Goal: Task Accomplishment & Management: Manage account settings

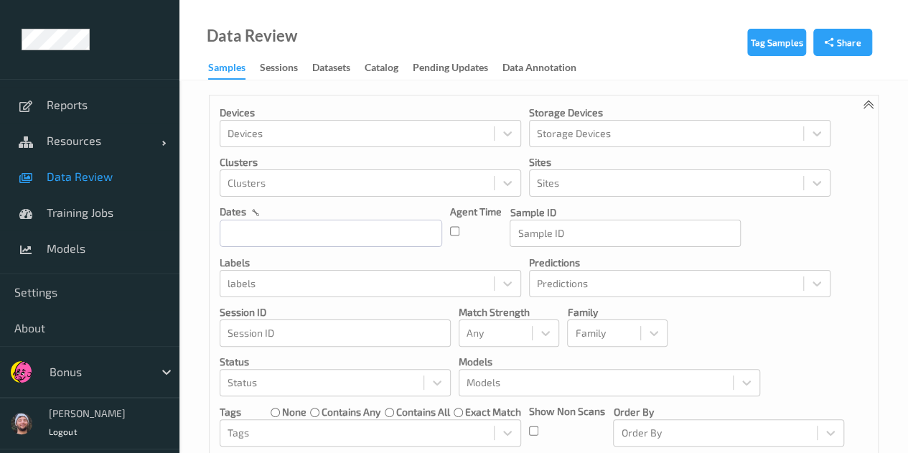
click at [83, 182] on span "Data Review" at bounding box center [106, 176] width 118 height 14
click at [359, 230] on input "text" at bounding box center [331, 233] width 222 height 27
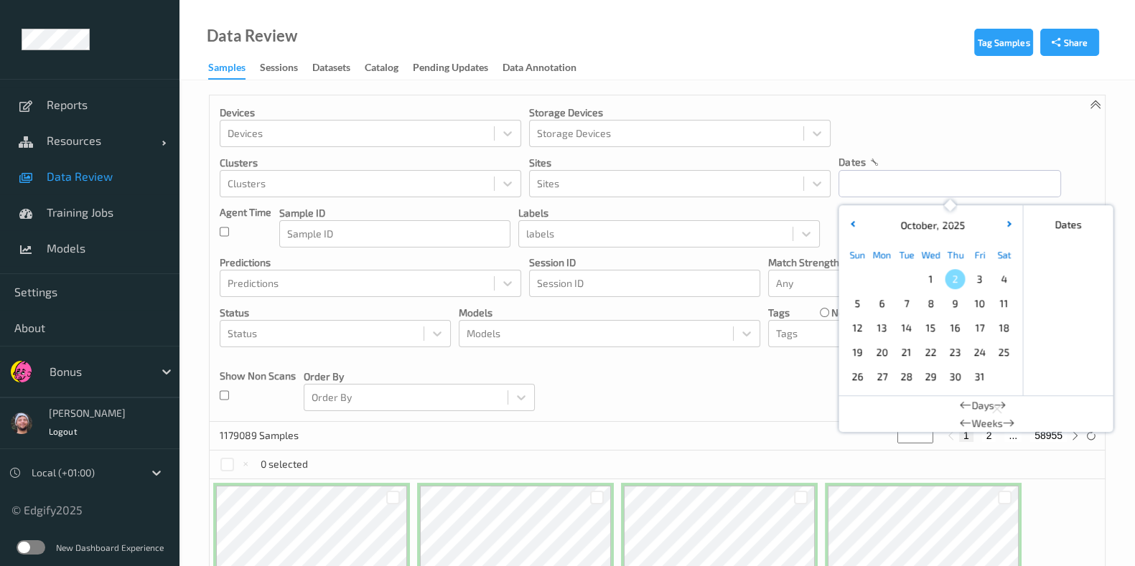
drag, startPoint x: 937, startPoint y: 285, endPoint x: 894, endPoint y: 242, distance: 60.9
click at [918, 285] on span "1" at bounding box center [930, 279] width 20 height 20
type input "01/10/2025 00:00 -> 01/10/2025 23:59"
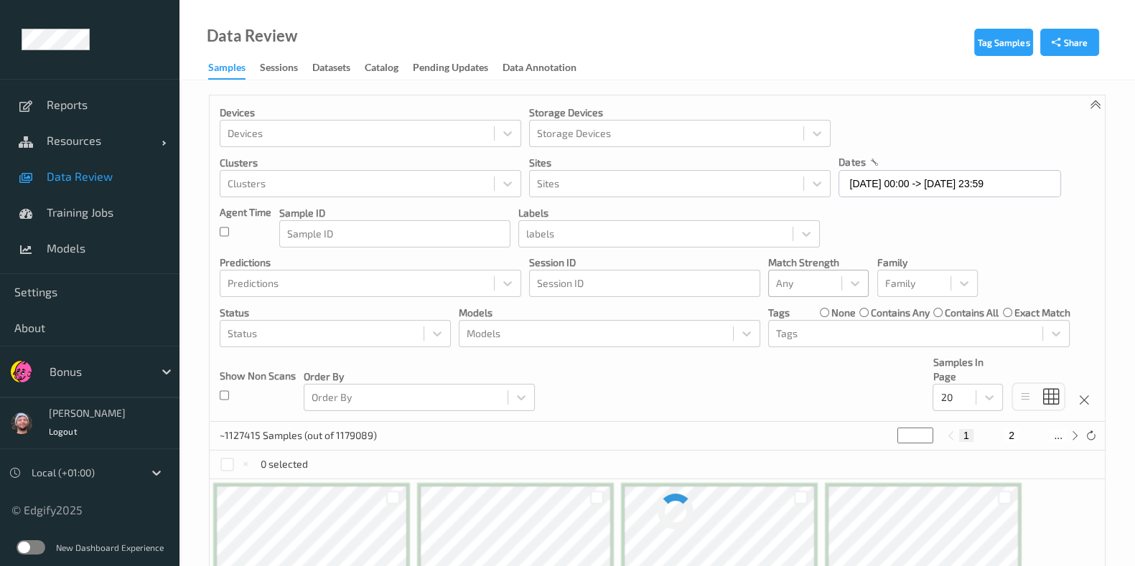
click at [796, 280] on div "Match Strength Any" at bounding box center [818, 277] width 100 height 42
click at [796, 280] on div at bounding box center [805, 283] width 58 height 17
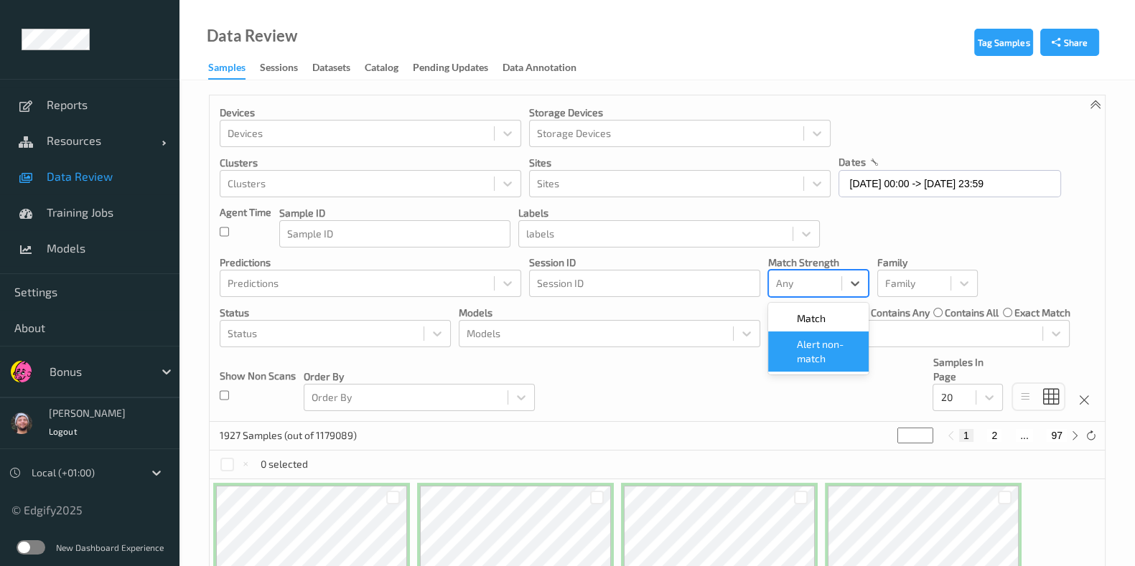
click at [811, 359] on span "Alert non-match" at bounding box center [828, 351] width 63 height 29
click at [697, 428] on div "~1177 Samples (out of 1179089) * 1 2 ..." at bounding box center [657, 436] width 895 height 29
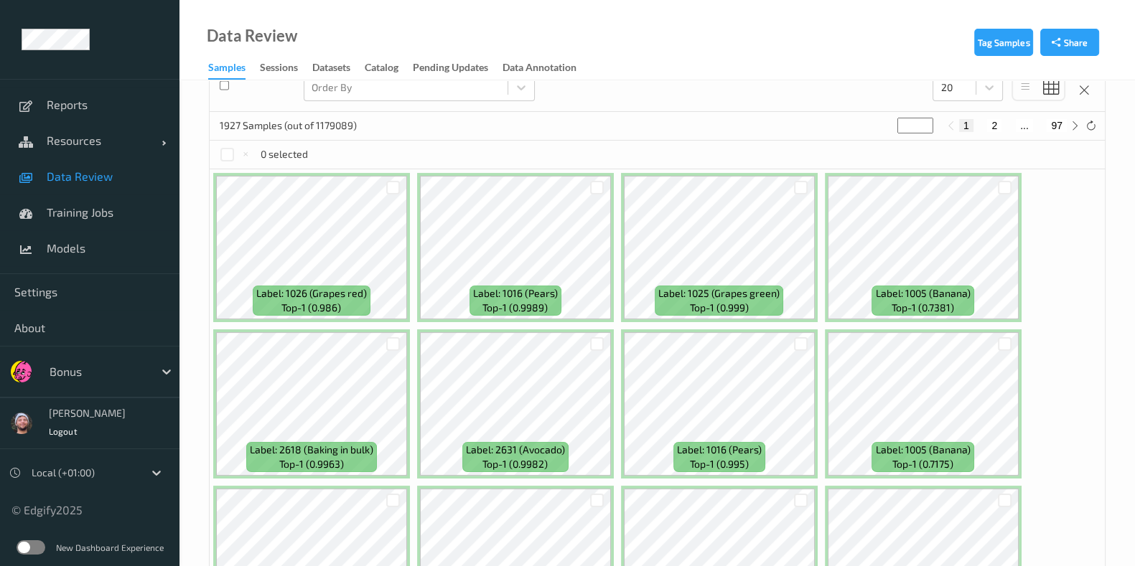
scroll to position [210, 0]
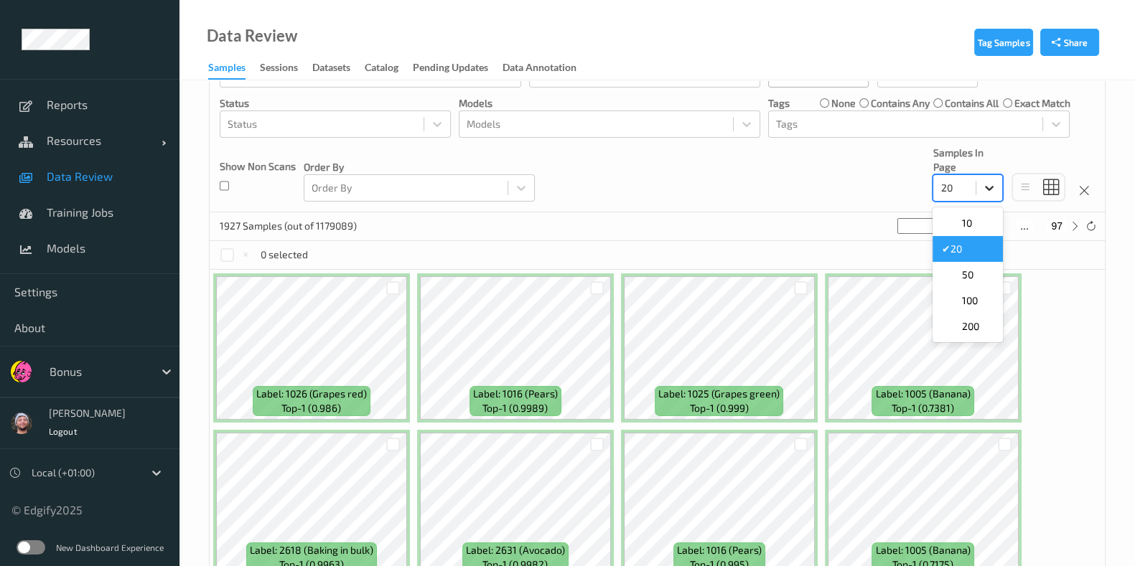
click at [918, 199] on div at bounding box center [989, 188] width 26 height 26
click at [918, 321] on span "200" at bounding box center [969, 326] width 17 height 14
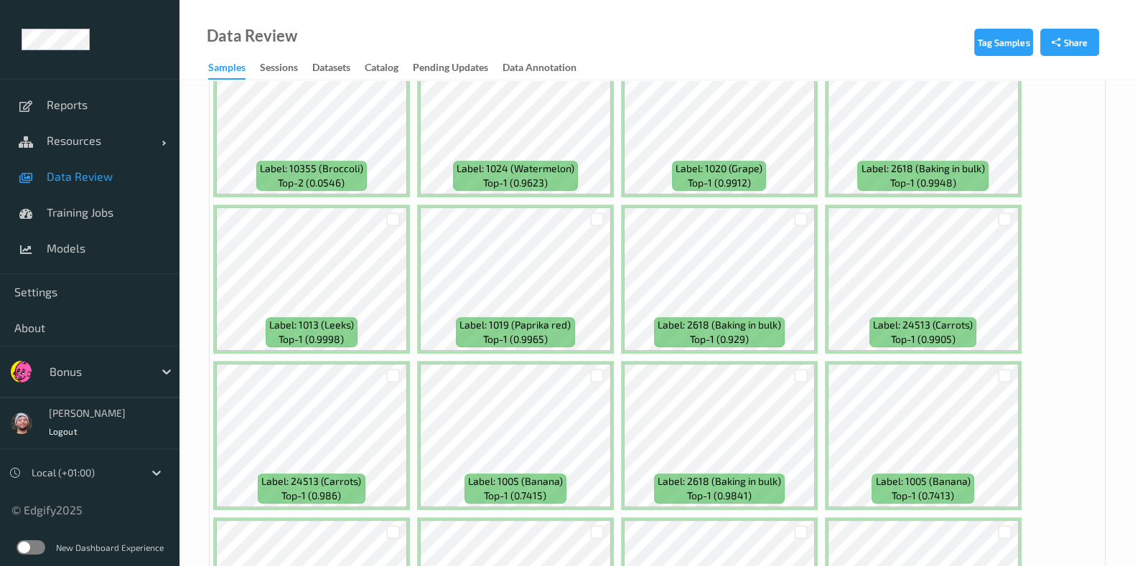
scroll to position [479, 0]
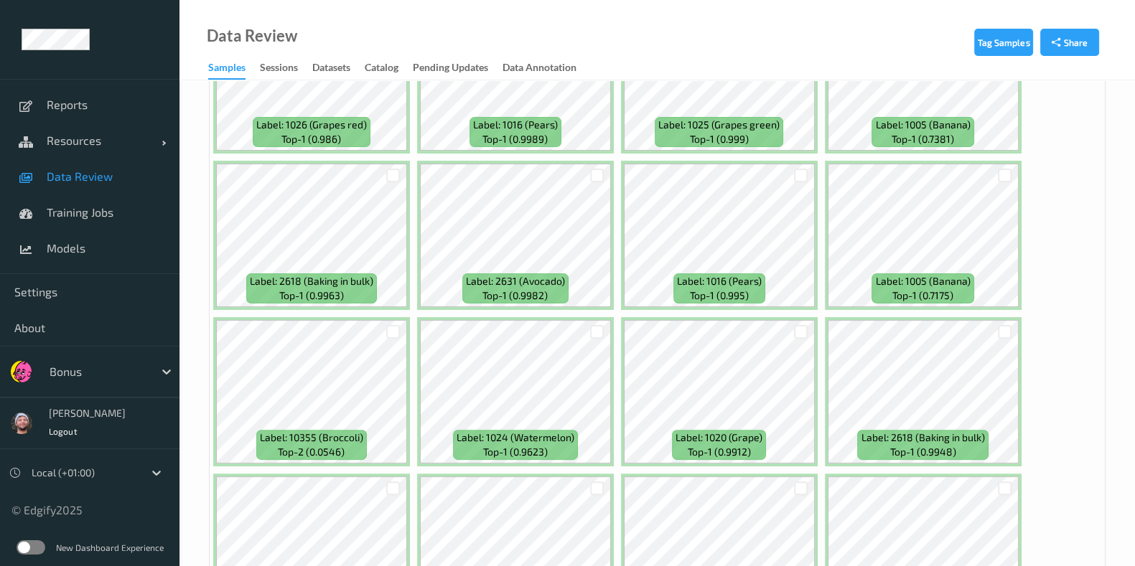
click at [141, 353] on div "Bonus" at bounding box center [89, 372] width 179 height 52
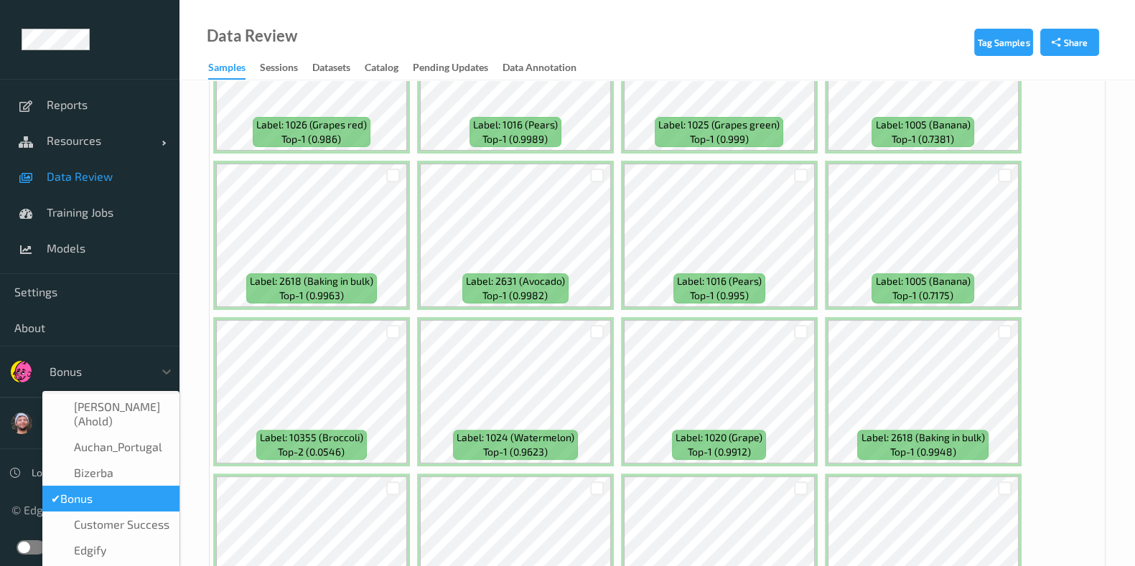
click at [121, 364] on div at bounding box center [98, 371] width 97 height 17
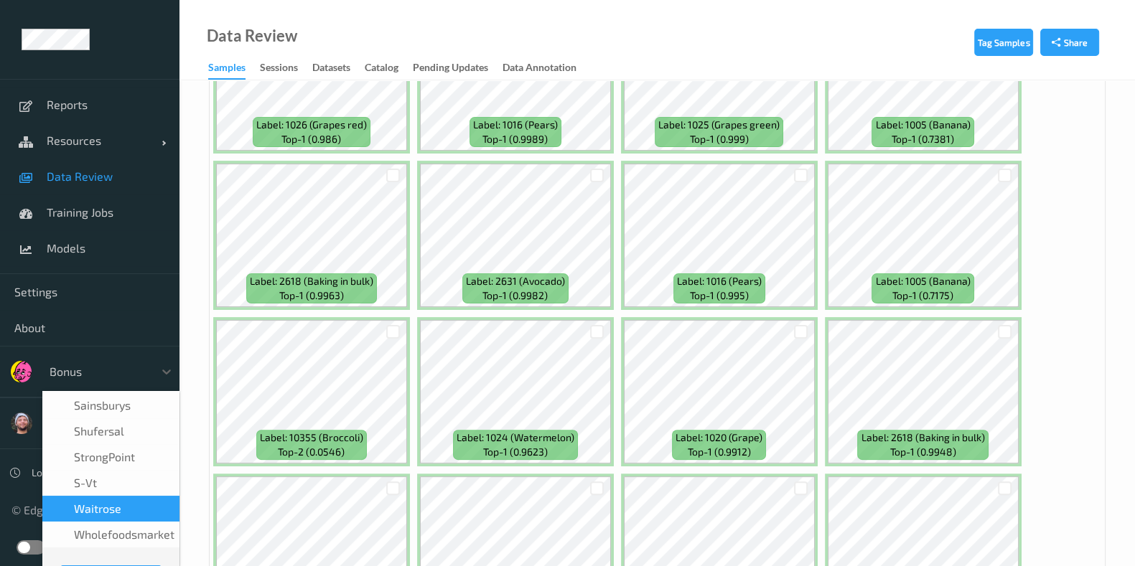
scroll to position [358, 0]
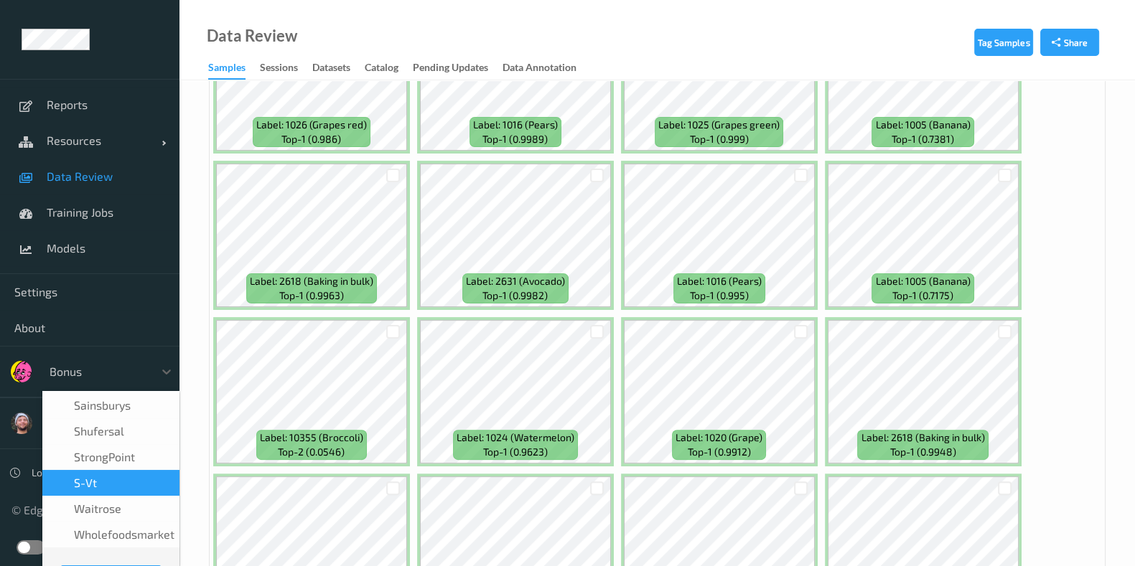
click at [126, 452] on div "s-vt" at bounding box center [111, 483] width 120 height 14
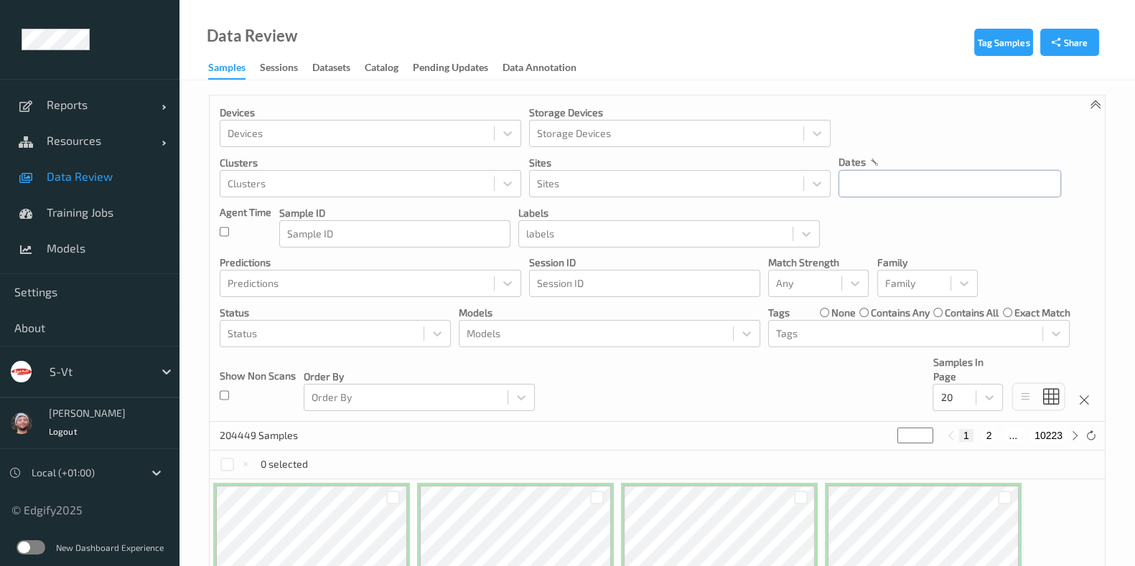
click at [889, 177] on input "text" at bounding box center [949, 183] width 222 height 27
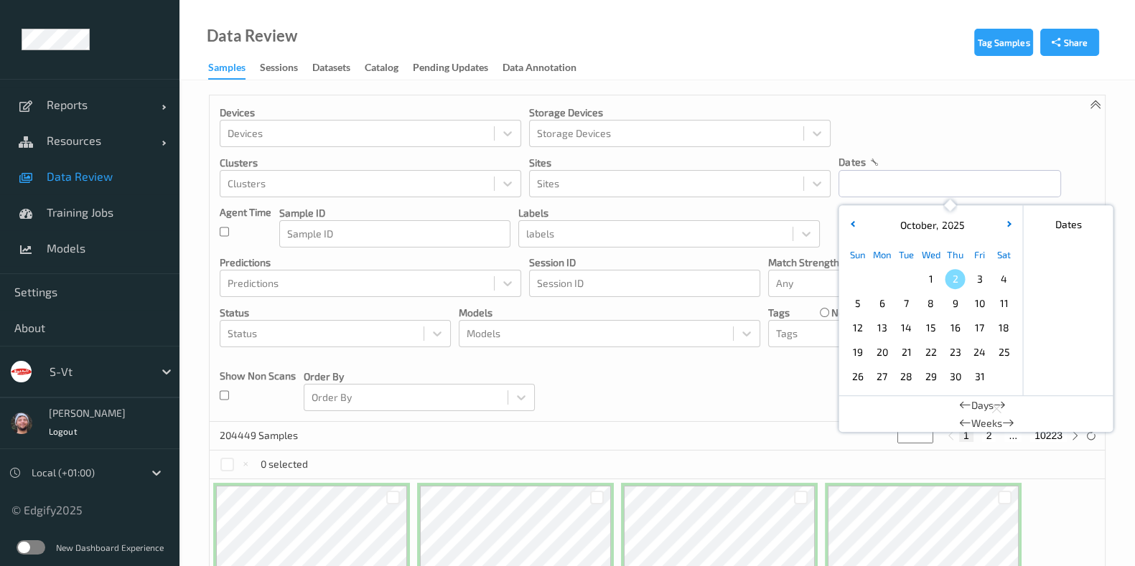
click at [938, 282] on span "1" at bounding box center [930, 279] width 20 height 20
type input "[DATE] 00:00 -> [DATE] 23:59"
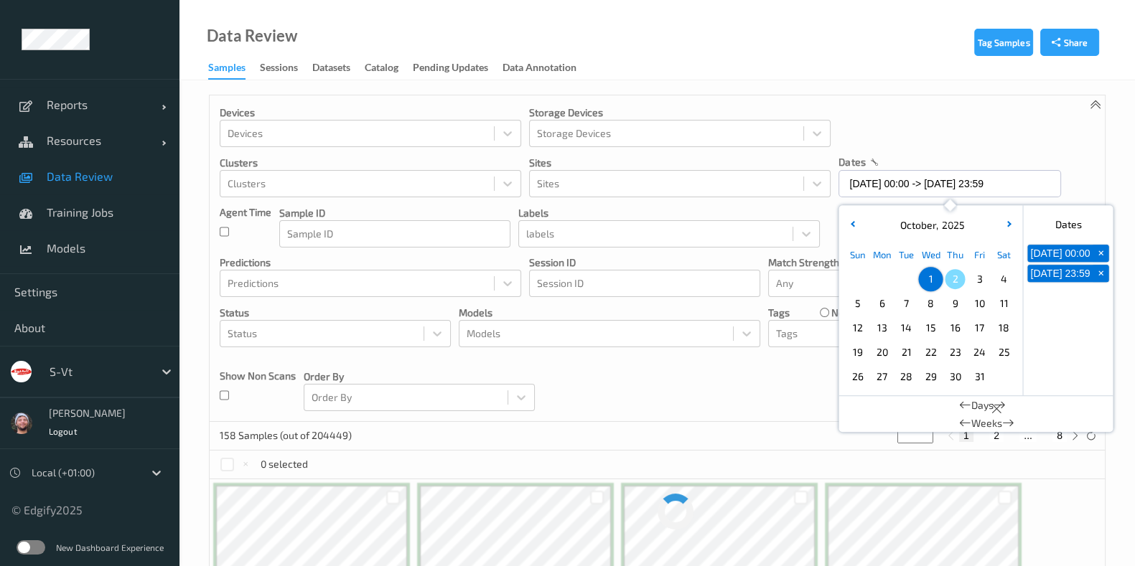
click at [578, 405] on div "Devices Devices Storage Devices Storage Devices Clusters Clusters Sites Sites d…" at bounding box center [657, 258] width 895 height 327
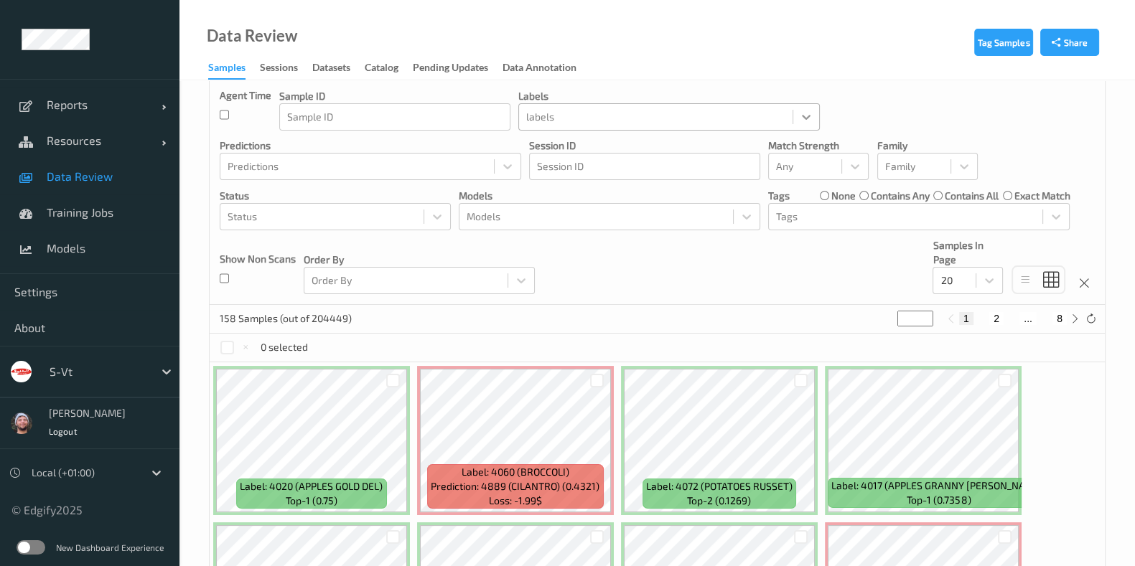
scroll to position [89, 0]
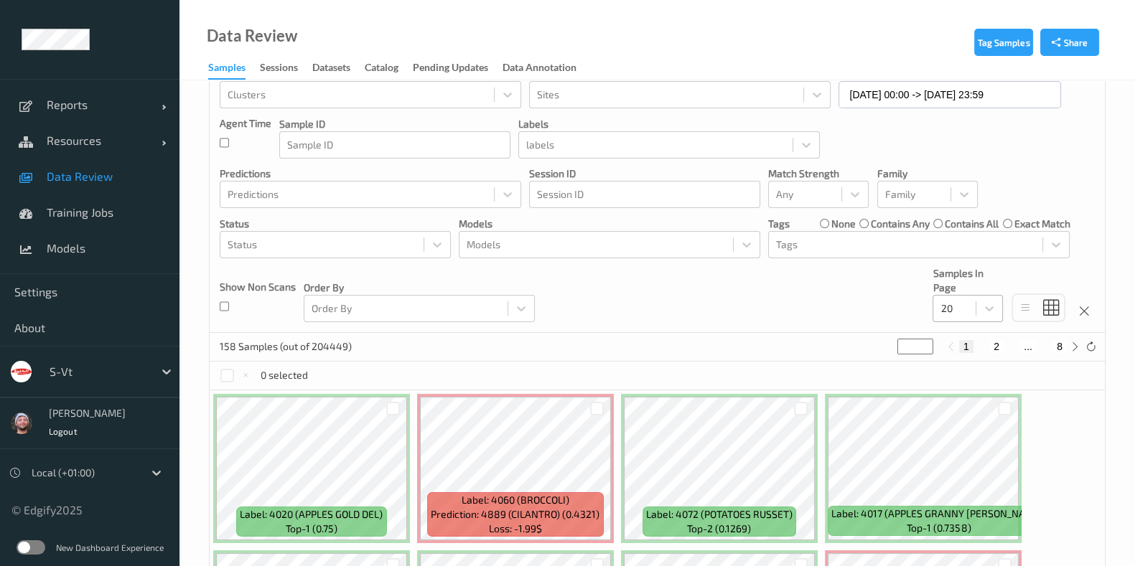
click at [965, 304] on div at bounding box center [954, 308] width 28 height 17
click at [969, 446] on span "200" at bounding box center [969, 447] width 17 height 14
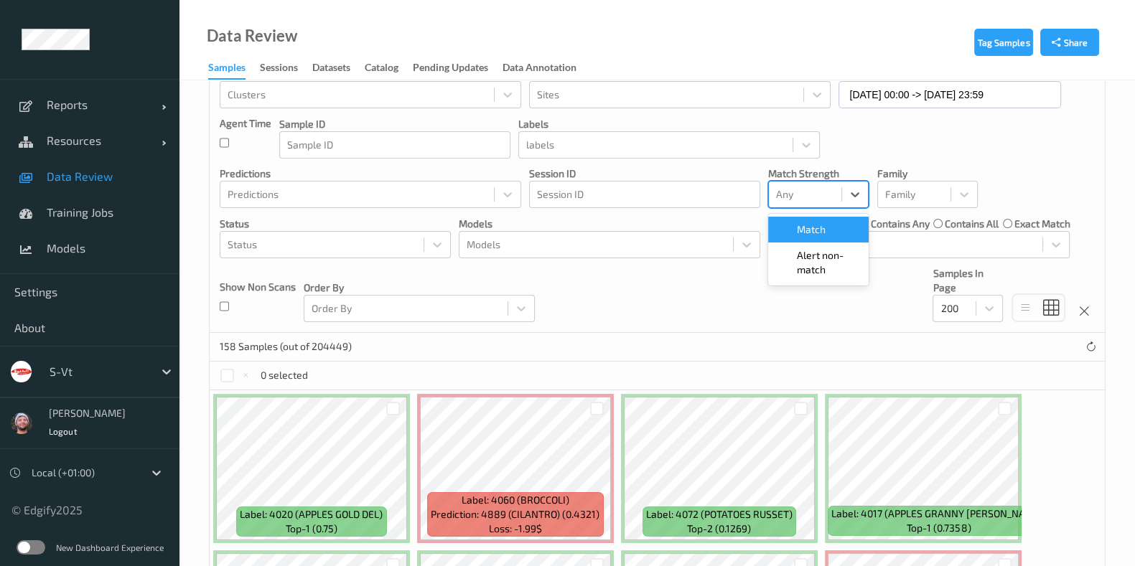
click at [793, 186] on div at bounding box center [805, 194] width 58 height 17
click at [790, 270] on span at bounding box center [787, 262] width 20 height 29
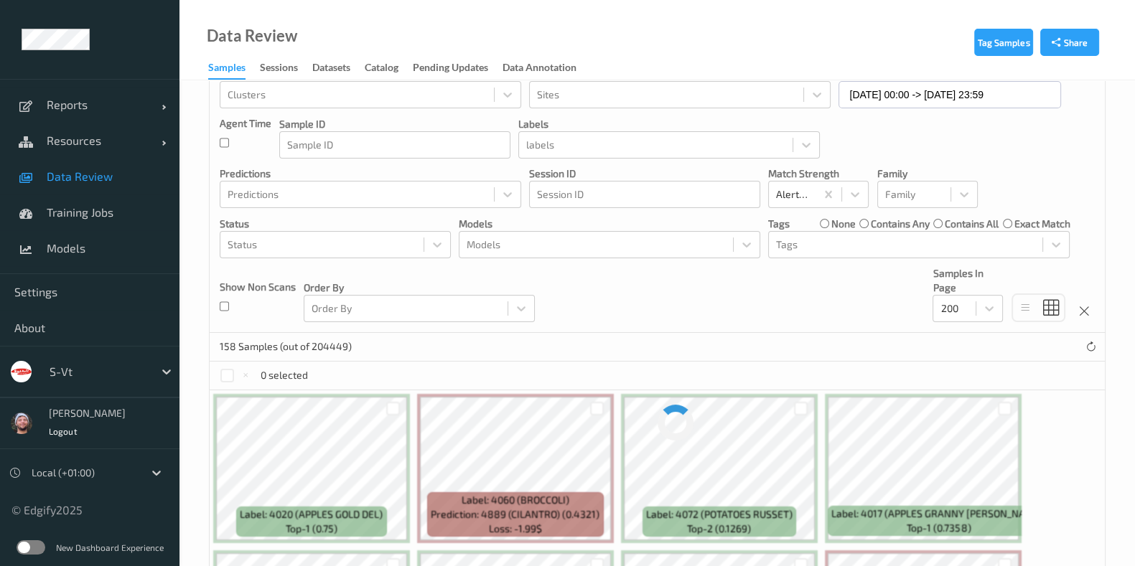
click at [633, 299] on div "Devices Devices Storage Devices Storage Devices Clusters Clusters Sites Sites d…" at bounding box center [657, 169] width 895 height 327
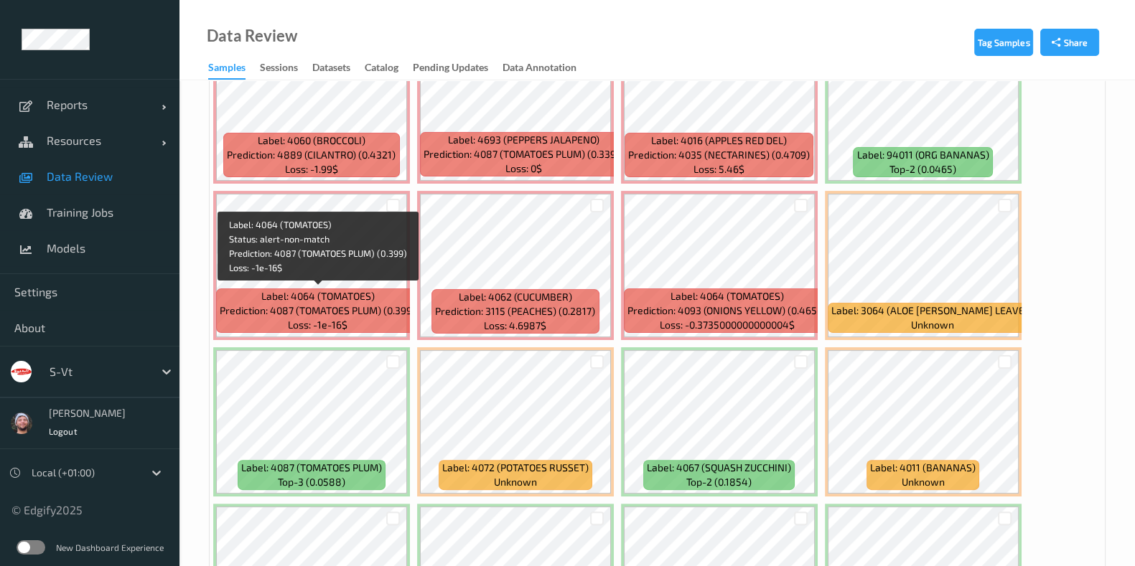
scroll to position [358, 0]
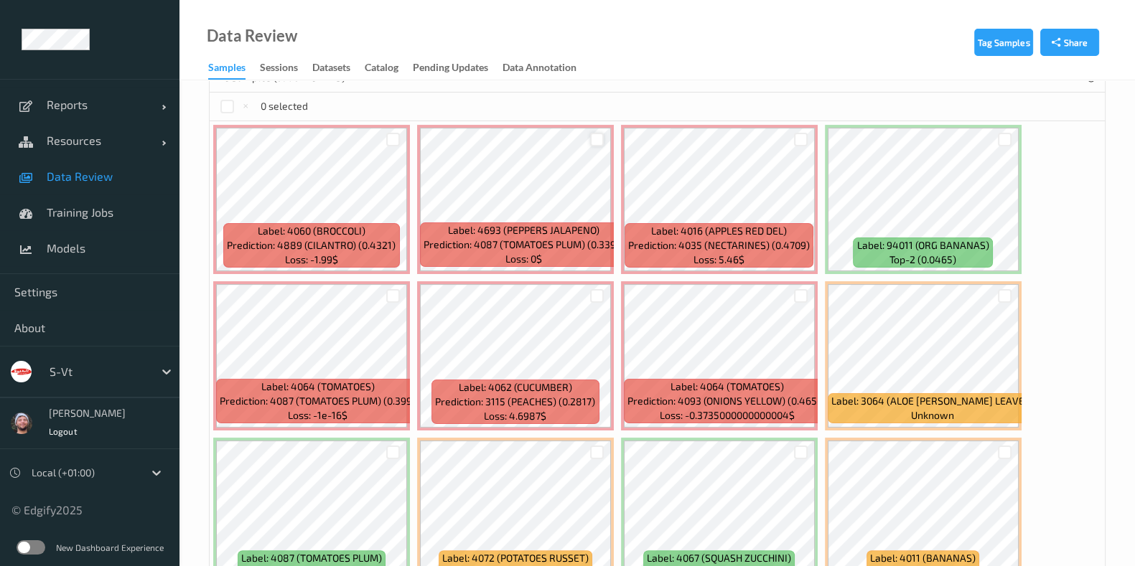
click at [601, 140] on div at bounding box center [597, 140] width 14 height 14
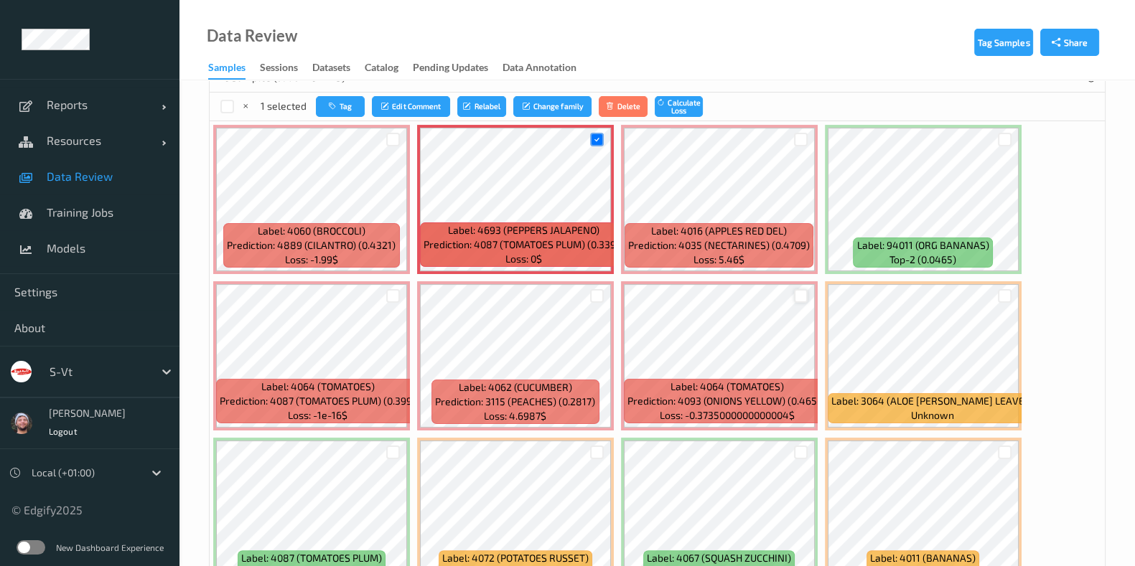
click at [800, 298] on div at bounding box center [801, 296] width 14 height 14
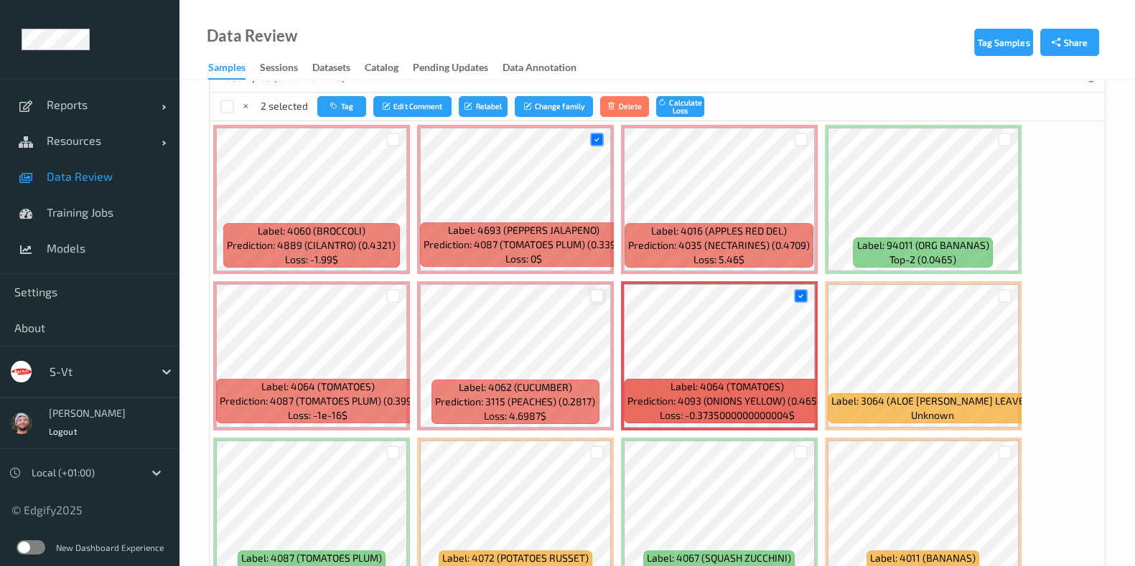
click at [592, 292] on div at bounding box center [597, 296] width 14 height 14
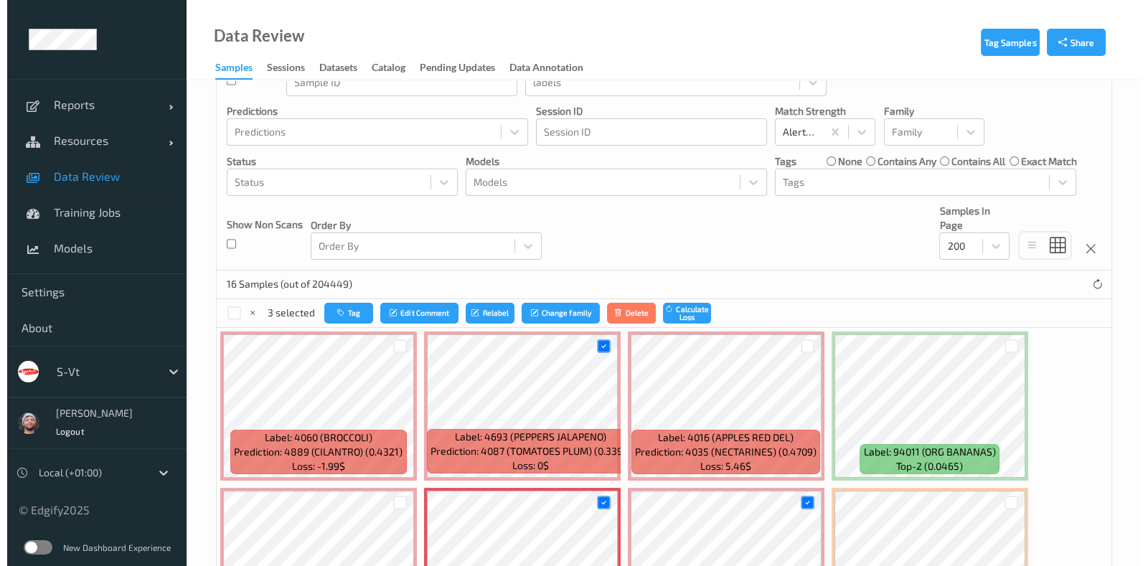
scroll to position [54, 0]
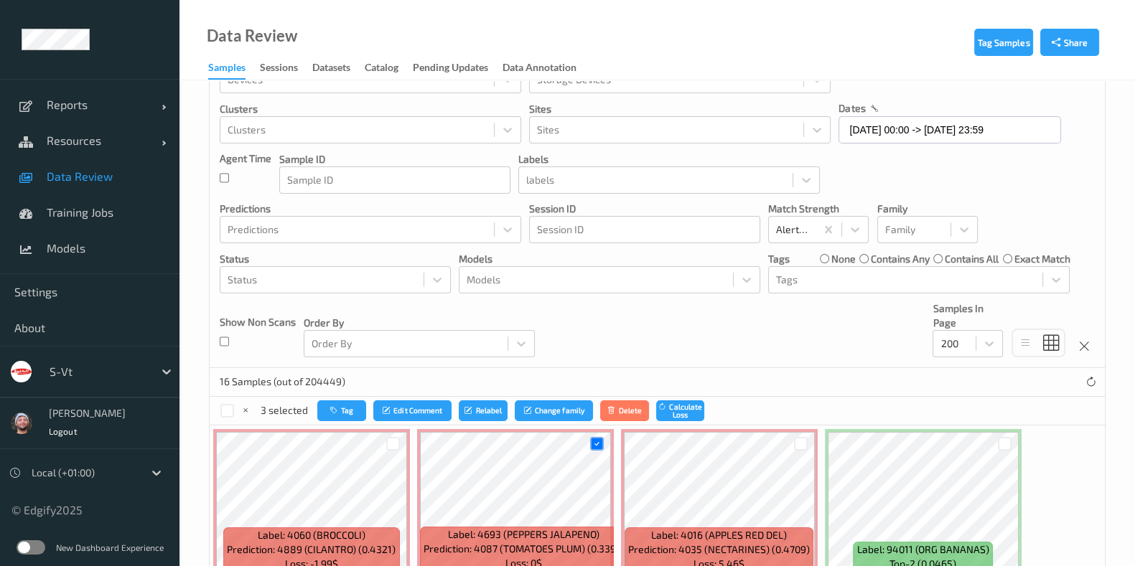
click at [355, 398] on div "3 selected Tag Edit Comment Relabel Change family Delete Calculate Loss" at bounding box center [657, 411] width 895 height 29
click at [366, 400] on div at bounding box center [369, 402] width 7 height 4
click at [358, 407] on button "Tag" at bounding box center [341, 410] width 49 height 21
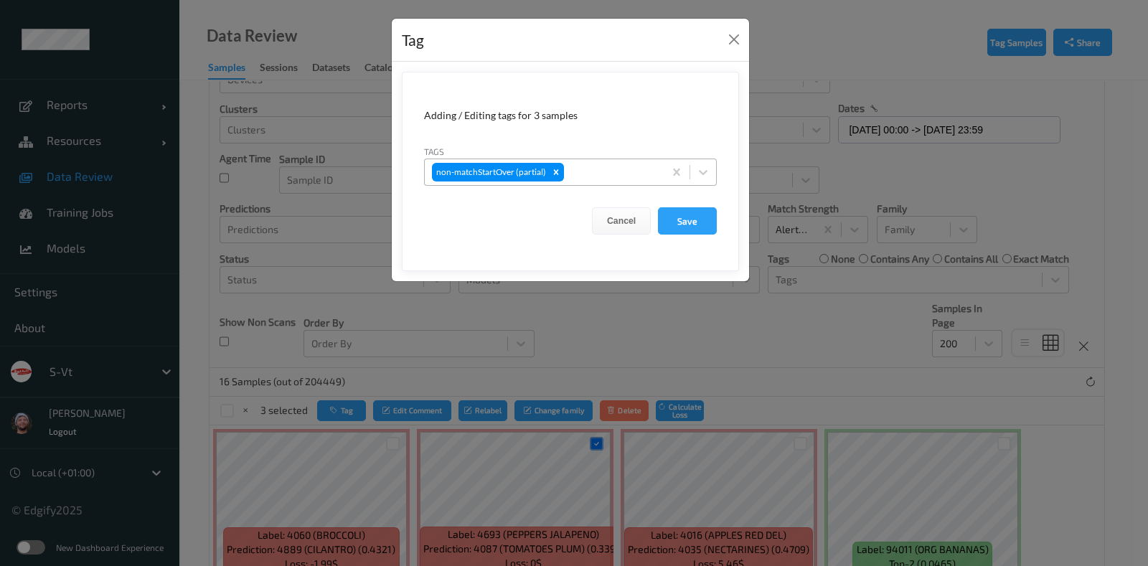
click at [587, 183] on div "non-matchStartOver (partial)" at bounding box center [544, 172] width 239 height 24
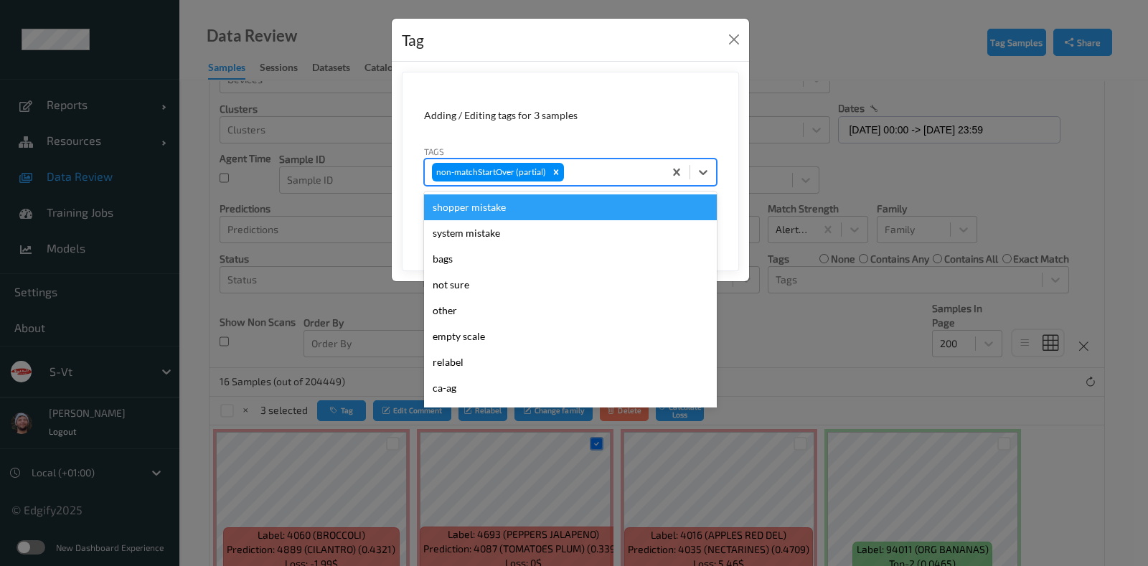
click at [535, 207] on div "shopper mistake" at bounding box center [570, 208] width 293 height 26
click at [654, 174] on input "text" at bounding box center [655, 172] width 2 height 14
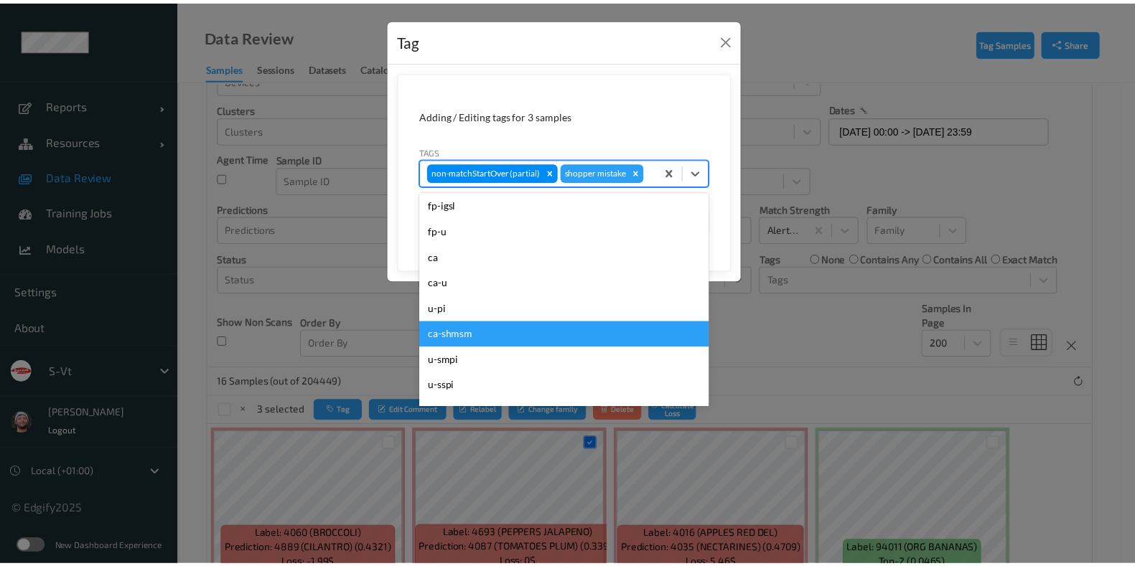
scroll to position [269, 0]
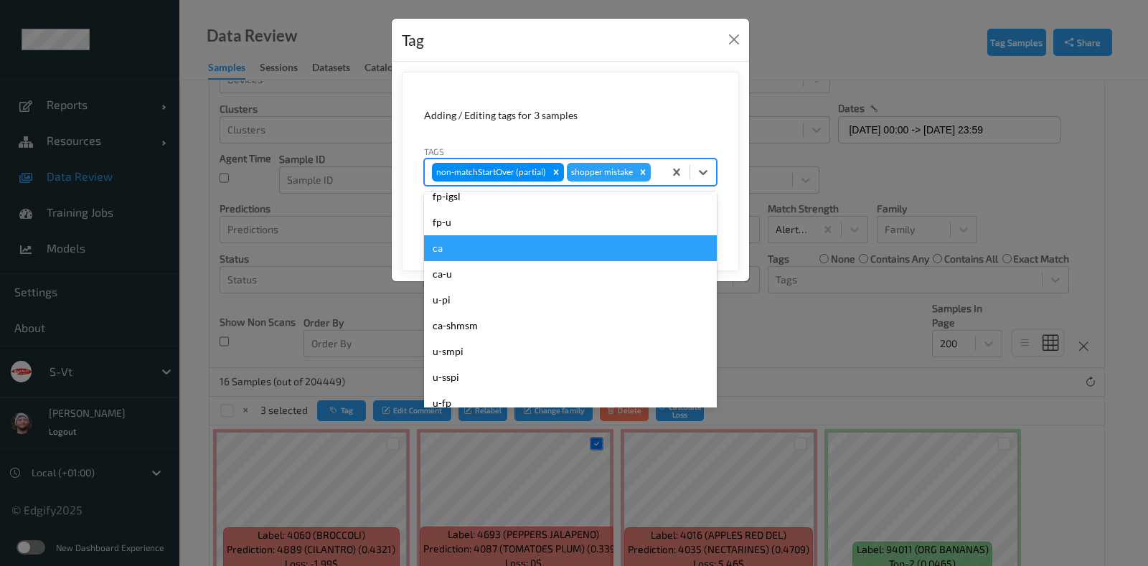
click at [477, 254] on div "ca" at bounding box center [570, 248] width 293 height 26
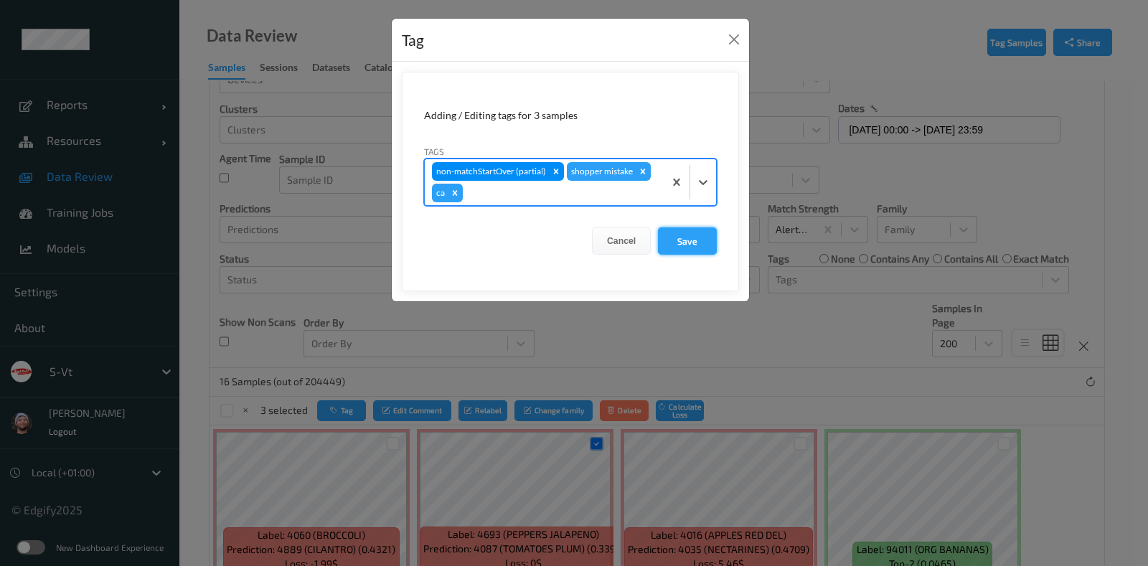
click at [682, 234] on button "Save" at bounding box center [687, 241] width 59 height 27
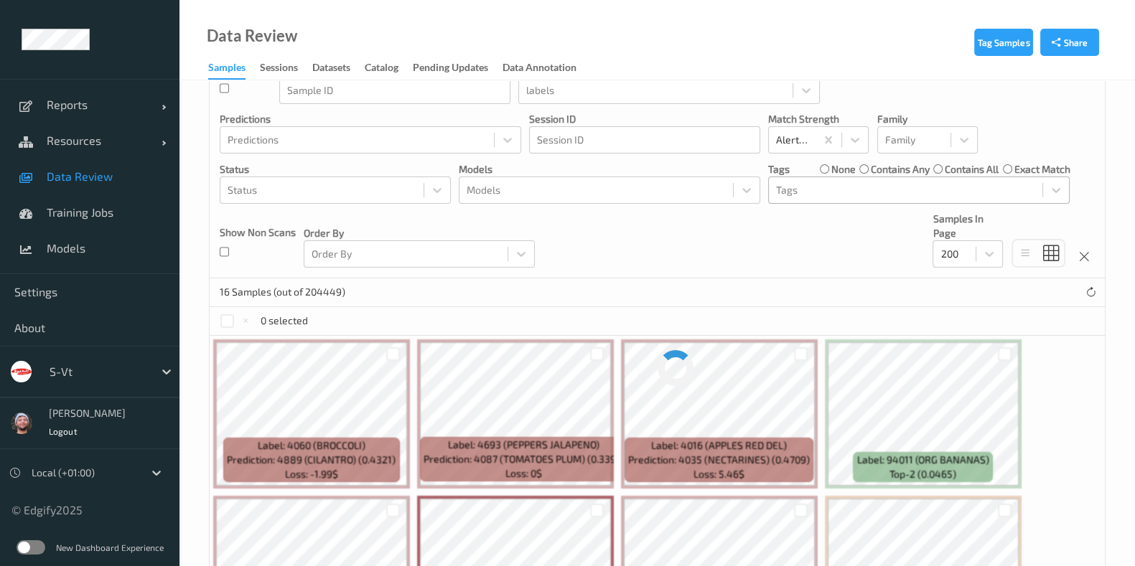
scroll to position [126, 0]
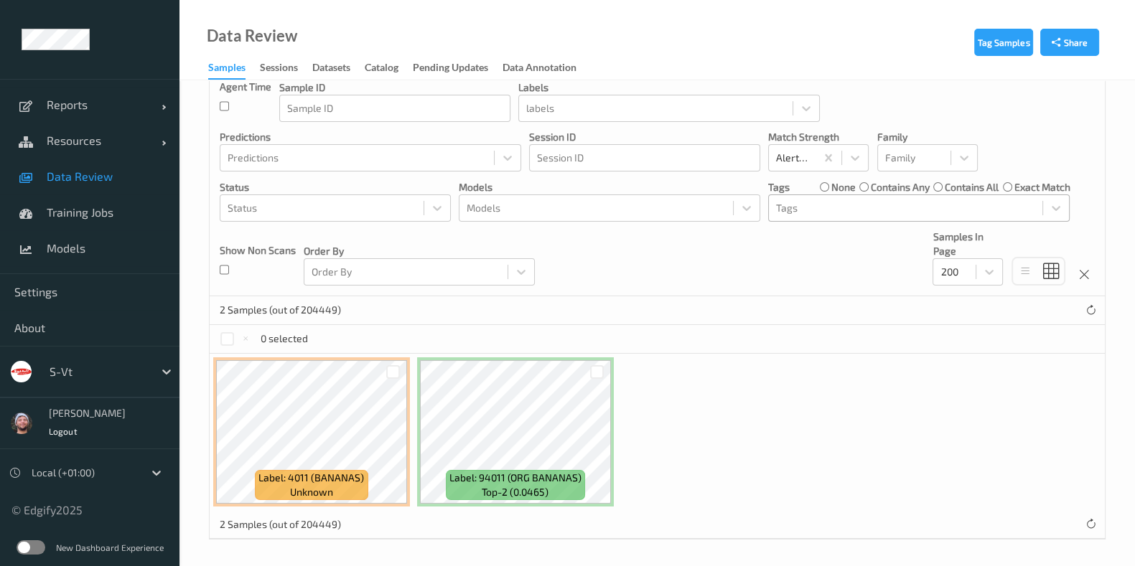
click at [806, 218] on div "Tags" at bounding box center [918, 208] width 301 height 27
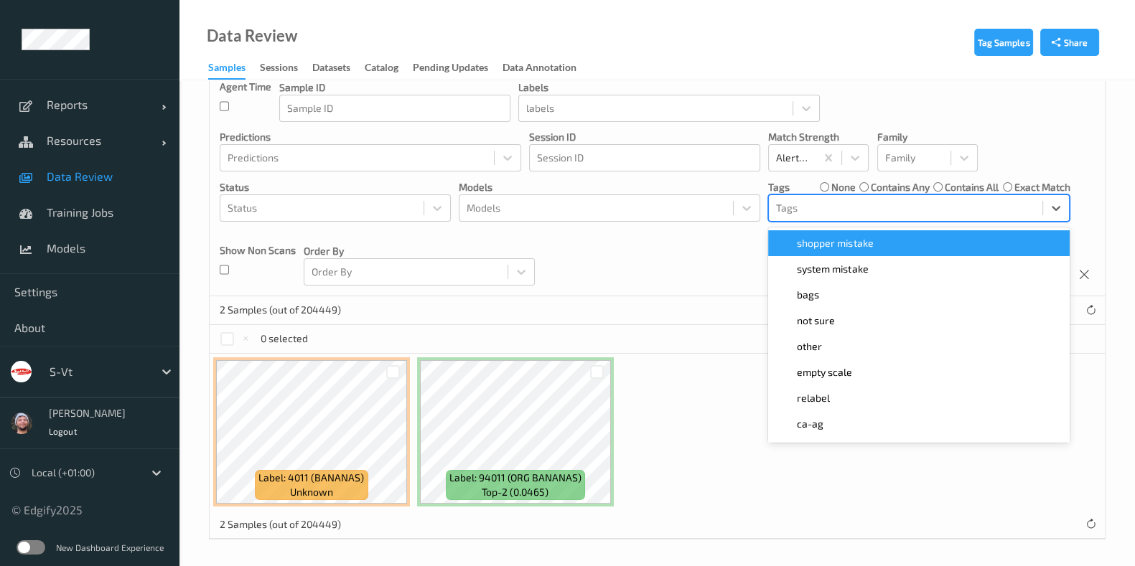
click at [802, 236] on span "shopper mistake" at bounding box center [835, 243] width 76 height 14
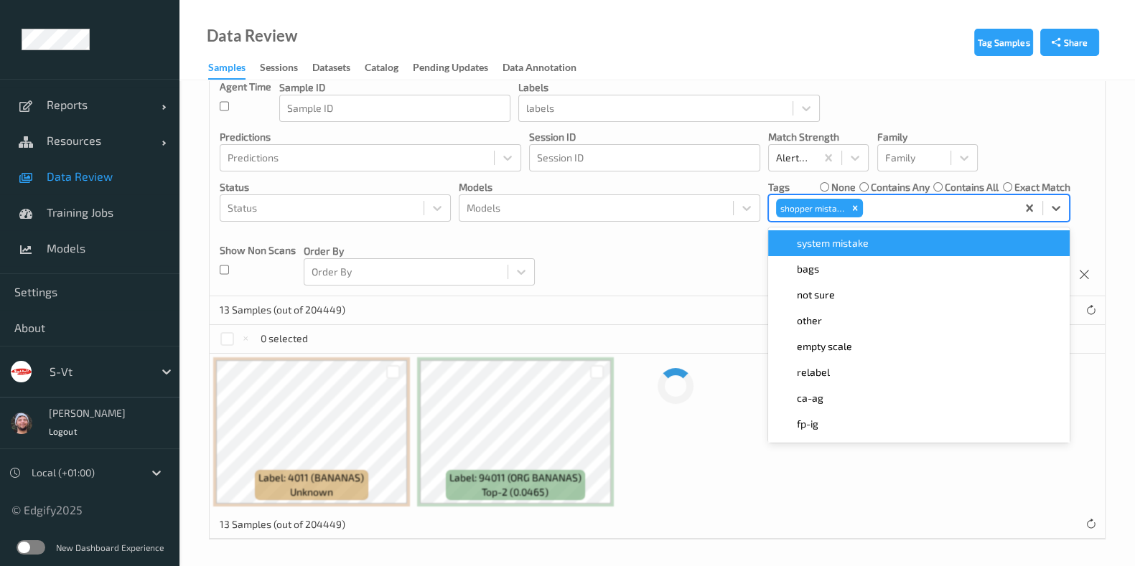
click at [691, 266] on div "Devices Devices Storage Devices Storage Devices Clusters Clusters Sites Sites d…" at bounding box center [657, 133] width 895 height 327
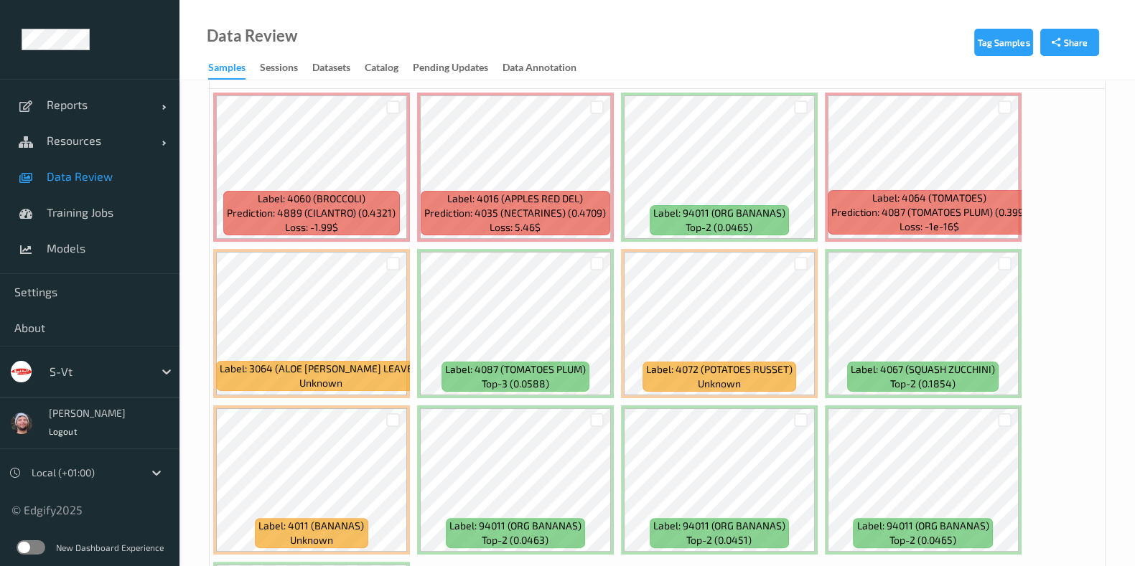
scroll to position [395, 0]
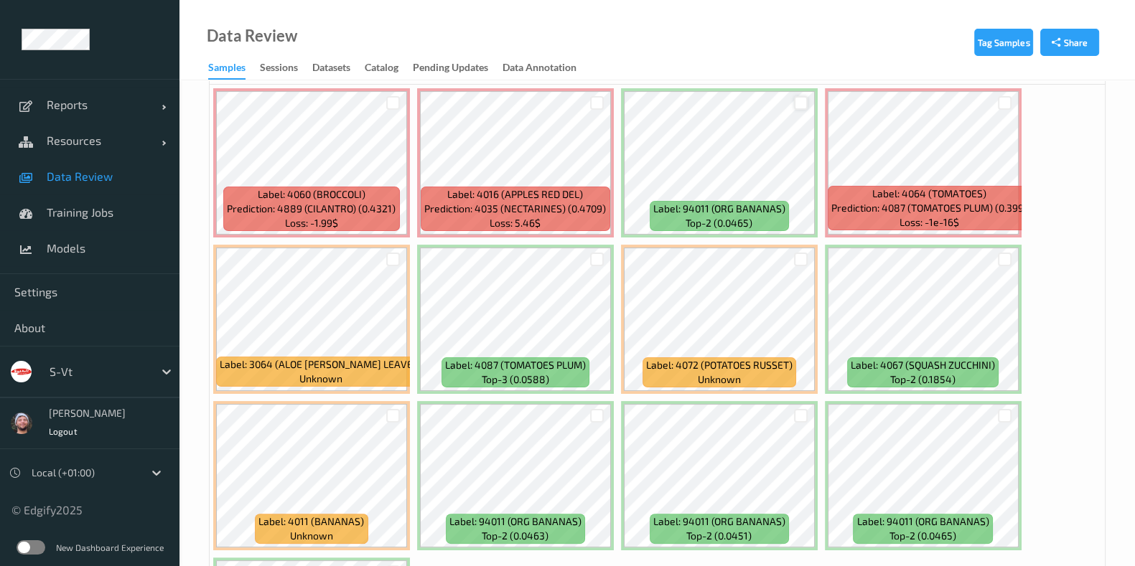
click at [794, 102] on div at bounding box center [801, 103] width 14 height 14
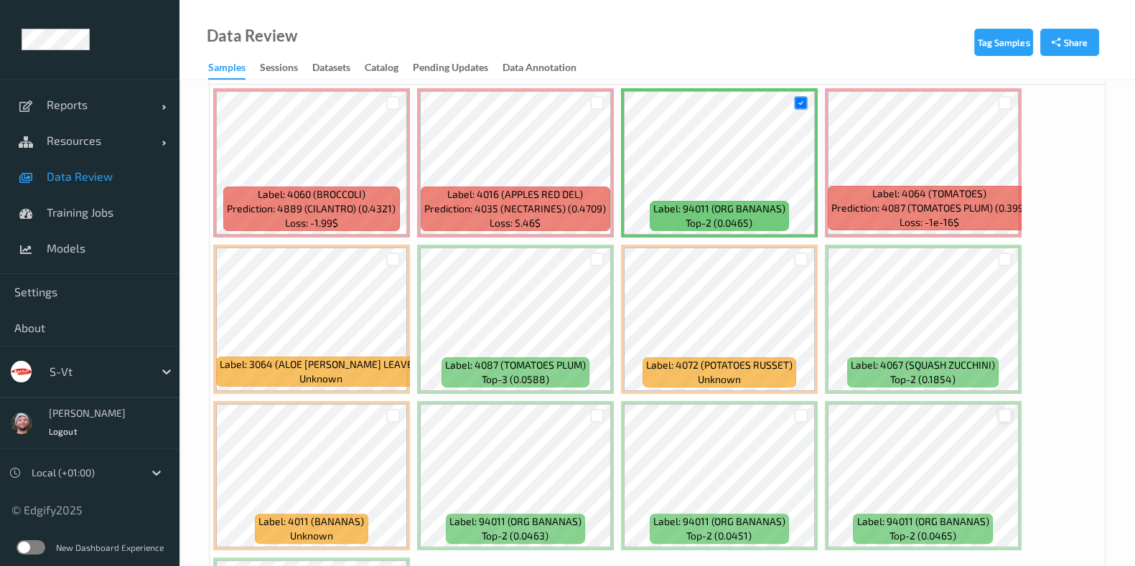
click at [1005, 414] on div at bounding box center [1005, 416] width 14 height 14
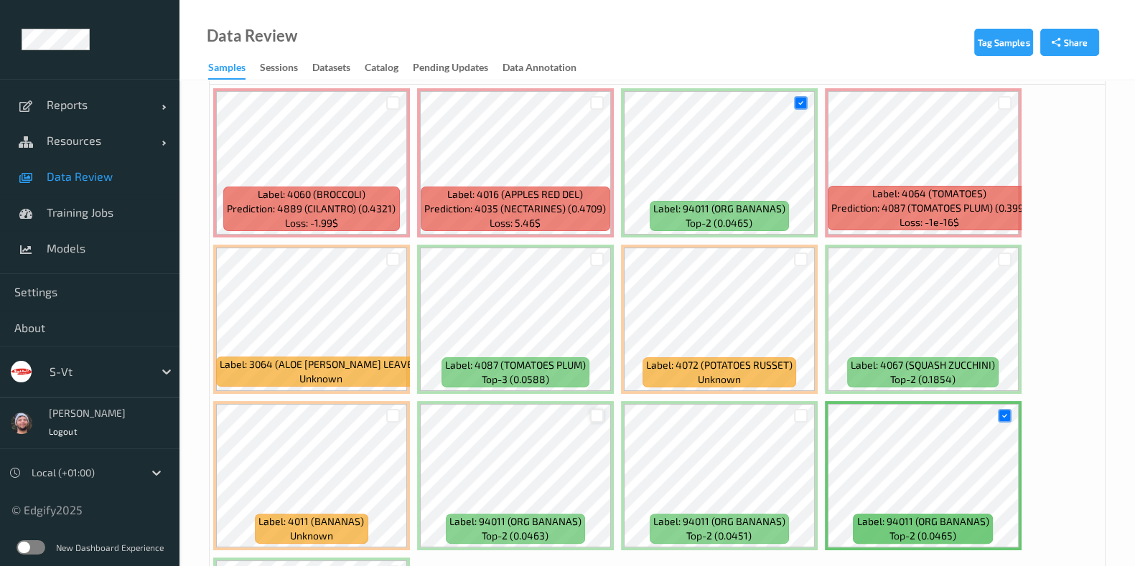
click at [599, 414] on div at bounding box center [597, 416] width 14 height 14
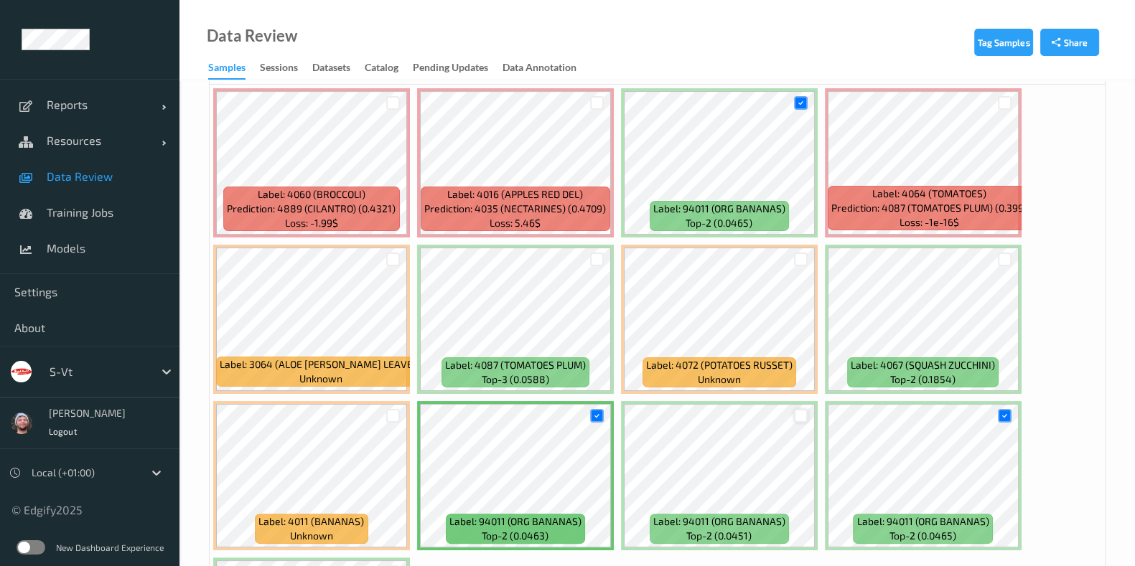
click at [797, 409] on div at bounding box center [801, 416] width 14 height 14
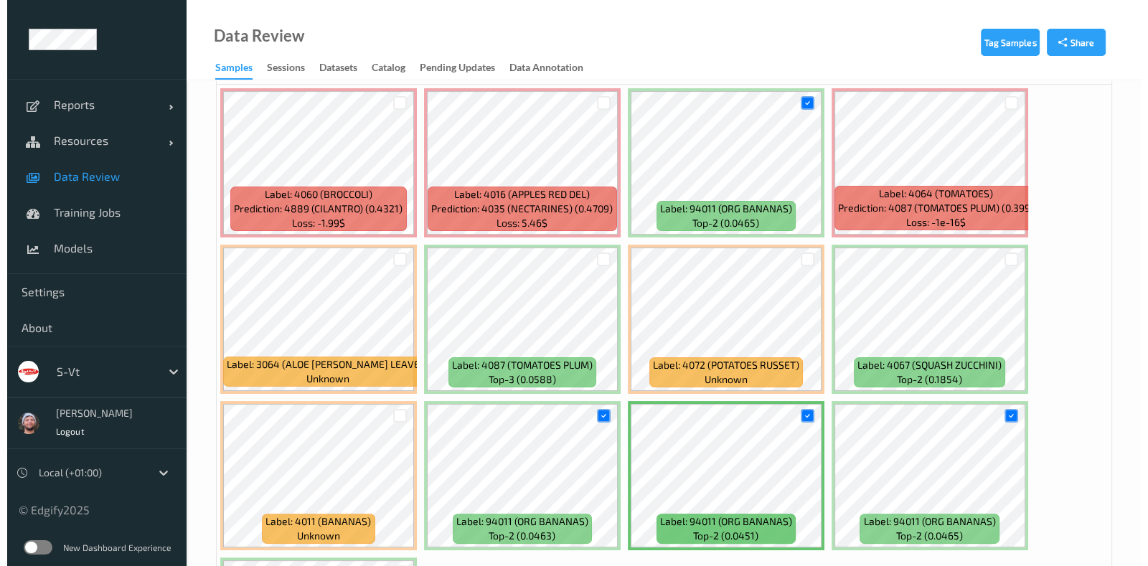
scroll to position [305, 0]
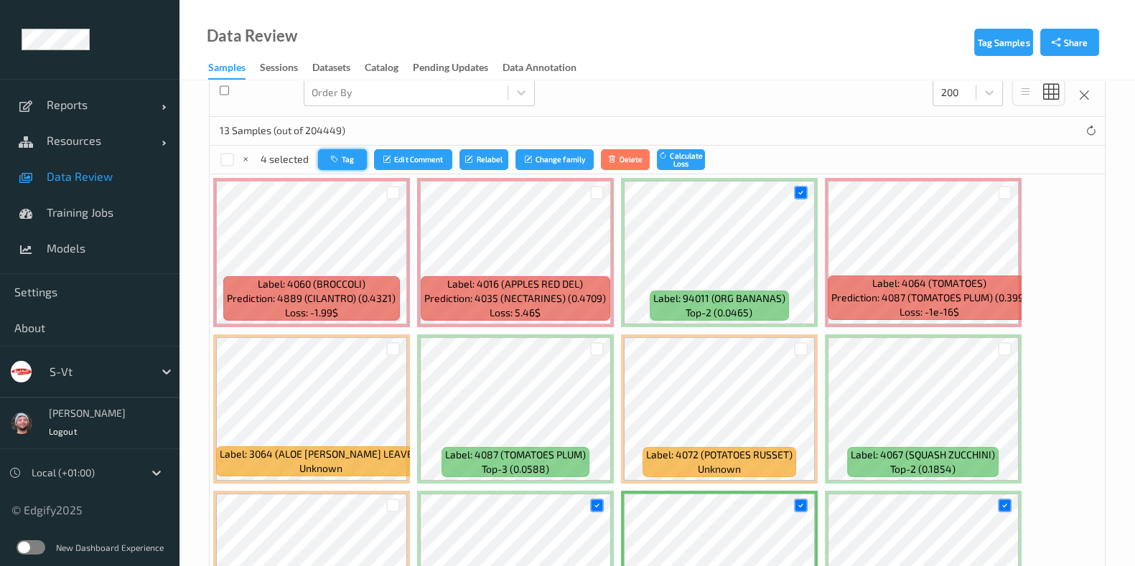
click at [319, 155] on button "Tag" at bounding box center [342, 159] width 49 height 21
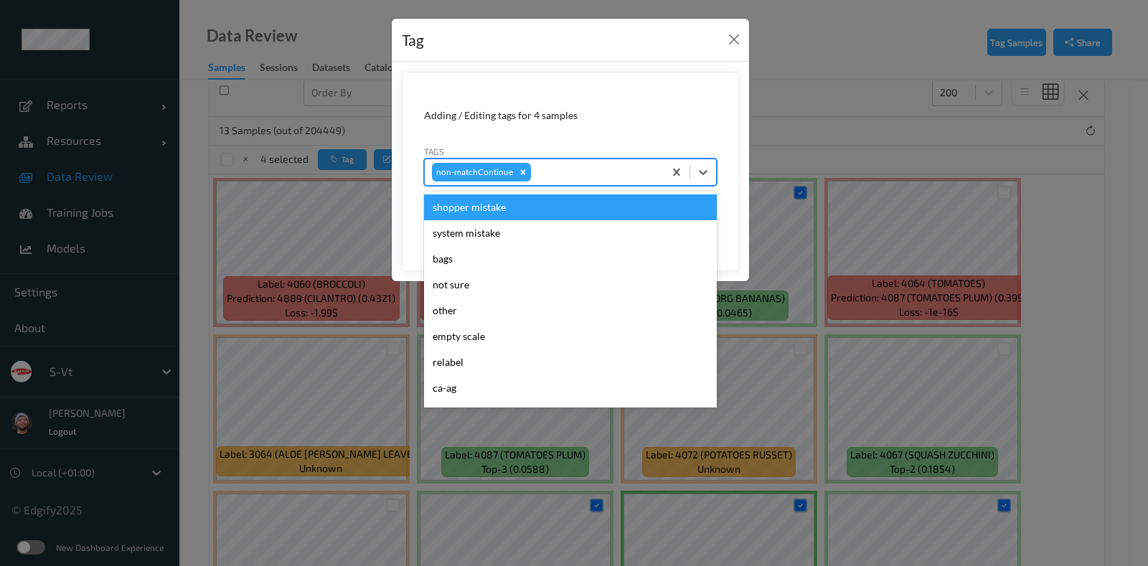
click at [535, 165] on div at bounding box center [595, 172] width 123 height 17
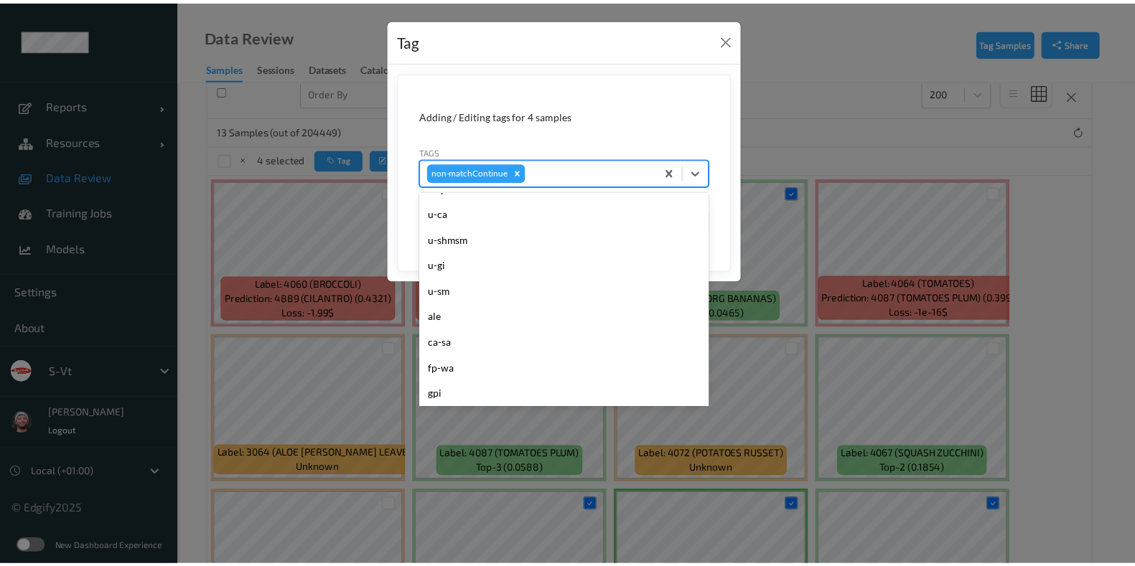
scroll to position [538, 0]
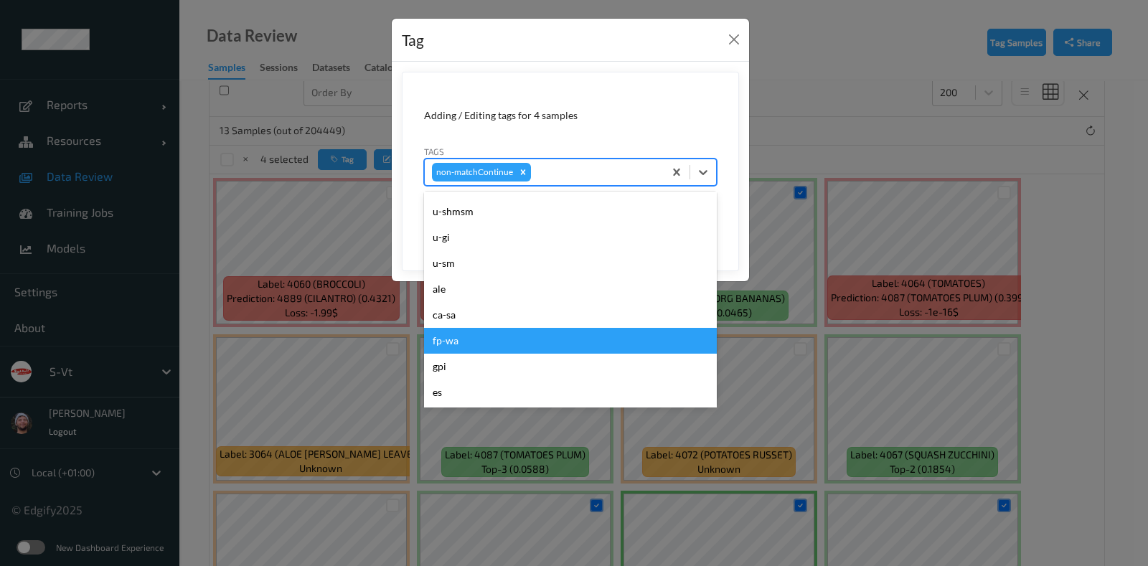
drag, startPoint x: 464, startPoint y: 352, endPoint x: 457, endPoint y: 339, distance: 14.8
click at [457, 339] on div "fp-wa" at bounding box center [570, 341] width 293 height 26
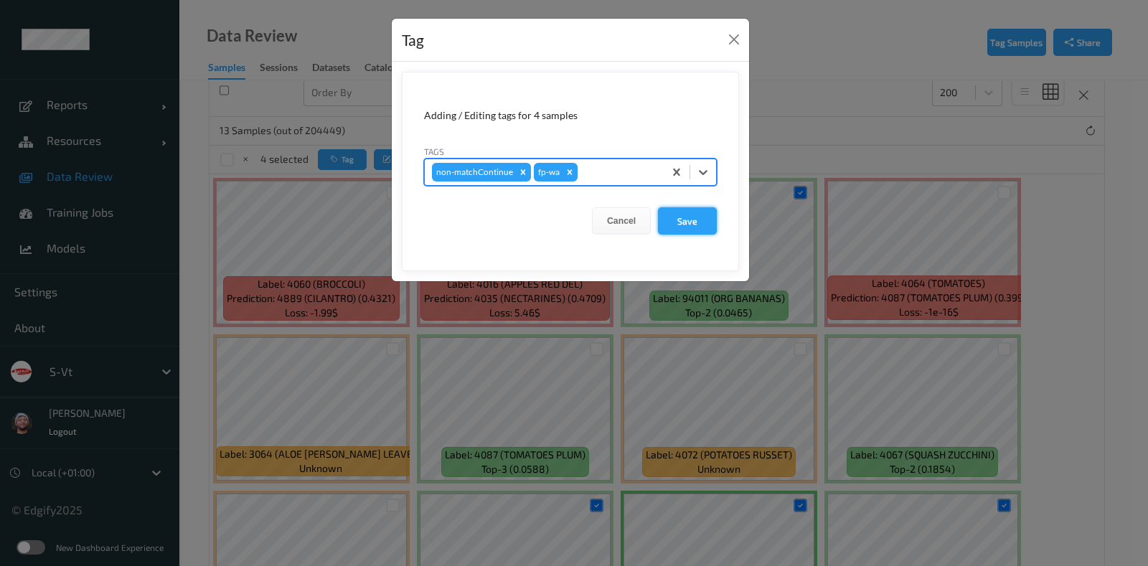
click at [668, 213] on button "Save" at bounding box center [687, 220] width 59 height 27
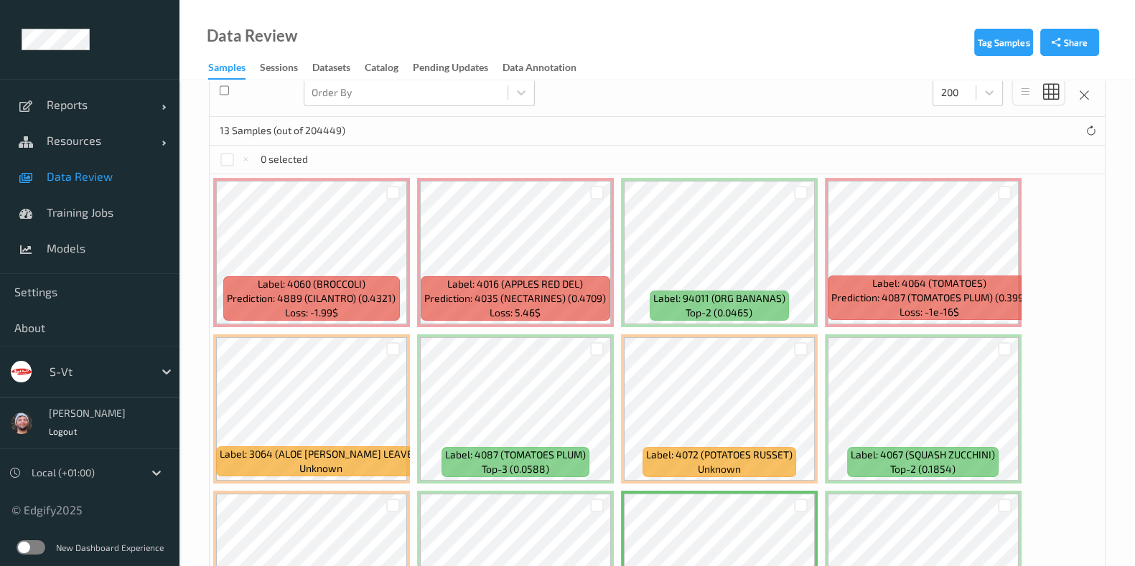
scroll to position [215, 0]
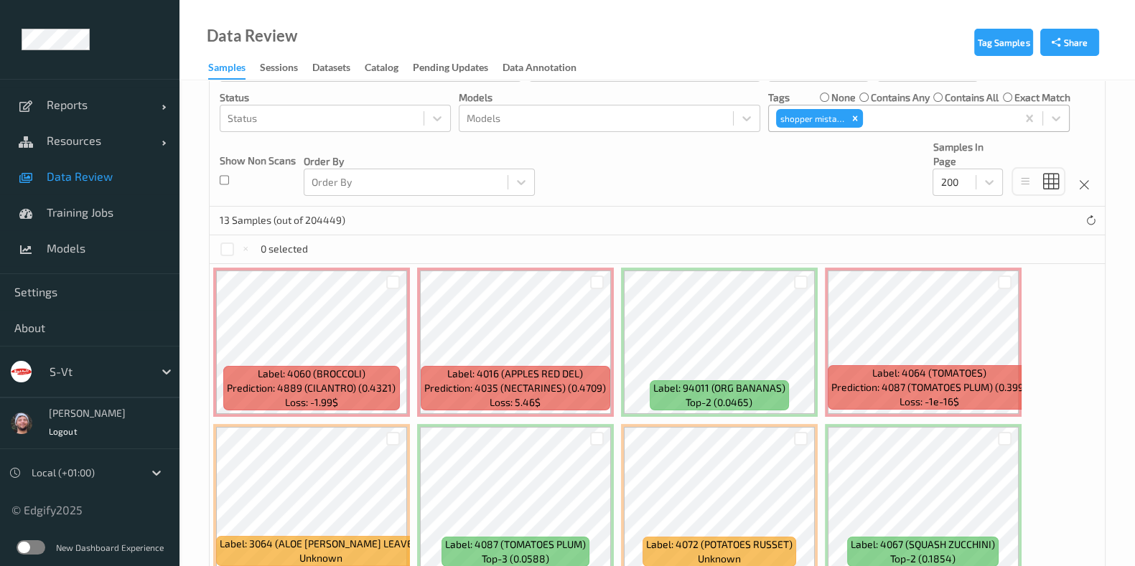
click at [921, 116] on div at bounding box center [938, 118] width 144 height 17
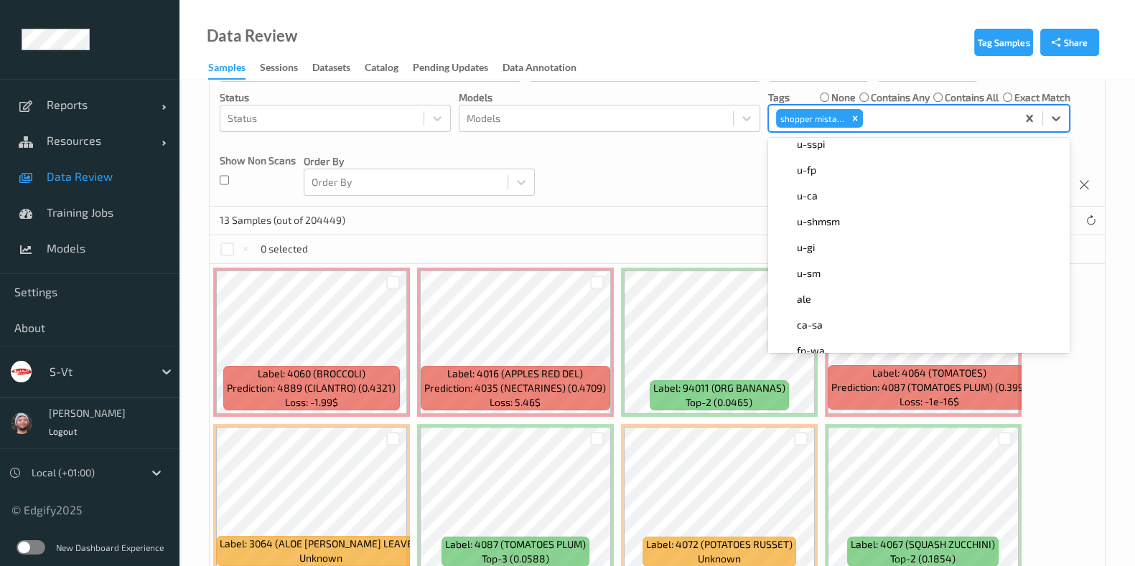
scroll to position [538, 0]
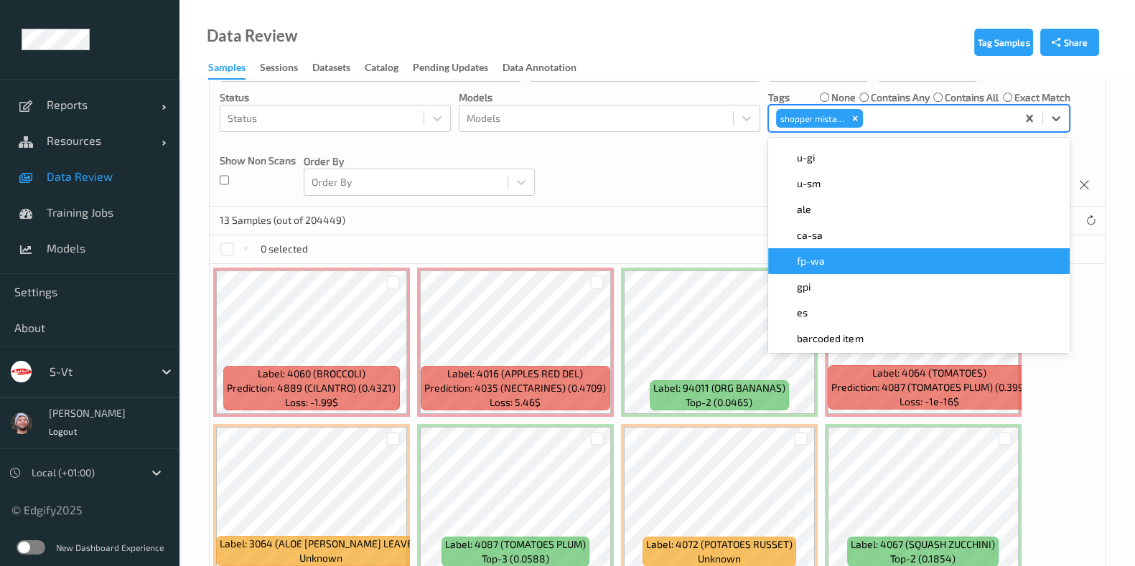
click at [828, 257] on div "fp-wa" at bounding box center [919, 261] width 284 height 14
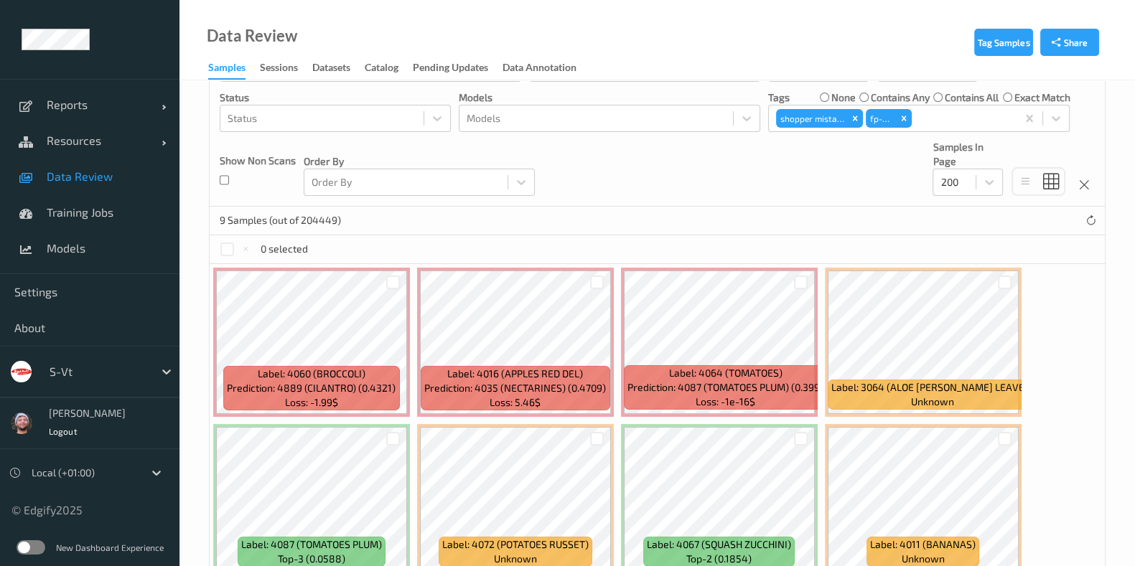
click at [662, 188] on div "Devices Devices Storage Devices Storage Devices Clusters Clusters Sites Sites d…" at bounding box center [657, 43] width 895 height 327
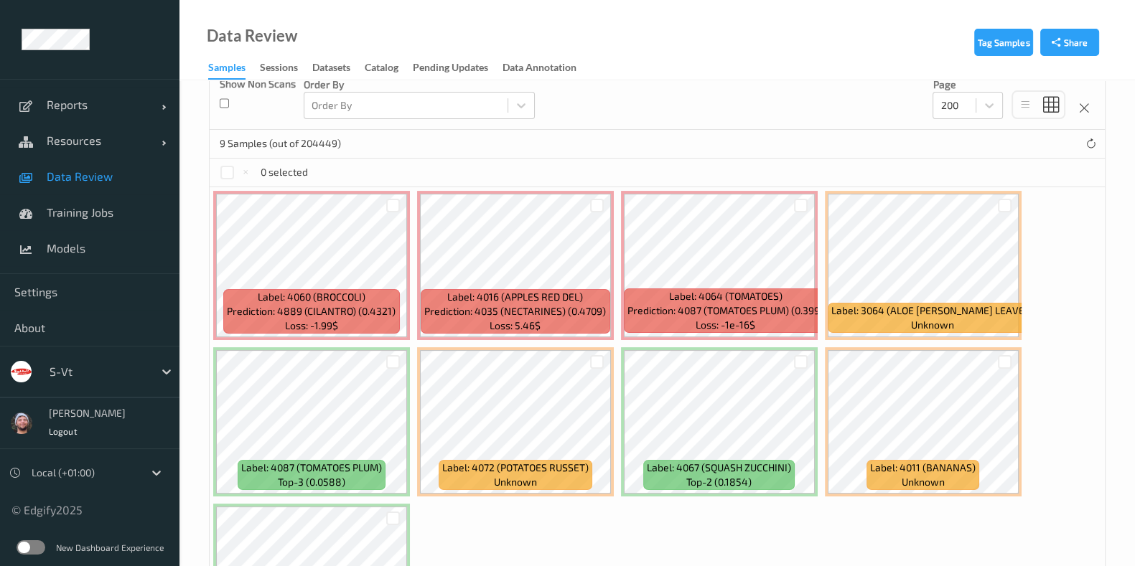
scroll to position [395, 0]
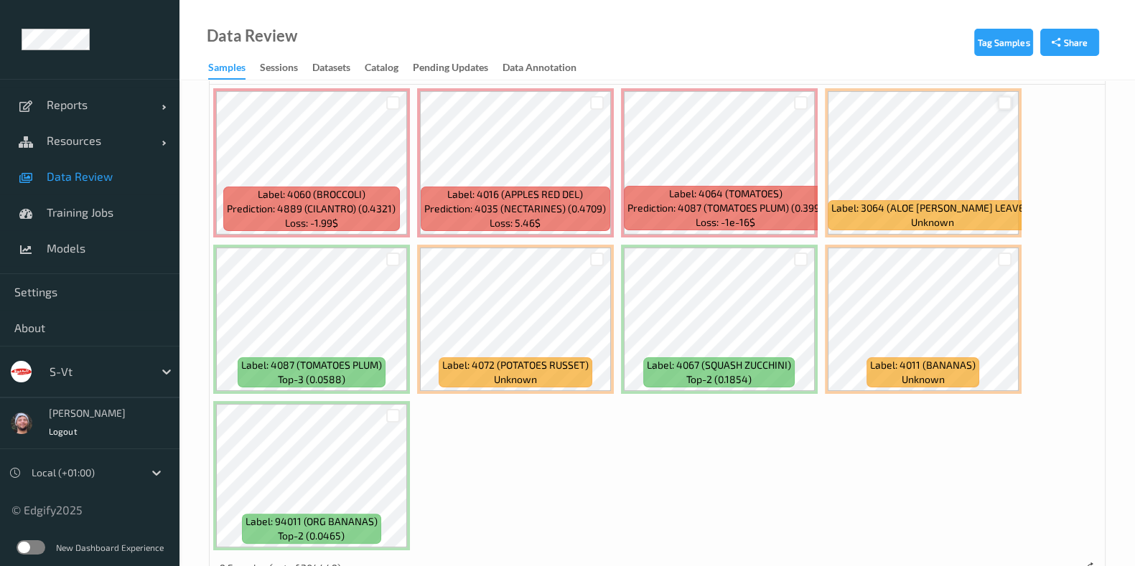
click at [1003, 98] on div at bounding box center [1005, 103] width 14 height 14
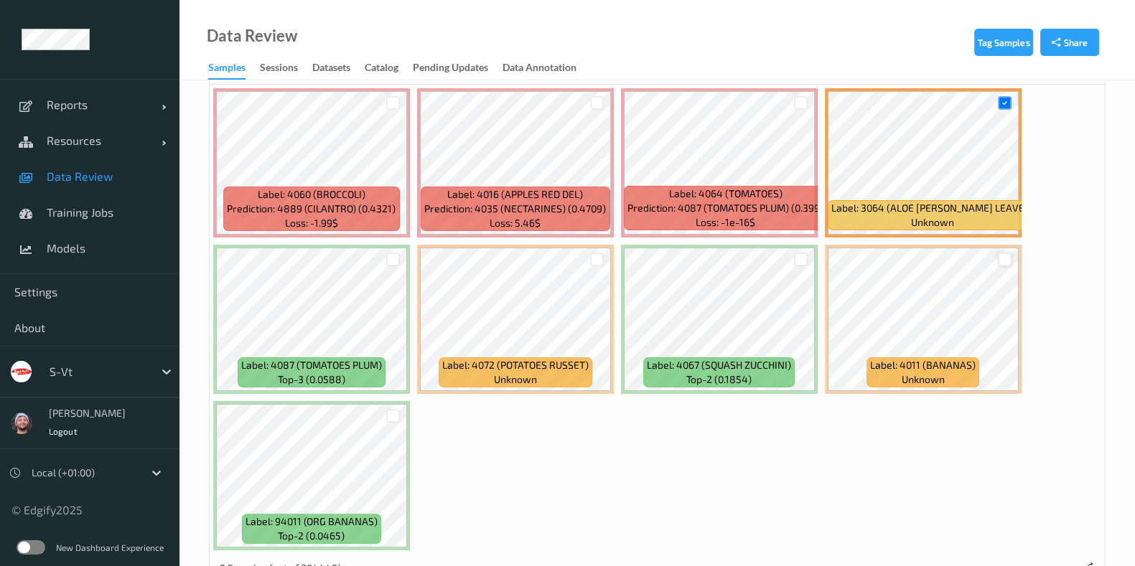
click at [998, 259] on div at bounding box center [1005, 260] width 14 height 14
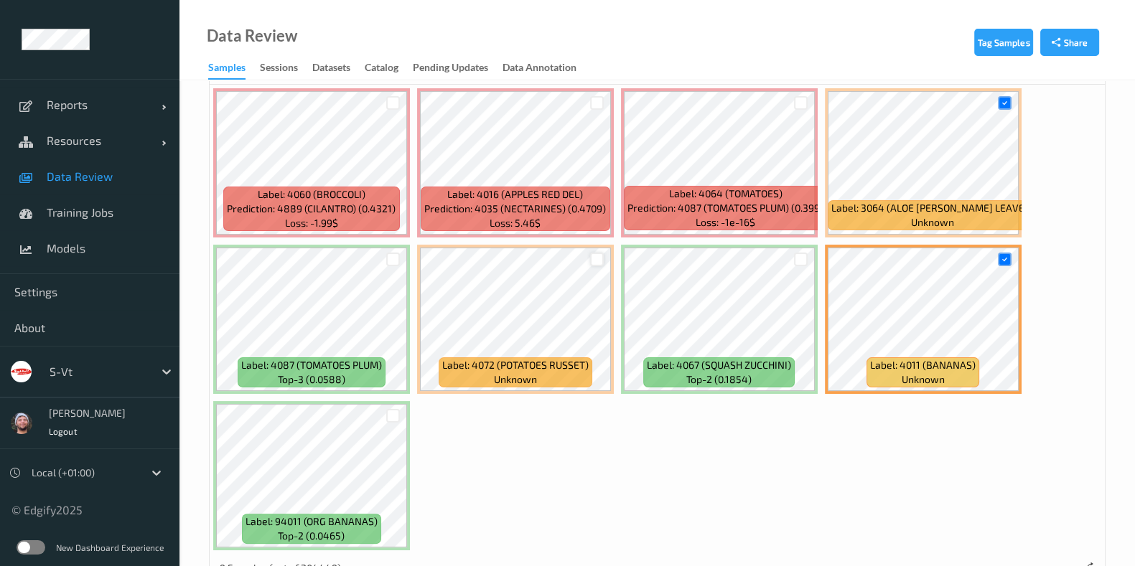
click at [598, 256] on div at bounding box center [597, 260] width 14 height 14
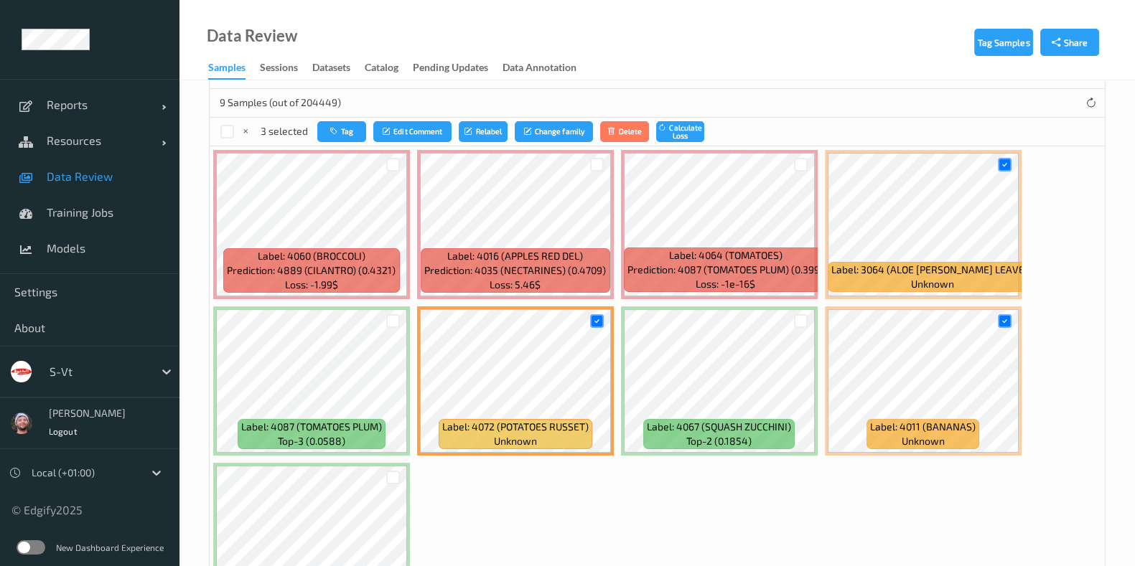
scroll to position [305, 0]
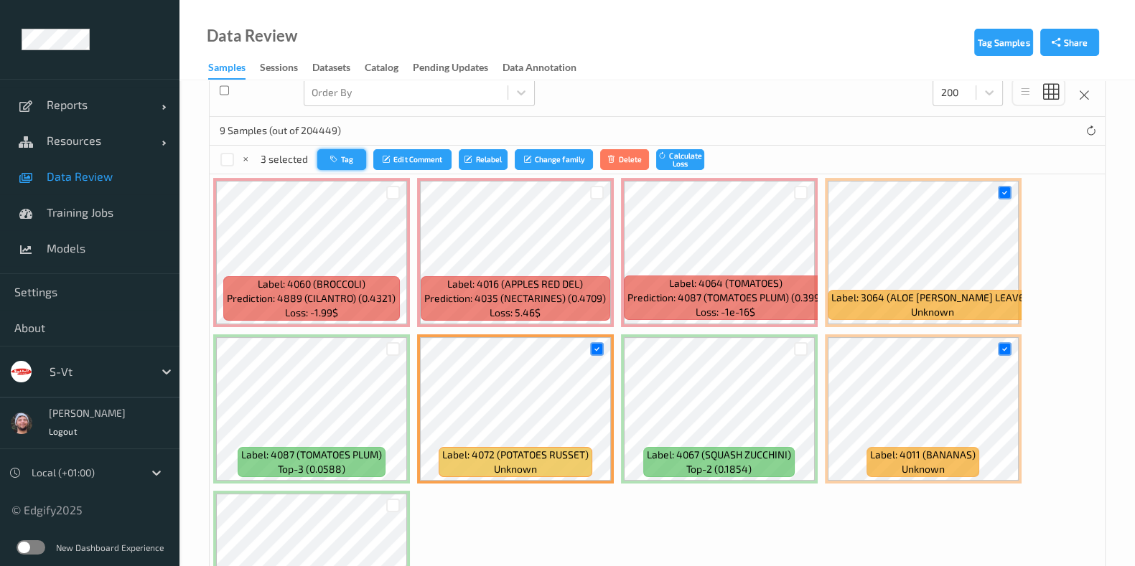
click at [332, 161] on icon "button" at bounding box center [335, 159] width 11 height 9
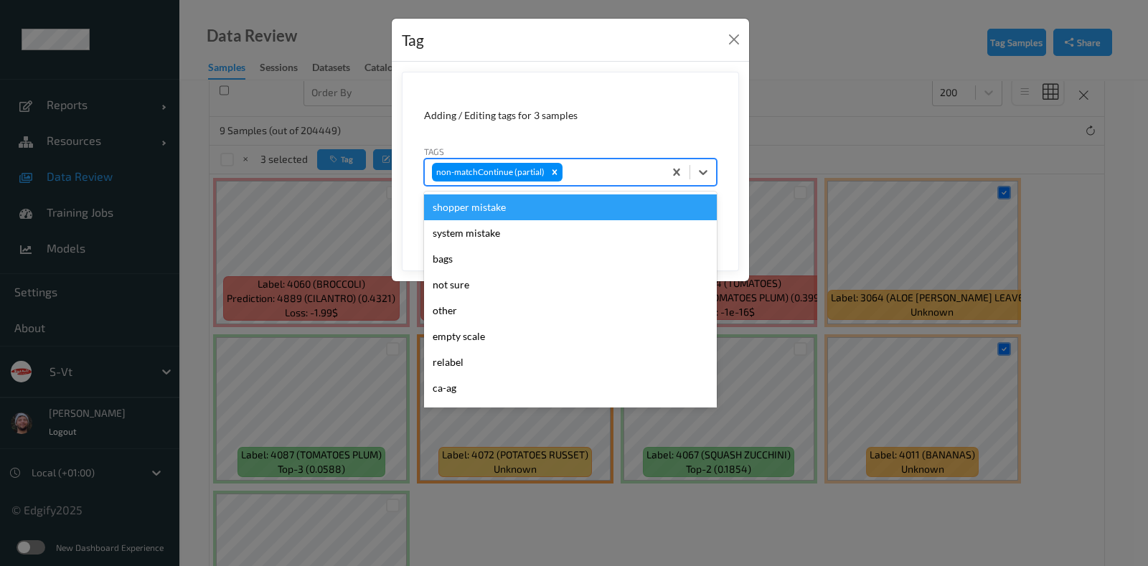
click at [586, 167] on div at bounding box center [611, 172] width 91 height 17
type input "pi"
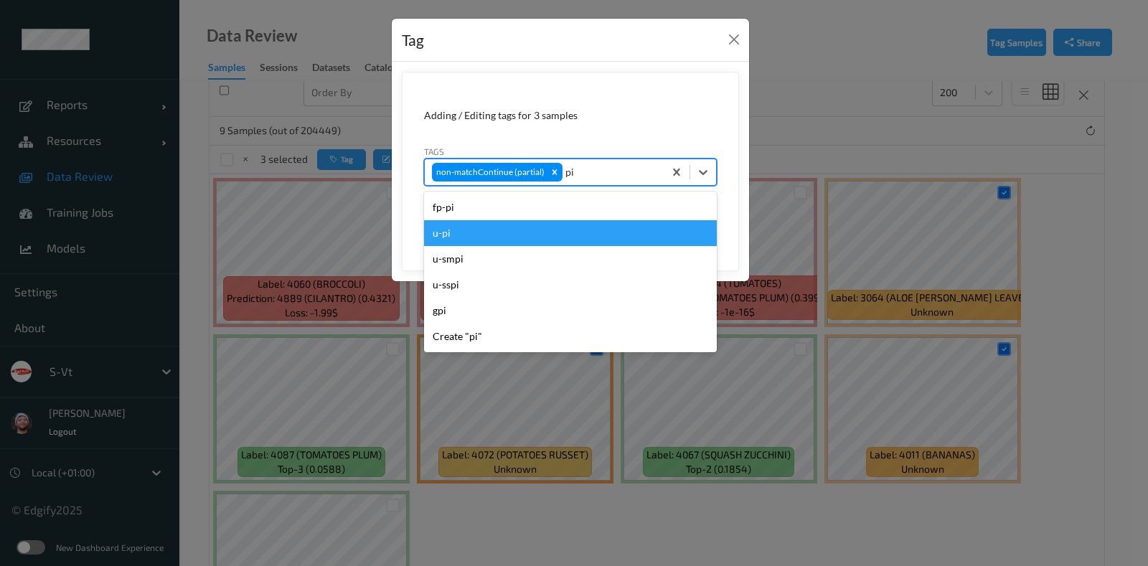
click at [520, 226] on div "u-pi" at bounding box center [570, 233] width 293 height 26
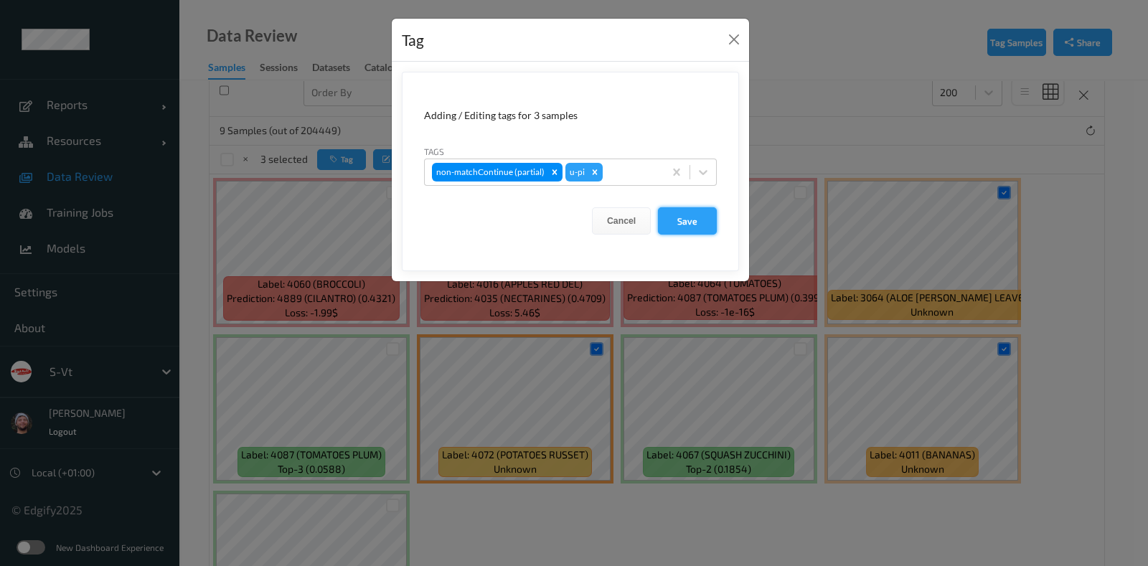
click at [701, 220] on button "Save" at bounding box center [687, 220] width 59 height 27
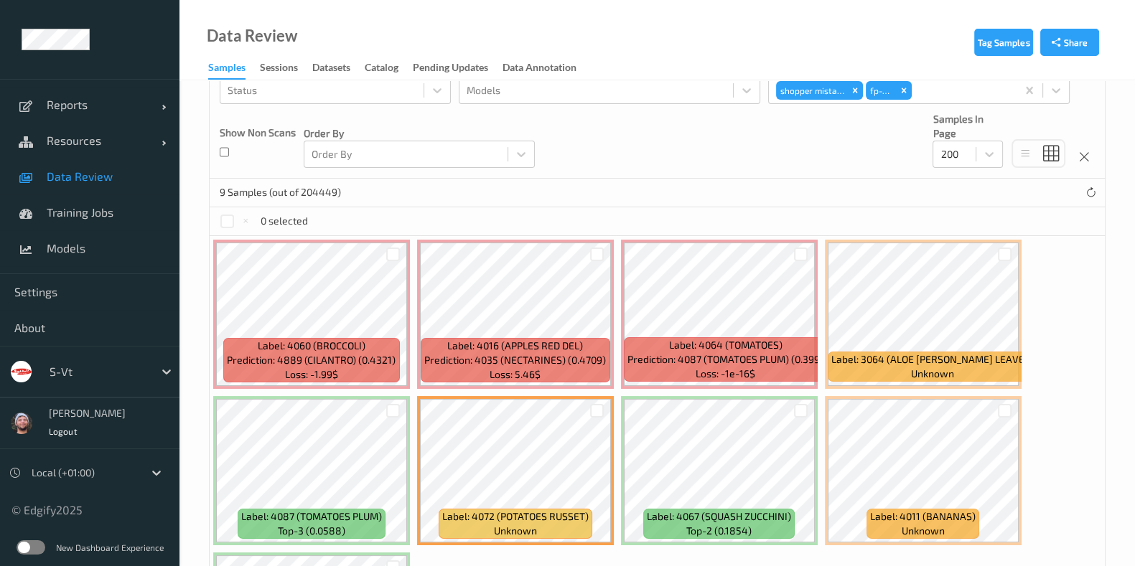
scroll to position [215, 0]
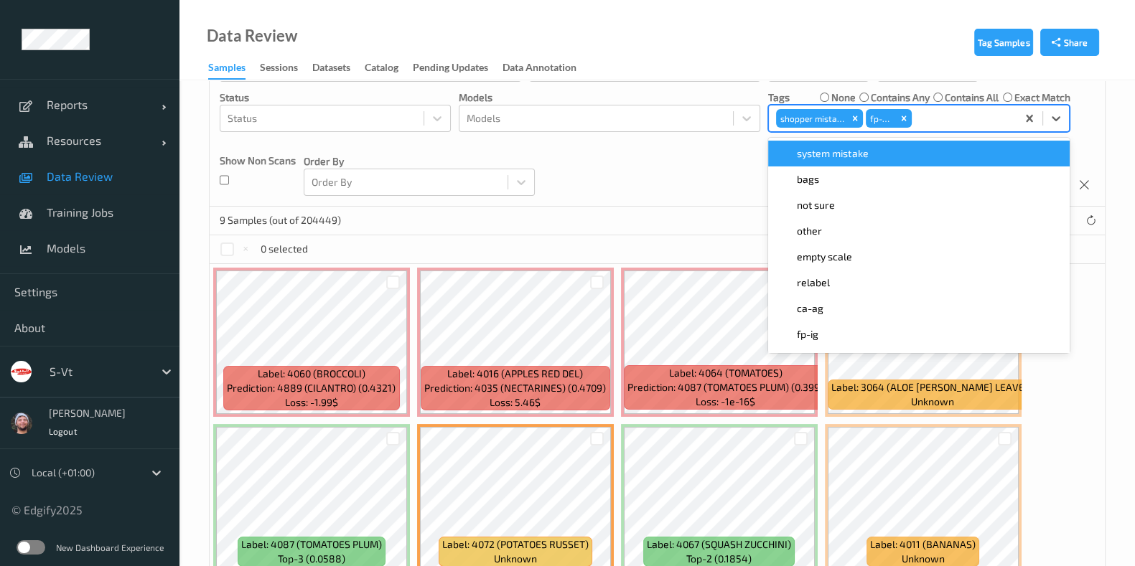
click at [935, 115] on div at bounding box center [961, 118] width 95 height 17
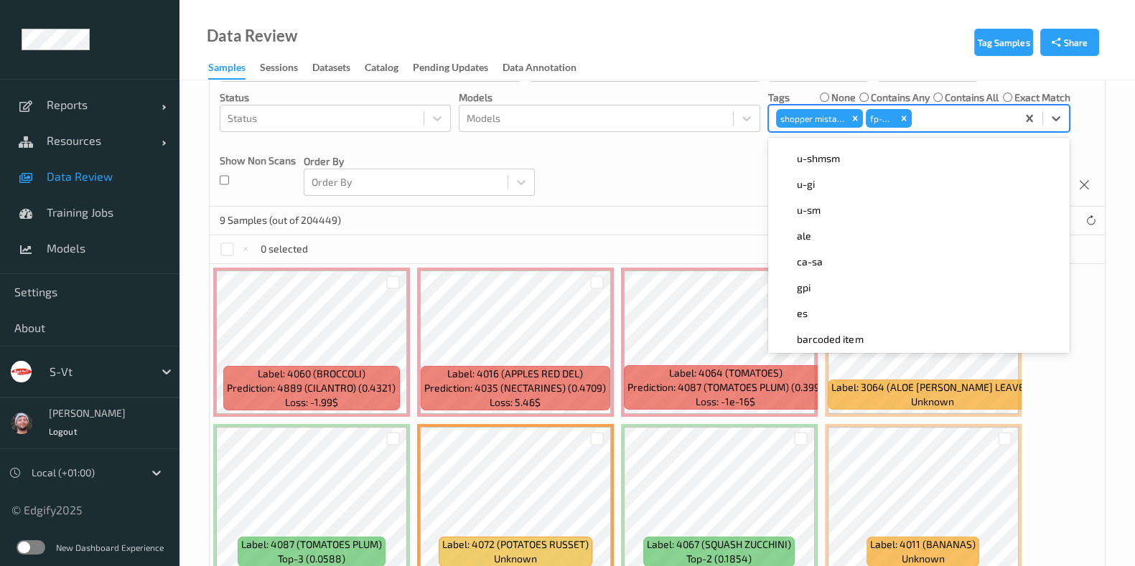
scroll to position [538, 0]
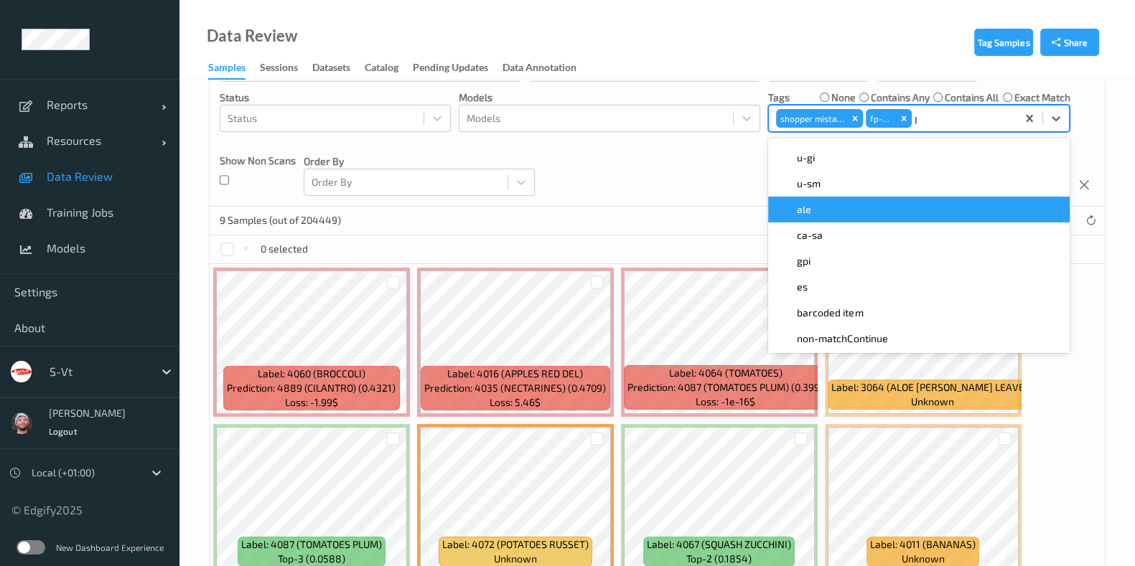
type input "pi"
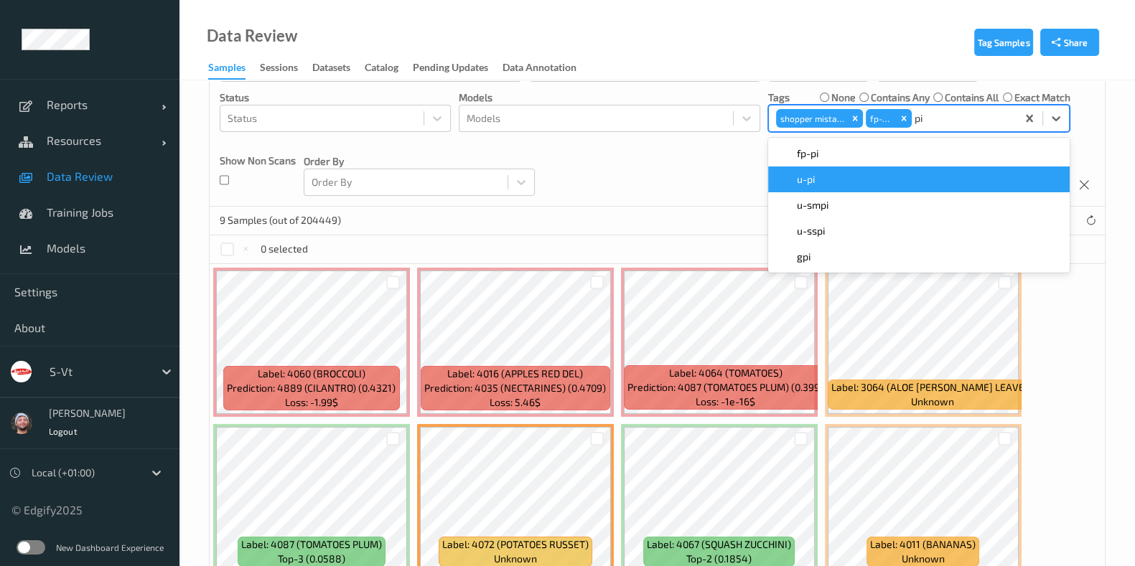
click at [838, 184] on div "u-pi" at bounding box center [918, 180] width 301 height 26
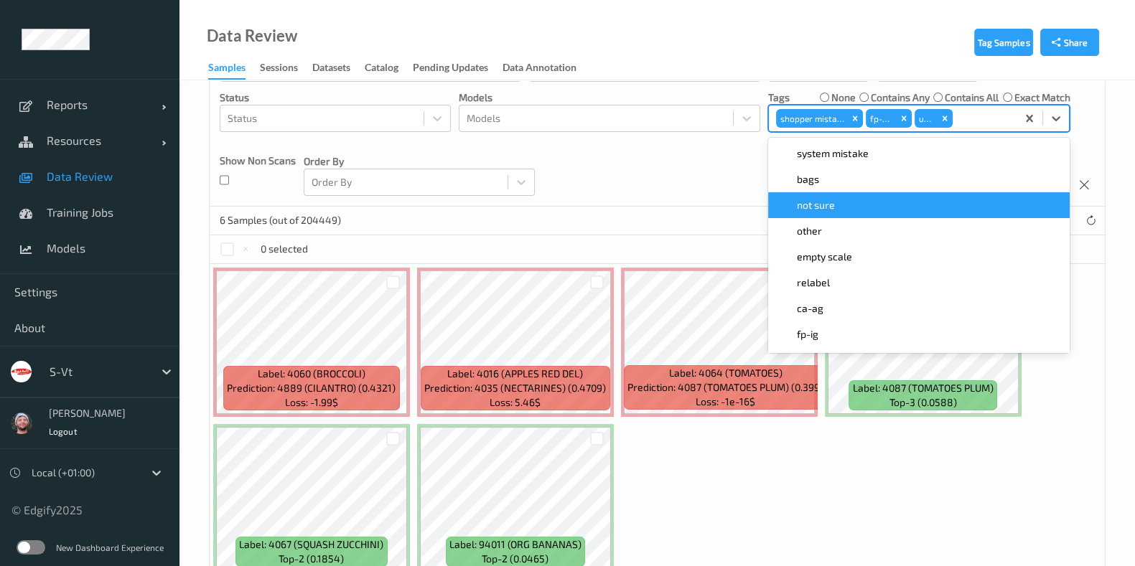
click at [674, 195] on div "Devices Devices Storage Devices Storage Devices Clusters Clusters Sites Sites d…" at bounding box center [657, 43] width 895 height 327
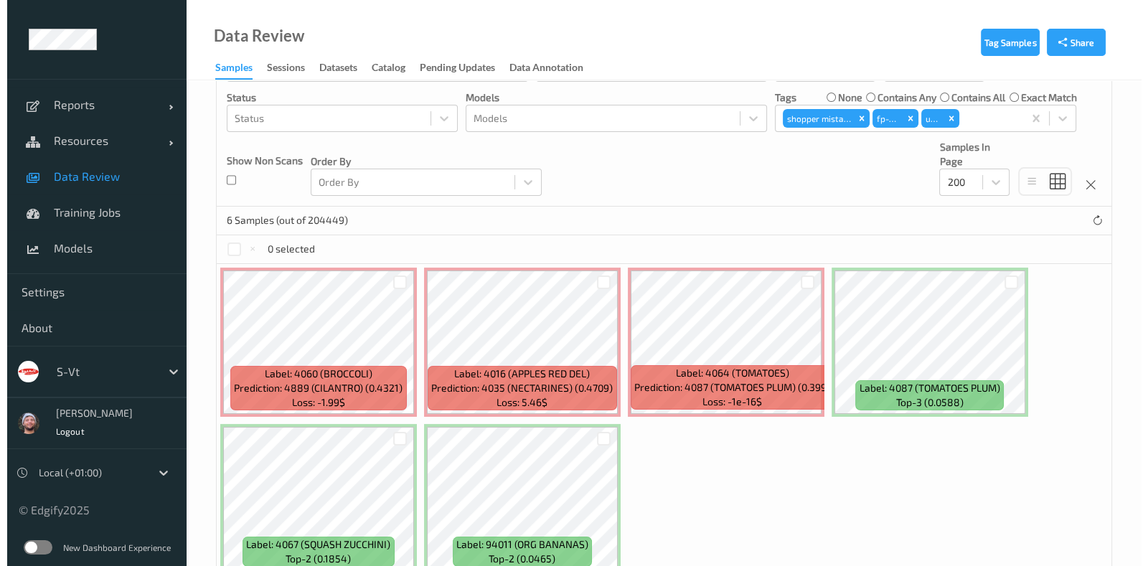
scroll to position [281, 0]
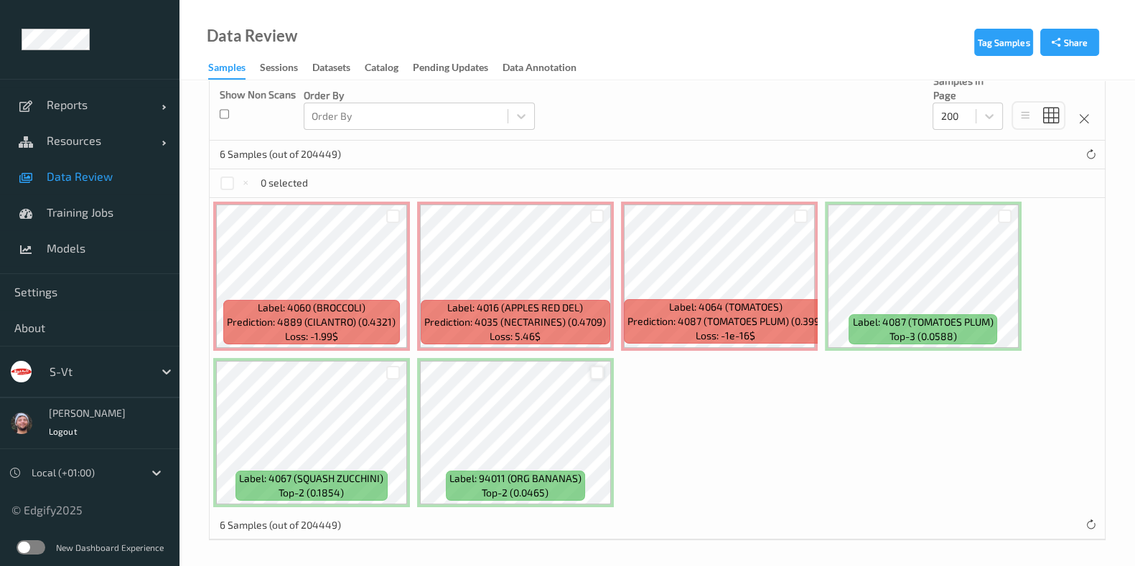
click at [596, 375] on div at bounding box center [597, 373] width 14 height 14
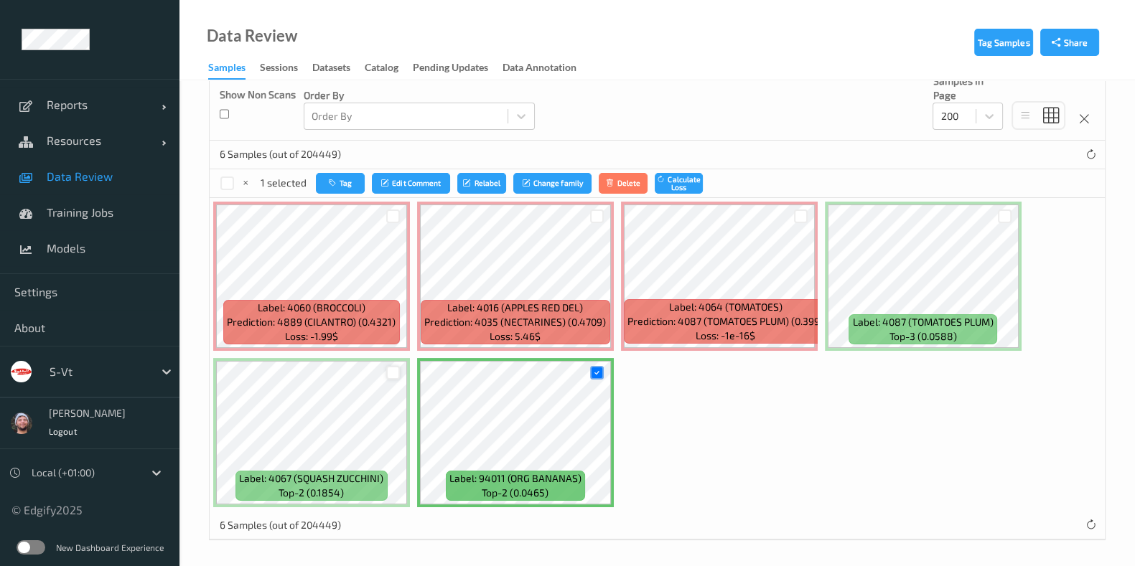
click at [386, 366] on div at bounding box center [393, 373] width 14 height 14
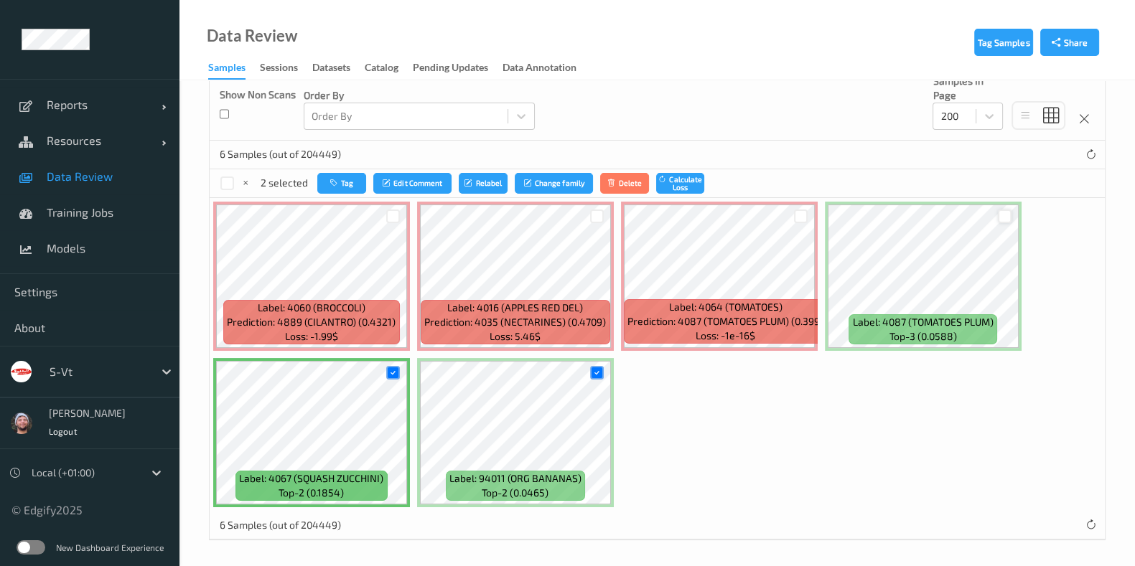
click at [998, 216] on div at bounding box center [1005, 217] width 14 height 14
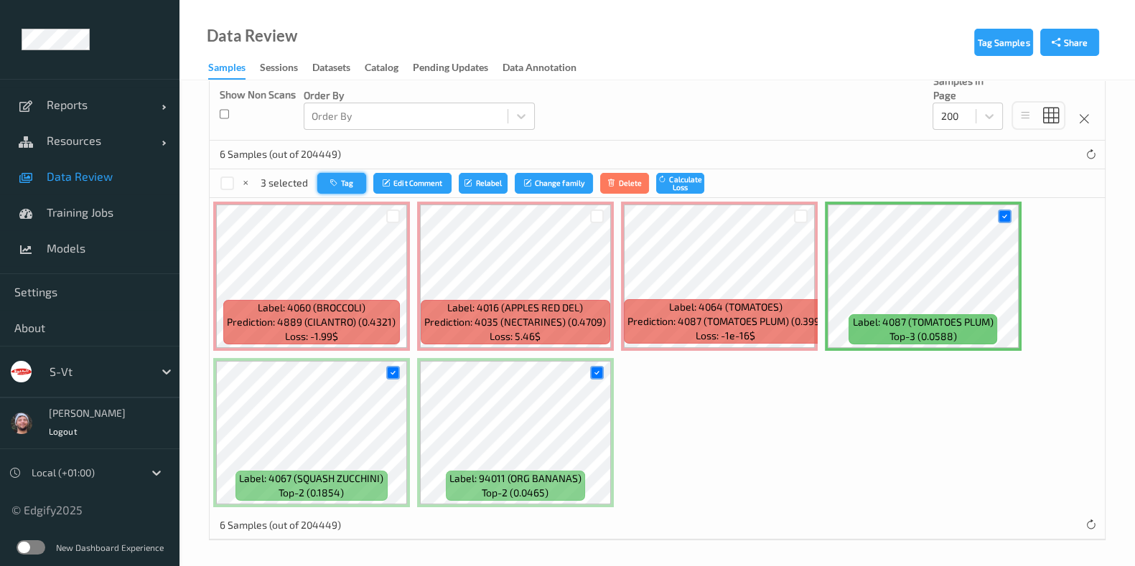
click at [322, 177] on button "Tag" at bounding box center [341, 183] width 49 height 21
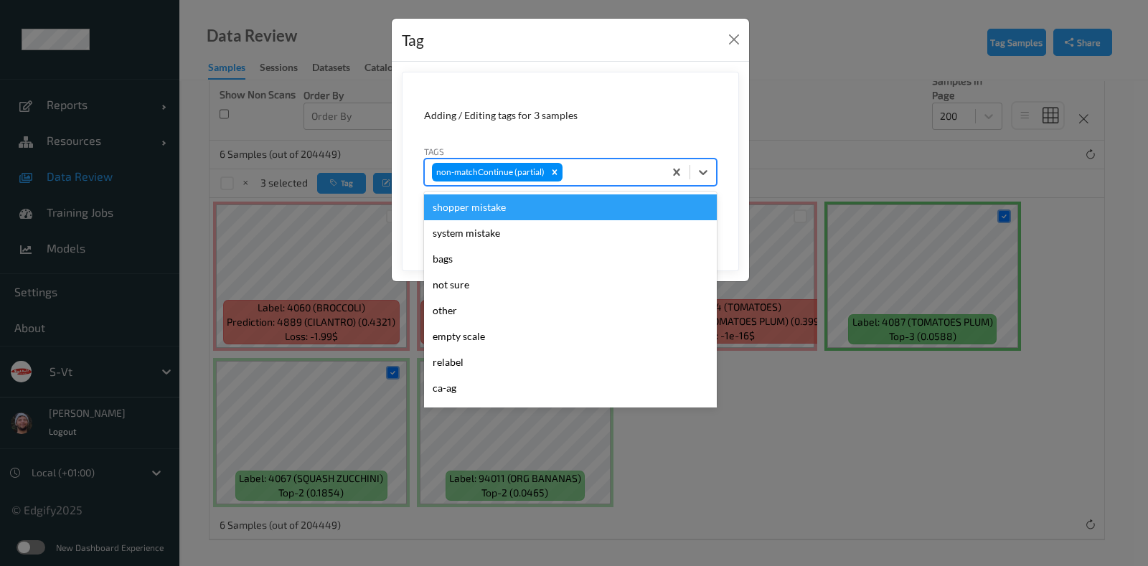
click at [612, 164] on div at bounding box center [611, 172] width 91 height 17
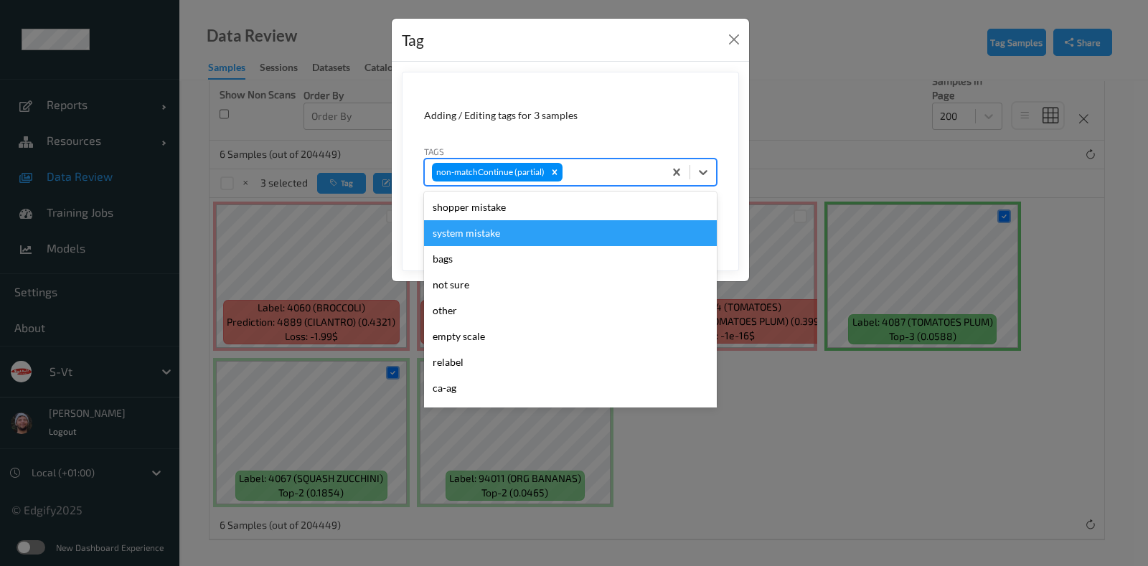
type input "w"
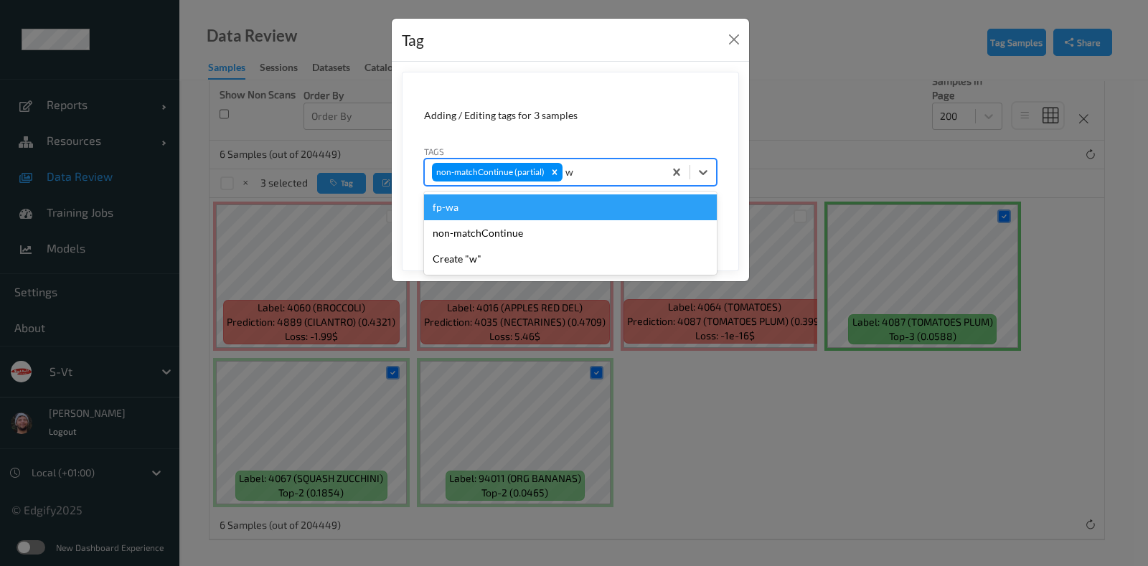
click at [550, 210] on div "fp-wa" at bounding box center [570, 208] width 293 height 26
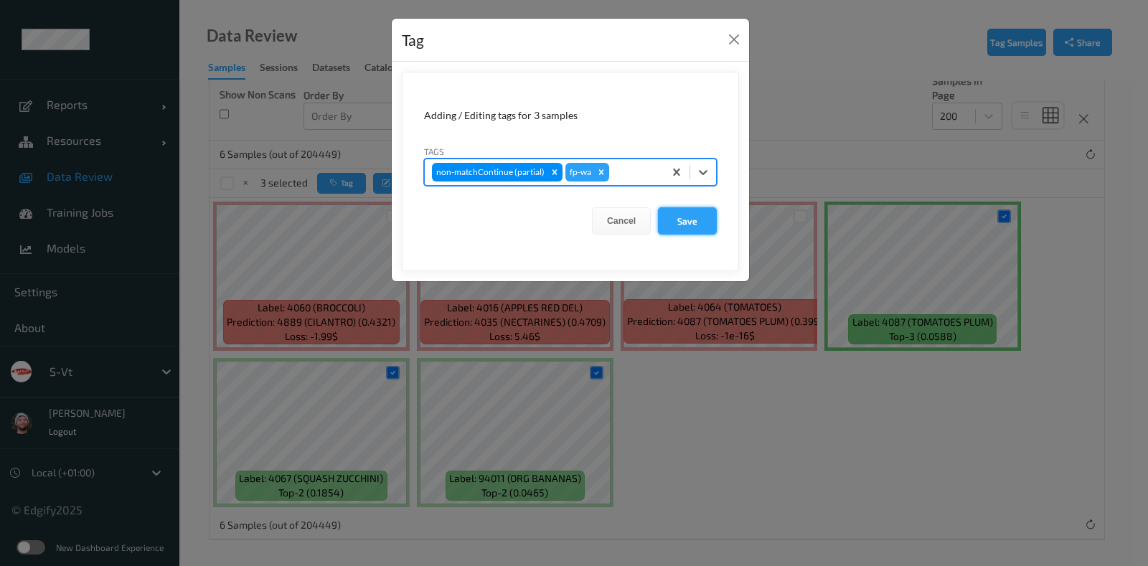
click at [678, 224] on button "Save" at bounding box center [687, 220] width 59 height 27
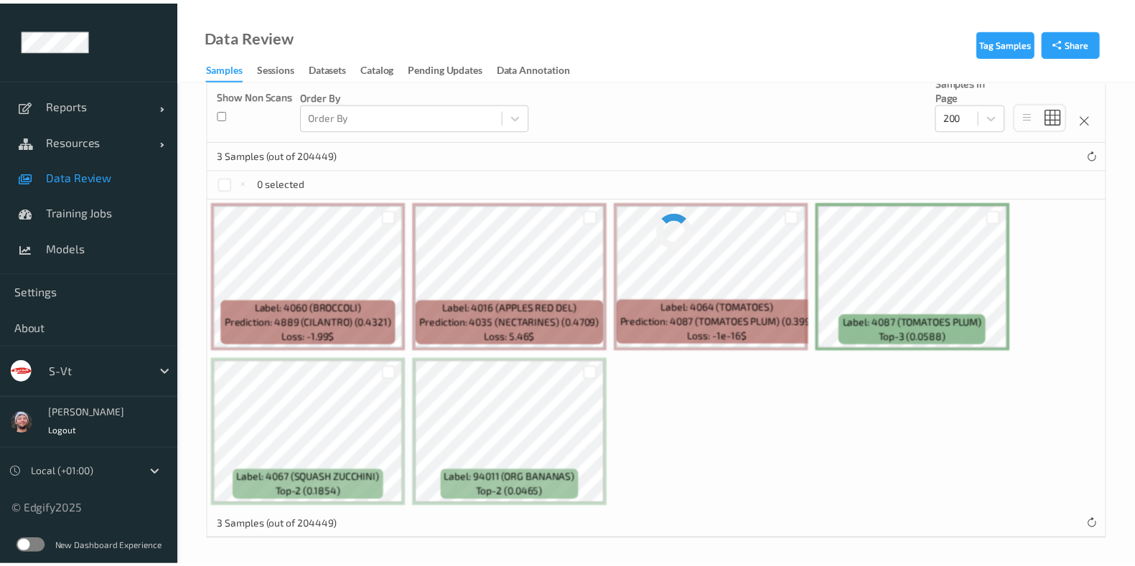
scroll to position [126, 0]
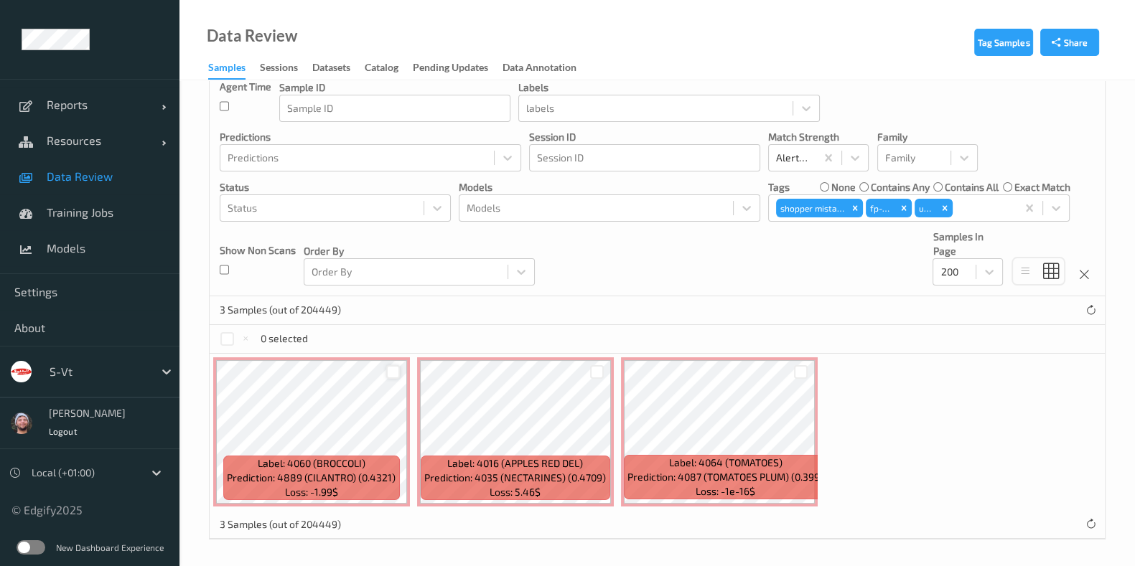
click at [395, 367] on div at bounding box center [393, 372] width 14 height 14
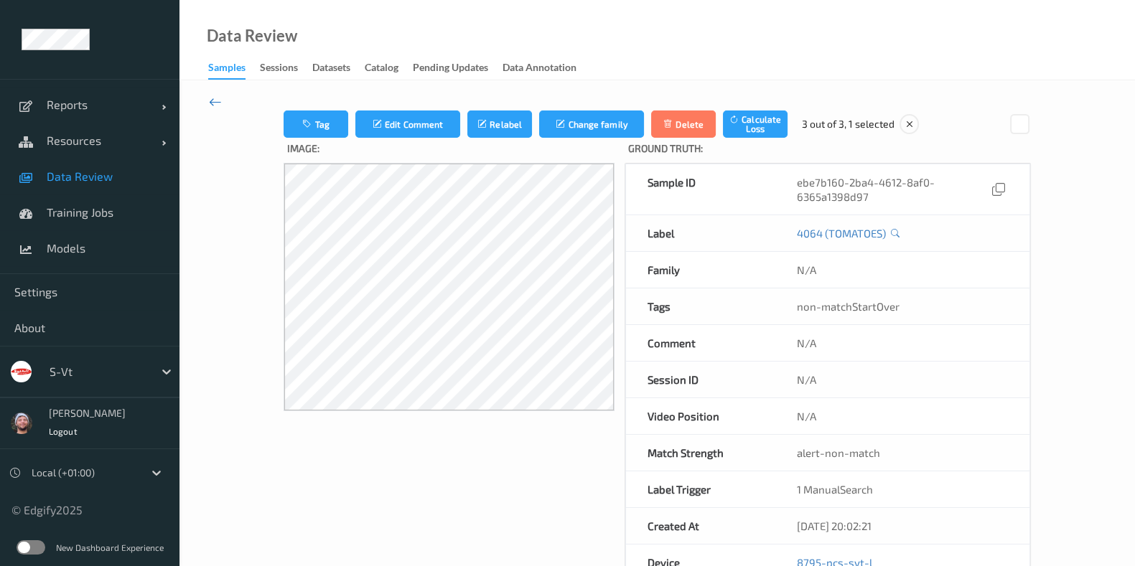
click at [220, 105] on icon at bounding box center [215, 102] width 13 height 16
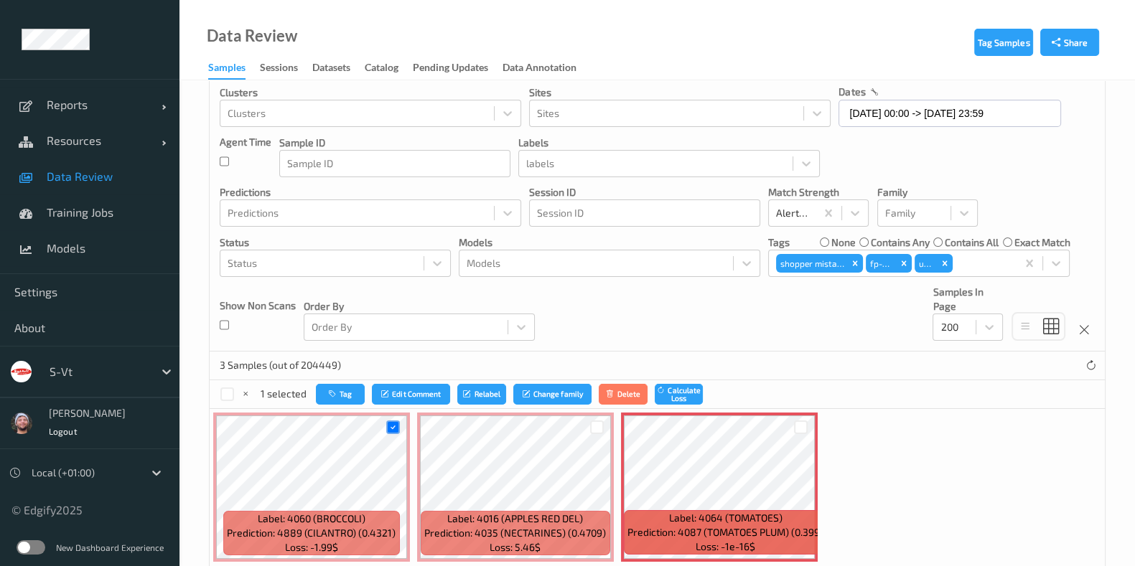
scroll to position [126, 0]
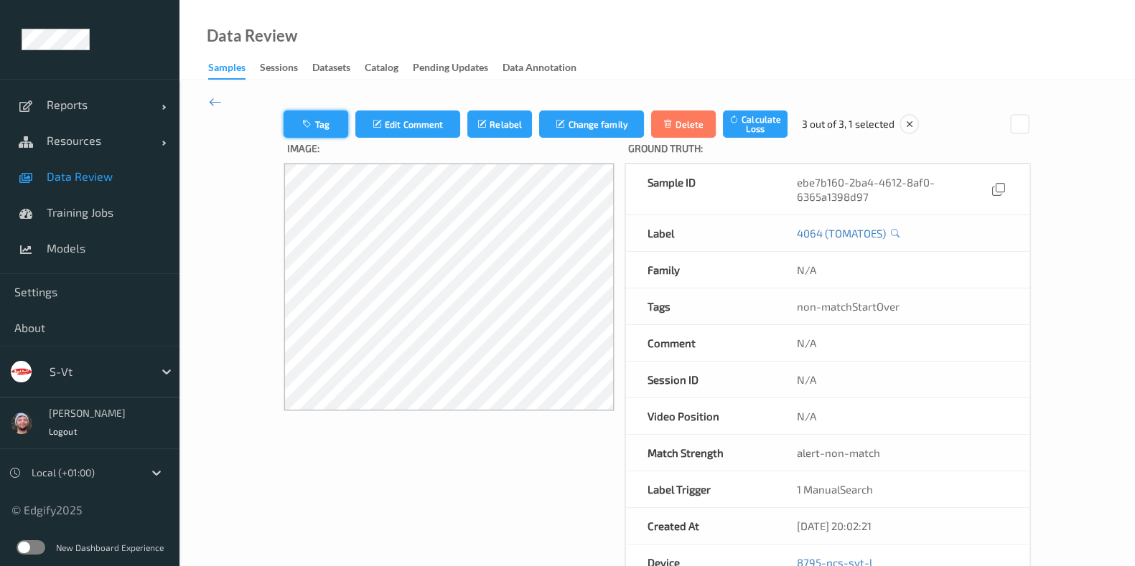
click at [327, 134] on button "Tag" at bounding box center [316, 124] width 65 height 27
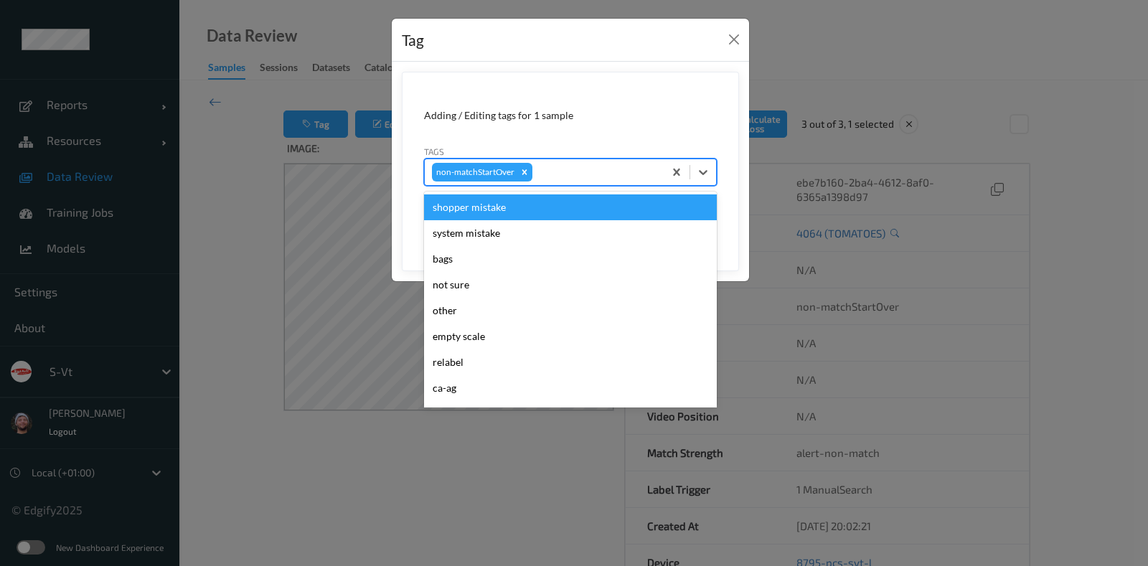
click at [546, 160] on div "non-matchStartOver" at bounding box center [544, 172] width 239 height 24
click at [520, 200] on div "shopper mistake" at bounding box center [570, 208] width 293 height 26
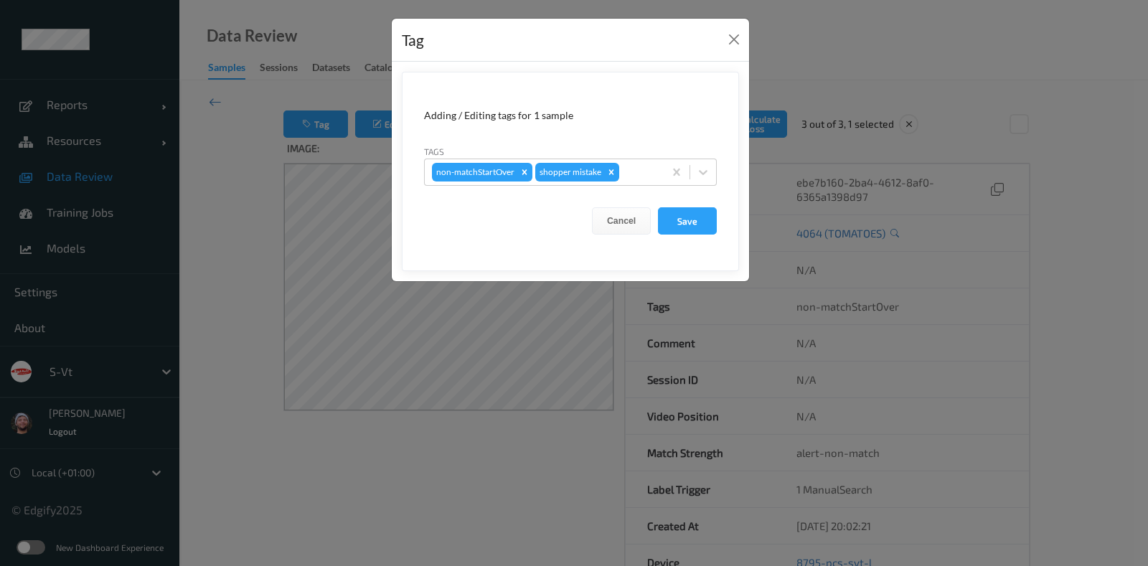
click at [631, 156] on div "Tags non-matchStartOver shopper mistake" at bounding box center [570, 165] width 293 height 42
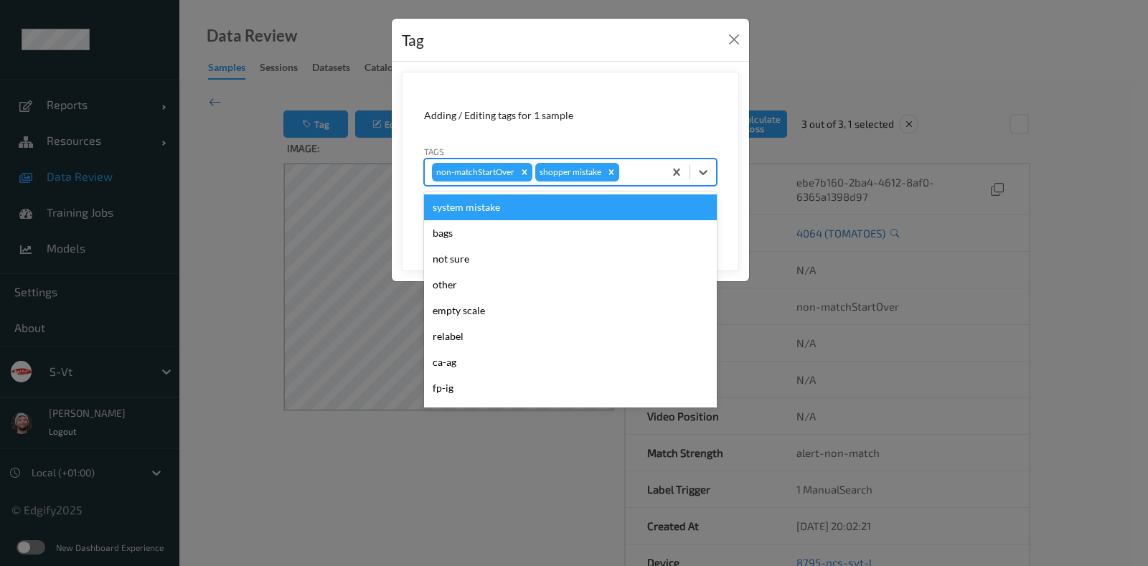
click at [631, 164] on div at bounding box center [639, 172] width 34 height 17
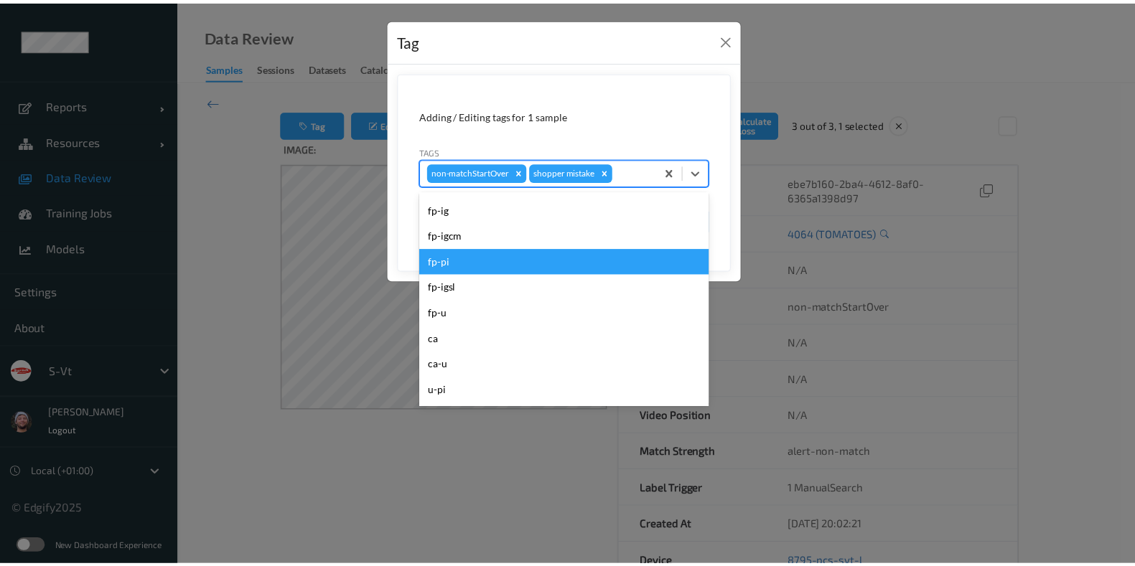
scroll to position [269, 0]
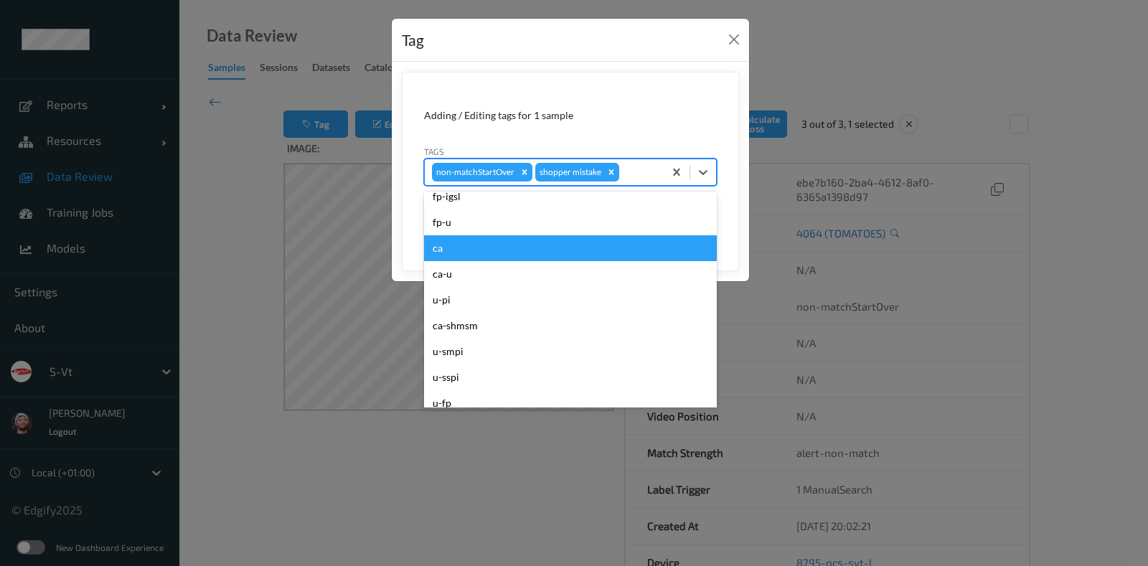
click at [502, 253] on div "system mistake bags not sure other empty scale relabel ca-ag fp-ig fp-igcm fp-p…" at bounding box center [570, 299] width 293 height 215
click at [502, 253] on div "ca" at bounding box center [570, 248] width 293 height 26
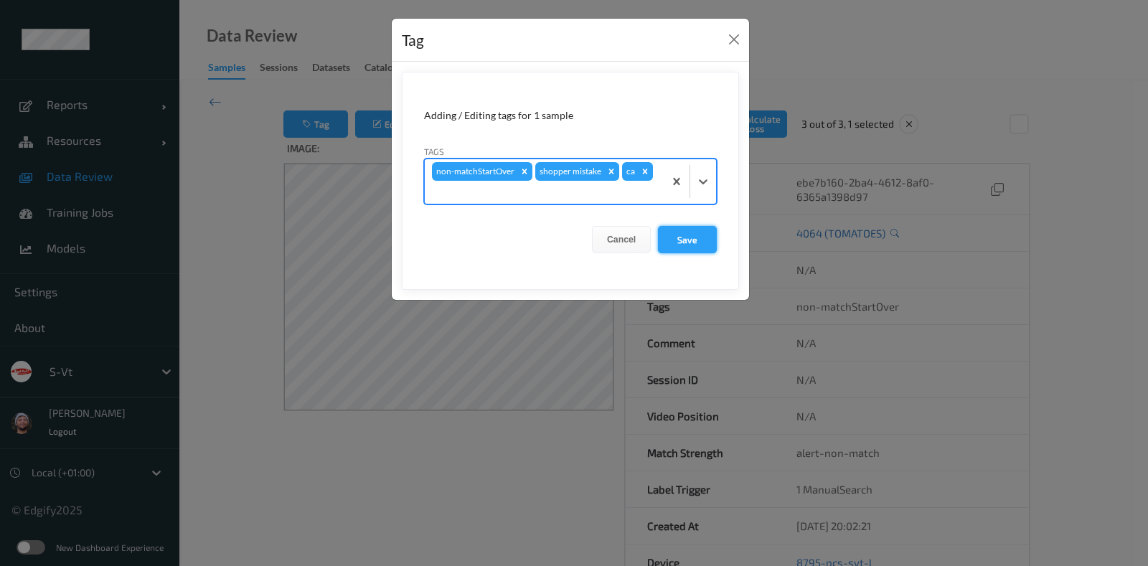
click at [706, 226] on button "Save" at bounding box center [687, 239] width 59 height 27
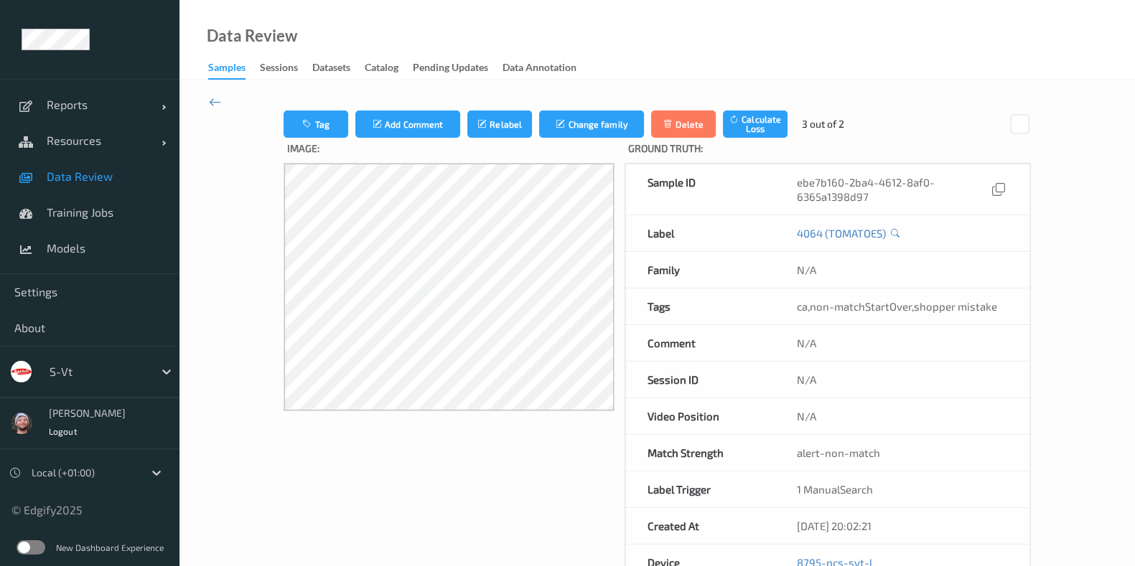
click at [77, 177] on span "Data Review" at bounding box center [106, 176] width 118 height 14
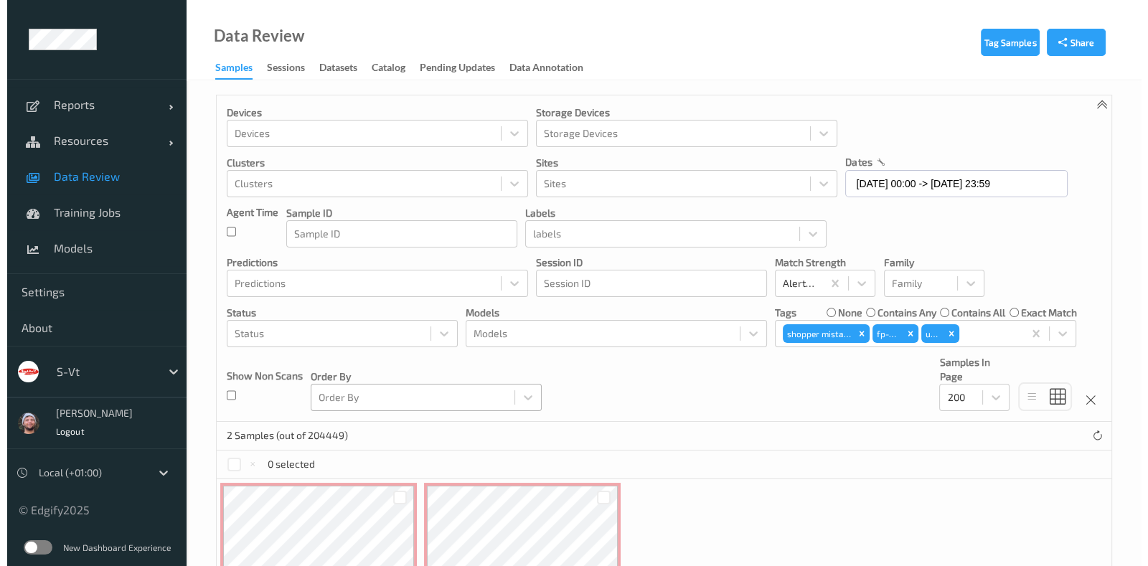
scroll to position [126, 0]
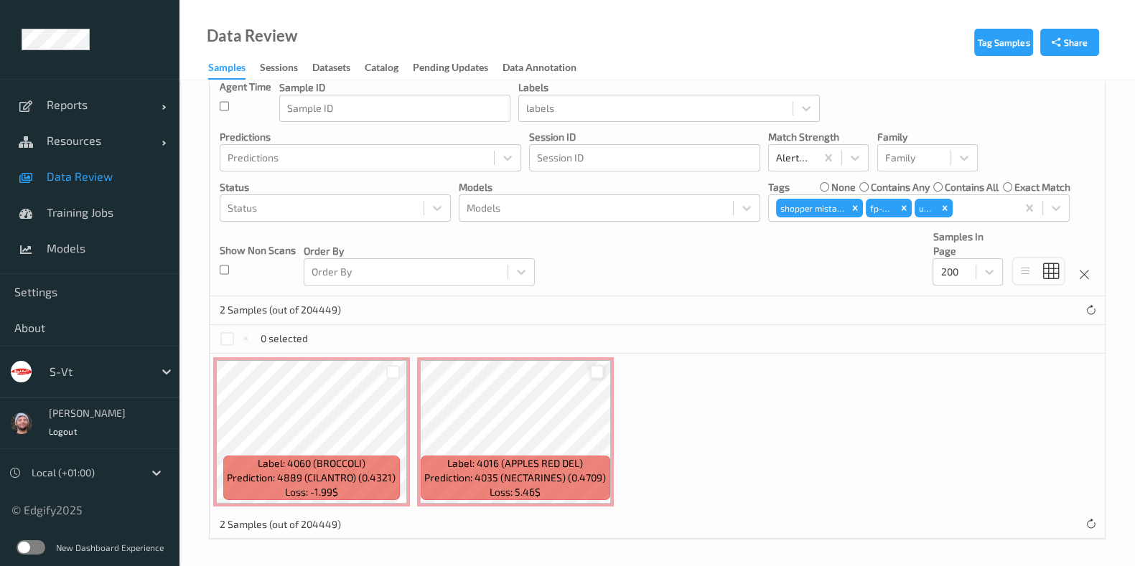
click at [594, 365] on div at bounding box center [597, 372] width 14 height 14
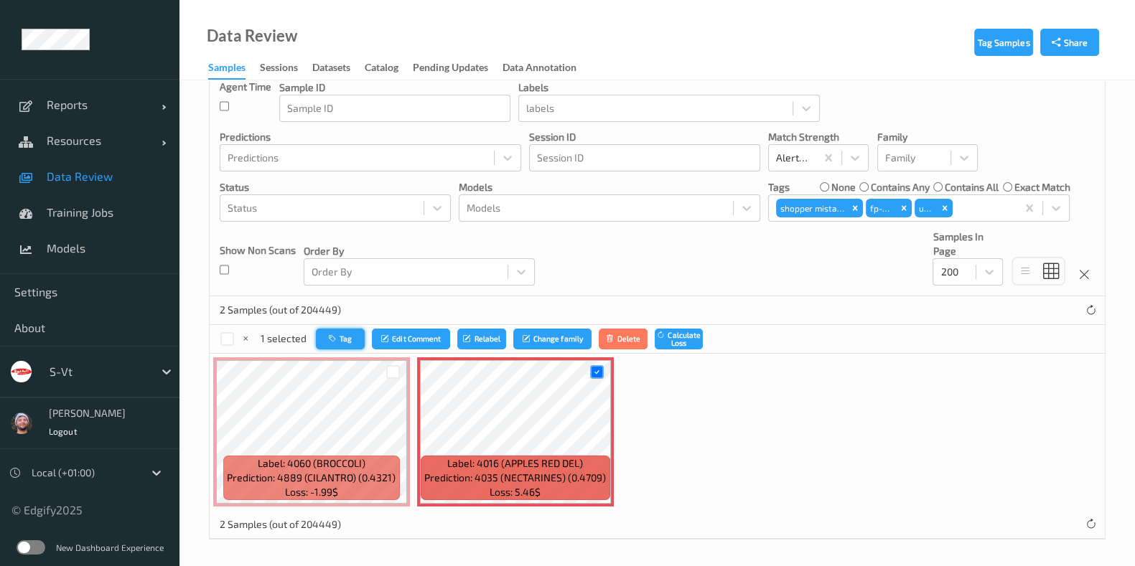
click at [357, 329] on button "Tag" at bounding box center [340, 339] width 49 height 21
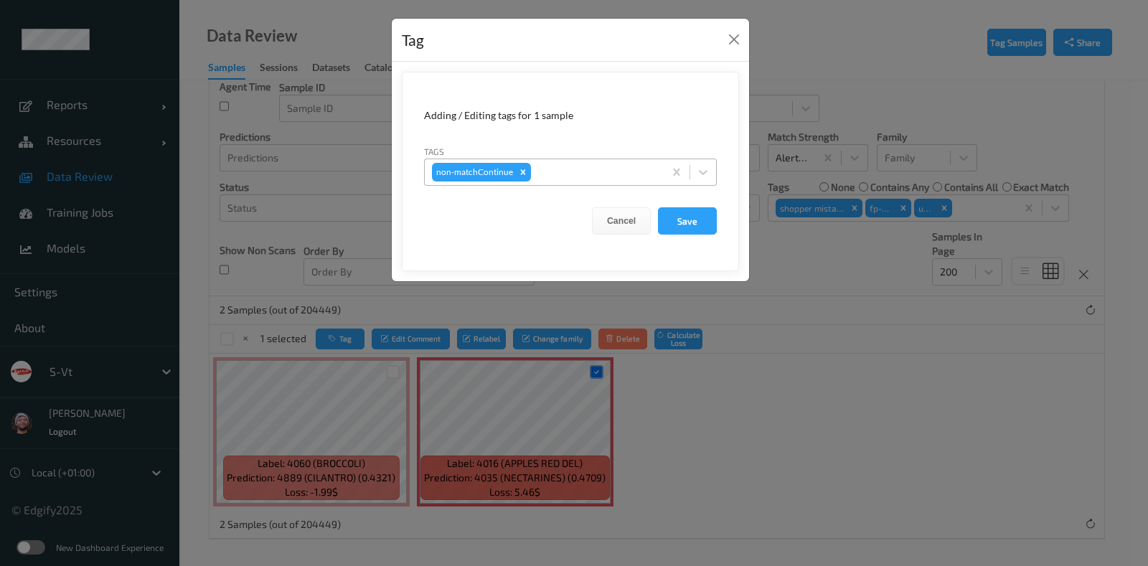
click at [549, 165] on div at bounding box center [595, 172] width 123 height 17
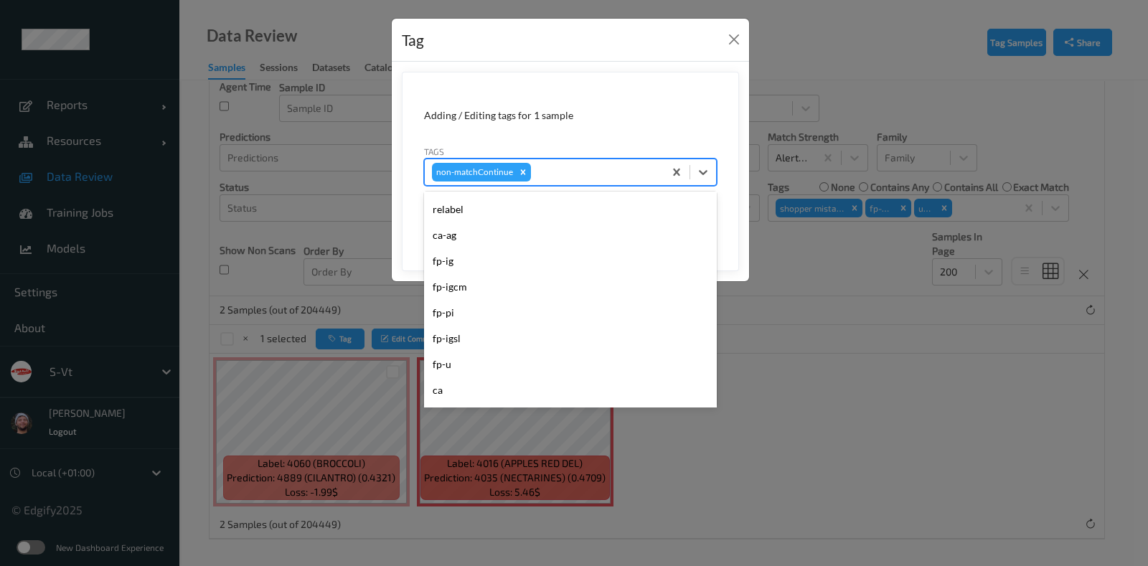
scroll to position [179, 0]
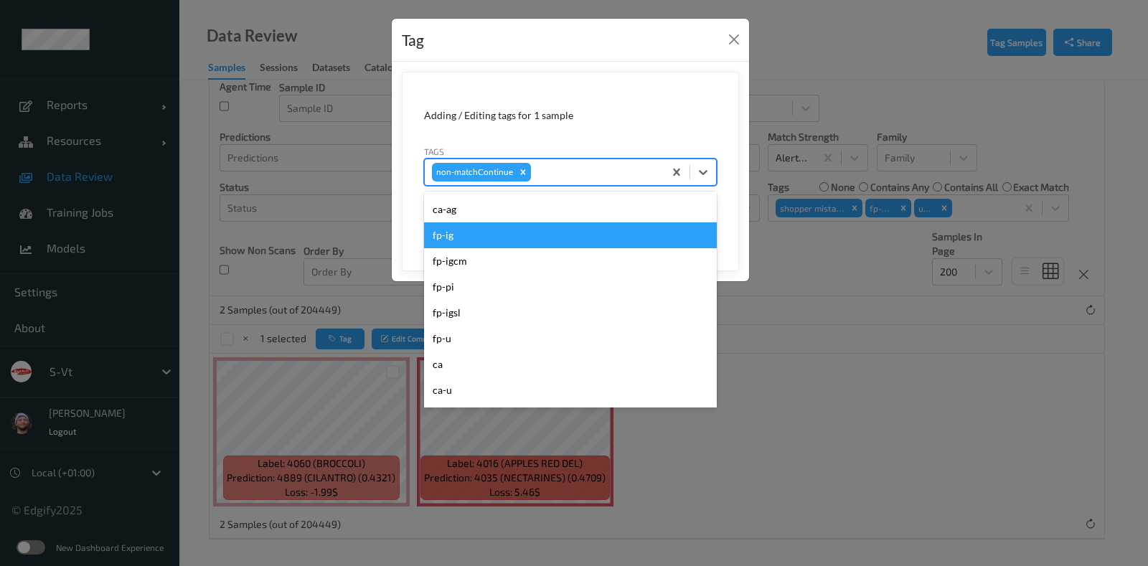
click at [509, 243] on div "fp-ig" at bounding box center [570, 235] width 293 height 26
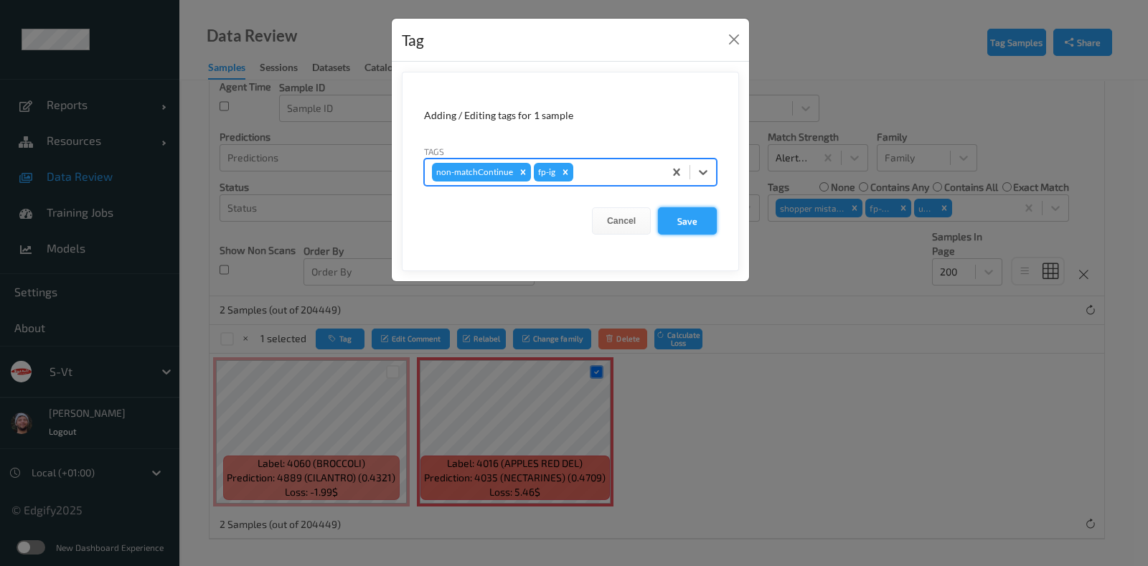
click at [678, 220] on button "Save" at bounding box center [687, 220] width 59 height 27
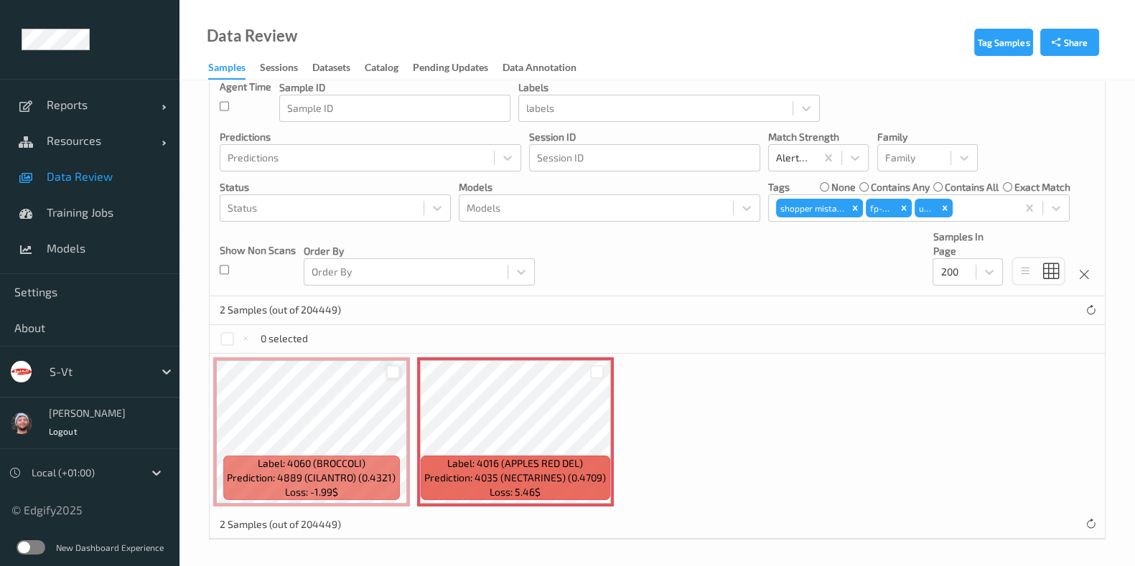
click at [391, 367] on div at bounding box center [393, 372] width 14 height 14
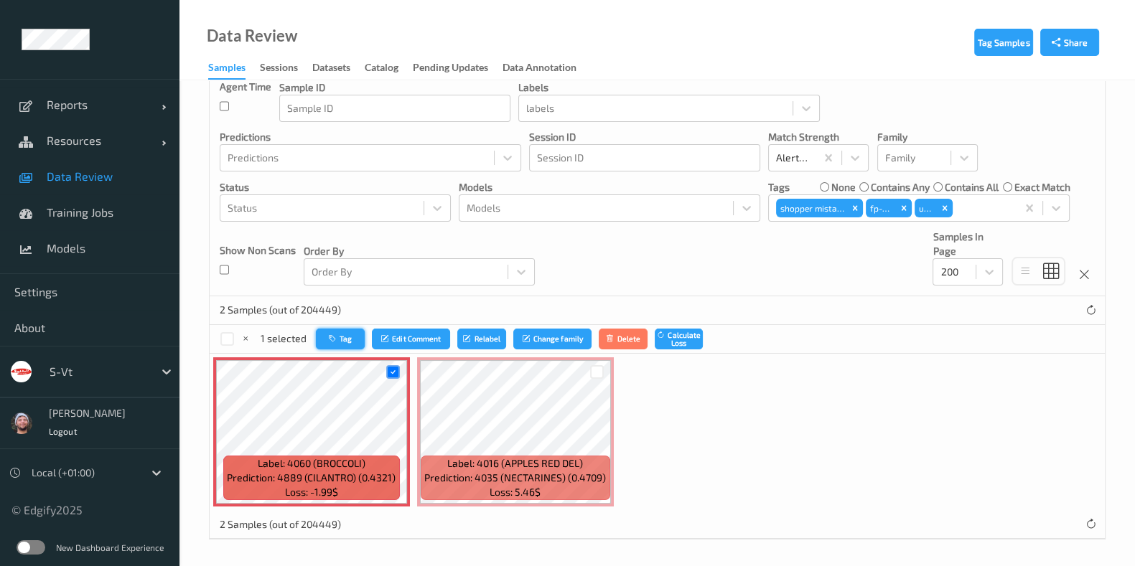
click at [338, 339] on icon "button" at bounding box center [334, 338] width 11 height 9
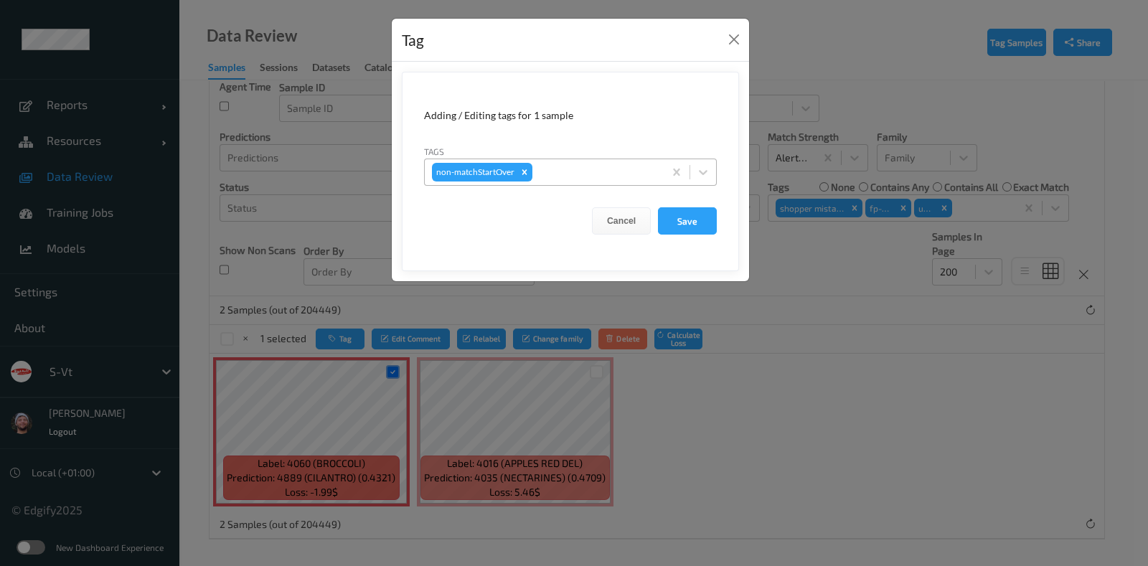
click at [556, 162] on div "non-matchStartOver" at bounding box center [544, 172] width 239 height 24
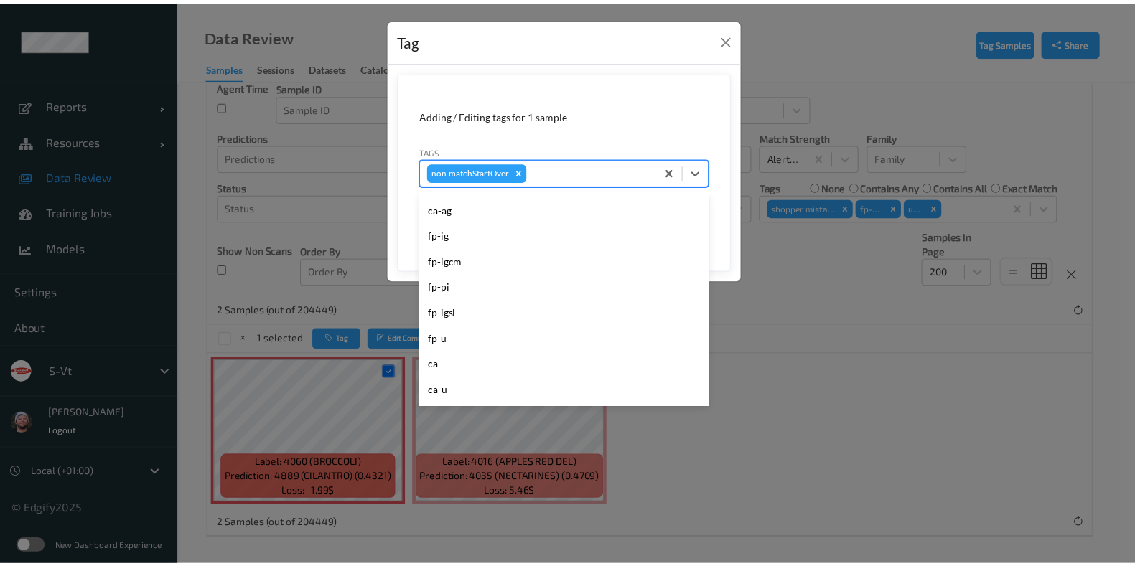
scroll to position [269, 0]
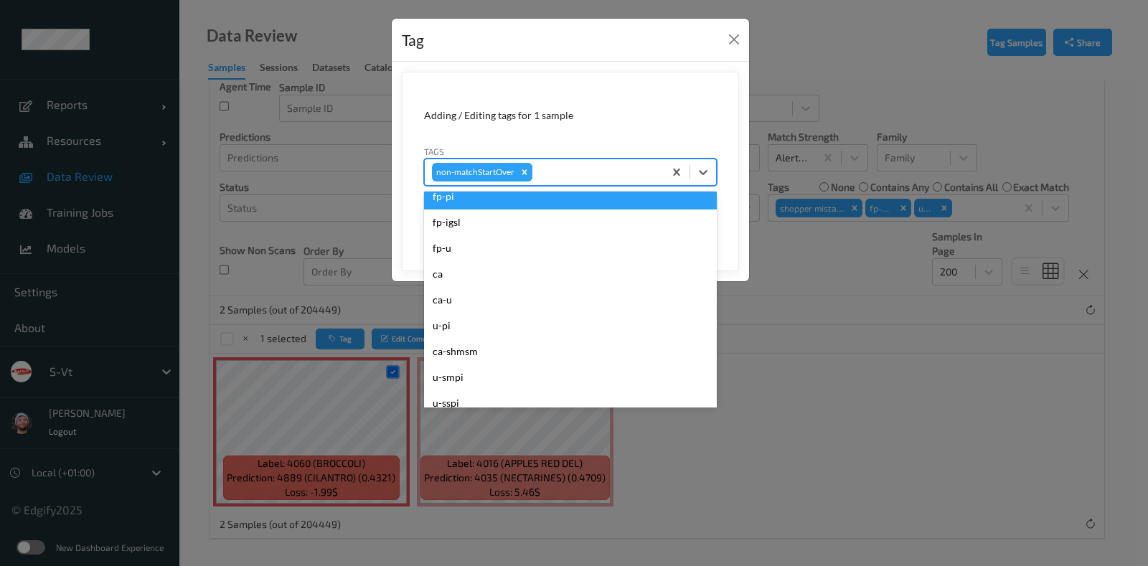
click at [535, 205] on div "fp-pi" at bounding box center [570, 197] width 293 height 26
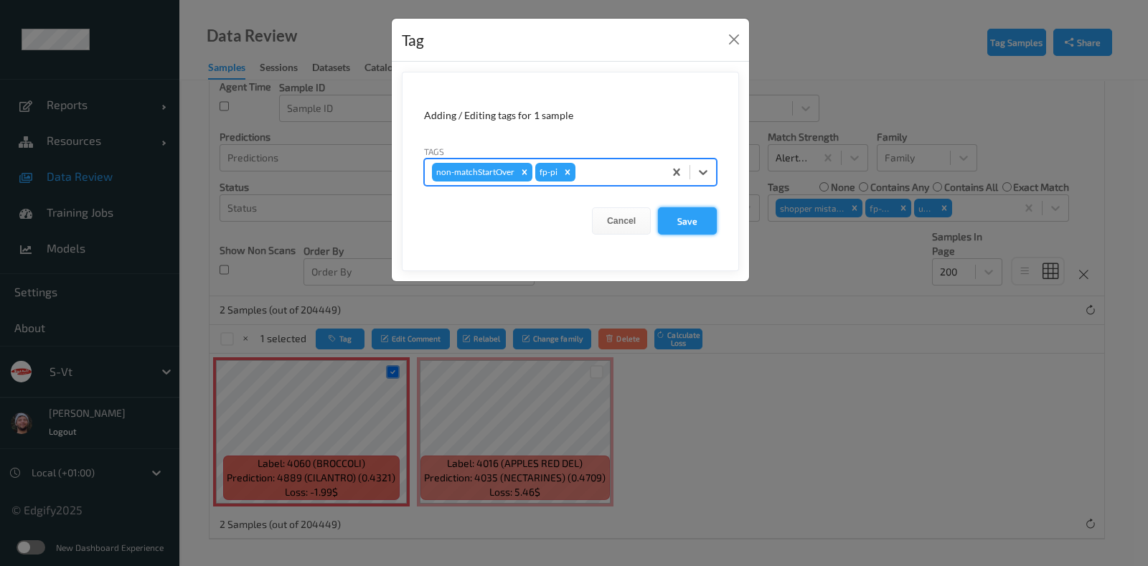
click at [677, 218] on button "Save" at bounding box center [687, 220] width 59 height 27
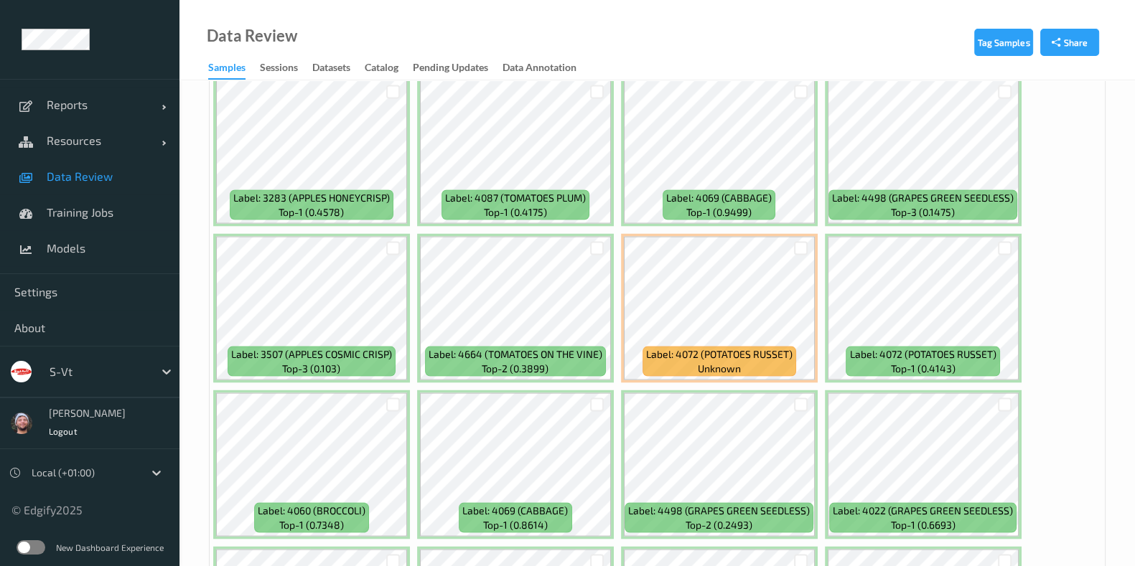
scroll to position [3768, 0]
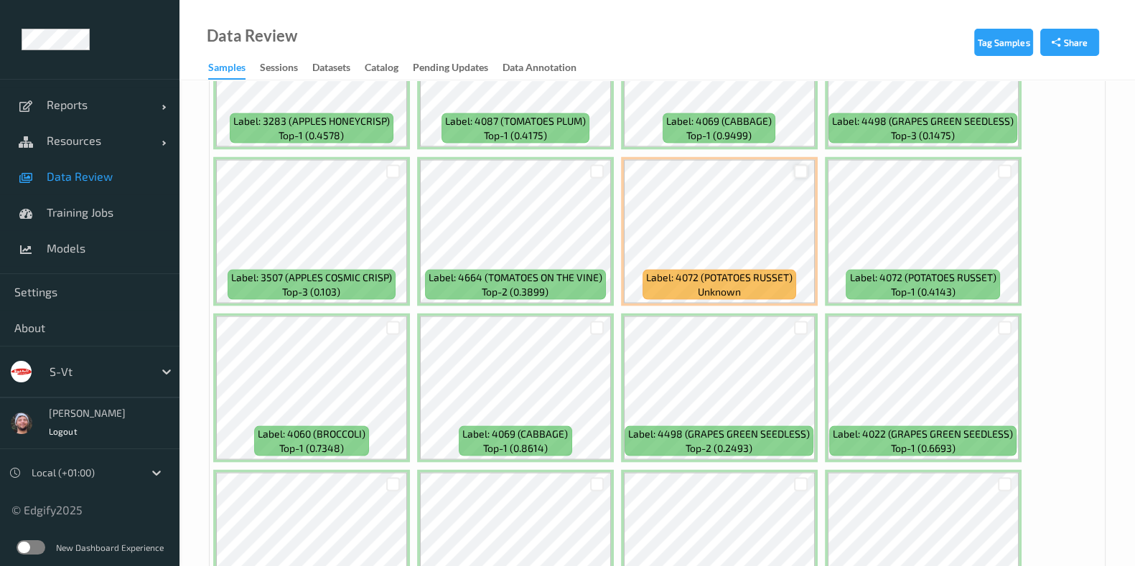
click at [797, 165] on div at bounding box center [801, 172] width 14 height 14
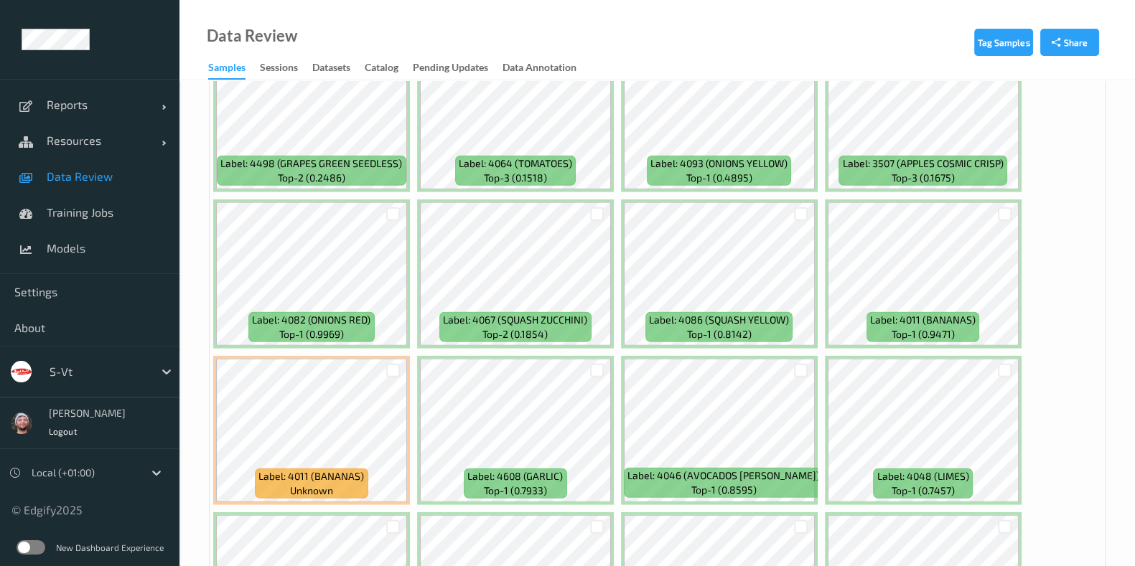
scroll to position [4754, 0]
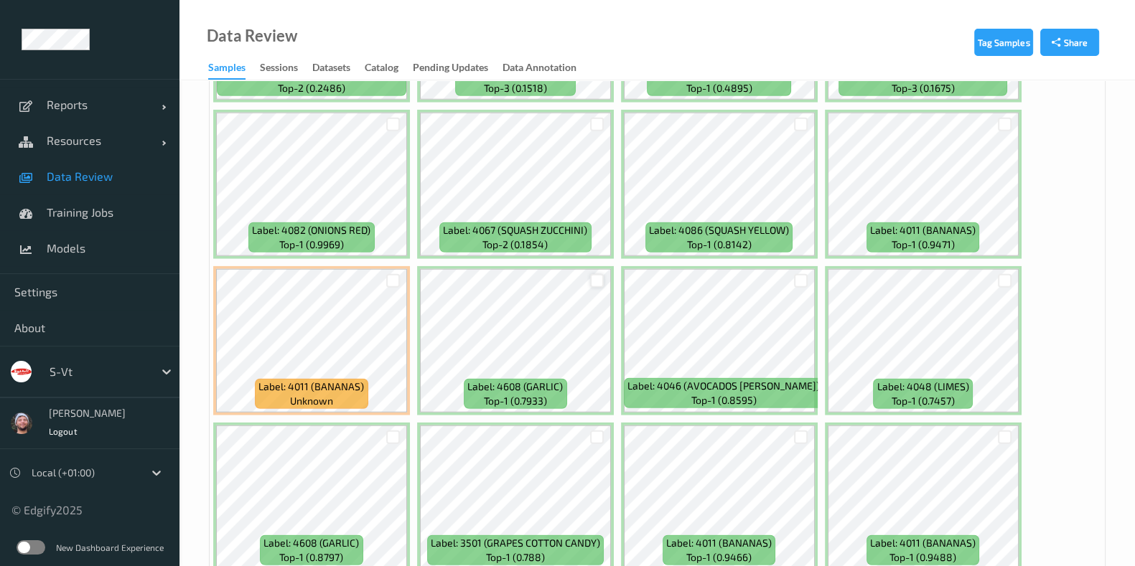
click at [602, 274] on div at bounding box center [597, 281] width 14 height 14
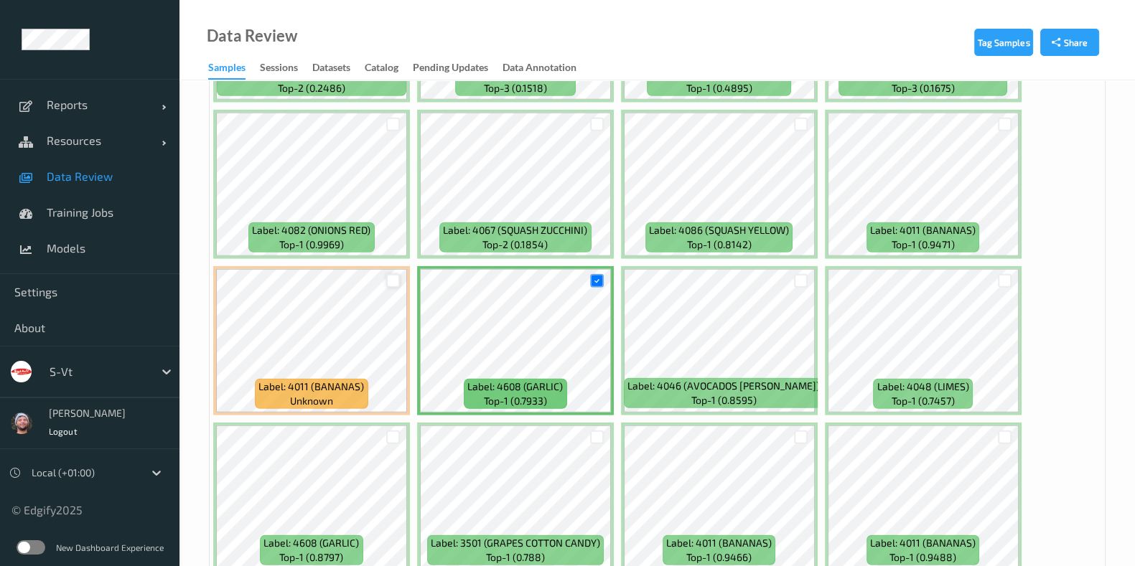
click at [393, 274] on div at bounding box center [393, 281] width 14 height 14
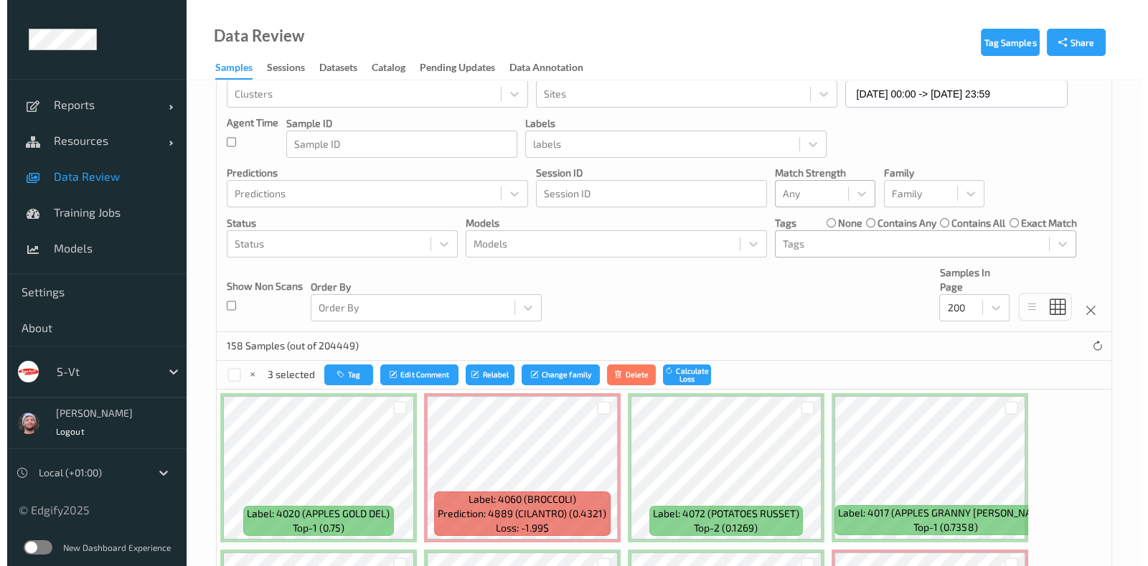
scroll to position [0, 0]
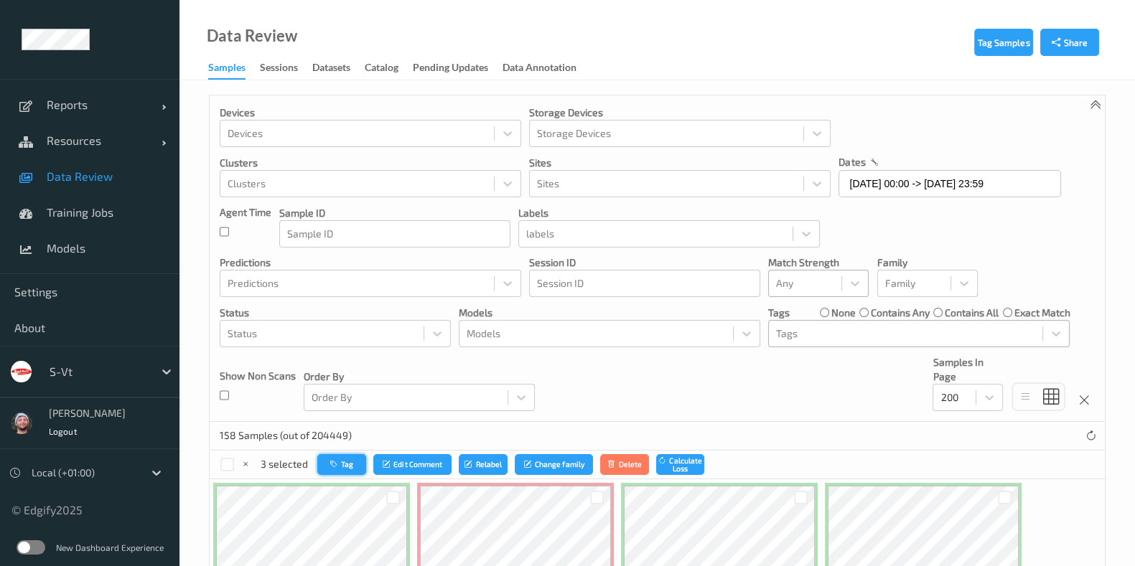
click at [359, 461] on button "Tag" at bounding box center [341, 464] width 49 height 21
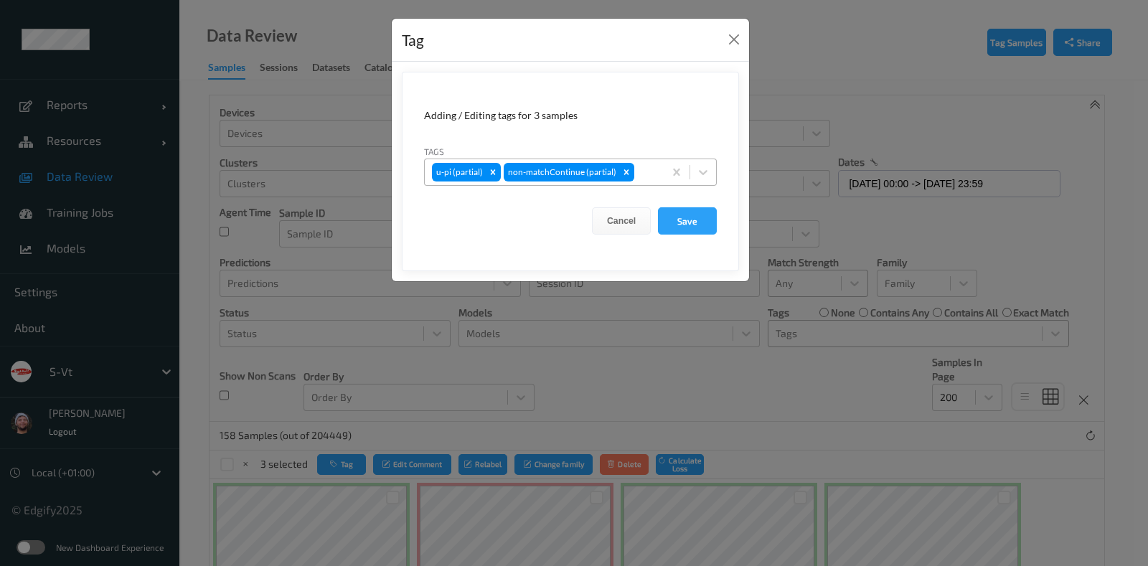
click at [641, 174] on div at bounding box center [646, 172] width 19 height 17
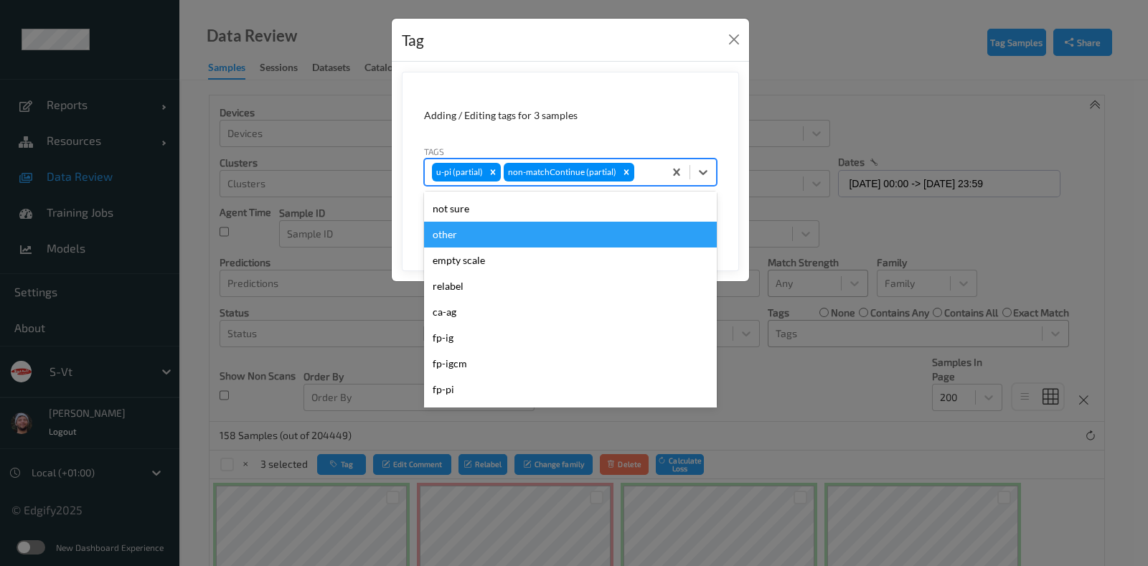
scroll to position [89, 0]
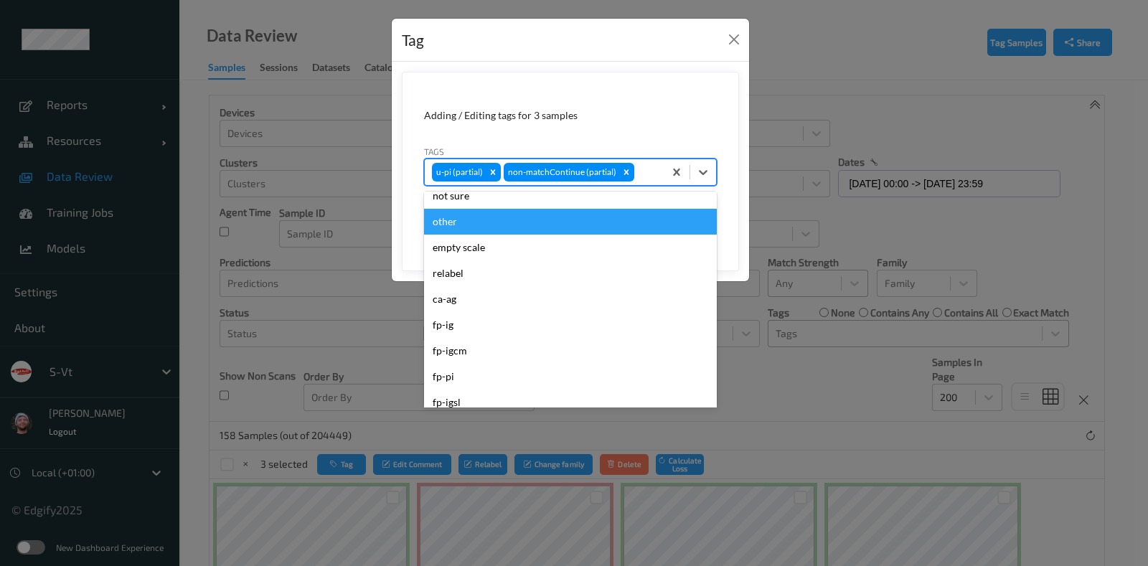
type input "h"
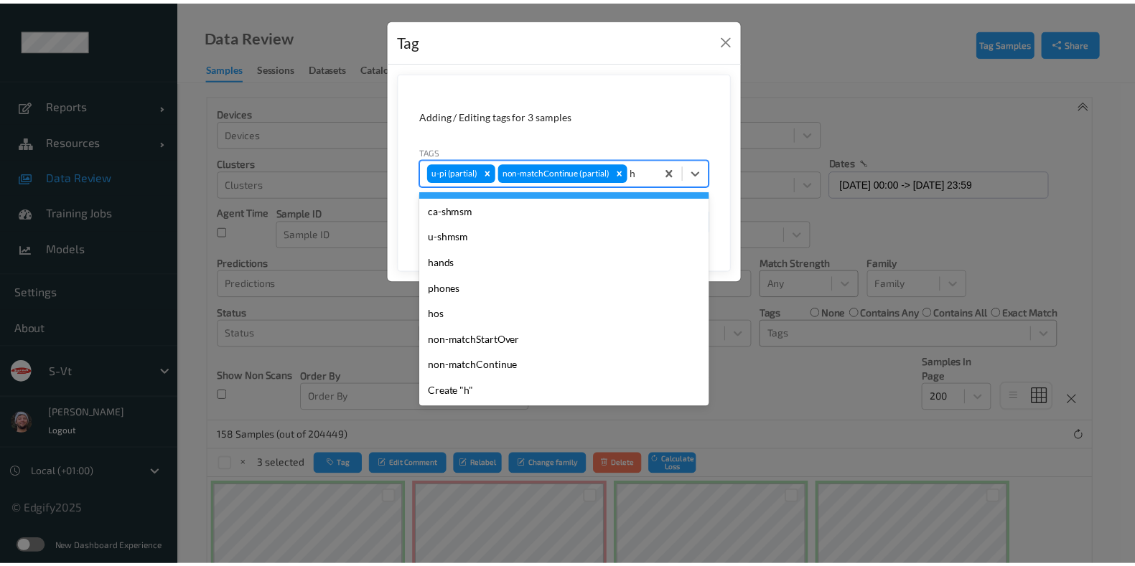
scroll to position [11, 0]
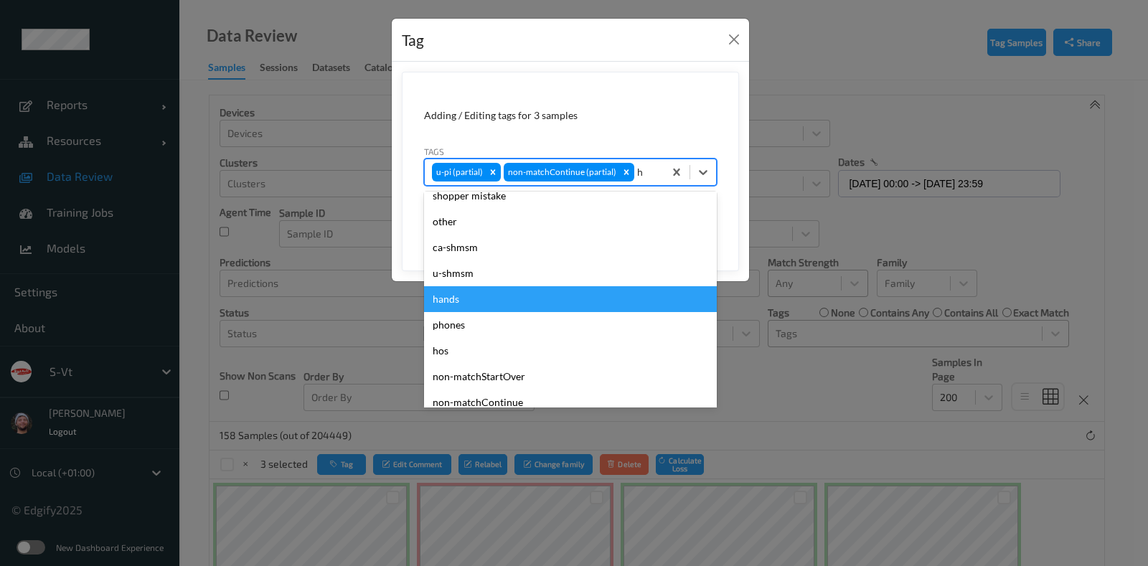
click at [532, 290] on div "hands" at bounding box center [570, 299] width 293 height 26
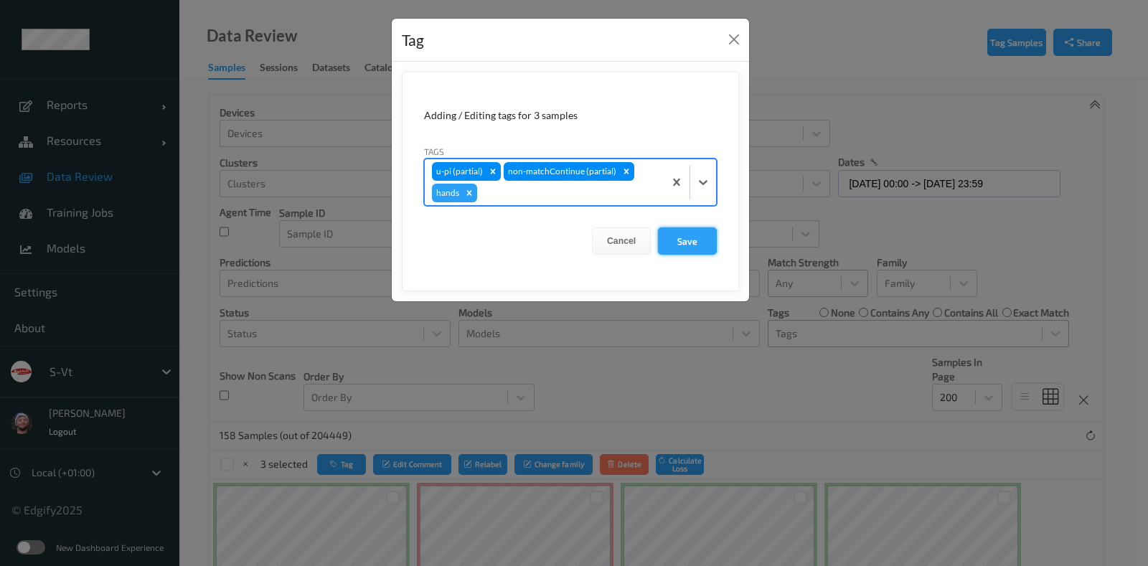
click at [685, 231] on button "Save" at bounding box center [687, 241] width 59 height 27
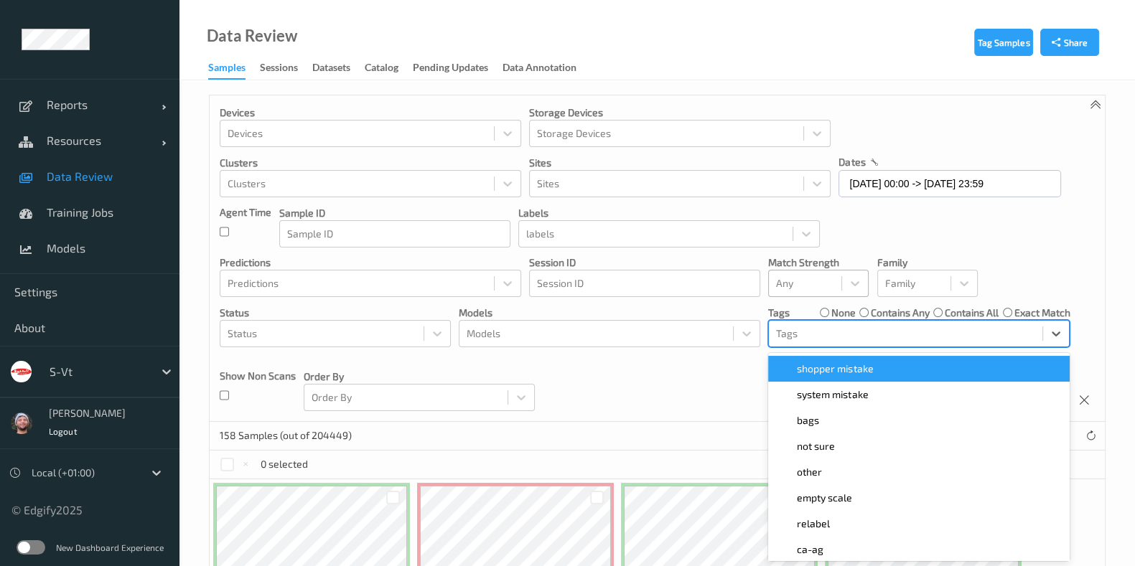
click at [851, 339] on div at bounding box center [905, 333] width 259 height 17
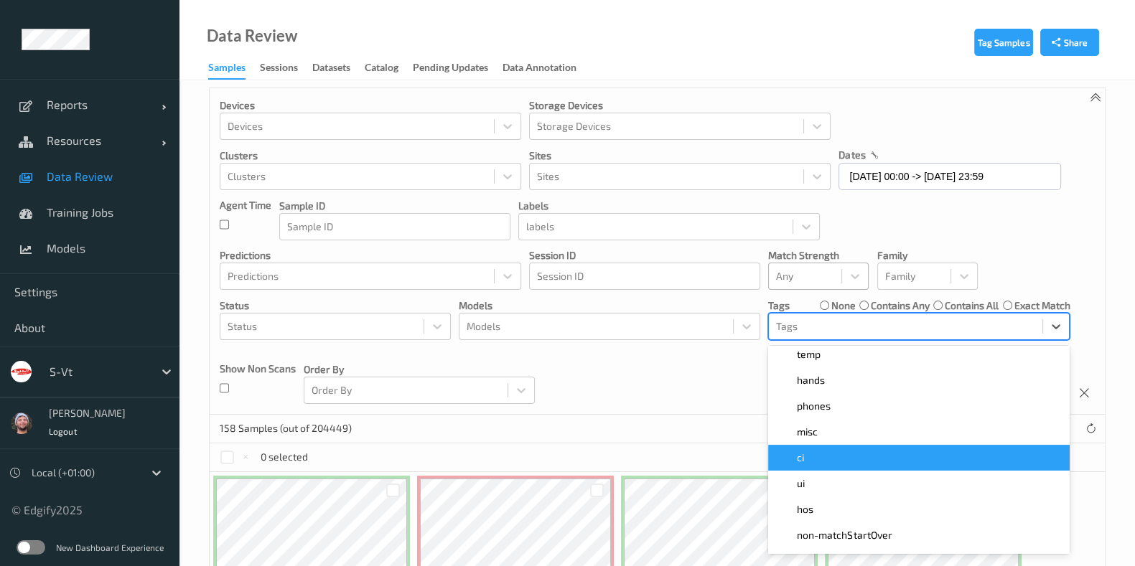
scroll to position [807, 0]
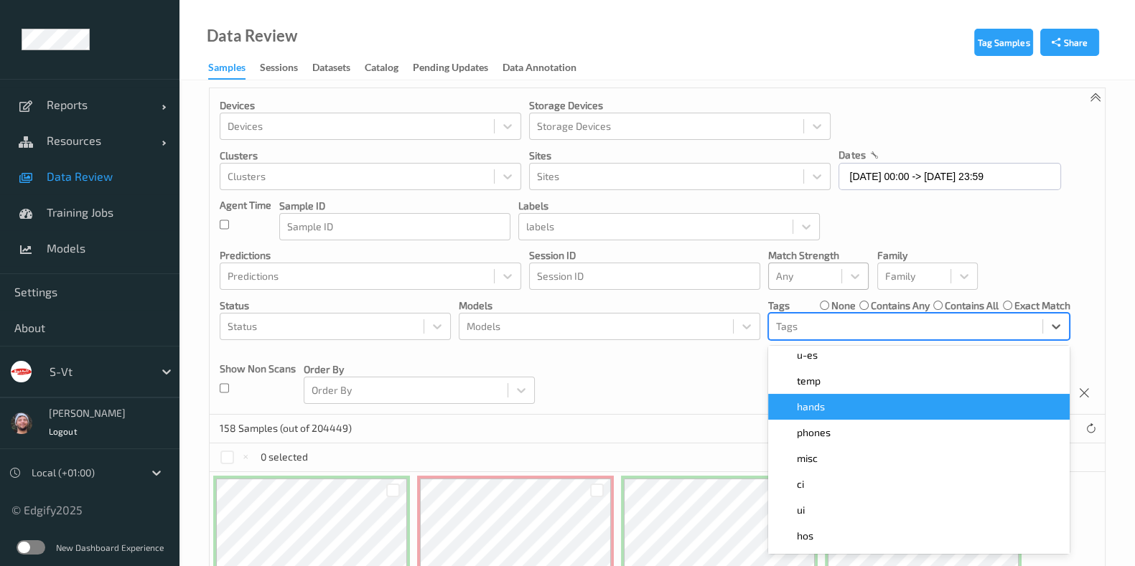
click at [828, 409] on div "hands" at bounding box center [919, 407] width 284 height 14
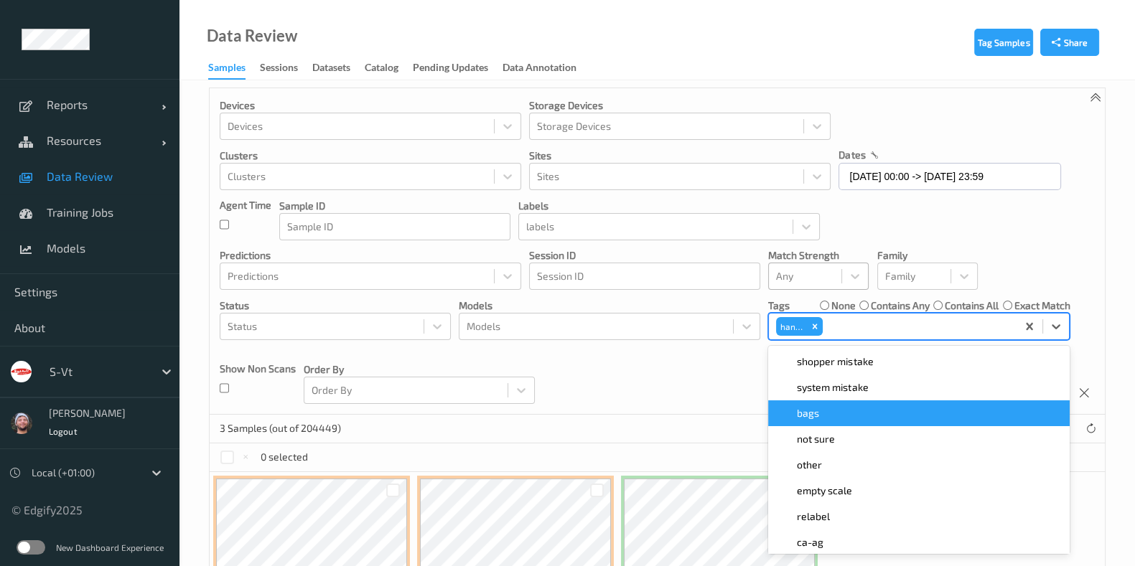
click at [693, 378] on div "Devices Devices Storage Devices Storage Devices Clusters Clusters Sites Sites d…" at bounding box center [657, 251] width 895 height 327
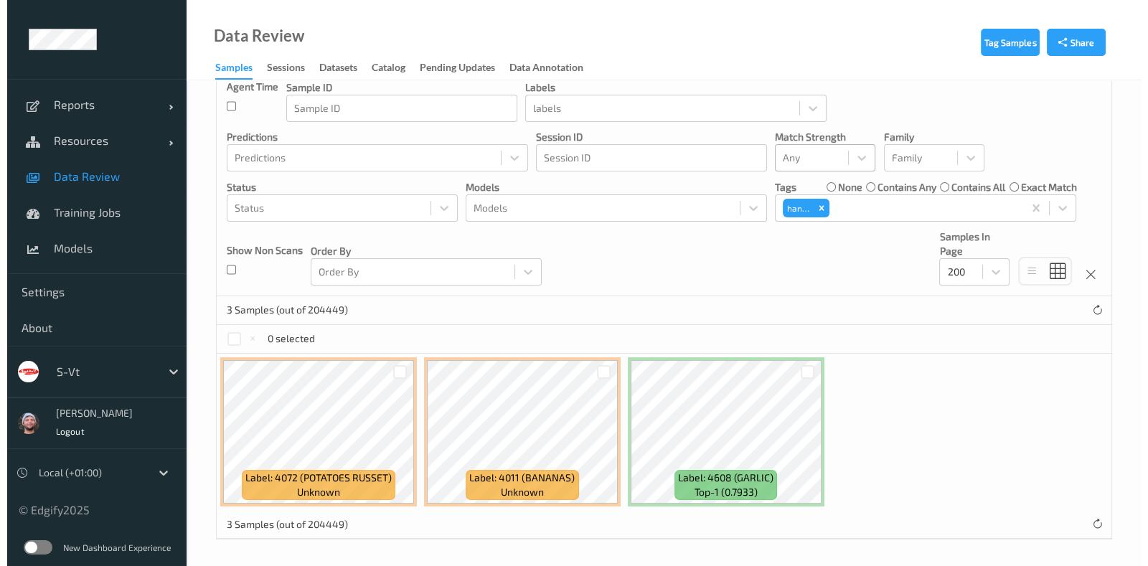
scroll to position [126, 0]
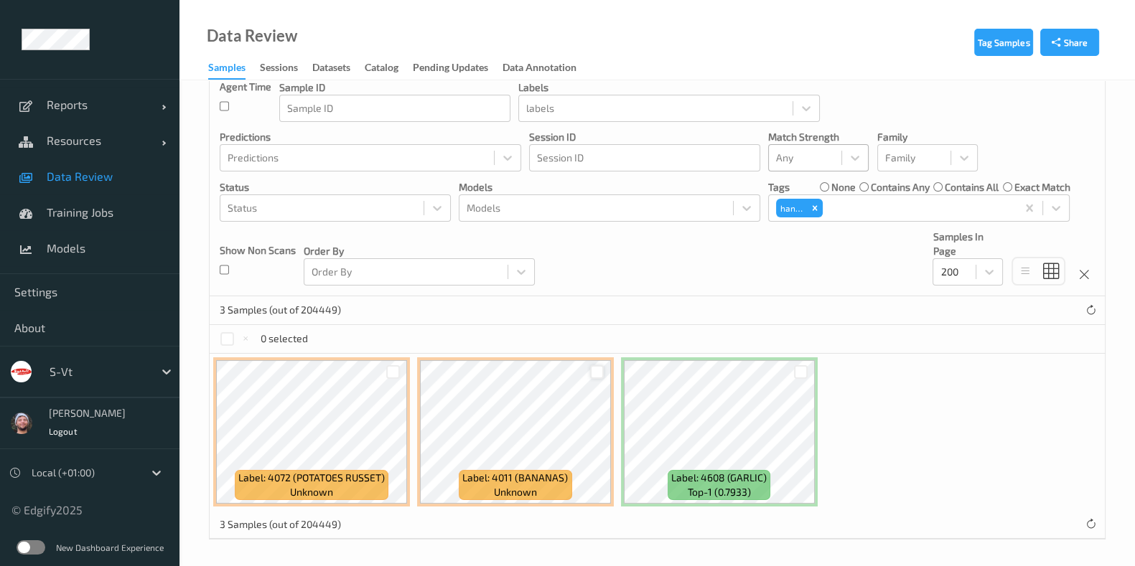
click at [594, 370] on div at bounding box center [597, 372] width 14 height 14
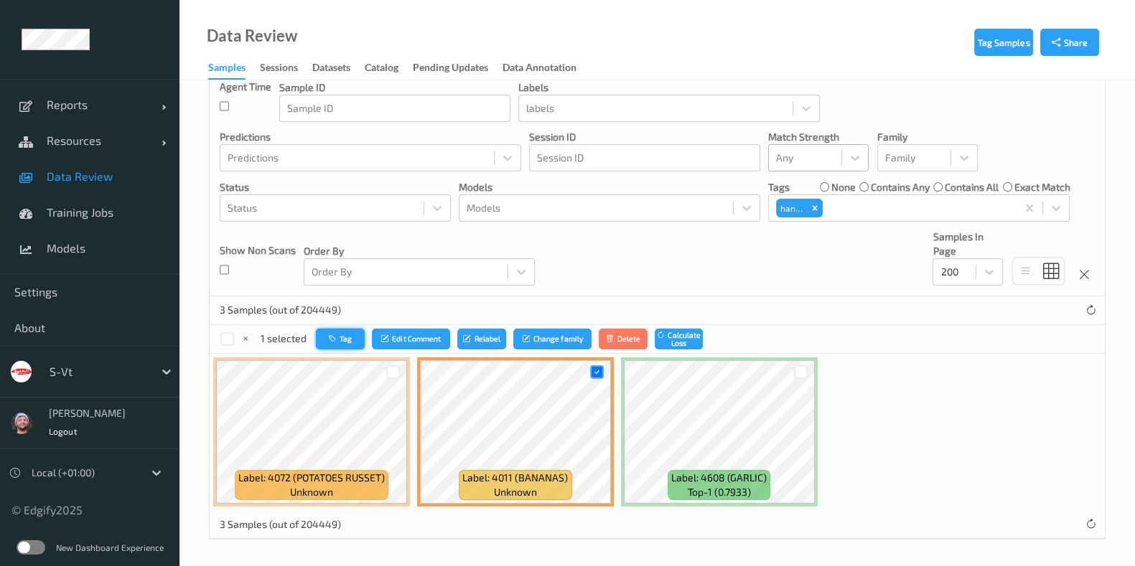
click at [320, 332] on button "Tag" at bounding box center [340, 339] width 49 height 21
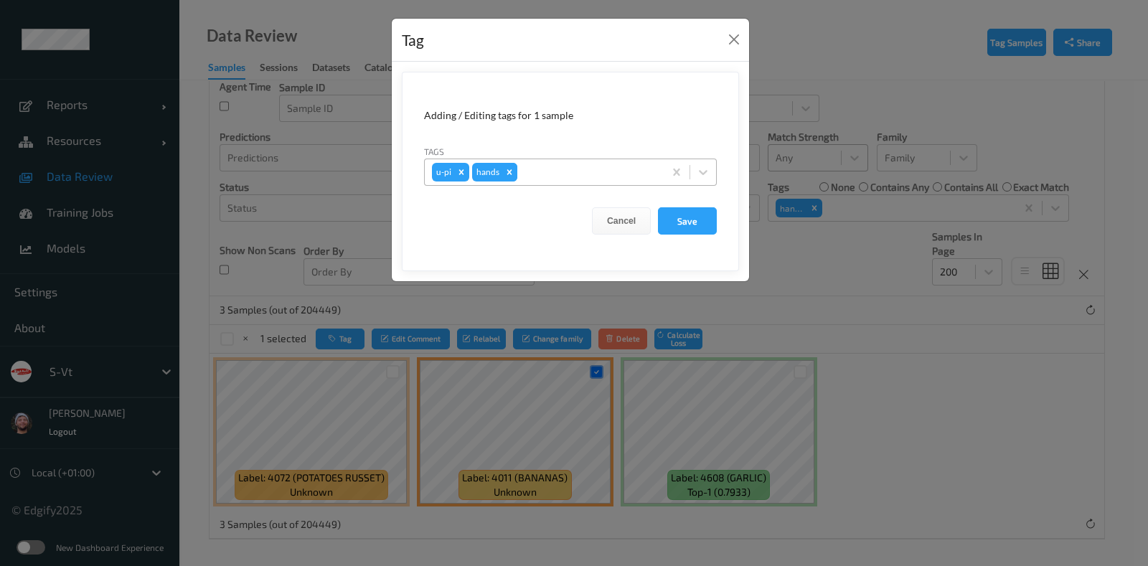
click at [502, 174] on div "Remove hands" at bounding box center [510, 172] width 16 height 19
click at [517, 170] on div at bounding box center [564, 172] width 184 height 17
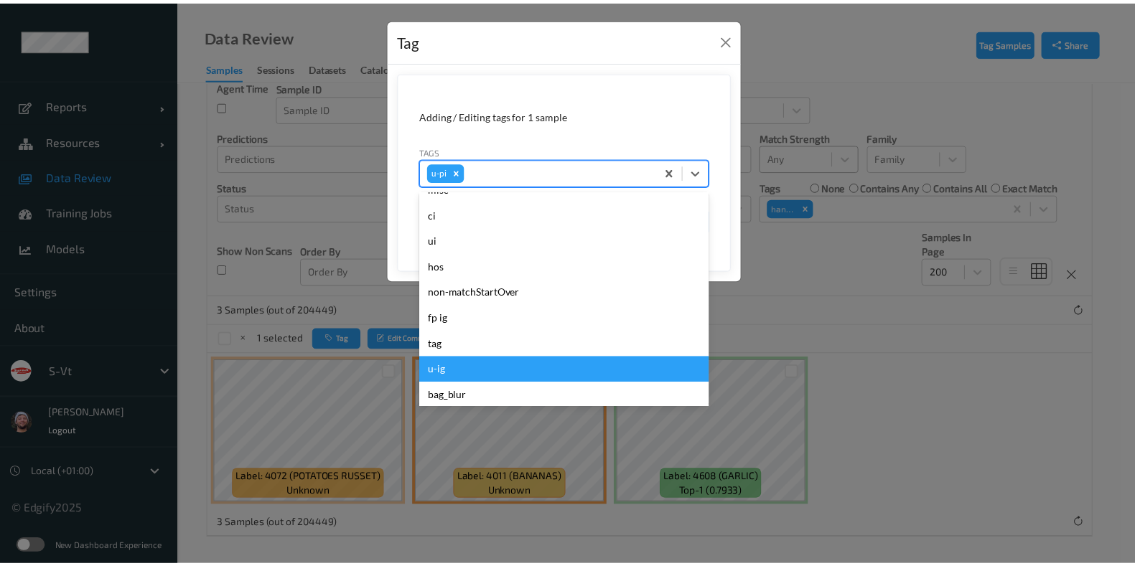
scroll to position [952, 0]
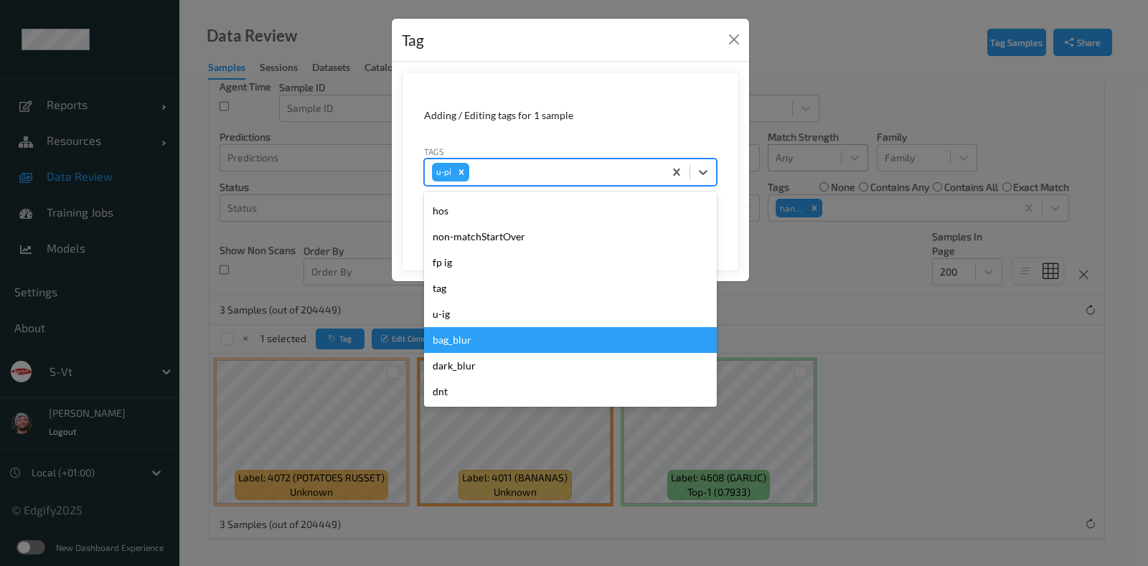
click at [516, 341] on div "bag_blur" at bounding box center [570, 340] width 293 height 26
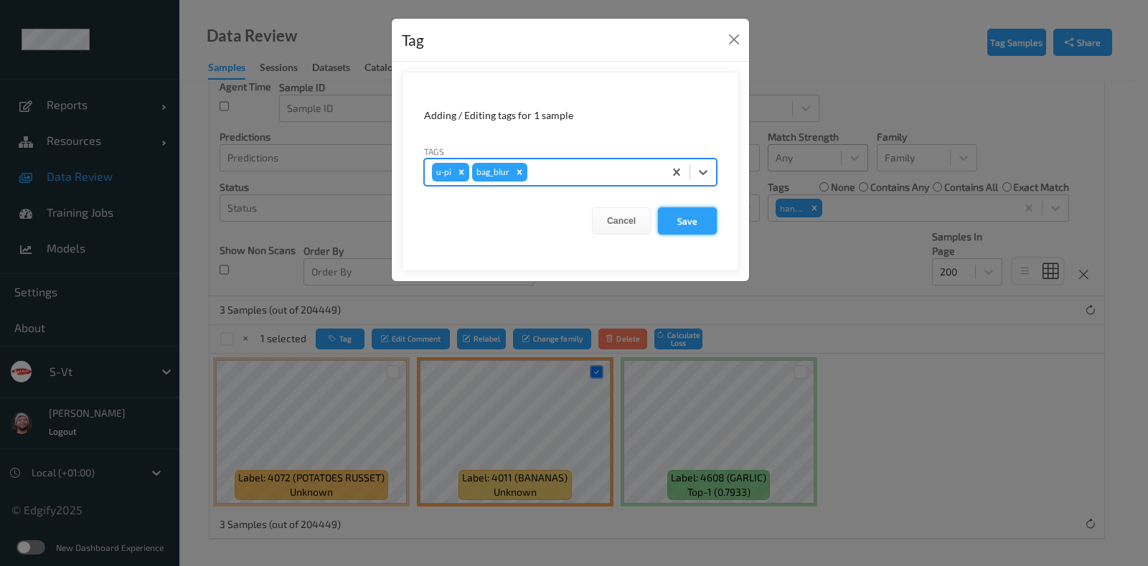
click at [689, 223] on button "Save" at bounding box center [687, 220] width 59 height 27
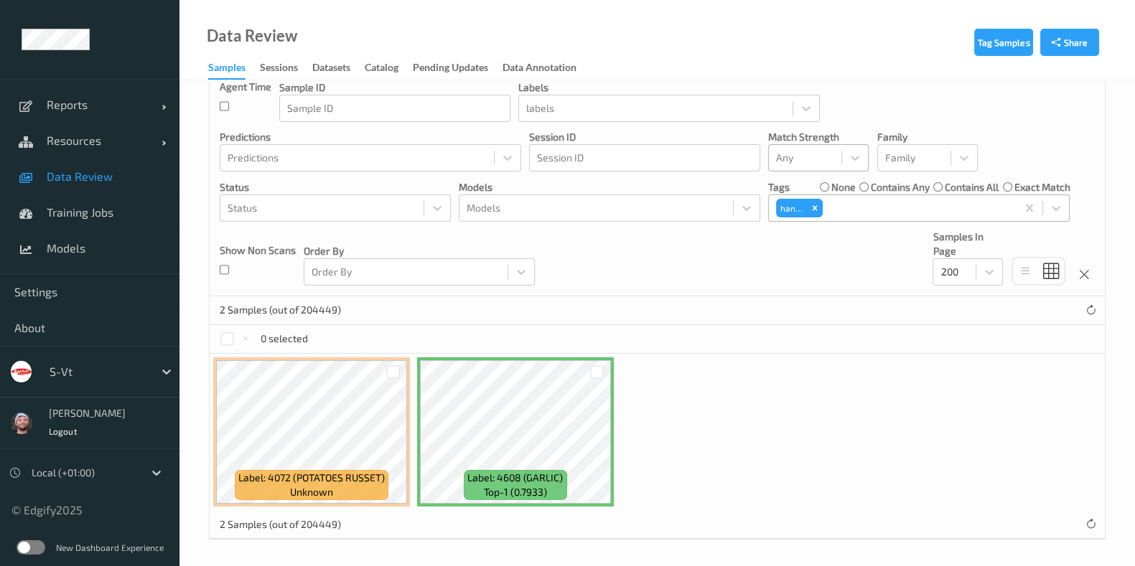
click at [853, 205] on div at bounding box center [917, 208] width 184 height 17
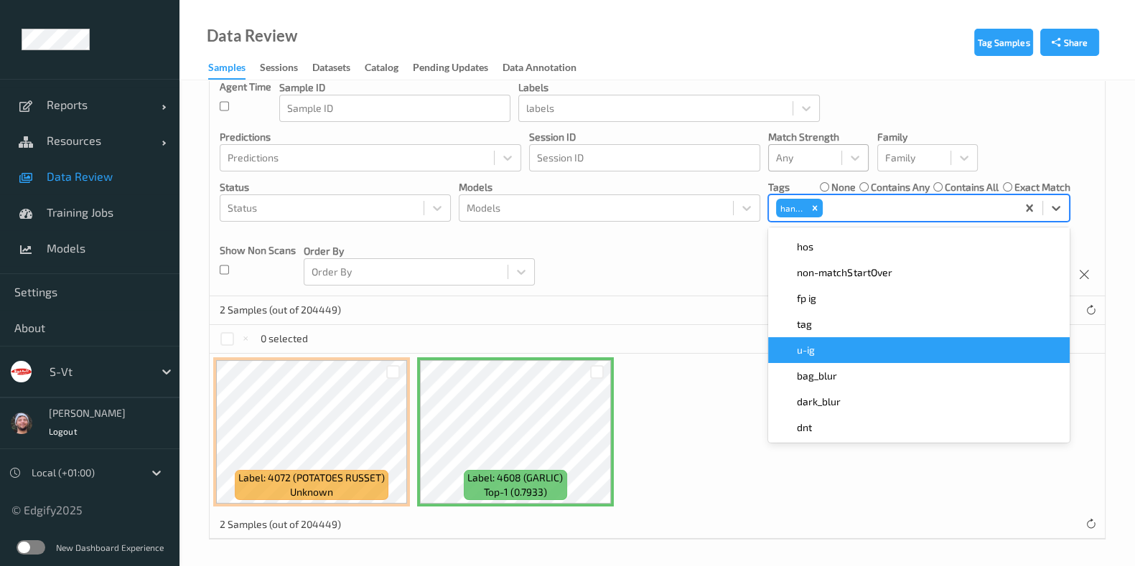
click at [833, 365] on div "bag_blur" at bounding box center [918, 376] width 301 height 26
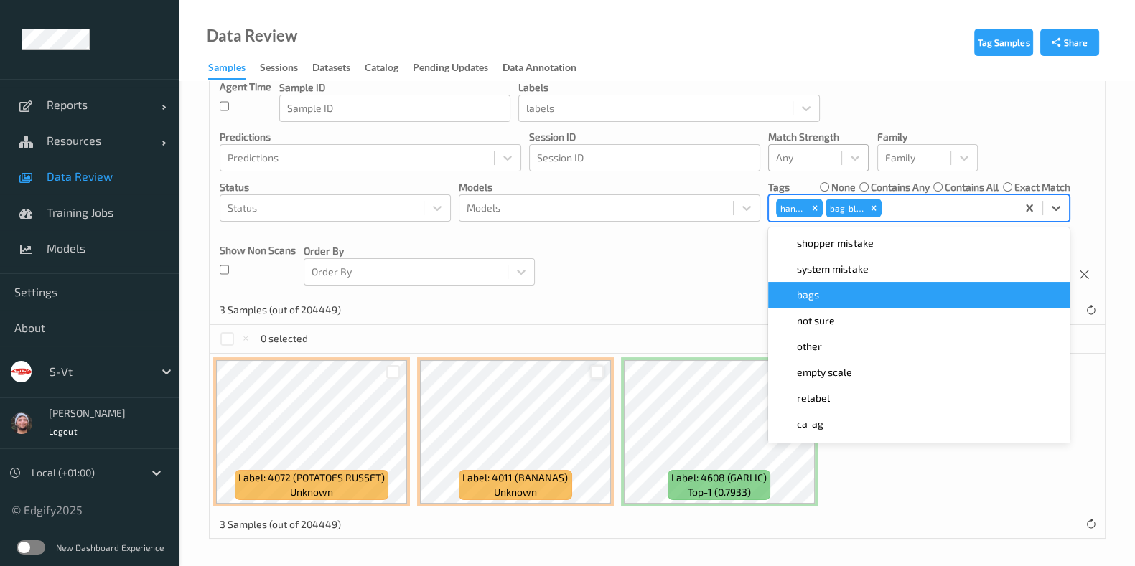
click at [596, 377] on div at bounding box center [597, 372] width 14 height 14
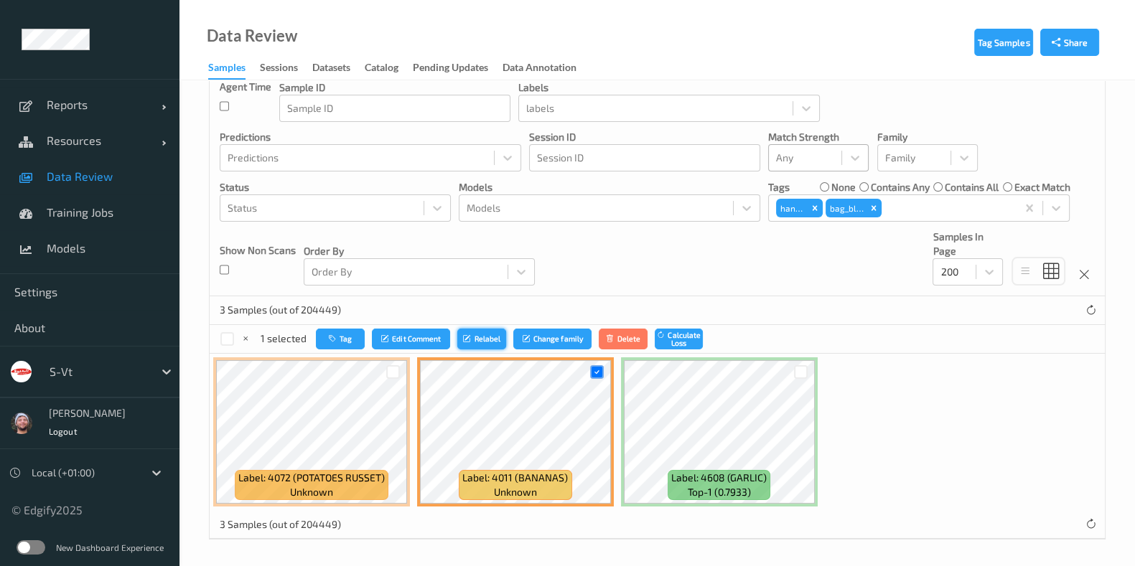
click at [477, 345] on button "Relabel" at bounding box center [481, 339] width 49 height 21
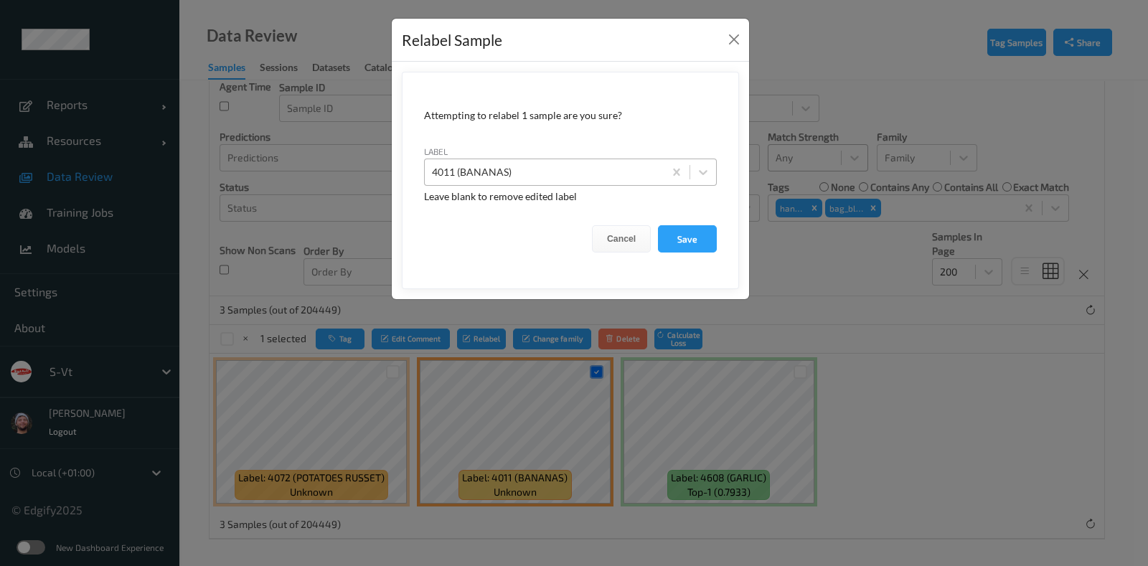
click at [543, 170] on div at bounding box center [544, 172] width 225 height 17
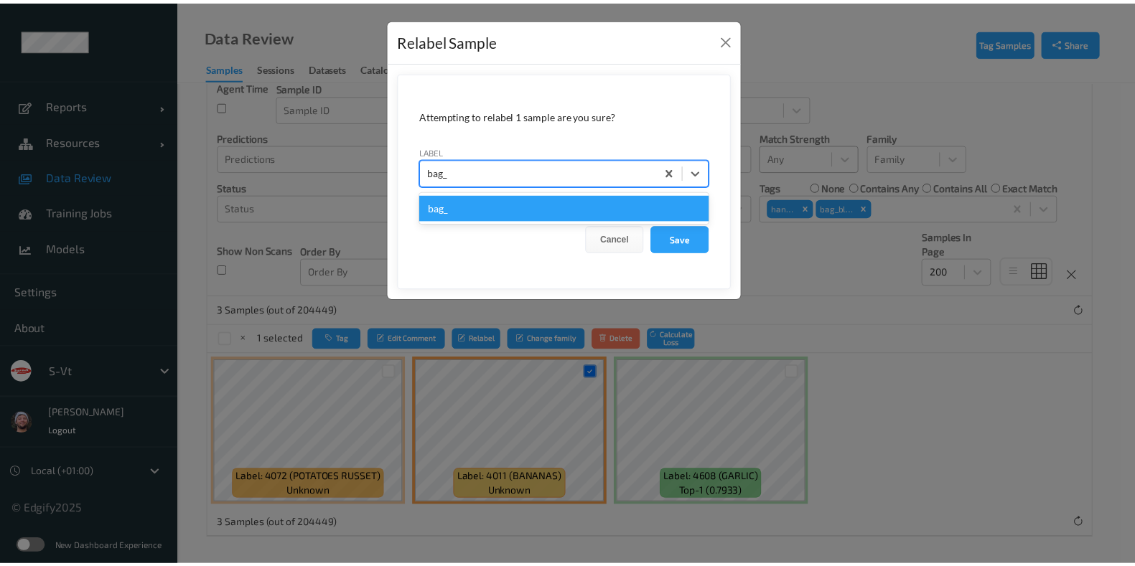
scroll to position [0, 0]
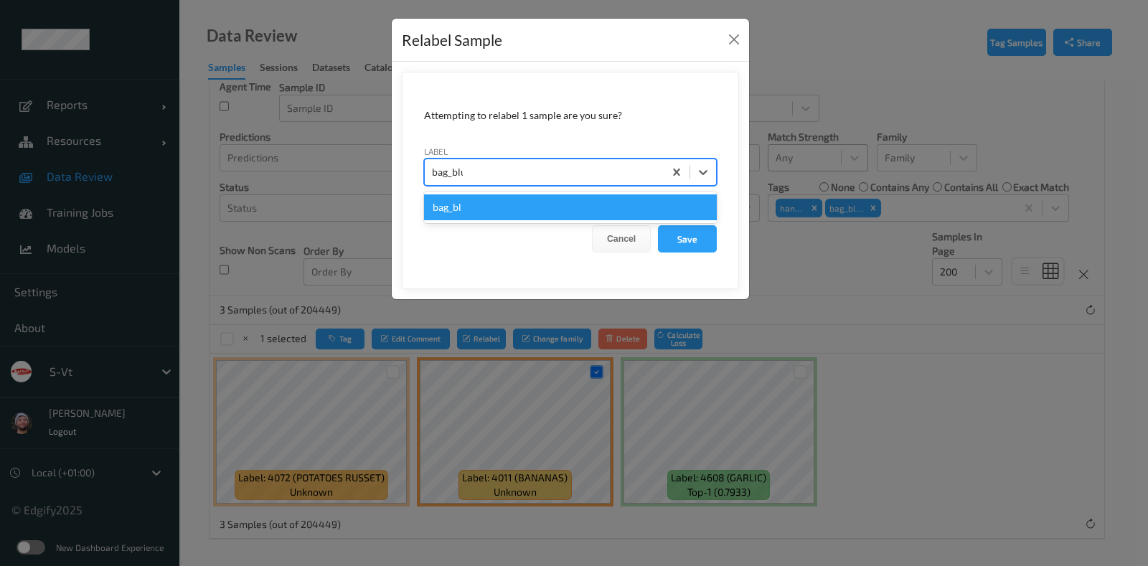
type input "bag_blur"
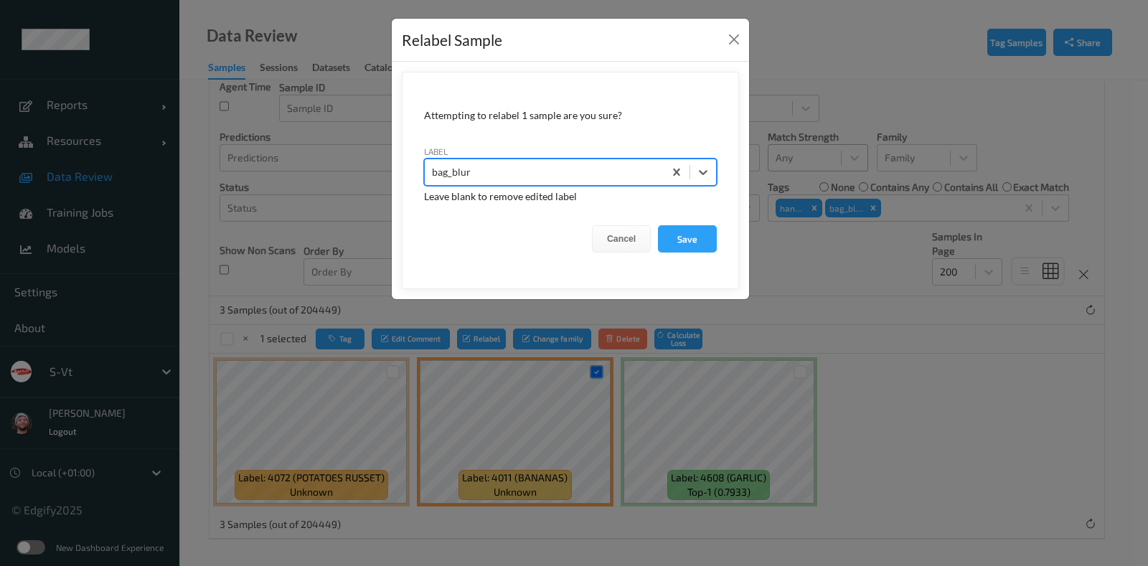
click at [658, 225] on button "Save" at bounding box center [687, 238] width 59 height 27
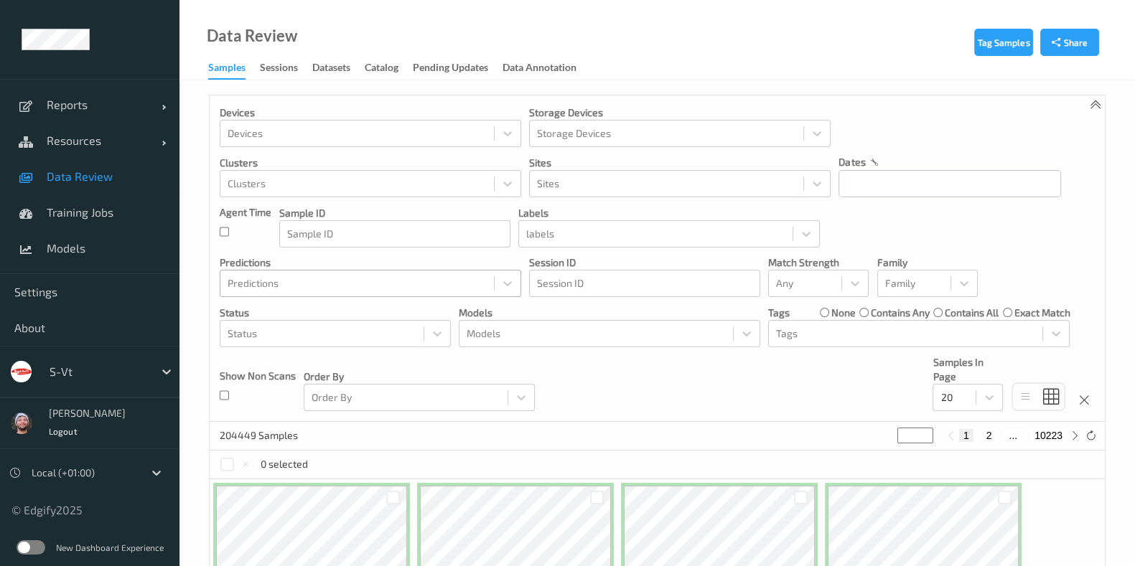
click at [366, 291] on div at bounding box center [357, 283] width 259 height 17
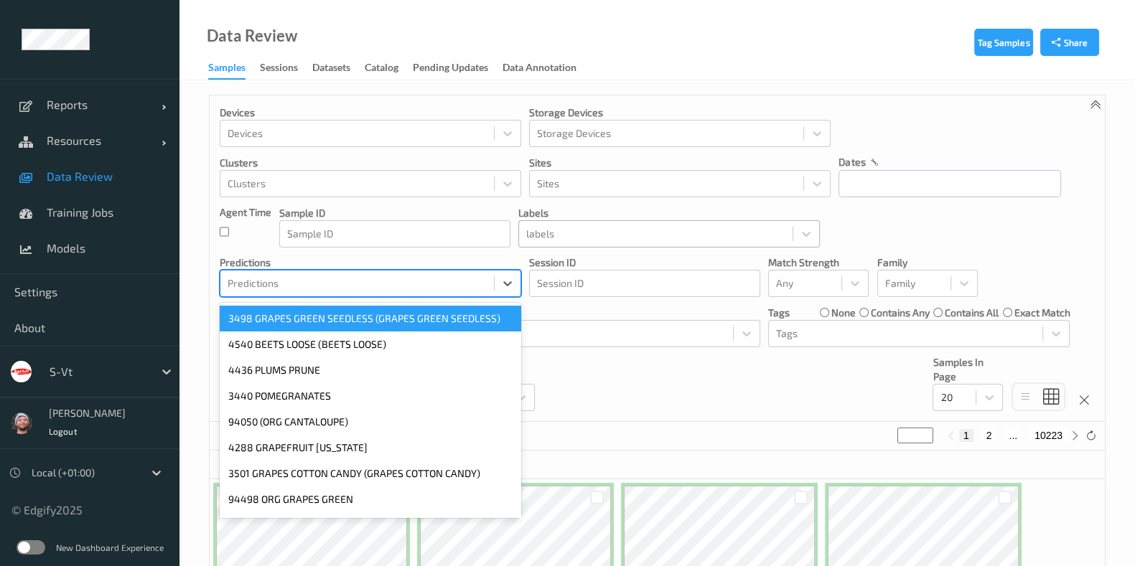
click at [666, 235] on div at bounding box center [655, 233] width 259 height 17
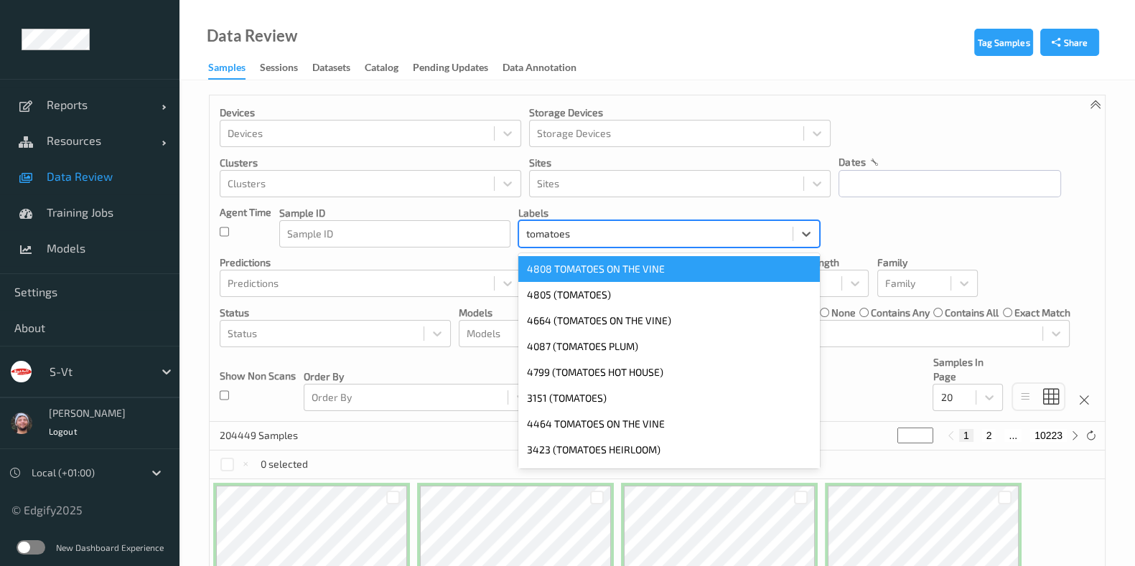
type input "tomatoes"
type input "4064"
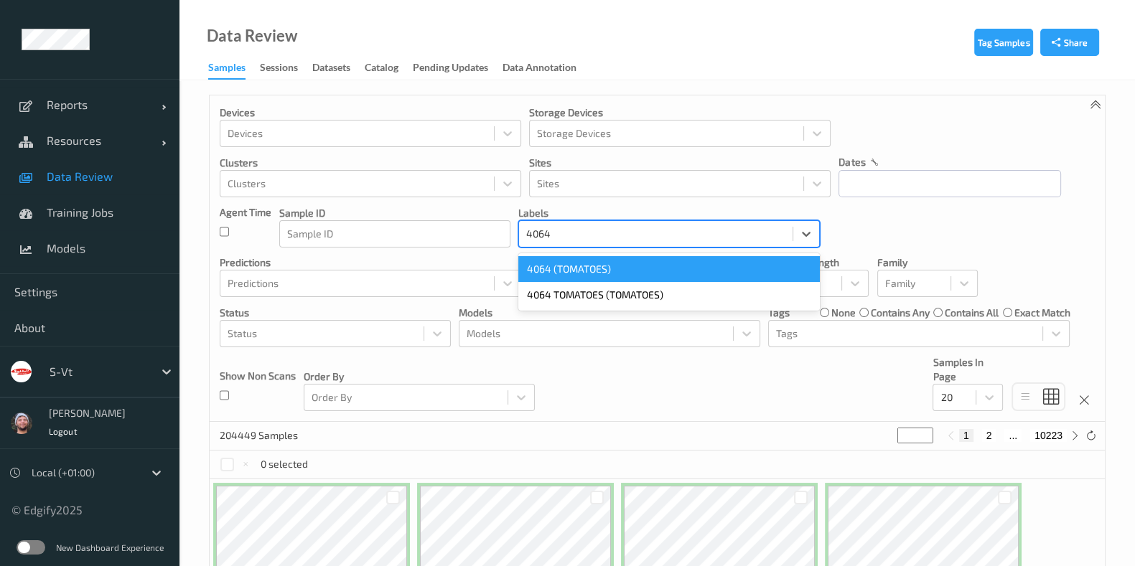
click at [657, 261] on div "4064 (TOMATOES)" at bounding box center [668, 269] width 301 height 26
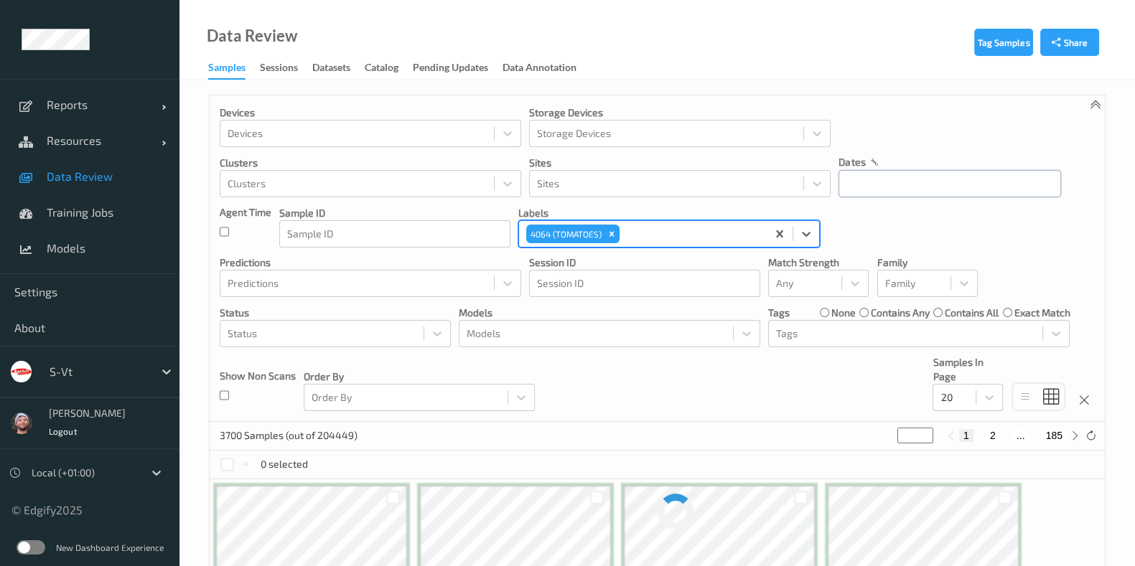
click at [883, 178] on input "text" at bounding box center [949, 183] width 222 height 27
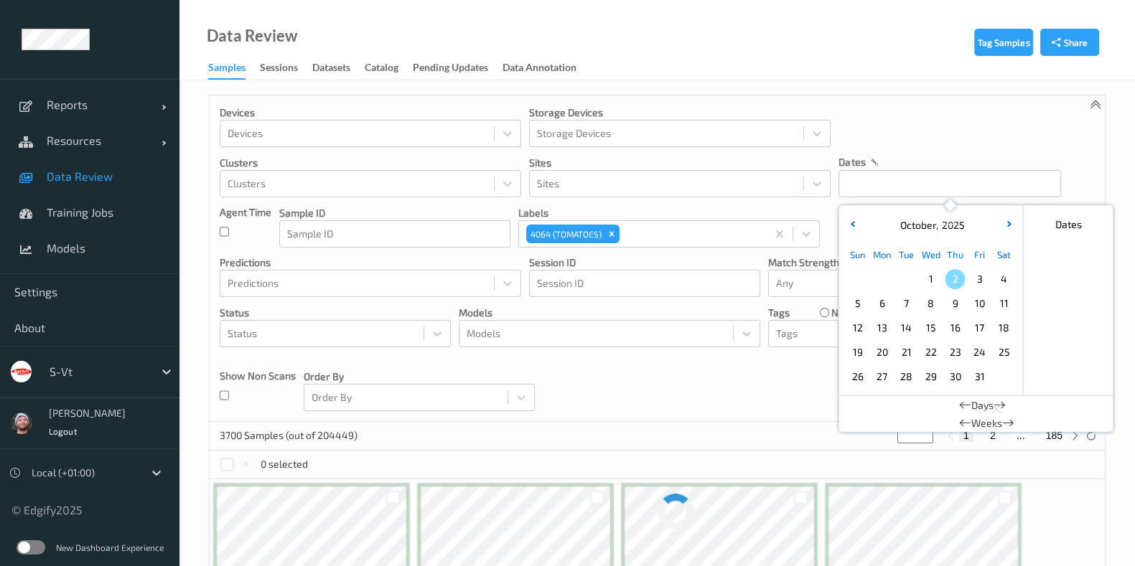
click at [933, 275] on span "1" at bounding box center [930, 279] width 20 height 20
click at [856, 222] on button "button" at bounding box center [852, 225] width 14 height 14
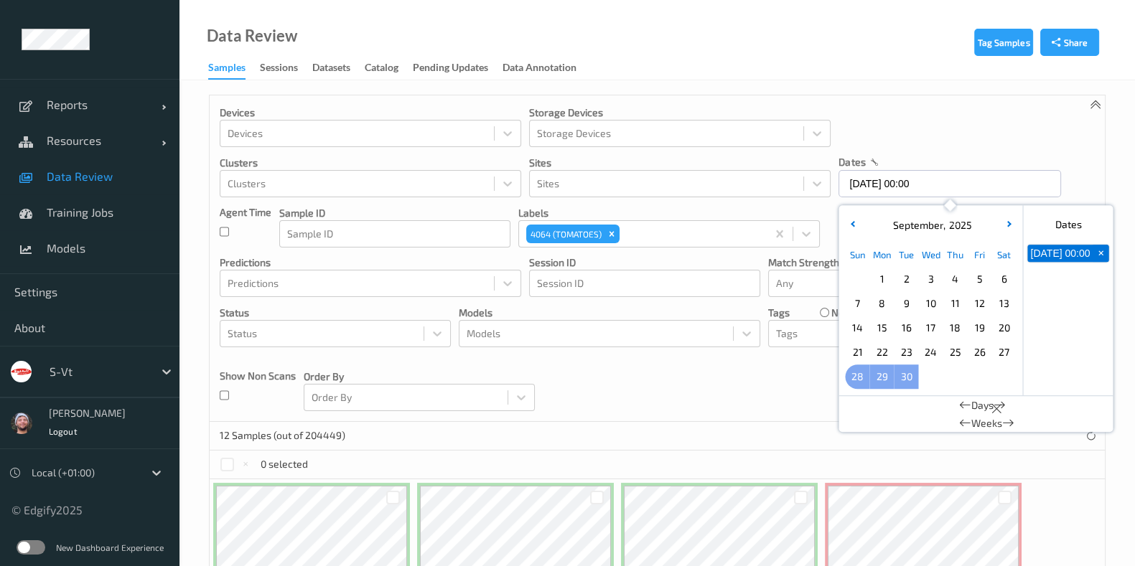
click at [859, 376] on span "28" at bounding box center [857, 377] width 20 height 20
type input "28/09/2025 00:00 -> 01/10/2025 23:59"
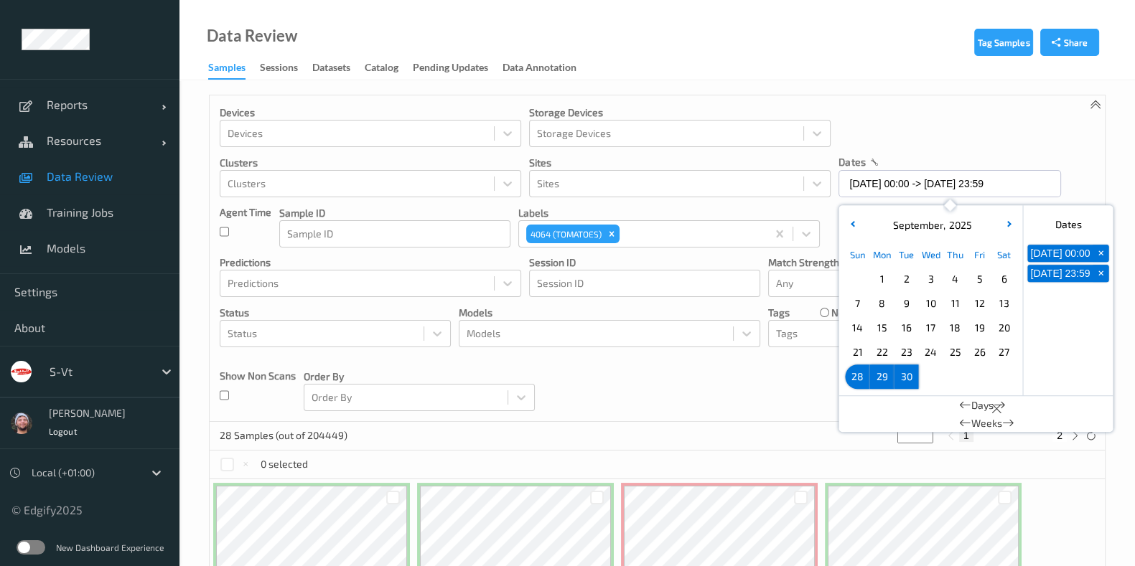
click at [750, 403] on div "Devices Devices Storage Devices Storage Devices Clusters Clusters Sites Sites d…" at bounding box center [657, 258] width 895 height 327
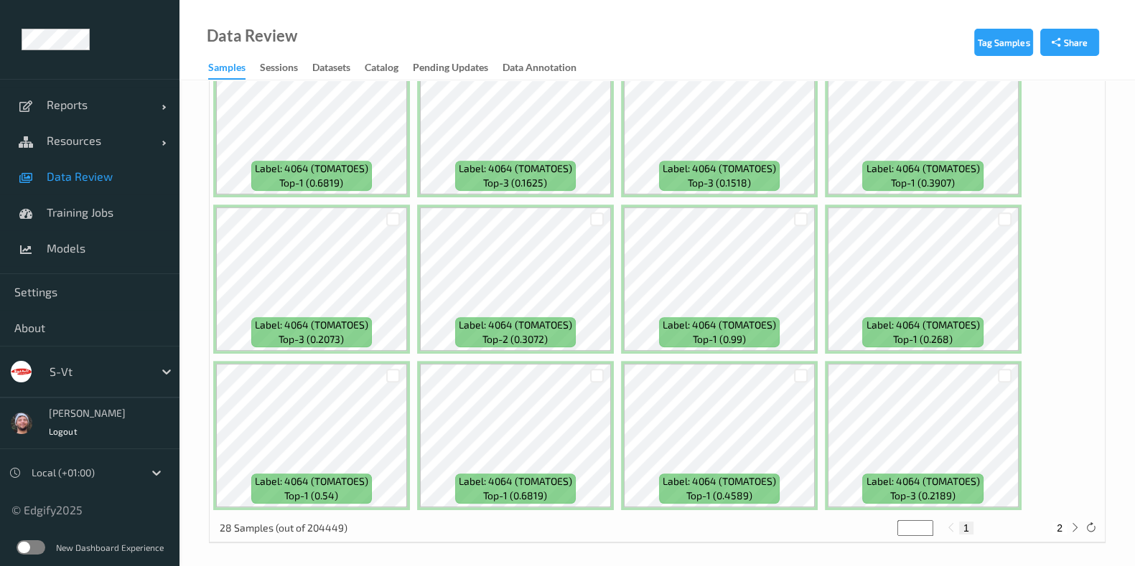
scroll to position [120, 0]
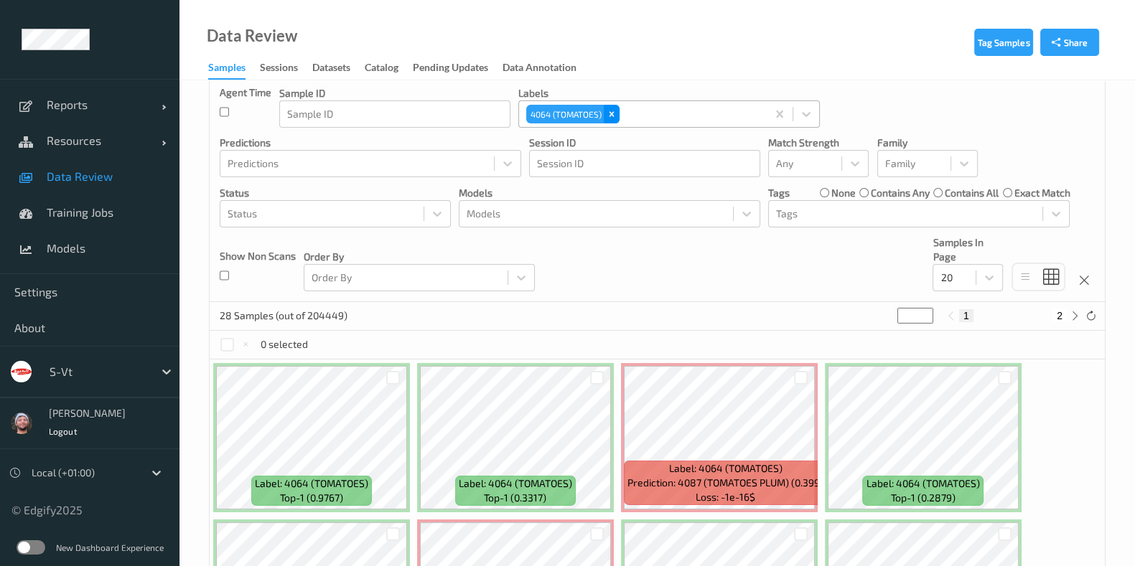
click at [612, 116] on icon "Remove 4064 (TOMATOES)" at bounding box center [611, 114] width 10 height 10
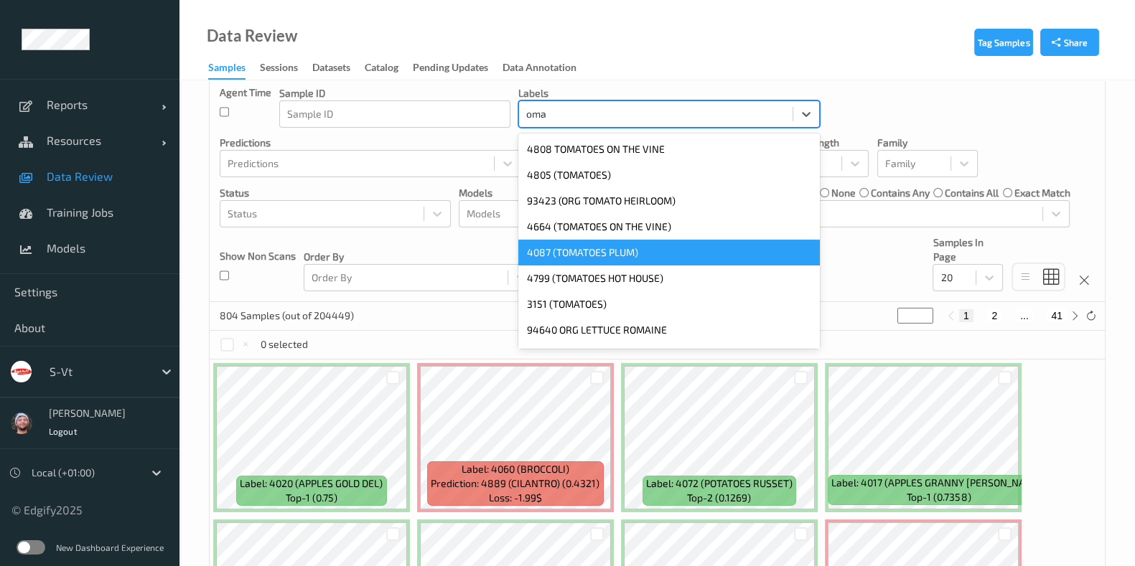
scroll to position [179, 0]
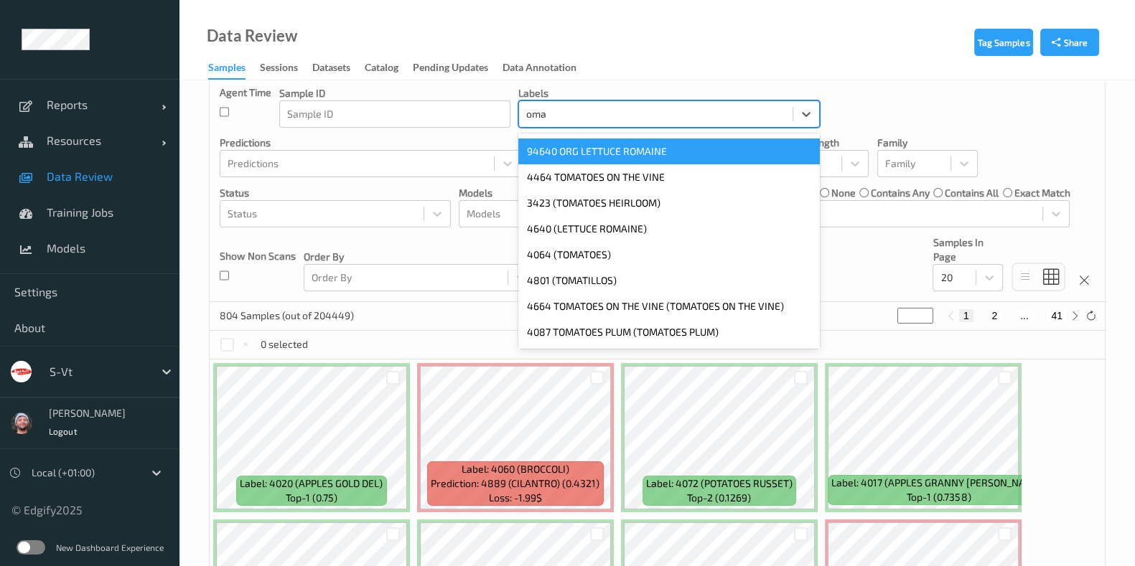
click at [532, 111] on input "oma" at bounding box center [537, 114] width 22 height 14
click at [526, 116] on input "oma" at bounding box center [537, 114] width 22 height 14
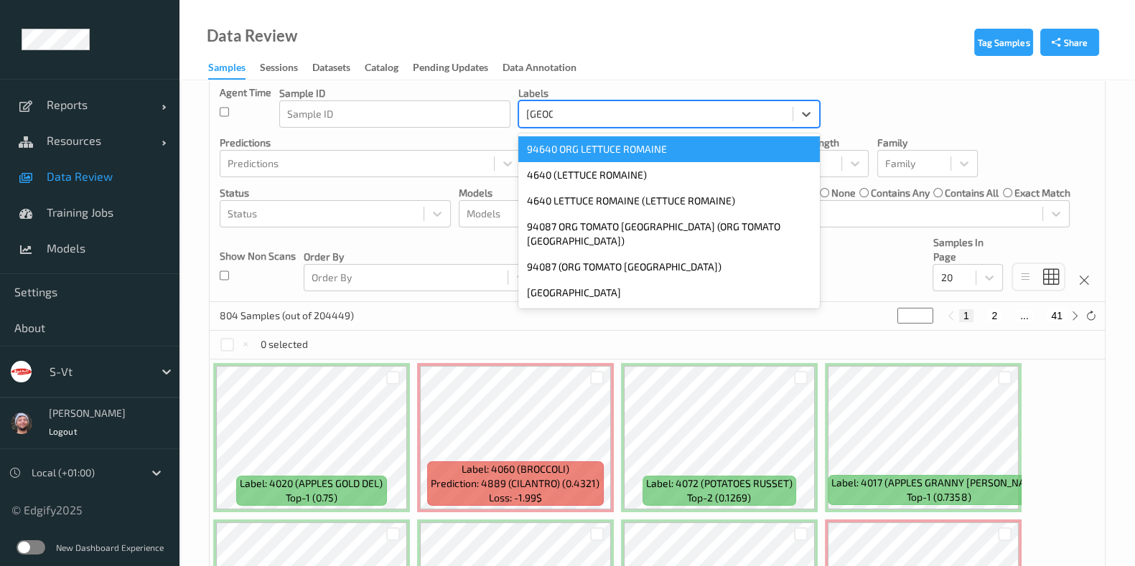
type input "roma"
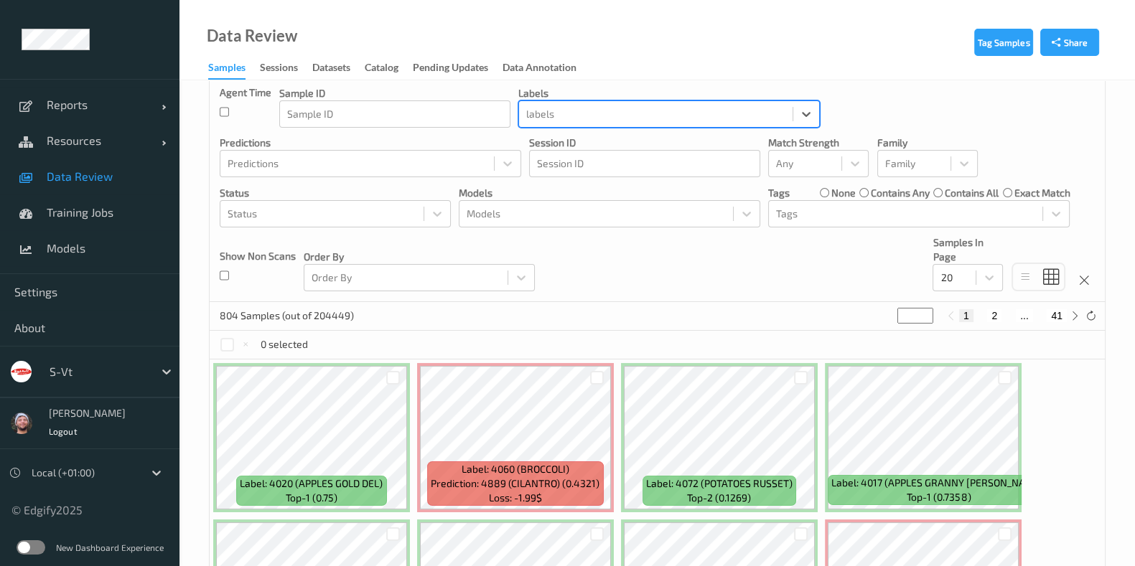
click at [598, 106] on div at bounding box center [655, 114] width 259 height 17
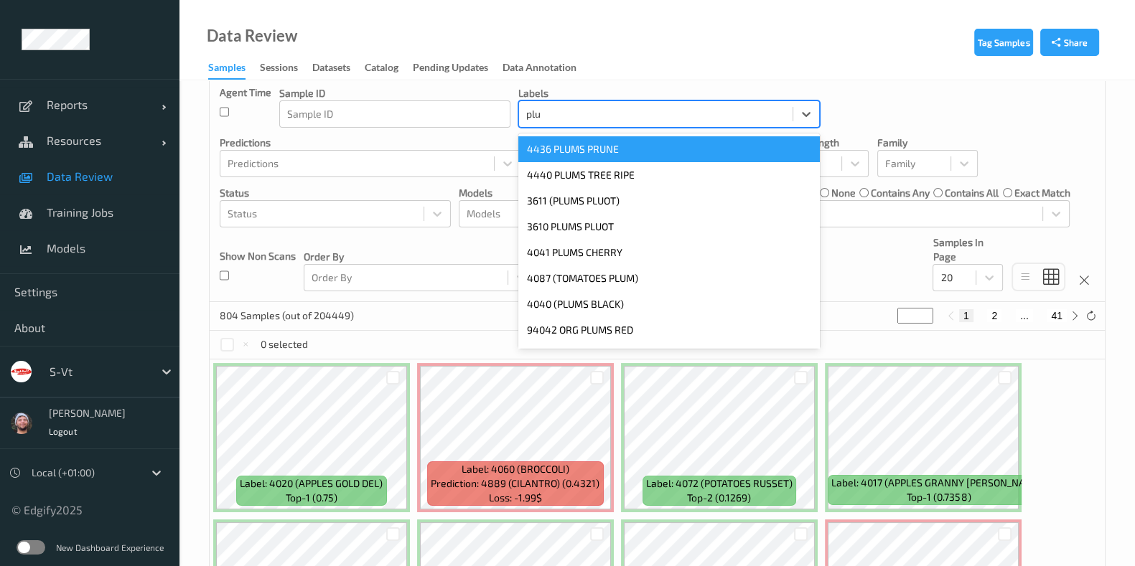
type input "plum"
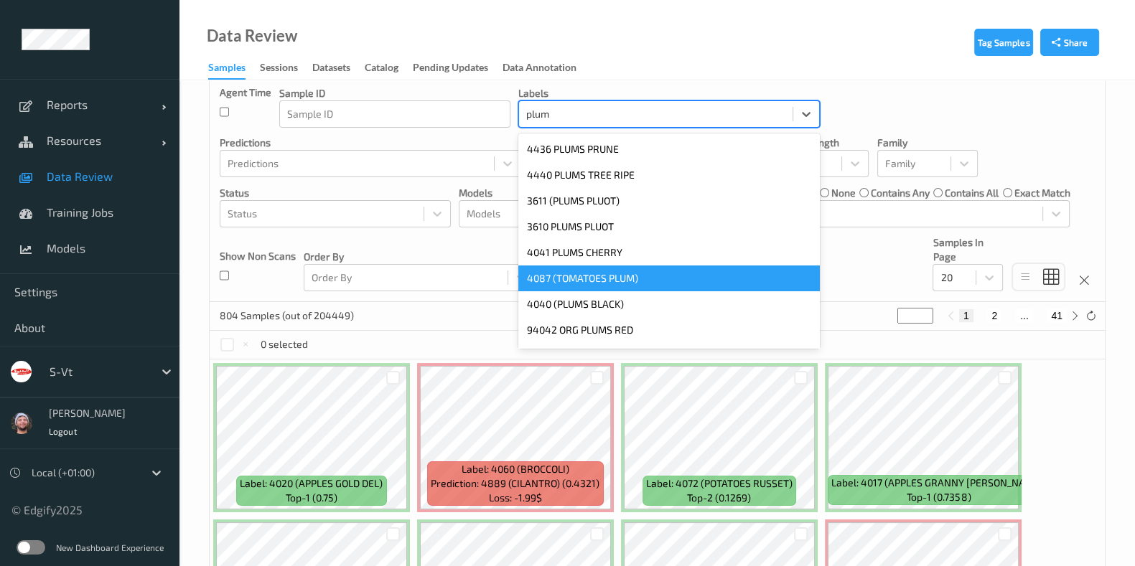
click at [614, 271] on div "4087 (TOMATOES PLUM)" at bounding box center [668, 279] width 301 height 26
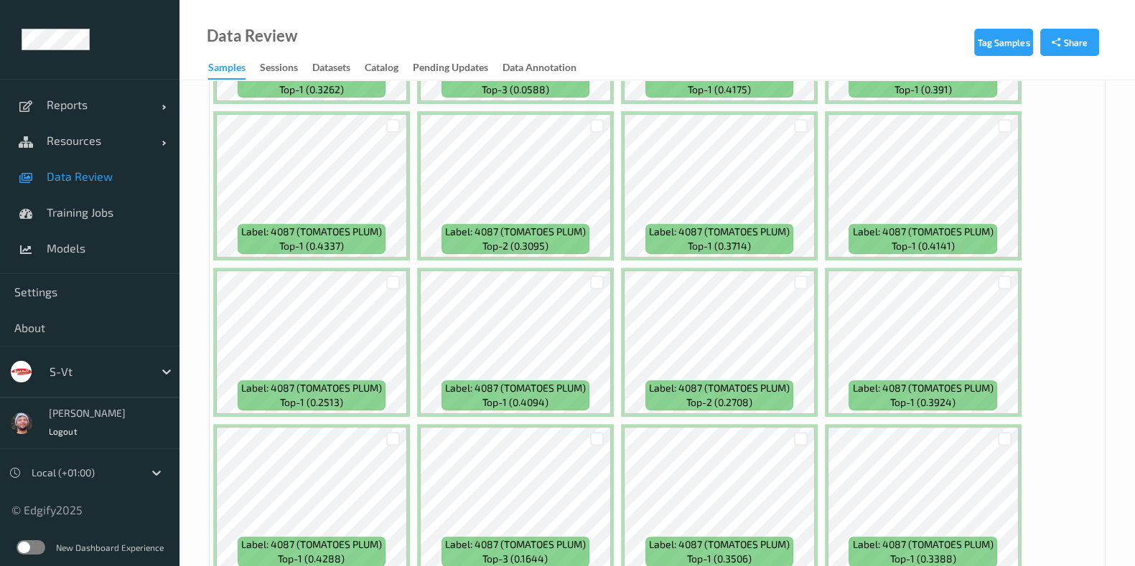
scroll to position [748, 0]
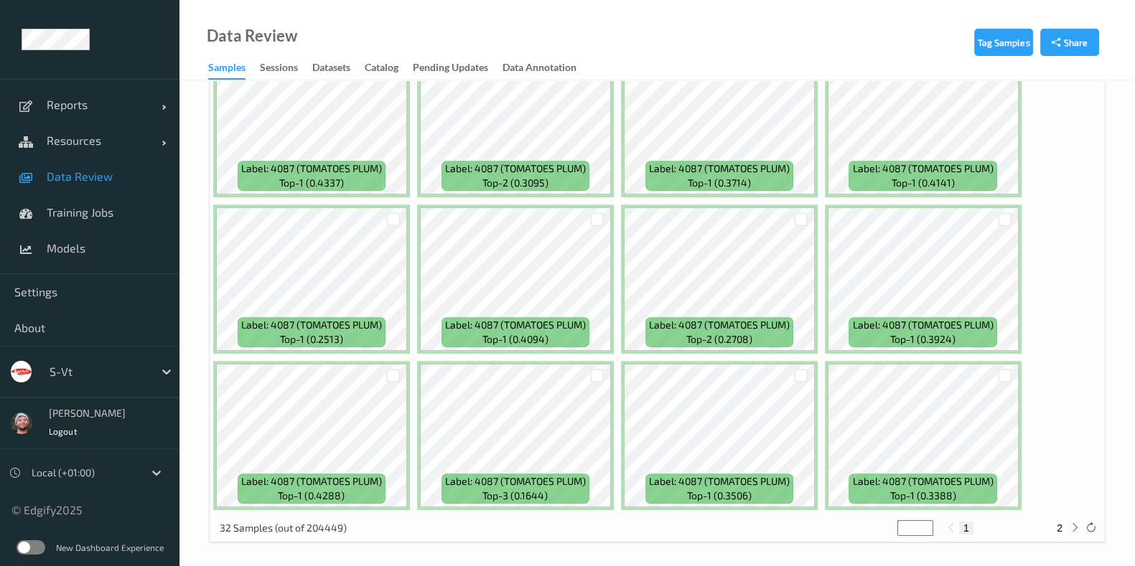
click at [1059, 525] on button "2" at bounding box center [1059, 528] width 14 height 13
type input "*"
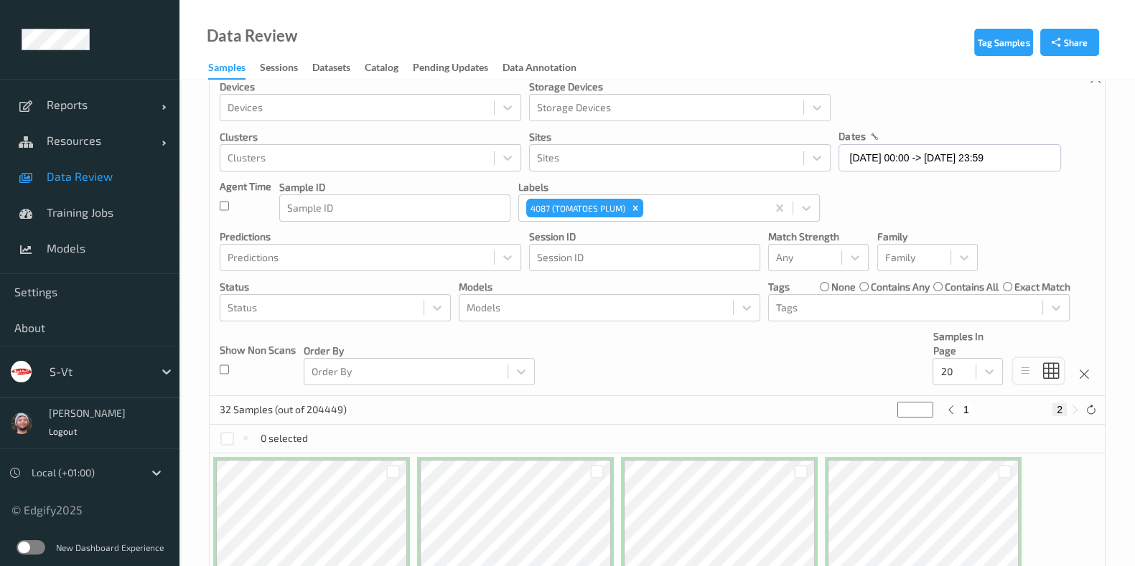
scroll to position [0, 0]
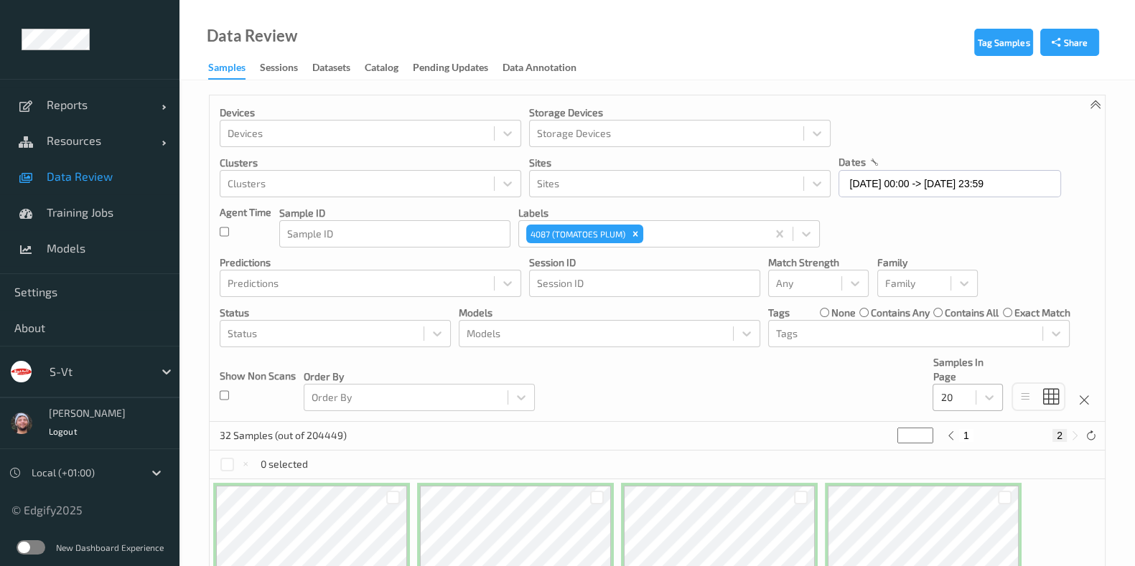
click at [975, 402] on div "20" at bounding box center [954, 397] width 42 height 23
click at [973, 504] on span "100" at bounding box center [969, 510] width 16 height 14
type input "*"
click at [912, 192] on input "28/09/2025 00:00 -> 01/10/2025 23:59" at bounding box center [949, 183] width 222 height 27
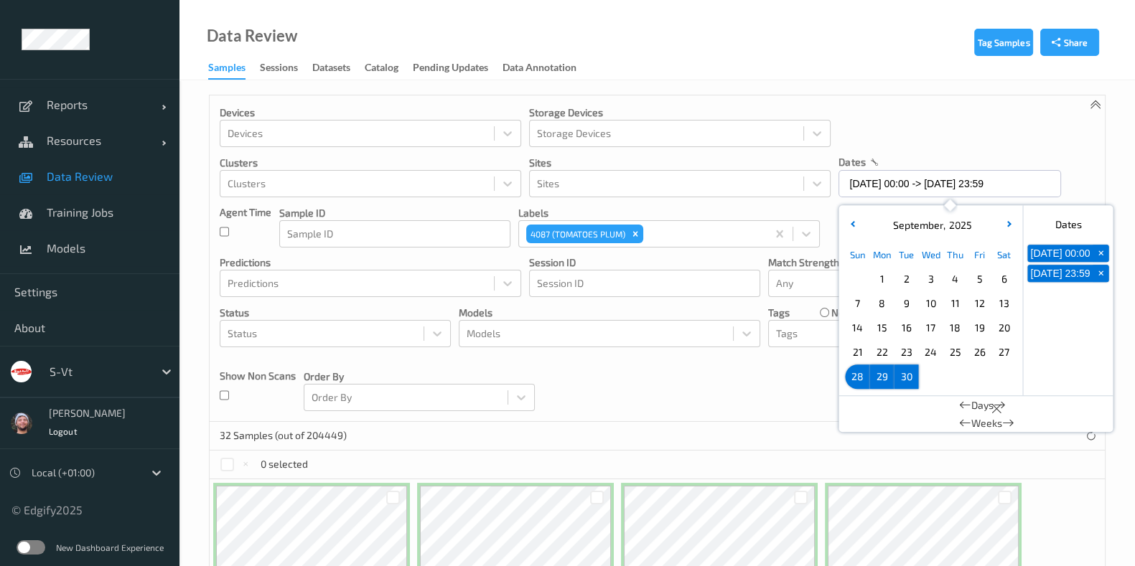
click at [879, 281] on span "1" at bounding box center [881, 279] width 20 height 20
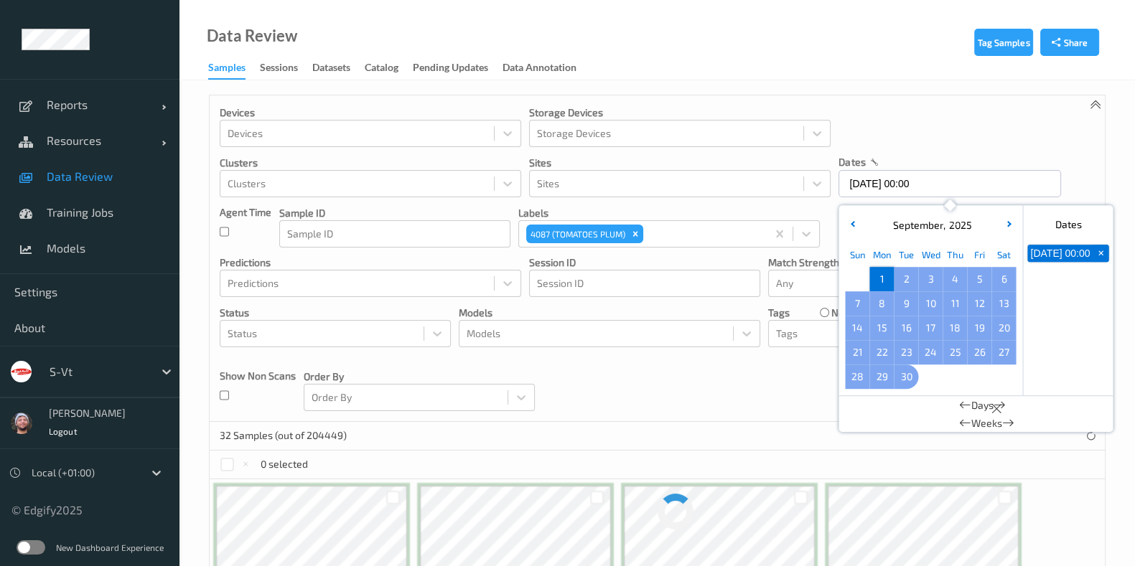
click at [914, 347] on span "23" at bounding box center [906, 352] width 20 height 20
type input "01/09/2025 00:00 -> 23/09/2025 23:59"
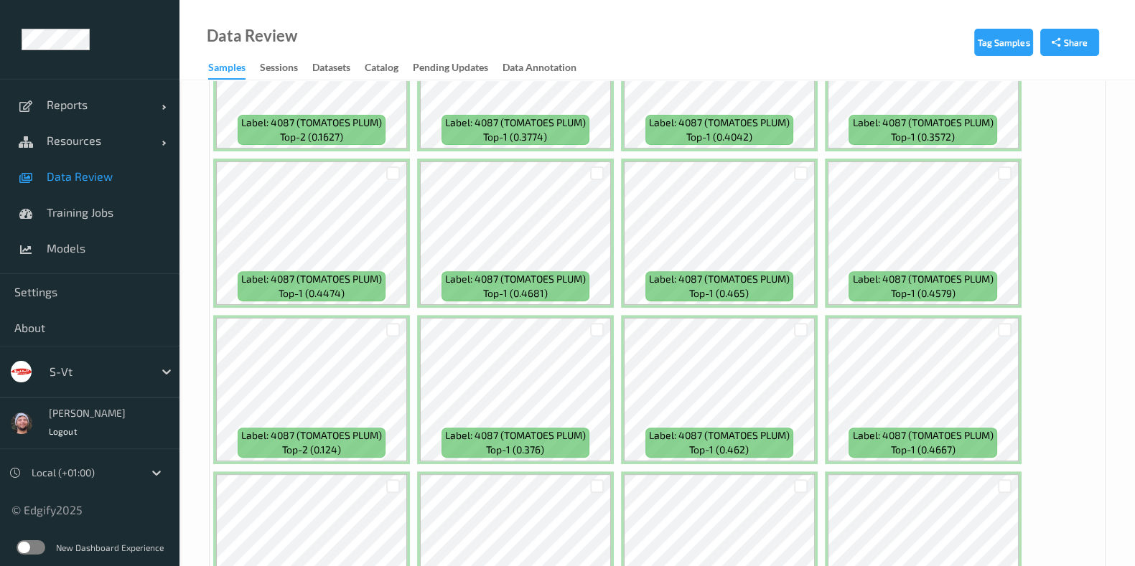
scroll to position [538, 0]
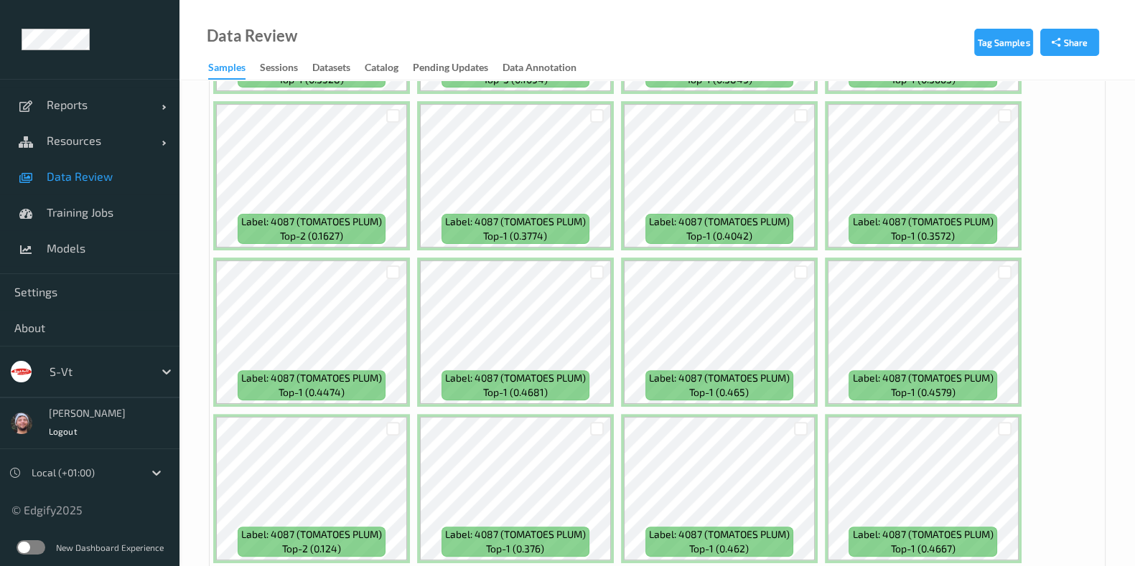
click at [97, 378] on div at bounding box center [98, 371] width 97 height 17
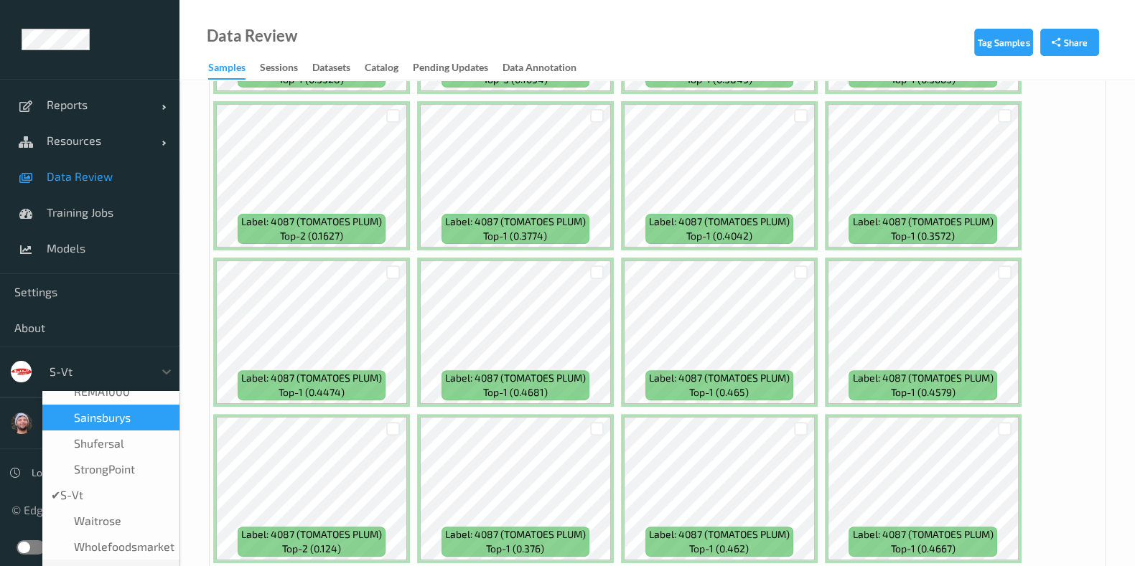
scroll to position [250, 0]
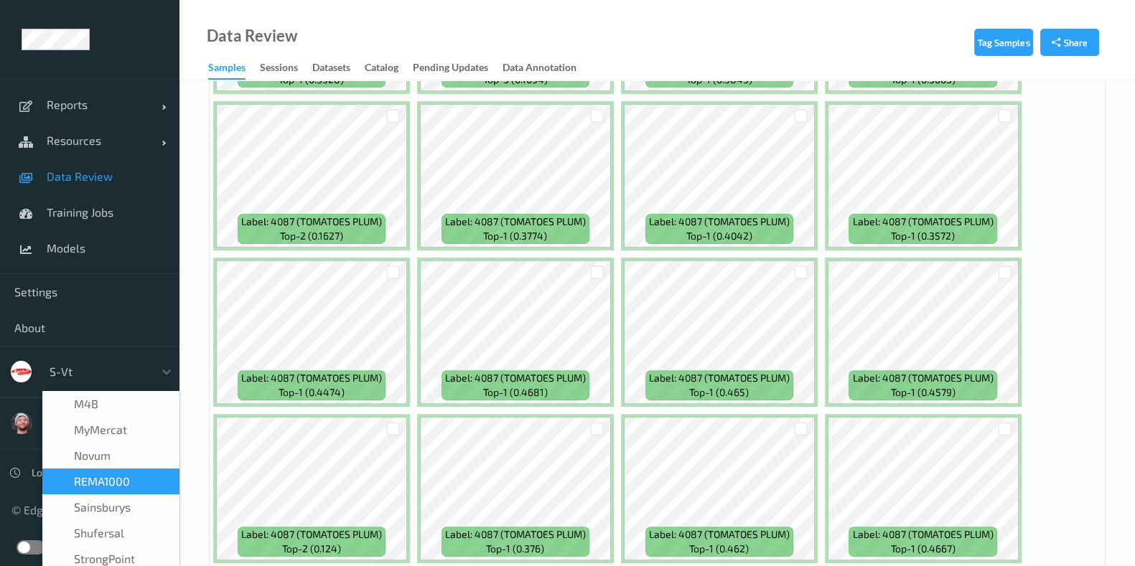
click at [90, 480] on span "REMA1000" at bounding box center [102, 481] width 56 height 14
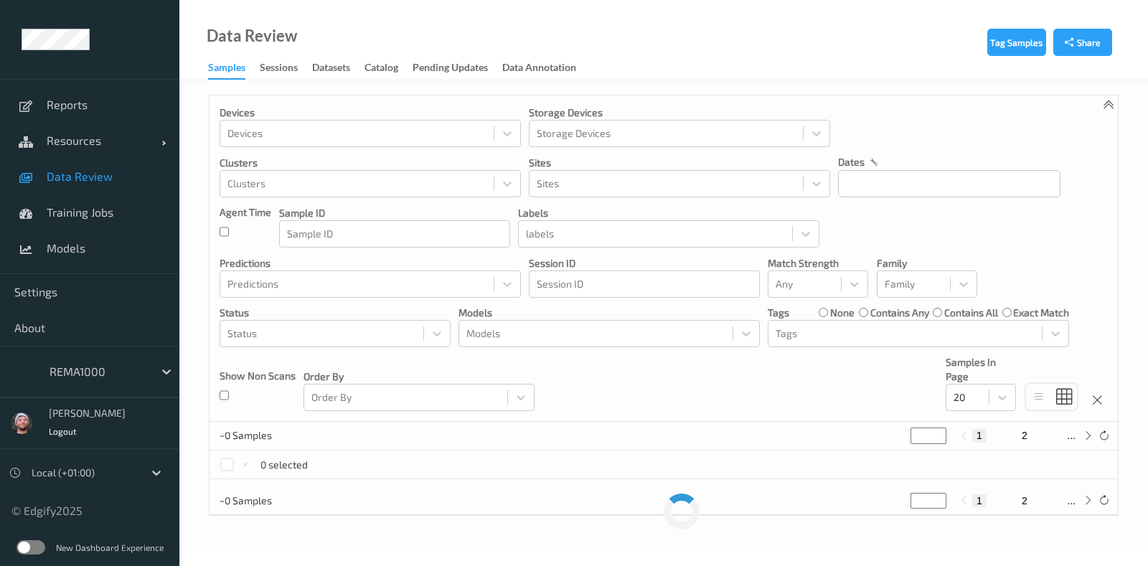
click at [84, 128] on link "Resources" at bounding box center [89, 141] width 179 height 36
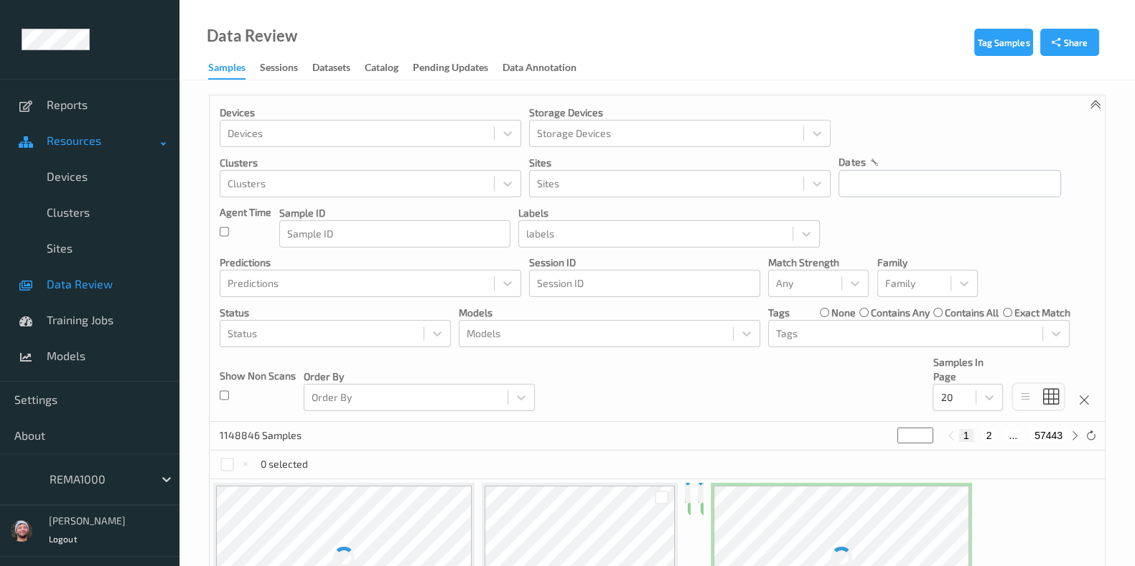
click at [87, 149] on link "Resources" at bounding box center [89, 141] width 179 height 36
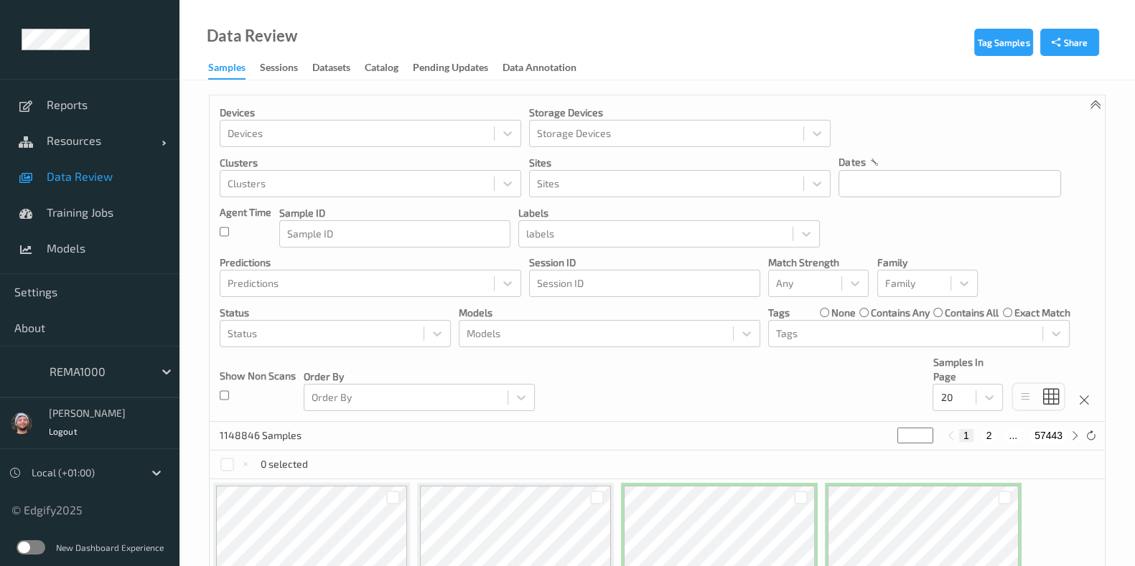
click at [83, 163] on link "Data Review" at bounding box center [89, 177] width 179 height 36
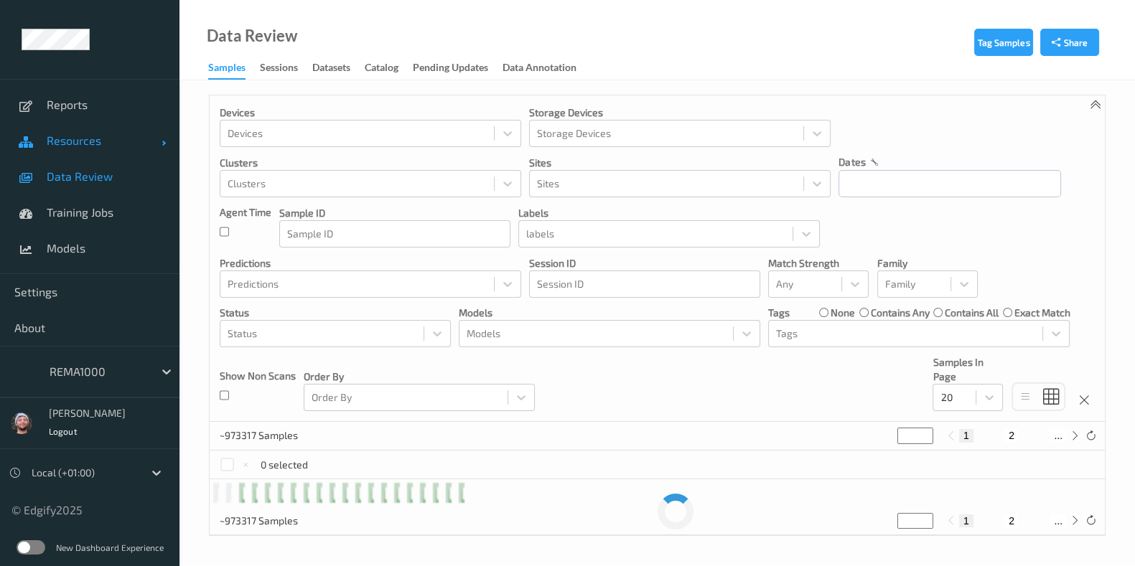
click at [83, 155] on link "Resources" at bounding box center [89, 141] width 179 height 36
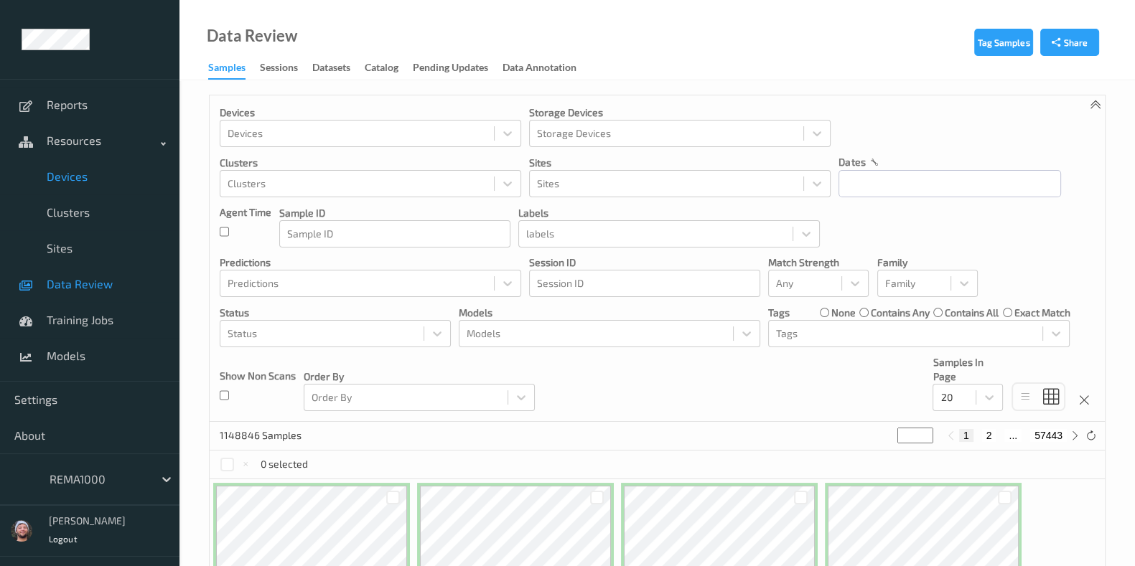
click at [79, 176] on span "Devices" at bounding box center [106, 176] width 118 height 14
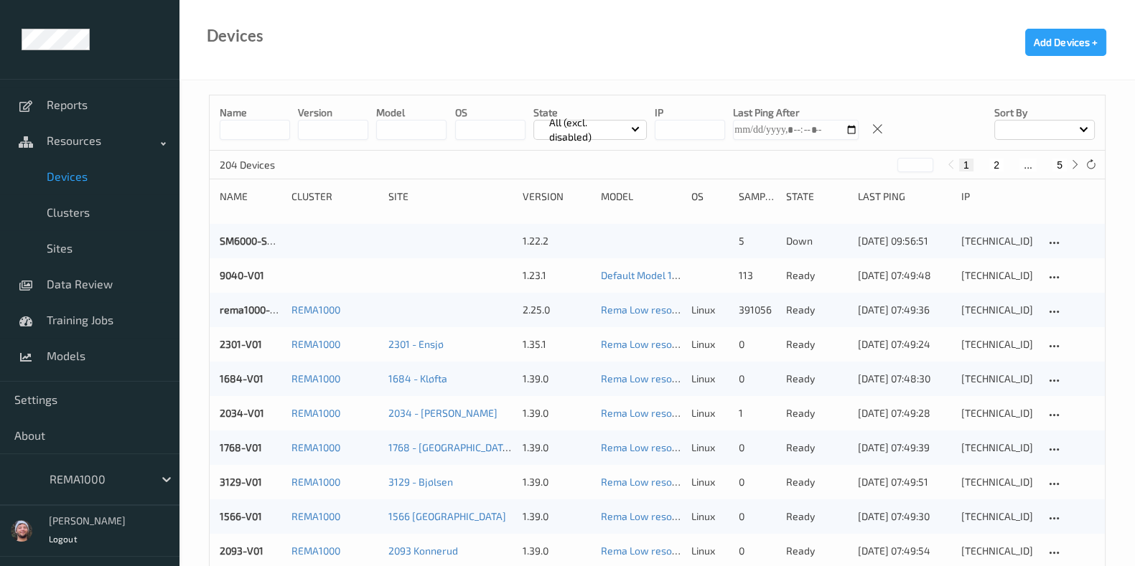
click at [1060, 160] on button "5" at bounding box center [1059, 165] width 14 height 13
type input "*"
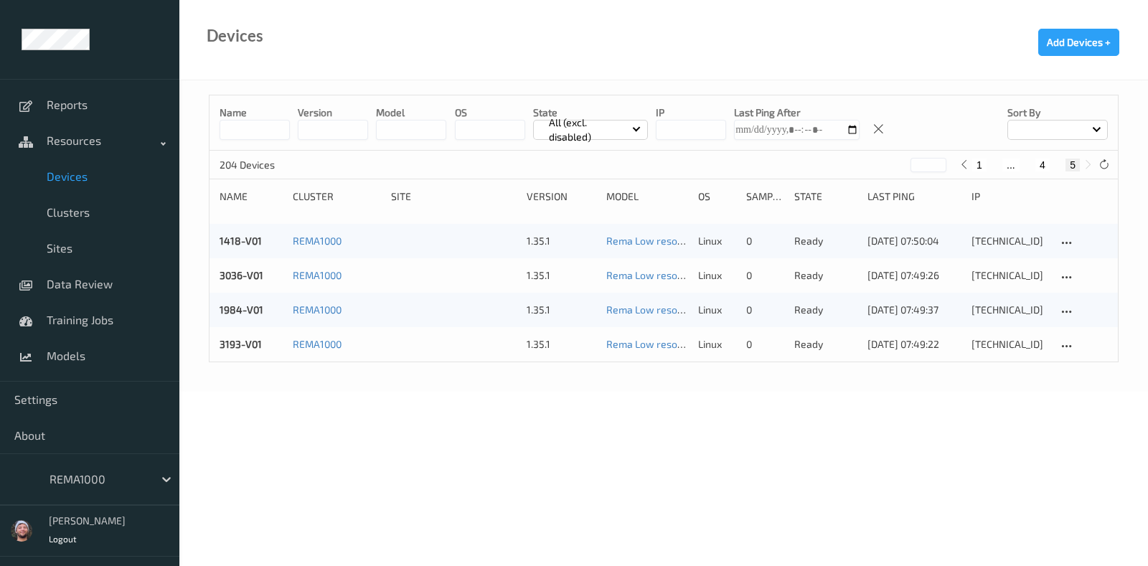
click at [90, 472] on div at bounding box center [98, 479] width 97 height 17
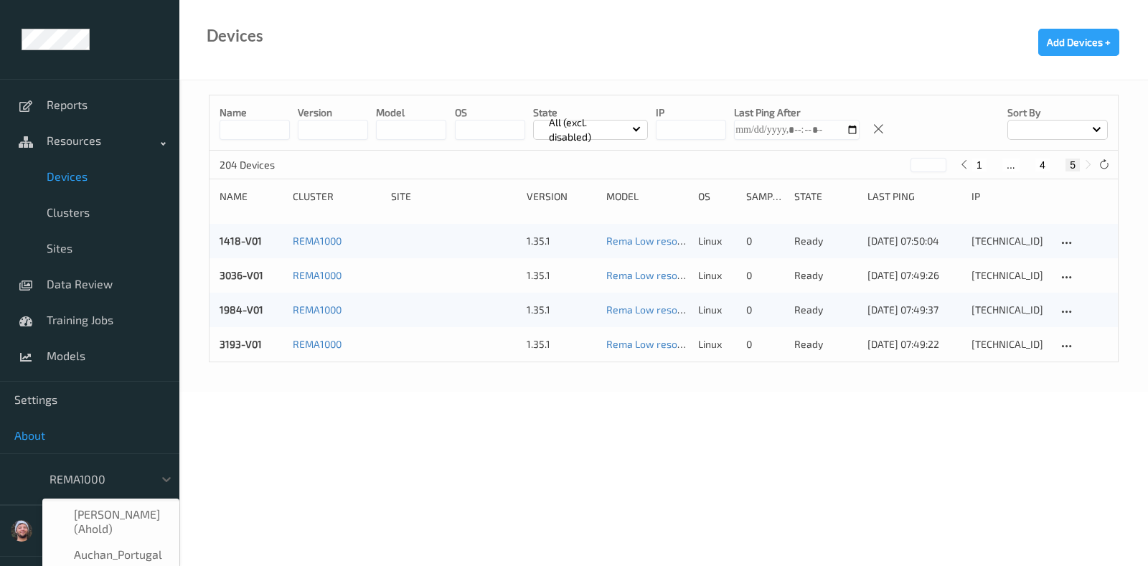
scroll to position [146, 0]
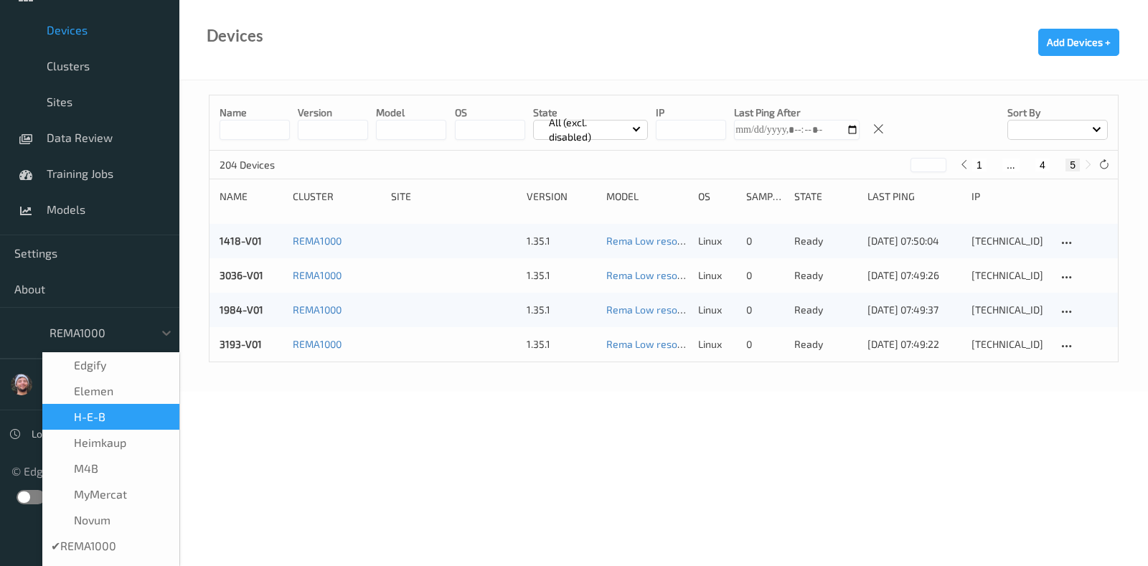
click at [127, 418] on div "H-E-B" at bounding box center [111, 417] width 120 height 14
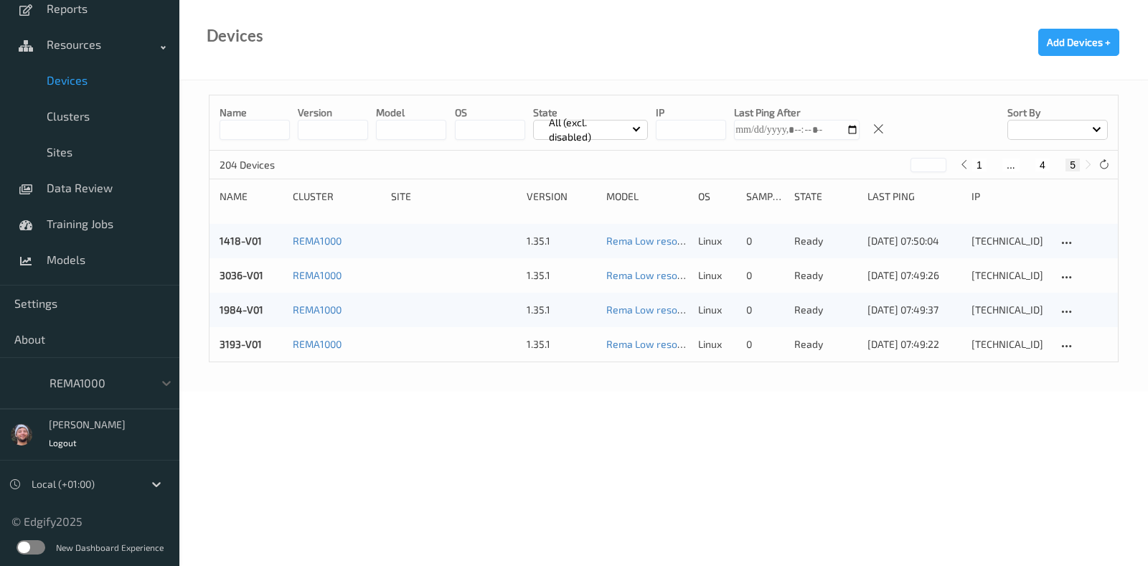
scroll to position [95, 0]
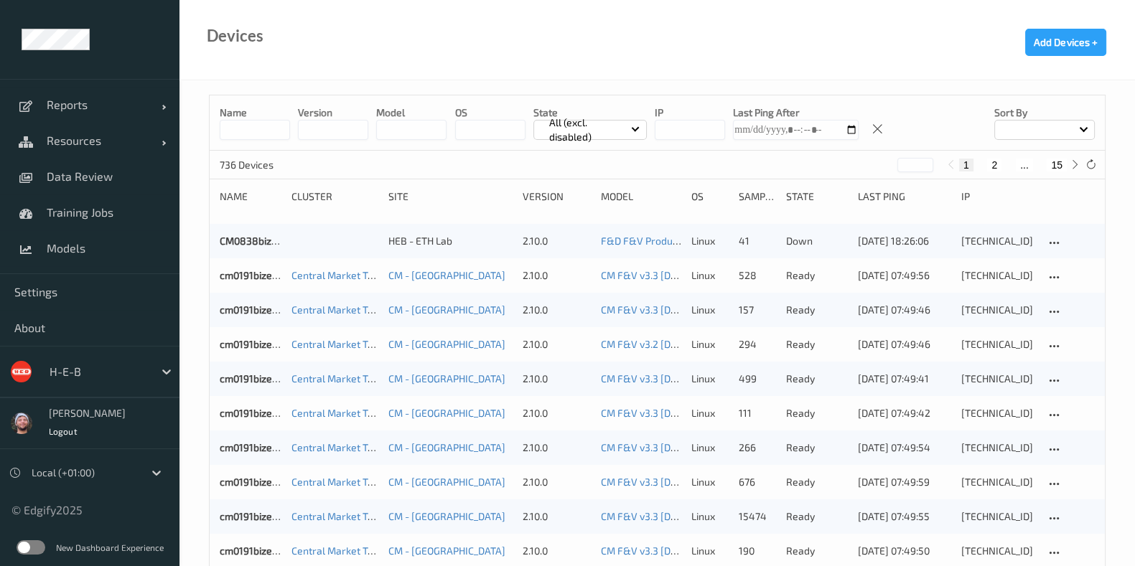
click at [1063, 165] on button "15" at bounding box center [1056, 165] width 20 height 13
type input "**"
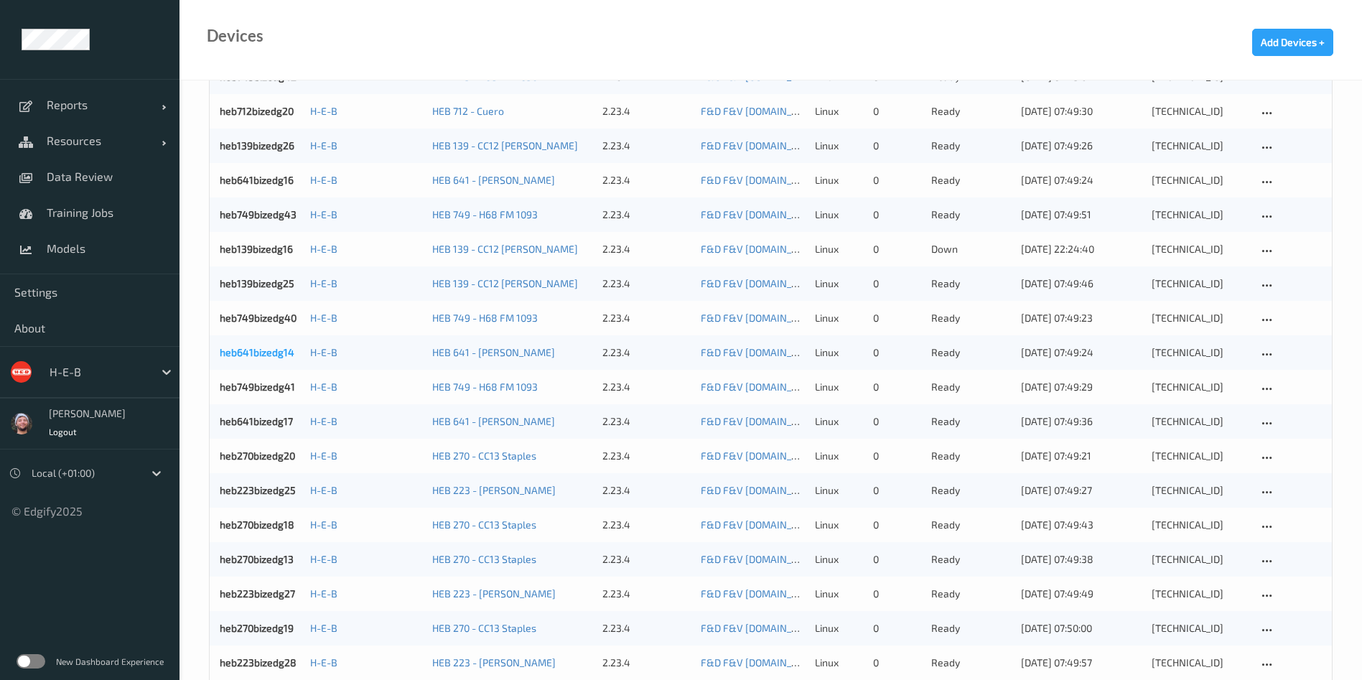
scroll to position [599, 0]
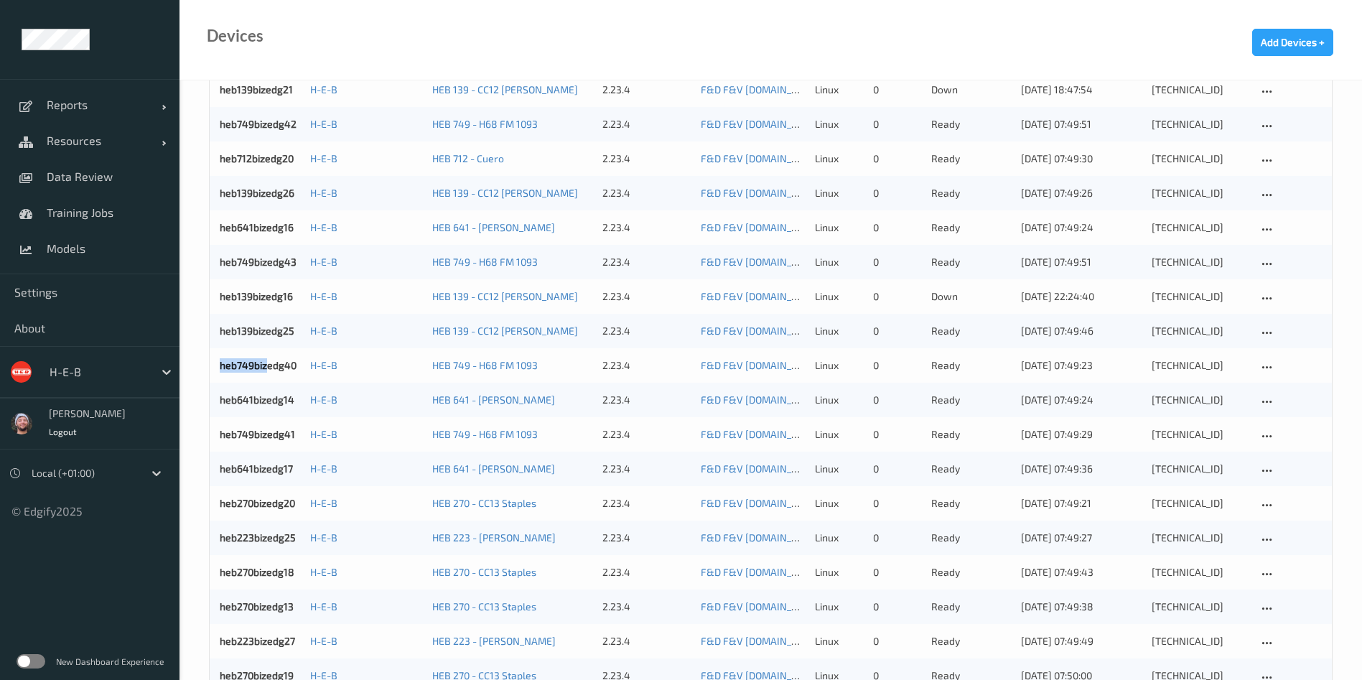
drag, startPoint x: 250, startPoint y: 366, endPoint x: 191, endPoint y: 378, distance: 60.7
click at [191, 378] on div "Name version model OS State All (excl. disabled) IP Last Ping After Sort by 736…" at bounding box center [770, 188] width 1182 height 1414
drag, startPoint x: 285, startPoint y: 230, endPoint x: 193, endPoint y: 242, distance: 92.7
click at [193, 242] on div "Name version model OS State All (excl. disabled) IP Last Ping After Sort by 736…" at bounding box center [770, 188] width 1182 height 1414
click at [194, 242] on div "Name version model OS State All (excl. disabled) IP Last Ping After Sort by 736…" at bounding box center [770, 188] width 1182 height 1414
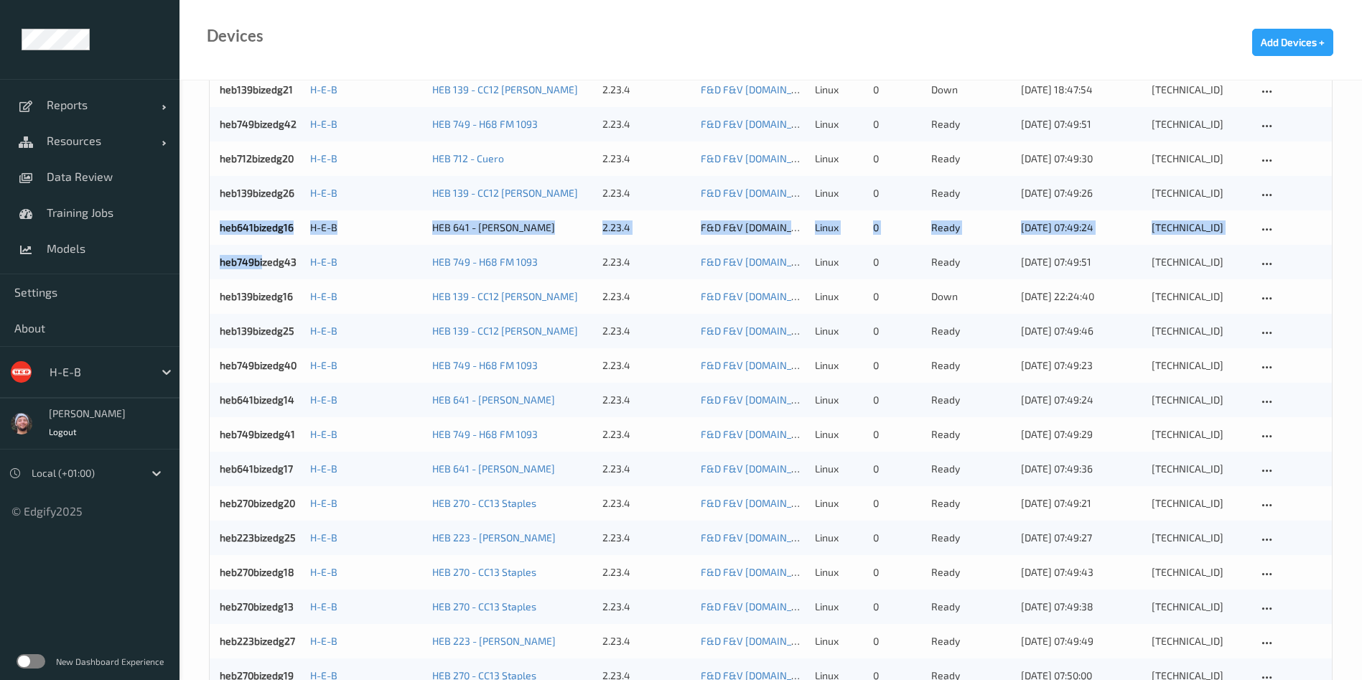
drag, startPoint x: 262, startPoint y: 245, endPoint x: 201, endPoint y: 228, distance: 63.6
click at [201, 228] on div "Name version model OS State All (excl. disabled) IP Last Ping After Sort by 736…" at bounding box center [770, 188] width 1182 height 1414
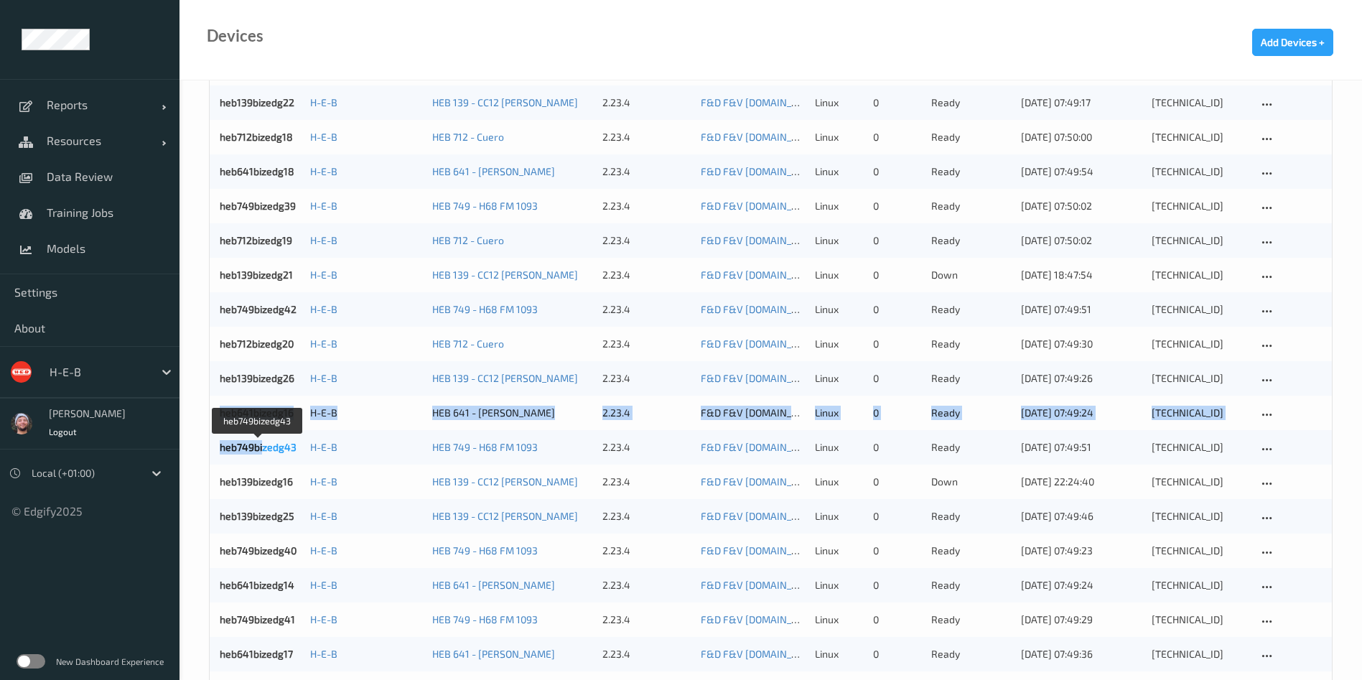
scroll to position [384, 0]
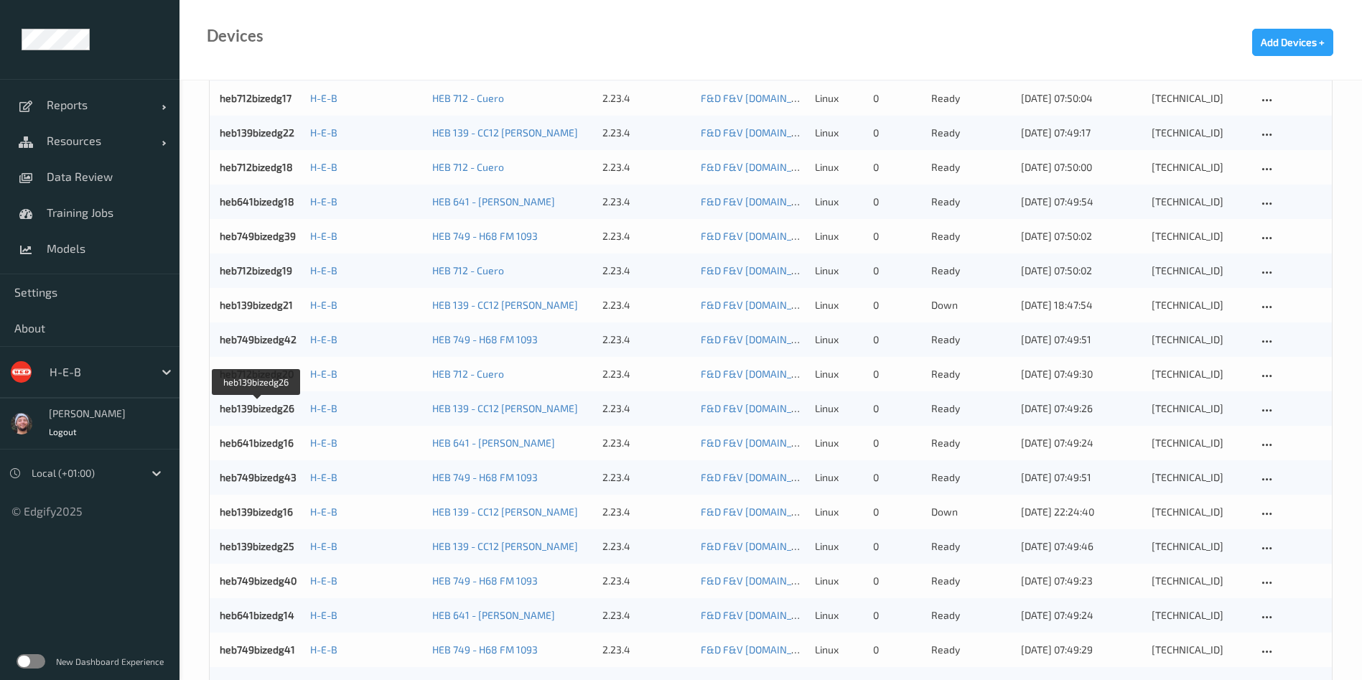
click at [205, 396] on div "Name version model OS State All (excl. disabled) IP Last Ping After Sort by 736…" at bounding box center [770, 403] width 1182 height 1414
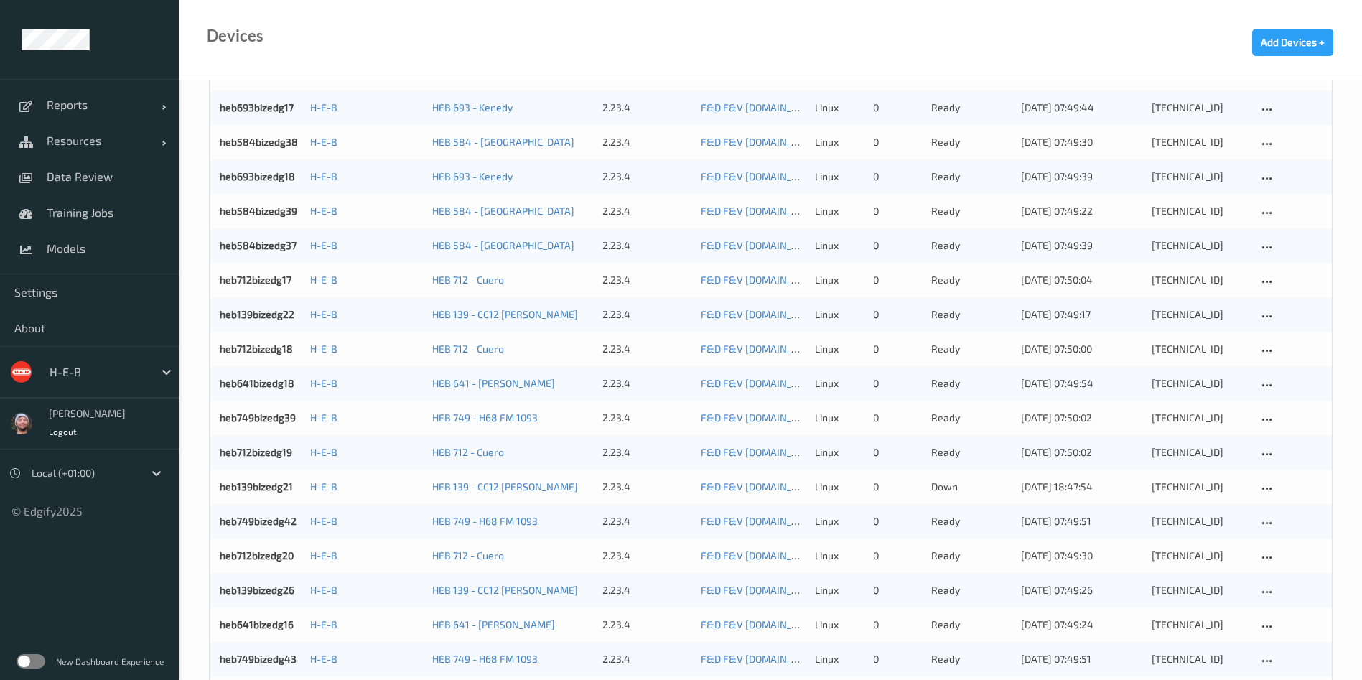
scroll to position [169, 0]
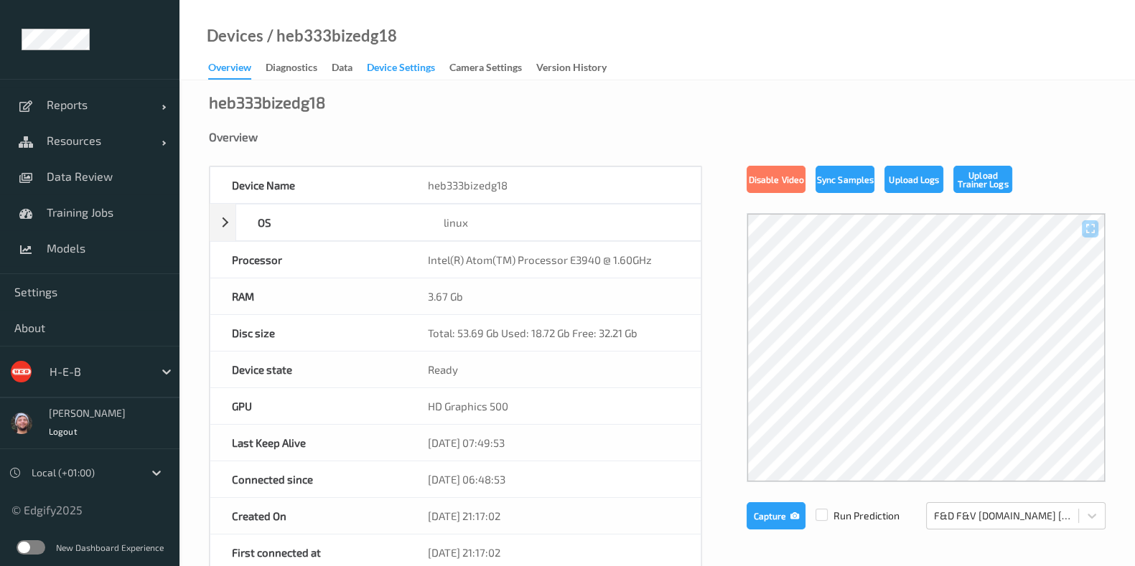
click at [394, 62] on div "Device Settings" at bounding box center [401, 69] width 68 height 18
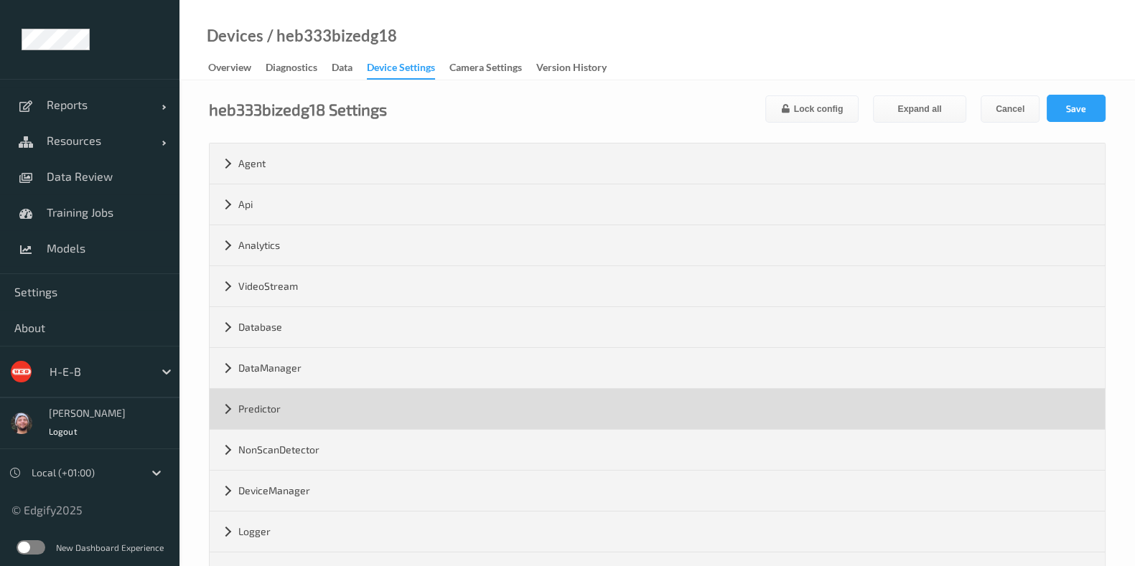
click at [308, 408] on div "Predictor" at bounding box center [657, 409] width 895 height 40
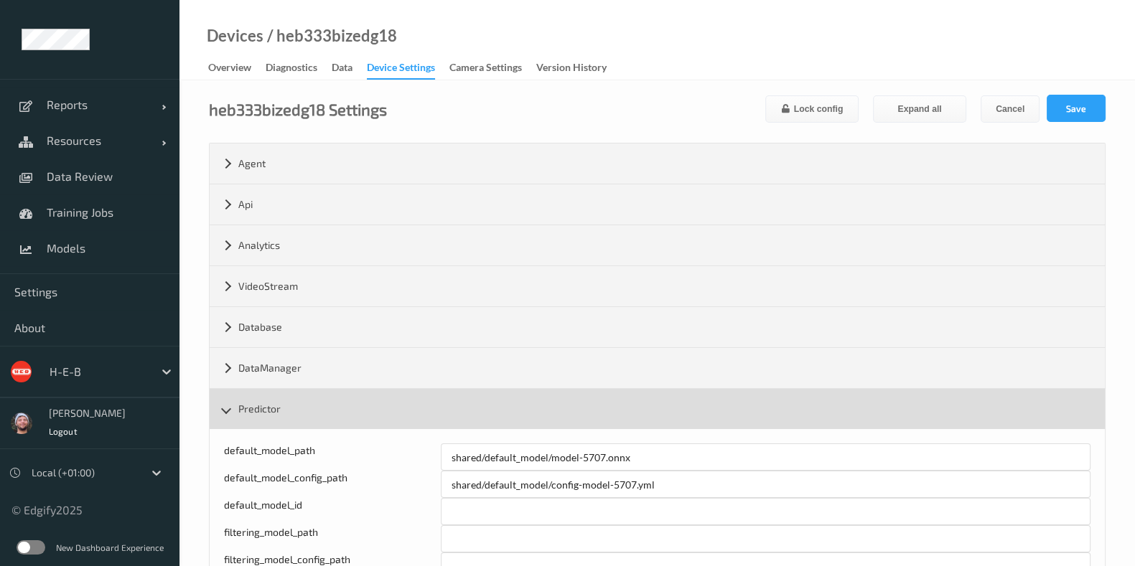
click at [293, 403] on div "Predictor" at bounding box center [657, 409] width 895 height 40
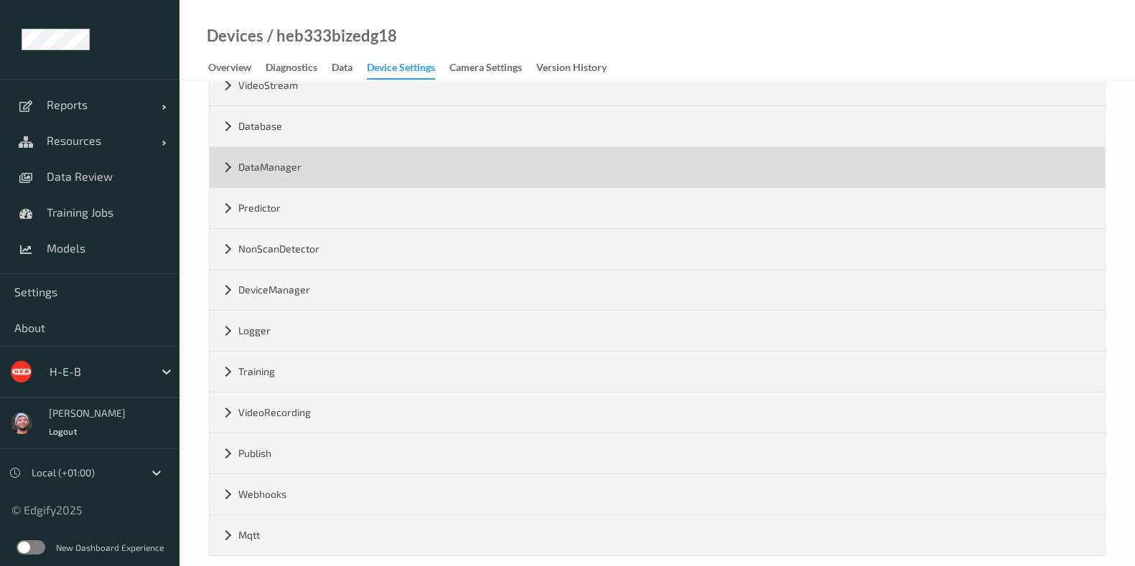
scroll to position [218, 0]
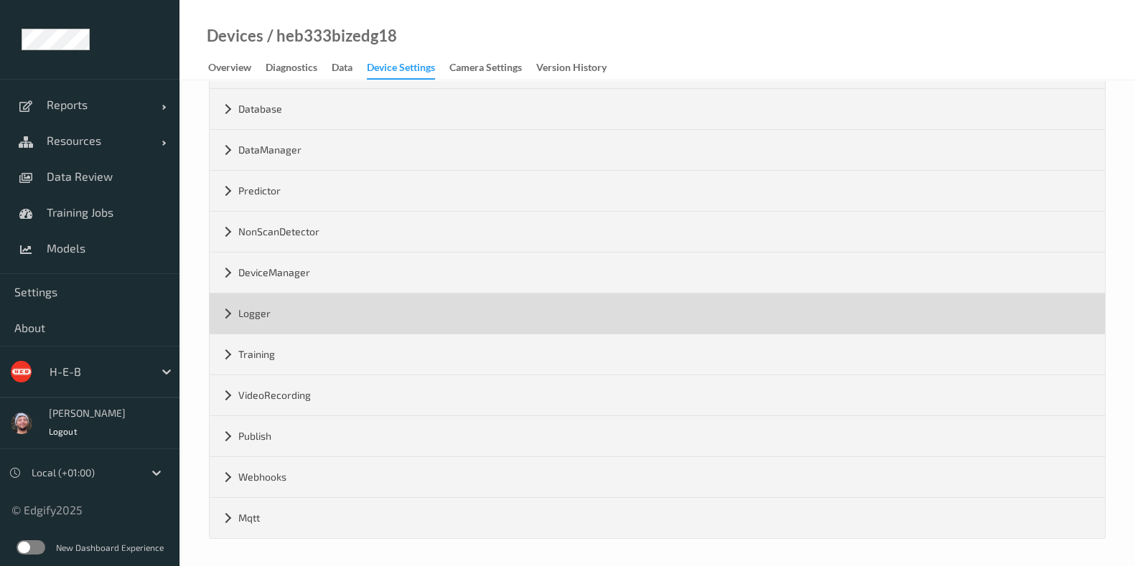
click at [294, 301] on div "Logger" at bounding box center [657, 314] width 895 height 40
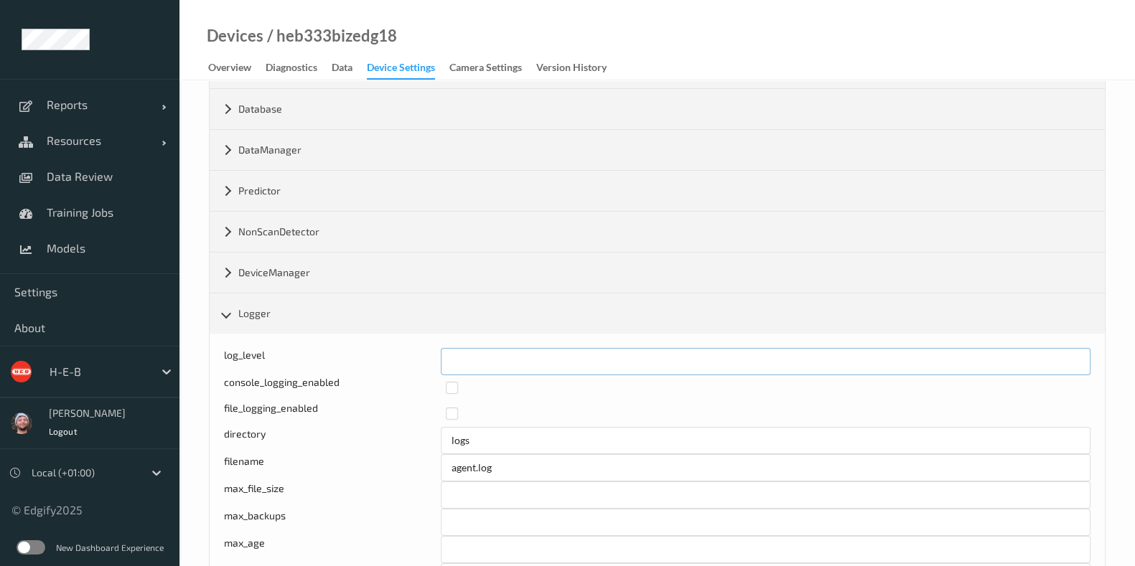
drag, startPoint x: 484, startPoint y: 357, endPoint x: 441, endPoint y: 361, distance: 42.6
click at [441, 361] on input "*" at bounding box center [766, 361] width 650 height 27
click at [1077, 360] on input "**" at bounding box center [766, 361] width 650 height 27
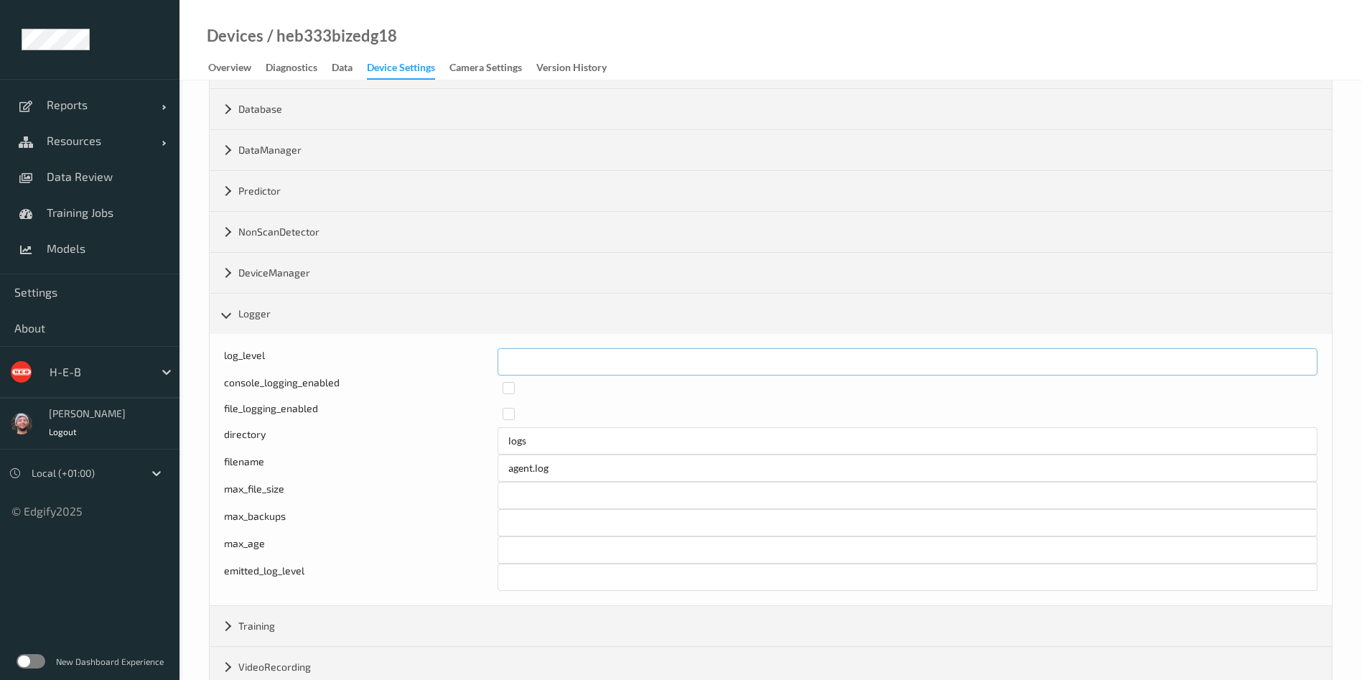
drag, startPoint x: 579, startPoint y: 355, endPoint x: 410, endPoint y: 361, distance: 169.5
click at [410, 361] on div "log_level **" at bounding box center [770, 361] width 1093 height 27
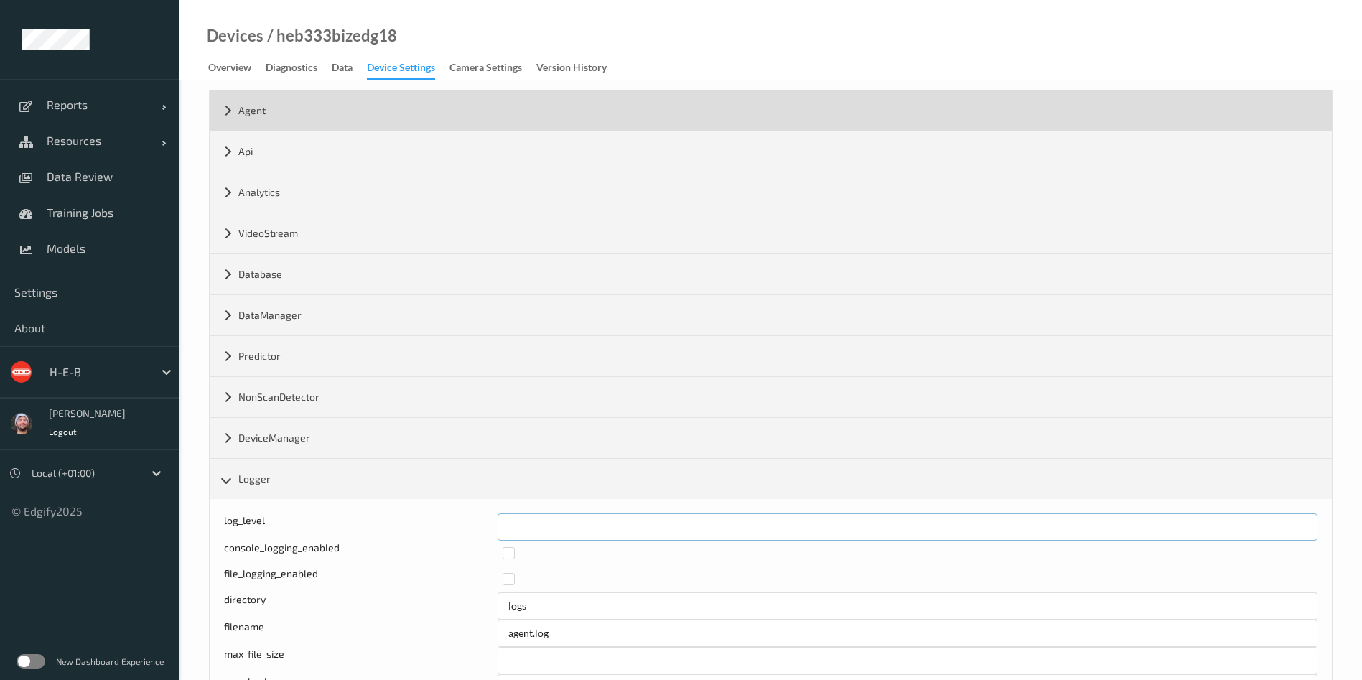
scroll to position [0, 0]
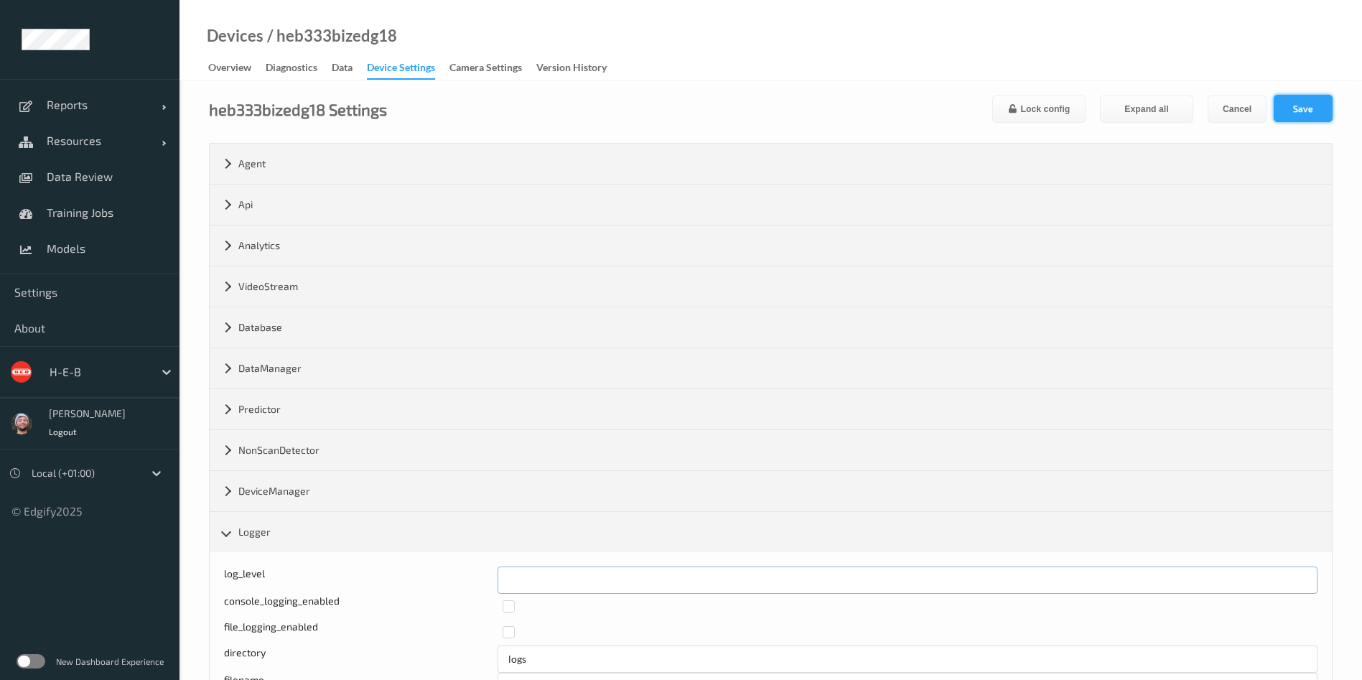
type input "*"
click at [1134, 95] on button "Save" at bounding box center [1302, 108] width 59 height 27
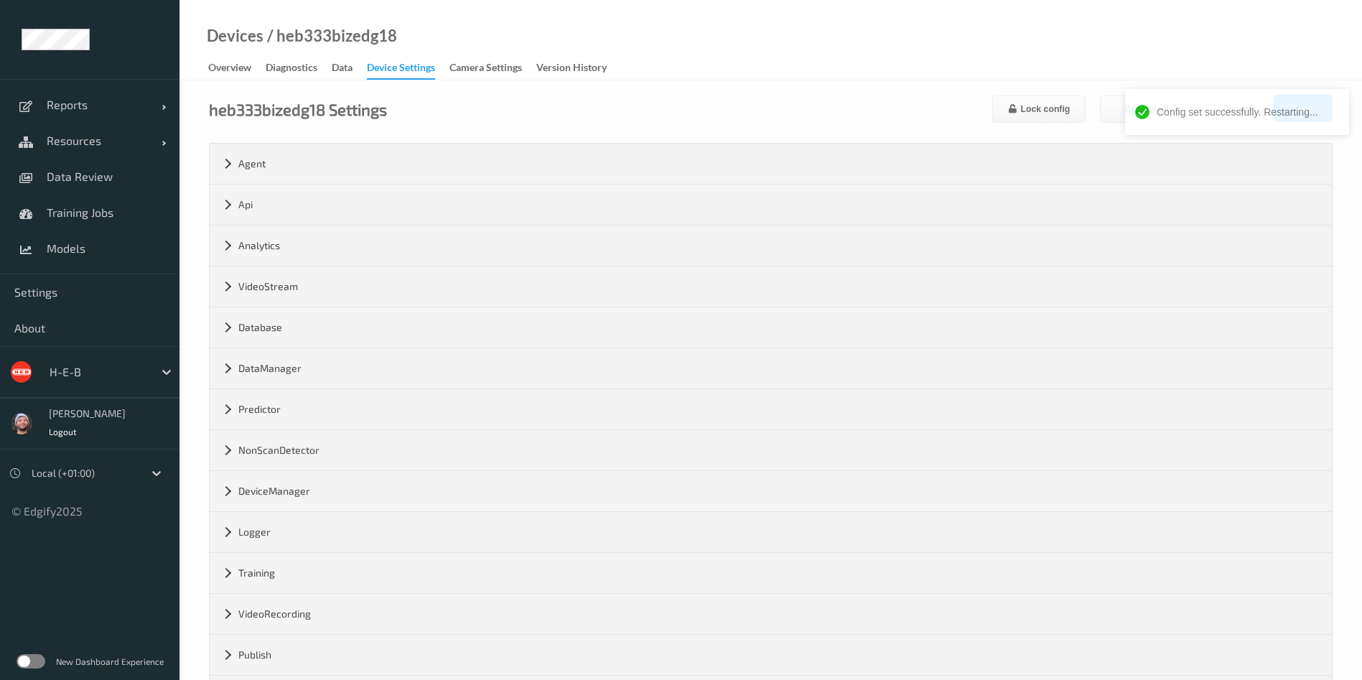
click at [72, 371] on div at bounding box center [98, 371] width 97 height 17
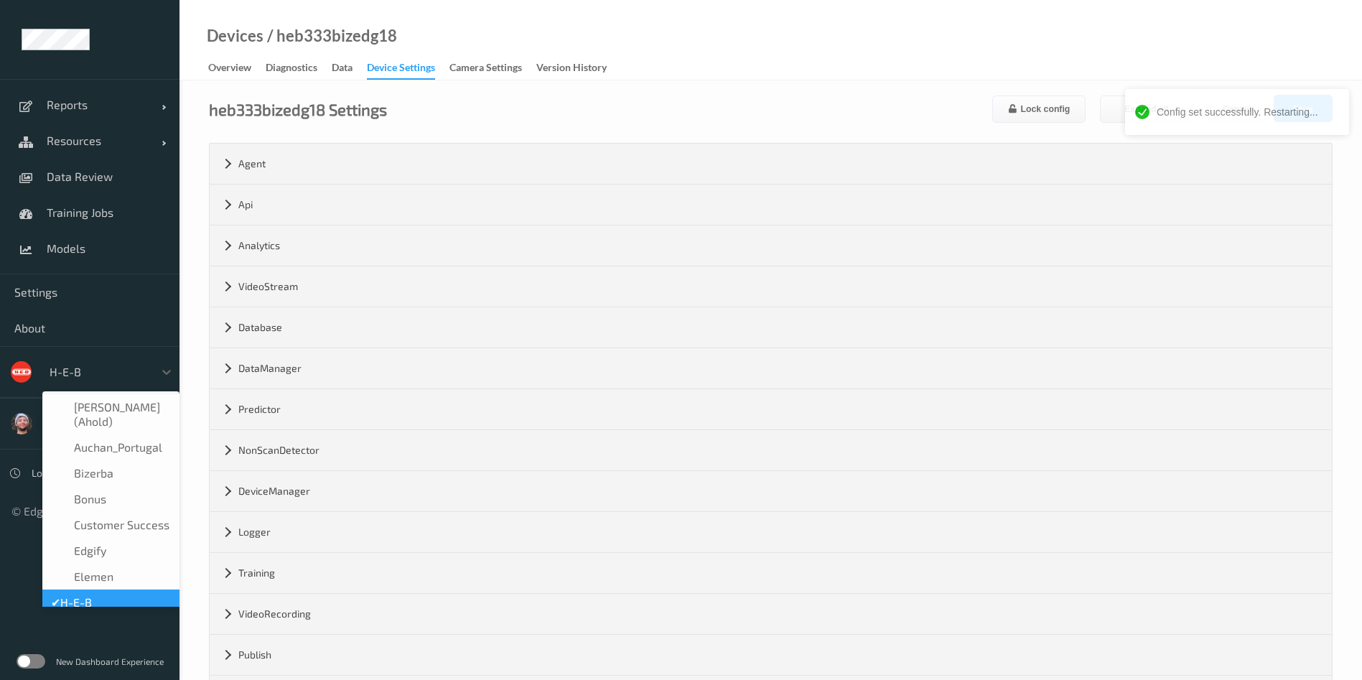
scroll to position [17, 0]
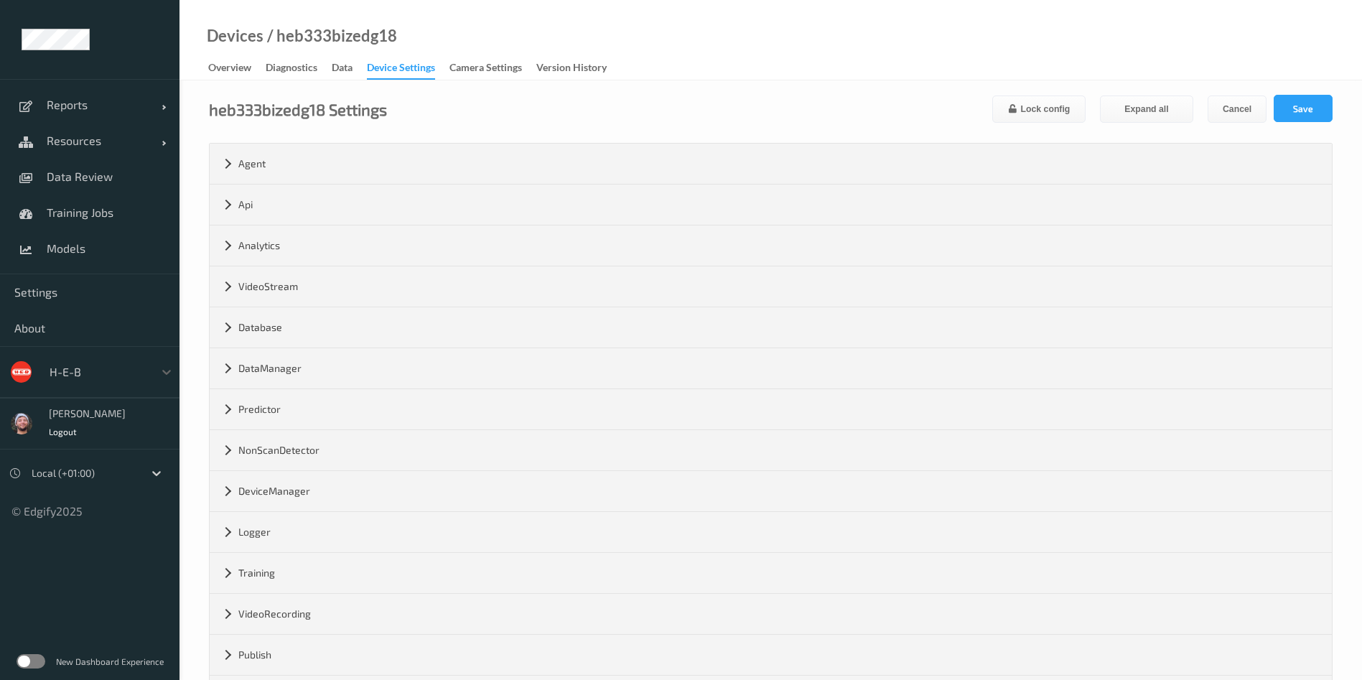
click at [402, 66] on div "Device Settings" at bounding box center [401, 69] width 68 height 19
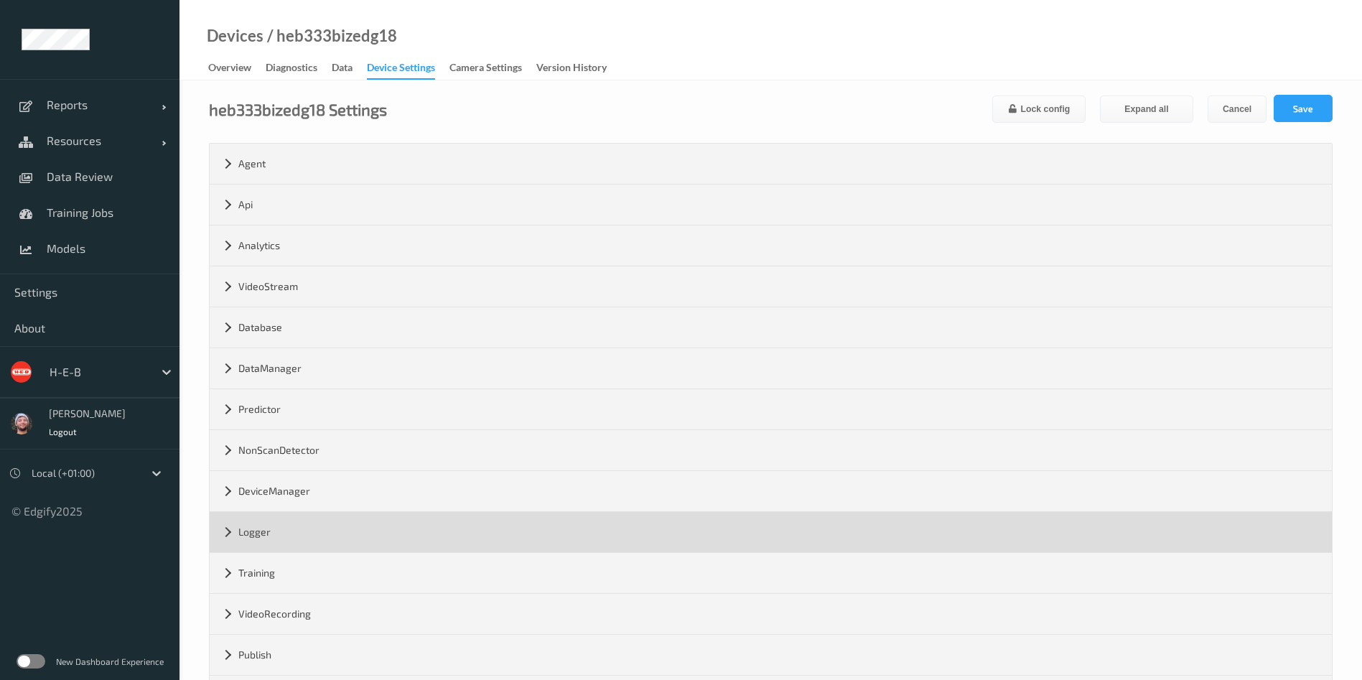
click at [327, 529] on div "Logger" at bounding box center [771, 532] width 1122 height 40
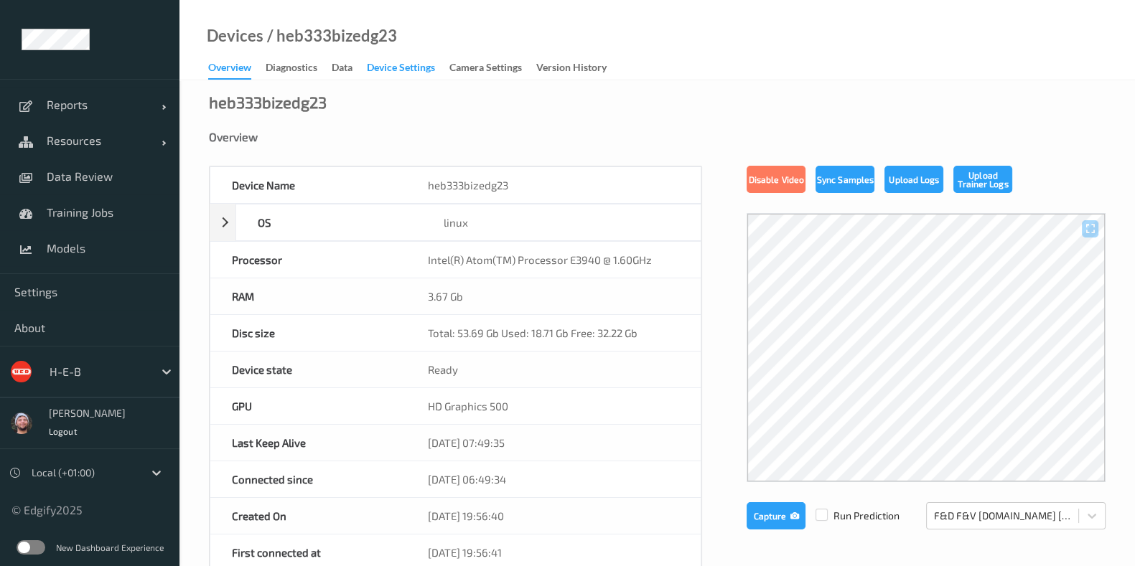
click at [393, 60] on div "Device Settings" at bounding box center [401, 69] width 68 height 18
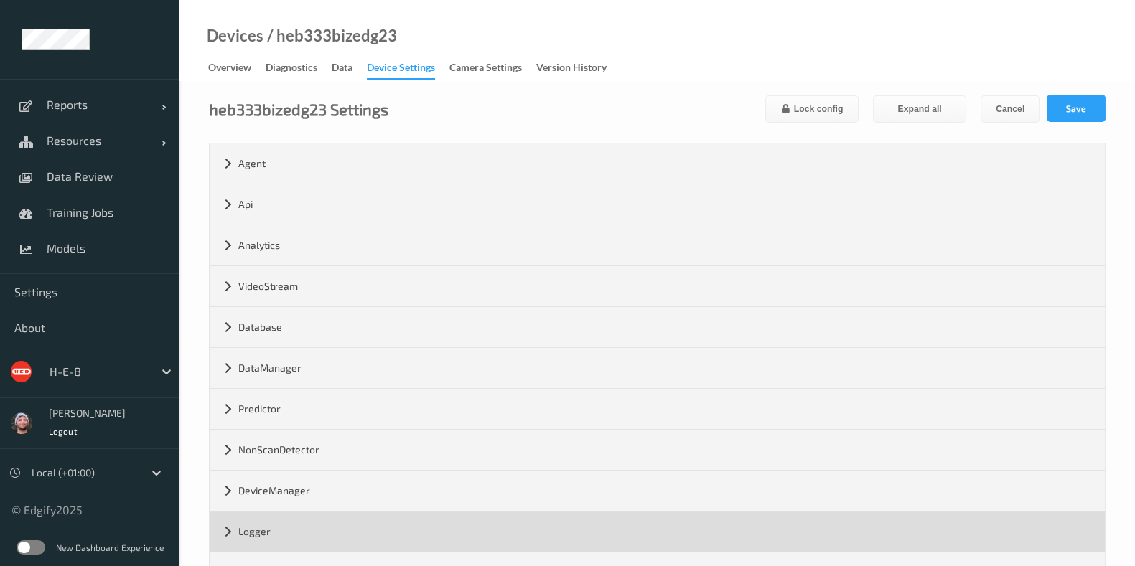
click at [365, 522] on div "Logger" at bounding box center [657, 532] width 895 height 40
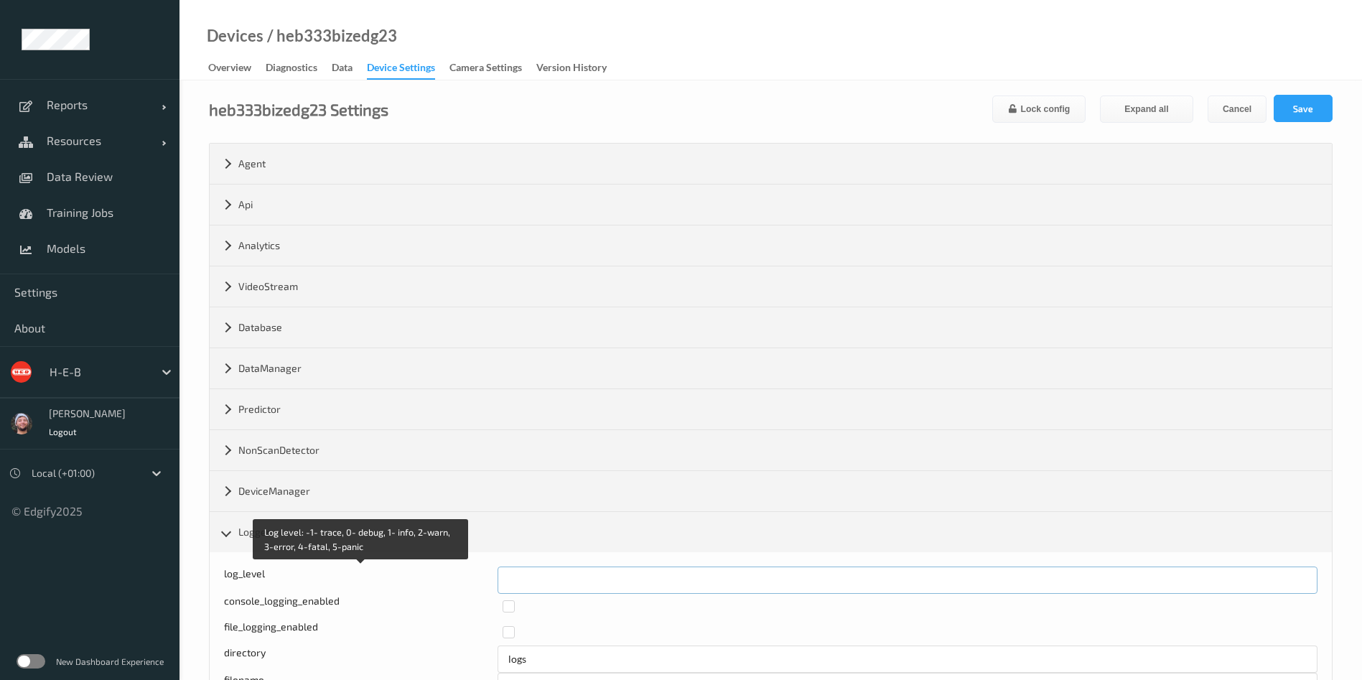
drag, startPoint x: 536, startPoint y: 573, endPoint x: 432, endPoint y: 569, distance: 104.1
click at [434, 566] on div "Log level: -1- trace, 0- debug, 1- info, 2-warn, 3-error, 4-fatal, 5-panic log_…" at bounding box center [770, 579] width 1093 height 27
type input "*"
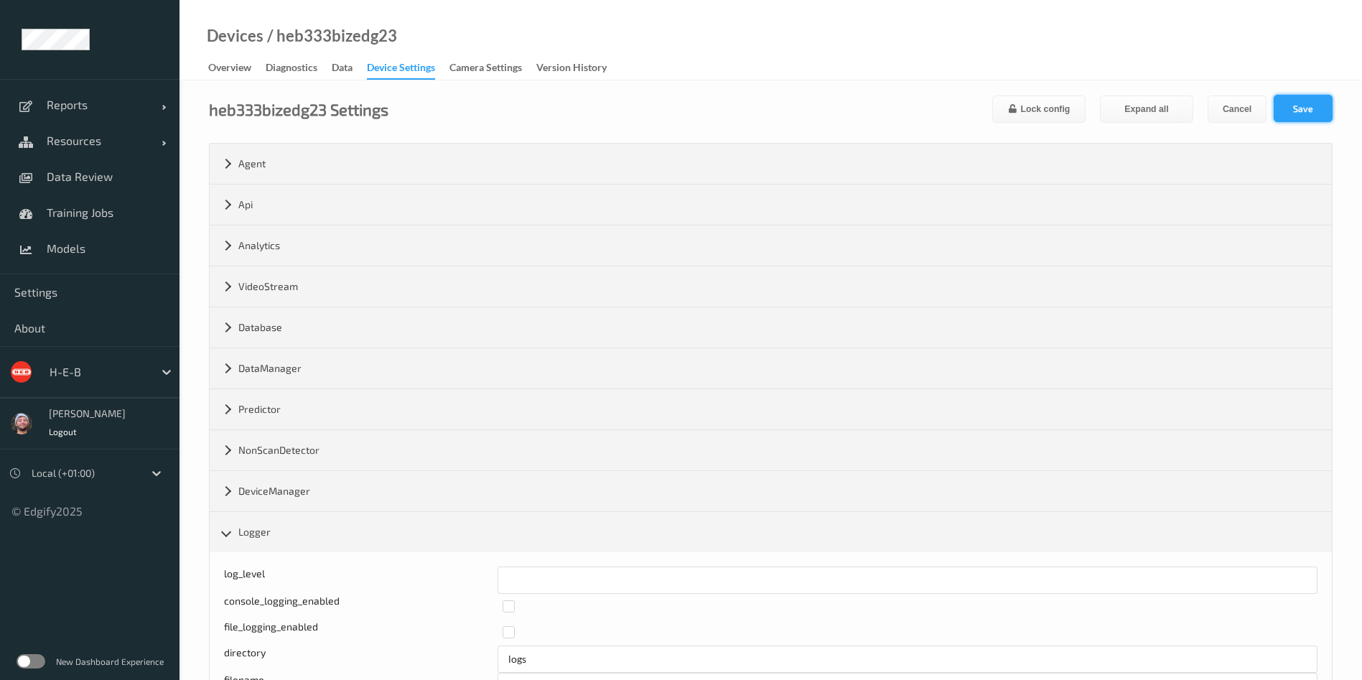
click at [1134, 100] on button "Save" at bounding box center [1302, 108] width 59 height 27
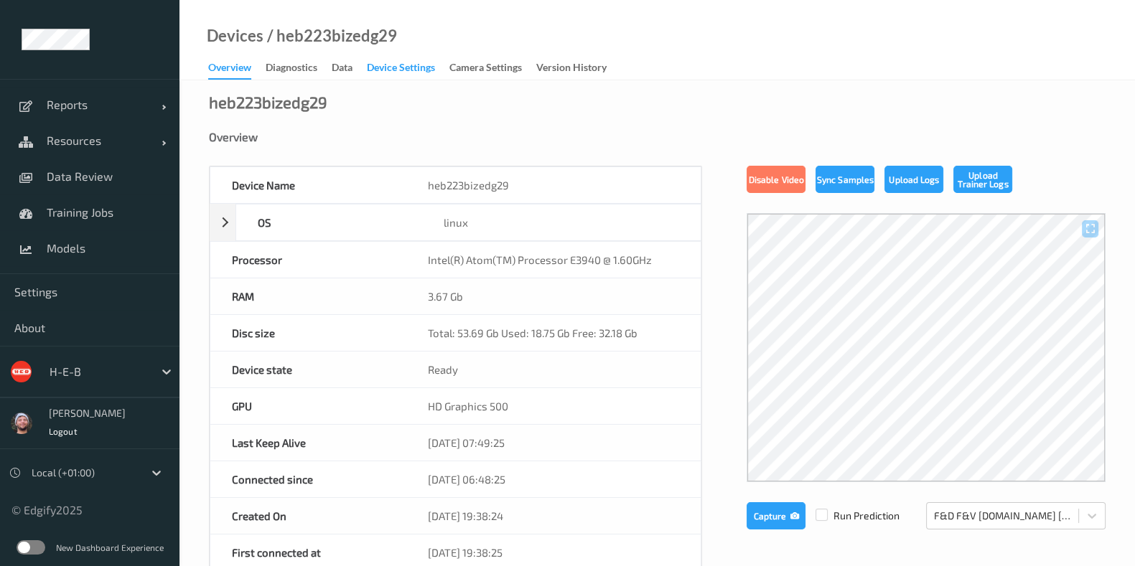
click at [390, 66] on div "Device Settings" at bounding box center [401, 69] width 68 height 18
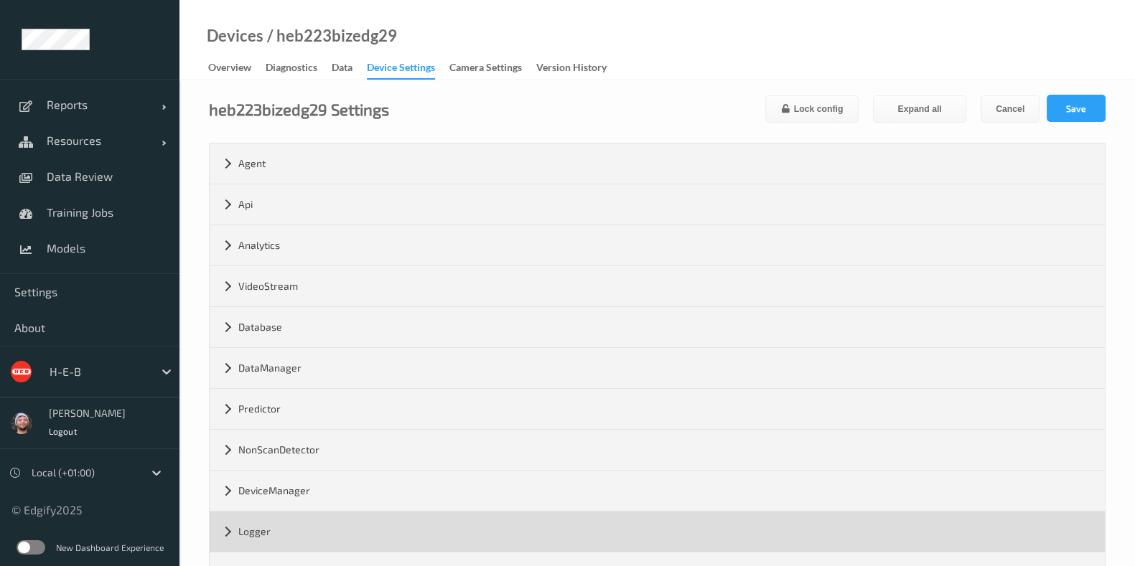
click at [365, 522] on div "Logger" at bounding box center [657, 532] width 895 height 40
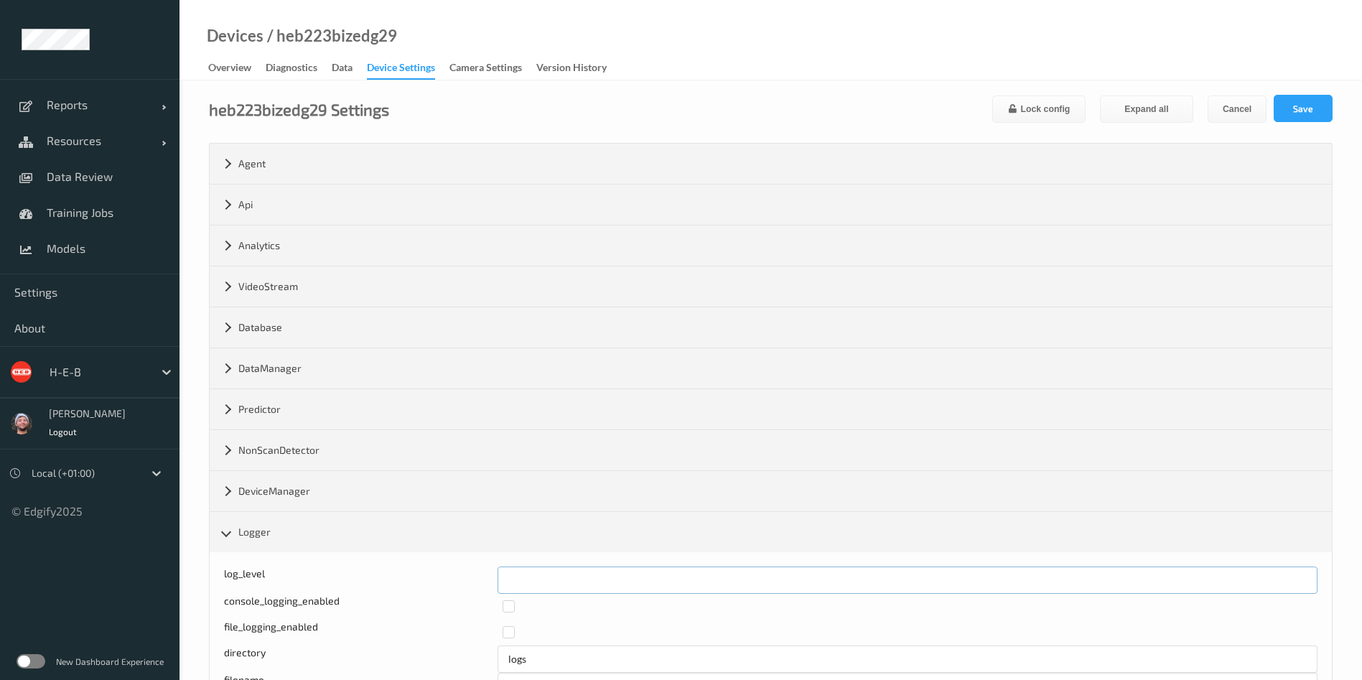
drag, startPoint x: 523, startPoint y: 583, endPoint x: 484, endPoint y: 584, distance: 39.5
click at [484, 566] on div "log_level *" at bounding box center [770, 579] width 1093 height 27
type input "*"
click at [1134, 100] on button "Save" at bounding box center [1302, 108] width 59 height 27
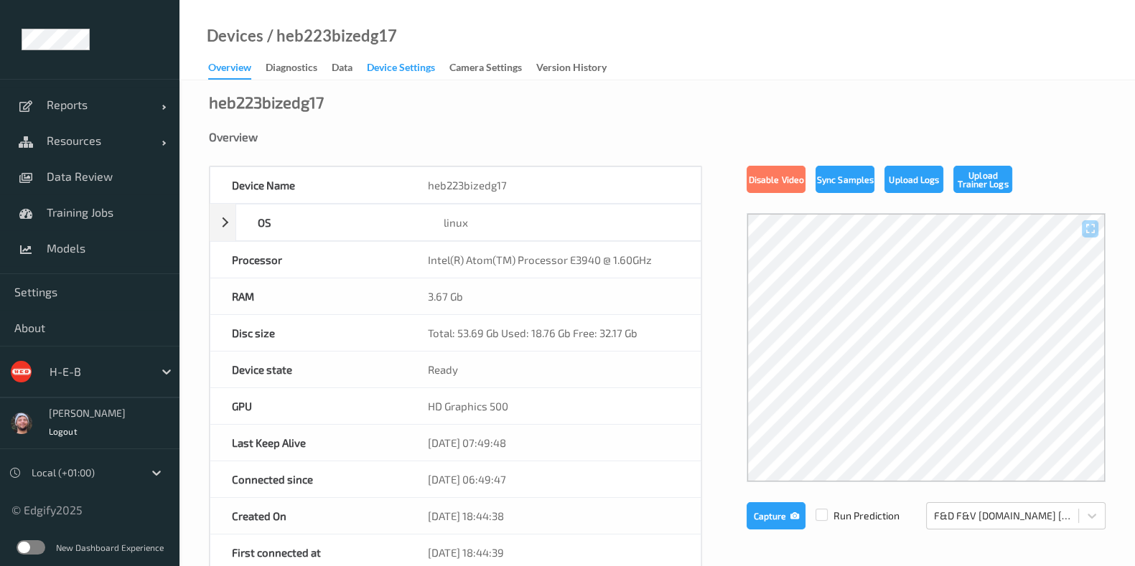
click at [390, 66] on div "Device Settings" at bounding box center [401, 69] width 68 height 18
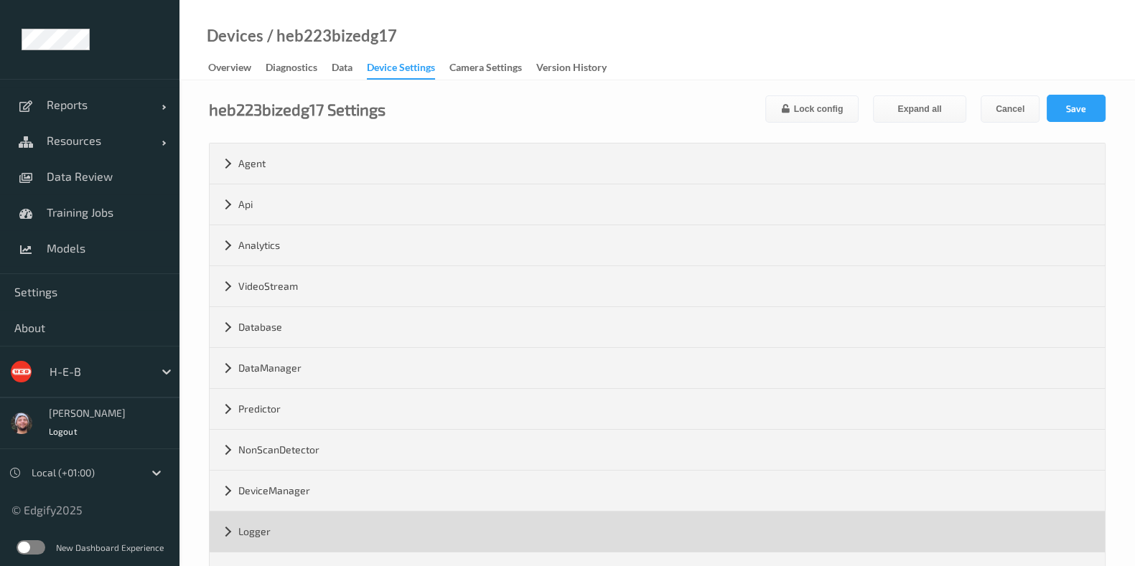
click at [367, 519] on div "Logger" at bounding box center [657, 532] width 895 height 40
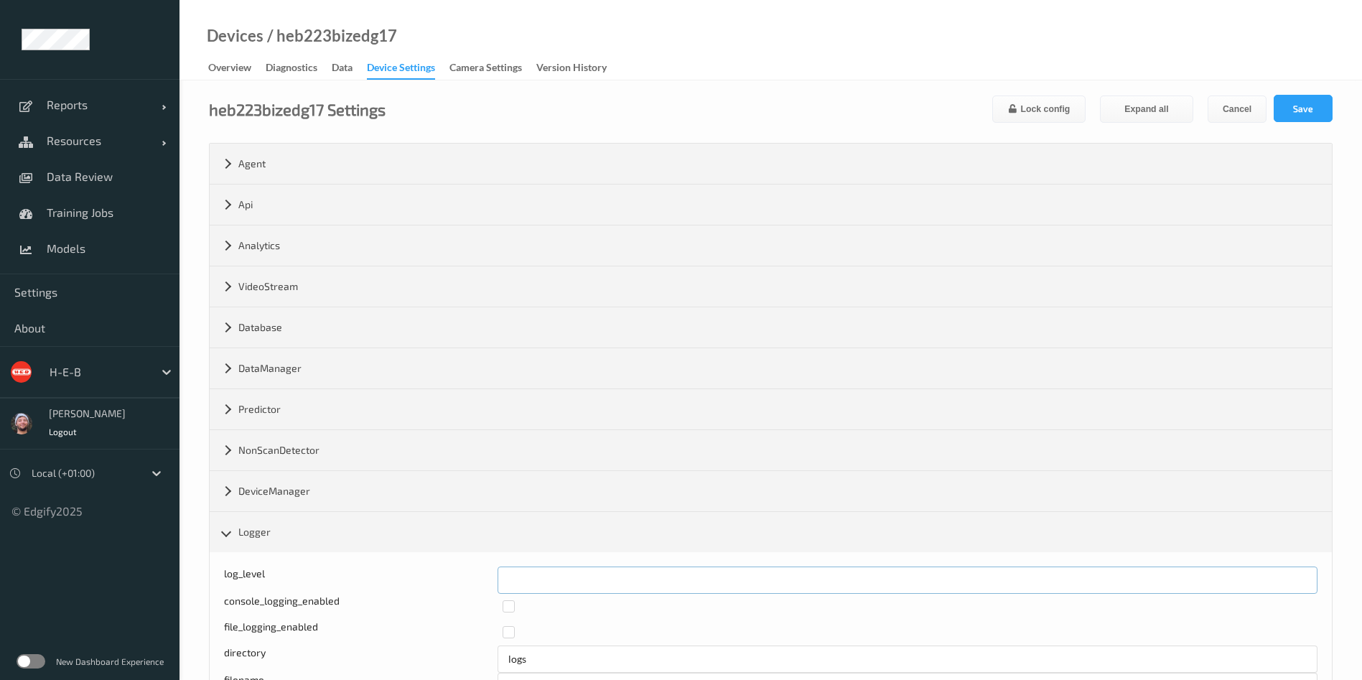
drag, startPoint x: 612, startPoint y: 573, endPoint x: 402, endPoint y: 585, distance: 210.7
click at [402, 566] on div "log_level *" at bounding box center [770, 579] width 1093 height 27
type input "*"
click at [1134, 100] on button "Save" at bounding box center [1302, 108] width 59 height 27
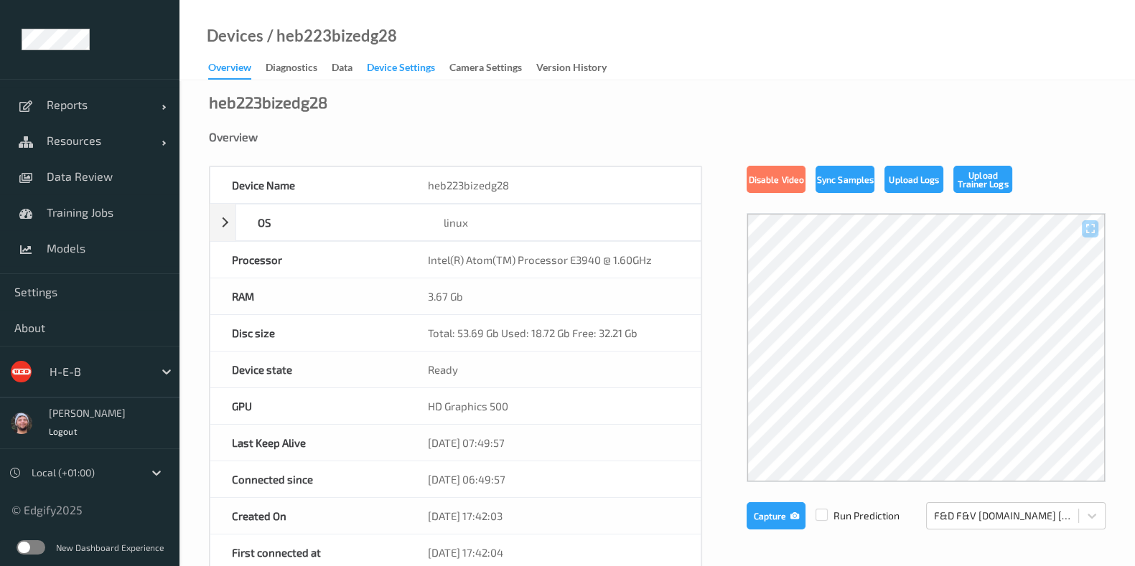
click at [390, 66] on div "Device Settings" at bounding box center [401, 69] width 68 height 18
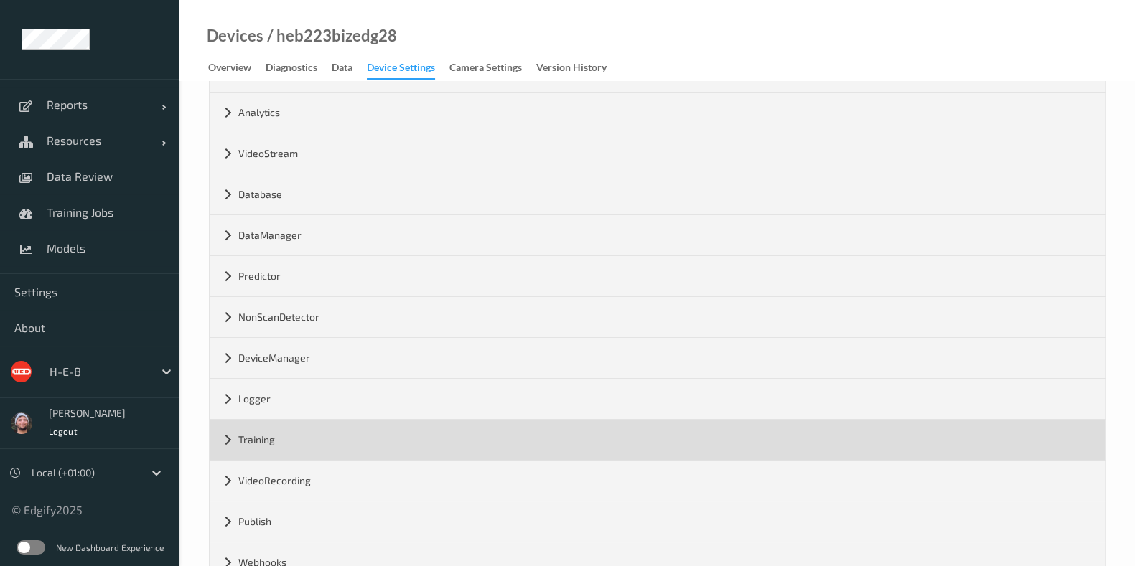
scroll to position [179, 0]
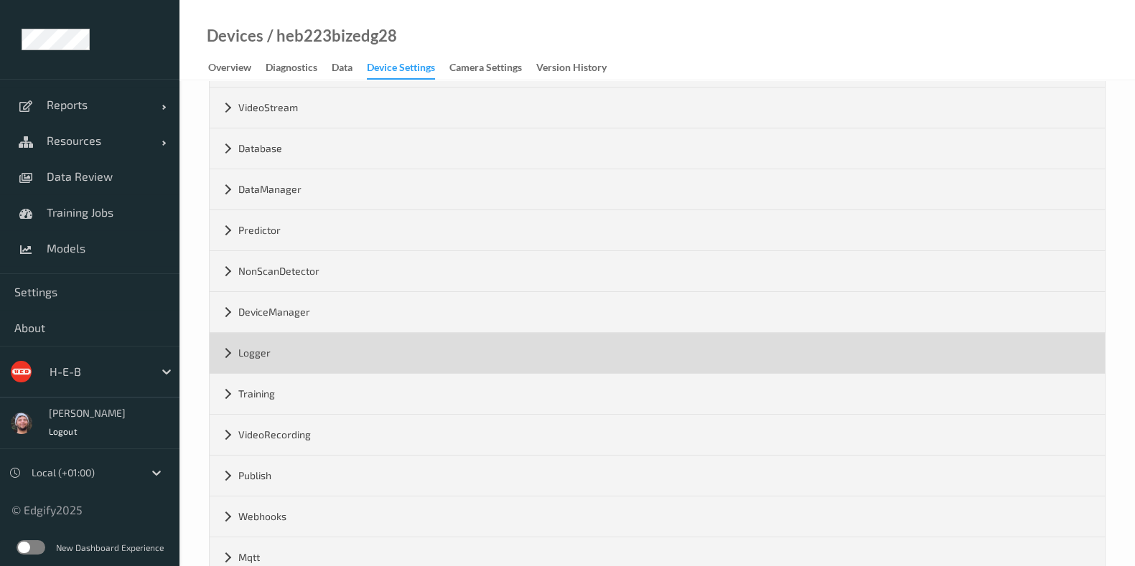
click at [262, 360] on div "Logger" at bounding box center [657, 353] width 895 height 40
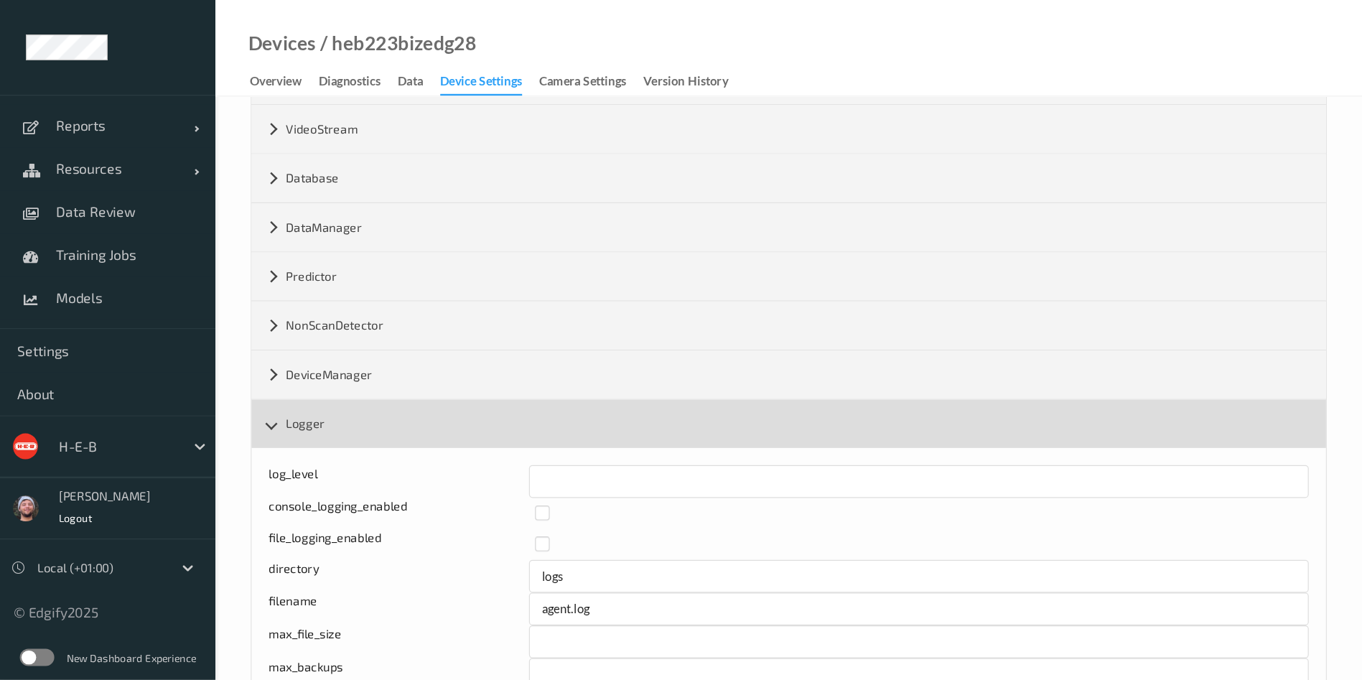
scroll to position [179, 0]
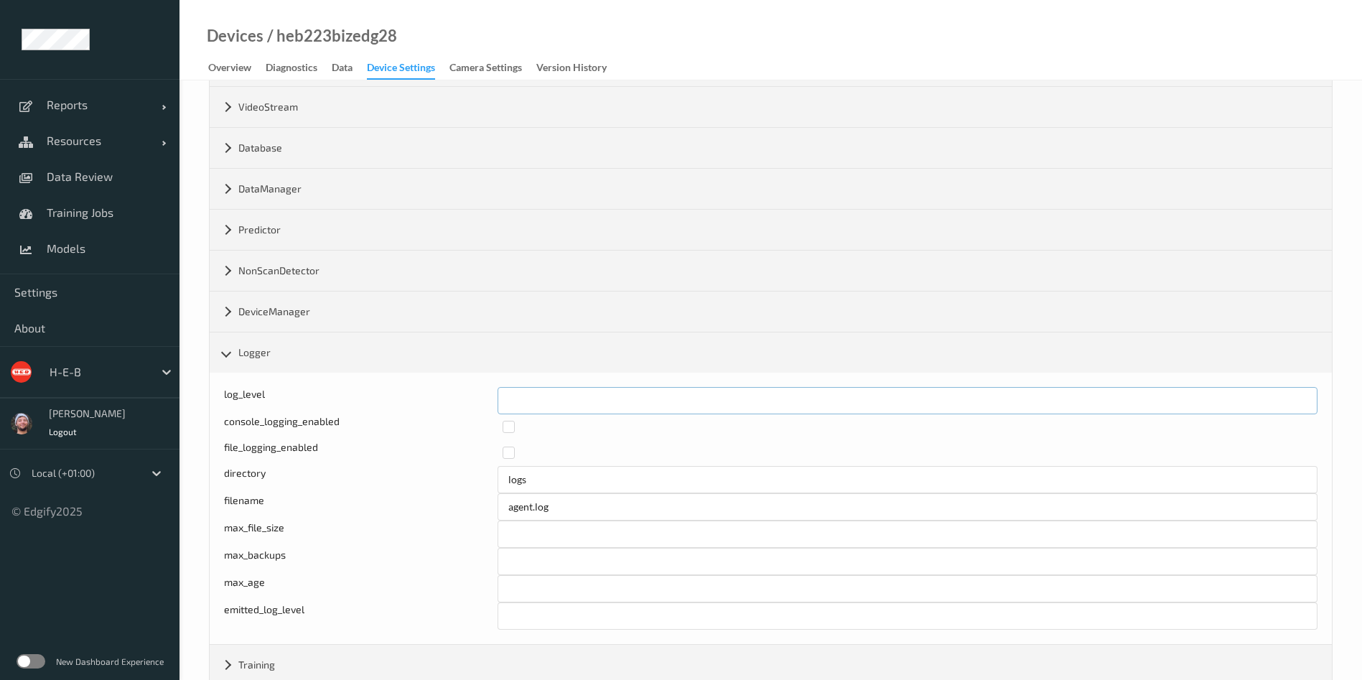
drag, startPoint x: 527, startPoint y: 403, endPoint x: 450, endPoint y: 402, distance: 76.8
click at [450, 402] on div "log_level *" at bounding box center [770, 400] width 1093 height 27
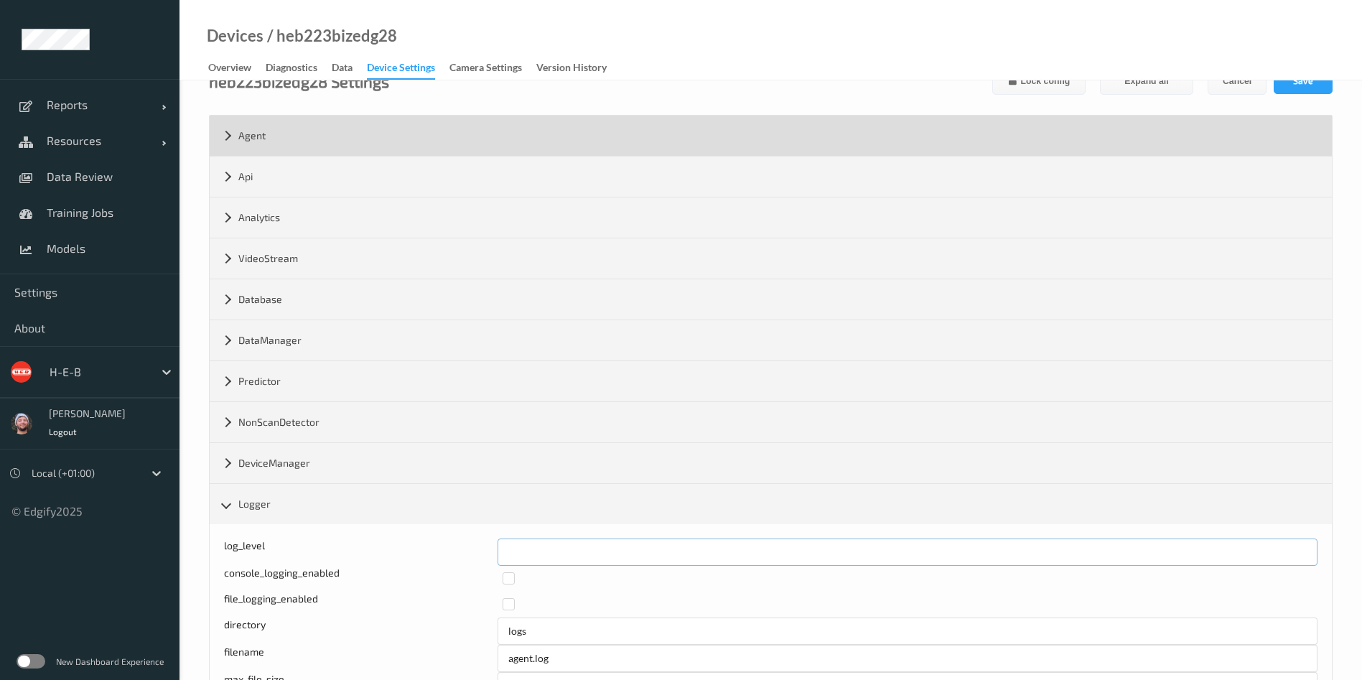
scroll to position [0, 0]
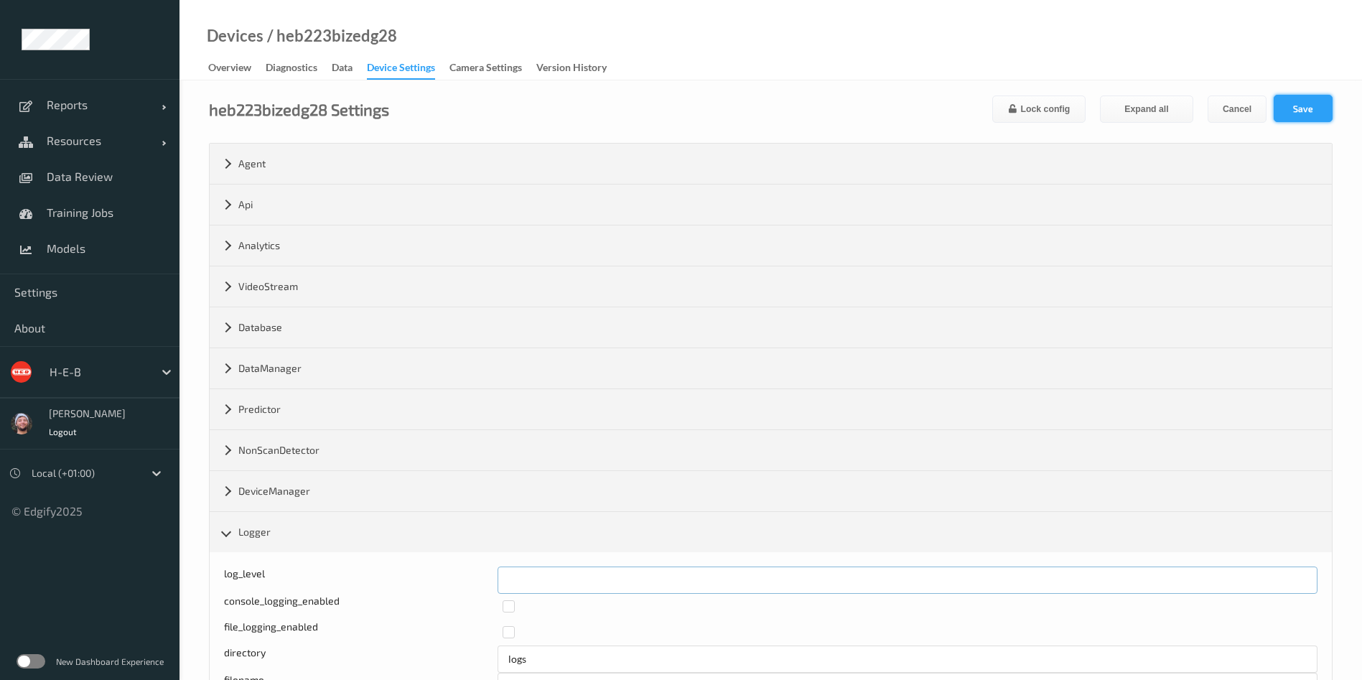
type input "*"
click at [1134, 96] on button "Save" at bounding box center [1302, 108] width 59 height 27
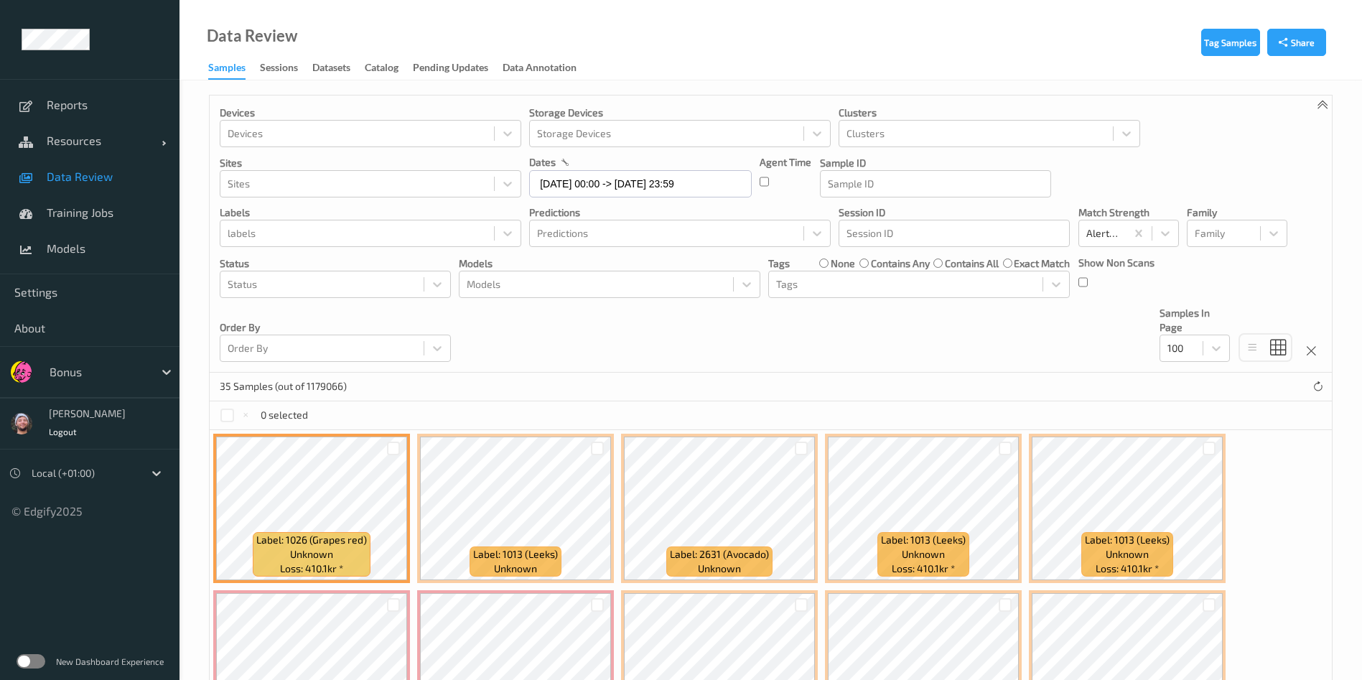
click at [762, 320] on div "Devices Devices Storage Devices Storage Devices Clusters Clusters Sites Sites d…" at bounding box center [771, 233] width 1122 height 277
click at [762, 329] on div "Devices Devices Storage Devices Storage Devices Clusters Clusters Sites Sites d…" at bounding box center [771, 233] width 1122 height 277
click at [632, 327] on div "Devices Devices Storage Devices Storage Devices Clusters Clusters Sites Sites d…" at bounding box center [771, 233] width 1122 height 277
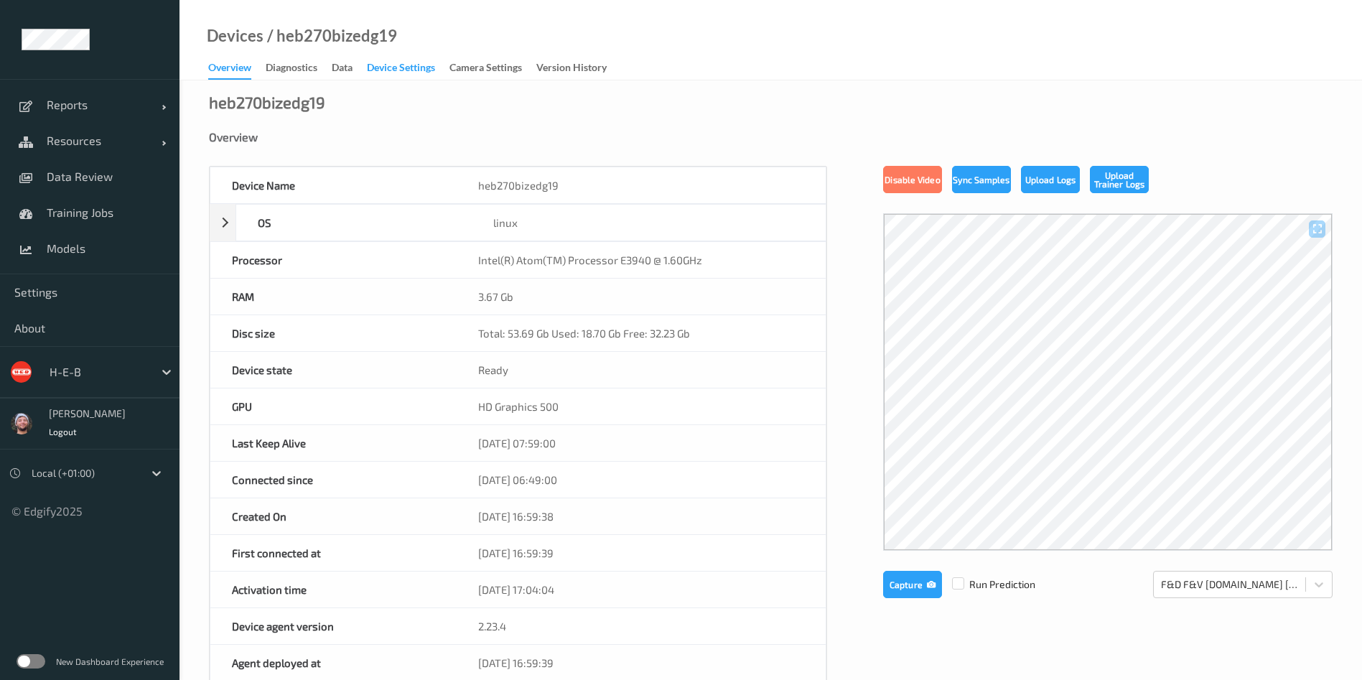
click at [402, 66] on div "Device Settings" at bounding box center [401, 69] width 68 height 18
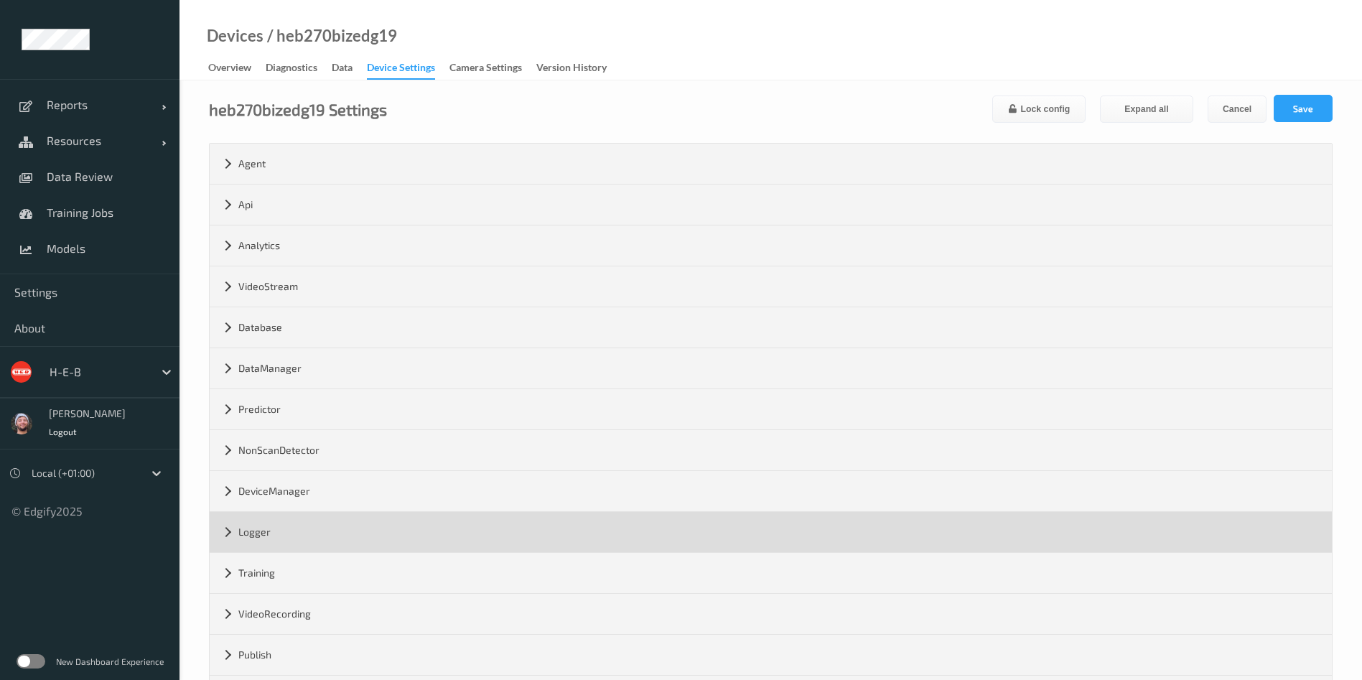
click at [505, 520] on div "Logger" at bounding box center [771, 532] width 1122 height 40
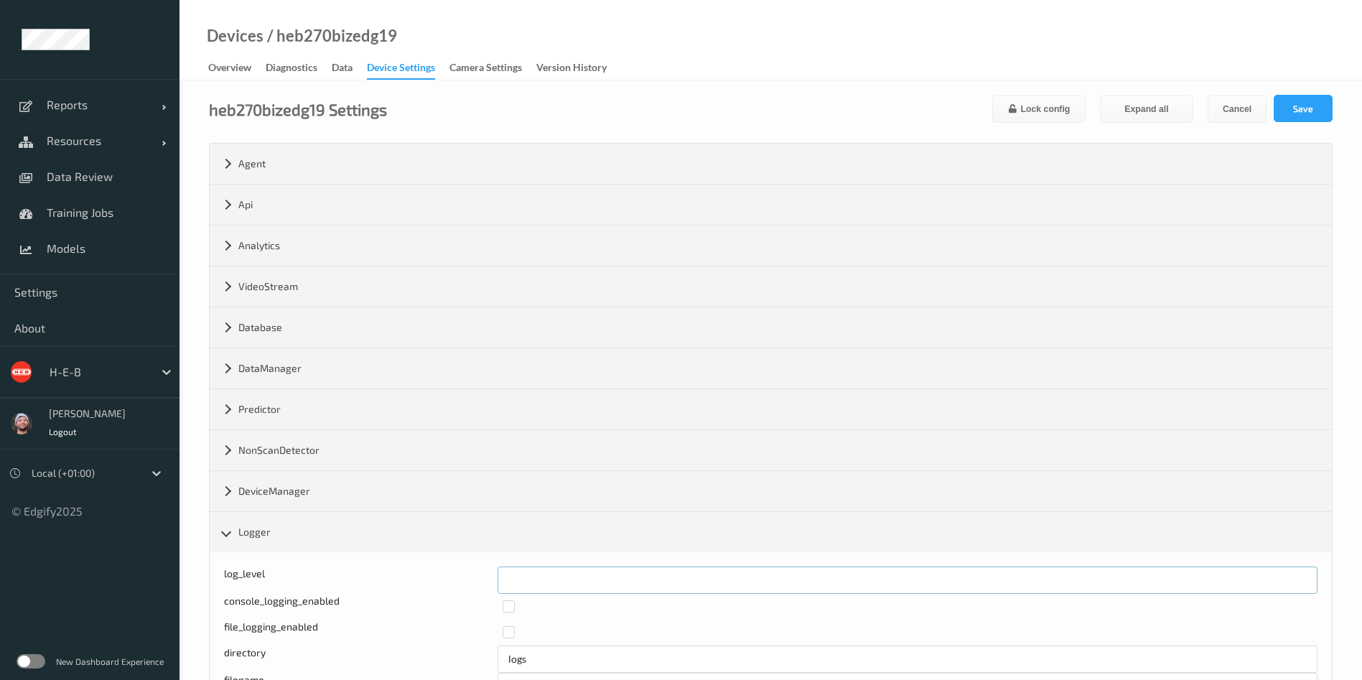
drag, startPoint x: 505, startPoint y: 585, endPoint x: 495, endPoint y: 586, distance: 9.4
click at [495, 586] on div "log_level *" at bounding box center [770, 579] width 1093 height 27
type input "*"
click at [1298, 108] on button "Save" at bounding box center [1302, 108] width 59 height 27
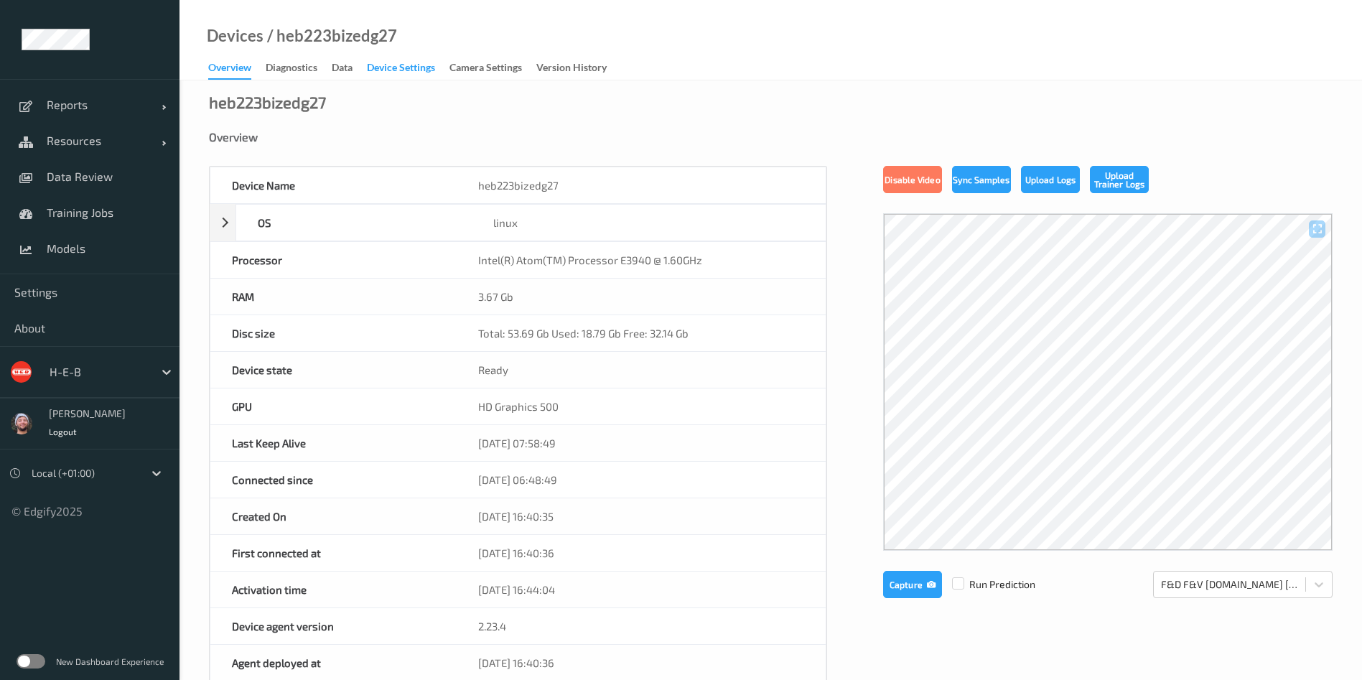
click at [402, 66] on div "Device Settings" at bounding box center [401, 69] width 68 height 18
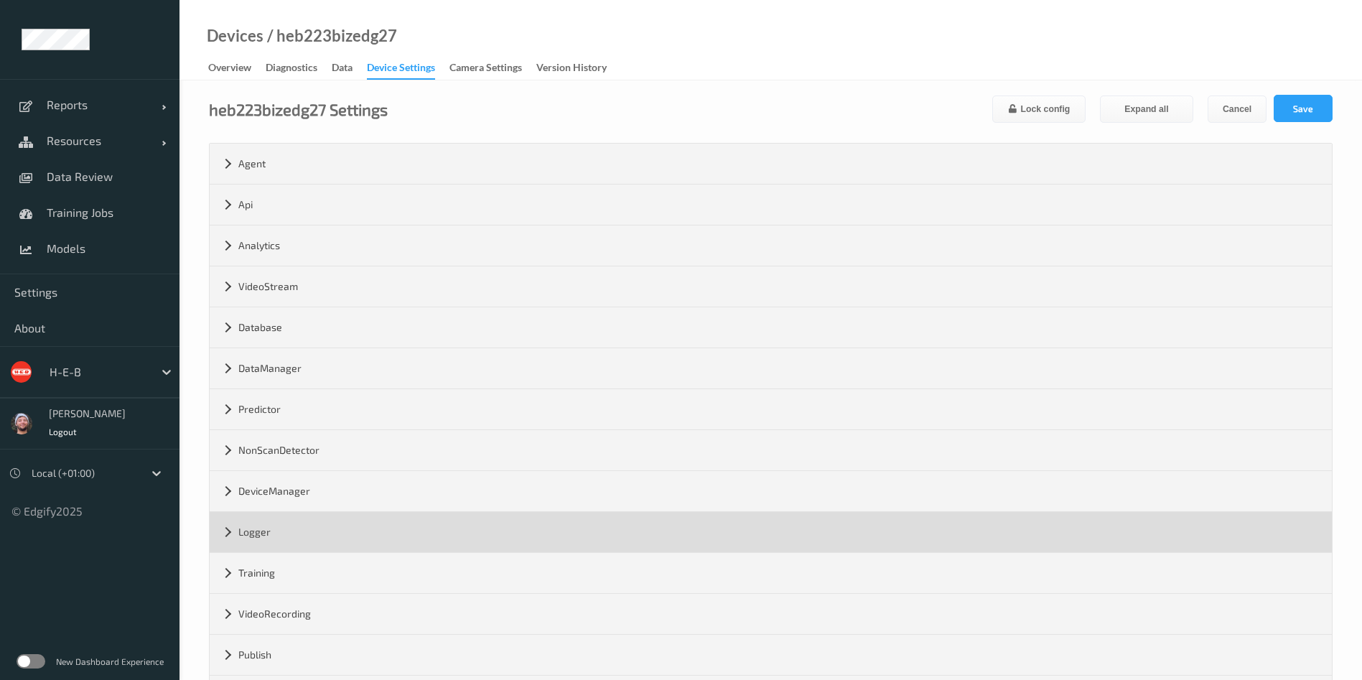
click at [332, 522] on div "Logger" at bounding box center [771, 532] width 1122 height 40
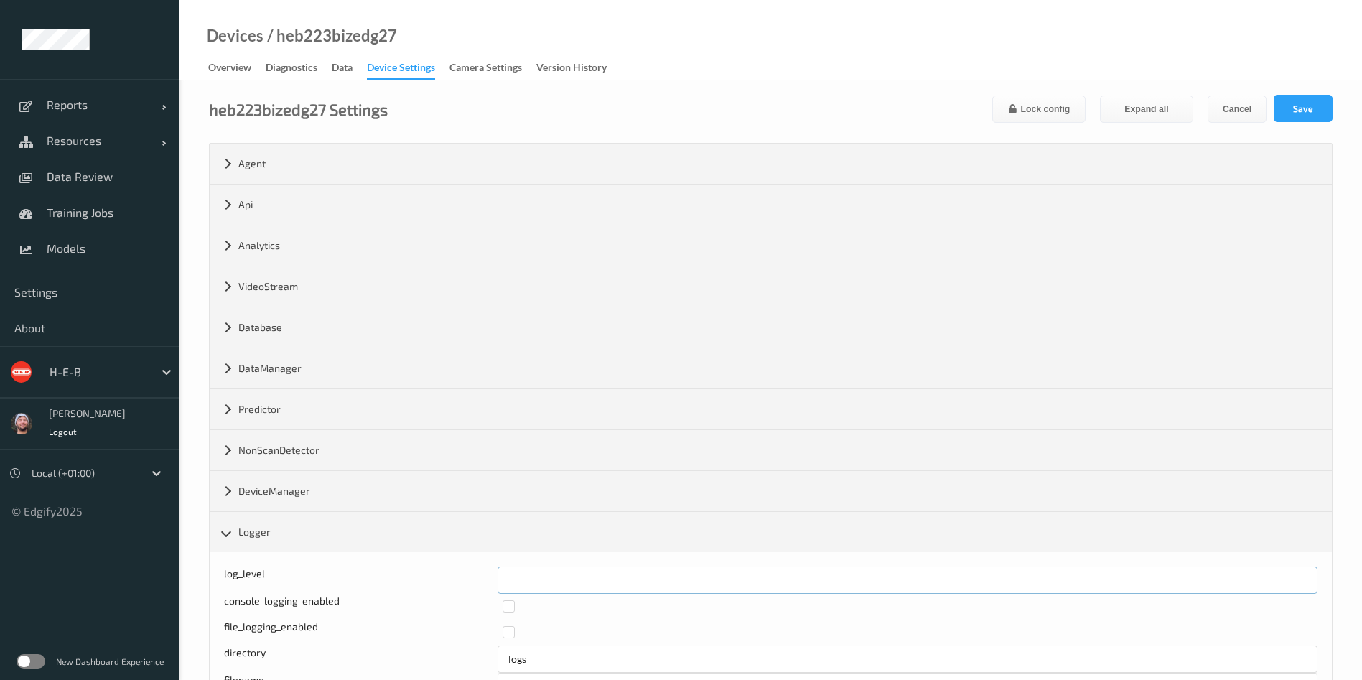
drag, startPoint x: 540, startPoint y: 573, endPoint x: 489, endPoint y: 581, distance: 50.9
click at [492, 582] on div "log_level *" at bounding box center [770, 579] width 1093 height 27
type input "*"
click at [1298, 108] on button "Save" at bounding box center [1302, 108] width 59 height 27
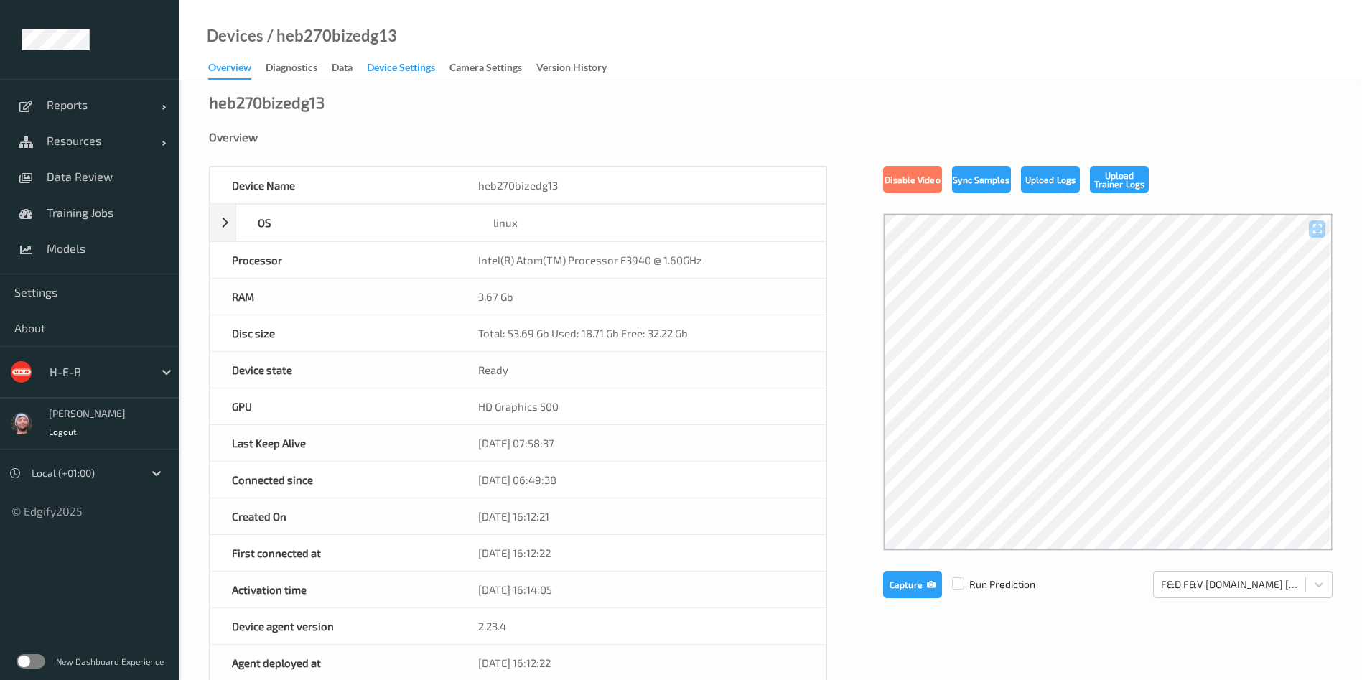
click at [402, 66] on div "Device Settings" at bounding box center [401, 69] width 68 height 18
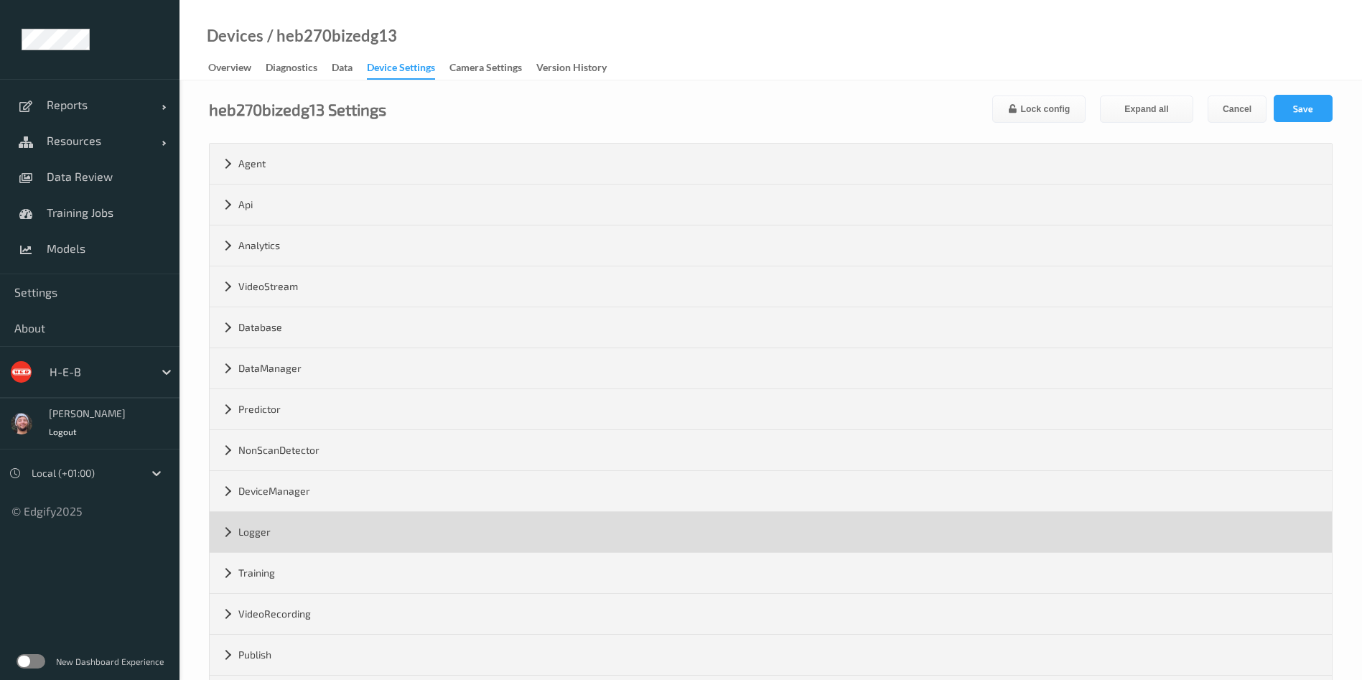
click at [332, 522] on div "Logger" at bounding box center [771, 532] width 1122 height 40
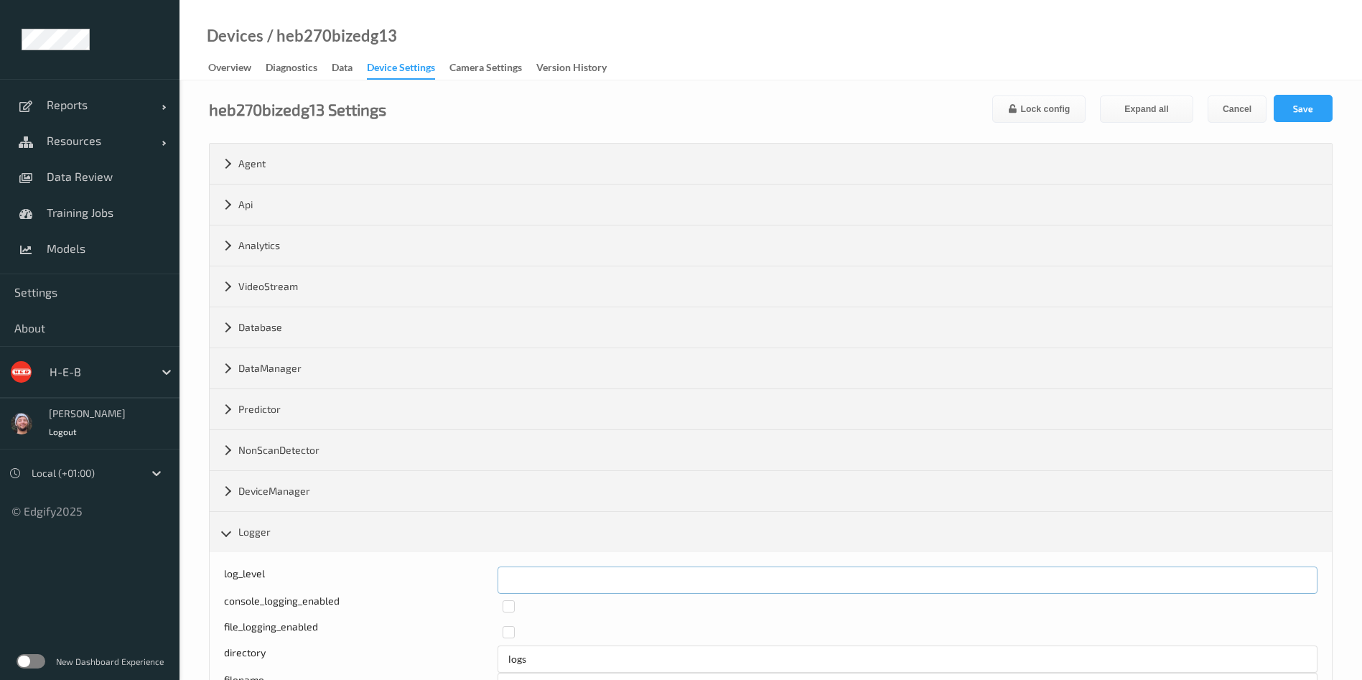
drag, startPoint x: 536, startPoint y: 581, endPoint x: 494, endPoint y: 581, distance: 42.4
click at [494, 581] on div "log_level *" at bounding box center [770, 579] width 1093 height 27
type input "*"
click at [1298, 108] on button "Save" at bounding box center [1302, 108] width 59 height 27
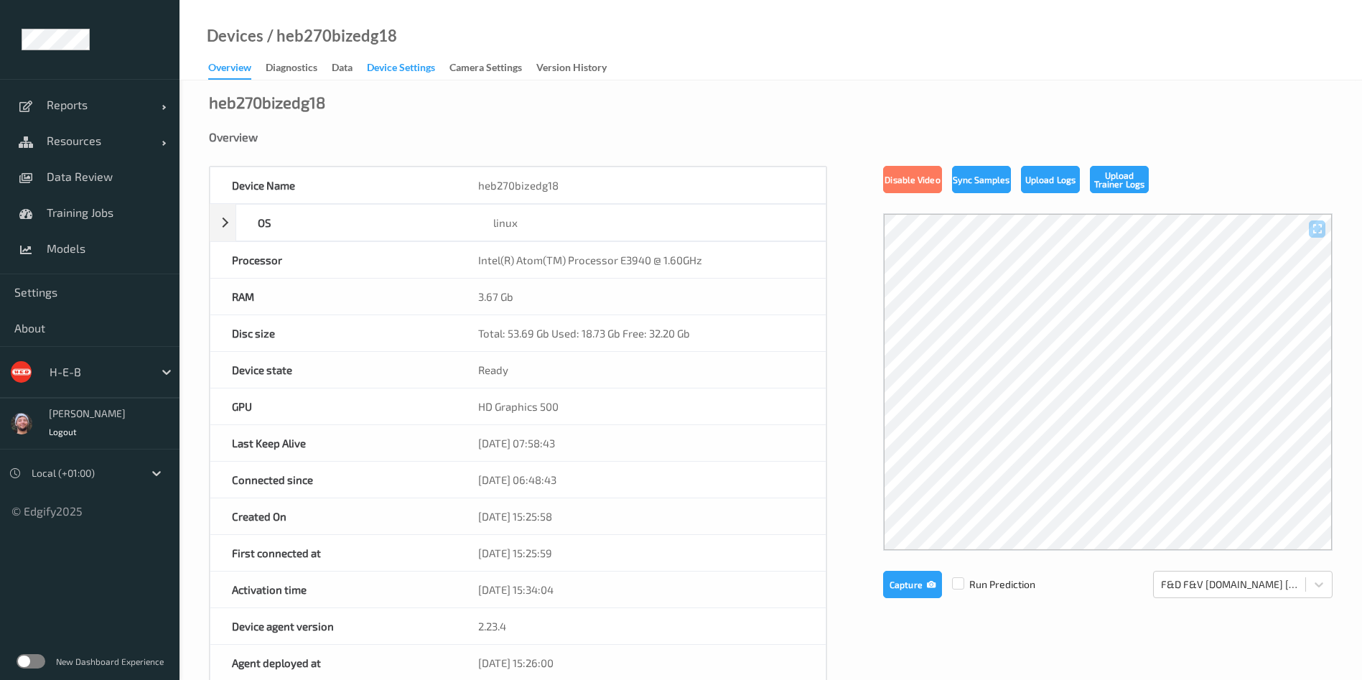
click at [402, 66] on div "Device Settings" at bounding box center [401, 69] width 68 height 18
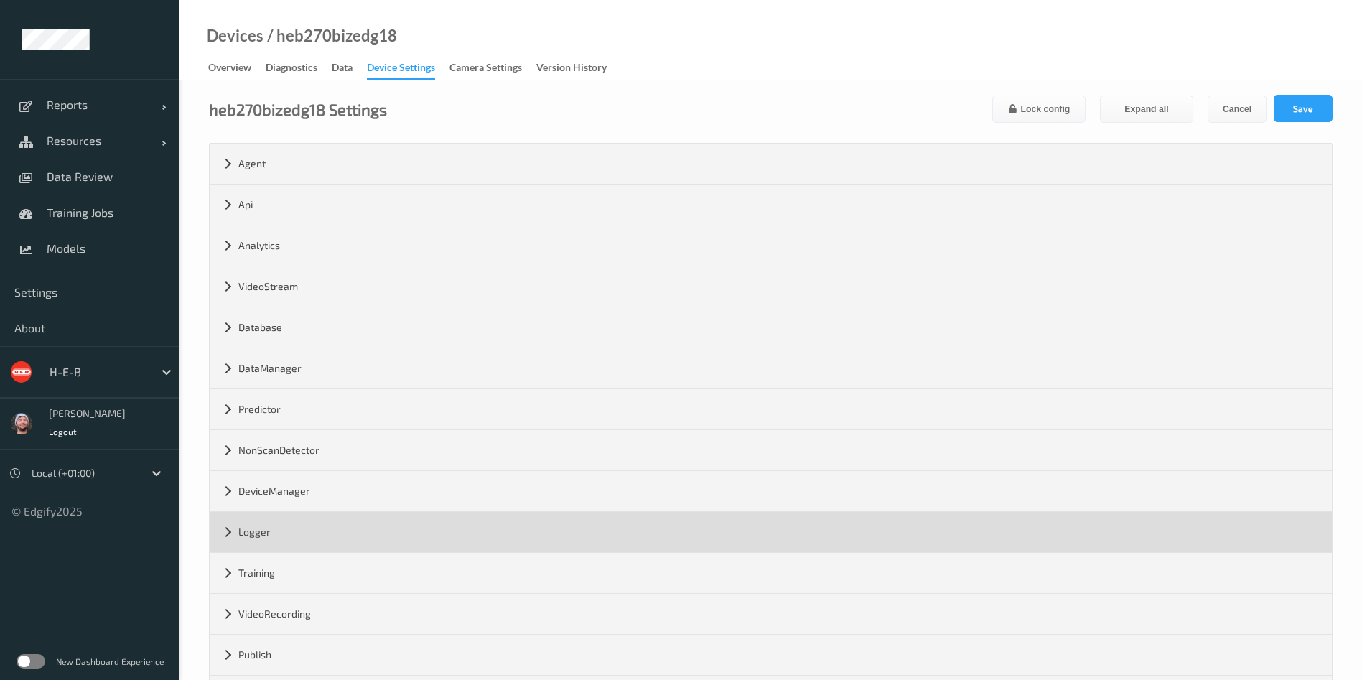
click at [332, 522] on div "Logger" at bounding box center [771, 532] width 1122 height 40
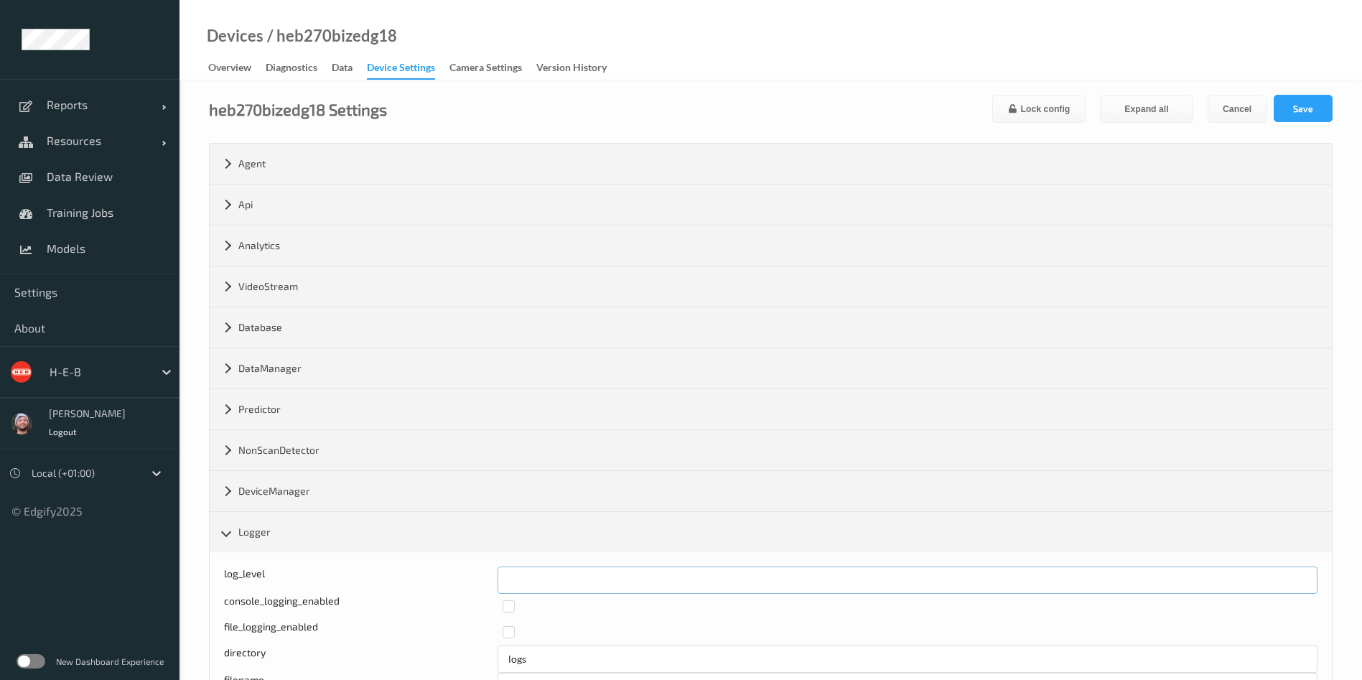
drag, startPoint x: 528, startPoint y: 575, endPoint x: 494, endPoint y: 580, distance: 34.8
click at [494, 580] on div "log_level *" at bounding box center [770, 579] width 1093 height 27
type input "*"
click at [1298, 108] on button "Save" at bounding box center [1302, 108] width 59 height 27
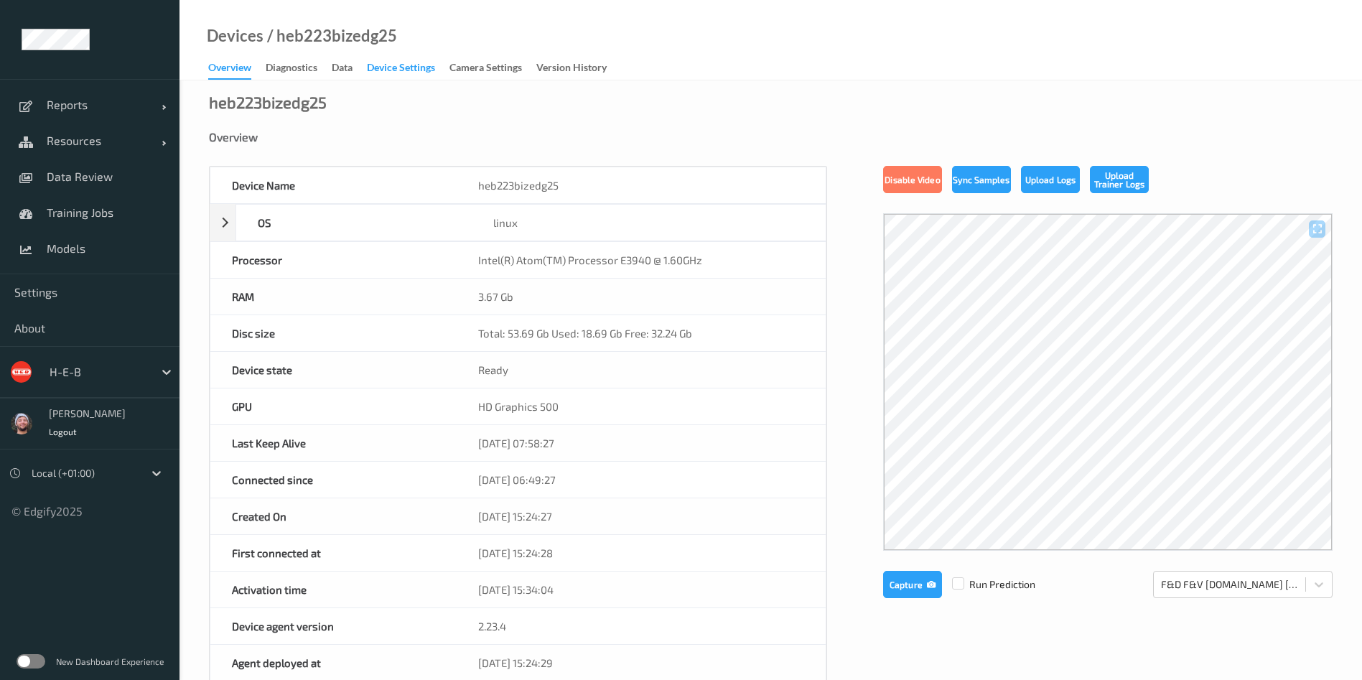
click at [402, 66] on div "Device Settings" at bounding box center [401, 69] width 68 height 18
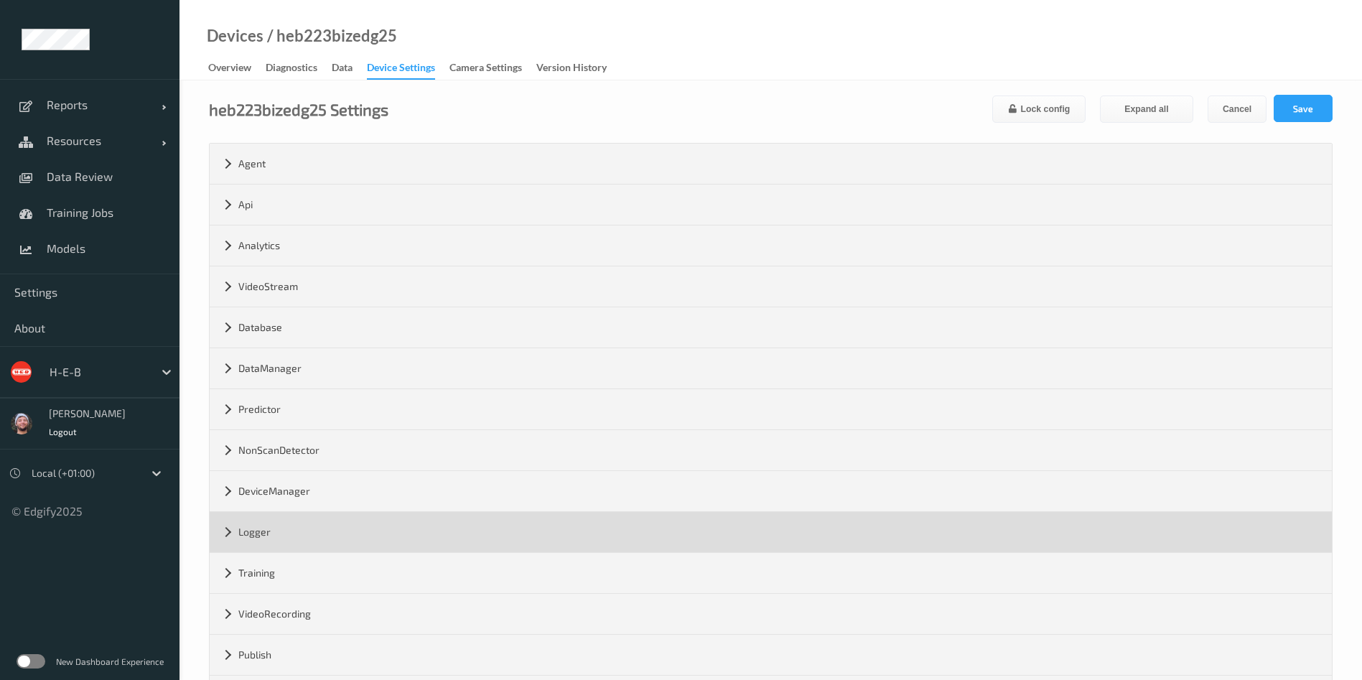
click at [331, 528] on div "Logger" at bounding box center [771, 532] width 1122 height 40
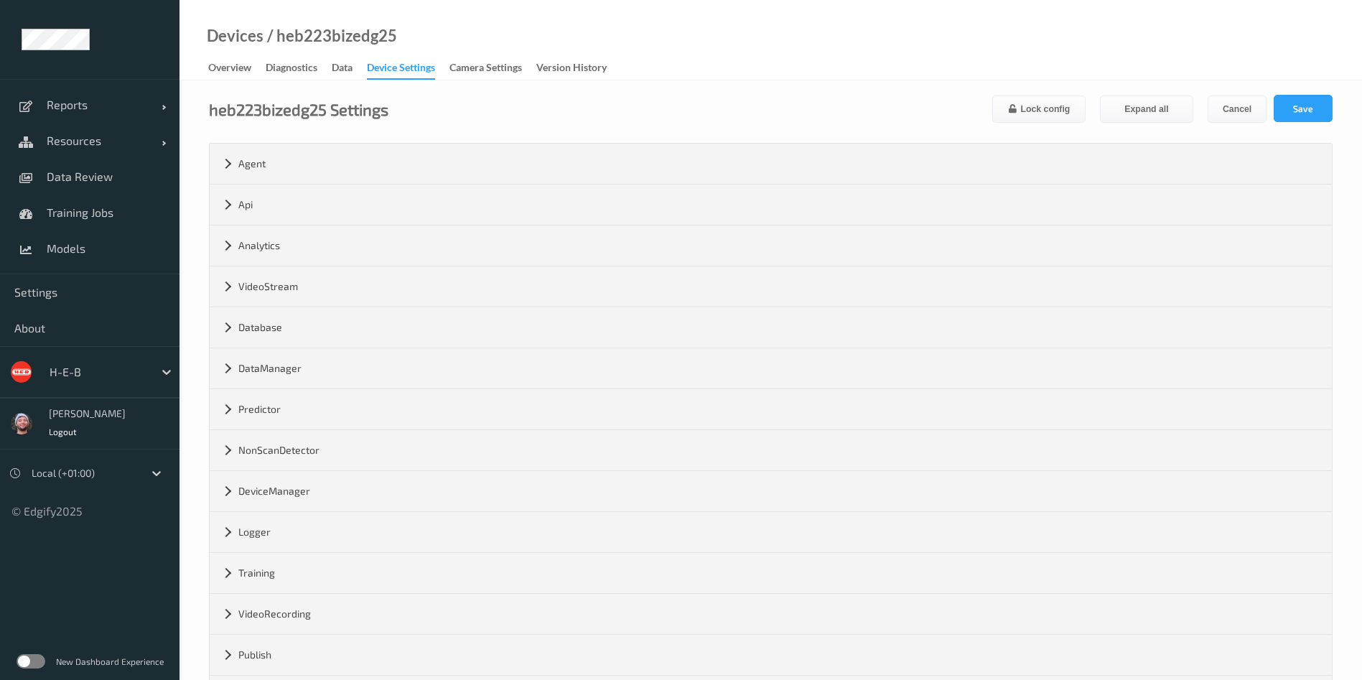
click at [332, 522] on div "Logger" at bounding box center [771, 532] width 1122 height 40
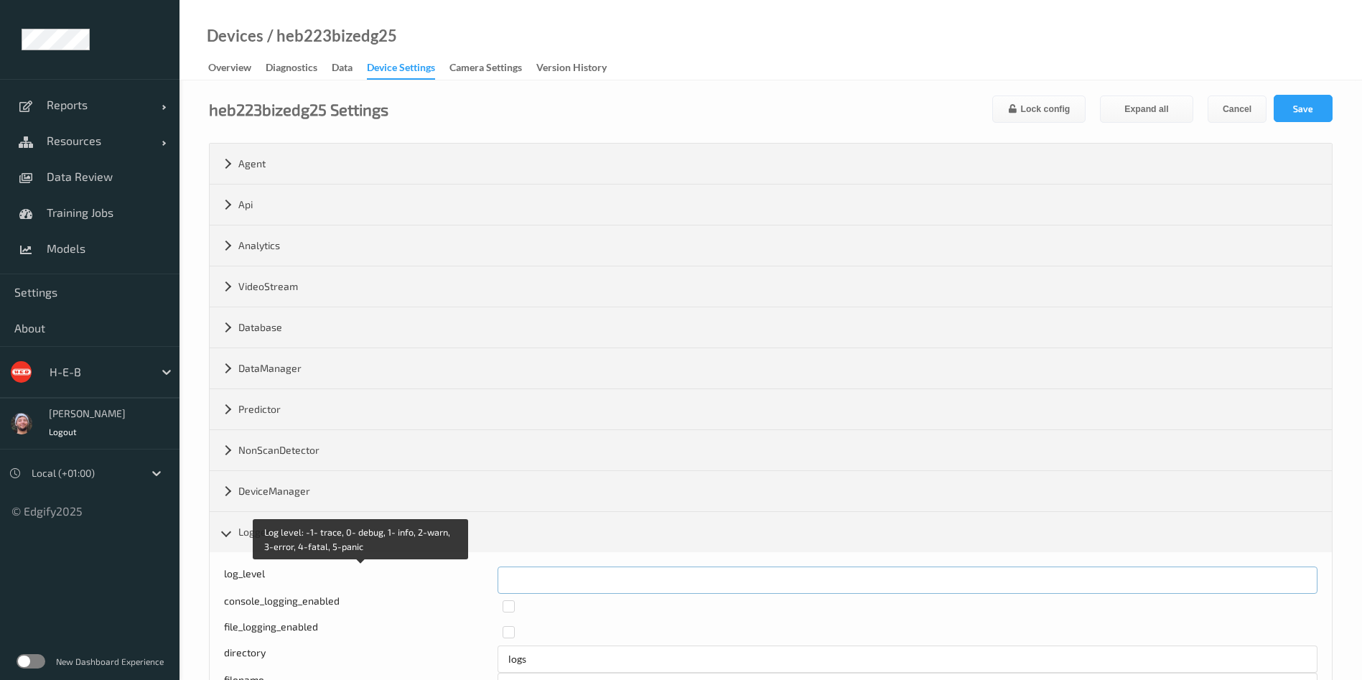
drag, startPoint x: 540, startPoint y: 582, endPoint x: 490, endPoint y: 588, distance: 49.9
click at [490, 588] on div "Log level: -1- trace, 0- debug, 1- info, 2-warn, 3-error, 4-fatal, 5-panic log_…" at bounding box center [770, 579] width 1093 height 27
type input "*"
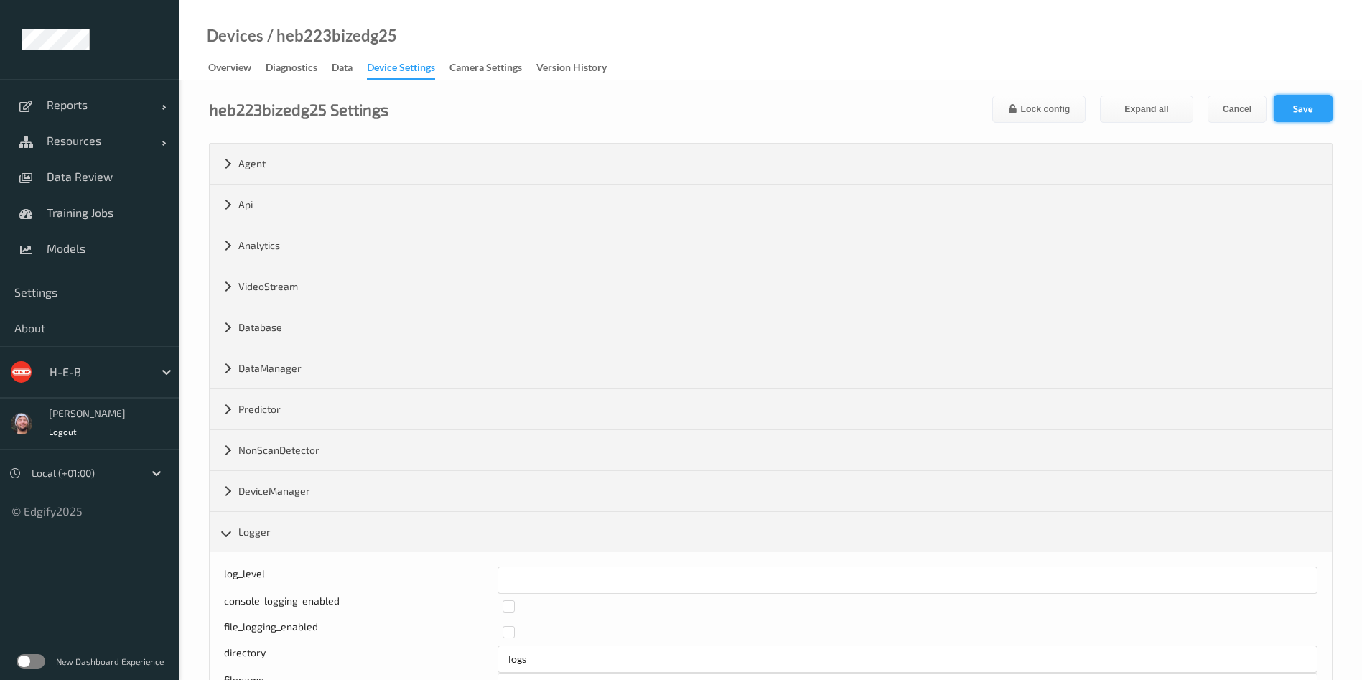
click at [1298, 108] on button "Save" at bounding box center [1302, 108] width 59 height 27
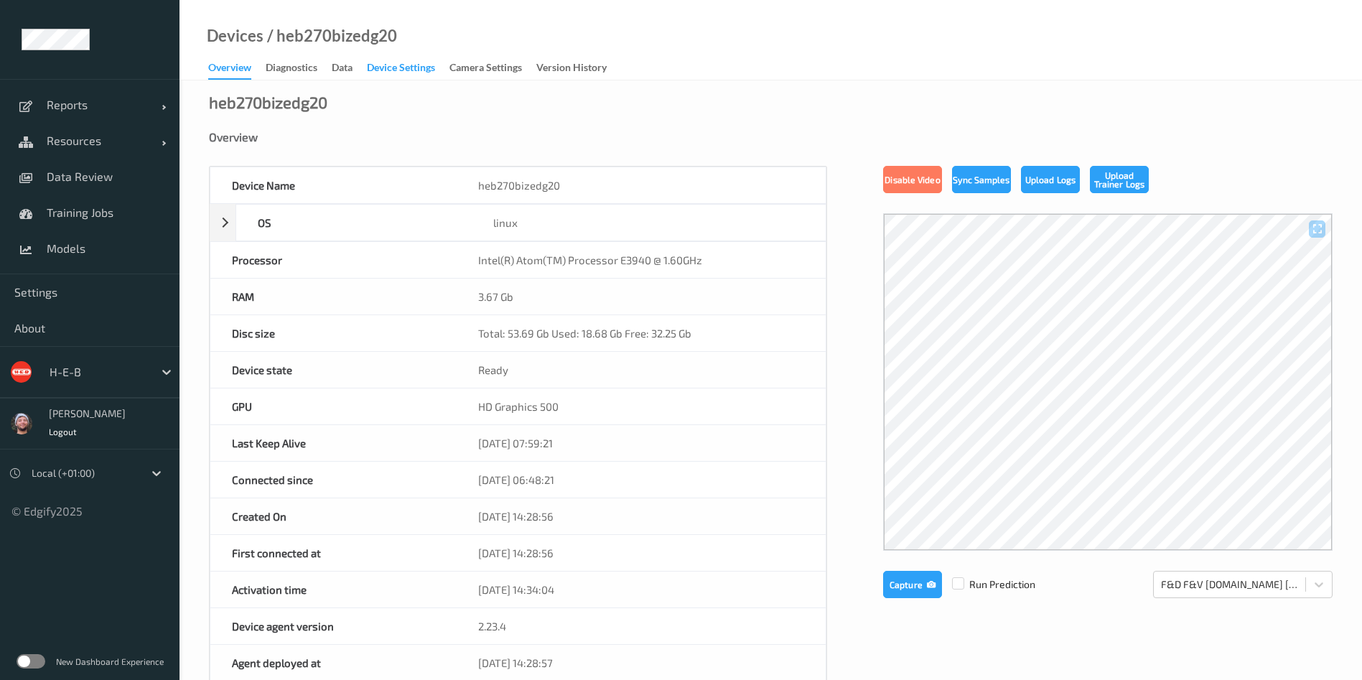
click at [395, 67] on div "Device Settings" at bounding box center [401, 69] width 68 height 18
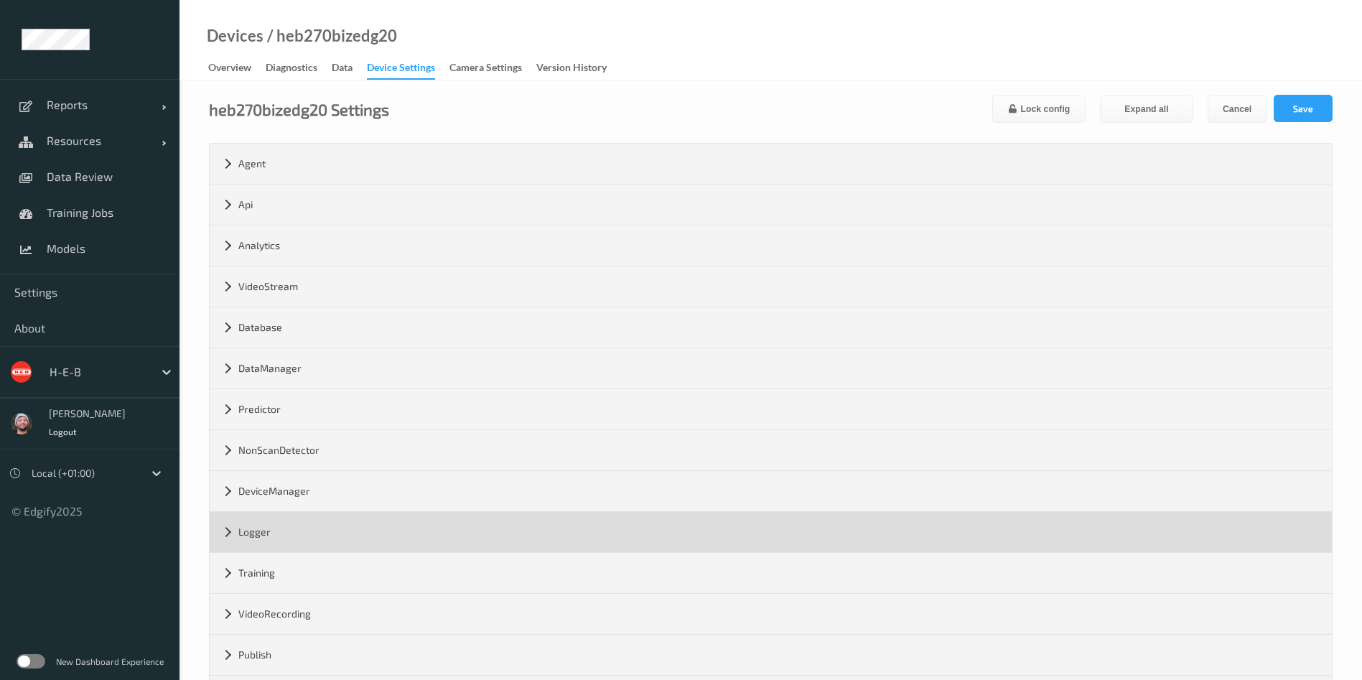
click at [307, 524] on div "Logger" at bounding box center [771, 532] width 1122 height 40
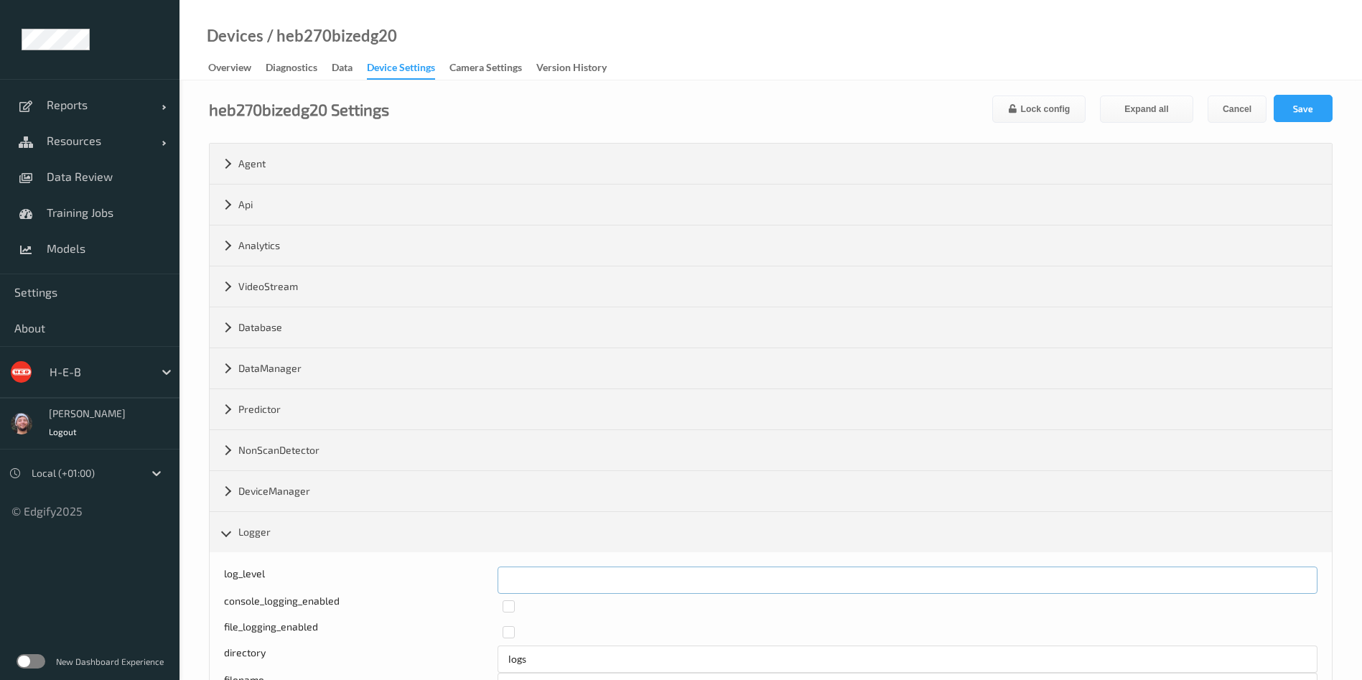
click at [433, 573] on div "log_level *" at bounding box center [770, 579] width 1093 height 27
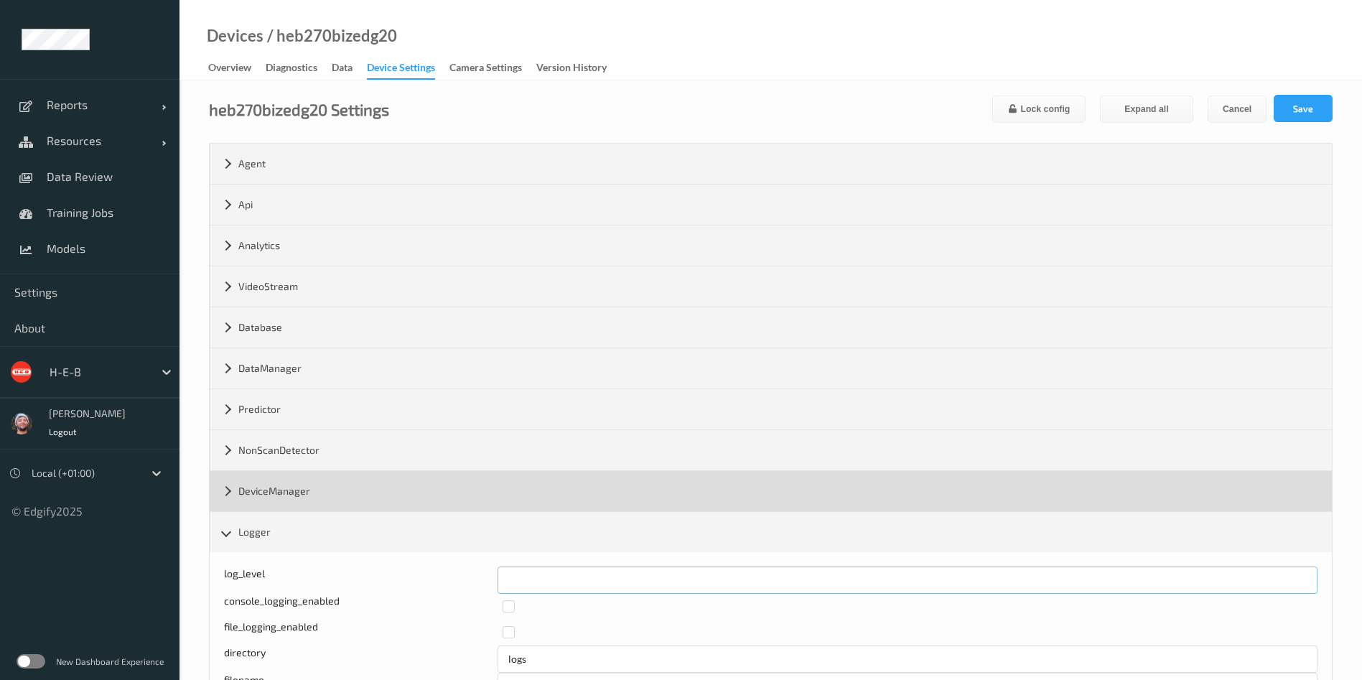
type input "*"
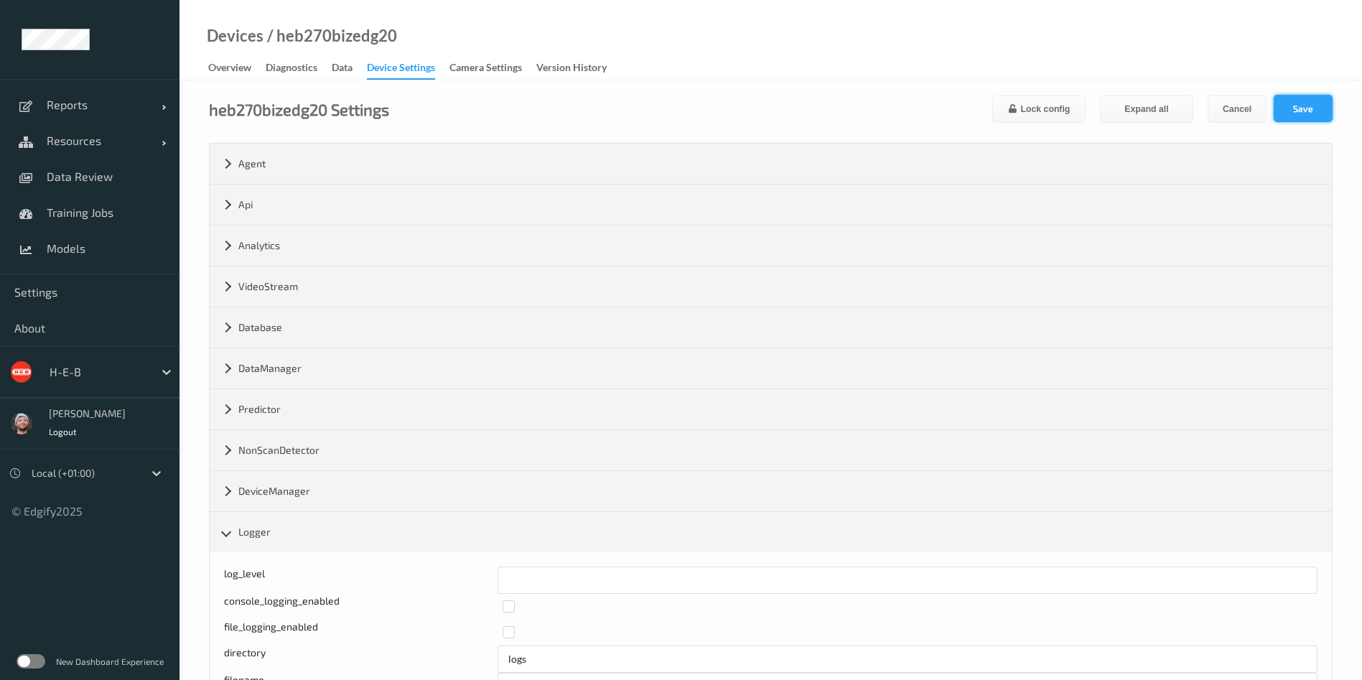
click at [1295, 112] on button "Save" at bounding box center [1302, 108] width 59 height 27
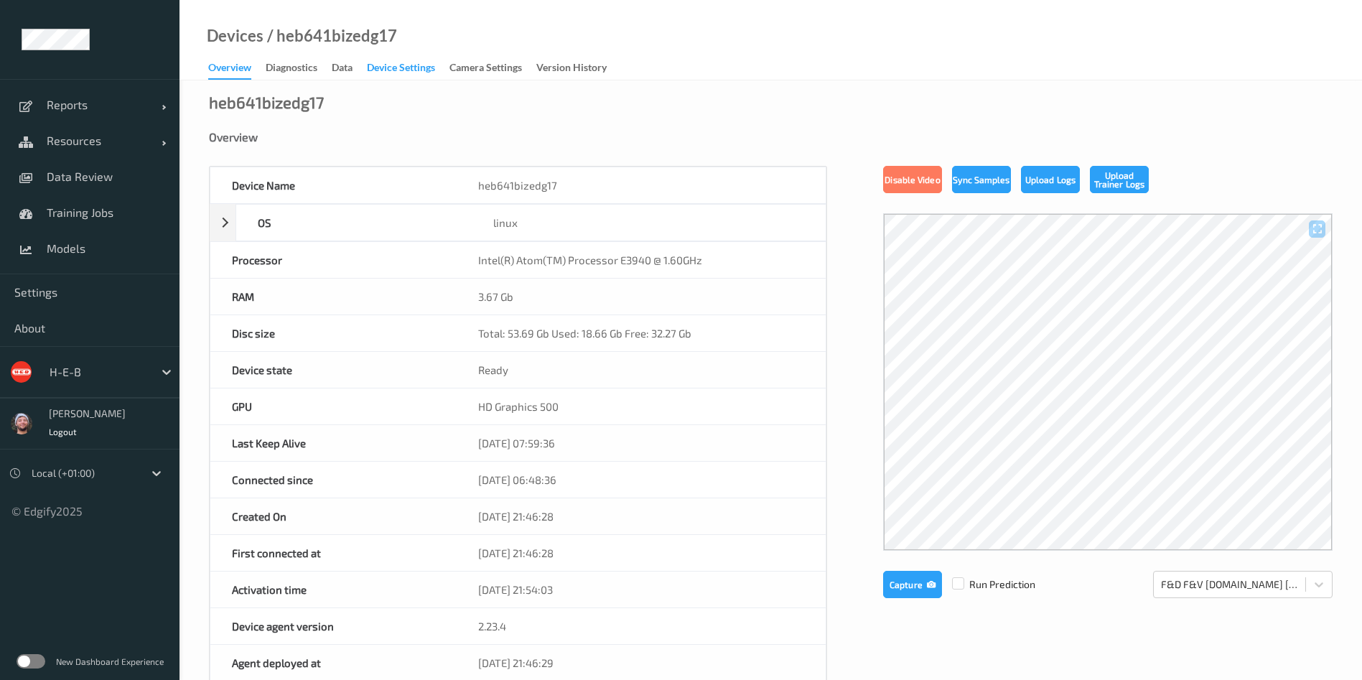
click at [408, 67] on div "Device Settings" at bounding box center [401, 69] width 68 height 18
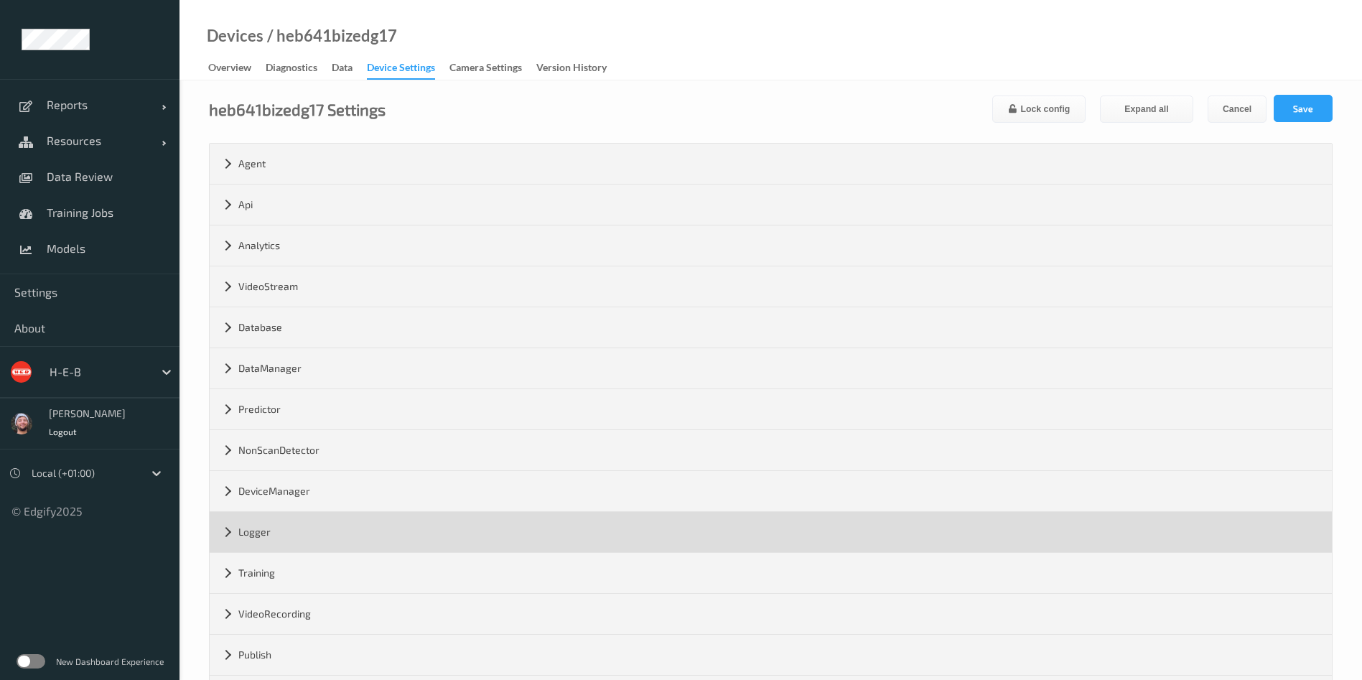
click at [307, 524] on div "Logger" at bounding box center [771, 532] width 1122 height 40
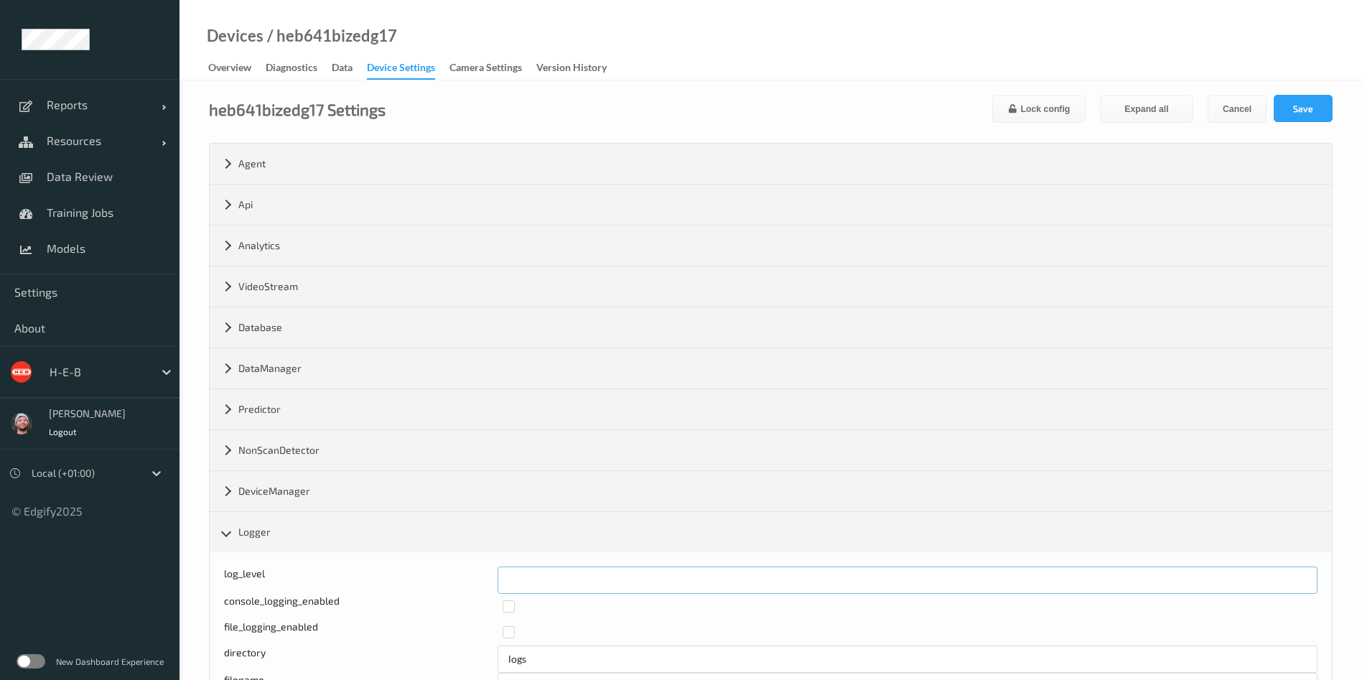
drag, startPoint x: 544, startPoint y: 576, endPoint x: 463, endPoint y: 575, distance: 81.1
click at [463, 575] on div "log_level *" at bounding box center [770, 579] width 1093 height 27
type input "*"
click at [1295, 112] on button "Save" at bounding box center [1302, 108] width 59 height 27
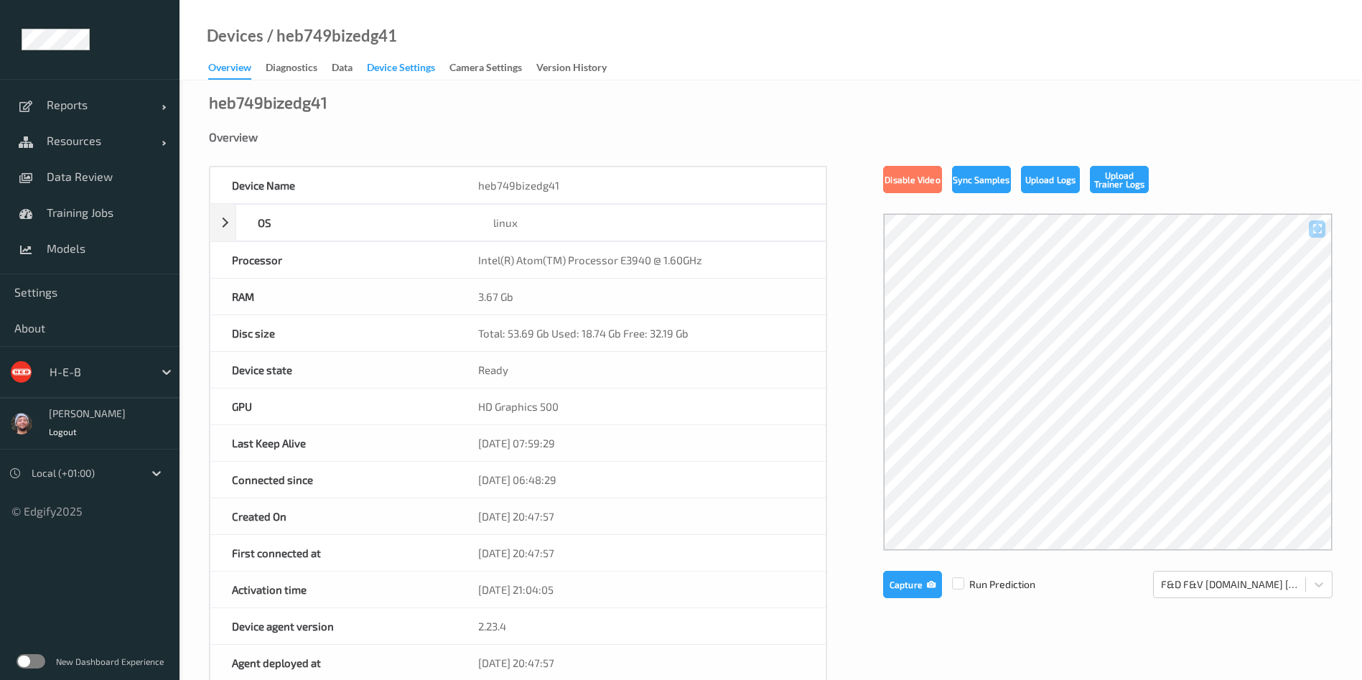
click at [408, 66] on div "Device Settings" at bounding box center [401, 69] width 68 height 18
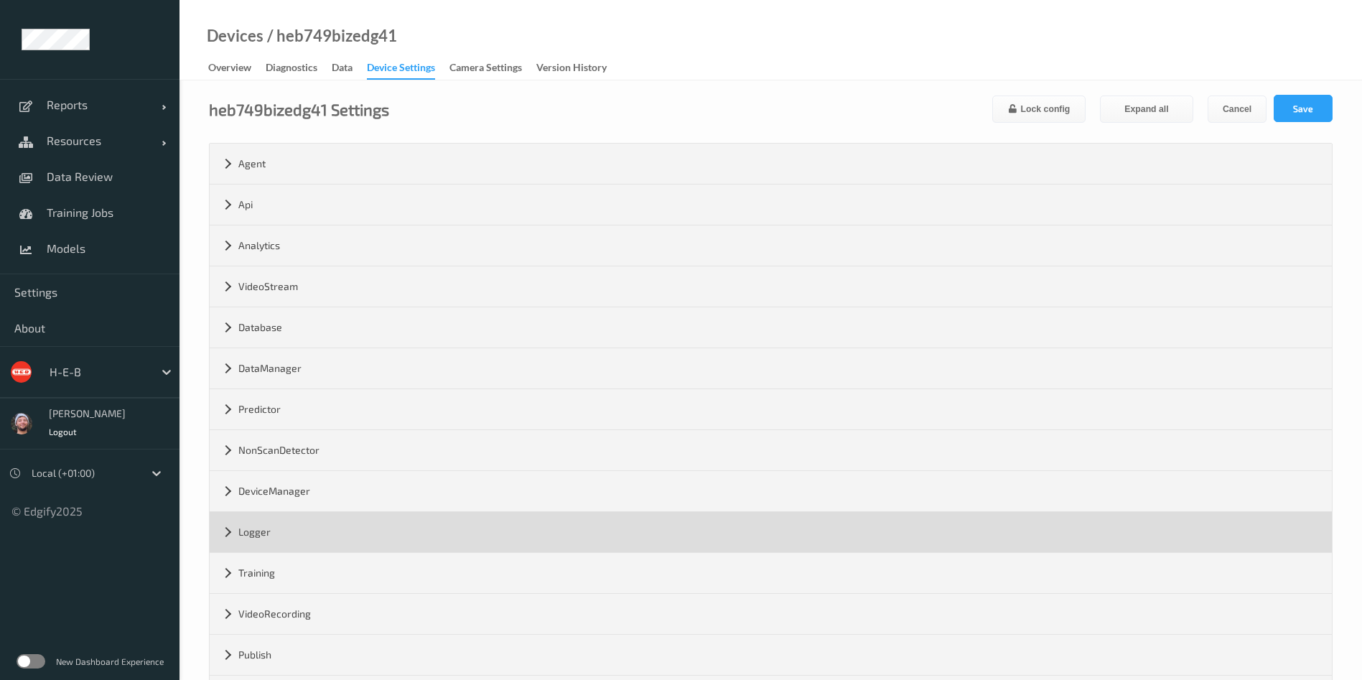
click at [307, 524] on div "Logger" at bounding box center [771, 532] width 1122 height 40
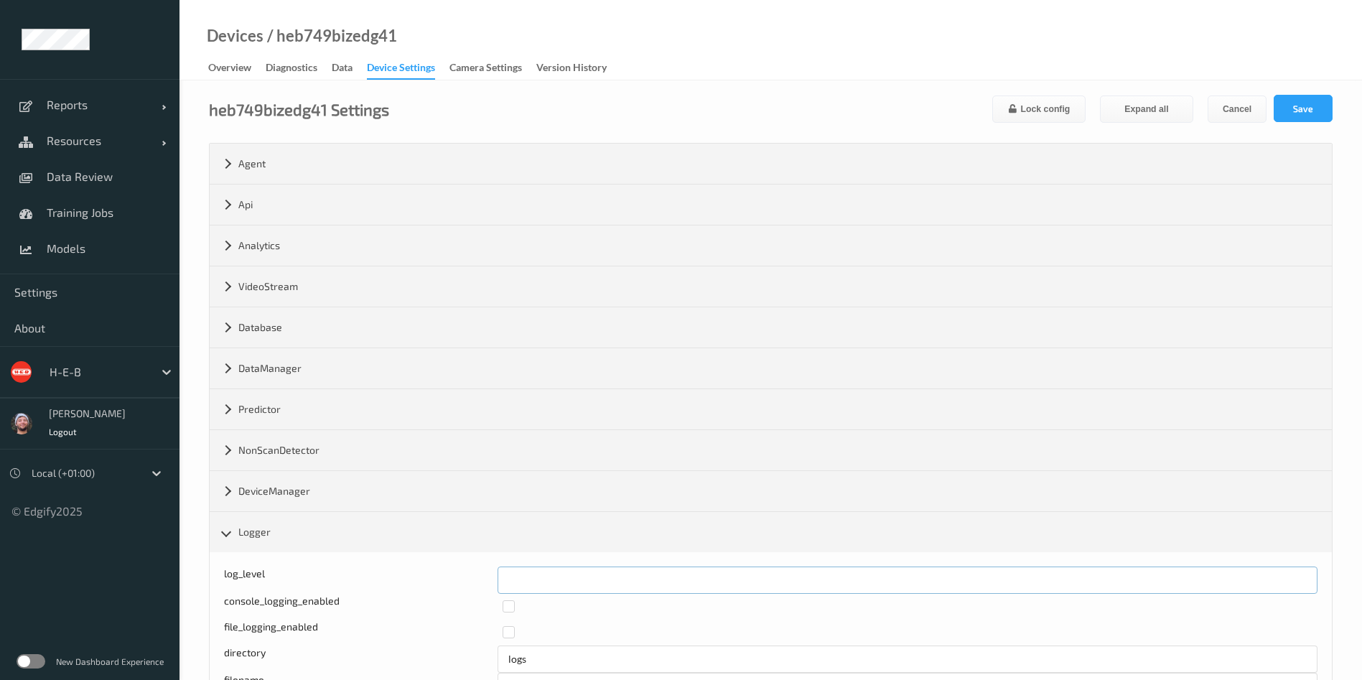
drag, startPoint x: 500, startPoint y: 576, endPoint x: 467, endPoint y: 576, distance: 32.3
click at [467, 576] on div "log_level *" at bounding box center [770, 579] width 1093 height 27
type input "*"
click at [1295, 112] on button "Save" at bounding box center [1302, 108] width 59 height 27
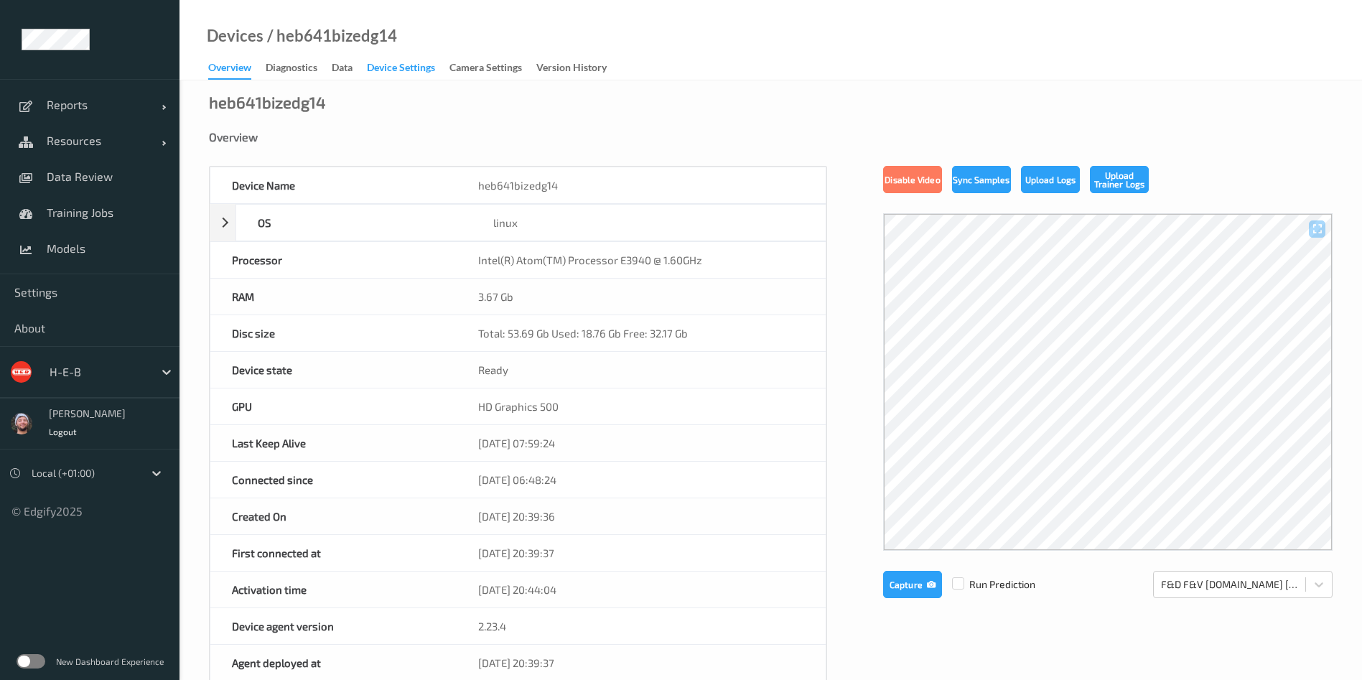
click at [408, 66] on div "Device Settings" at bounding box center [401, 69] width 68 height 18
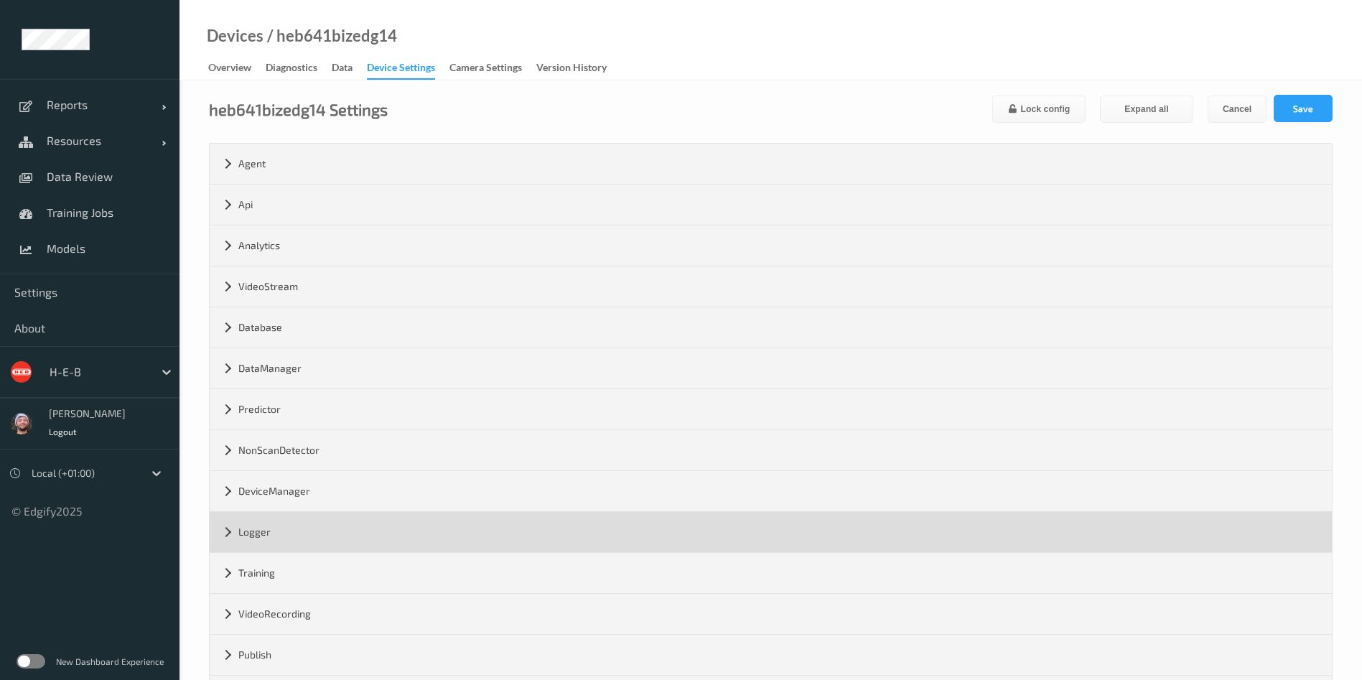
click at [307, 524] on div "Logger" at bounding box center [771, 532] width 1122 height 40
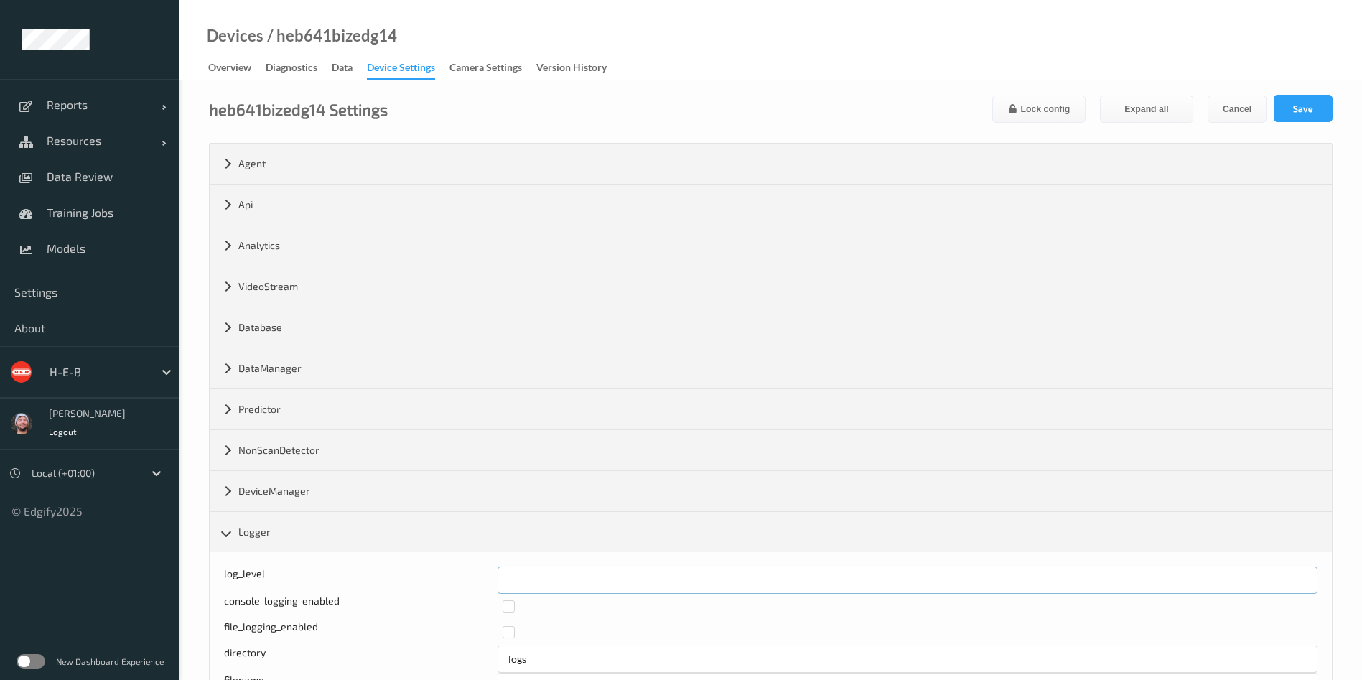
drag, startPoint x: 530, startPoint y: 581, endPoint x: 484, endPoint y: 578, distance: 45.3
click at [484, 578] on div "log_level *" at bounding box center [770, 579] width 1093 height 27
type input "*"
click at [1295, 112] on button "Save" at bounding box center [1302, 108] width 59 height 27
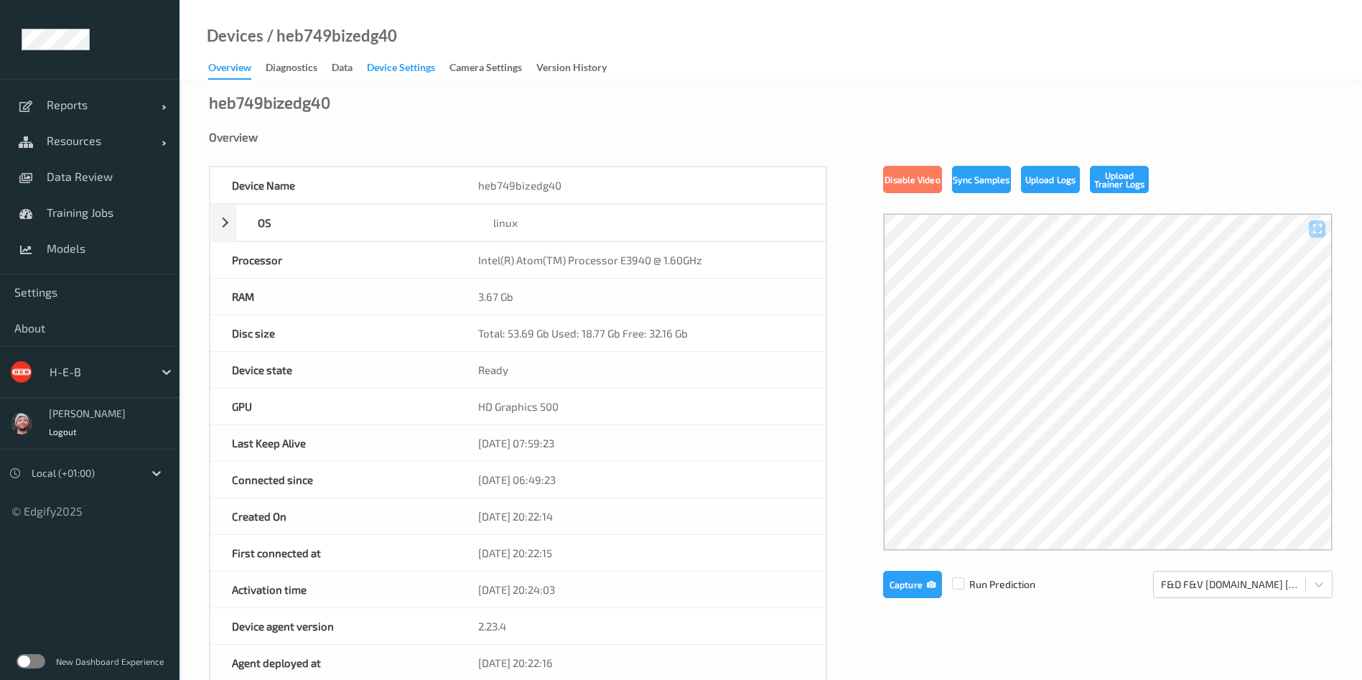
click at [408, 66] on div "Device Settings" at bounding box center [401, 69] width 68 height 18
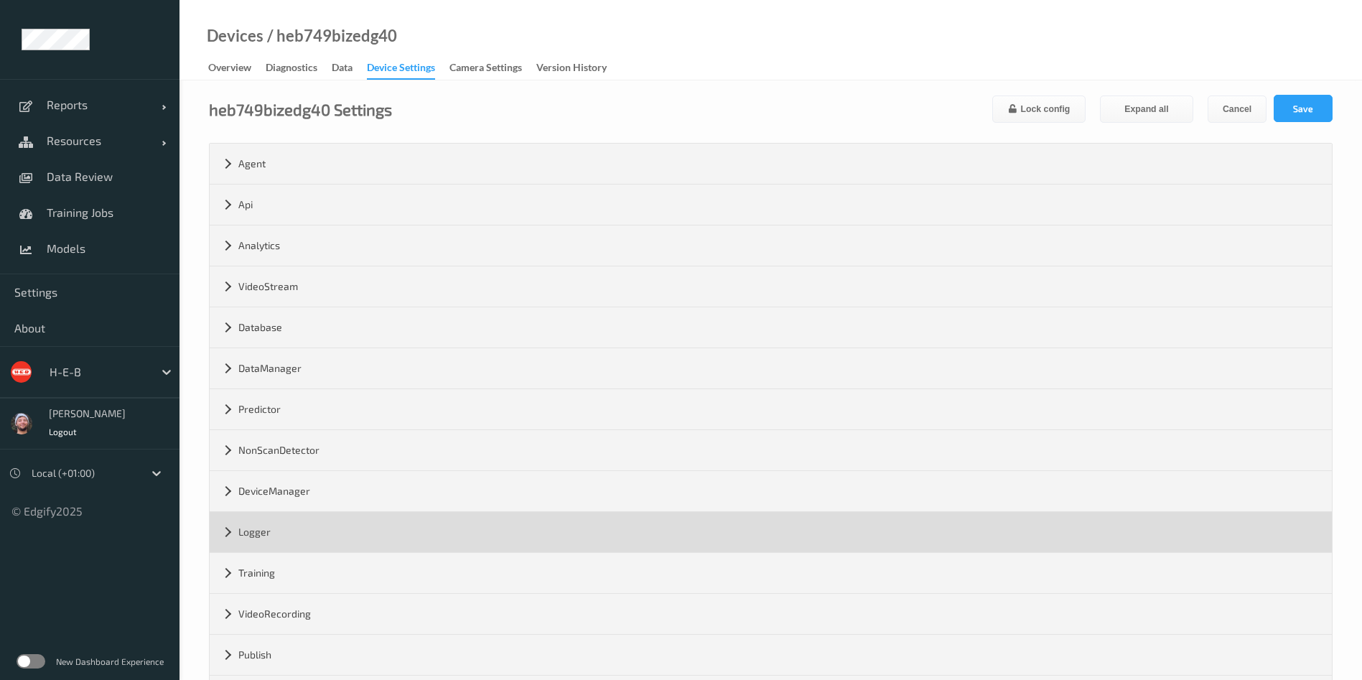
click at [306, 520] on div "Logger" at bounding box center [771, 532] width 1122 height 40
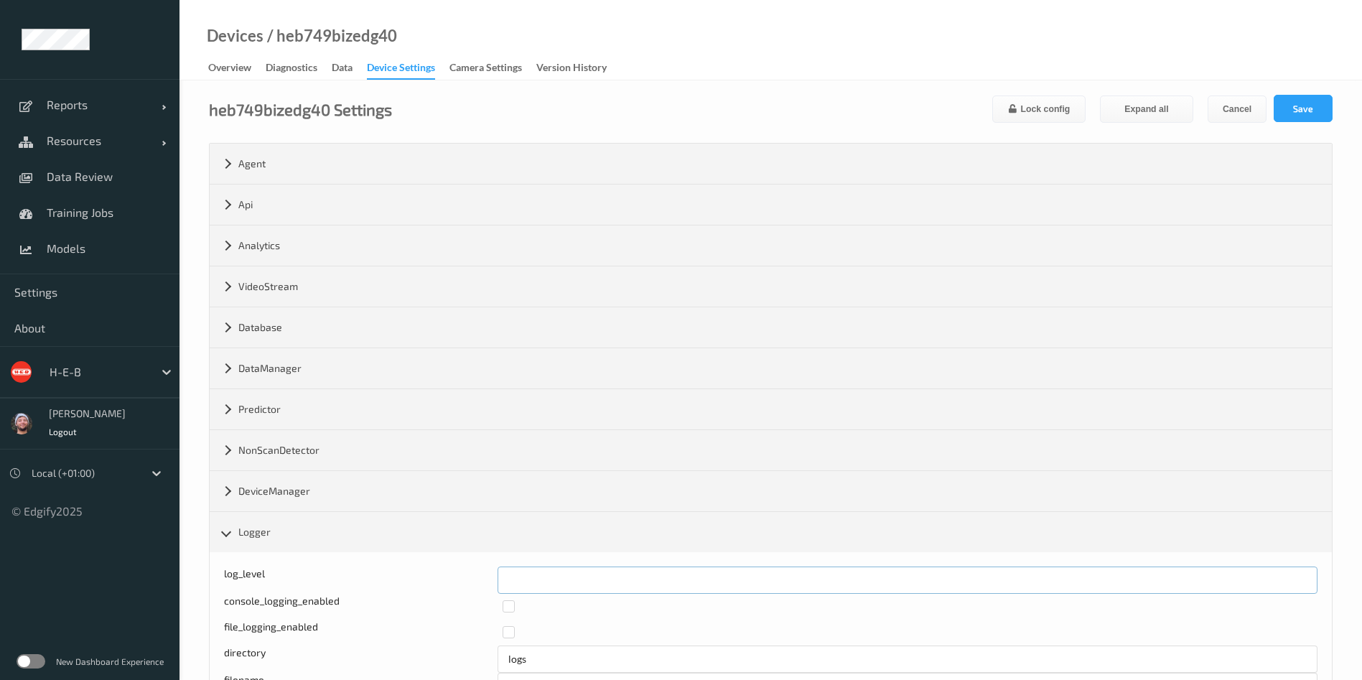
drag, startPoint x: 535, startPoint y: 576, endPoint x: 492, endPoint y: 576, distance: 43.1
click at [492, 576] on div "log_level *" at bounding box center [770, 579] width 1093 height 27
type input "*"
click at [1295, 113] on button "Save" at bounding box center [1302, 108] width 59 height 27
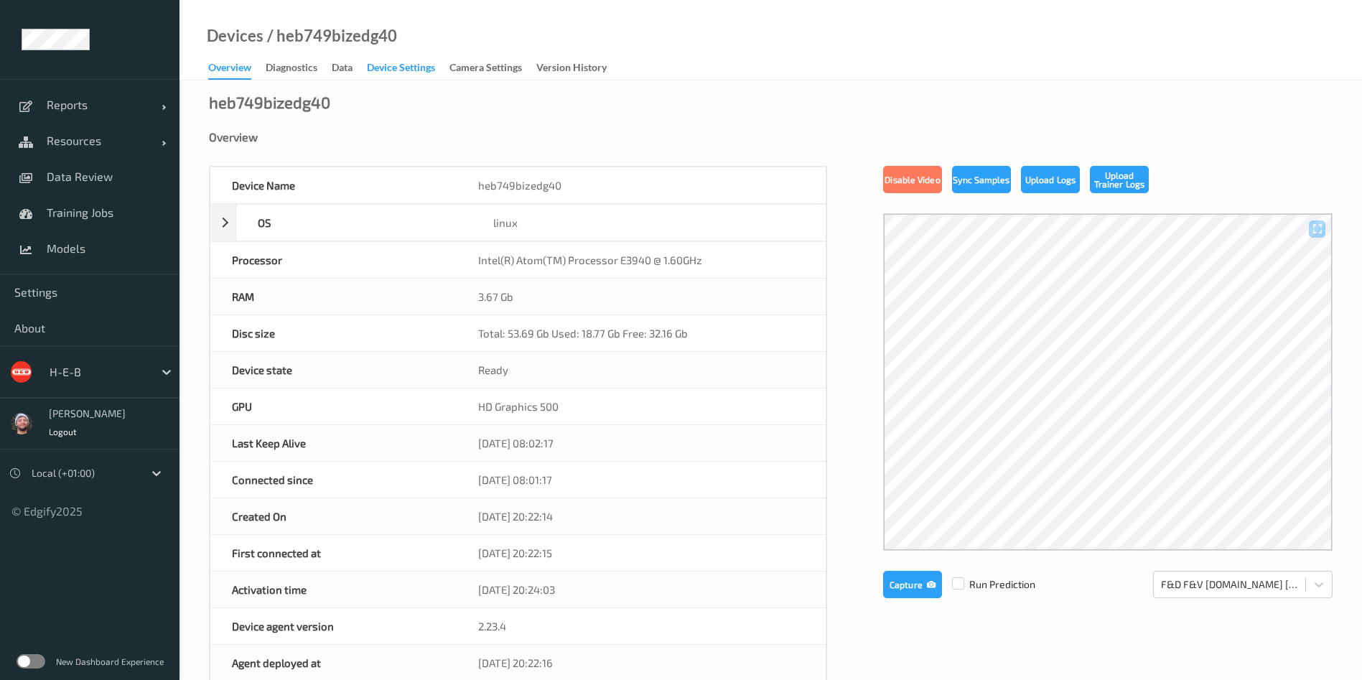
click at [378, 67] on div "Device Settings" at bounding box center [401, 69] width 68 height 18
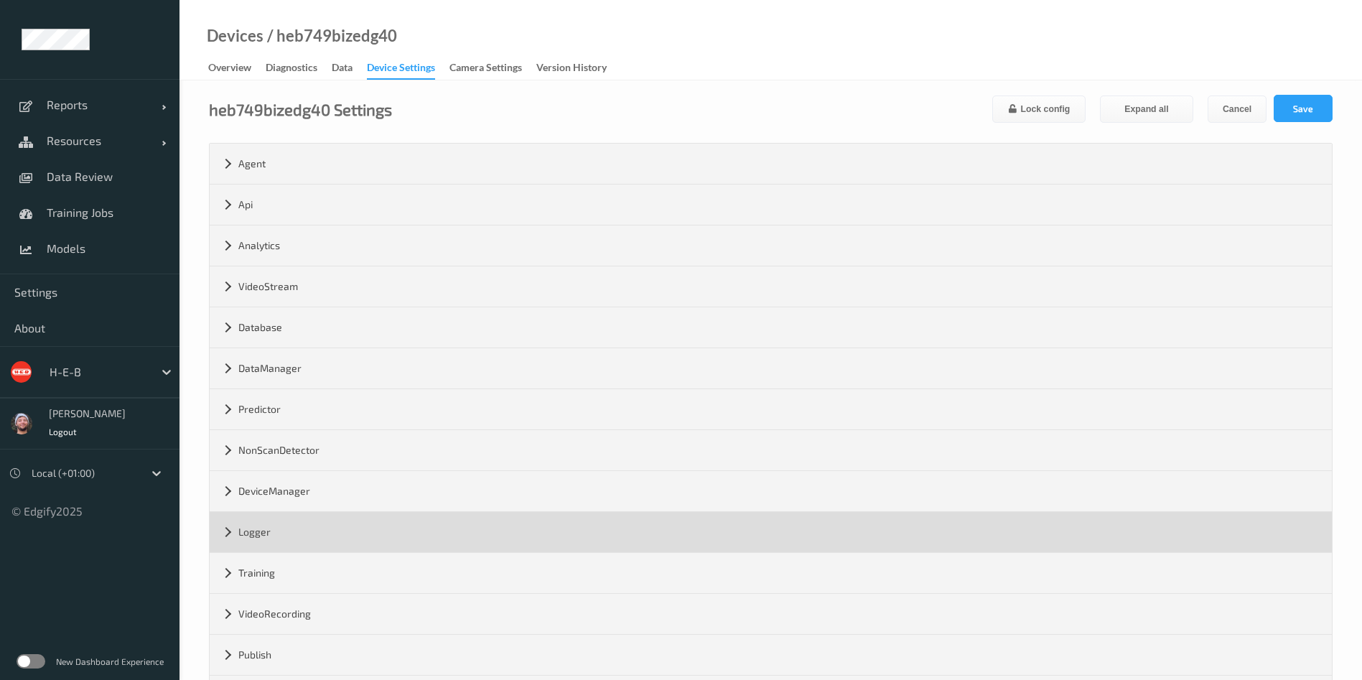
click at [289, 526] on div "Logger" at bounding box center [771, 532] width 1122 height 40
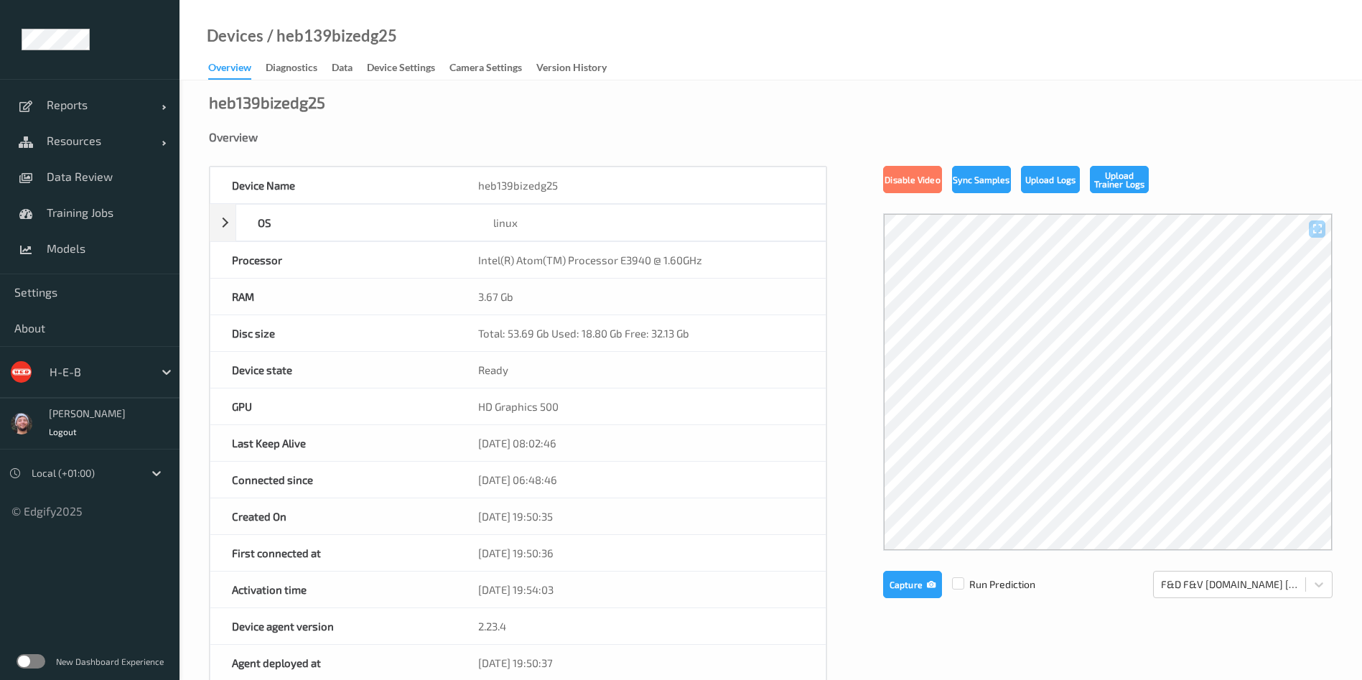
drag, startPoint x: 406, startPoint y: 67, endPoint x: 401, endPoint y: 103, distance: 36.9
click at [406, 67] on div "Device Settings" at bounding box center [401, 69] width 68 height 18
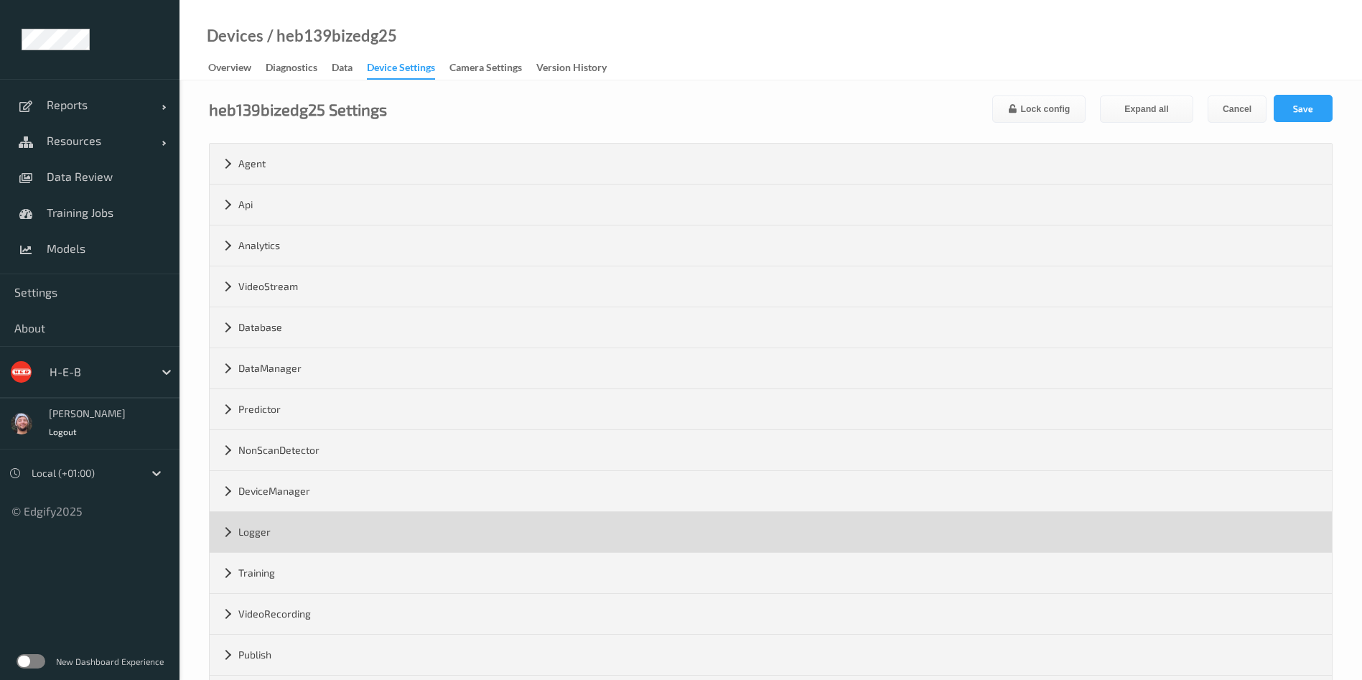
click at [343, 523] on div "Logger" at bounding box center [771, 532] width 1122 height 40
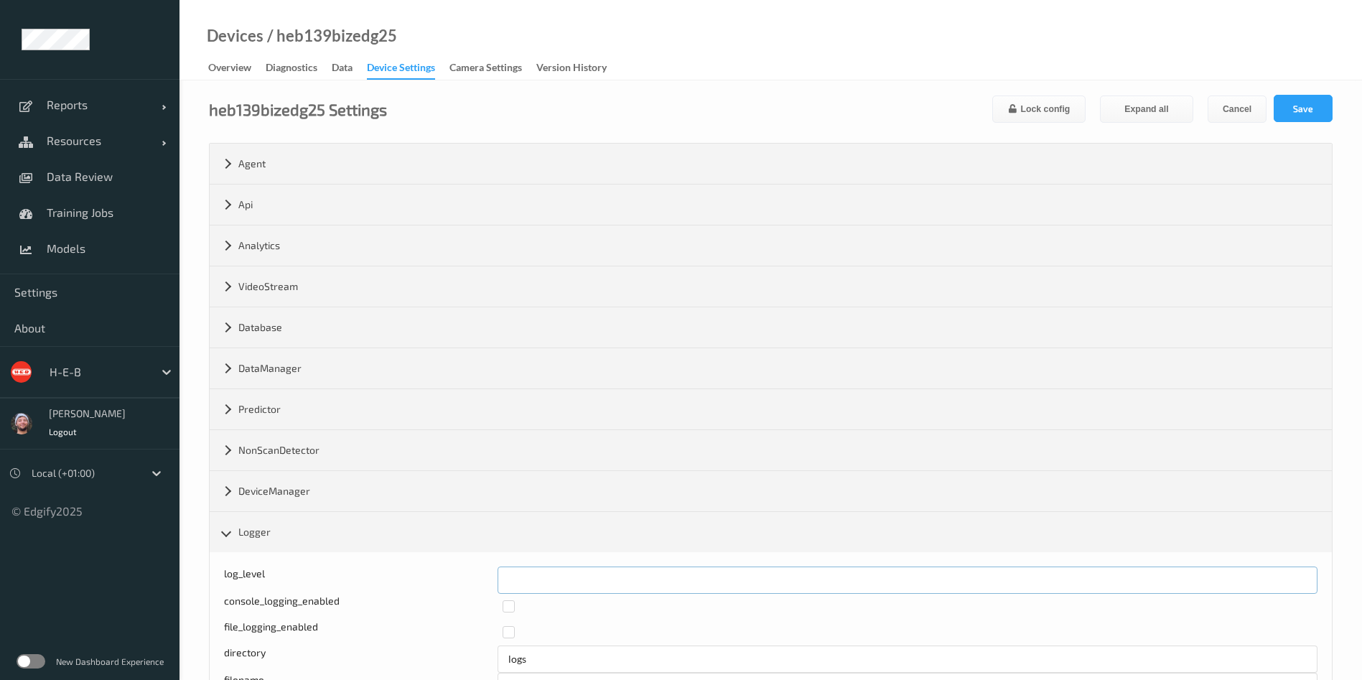
drag, startPoint x: 540, startPoint y: 579, endPoint x: 478, endPoint y: 574, distance: 61.9
click at [479, 574] on div "log_level *" at bounding box center [770, 579] width 1093 height 27
type input "*"
click at [1306, 104] on button "Save" at bounding box center [1302, 108] width 59 height 27
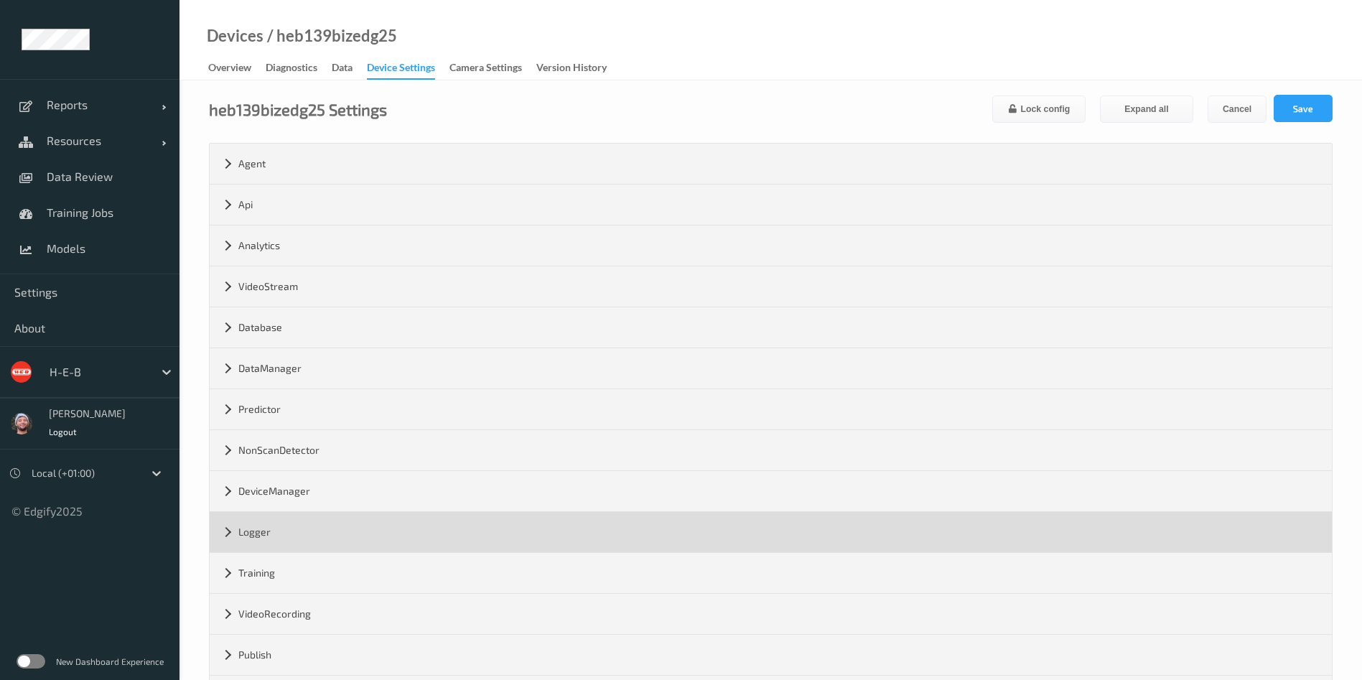
click at [276, 538] on div "Logger" at bounding box center [771, 532] width 1122 height 40
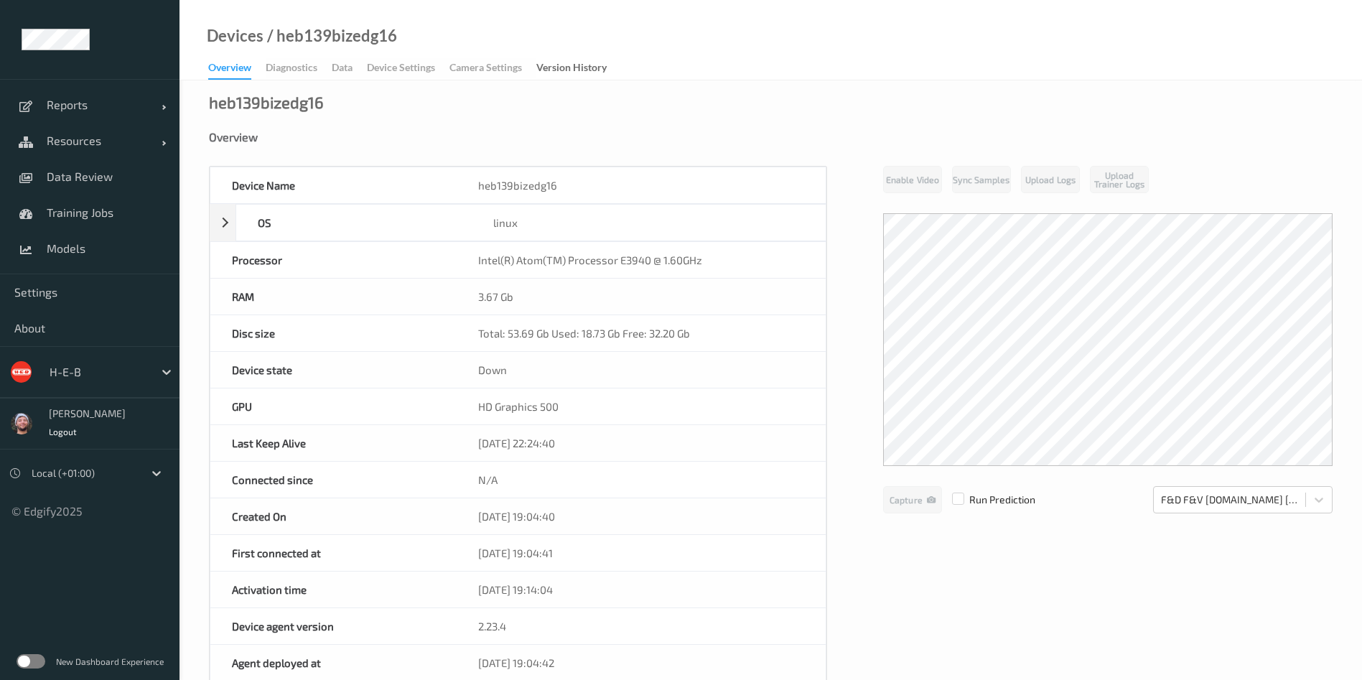
click at [406, 67] on div "Overview Diagnostics Data Device Settings Camera Settings Version History" at bounding box center [414, 69] width 413 height 22
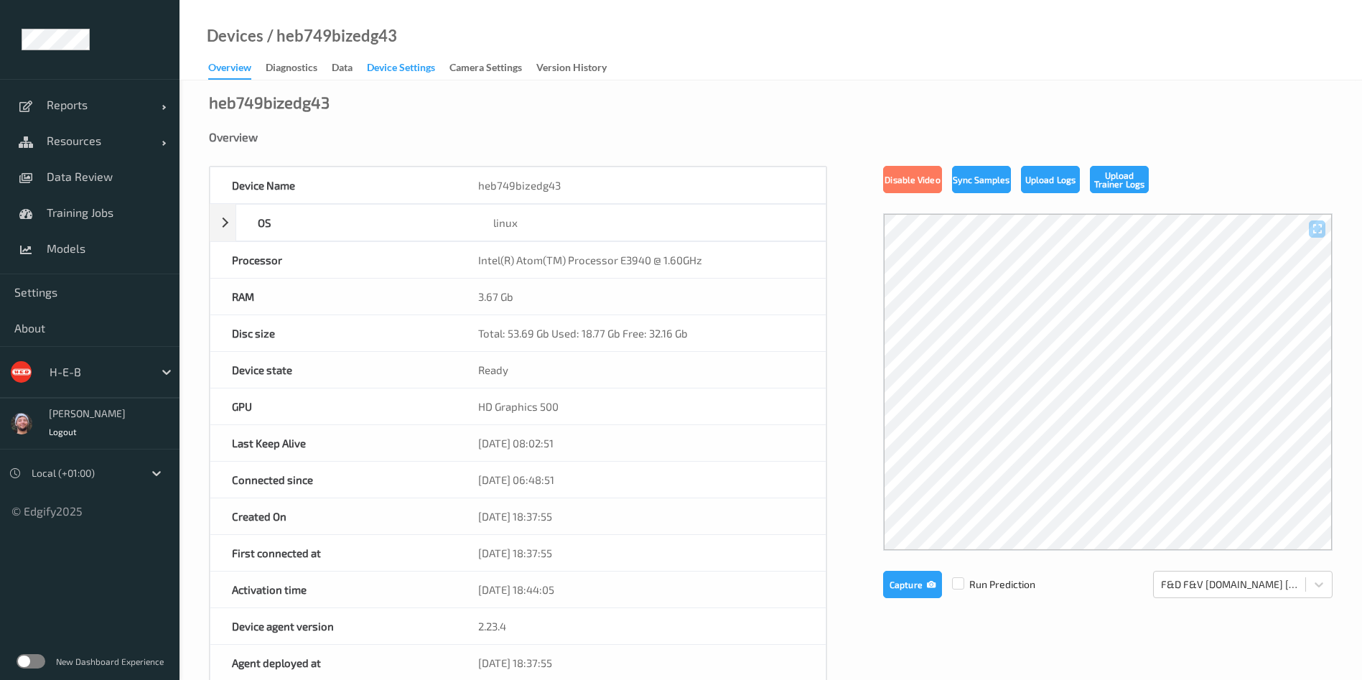
click at [413, 66] on div "Device Settings" at bounding box center [401, 69] width 68 height 18
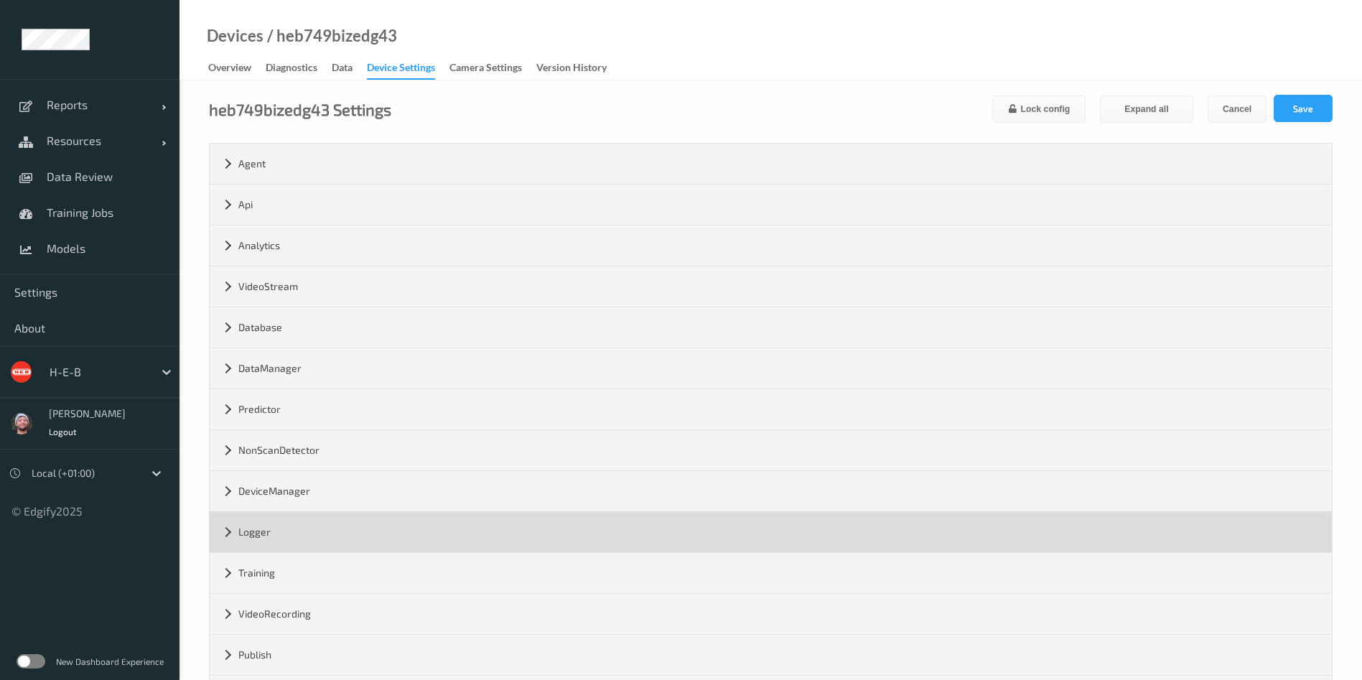
click at [329, 543] on div "Logger" at bounding box center [771, 532] width 1122 height 40
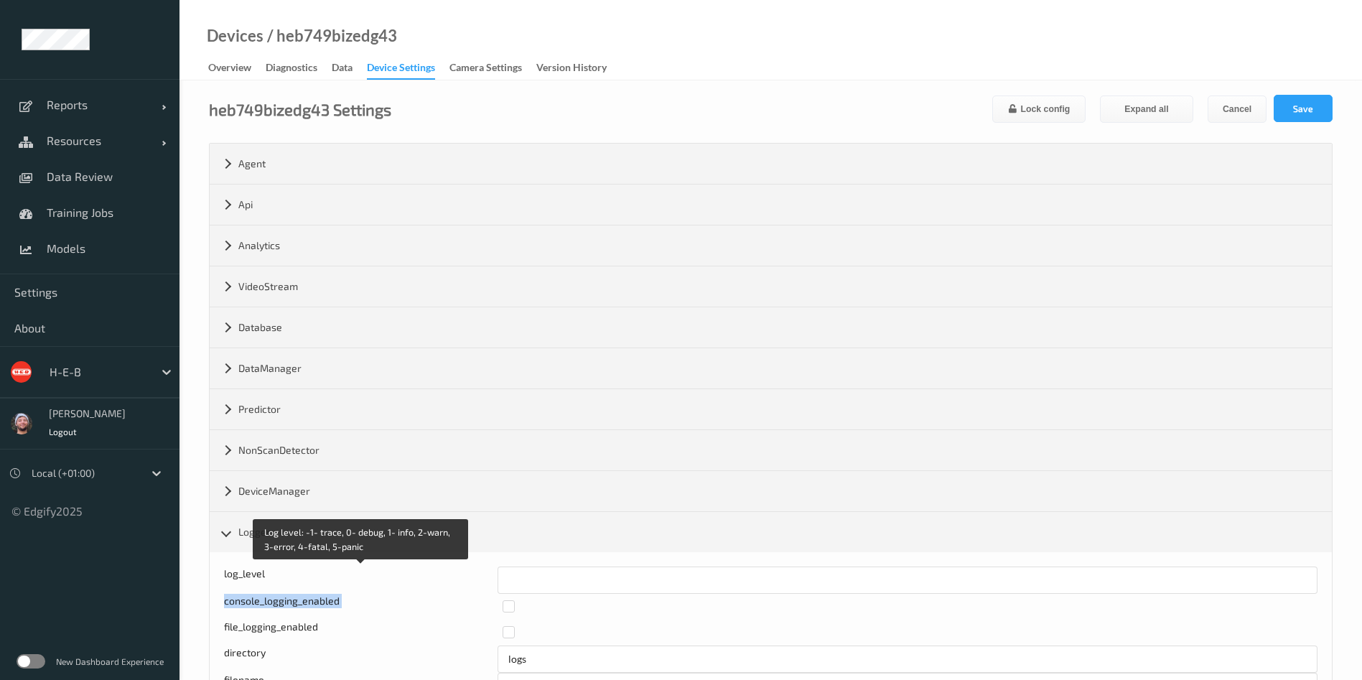
drag, startPoint x: 541, startPoint y: 596, endPoint x: 491, endPoint y: 586, distance: 51.2
click at [491, 586] on div "Log level: -1- trace, 0- debug, 1- info, 2-warn, 3-error, 4-fatal, 5-panic log_…" at bounding box center [770, 687] width 1093 height 243
click at [528, 586] on input "*" at bounding box center [907, 579] width 820 height 27
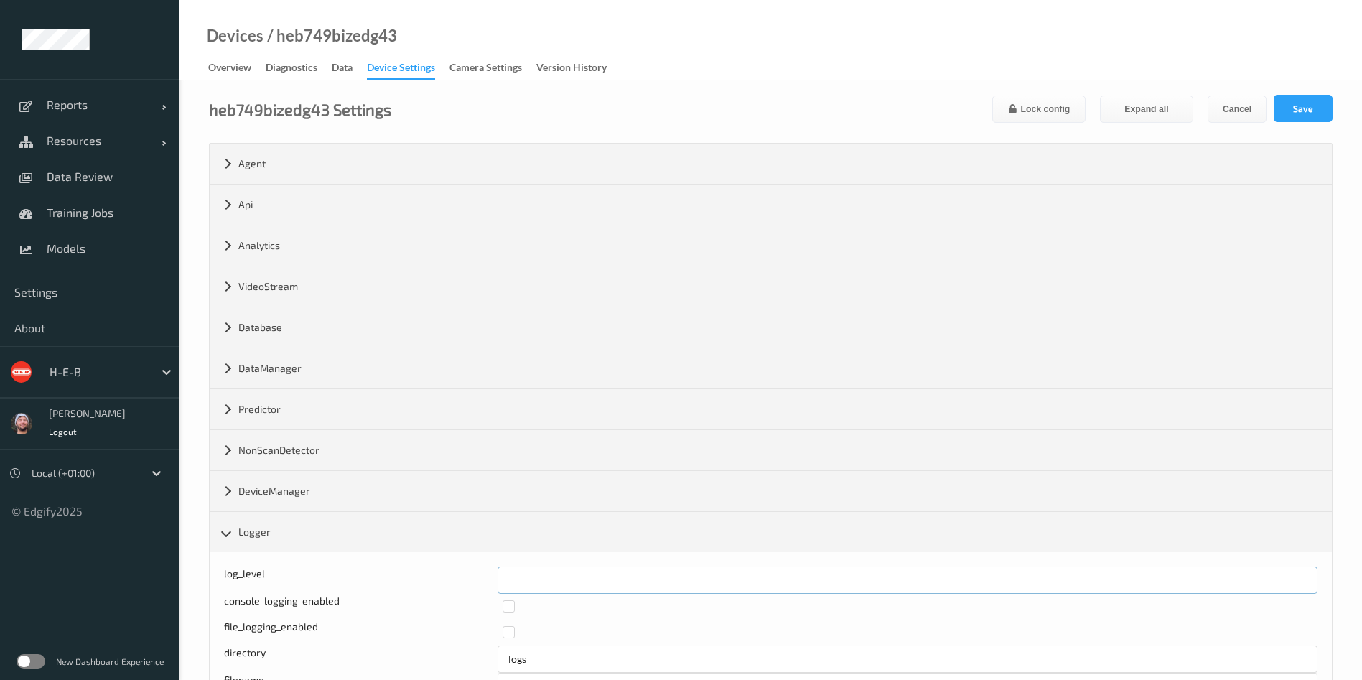
click at [528, 586] on input "*" at bounding box center [907, 579] width 820 height 27
type input "*"
click at [1306, 104] on button "Save" at bounding box center [1302, 108] width 59 height 27
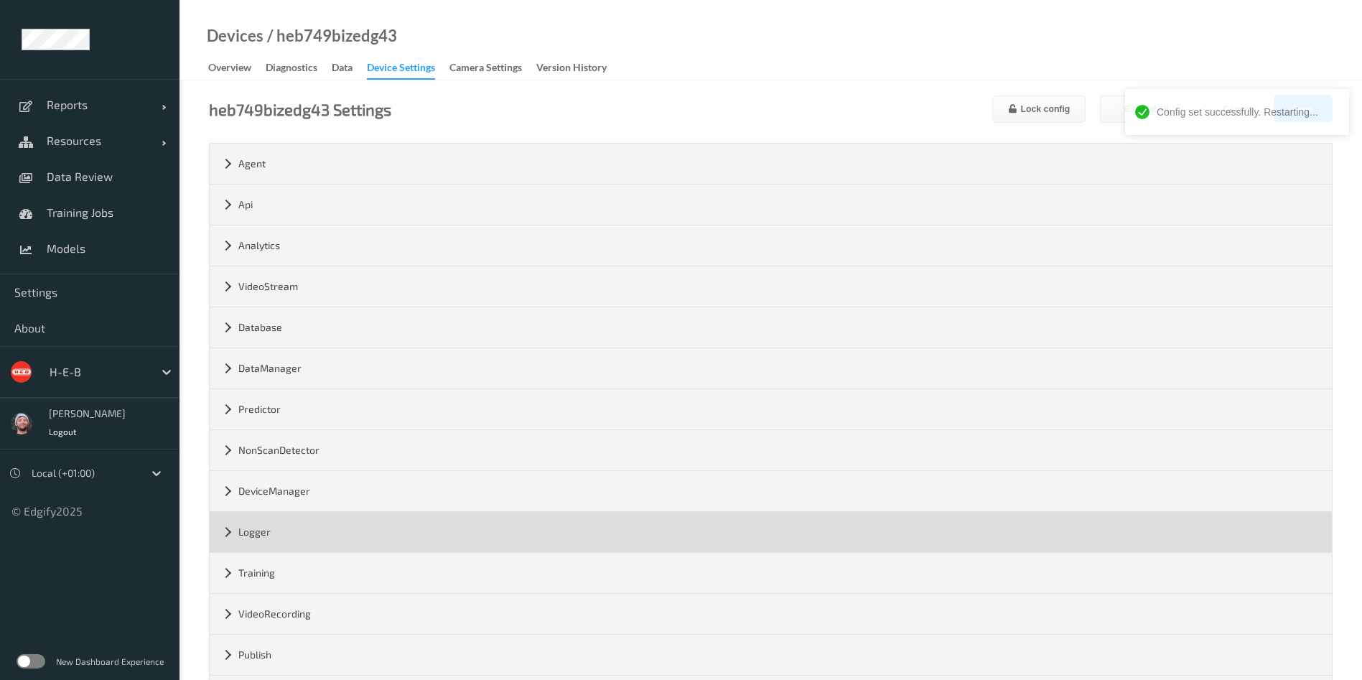
click at [276, 538] on div "Logger" at bounding box center [771, 532] width 1122 height 40
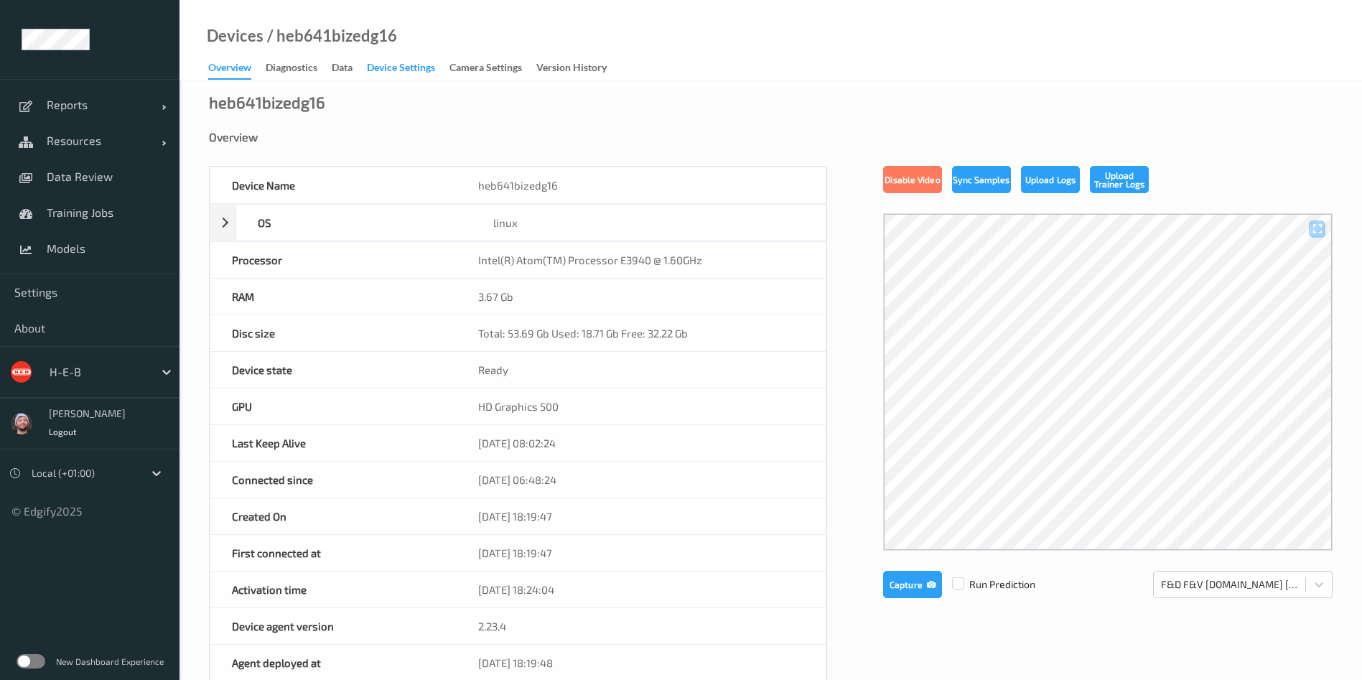
click at [398, 72] on div "Device Settings" at bounding box center [401, 69] width 68 height 18
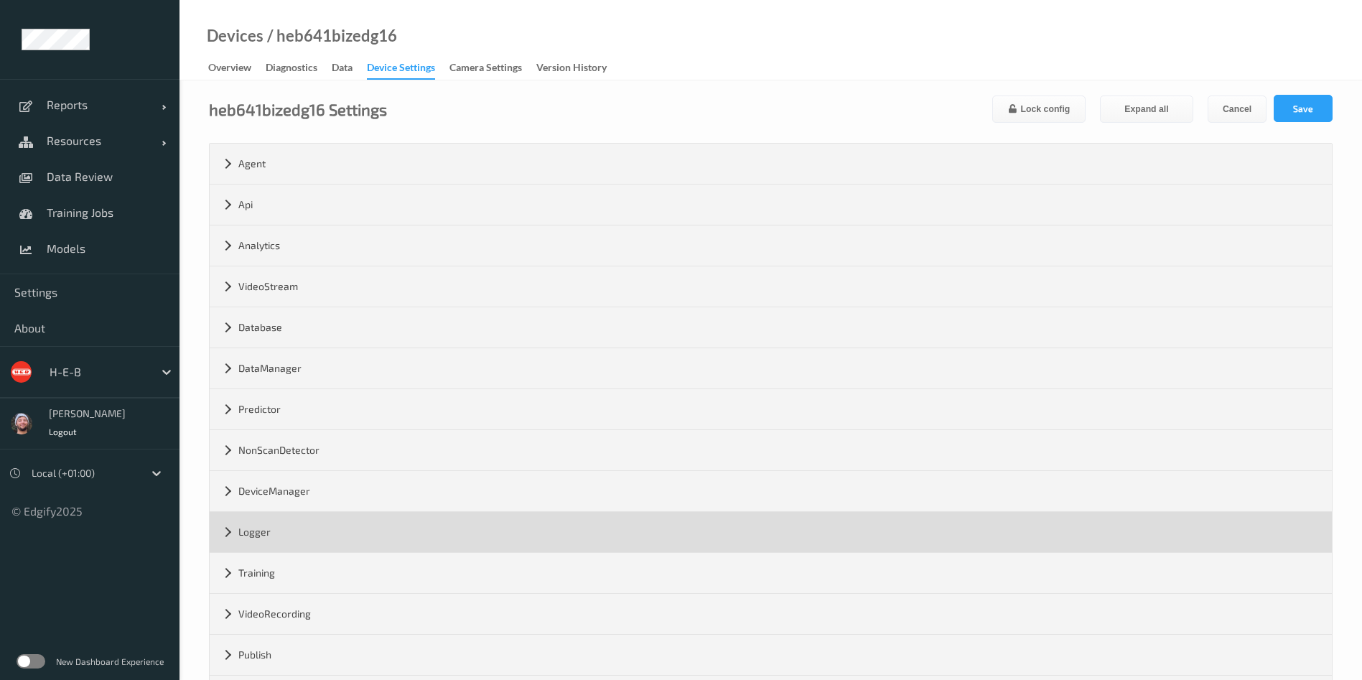
click at [398, 527] on div "Logger" at bounding box center [771, 532] width 1122 height 40
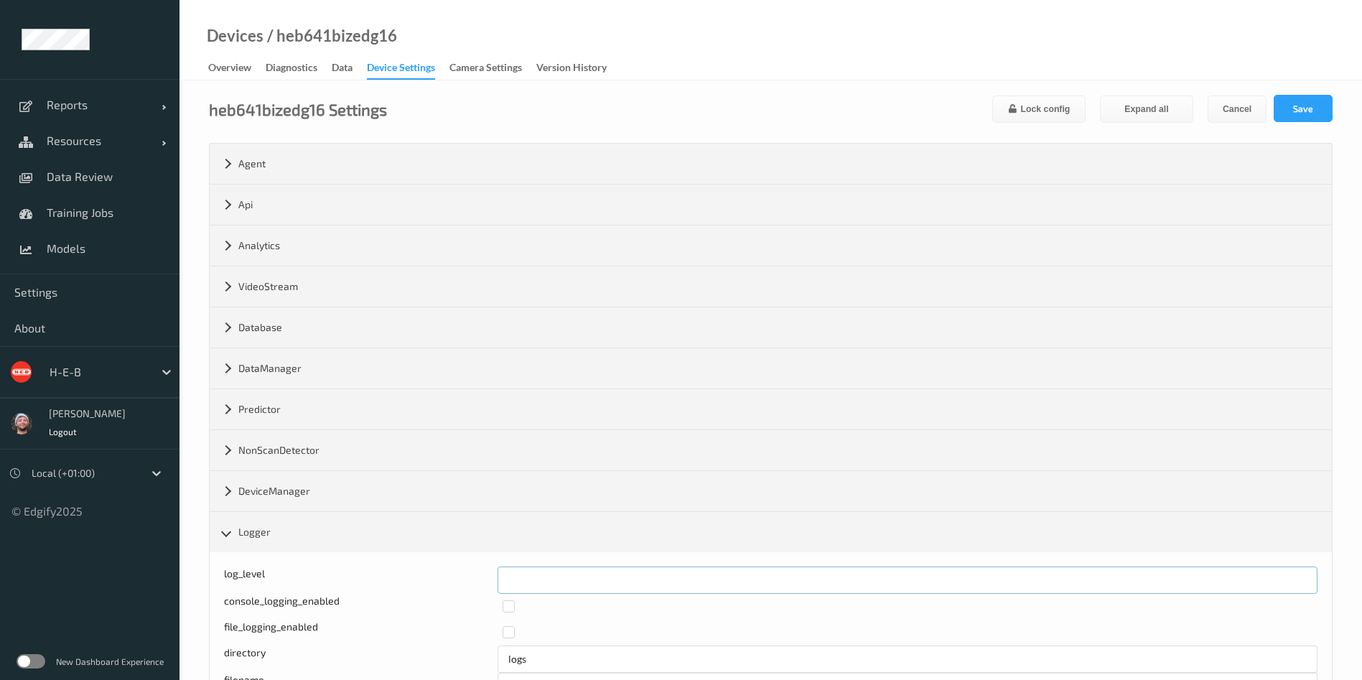
click at [553, 581] on input "*" at bounding box center [907, 579] width 820 height 27
drag, startPoint x: 580, startPoint y: 576, endPoint x: 492, endPoint y: 573, distance: 88.3
click at [492, 573] on div "log_level **" at bounding box center [770, 579] width 1093 height 27
type input "*"
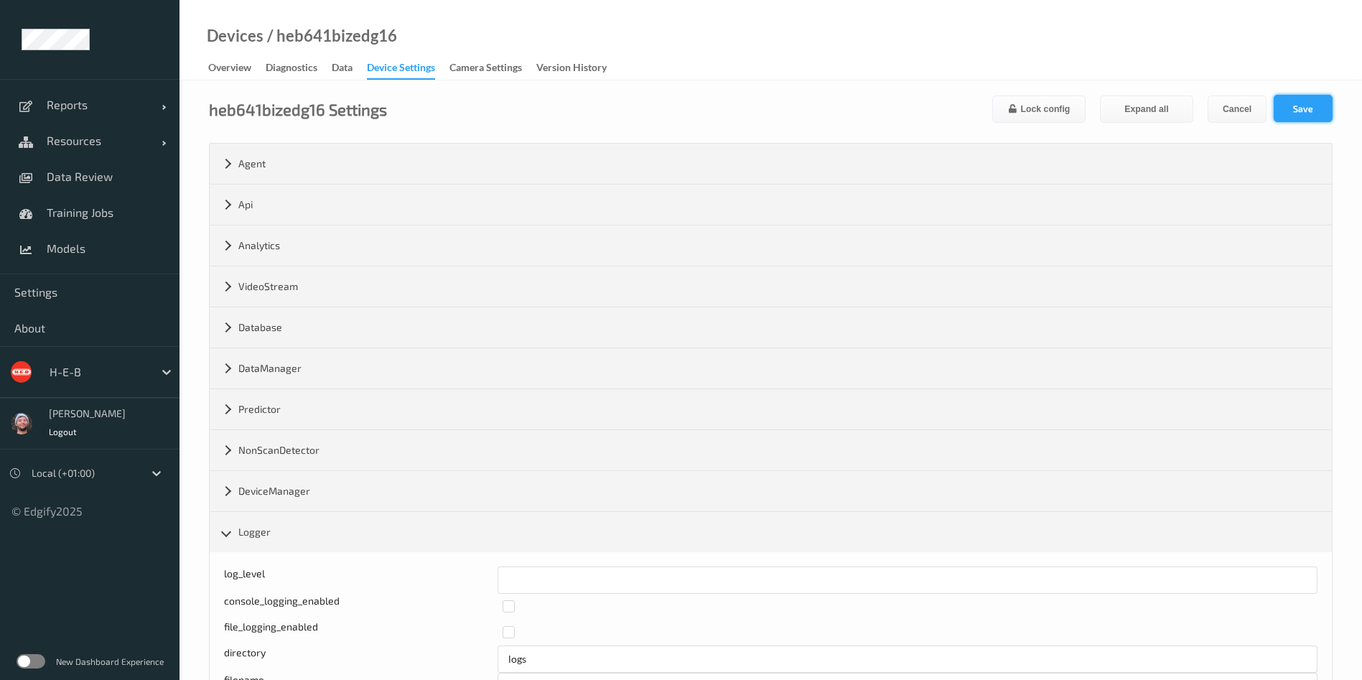
click at [1306, 104] on button "Save" at bounding box center [1302, 108] width 59 height 27
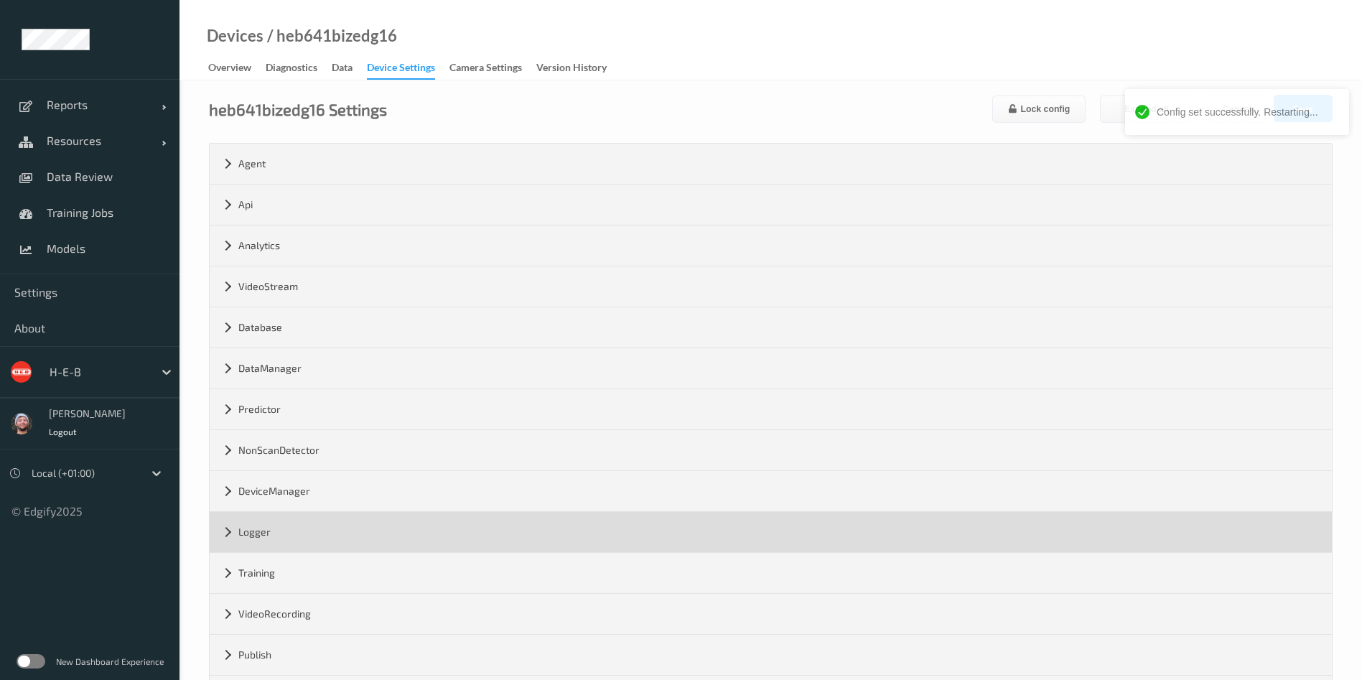
click at [276, 536] on div "Logger" at bounding box center [771, 532] width 1122 height 40
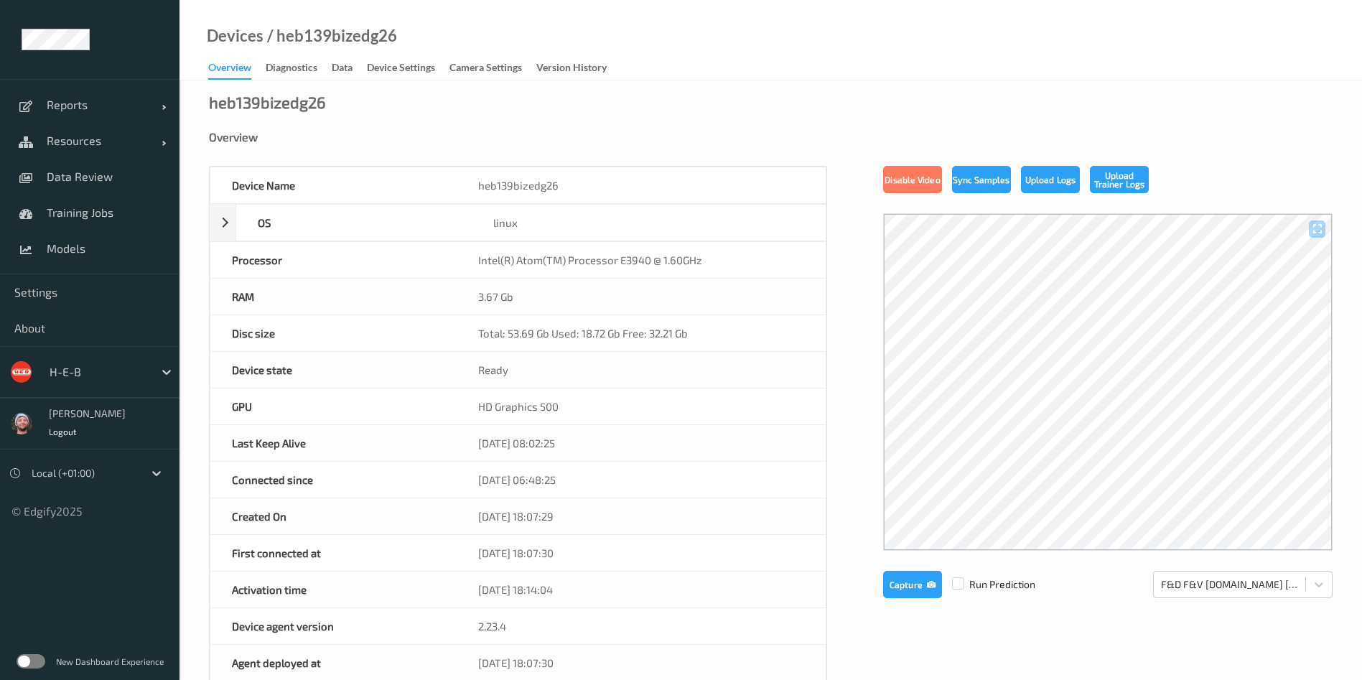
click at [385, 54] on div "Devices / heb139bizedg26" at bounding box center [287, 54] width 217 height 51
click at [387, 59] on link "Device Settings" at bounding box center [408, 68] width 83 height 20
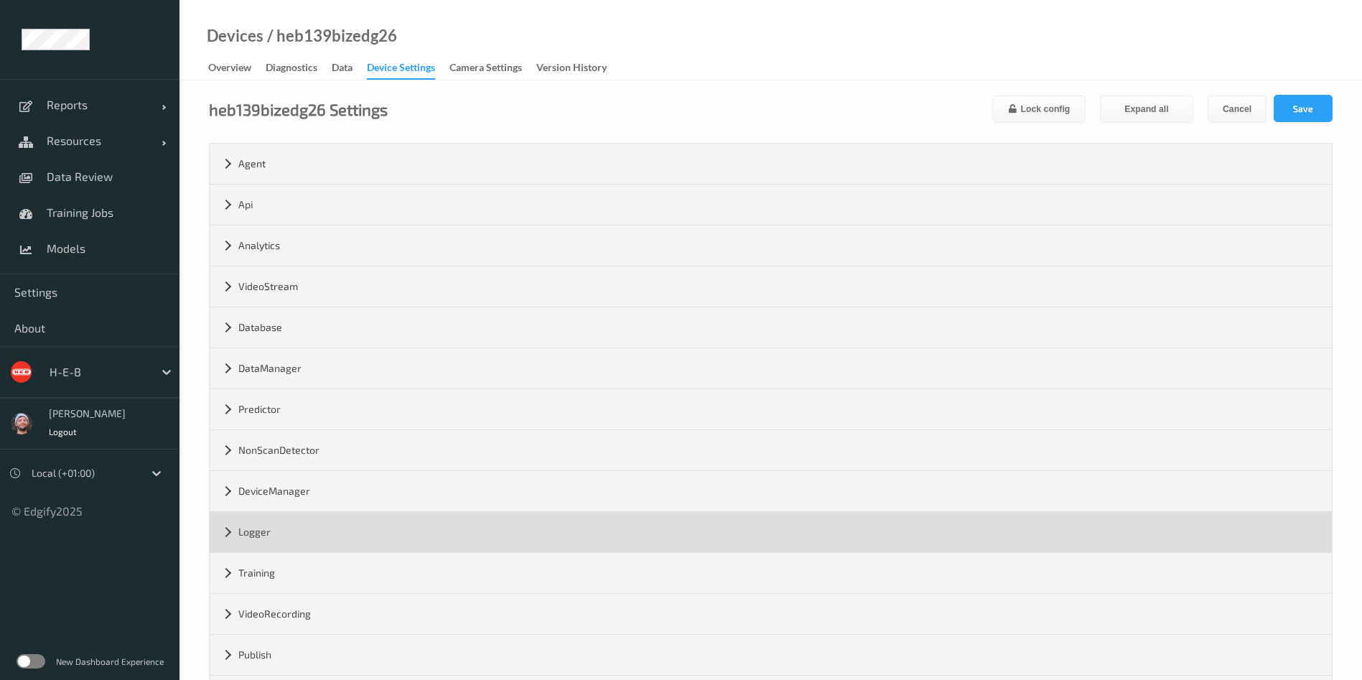
click at [317, 543] on div "Logger" at bounding box center [771, 532] width 1122 height 40
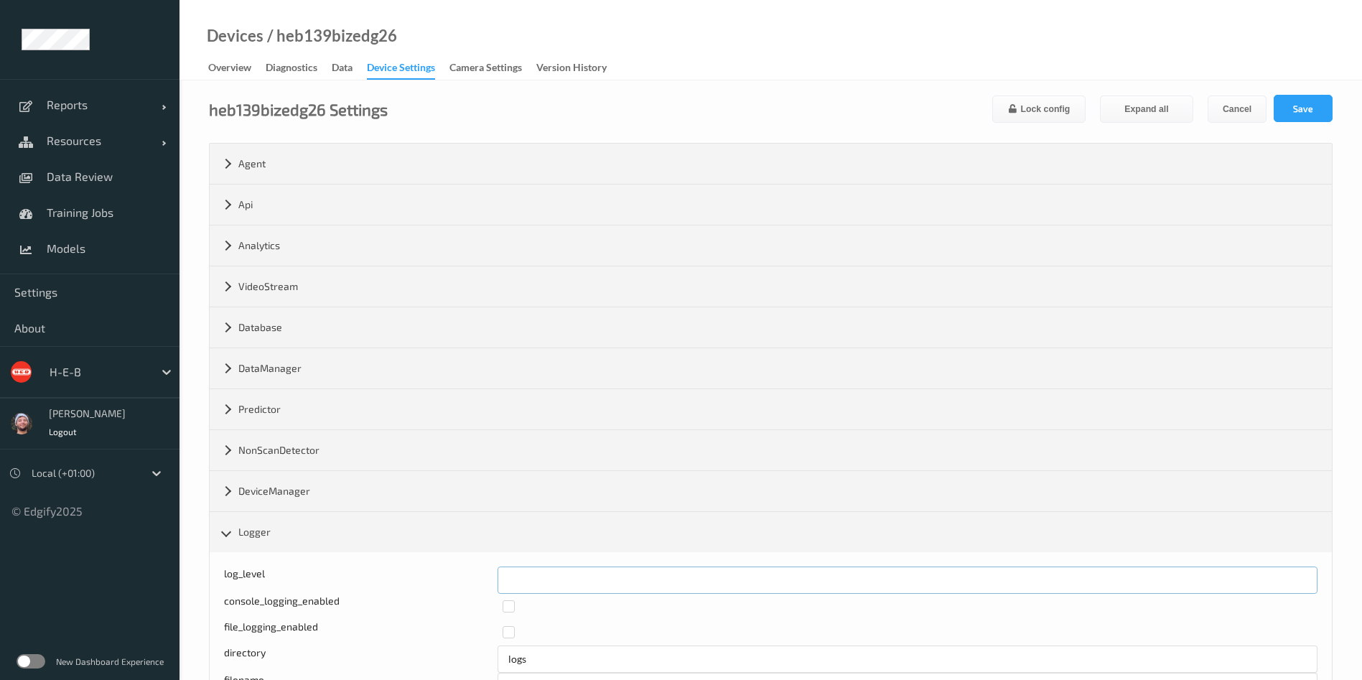
drag, startPoint x: 505, startPoint y: 585, endPoint x: 428, endPoint y: 572, distance: 77.9
click at [428, 572] on div "Log level: -1- trace, 0- debug, 1- info, 2-warn, 3-error, 4-fatal, 5-panic log_…" at bounding box center [770, 579] width 1093 height 27
type input "*"
click at [1313, 95] on button "Save" at bounding box center [1302, 108] width 59 height 27
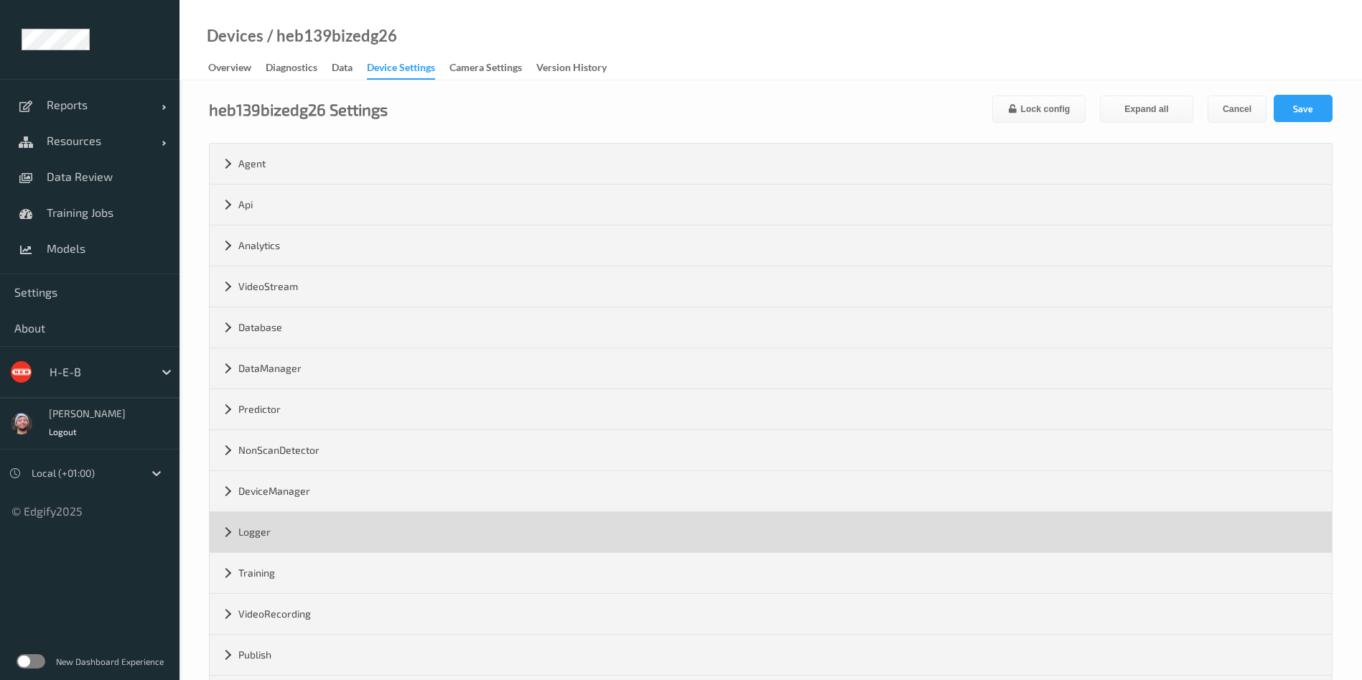
click at [276, 536] on div "Logger" at bounding box center [771, 532] width 1122 height 40
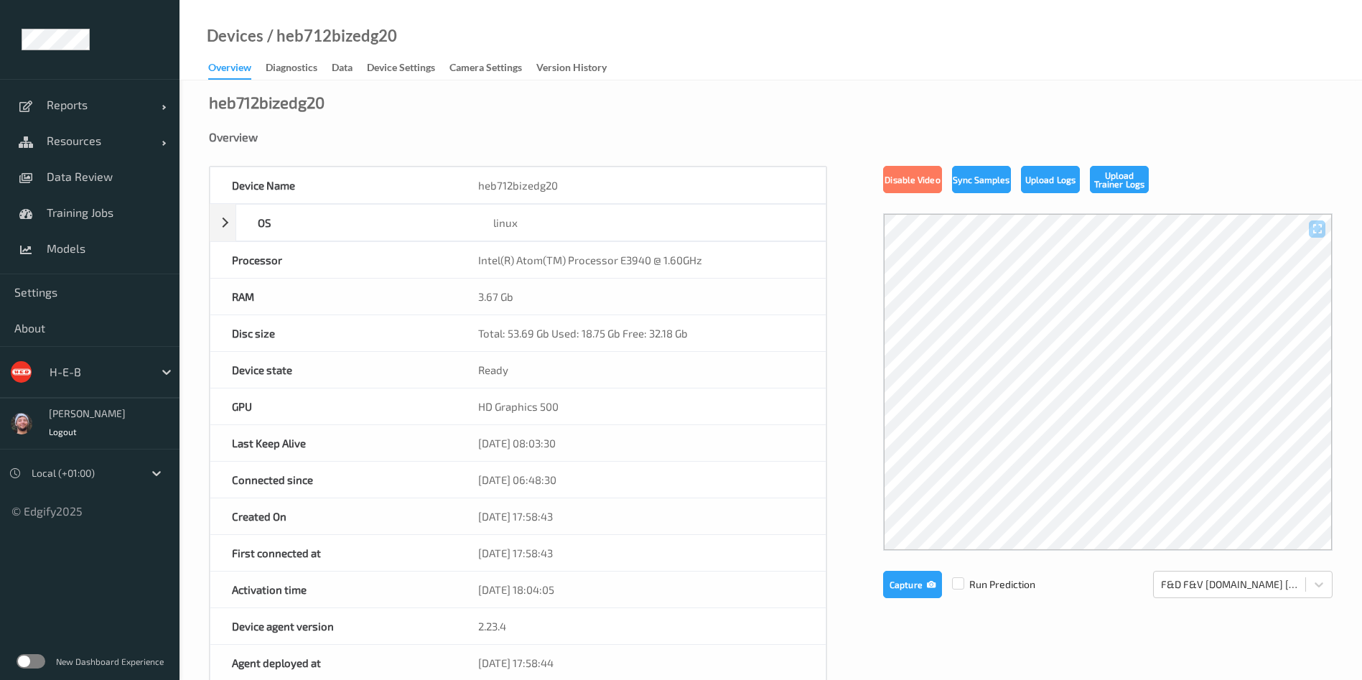
click at [276, 536] on div "First connected at" at bounding box center [333, 553] width 246 height 36
click at [378, 70] on div "Device Settings" at bounding box center [401, 69] width 68 height 18
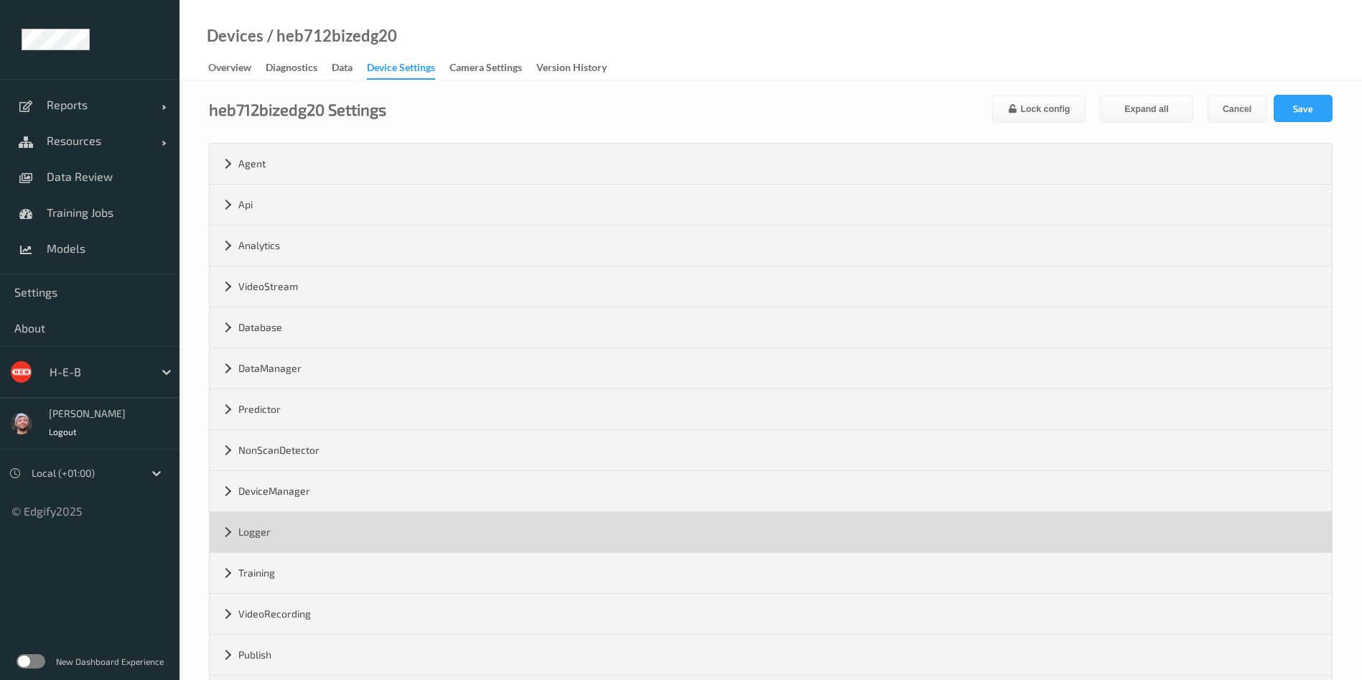
click at [276, 532] on div "Logger" at bounding box center [771, 532] width 1122 height 40
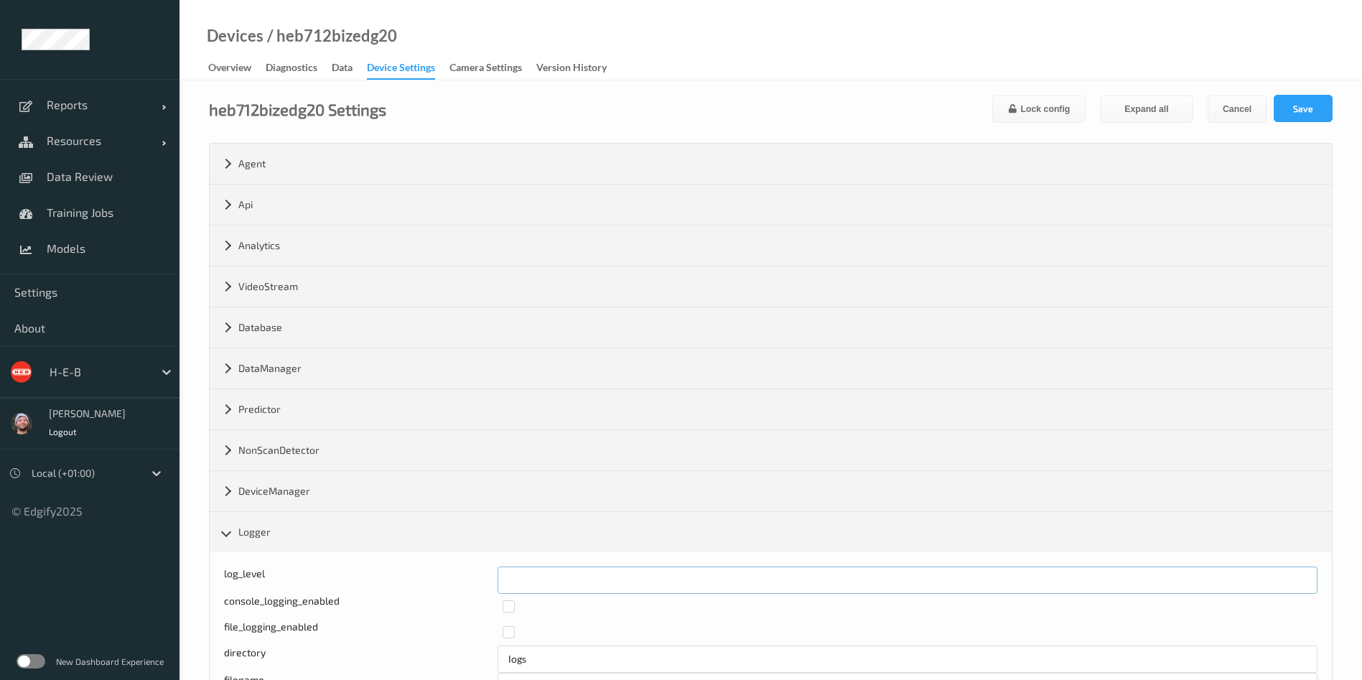
drag, startPoint x: 531, startPoint y: 584, endPoint x: 495, endPoint y: 570, distance: 38.4
click at [468, 584] on div "log_level *" at bounding box center [770, 579] width 1093 height 27
type input "*"
drag, startPoint x: 1325, startPoint y: 103, endPoint x: 1316, endPoint y: 103, distance: 9.4
click at [1325, 103] on button "Save" at bounding box center [1302, 108] width 59 height 27
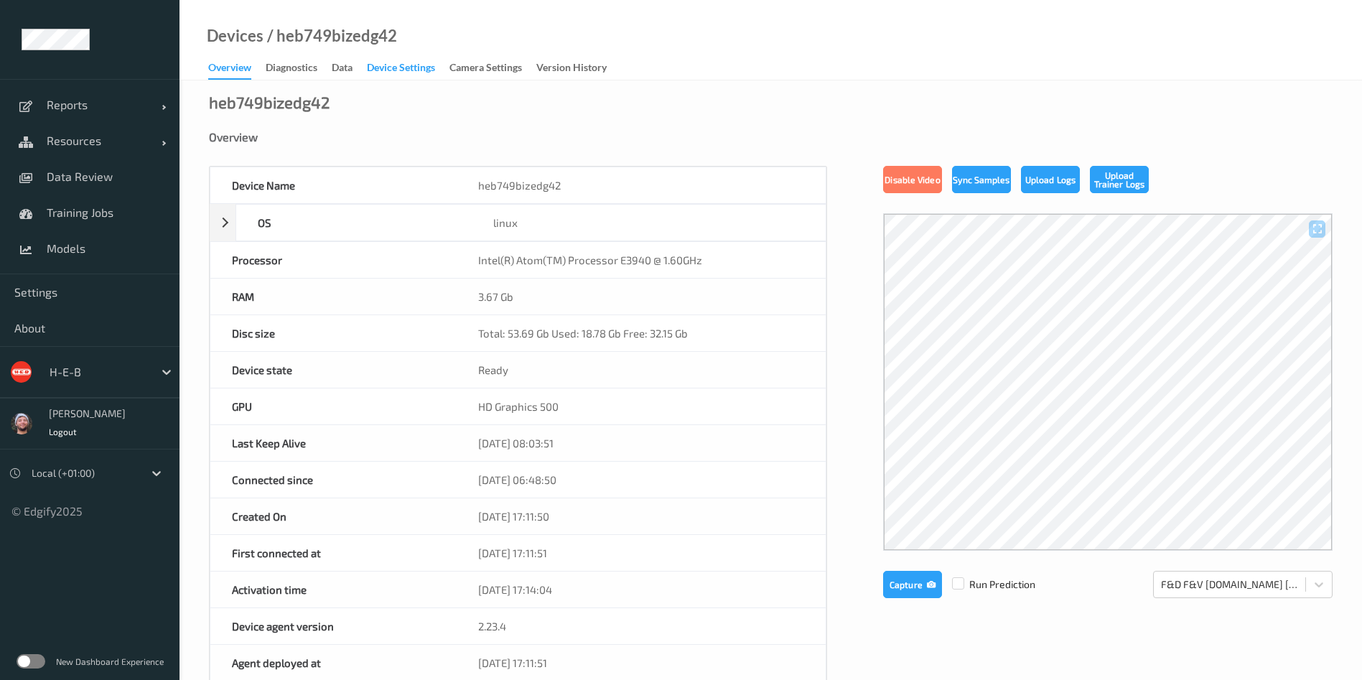
click at [421, 66] on div "Device Settings" at bounding box center [401, 69] width 68 height 18
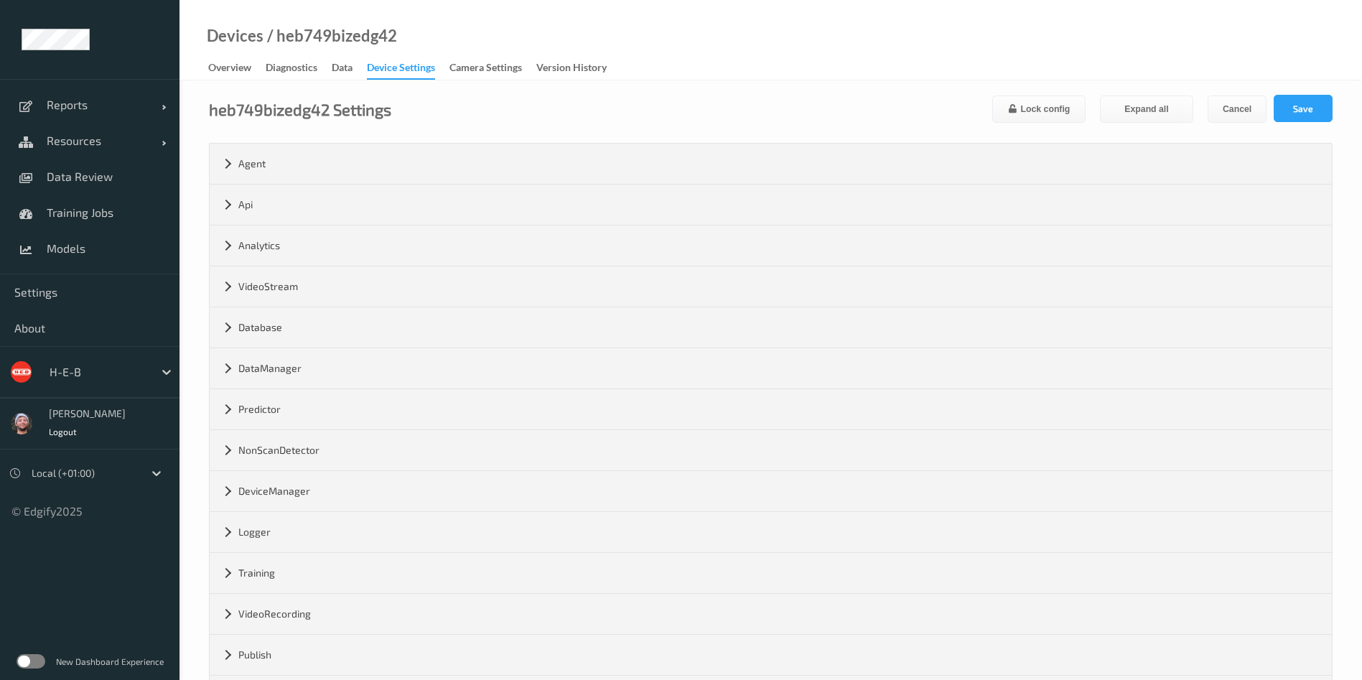
click at [392, 70] on div "Device Settings" at bounding box center [401, 69] width 68 height 19
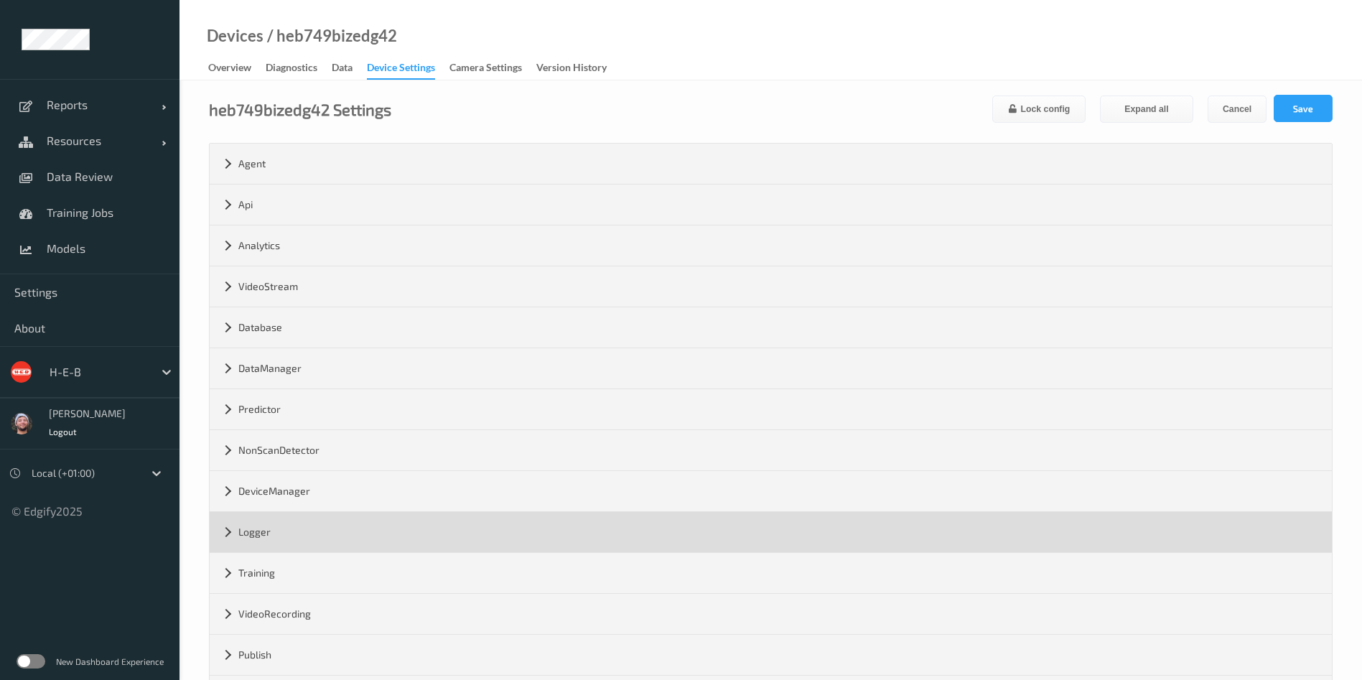
click at [276, 526] on div "Logger" at bounding box center [771, 532] width 1122 height 40
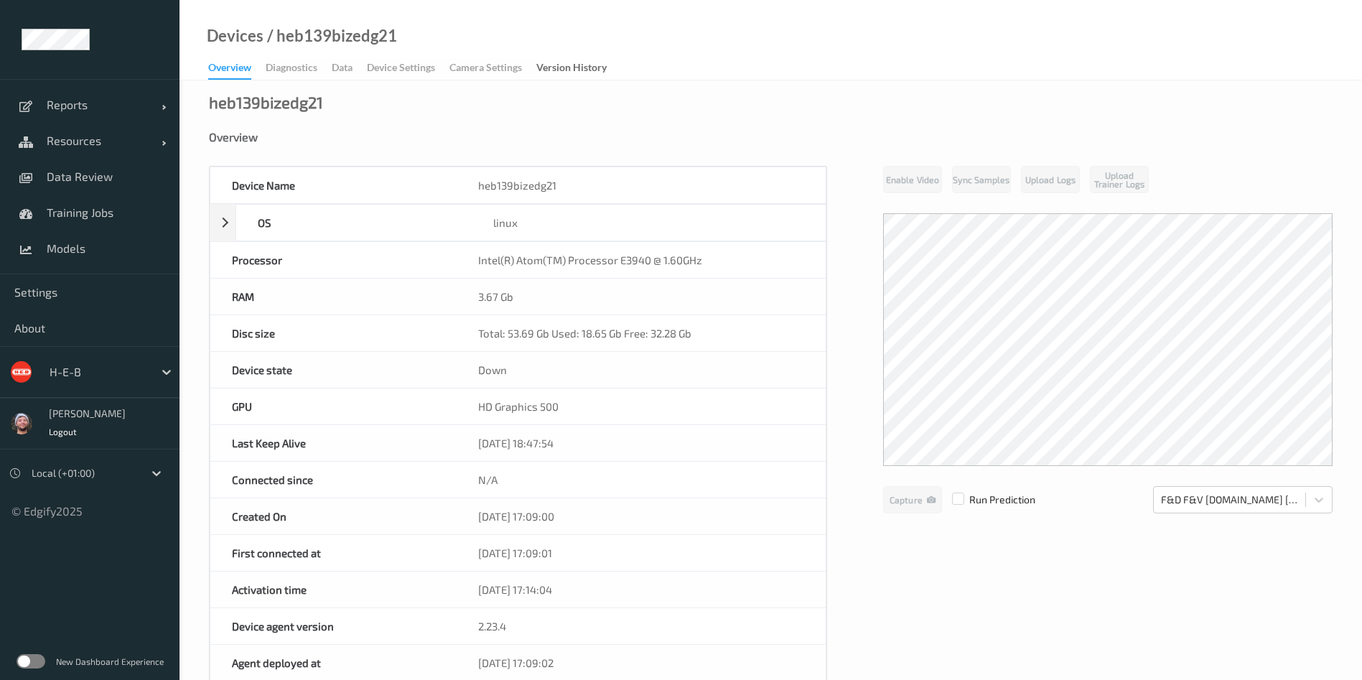
click at [421, 66] on div "Overview Diagnostics Data Device Settings Camera Settings Version History" at bounding box center [414, 69] width 413 height 22
click at [289, 527] on div "Created On" at bounding box center [333, 516] width 246 height 36
click at [383, 53] on div "Devices / heb139bizedg21" at bounding box center [287, 54] width 217 height 51
click at [379, 67] on div "Overview Diagnostics Data Device Settings Camera Settings Version History" at bounding box center [414, 69] width 413 height 22
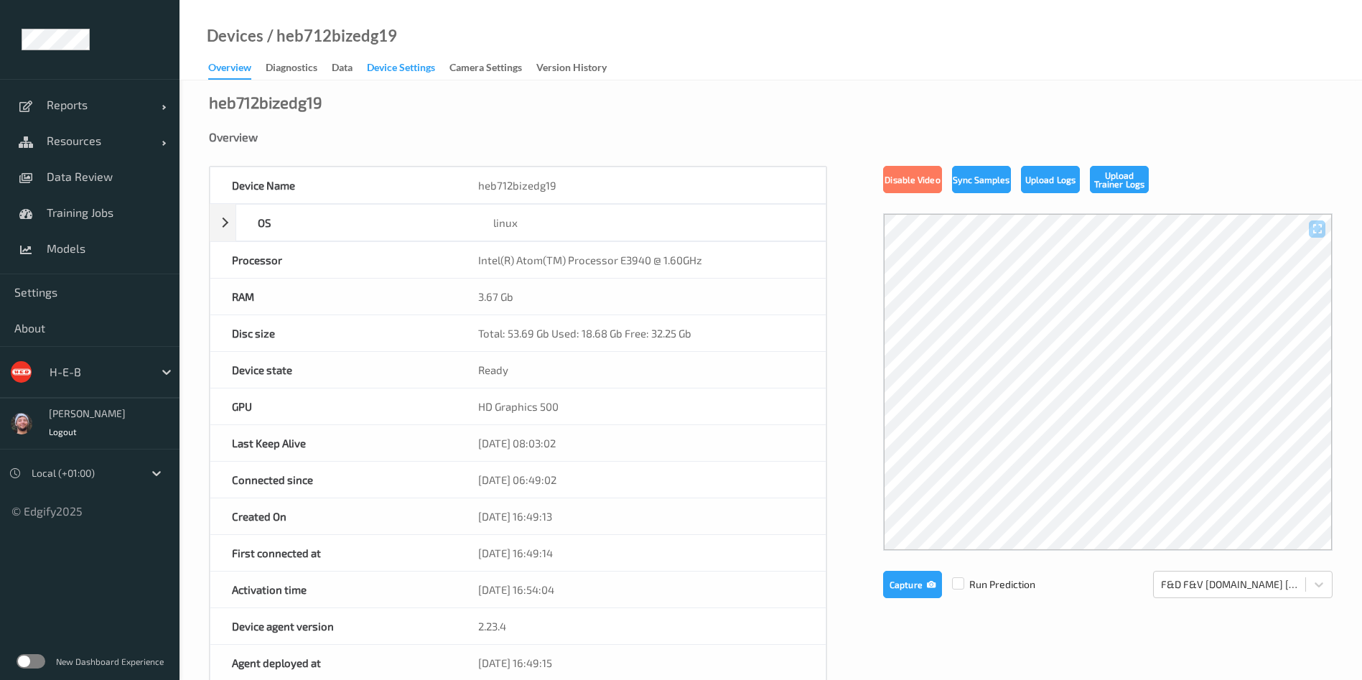
click at [421, 66] on div "Device Settings" at bounding box center [401, 69] width 68 height 18
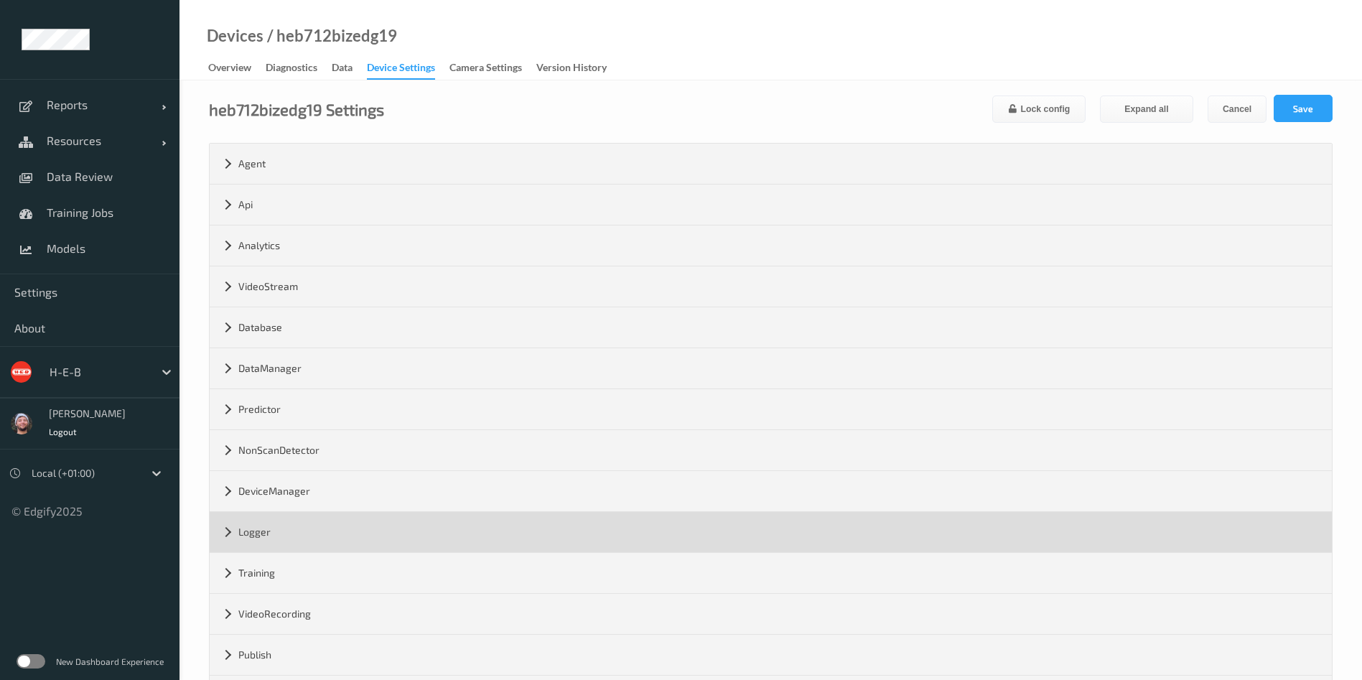
click at [289, 527] on div "Logger" at bounding box center [771, 532] width 1122 height 40
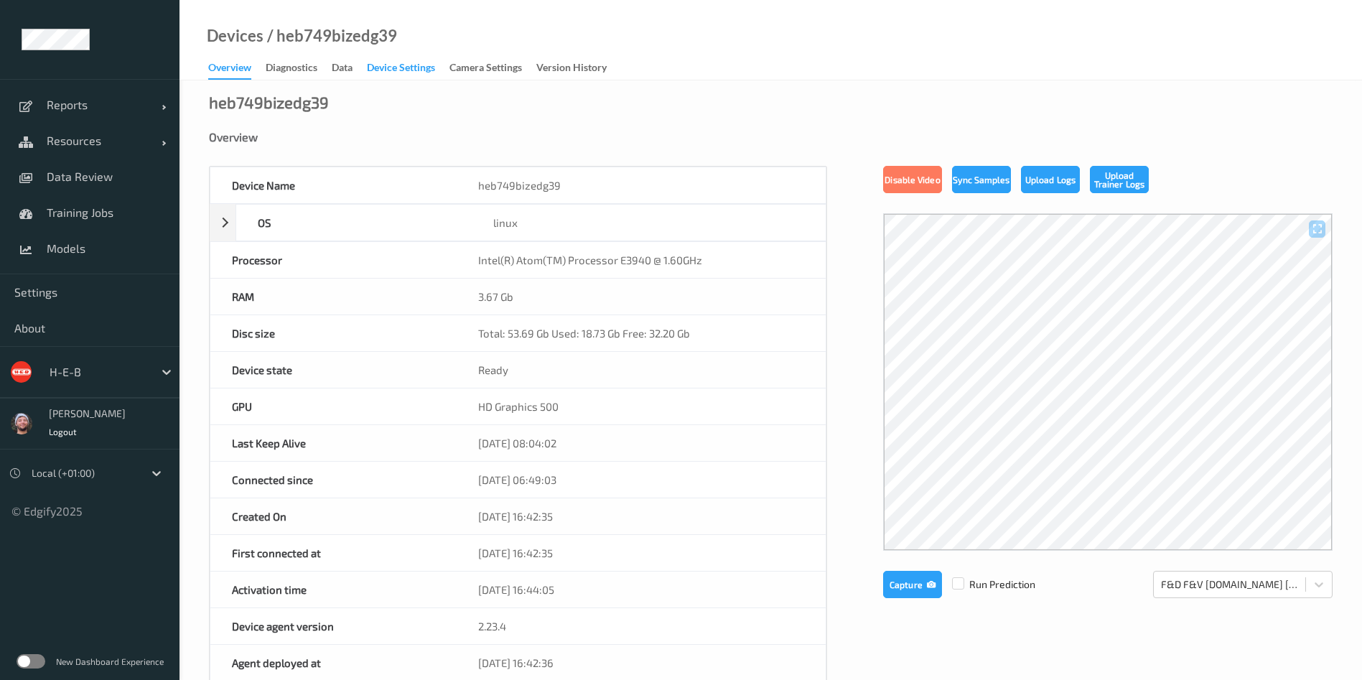
click at [421, 66] on div "Device Settings" at bounding box center [401, 69] width 68 height 18
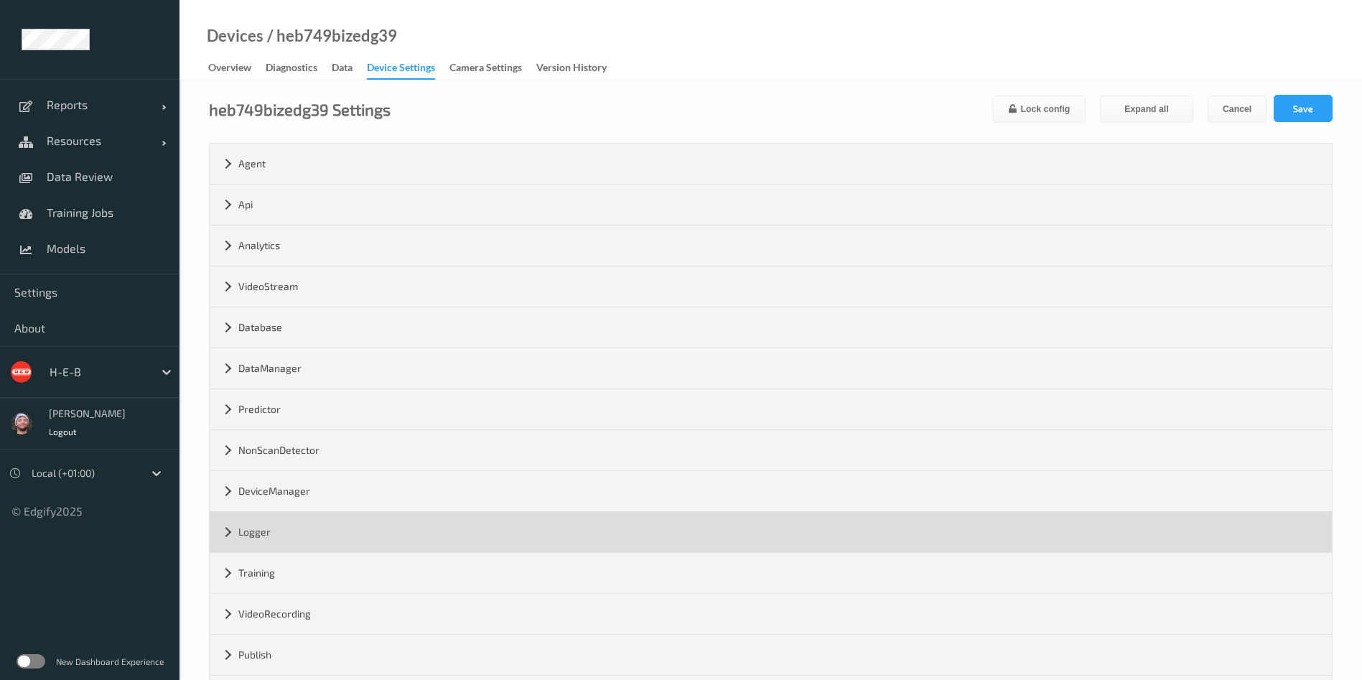
click at [289, 527] on div "Logger" at bounding box center [771, 532] width 1122 height 40
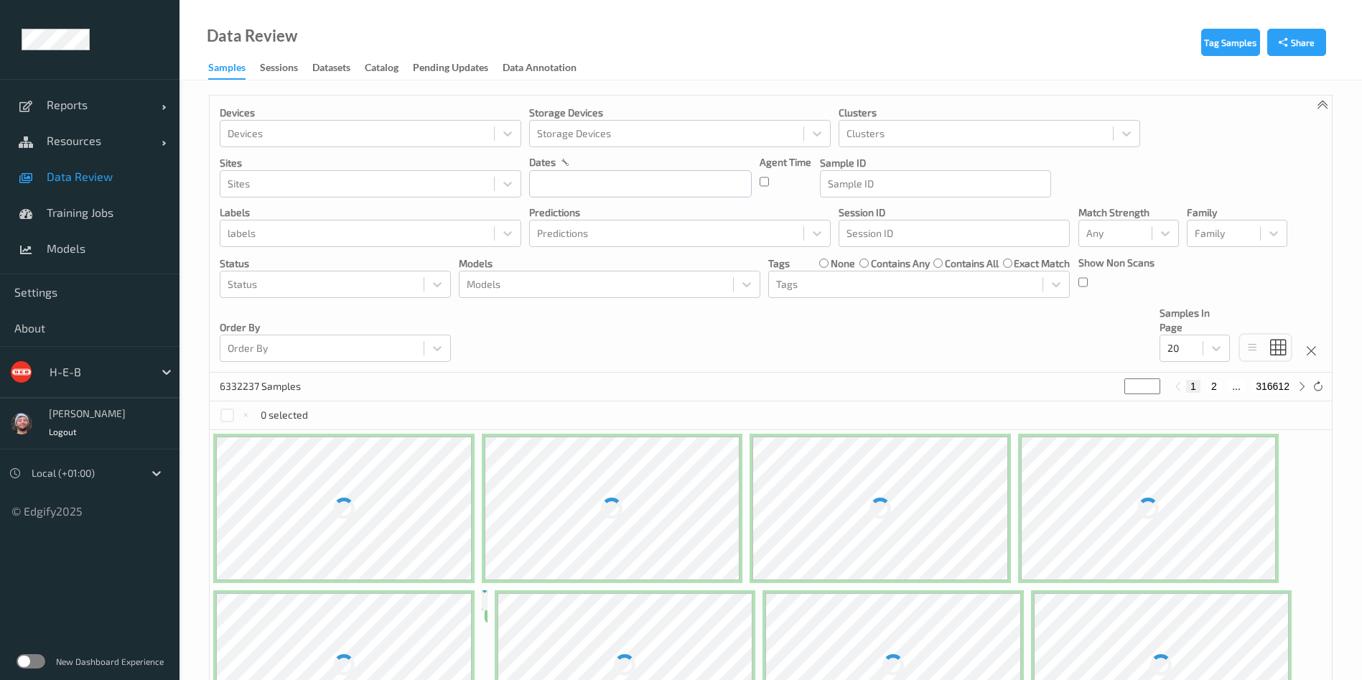
click at [139, 365] on div at bounding box center [98, 371] width 97 height 17
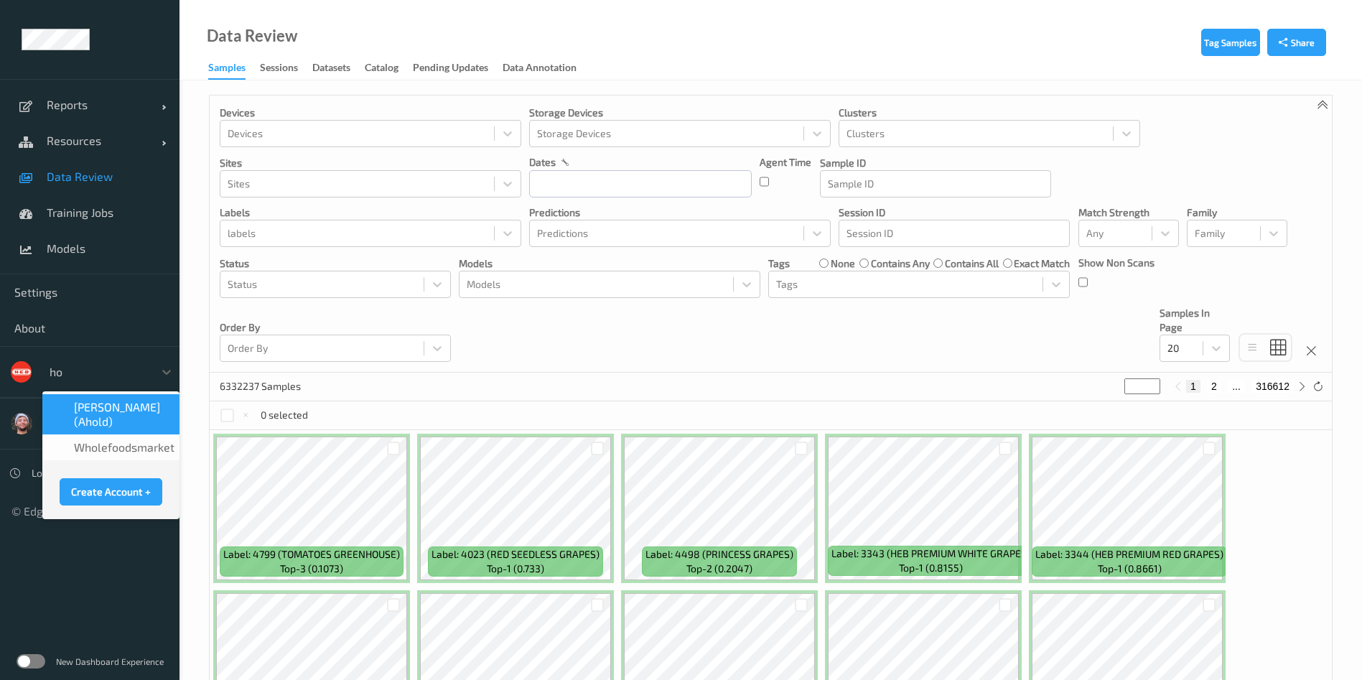
type input "hol"
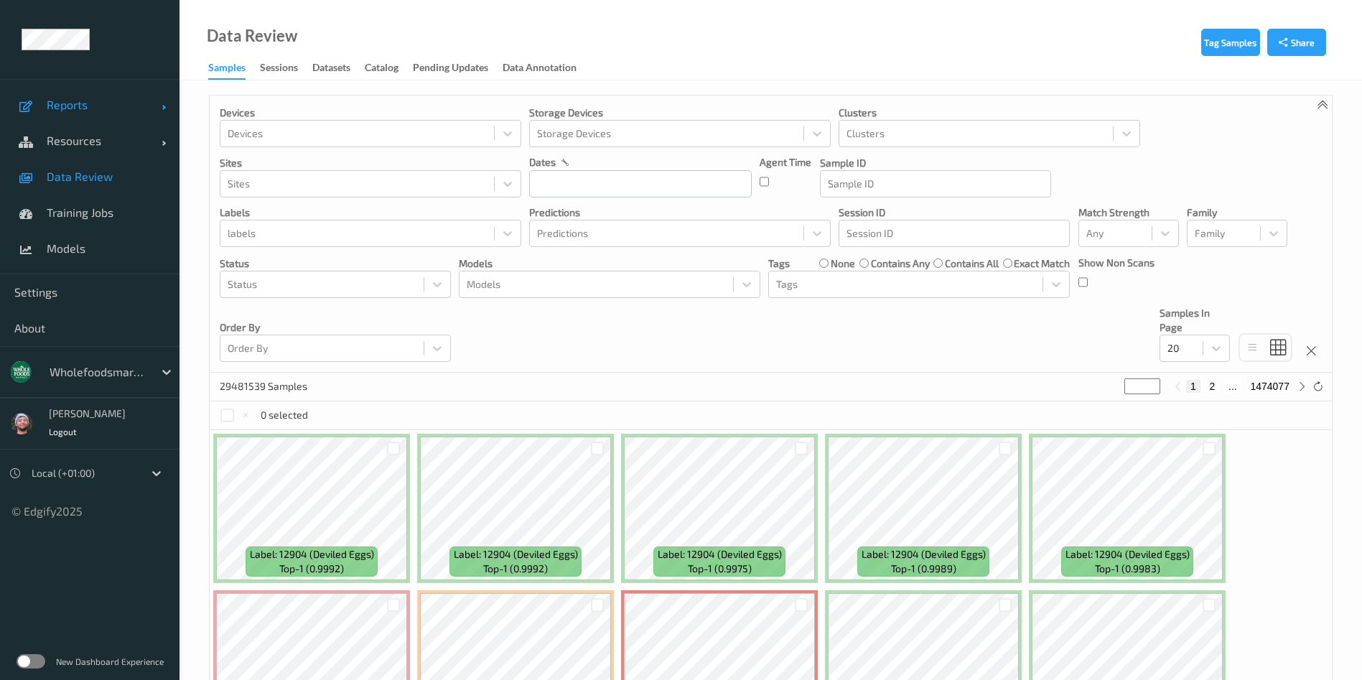
click at [70, 106] on span "Reports" at bounding box center [104, 105] width 115 height 14
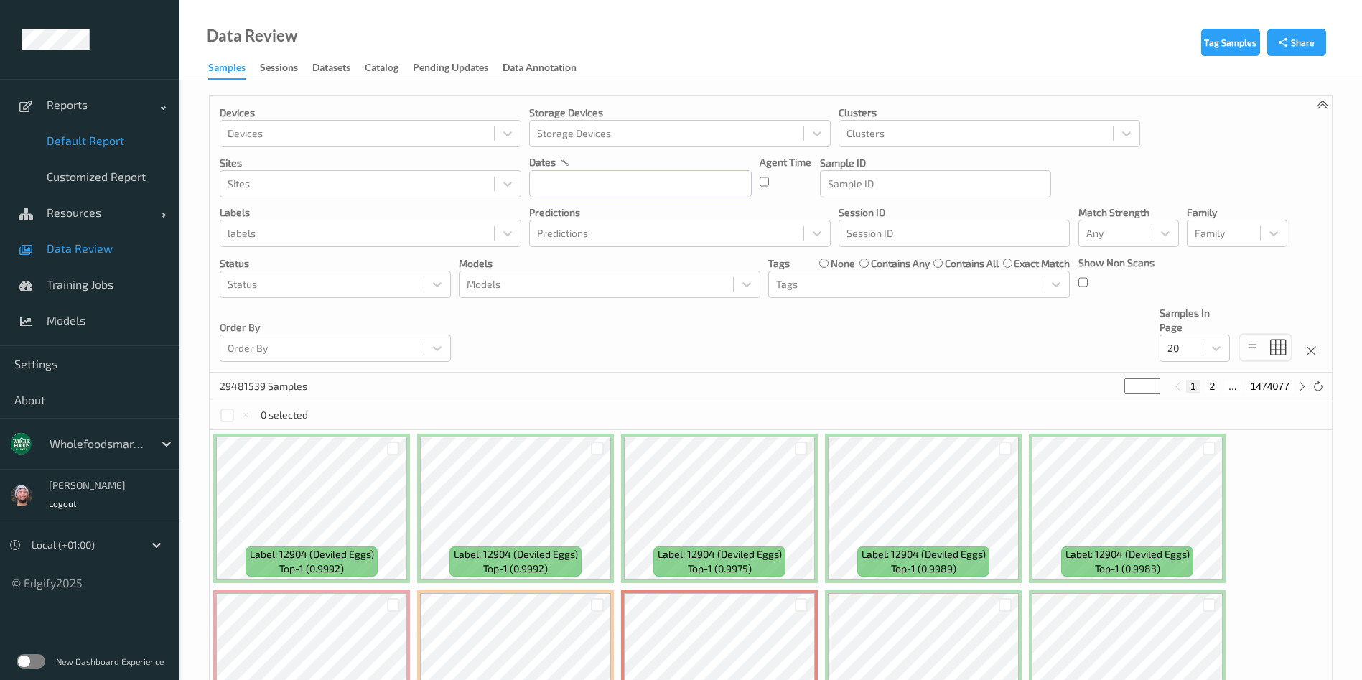
click at [78, 142] on span "Default Report" at bounding box center [106, 140] width 118 height 14
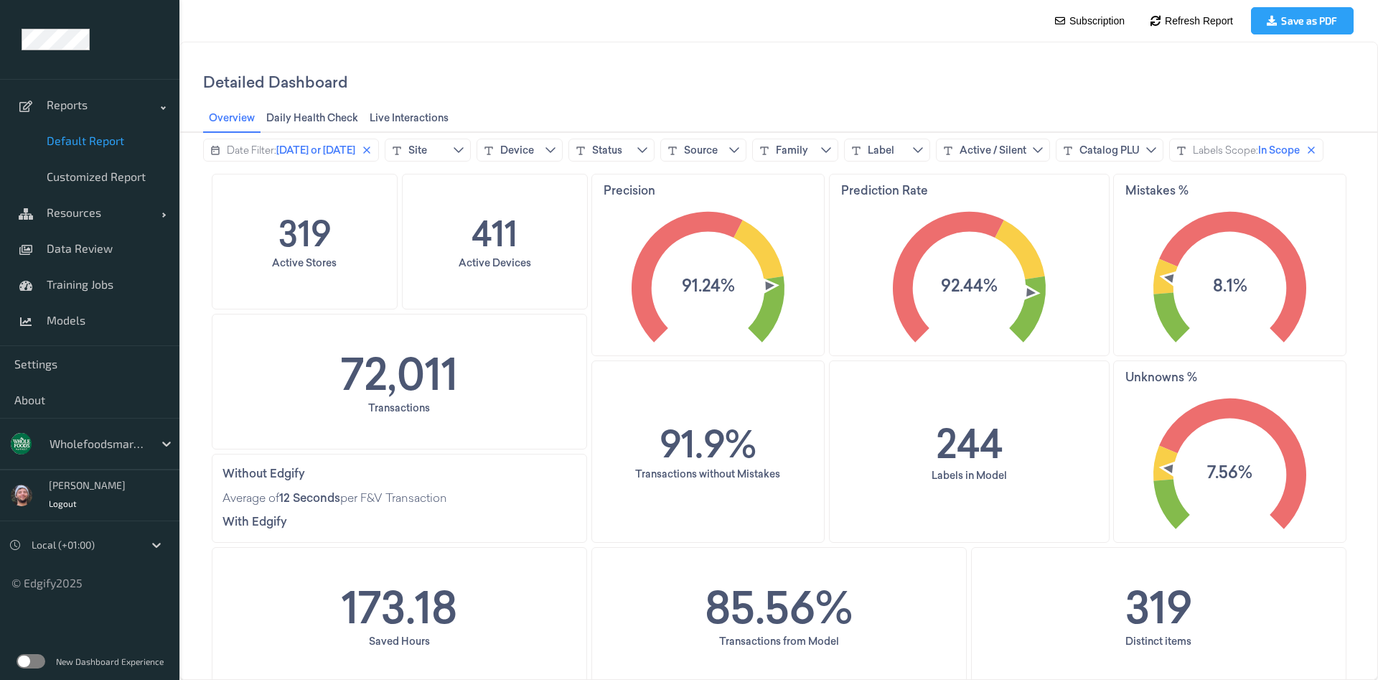
click at [691, 297] on text "91.24%" at bounding box center [707, 285] width 53 height 24
click at [702, 297] on text "91.24%" at bounding box center [707, 285] width 53 height 24
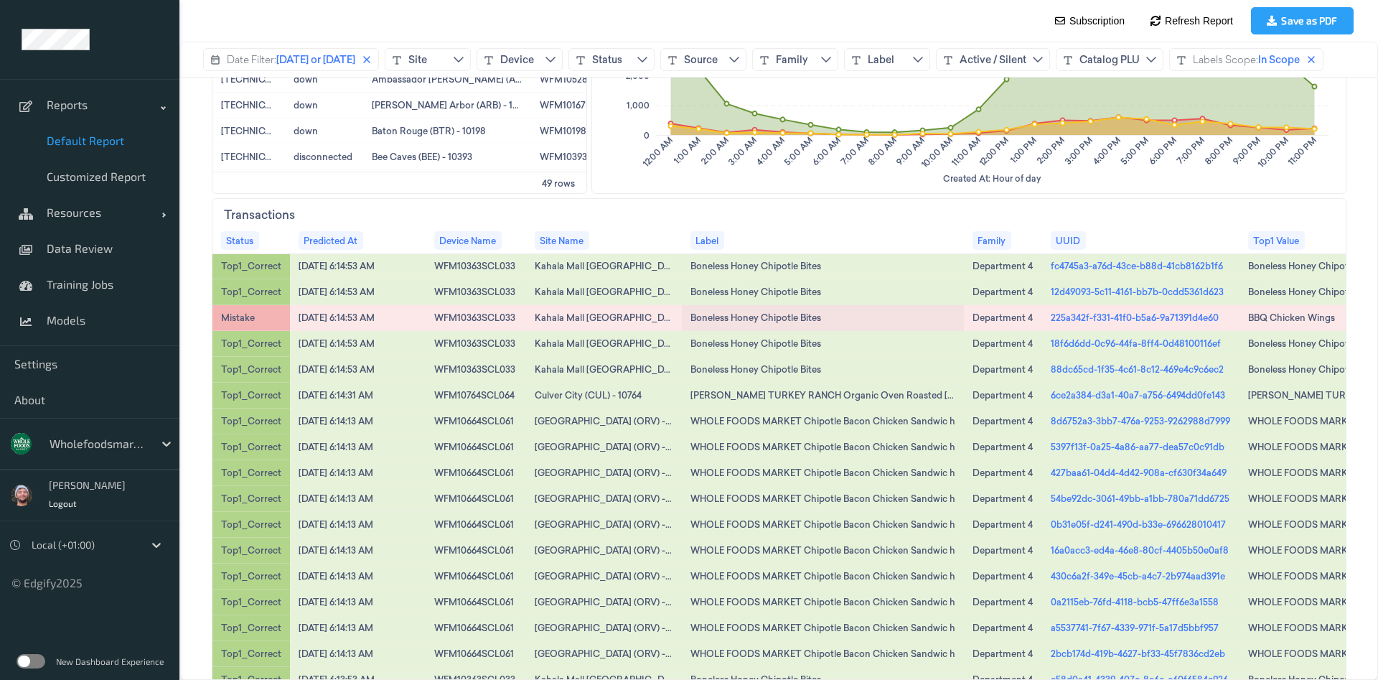
scroll to position [923, 0]
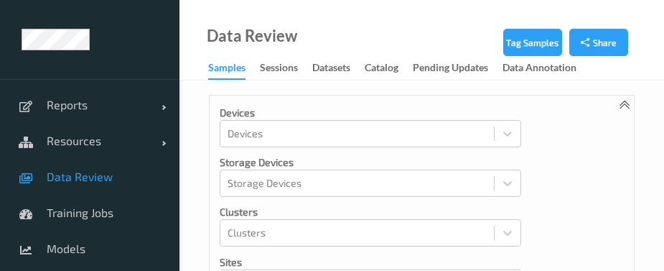
scroll to position [1869, 0]
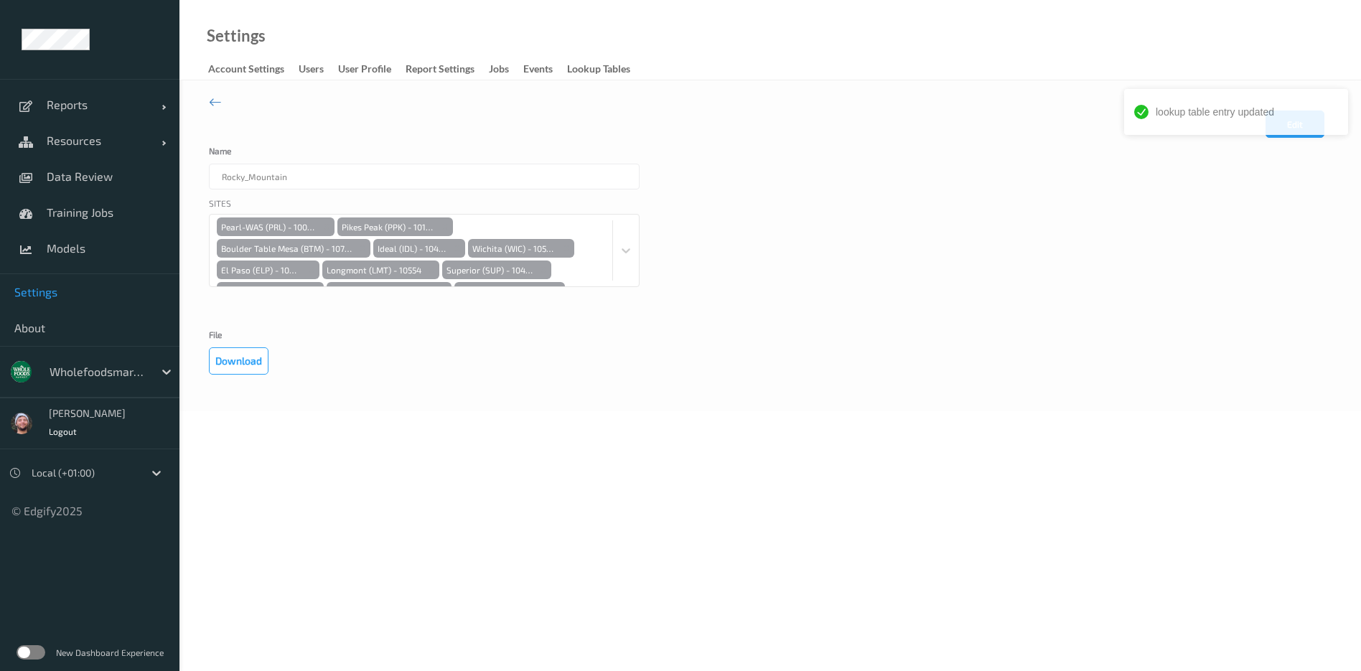
click at [749, 145] on div "Edit Cancel Save" at bounding box center [770, 129] width 1123 height 36
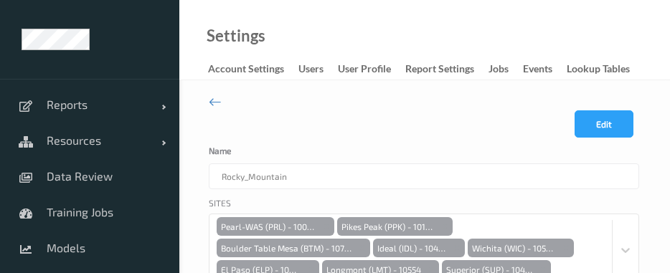
click at [301, 34] on div "Settings Account Settings users User Profile Report Settings Jobs events Lookup…" at bounding box center [424, 40] width 491 height 80
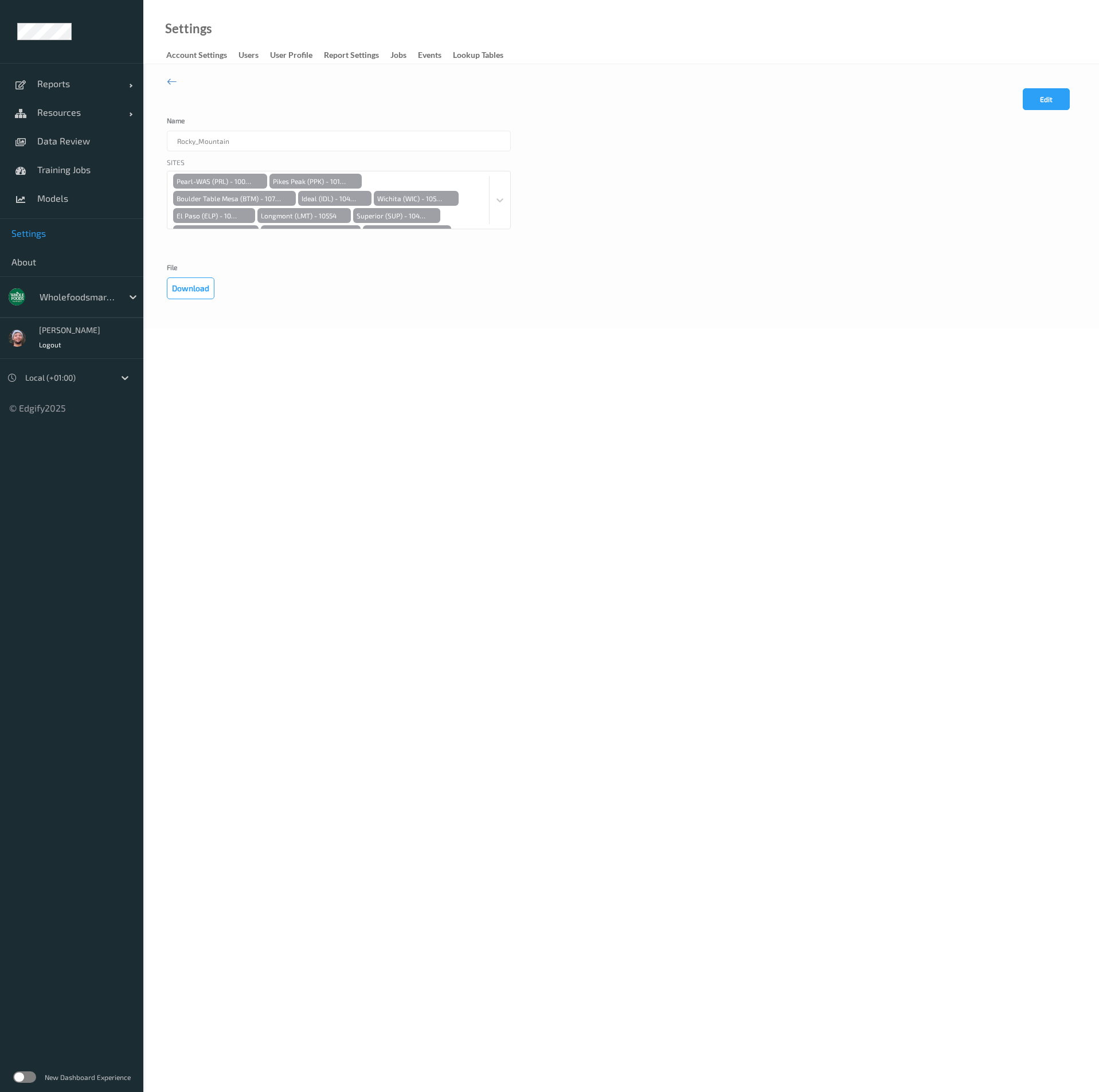
drag, startPoint x: 436, startPoint y: 134, endPoint x: 367, endPoint y: 133, distance: 69.0
click at [436, 134] on div "Rocky_Mountain" at bounding box center [339, 141] width 344 height 21
click at [162, 86] on div "Edit Cancel Save Name Rocky_Mountain Sites Pearl-WAS (PRL) - 10083 Pikes Peak (…" at bounding box center [621, 196] width 955 height 264
click at [176, 76] on icon at bounding box center [172, 81] width 10 height 13
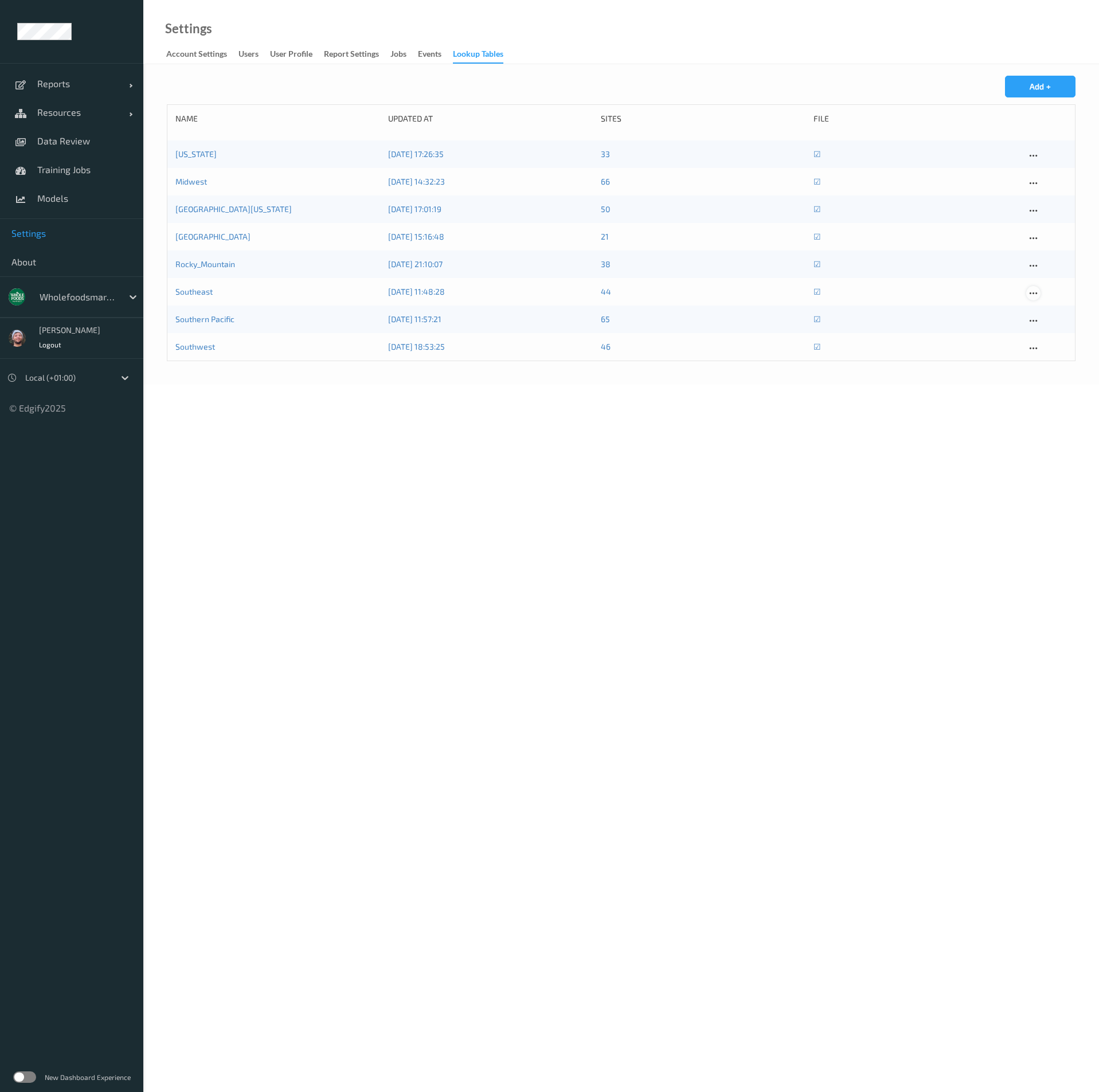
click at [1031, 293] on icon at bounding box center [1034, 293] width 10 height 10
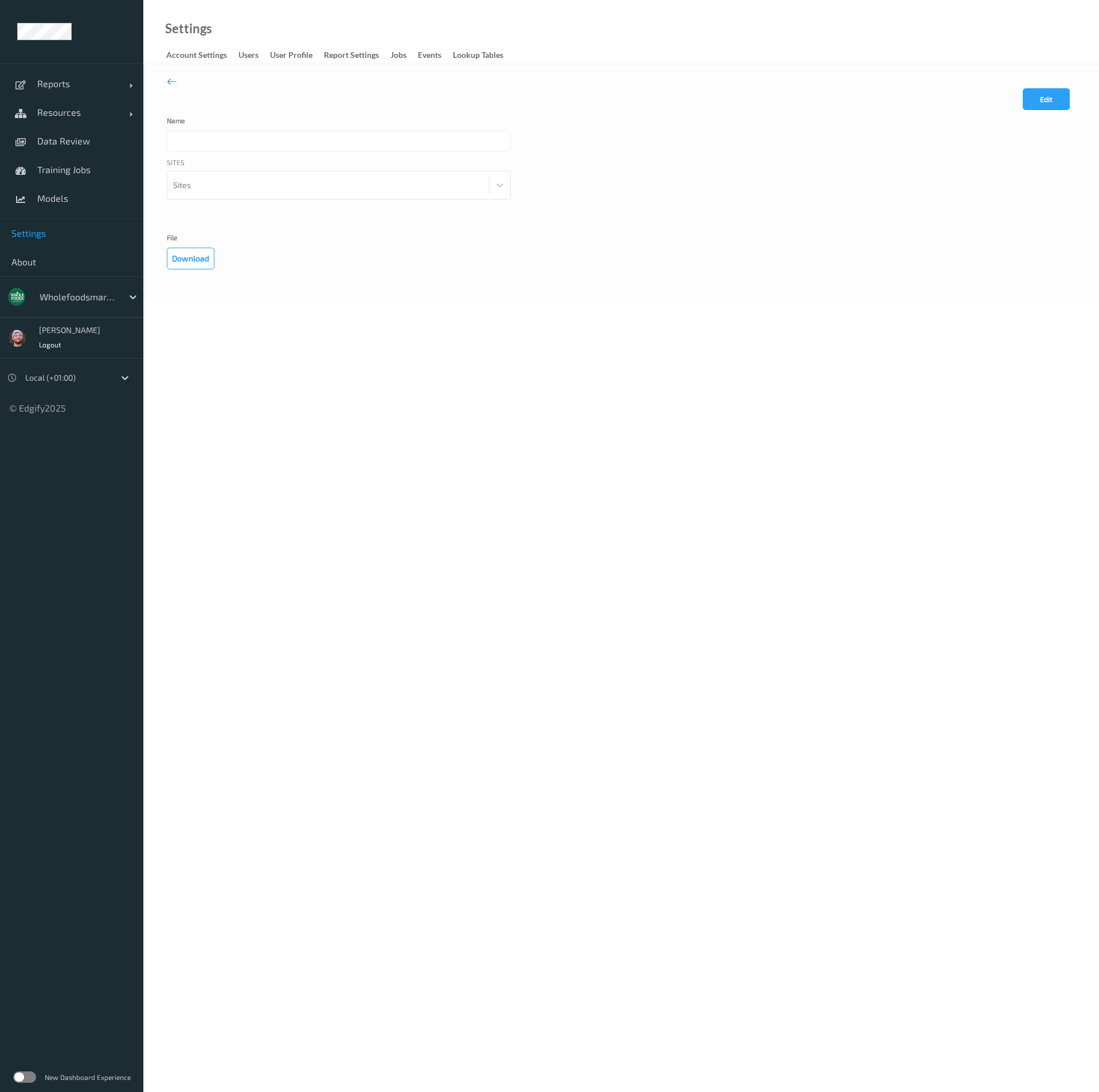
click at [204, 182] on div "Sites Sites" at bounding box center [339, 193] width 344 height 71
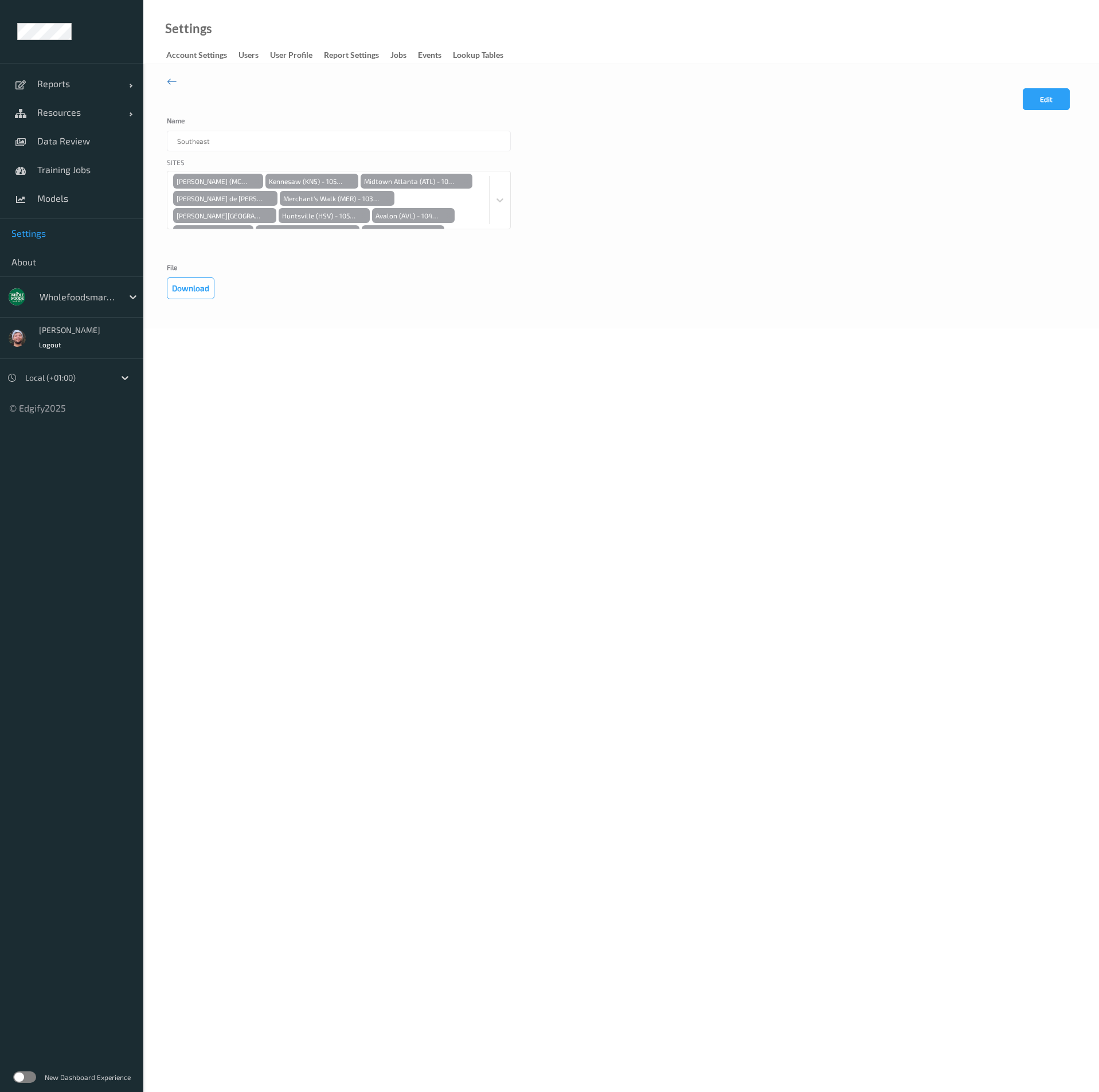
click at [824, 202] on div "Sites McEwen (MCW) - 10321 Kennesaw (KNS) - 10590 Midtown Atlanta (ATL) - 10650…" at bounding box center [621, 208] width 909 height 101
click at [190, 284] on button "Download" at bounding box center [191, 288] width 48 height 22
click at [1059, 101] on button "Edit" at bounding box center [1045, 99] width 47 height 22
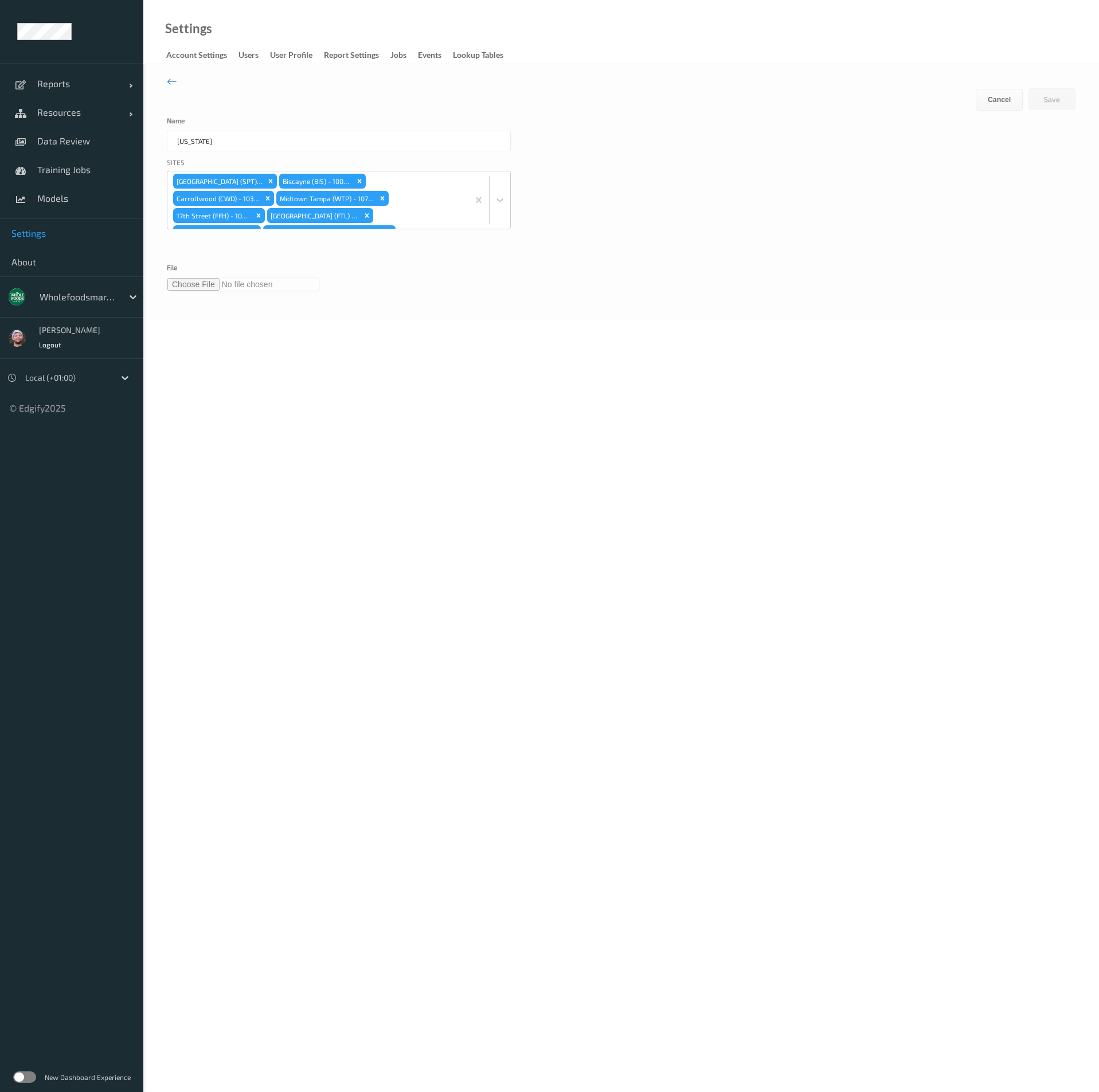
click at [199, 281] on input "file" at bounding box center [244, 284] width 153 height 14
type input "**********"
click at [1061, 101] on button "Save" at bounding box center [1052, 99] width 47 height 22
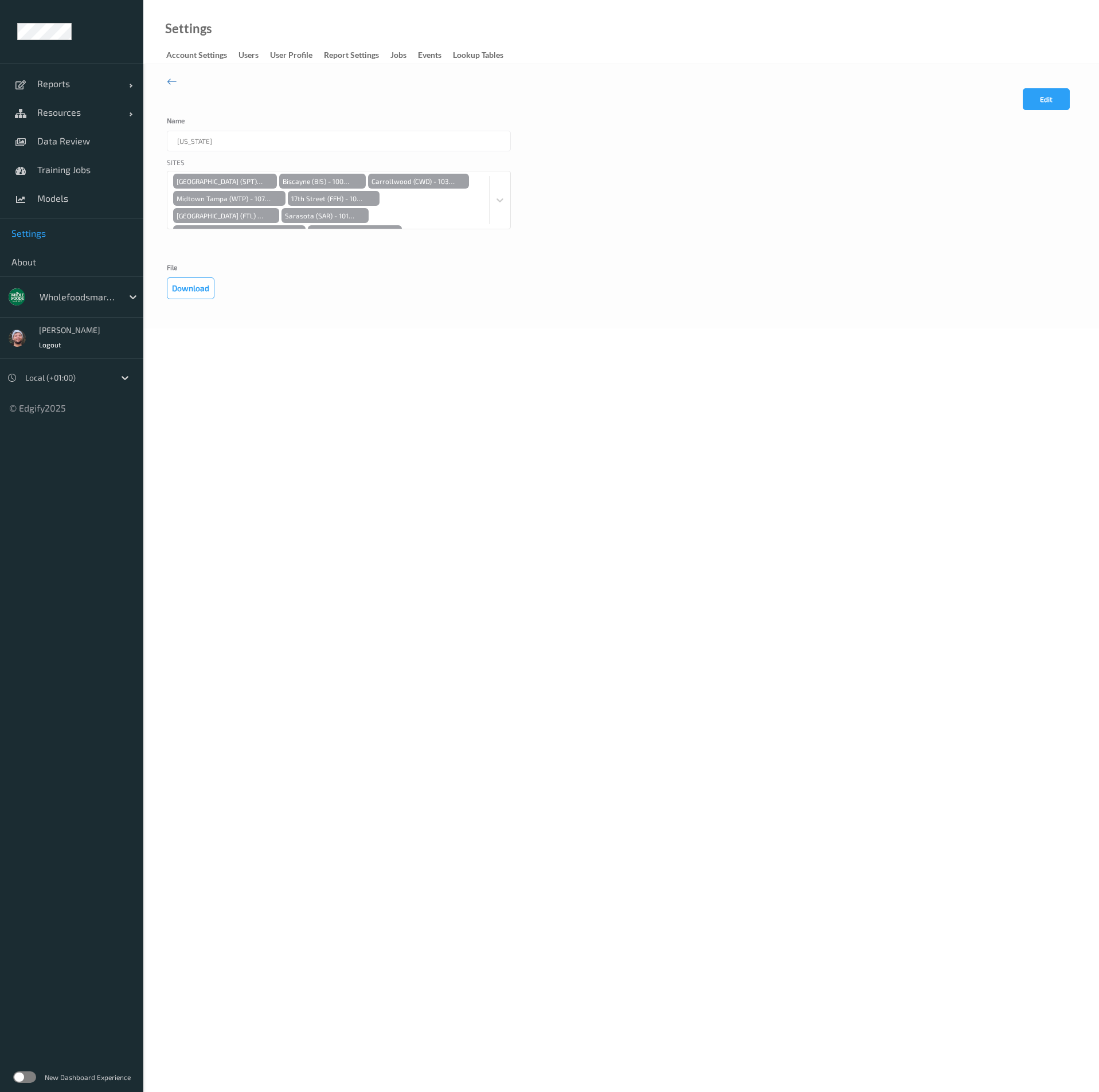
click at [364, 256] on div "Sites [GEOGRAPHIC_DATA] (SPT) - 10793 [GEOGRAPHIC_DATA] (BIS) - 10096 [GEOGRAPH…" at bounding box center [339, 208] width 344 height 101
click at [176, 81] on icon at bounding box center [172, 81] width 10 height 13
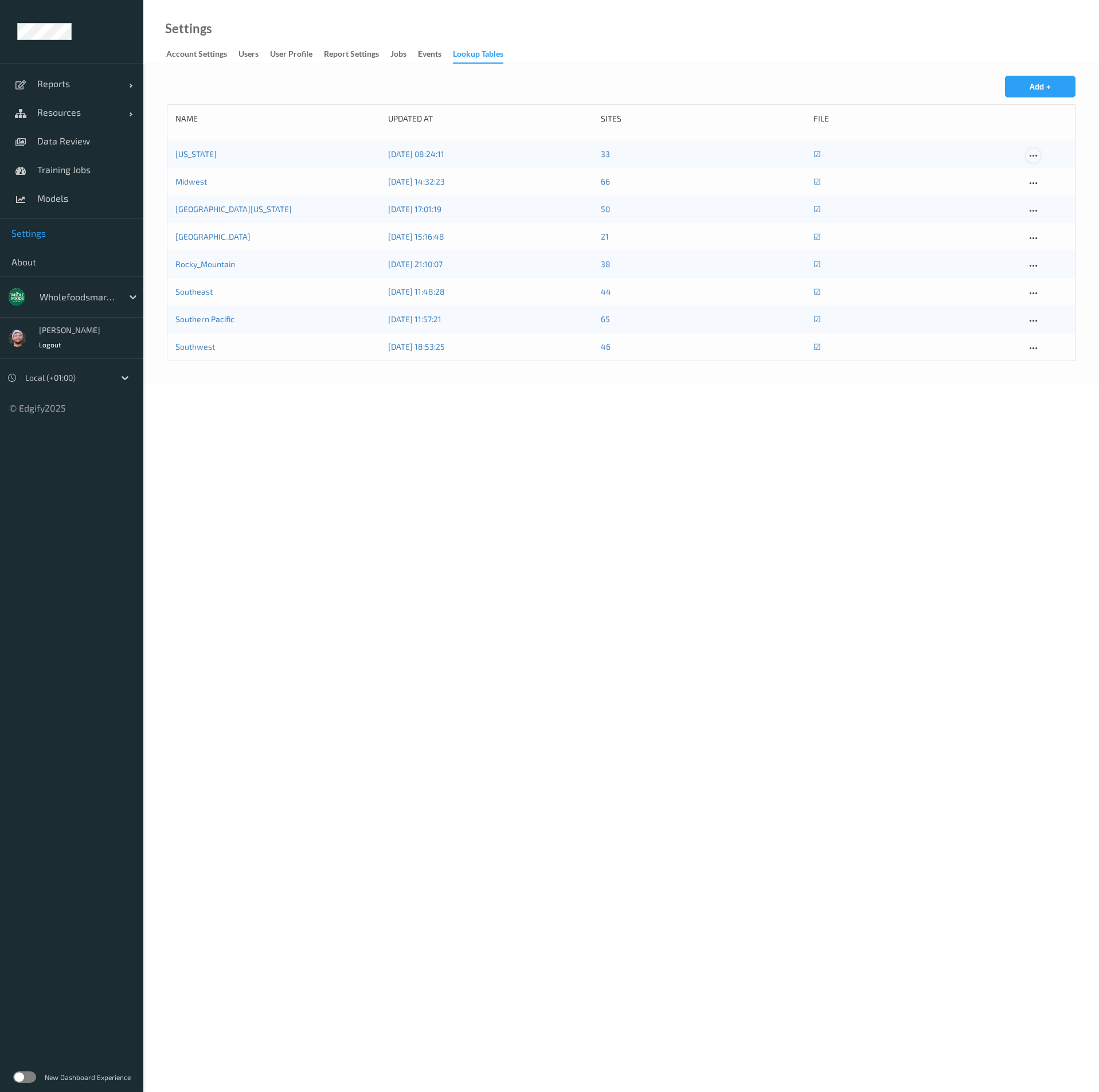
click at [1038, 153] on div at bounding box center [1034, 156] width 14 height 14
click at [1049, 175] on div "Edit" at bounding box center [1053, 174] width 13 height 11
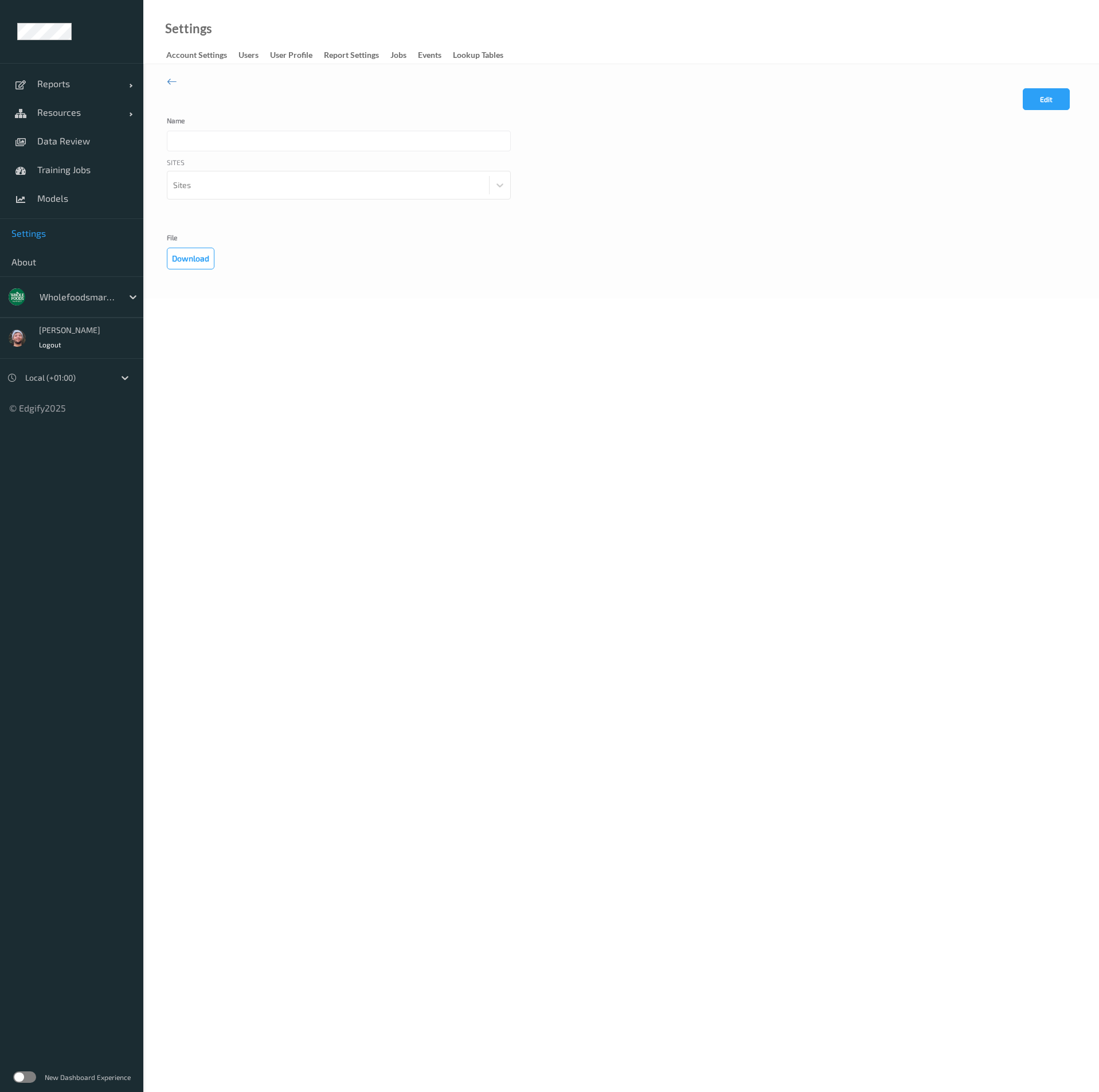
type input "Florida"
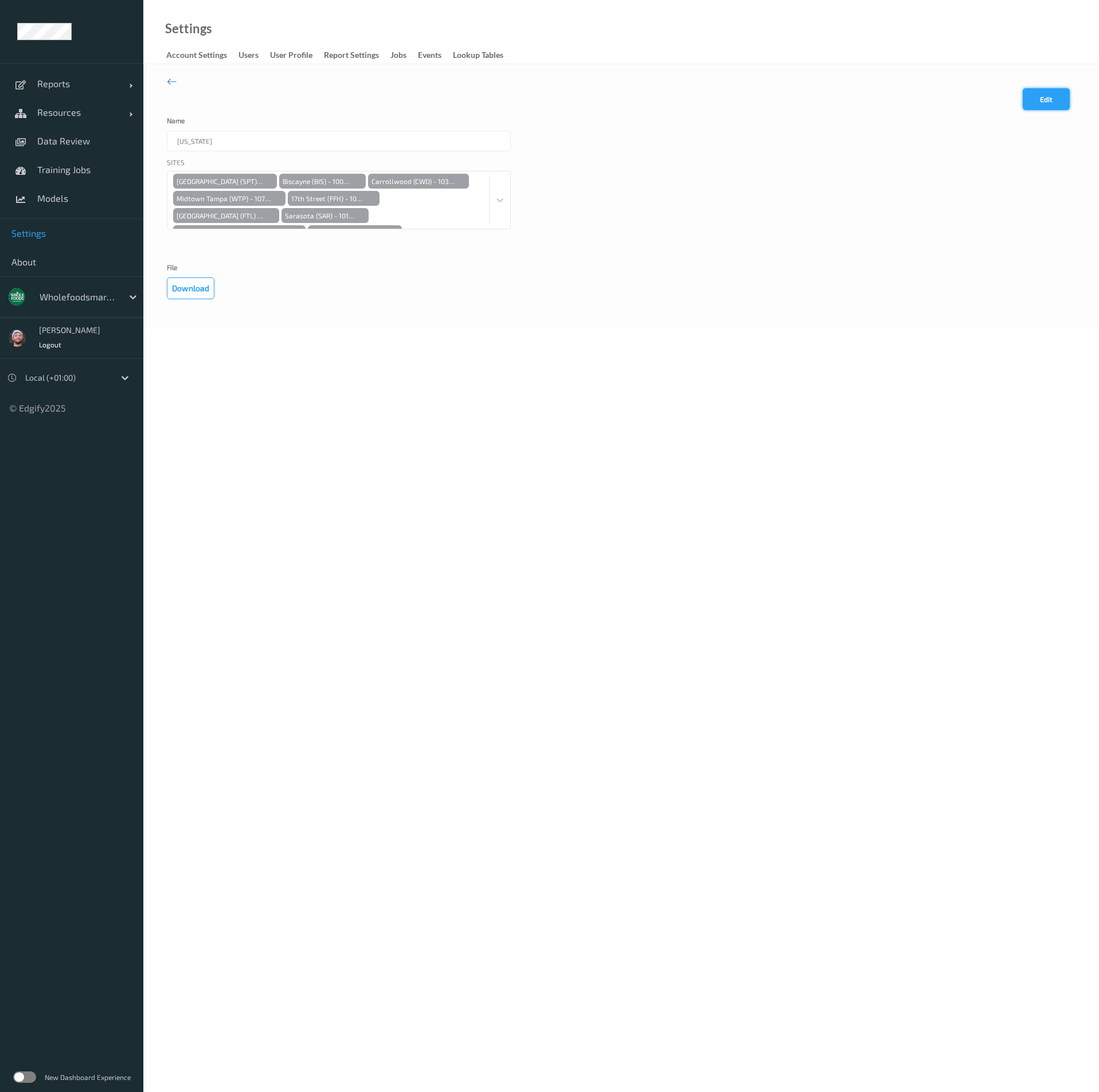
click at [1052, 105] on button "Edit" at bounding box center [1045, 99] width 47 height 22
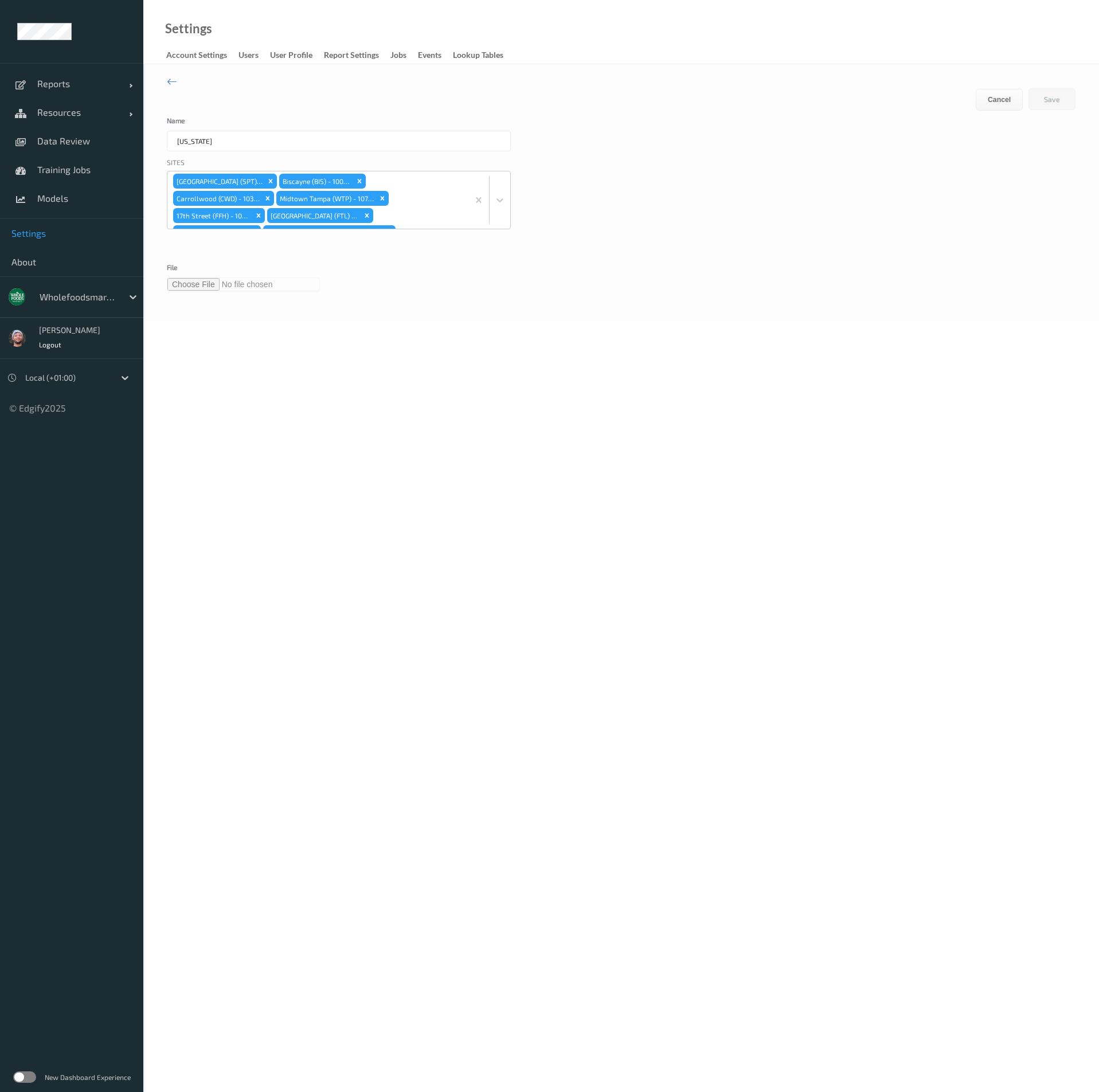
click at [210, 282] on input "file" at bounding box center [244, 284] width 153 height 14
type input "**********"
click at [1041, 93] on button "Save" at bounding box center [1052, 99] width 47 height 22
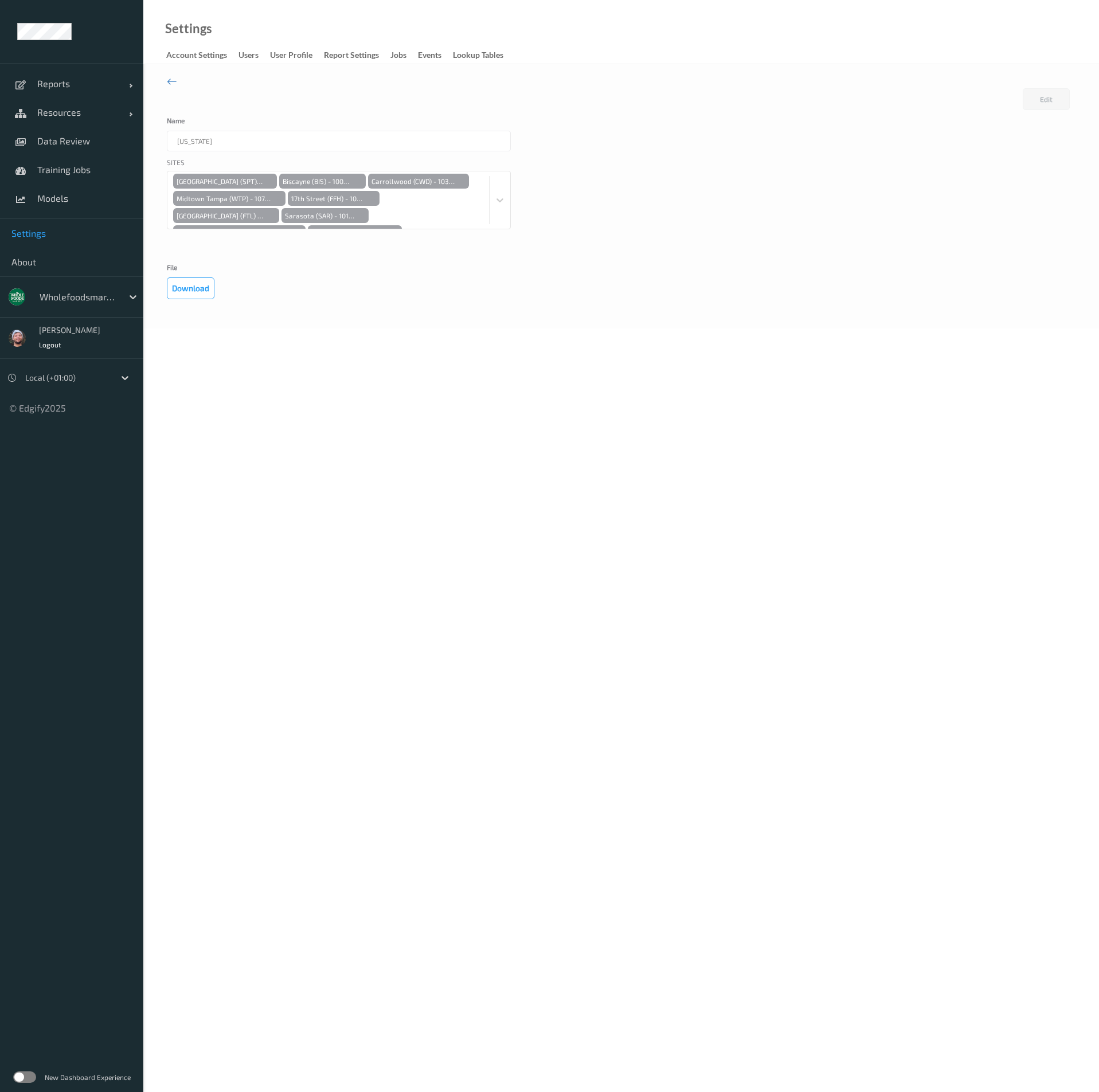
click at [551, 231] on div "Sites St. Petersburg (SPT) - 10793 Biscayne (BIS) - 10096 Carrollwood (CWD) - 1…" at bounding box center [621, 208] width 909 height 101
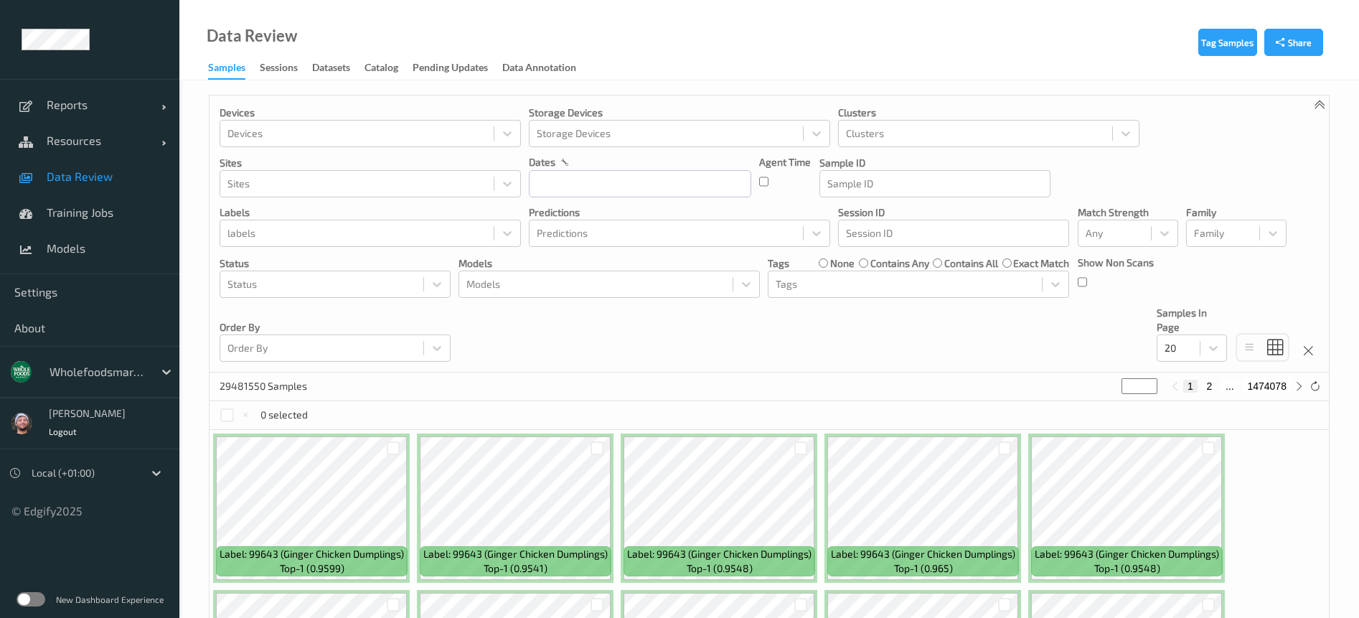
click at [856, 71] on div "Data Review Samples Sessions Datasets Catalog Pending Updates Data Annotation" at bounding box center [769, 40] width 1180 height 80
click at [415, 232] on div at bounding box center [357, 233] width 259 height 17
paste input "50913"
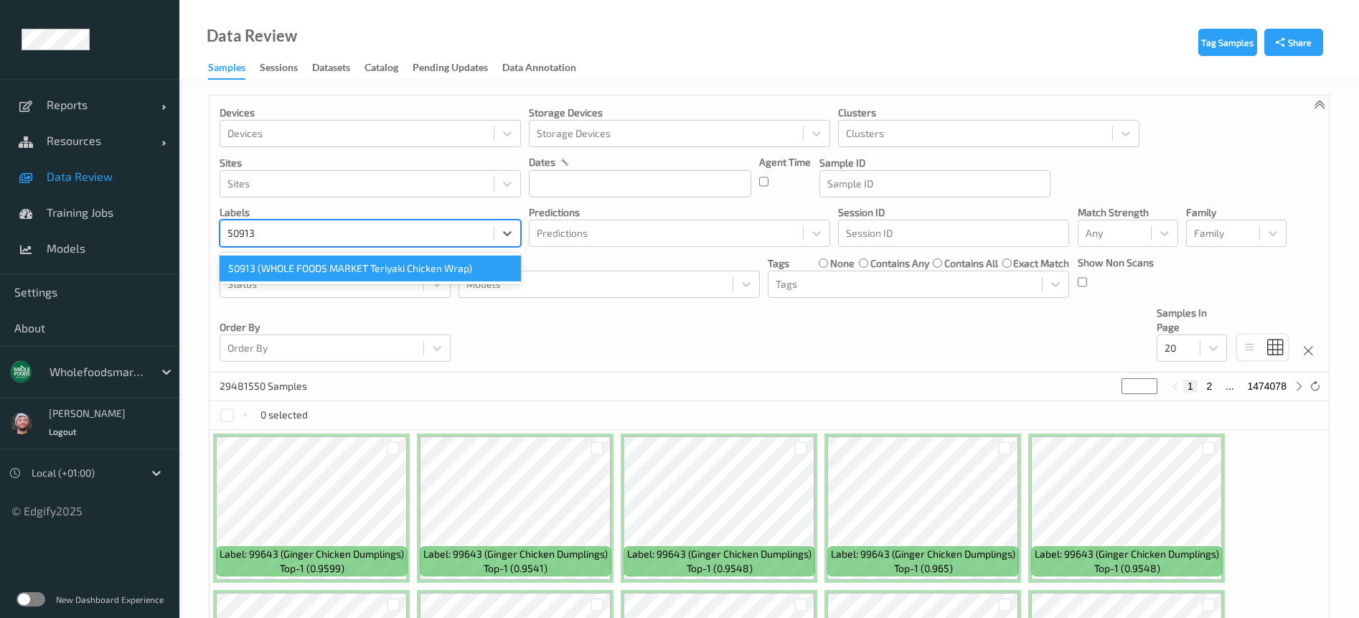
type input "50913"
click at [607, 192] on input "text" at bounding box center [640, 183] width 222 height 27
click at [571, 314] on div "Devices Devices Storage Devices Storage Devices Clusters Clusters Sites Sites d…" at bounding box center [770, 233] width 1120 height 277
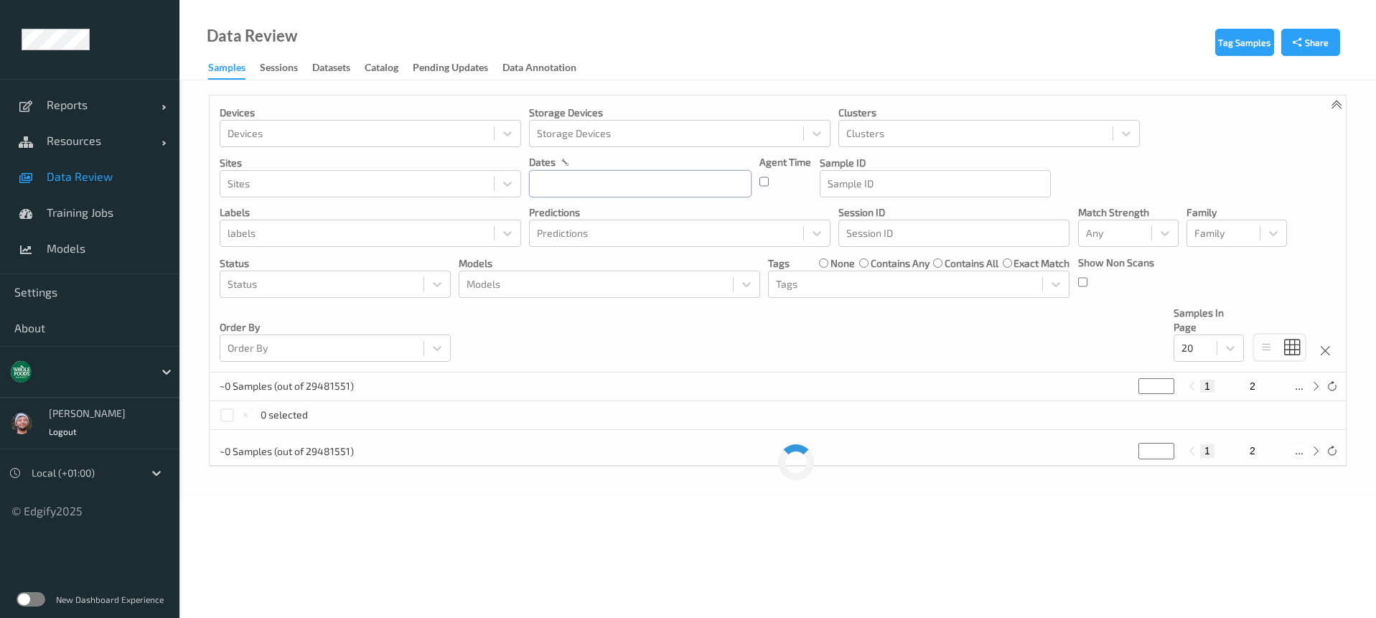
click at [578, 192] on input "text" at bounding box center [640, 183] width 222 height 27
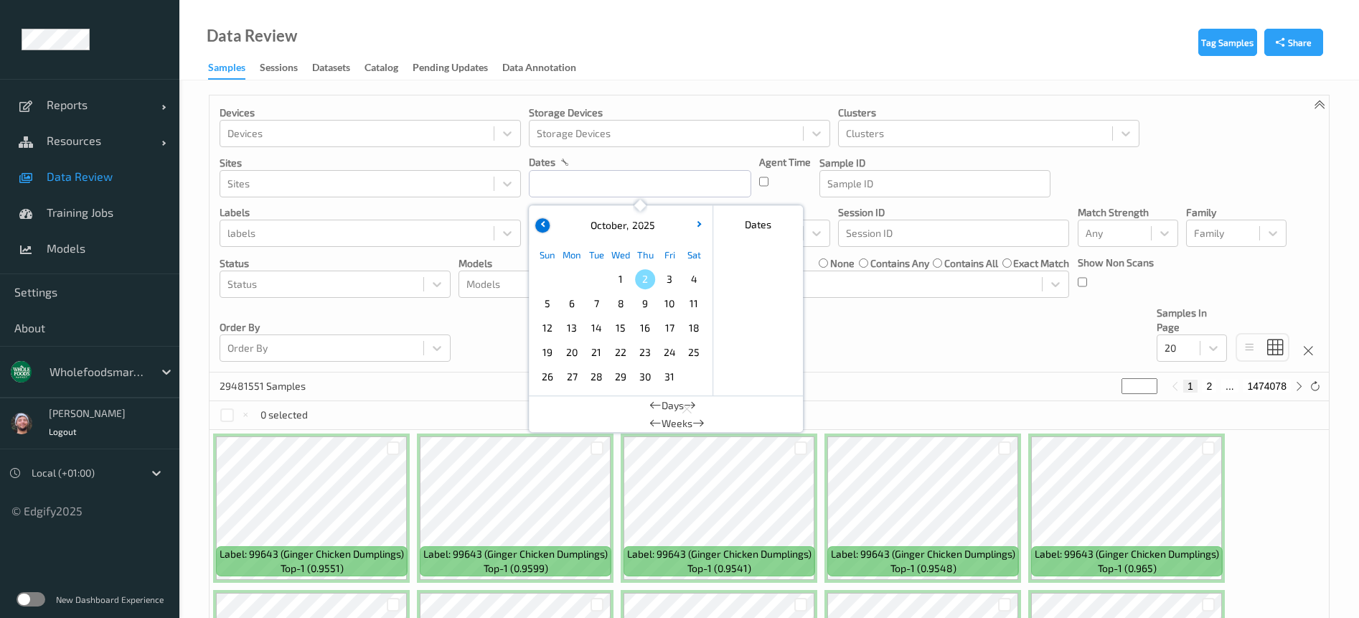
click at [544, 230] on button "button" at bounding box center [542, 225] width 14 height 14
click at [617, 349] on span "24" at bounding box center [621, 352] width 20 height 20
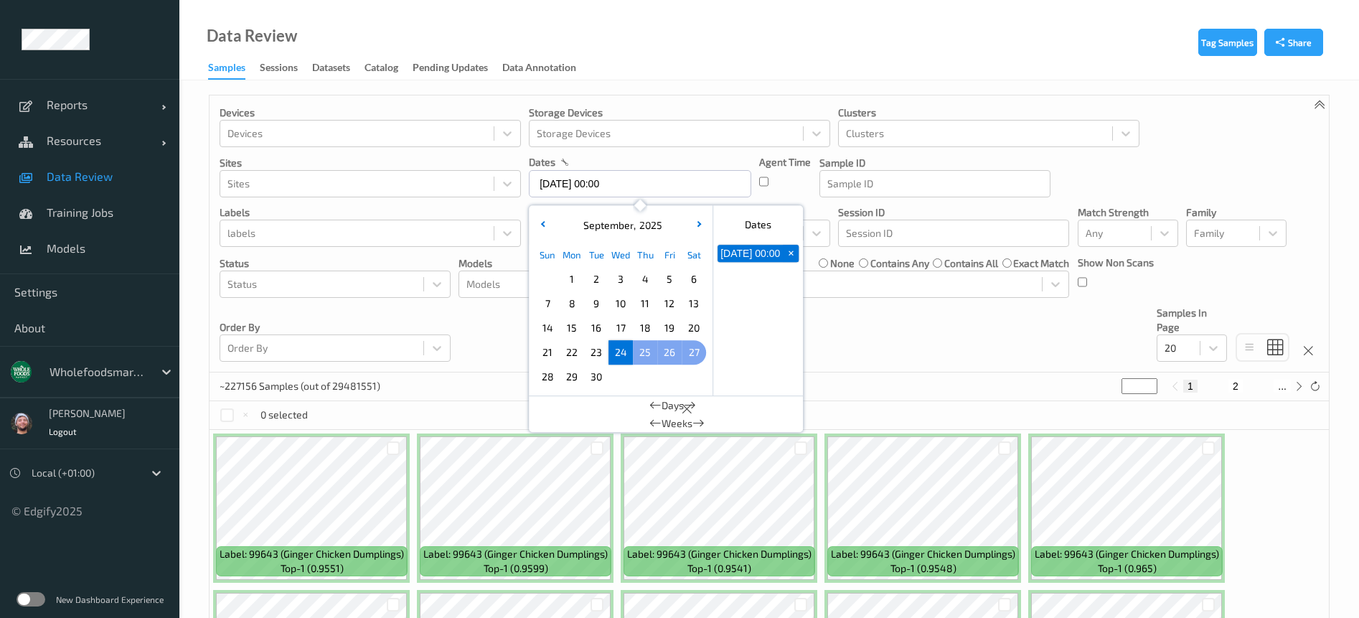
click at [690, 354] on span "27" at bounding box center [694, 352] width 20 height 20
type input "24/09/2025 00:00 -> 27/09/2025 23:59"
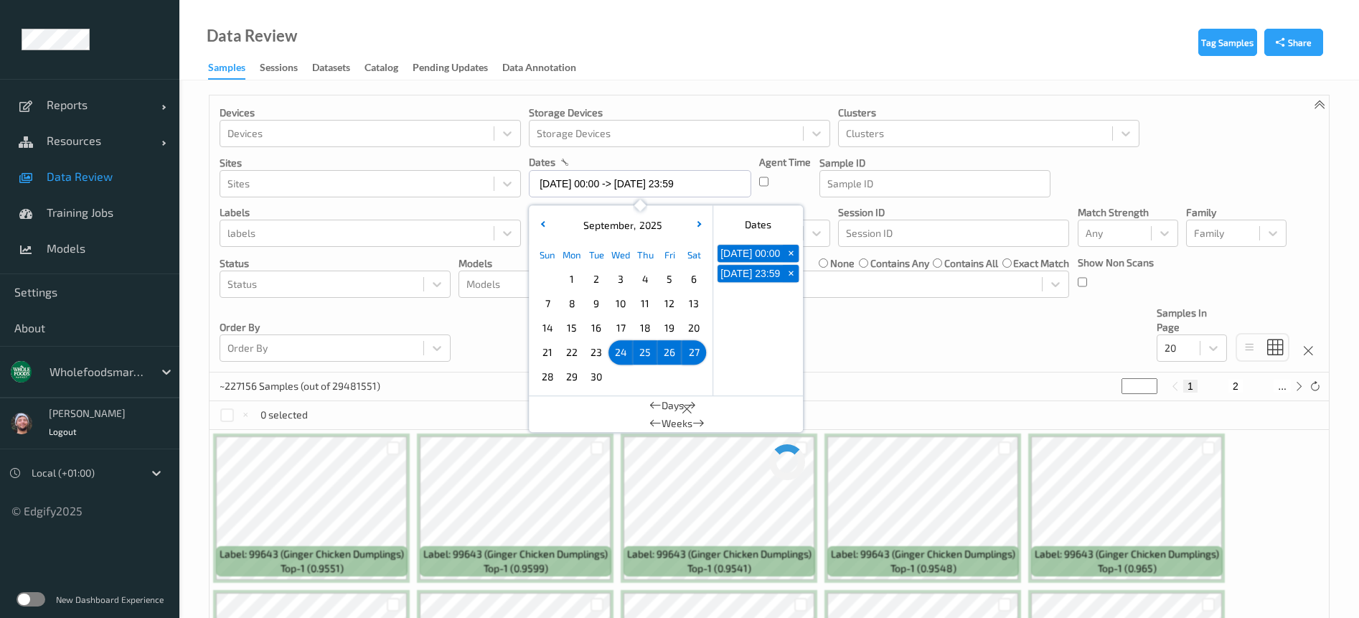
click at [854, 340] on div "Devices Devices Storage Devices Storage Devices Clusters Clusters Sites Sites d…" at bounding box center [770, 233] width 1120 height 277
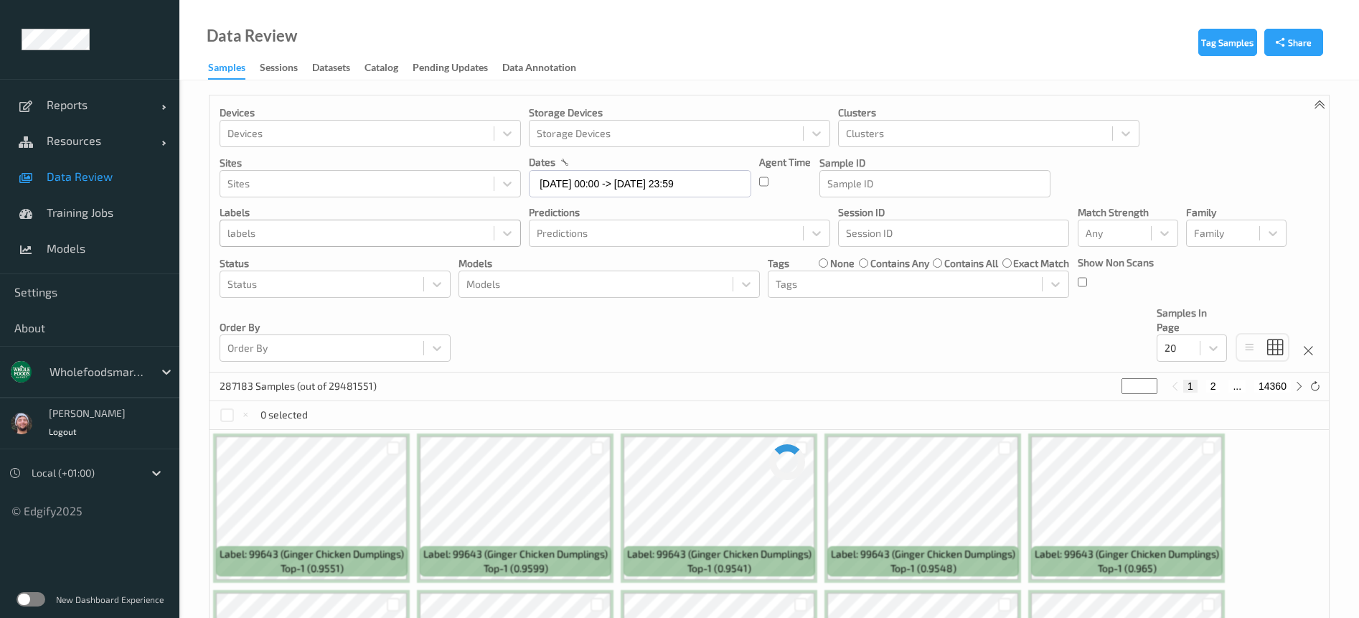
click at [355, 240] on div at bounding box center [357, 233] width 259 height 17
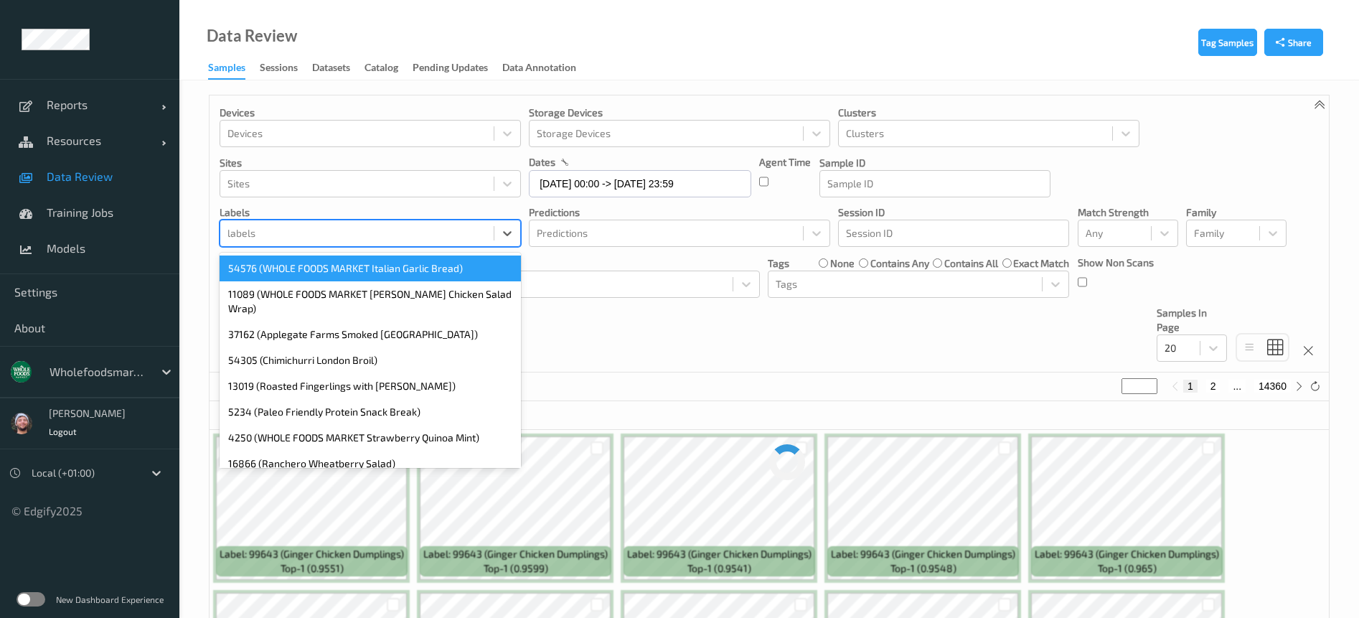
paste input "50913"
type input "50913"
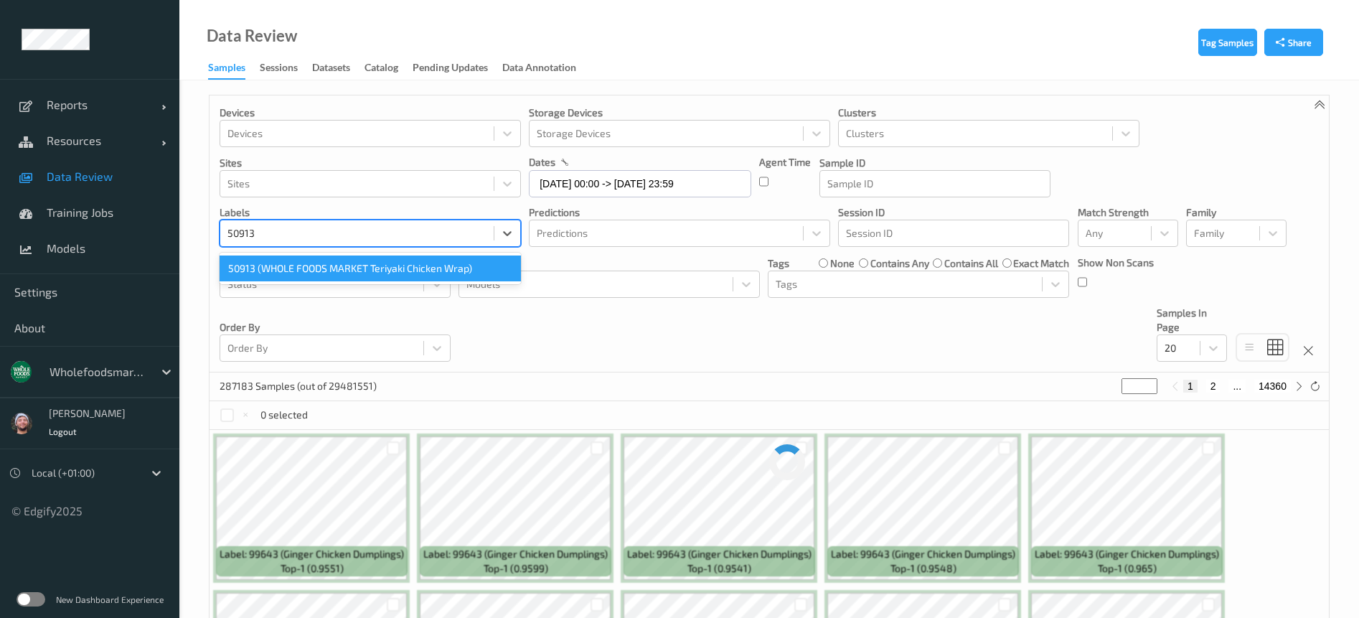
click at [264, 272] on div "50913 (WHOLE FOODS MARKET Teriyaki Chicken Wrap)" at bounding box center [370, 269] width 301 height 26
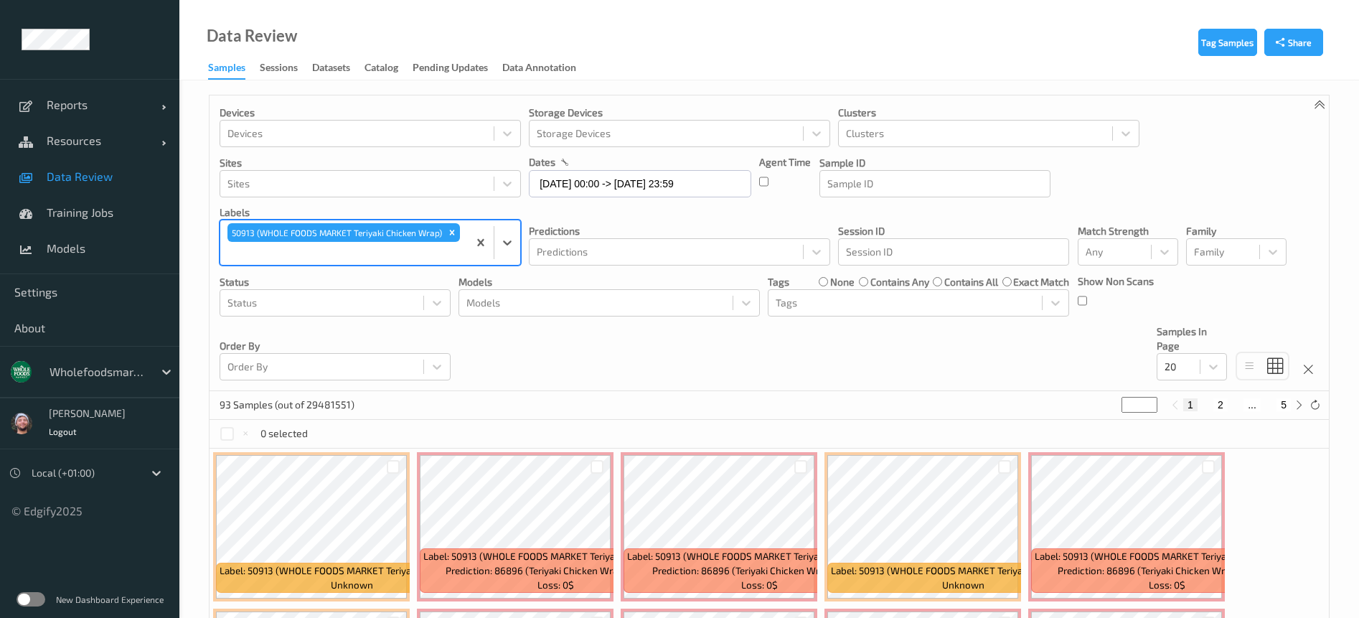
click at [762, 366] on div "Devices Devices Storage Devices Storage Devices Clusters Clusters Sites Sites d…" at bounding box center [770, 243] width 1120 height 296
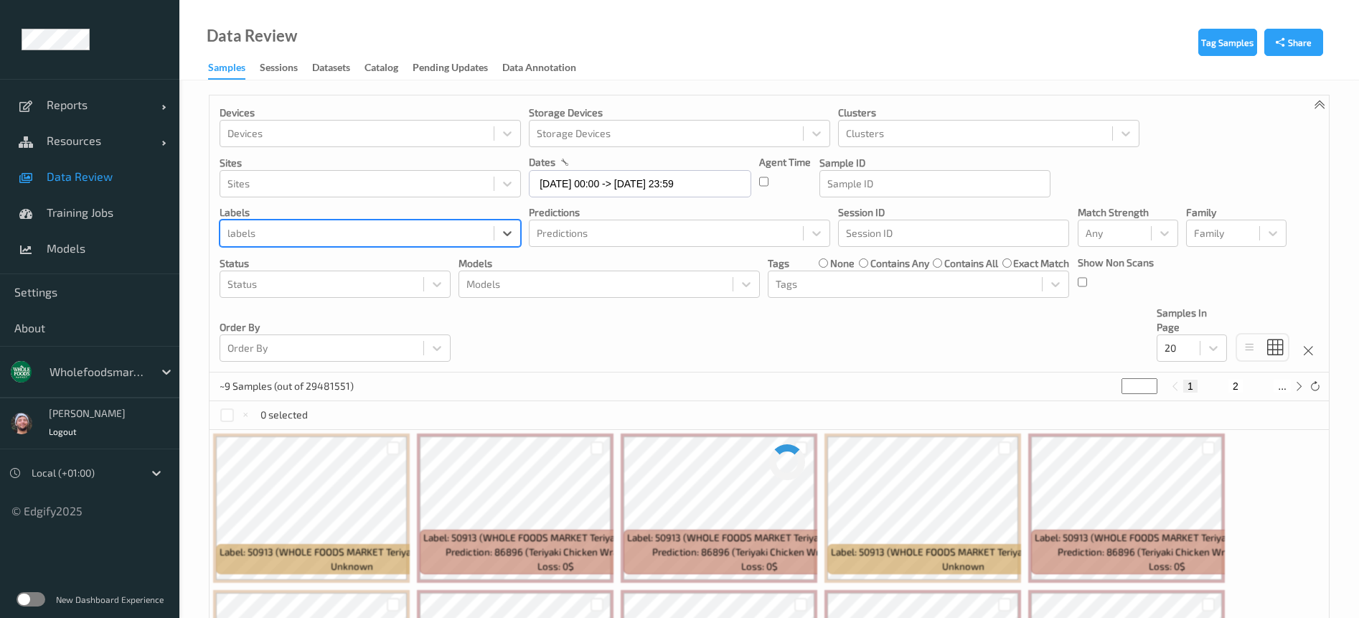
paste input "42507"
type input "42507"
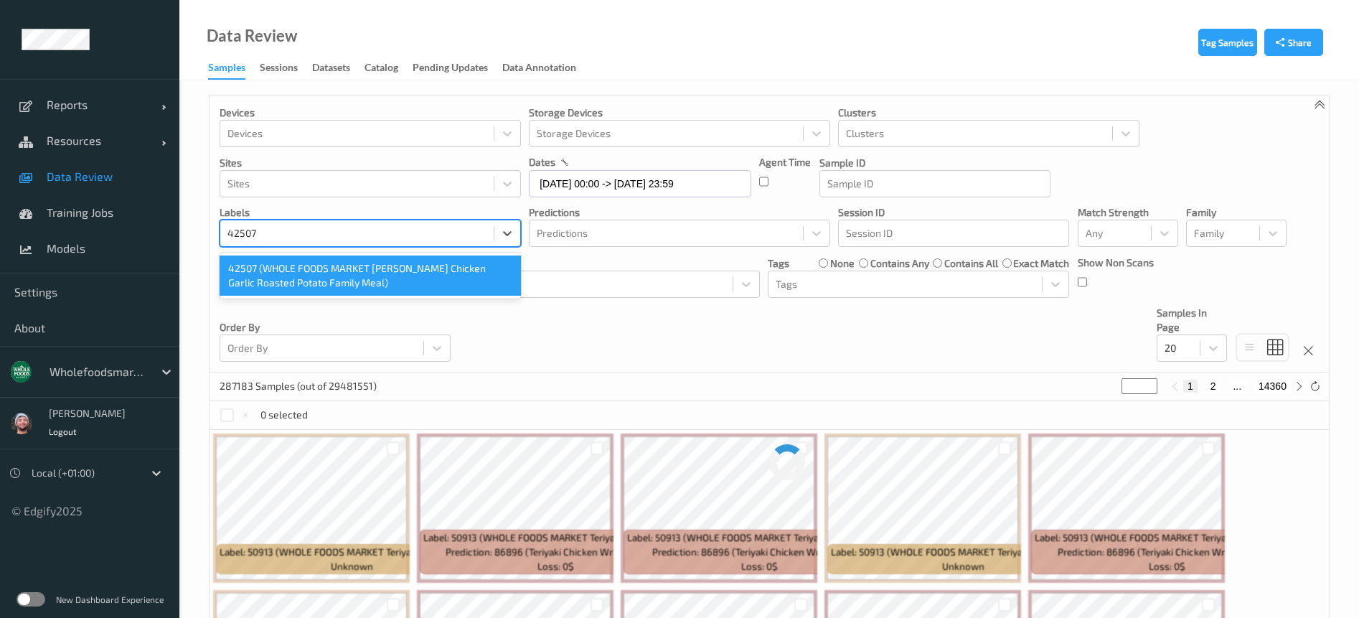
click at [334, 273] on div "42507 (WHOLE FOODS MARKET Lemon Rosemary Chicken Garlic Roasted Potato Family M…" at bounding box center [370, 276] width 301 height 40
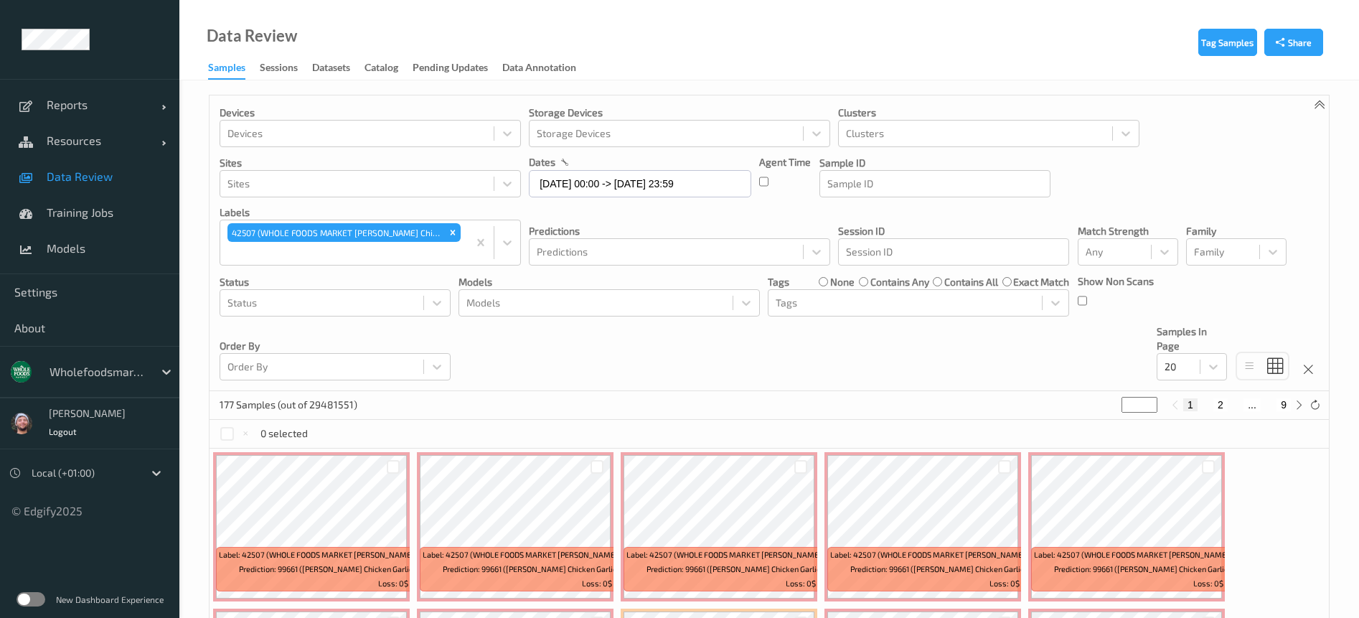
paste input "36178"
type input "36178"
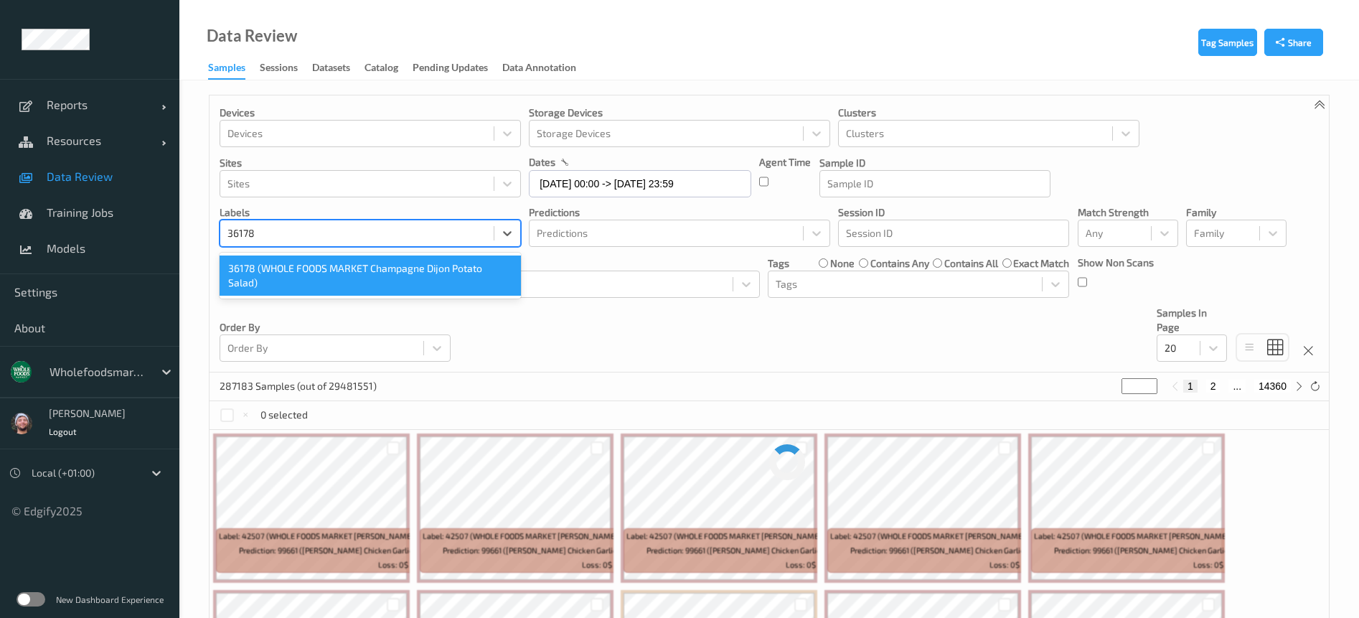
click at [315, 276] on div "36178 (WHOLE FOODS MARKET Champagne Dijon Potato Salad)" at bounding box center [370, 276] width 301 height 40
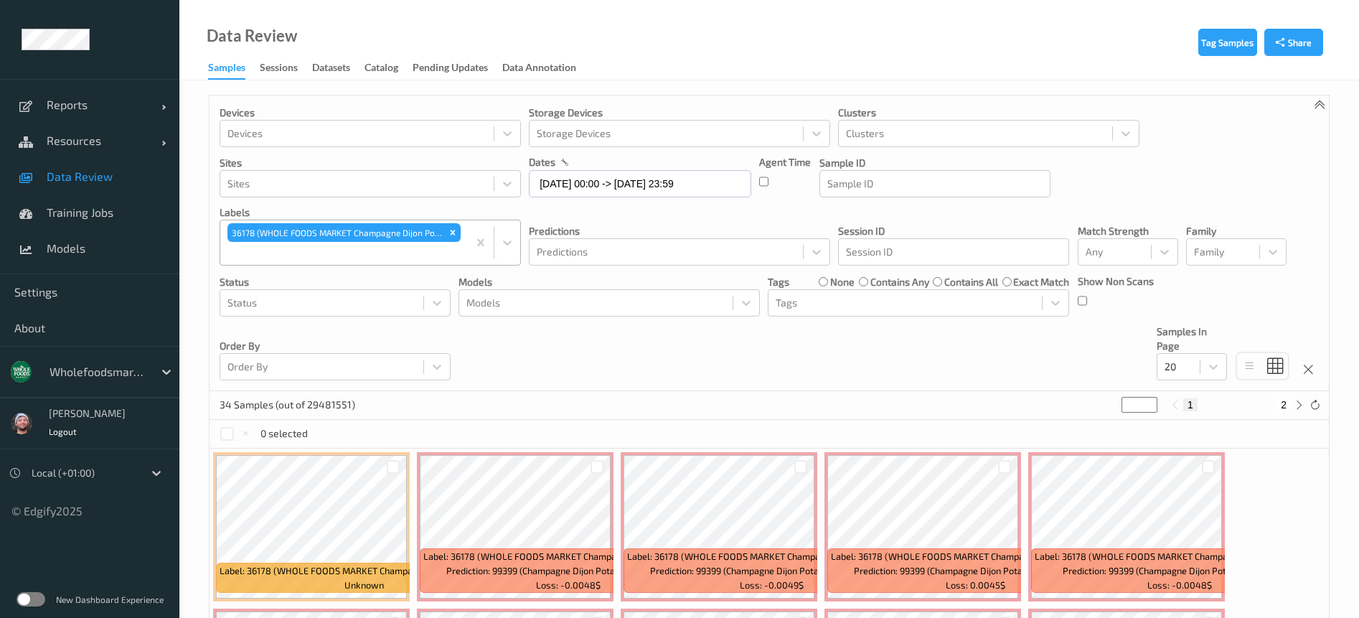
paste input "24731"
type input "24731"
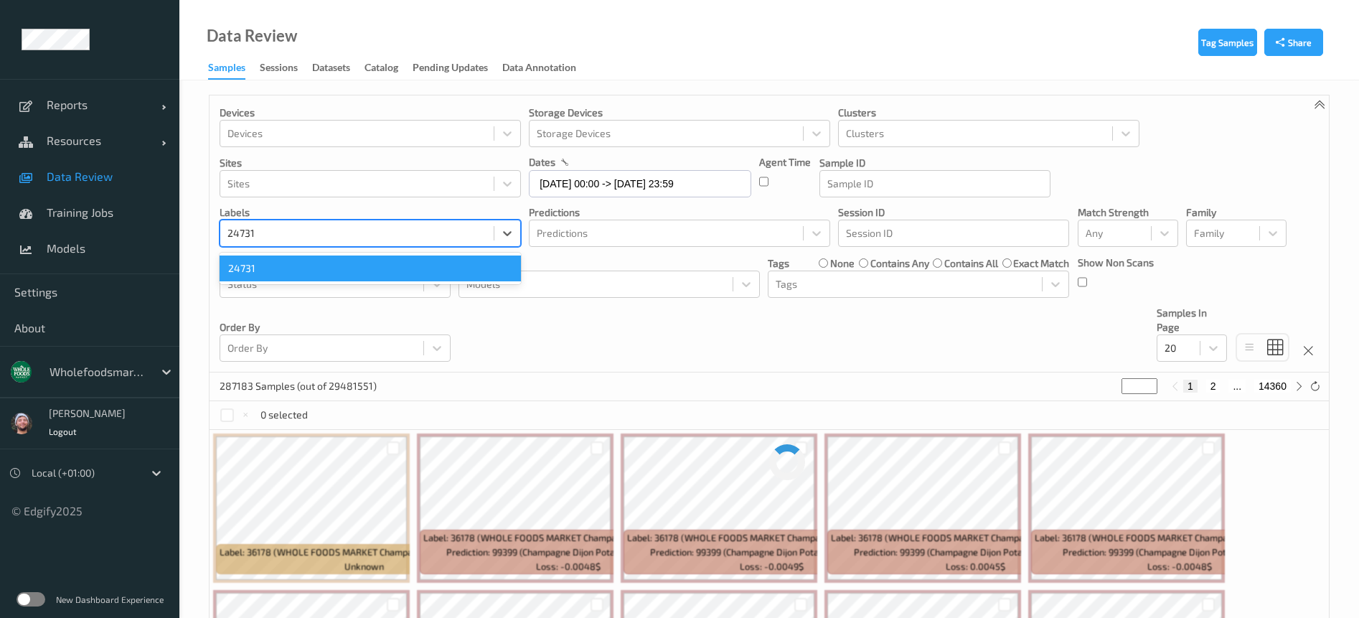
click at [300, 264] on div "24731" at bounding box center [370, 269] width 301 height 26
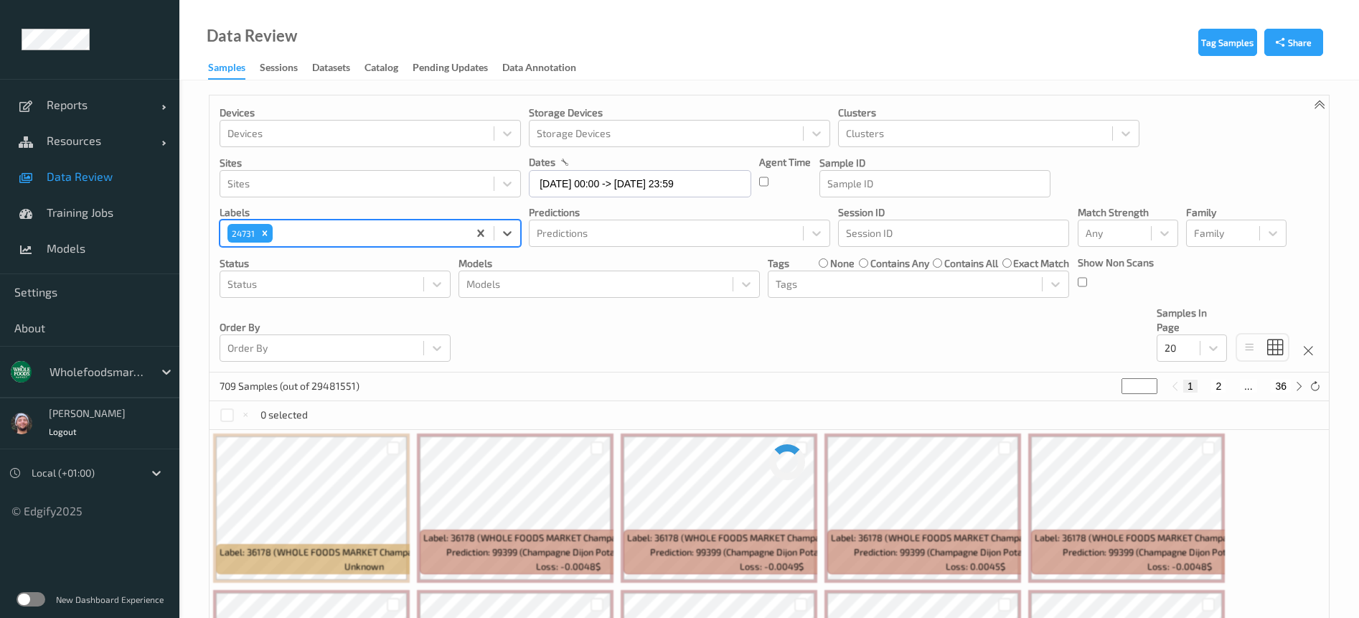
click at [716, 344] on div "Devices Devices Storage Devices Storage Devices Clusters Clusters Sites Sites d…" at bounding box center [770, 233] width 1120 height 277
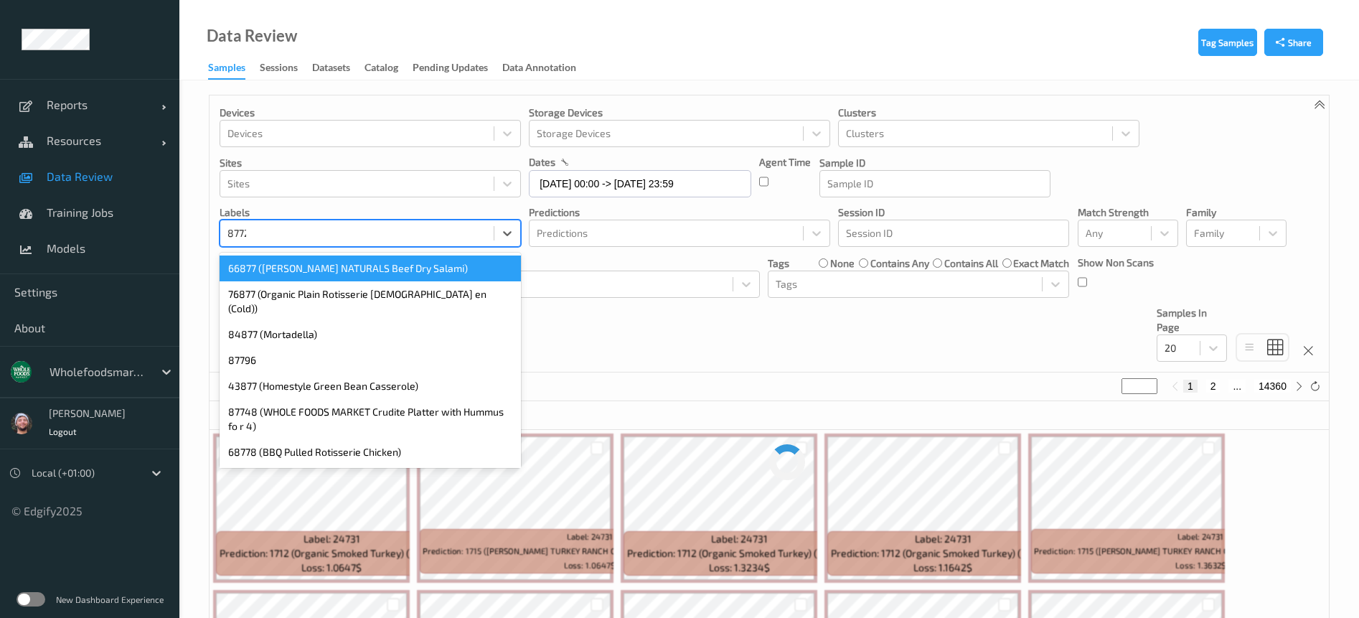
type input "87724"
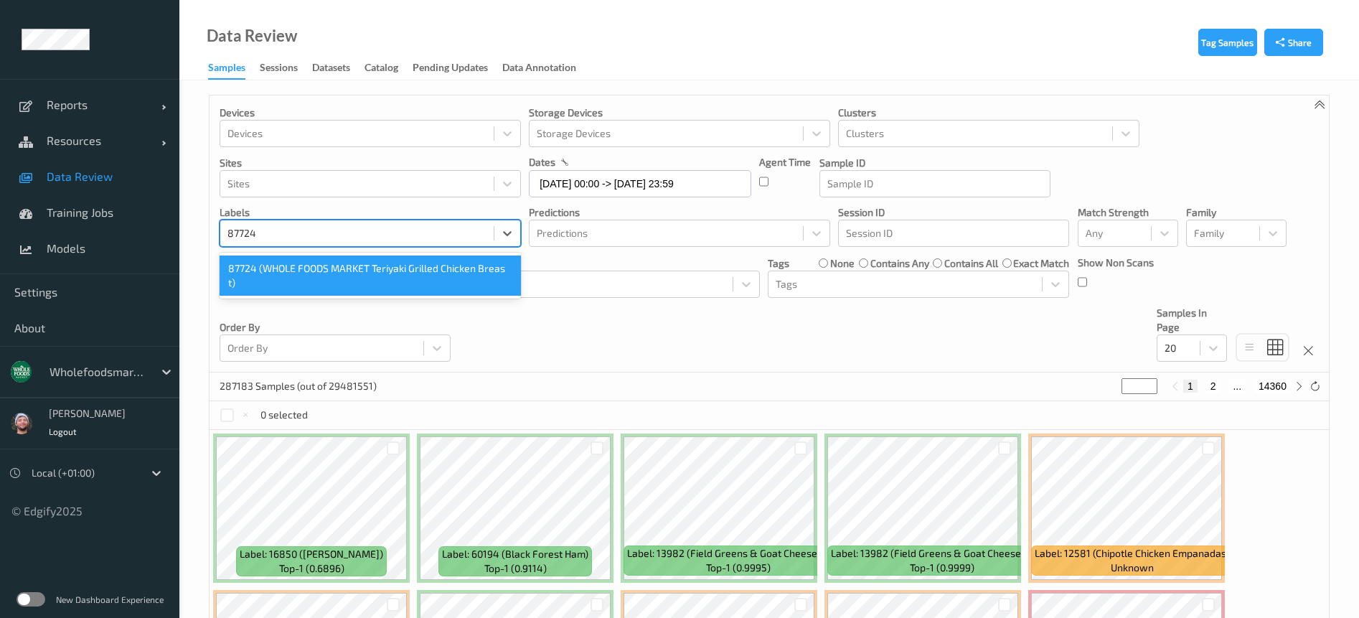
click at [394, 265] on div "87724 (WHOLE FOODS MARKET Teriyaki Grilled Chicken Breas t)" at bounding box center [370, 276] width 301 height 40
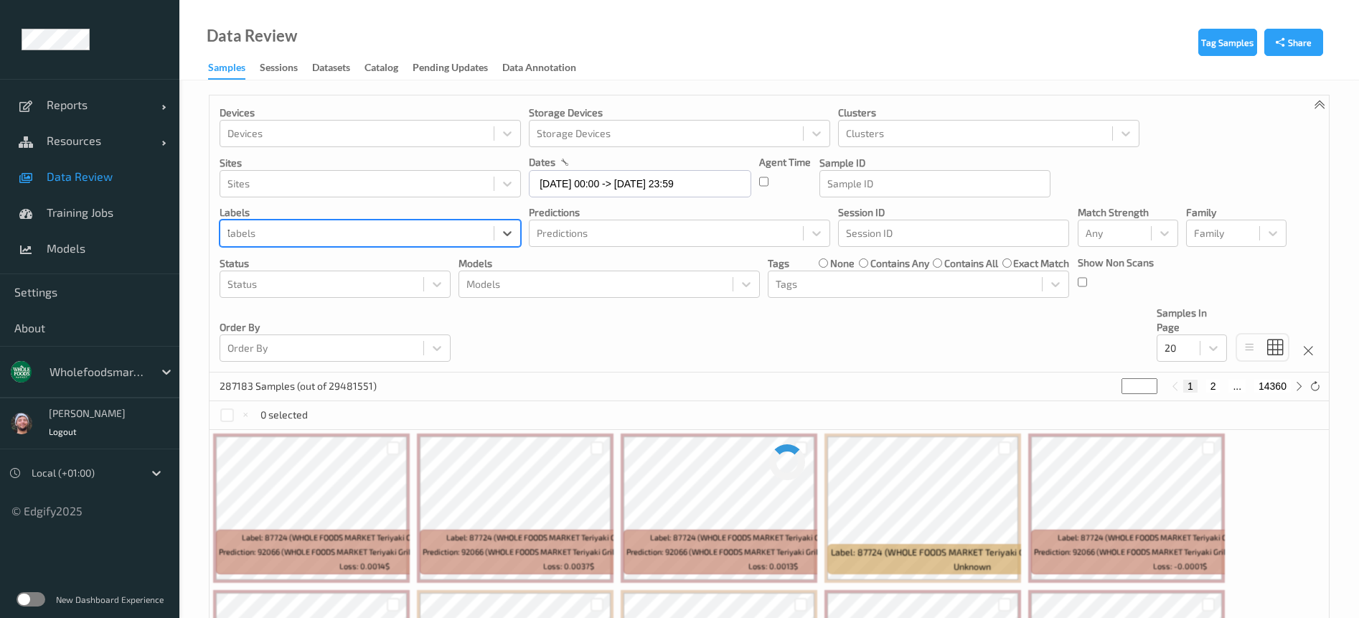
type input "7020"
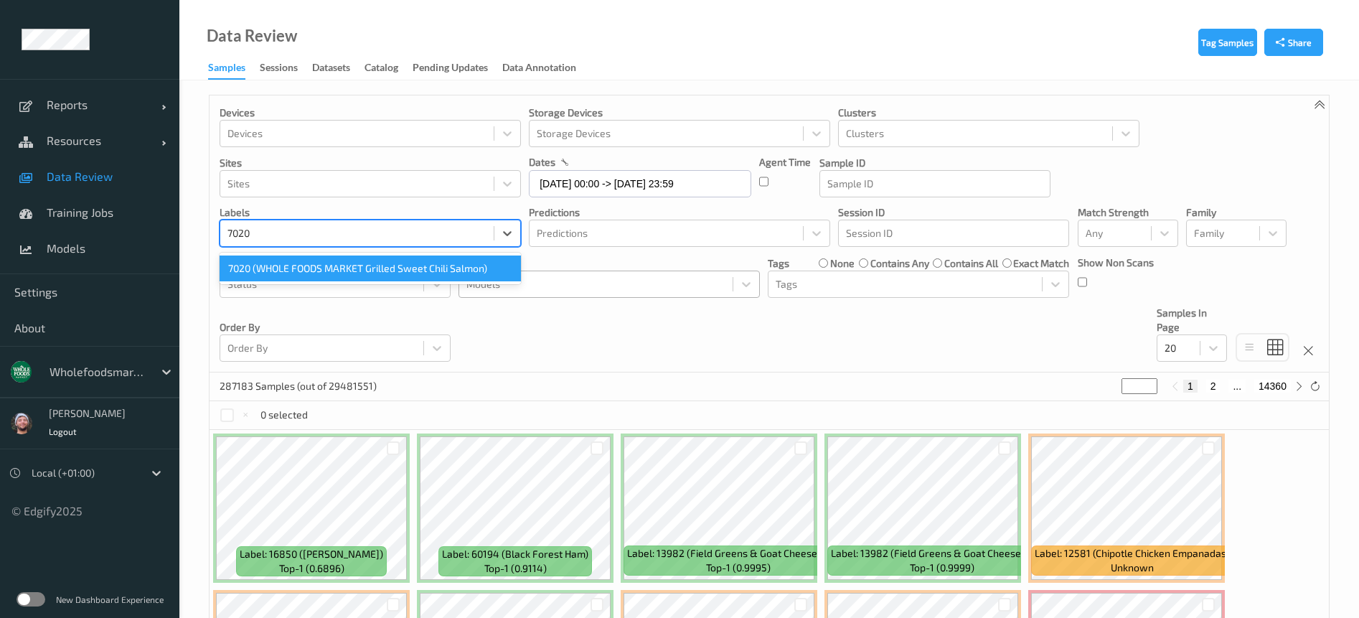
click at [388, 260] on div "7020 (WHOLE FOODS MARKET Grilled Sweet Chili Salmon)" at bounding box center [370, 269] width 301 height 26
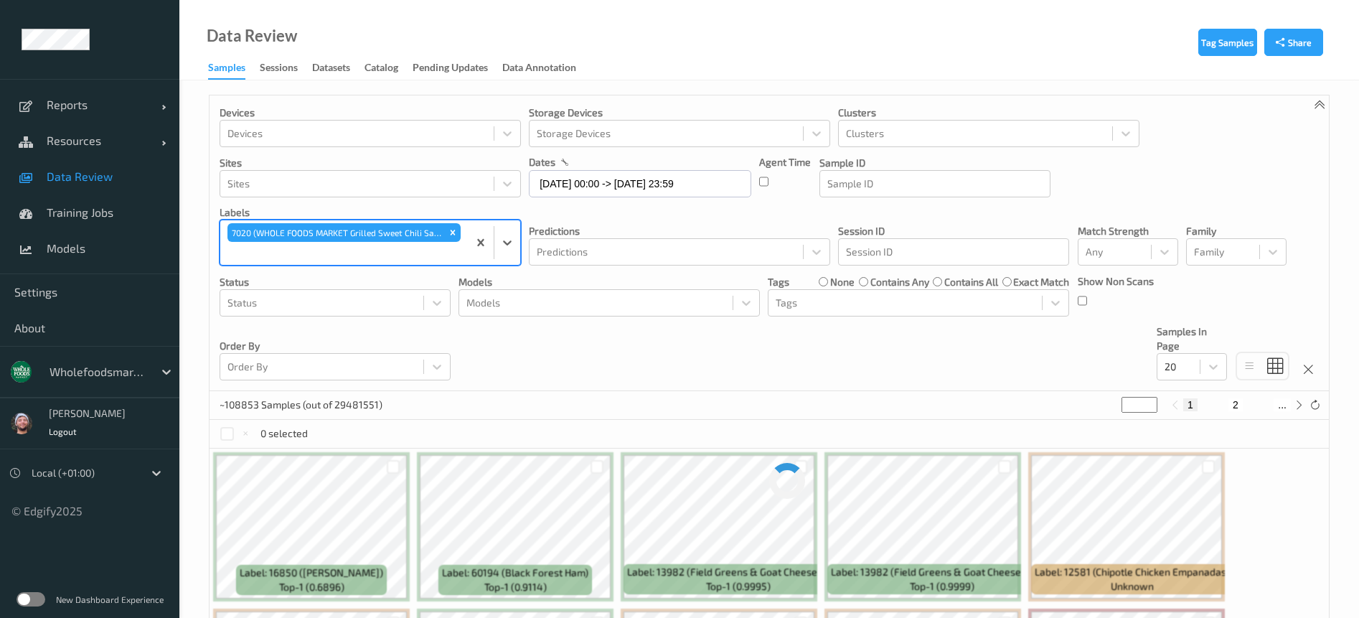
click at [625, 342] on div "Devices Devices Storage Devices Storage Devices Clusters Clusters Sites Sites d…" at bounding box center [770, 243] width 1120 height 296
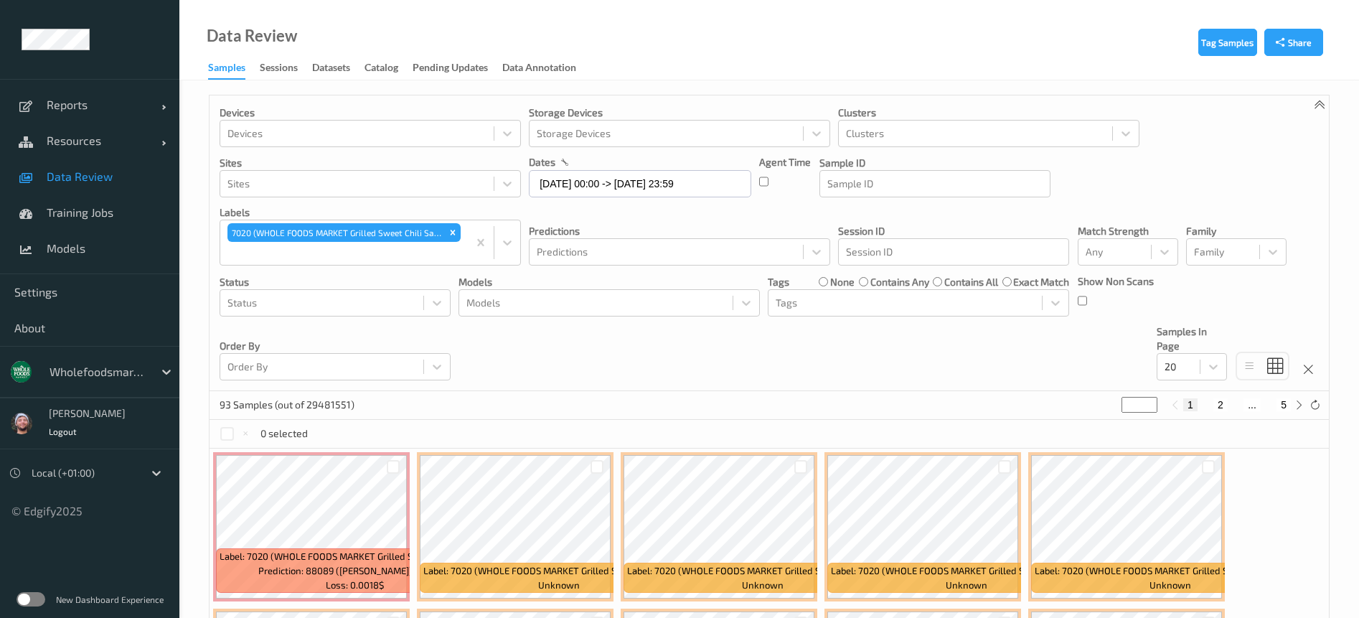
click at [575, 399] on div "93 Samples (out of 29481551) * 1 2 ... 5" at bounding box center [770, 405] width 1120 height 29
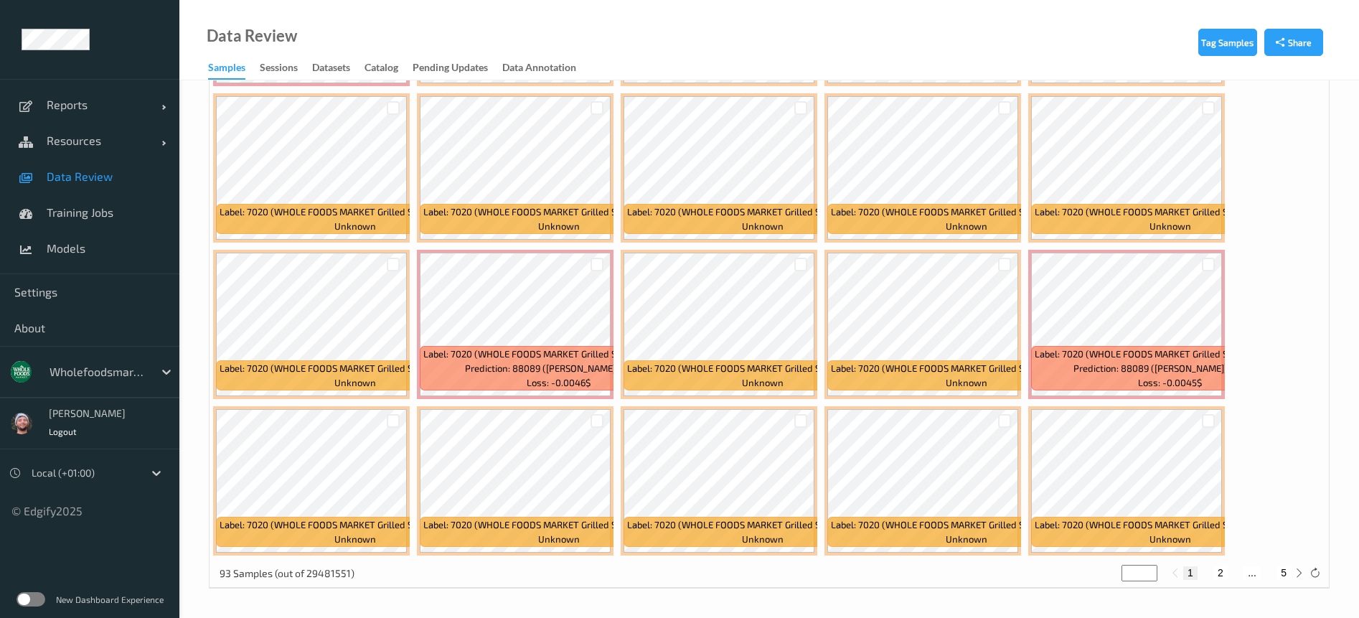
click at [1222, 576] on button "2" at bounding box center [1221, 572] width 14 height 13
type input "*"
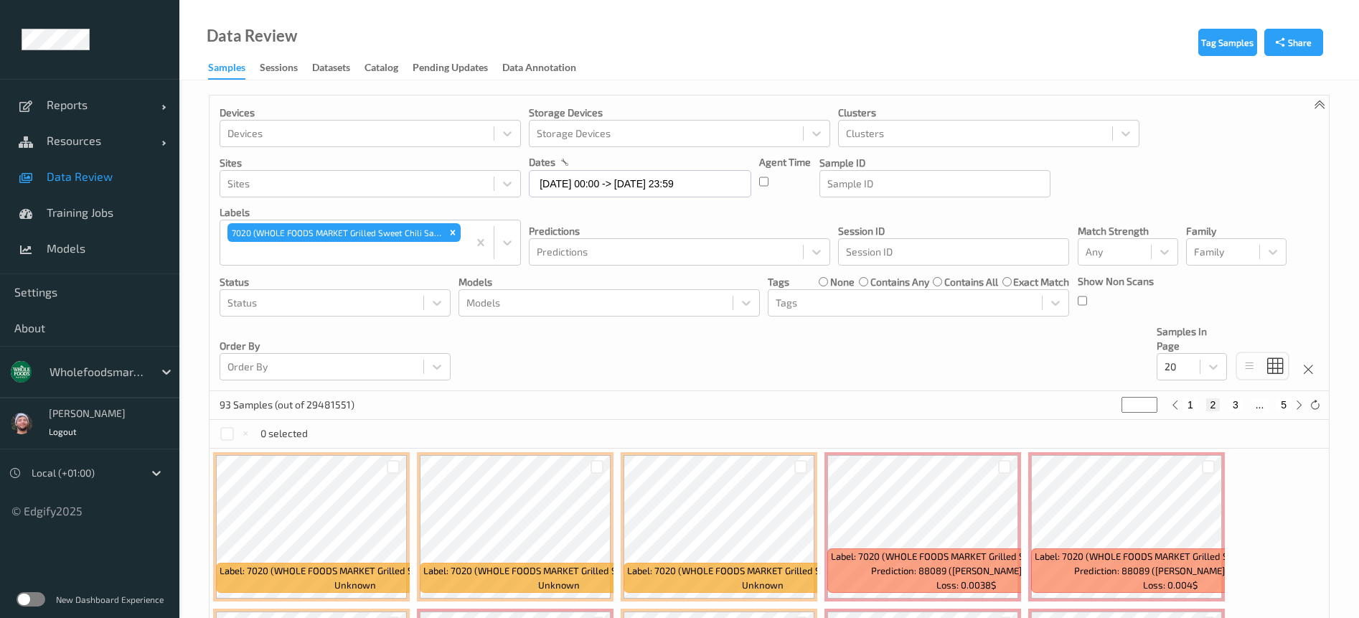
scroll to position [323, 0]
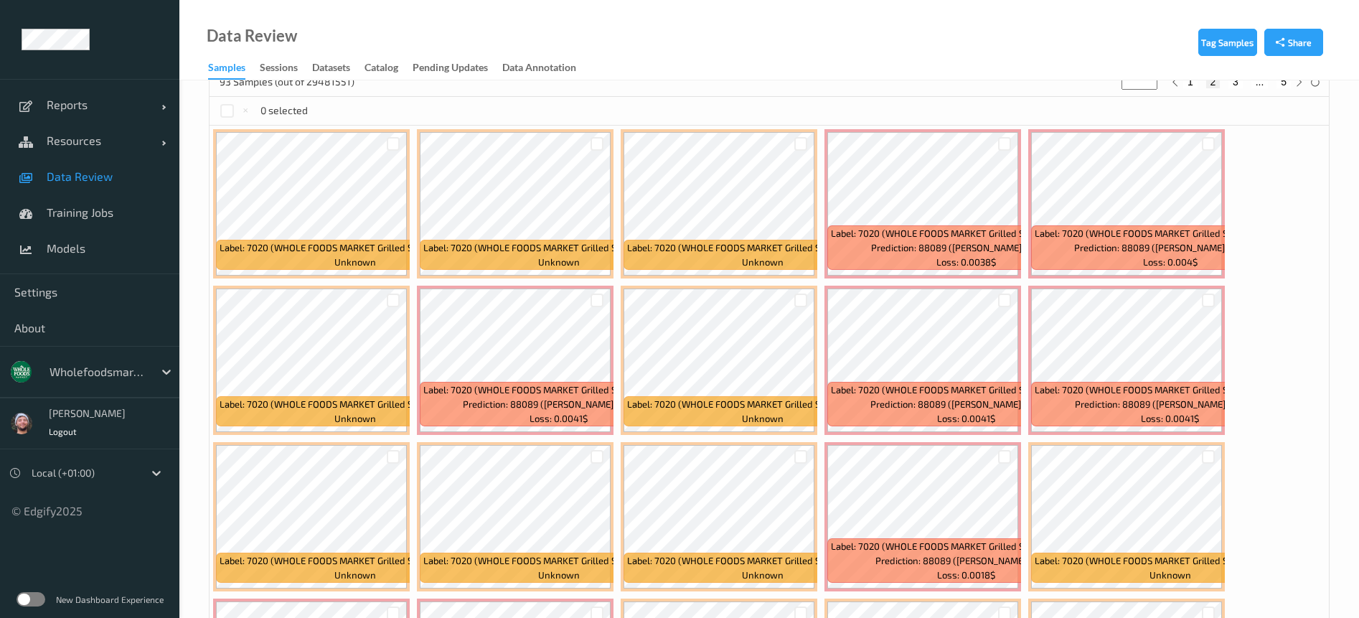
click at [1283, 283] on div "Label: 7020 (WHOLE FOODS MARKET Grilled Sweet Chili Salmon) unknown Label: 7020…" at bounding box center [770, 439] width 1120 height 626
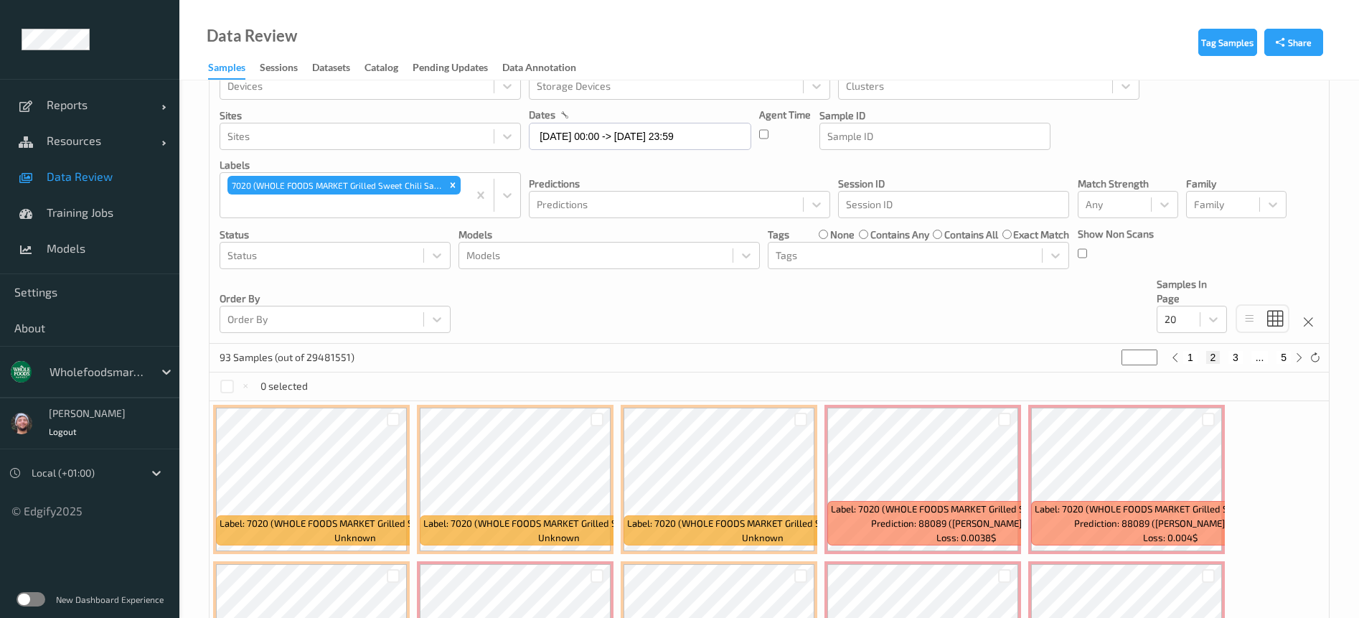
scroll to position [0, 0]
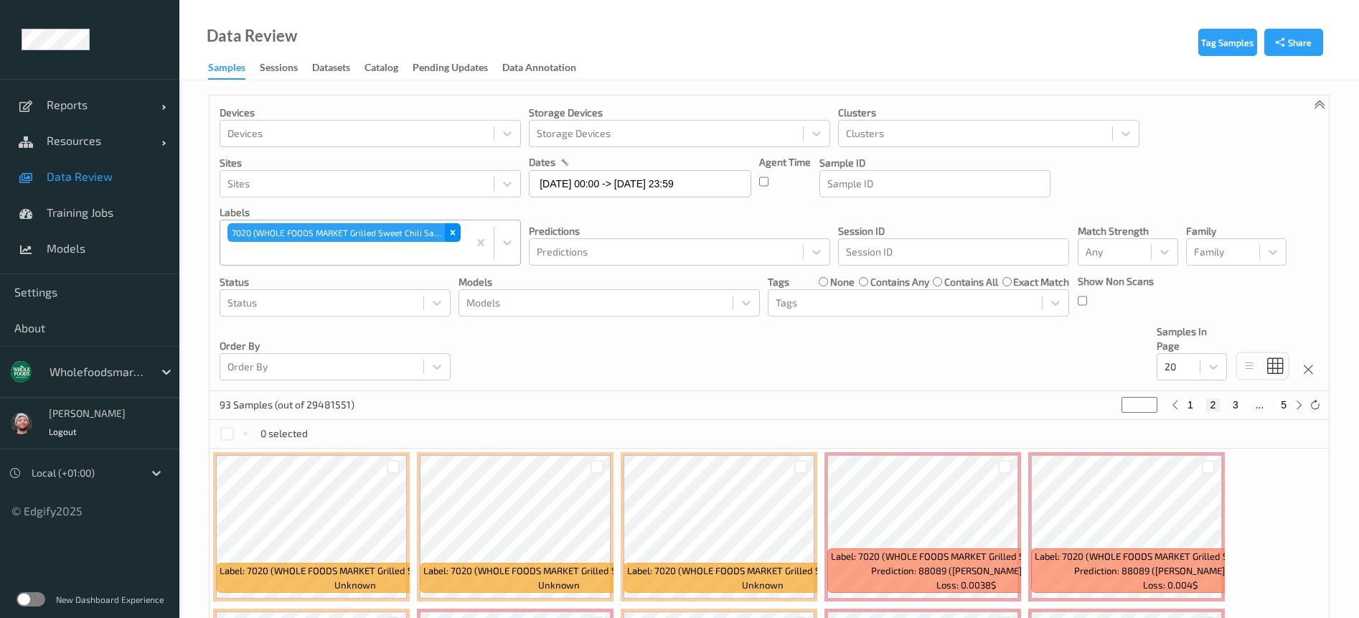
click at [452, 231] on icon "Remove 7020 (WHOLE FOODS MARKET Grilled Sweet Chili Salmon)" at bounding box center [453, 232] width 5 height 5
type input "*"
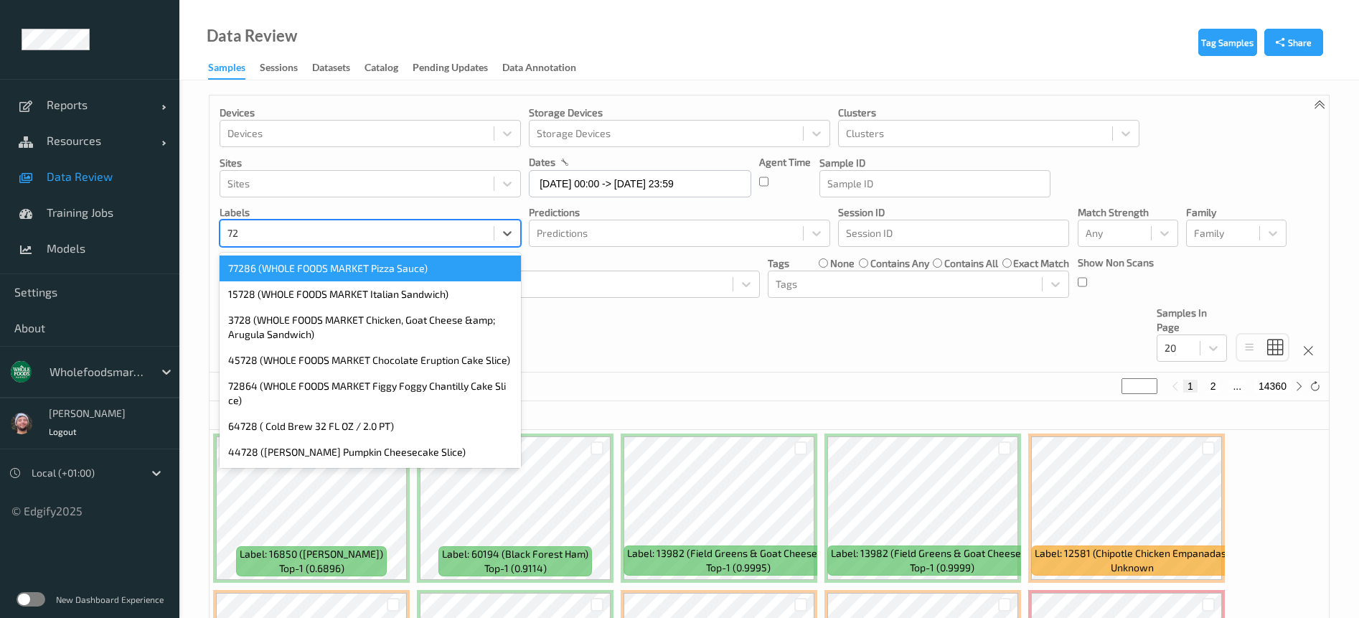
type input "7"
type input "78280"
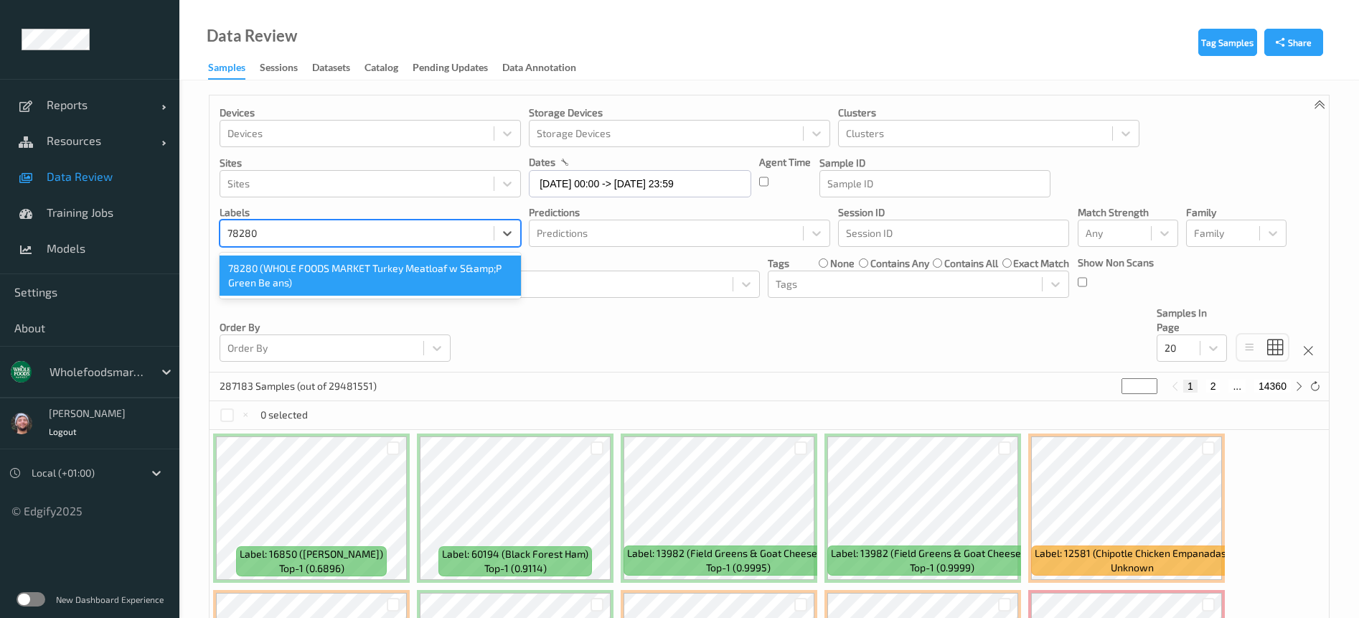
click at [445, 287] on div "78280 (WHOLE FOODS MARKET Turkey Meatloaf w S&amp;P Green Be ans)" at bounding box center [370, 276] width 301 height 40
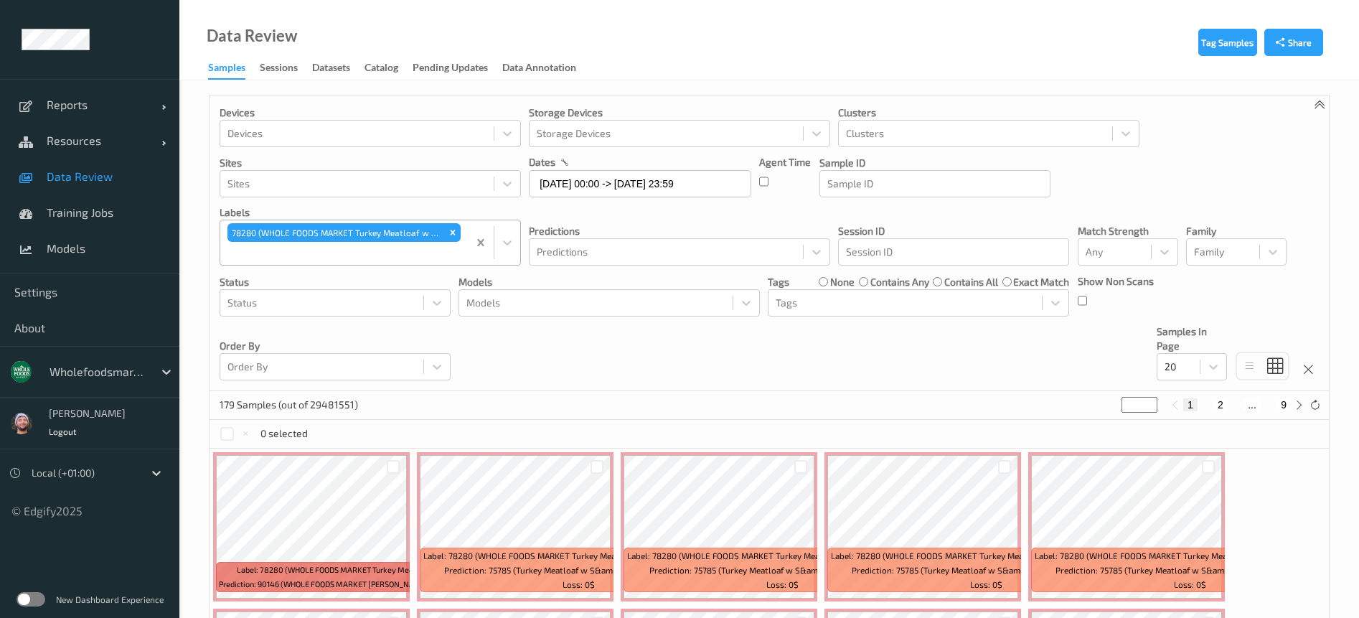
drag, startPoint x: 480, startPoint y: 238, endPoint x: 444, endPoint y: 251, distance: 38.4
paste input "37172"
type input "37172"
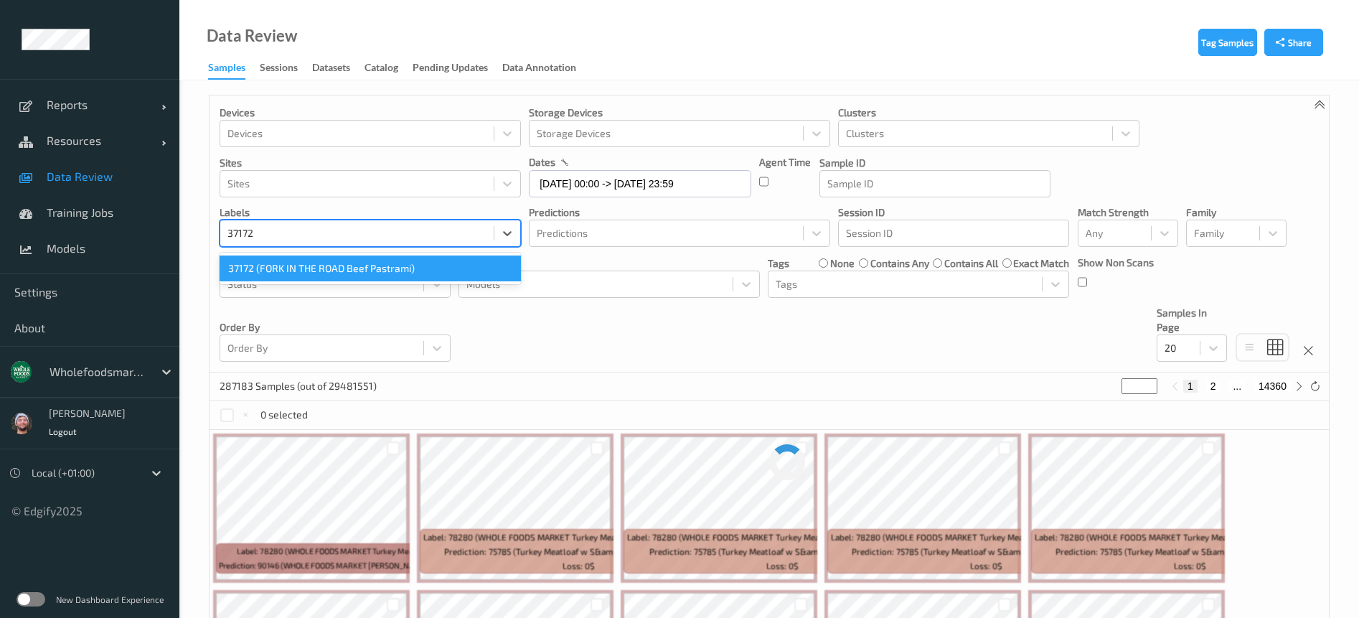
click at [363, 267] on div "37172 (FORK IN THE ROAD Beef Pastrami)" at bounding box center [370, 269] width 301 height 26
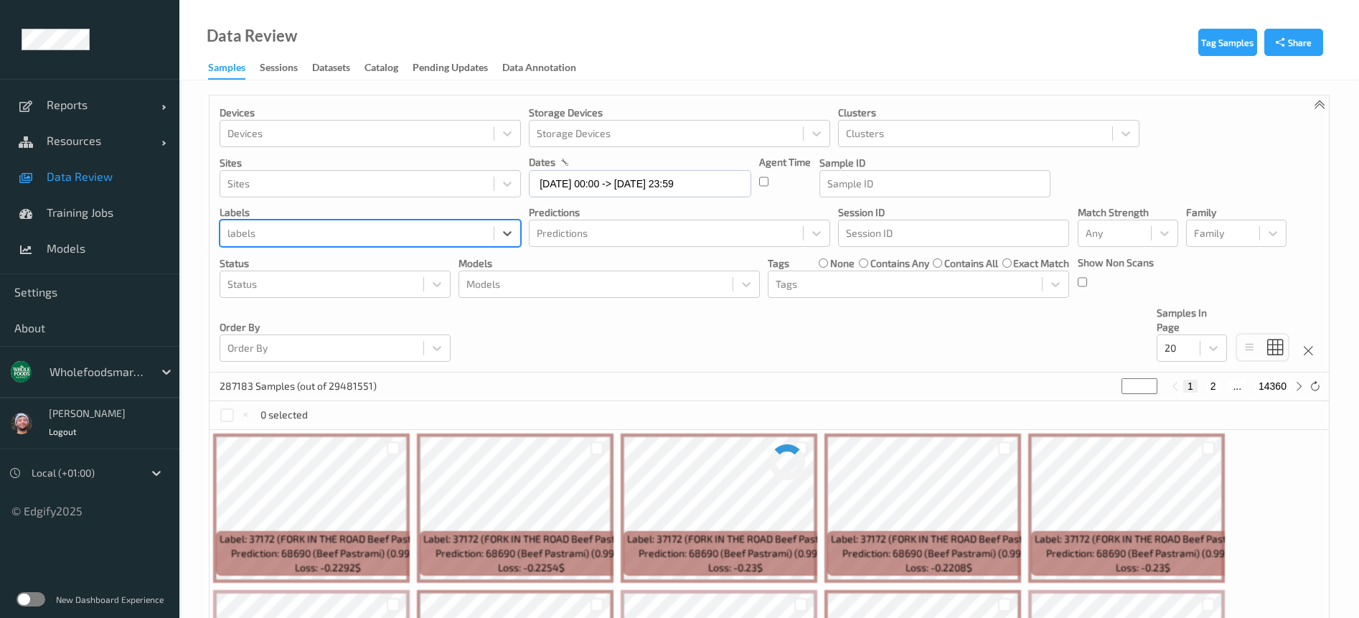
click at [350, 236] on div at bounding box center [357, 233] width 259 height 17
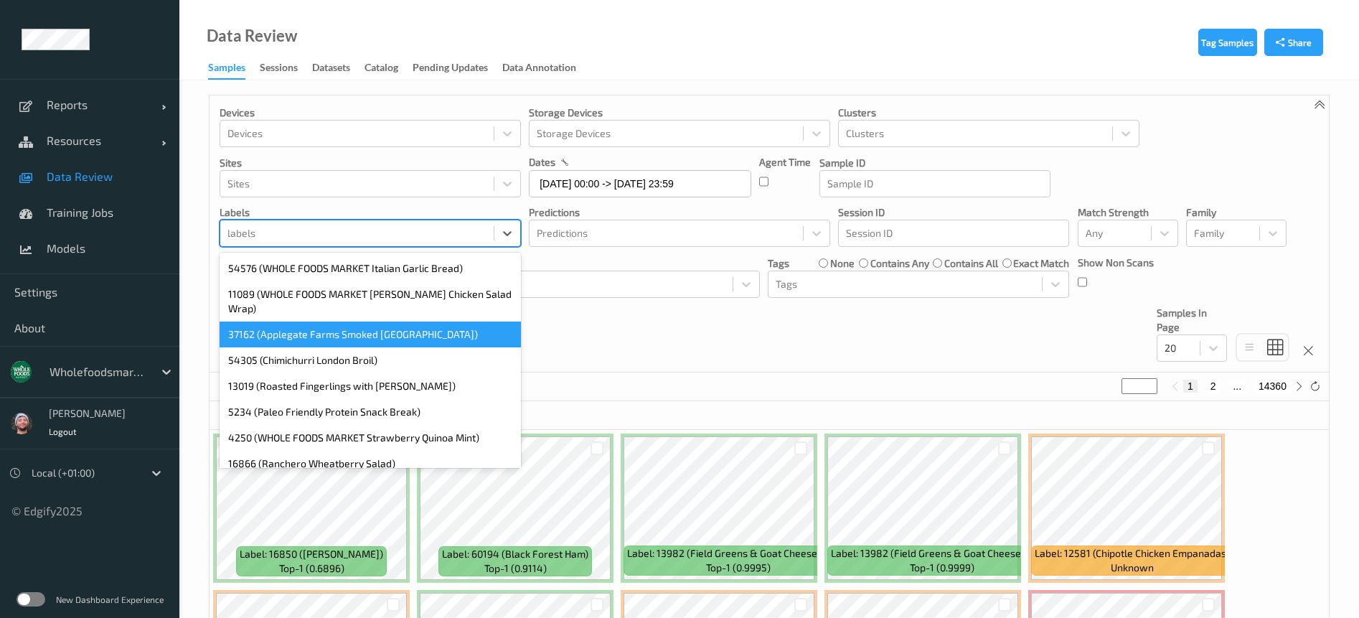
paste input "6"
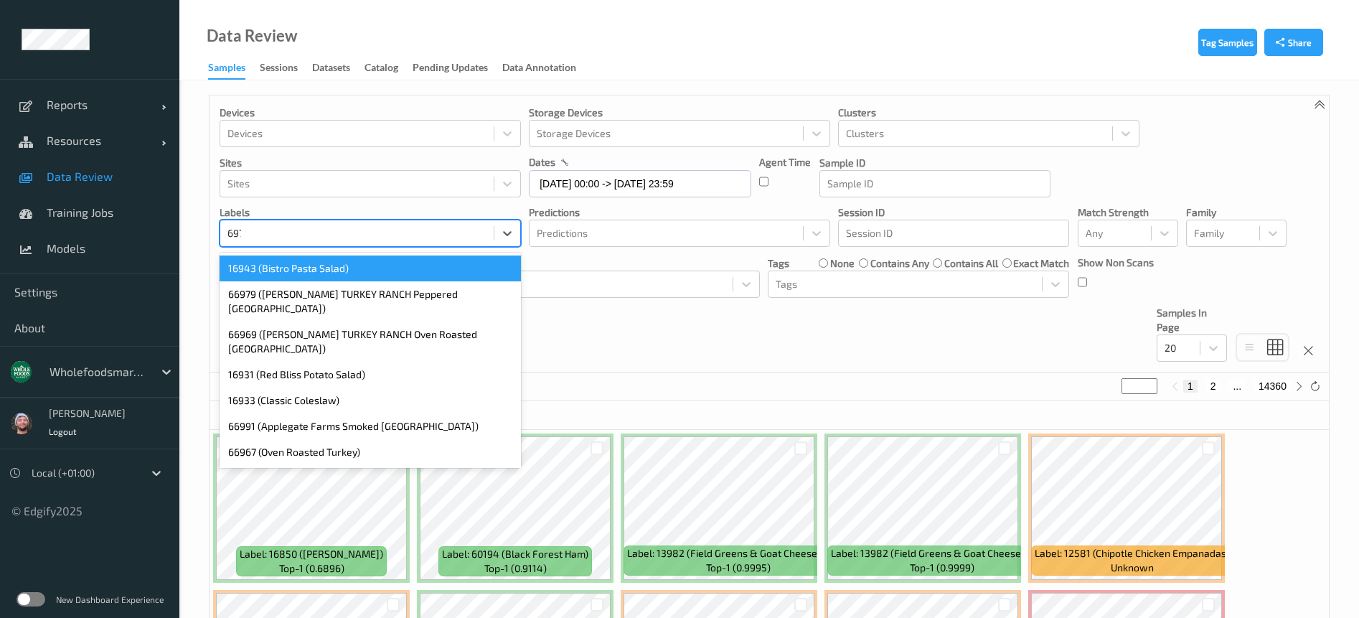
type input "6978"
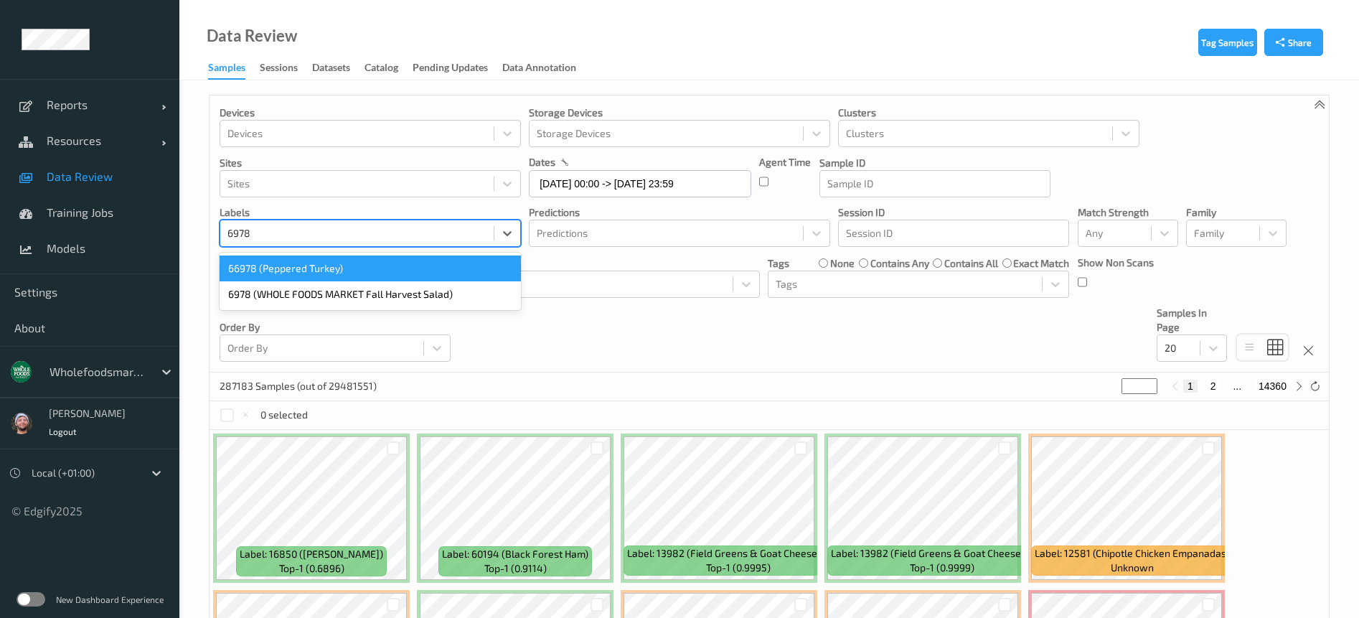
click at [303, 275] on div "66978 (Peppered Turkey)" at bounding box center [370, 269] width 301 height 26
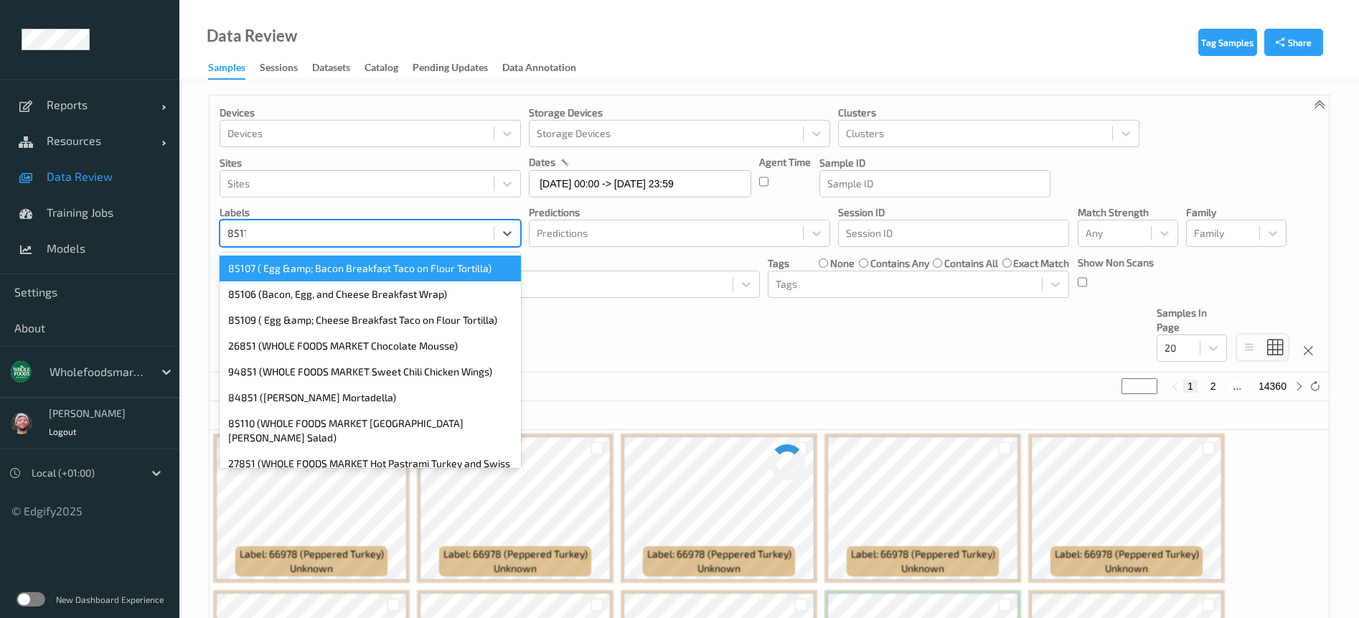
type input "85110"
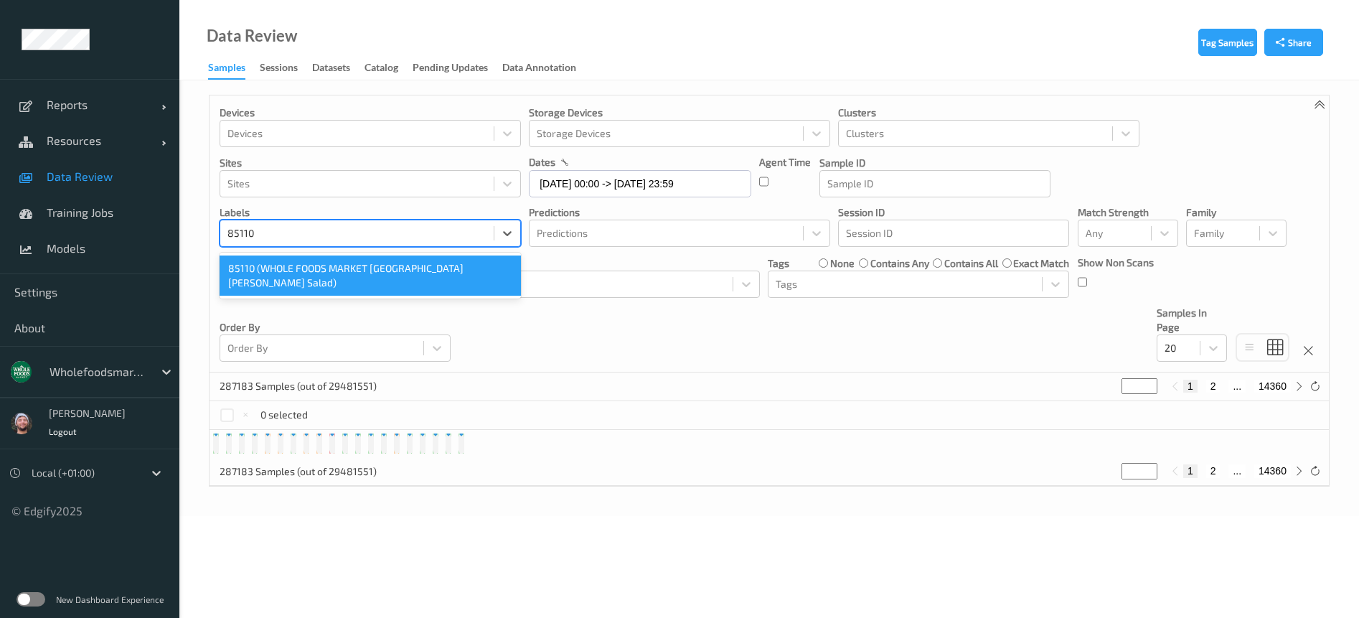
click at [408, 267] on div "85110 (WHOLE FOODS MARKET Turkey Cobb Salad)" at bounding box center [370, 276] width 301 height 40
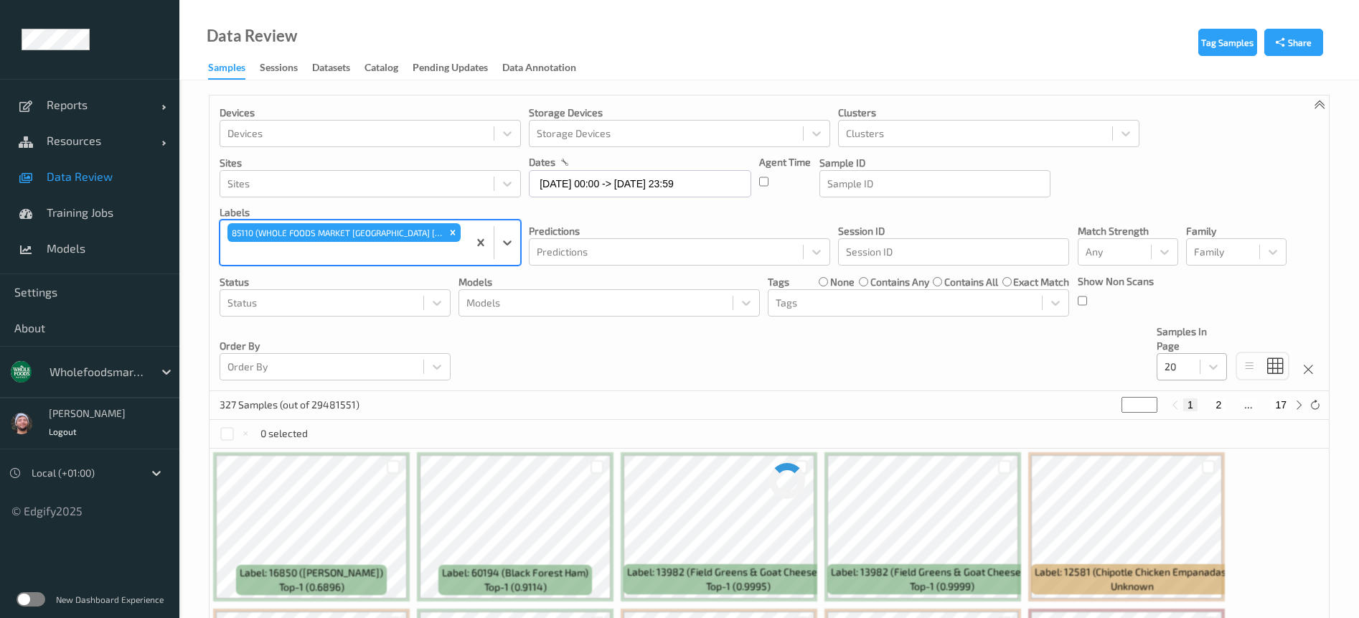
click at [1186, 358] on div at bounding box center [1179, 366] width 28 height 17
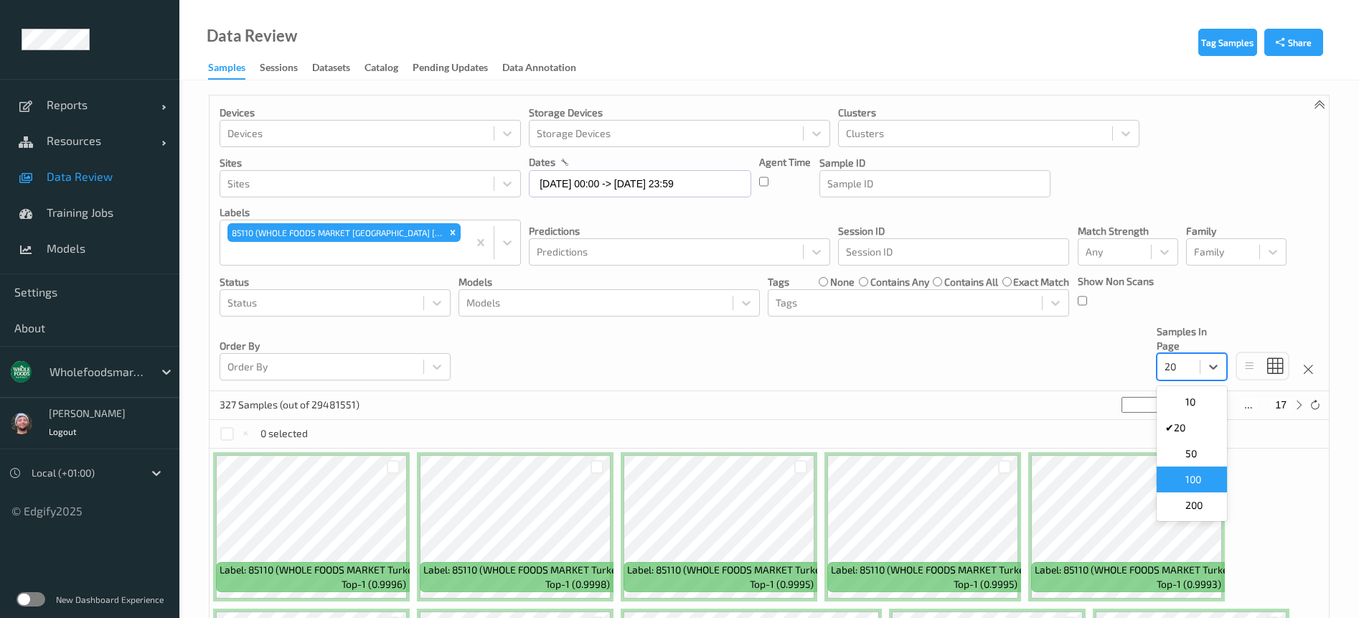
click at [1183, 472] on span at bounding box center [1176, 479] width 20 height 14
drag, startPoint x: 438, startPoint y: 240, endPoint x: 421, endPoint y: 247, distance: 18.4
click at [445, 240] on div "Remove 85110 (WHOLE FOODS MARKET Turkey Cobb Salad)" at bounding box center [453, 232] width 16 height 19
paste input "83562"
type input "83562"
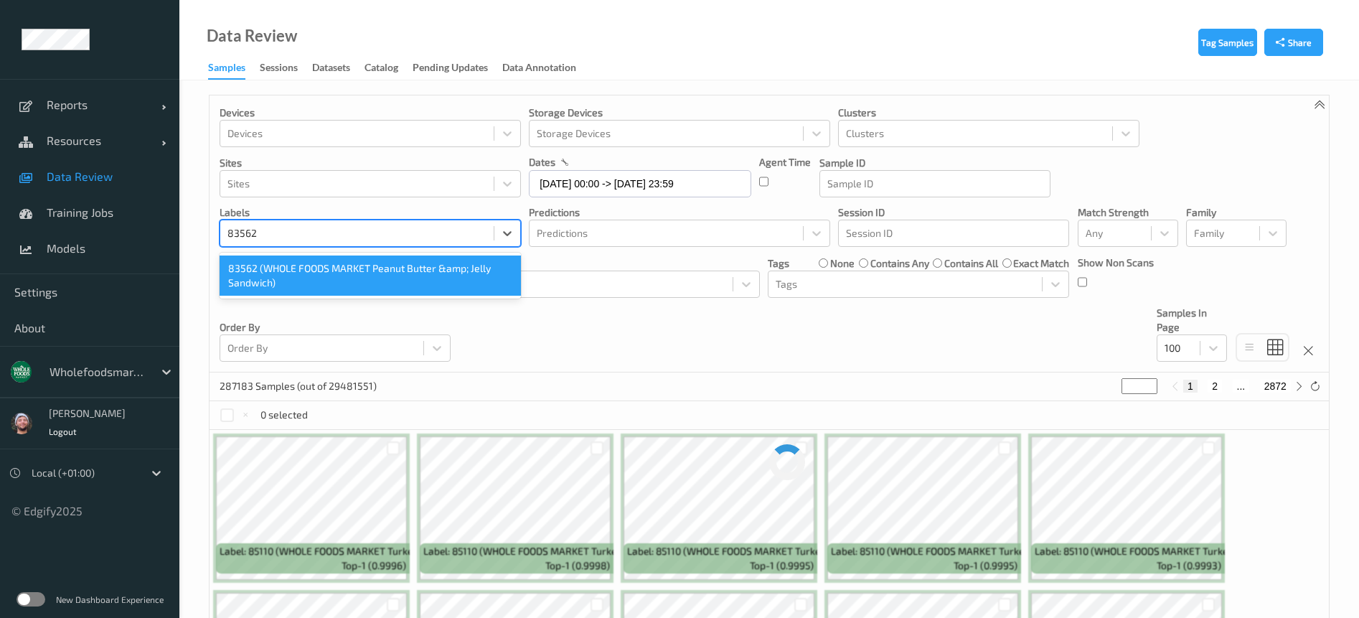
click at [336, 268] on div "83562 (WHOLE FOODS MARKET Peanut Butter &amp; Jelly Sandwich)" at bounding box center [370, 276] width 301 height 40
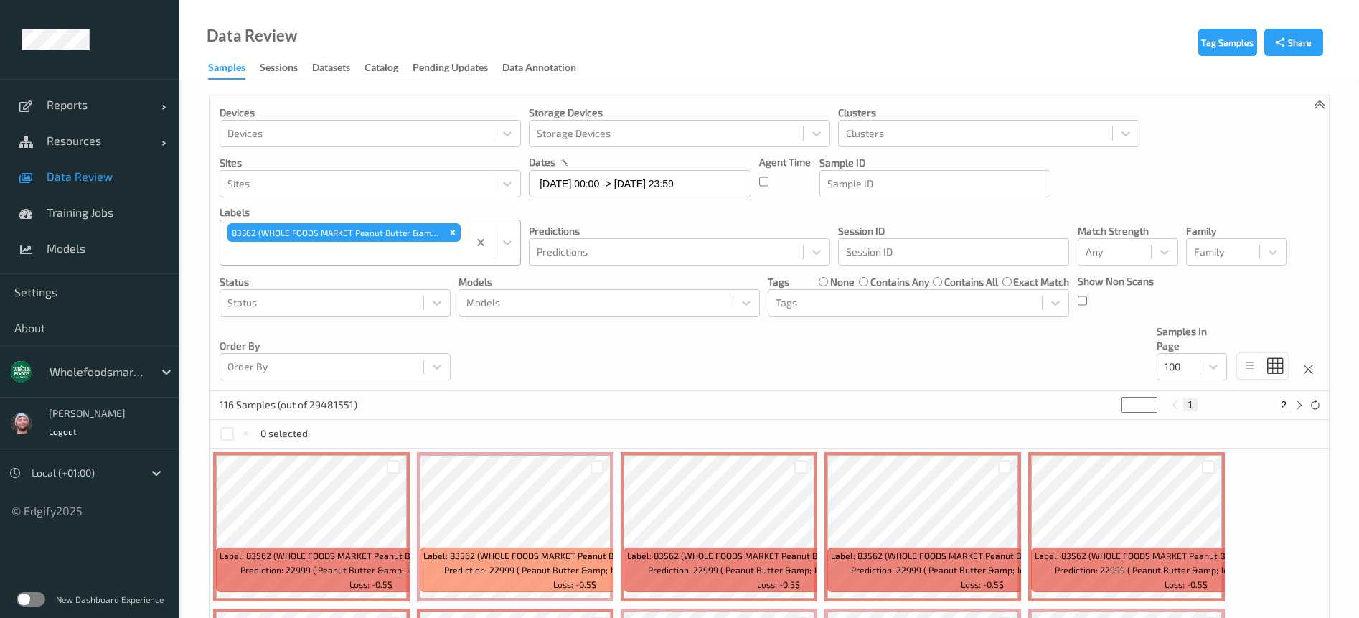
drag, startPoint x: 473, startPoint y: 238, endPoint x: 429, endPoint y: 261, distance: 49.1
paste input "33527"
type input "33527"
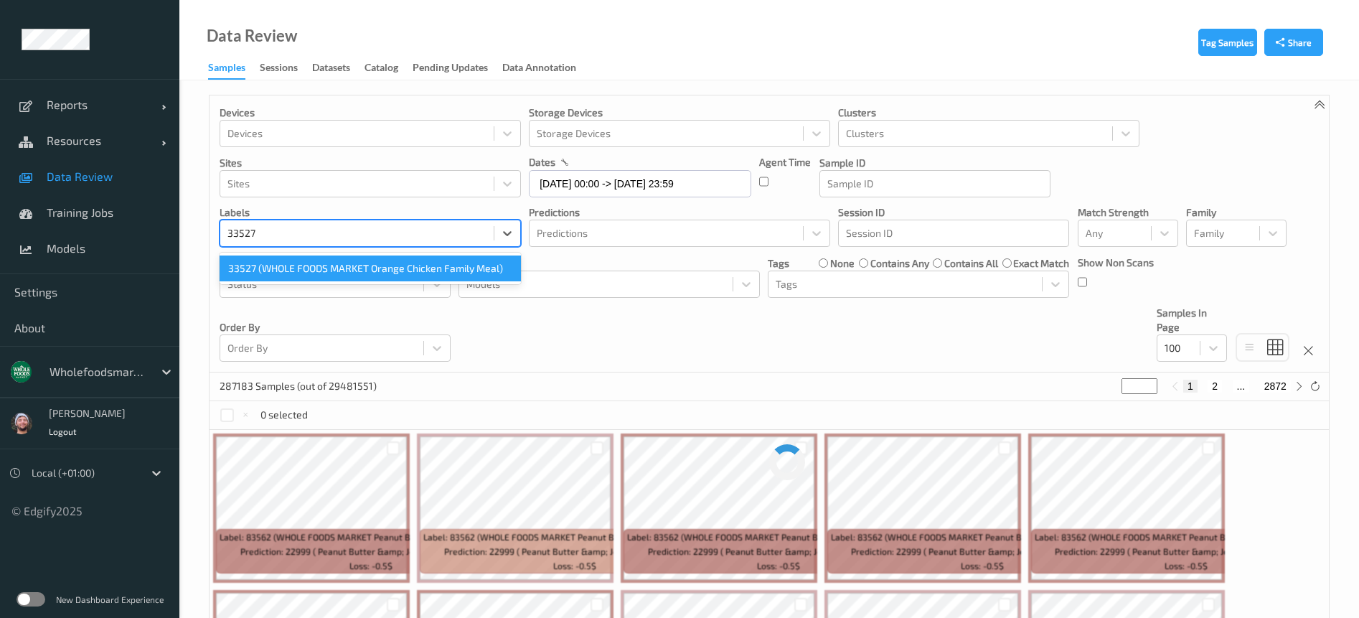
click at [319, 268] on div "33527 (WHOLE FOODS MARKET Orange Chicken Family Meal)" at bounding box center [370, 269] width 301 height 26
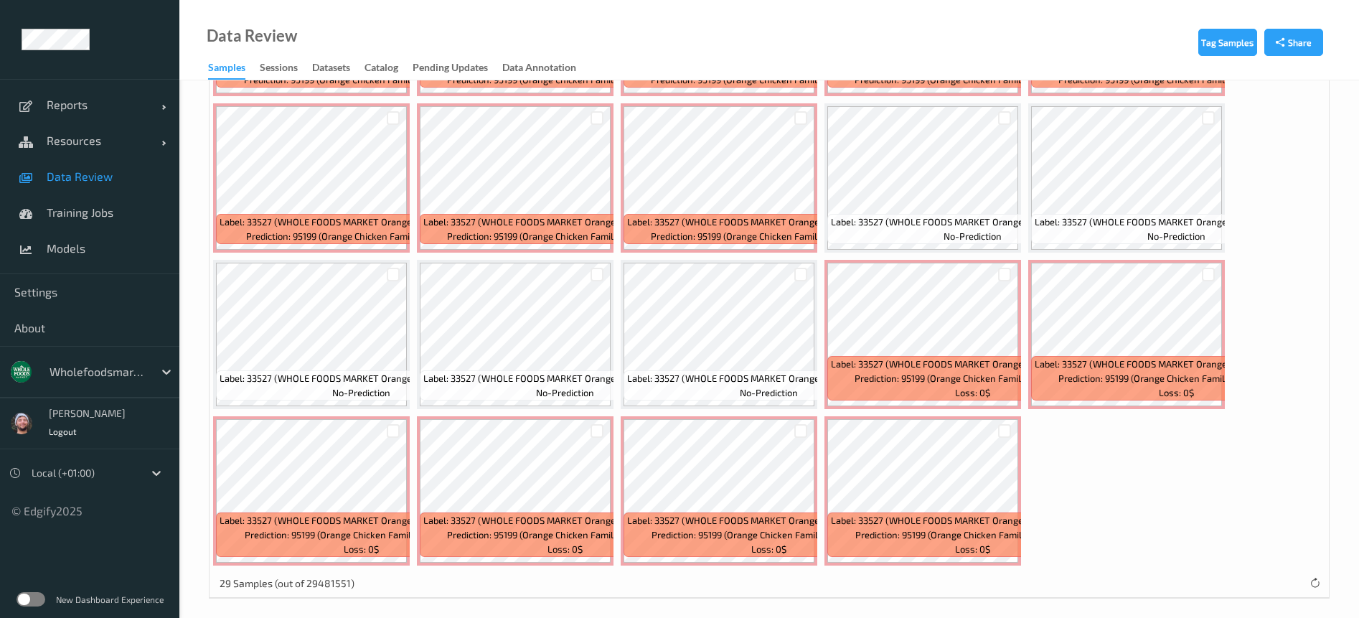
scroll to position [828, 0]
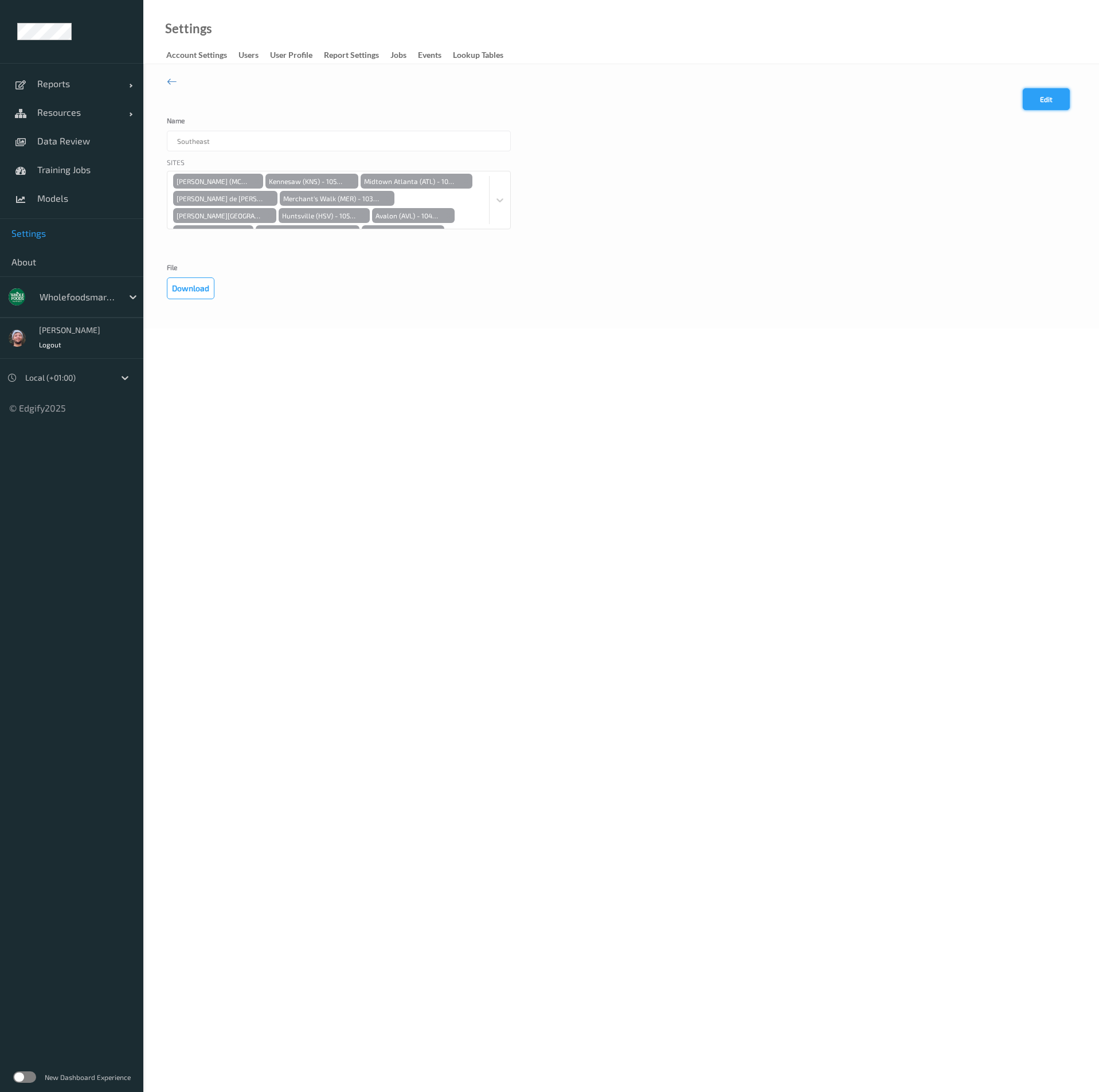
drag, startPoint x: 0, startPoint y: 0, endPoint x: 1043, endPoint y: 101, distance: 1047.9
click at [1043, 101] on button "Edit" at bounding box center [1045, 99] width 47 height 22
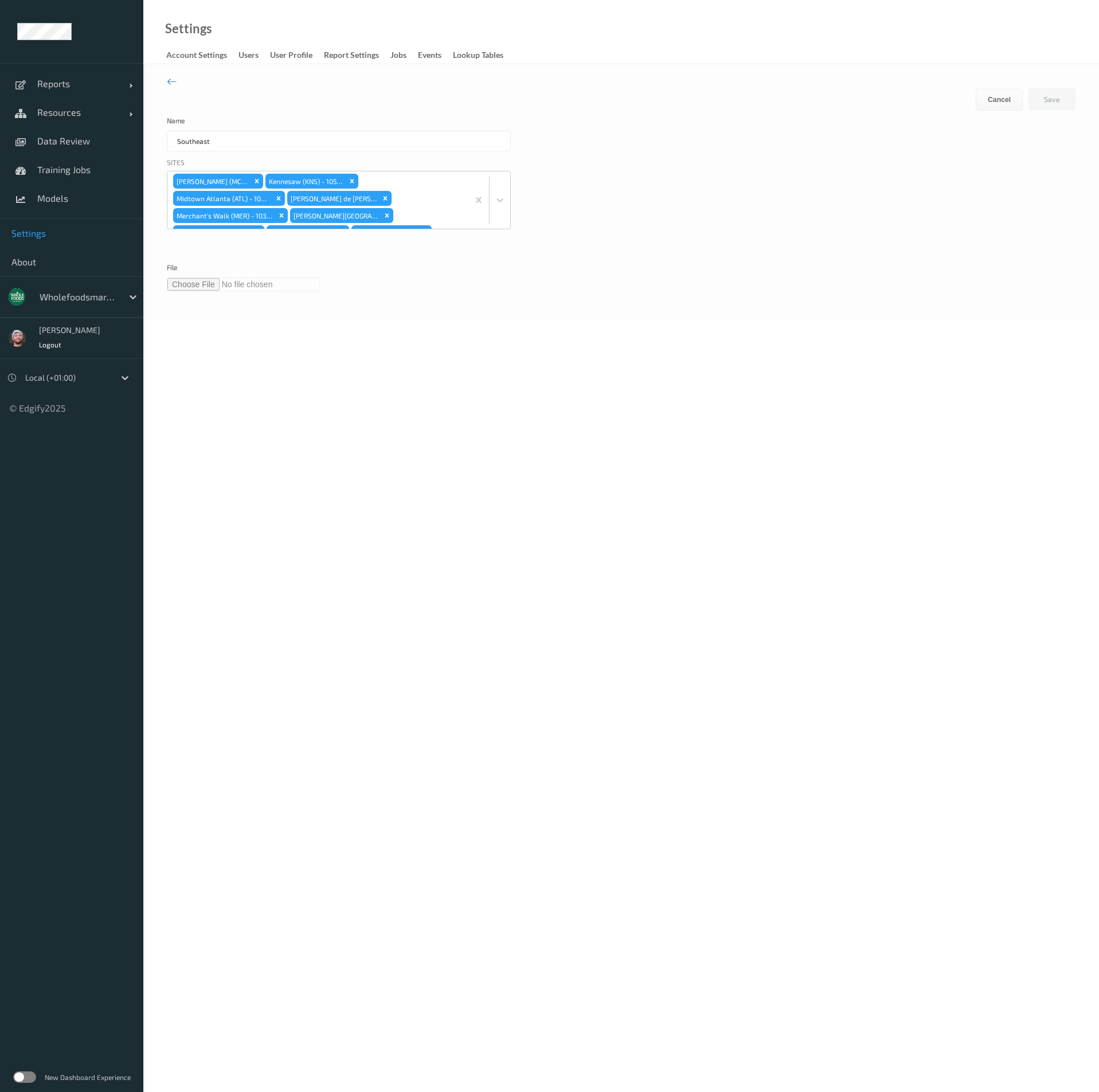
click at [192, 285] on input "file" at bounding box center [244, 284] width 153 height 14
type input "**********"
click at [1053, 105] on button "Save" at bounding box center [1052, 99] width 47 height 22
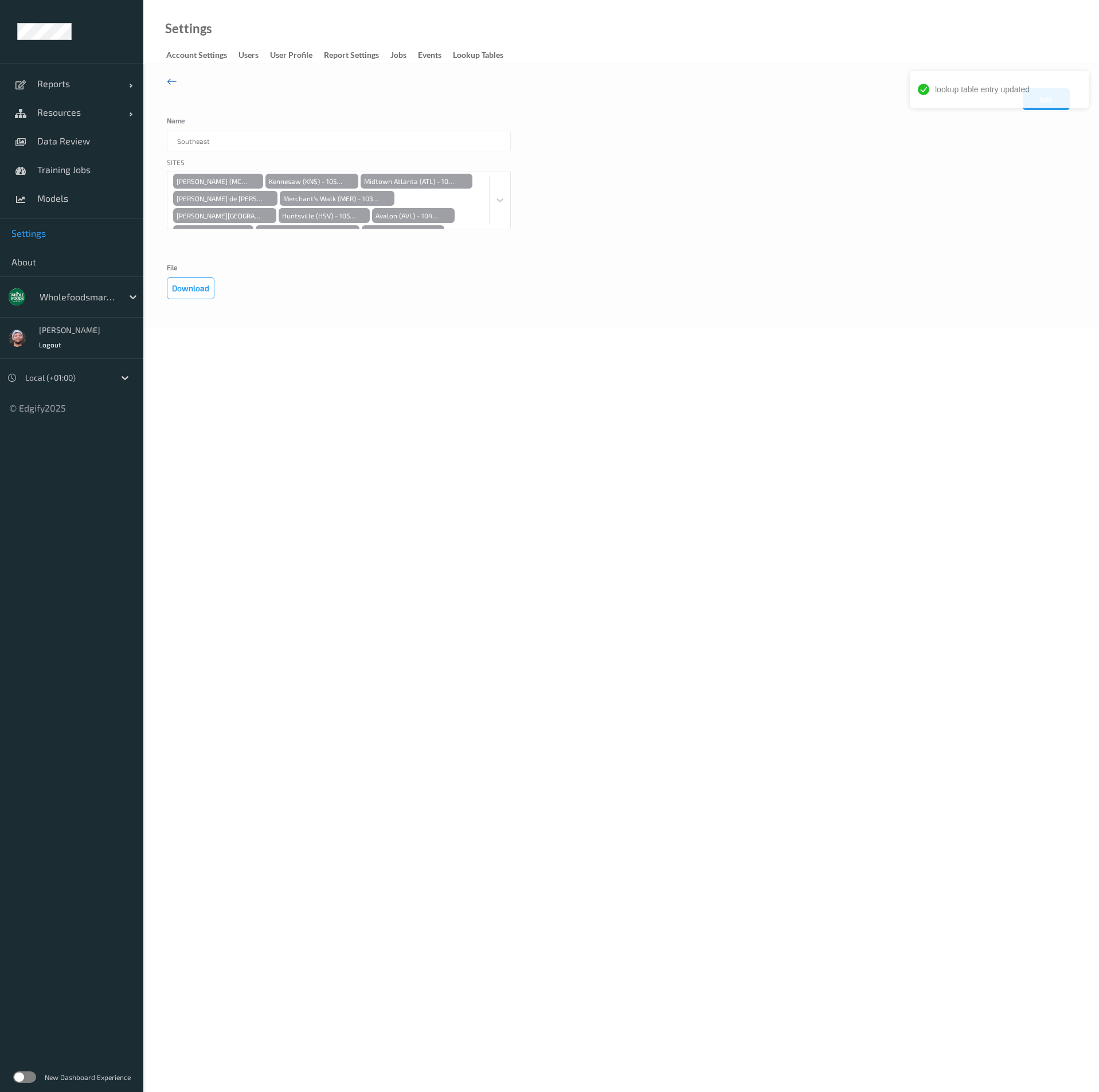
click at [169, 82] on icon at bounding box center [172, 81] width 10 height 13
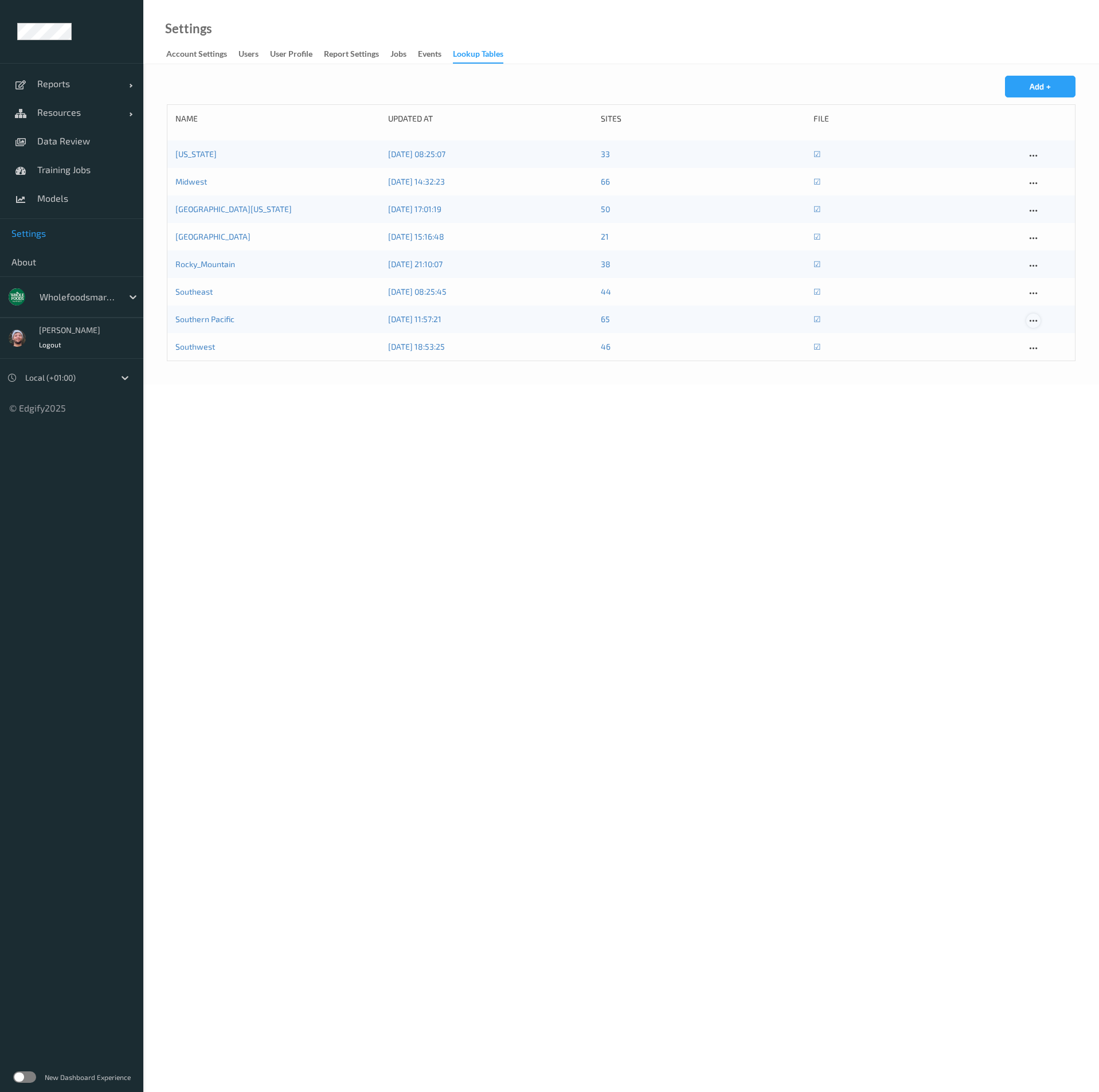
click at [1035, 319] on icon at bounding box center [1034, 320] width 10 height 10
click at [1045, 337] on link "Edit" at bounding box center [1056, 340] width 59 height 22
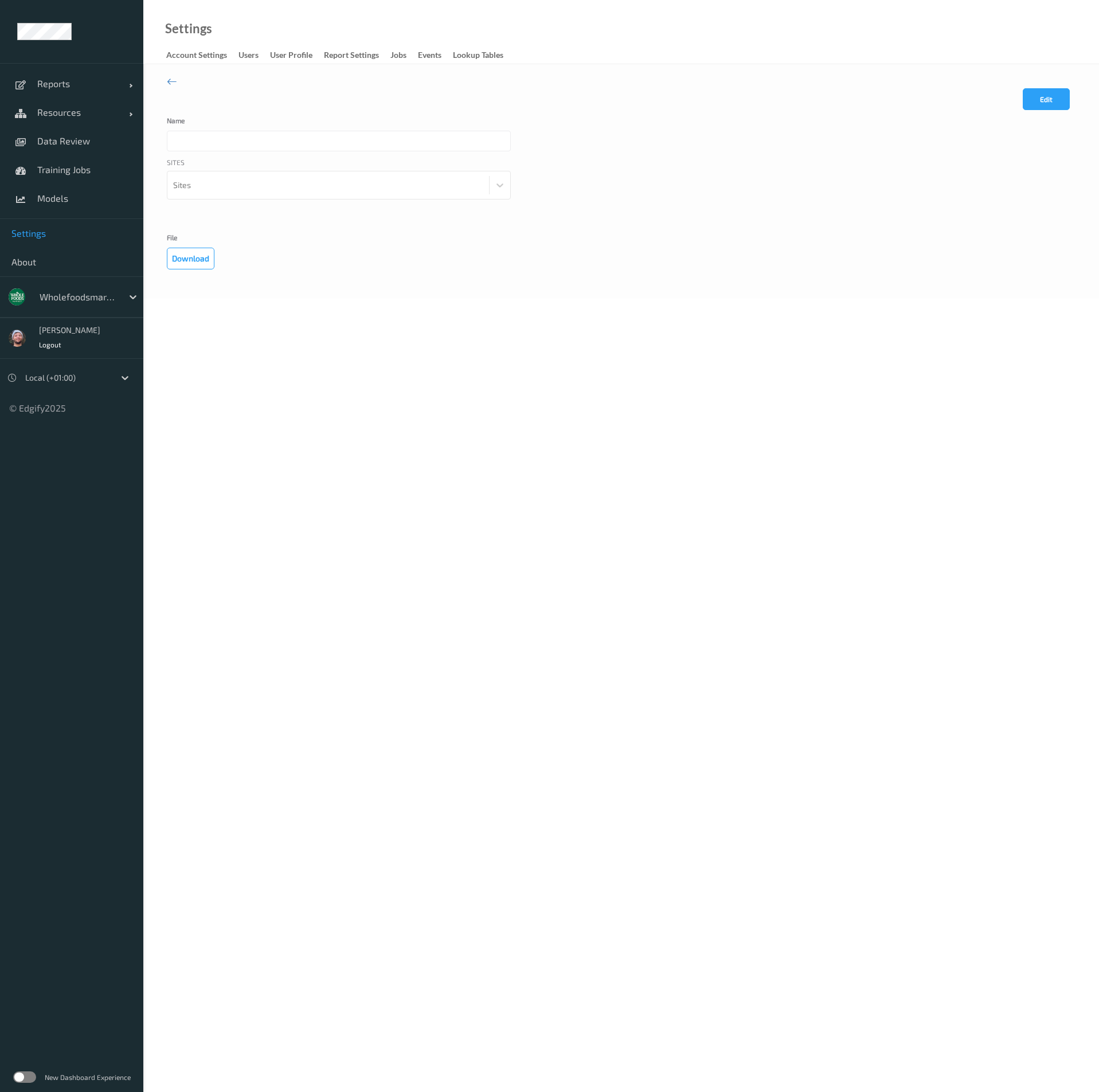
type input "Southern Pacific"
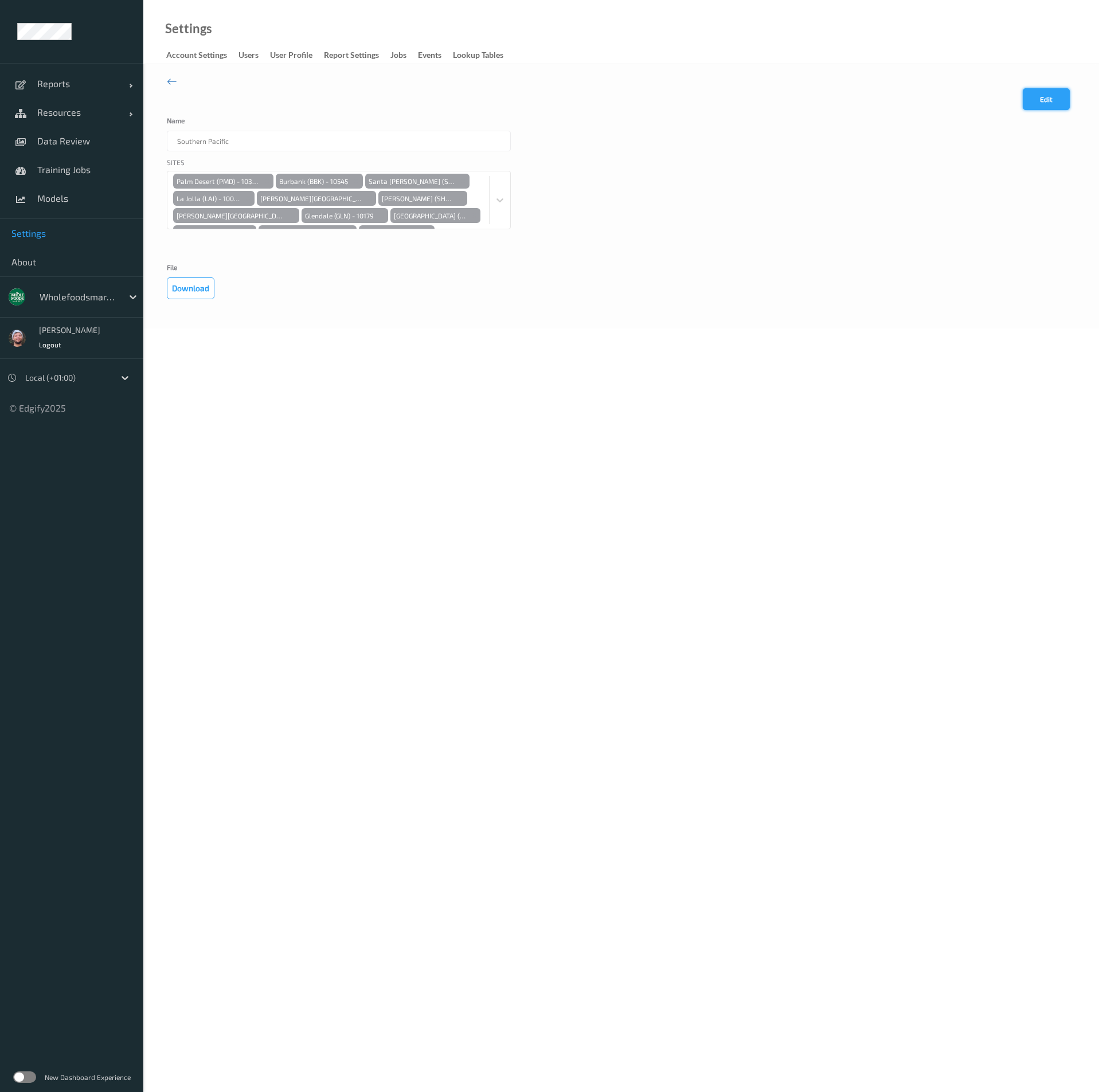
click at [1031, 102] on button "Edit" at bounding box center [1045, 99] width 47 height 22
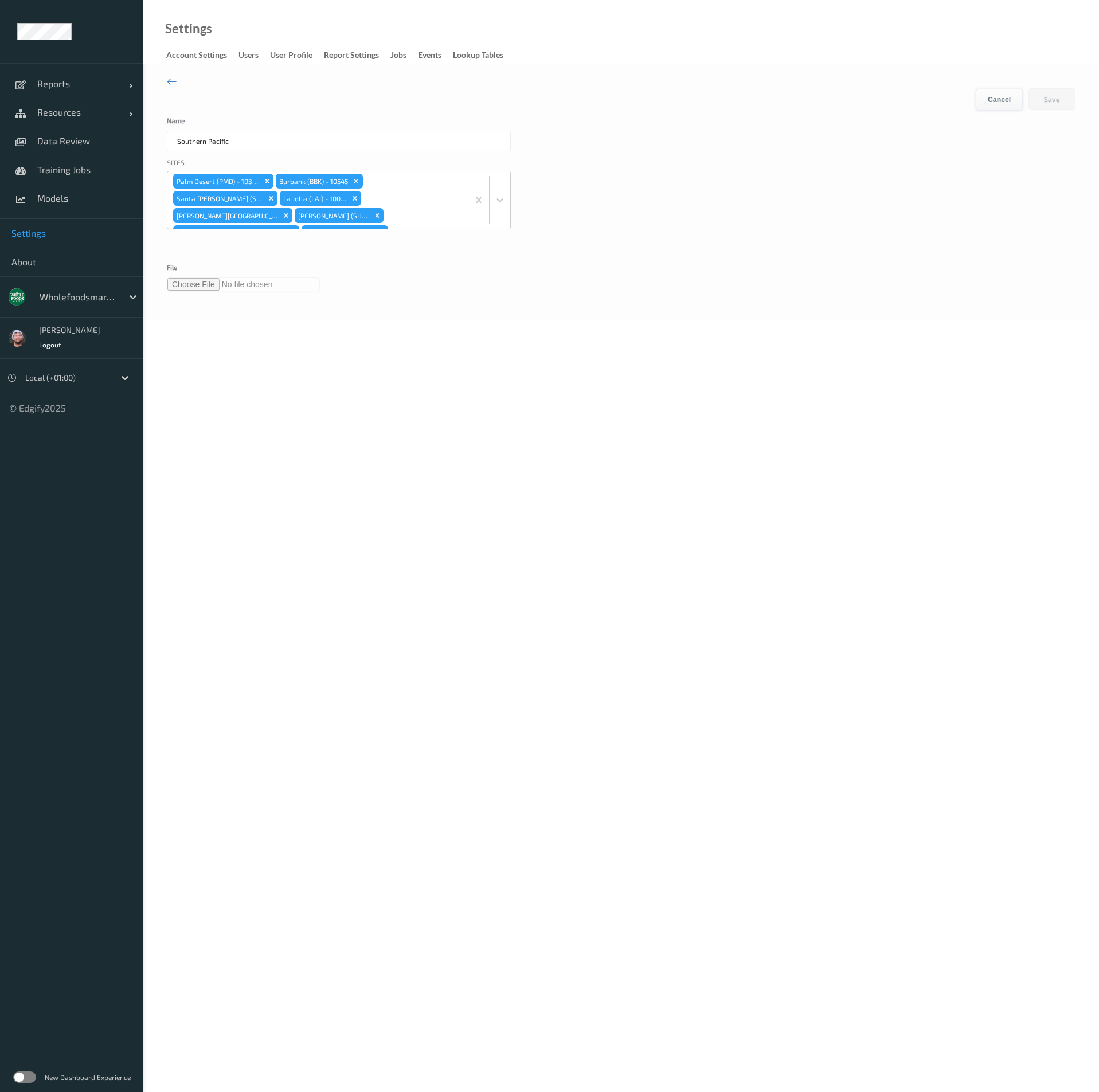
click at [997, 92] on button "Cancel" at bounding box center [999, 99] width 47 height 22
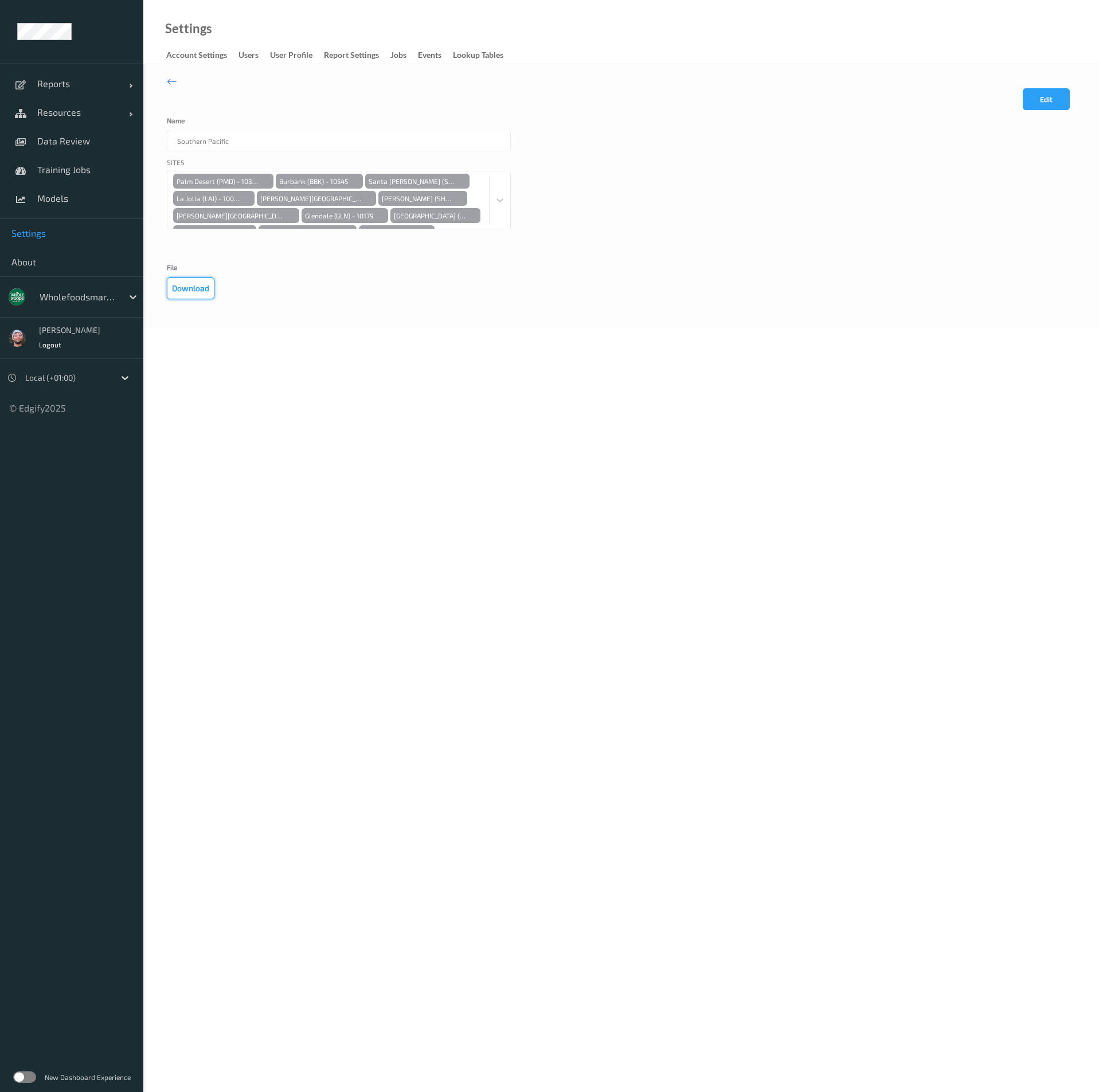
click at [197, 281] on button "Download" at bounding box center [191, 288] width 48 height 22
click at [252, 318] on div "Edit Cancel Save Name Southern Pacific Sites Palm Desert (PMD) - 10359 Burbank …" at bounding box center [621, 196] width 955 height 264
drag, startPoint x: 420, startPoint y: 385, endPoint x: 399, endPoint y: 284, distance: 103.2
click at [420, 385] on body "Reports Default Report Customized Report Resources Devices Clusters Sites Data …" at bounding box center [550, 546] width 1099 height 1092
click at [1048, 104] on button "Edit" at bounding box center [1045, 99] width 47 height 22
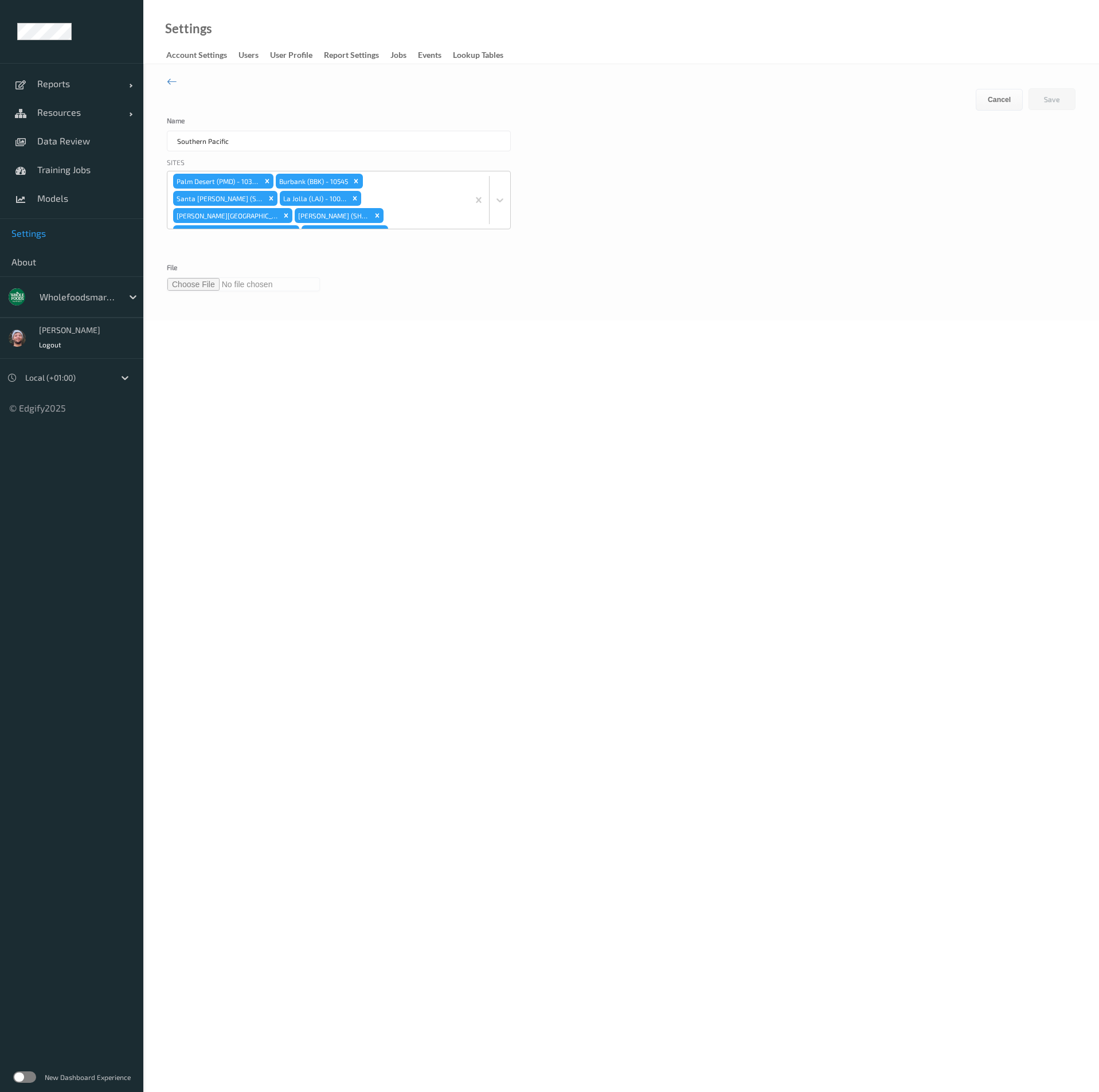
click at [214, 282] on input "file" at bounding box center [244, 284] width 153 height 14
type input "**********"
click at [1035, 105] on button "Save" at bounding box center [1052, 99] width 47 height 22
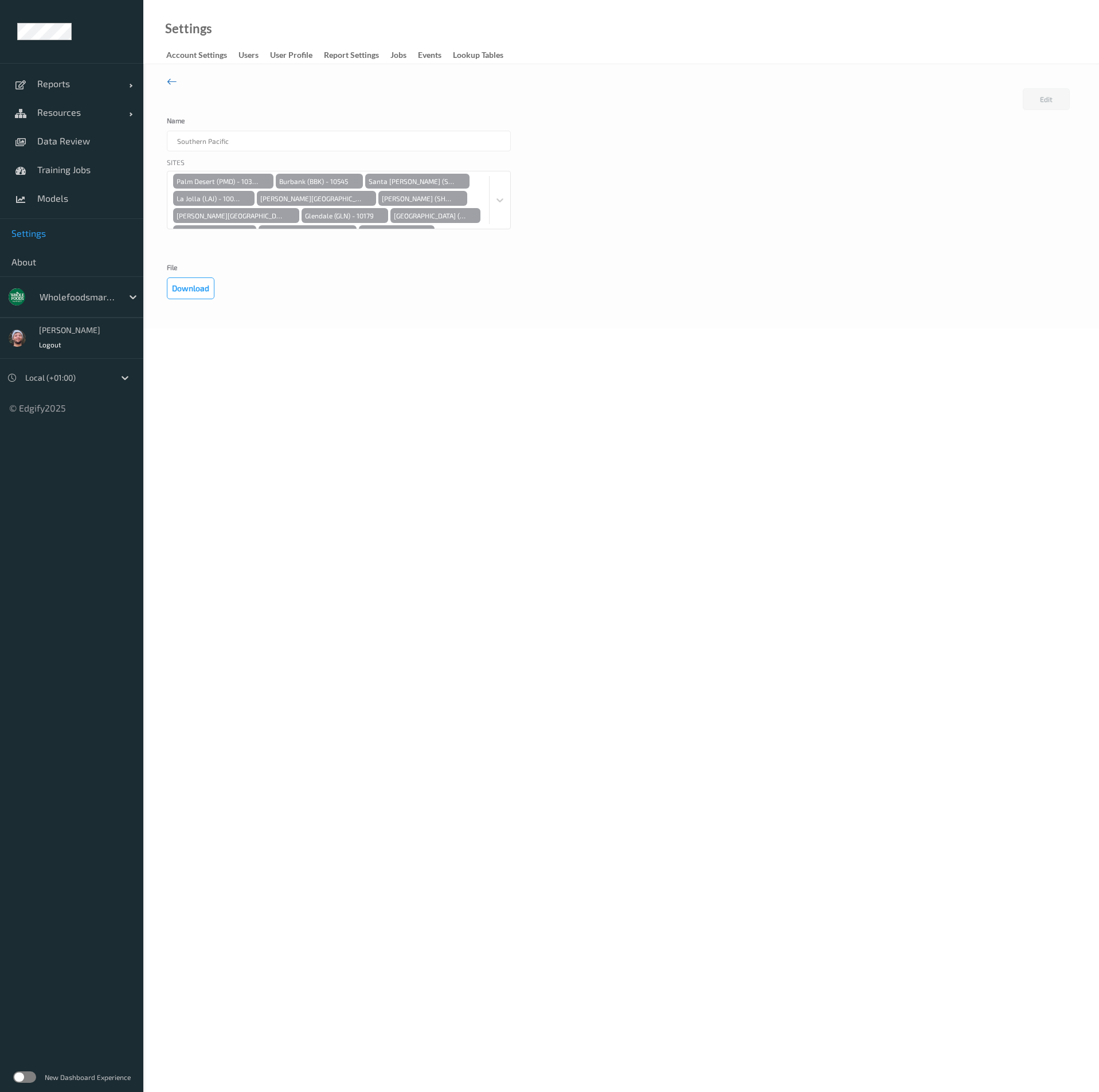
click at [172, 78] on icon at bounding box center [172, 81] width 10 height 13
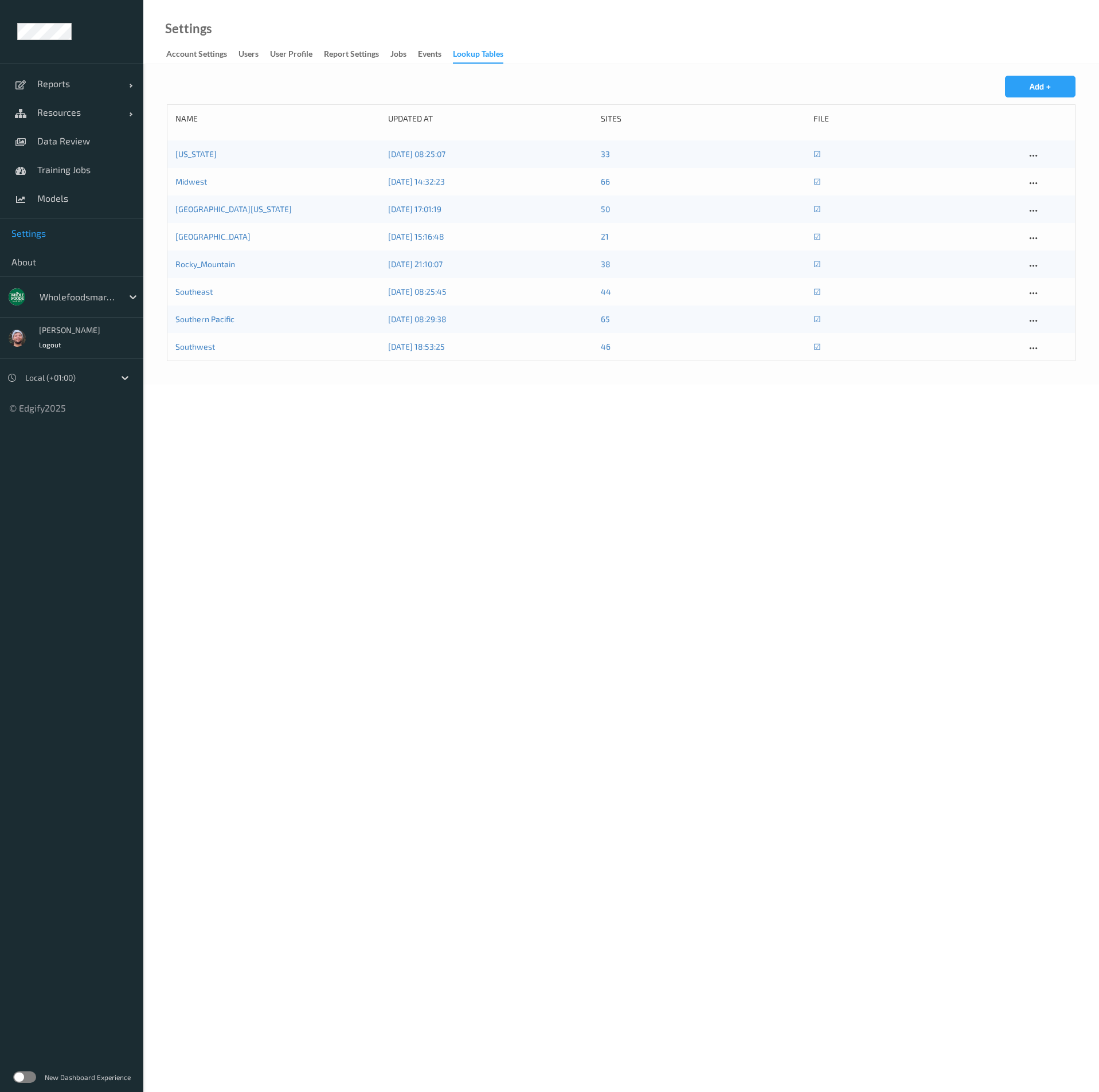
click at [573, 468] on body "lookup table entry updated Reports Default Report Customized Report Resources D…" at bounding box center [550, 546] width 1099 height 1092
click at [1035, 352] on icon at bounding box center [1034, 348] width 10 height 10
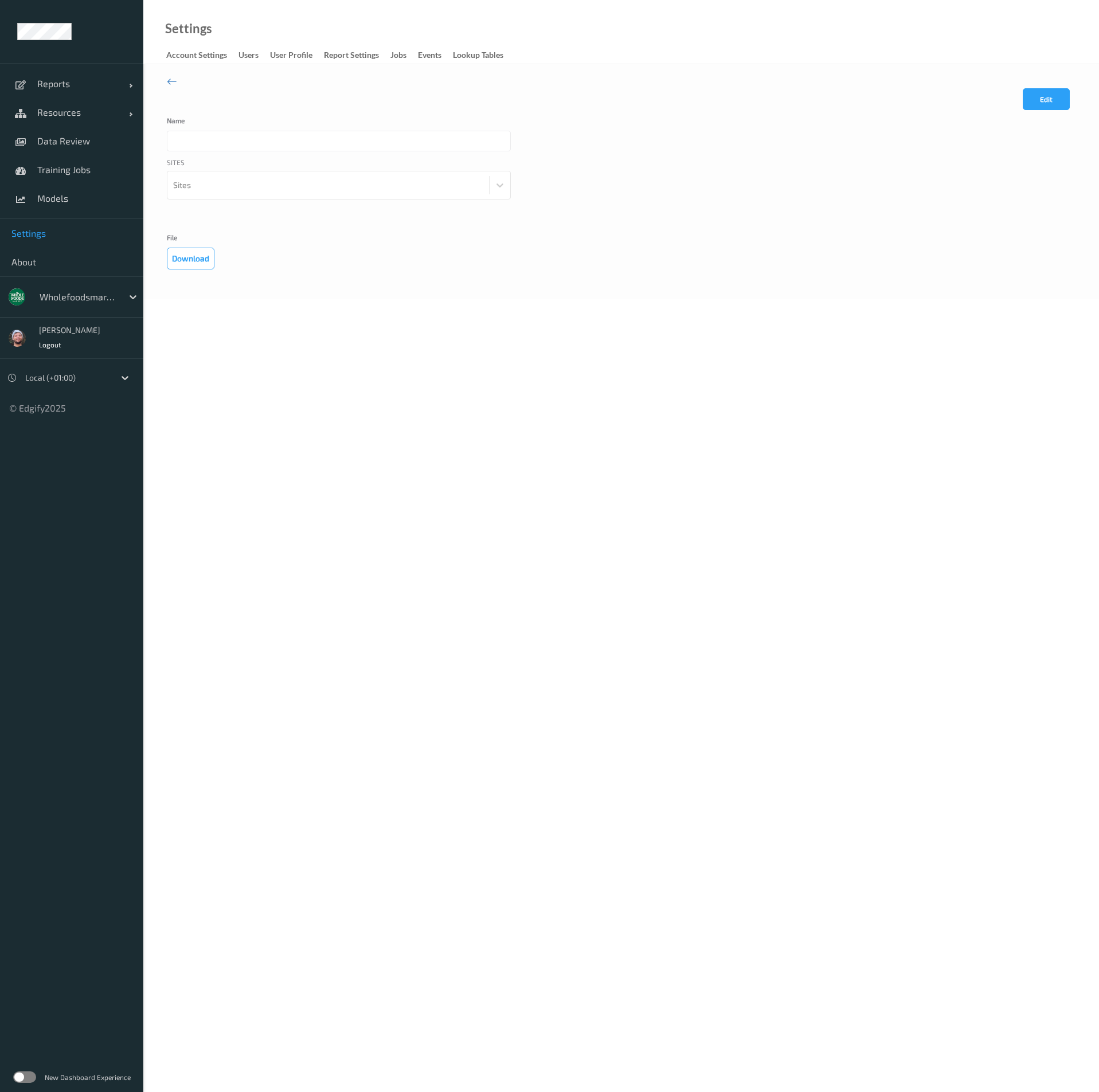
type input "Southwest"
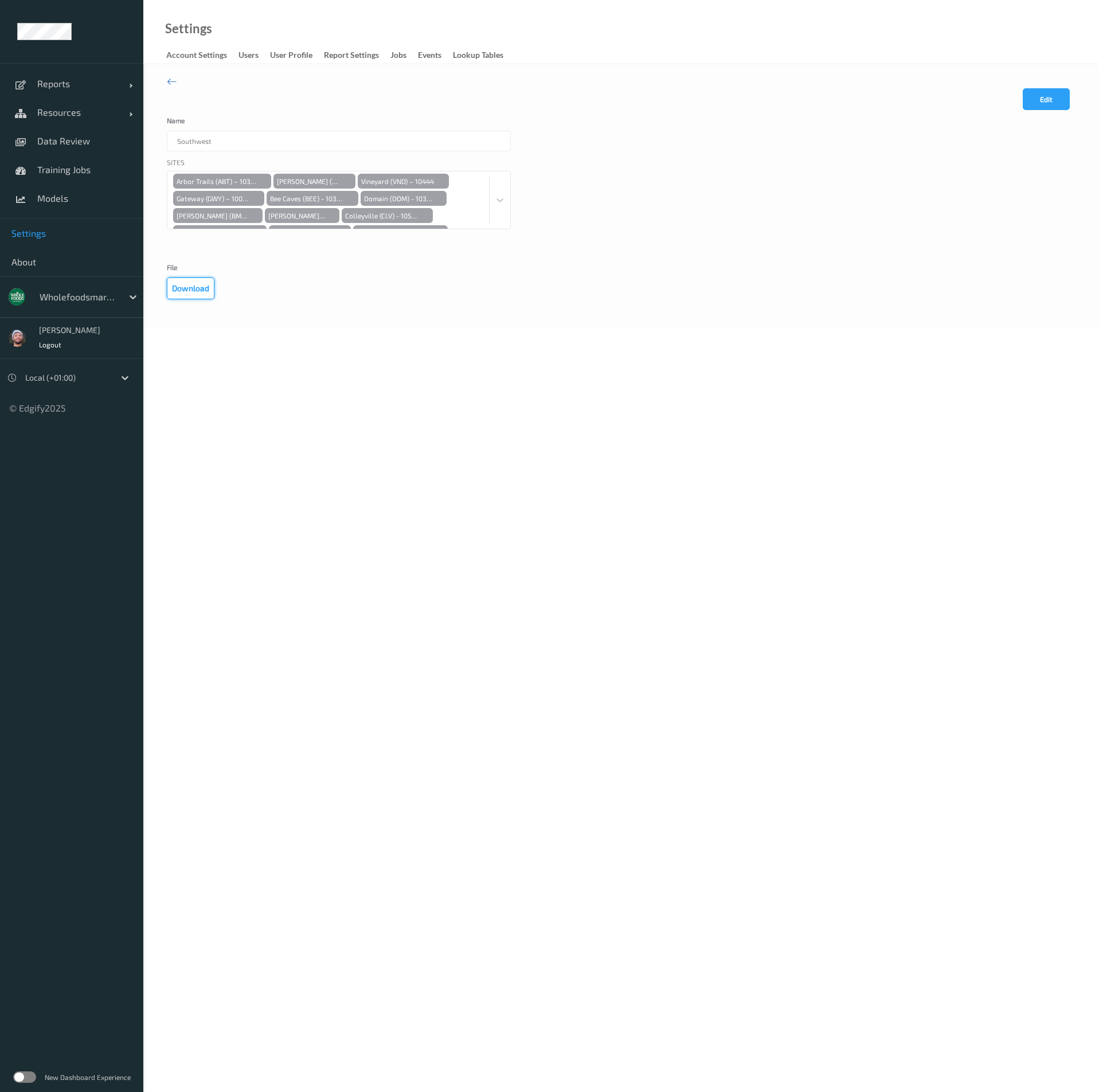
click at [198, 286] on button "Download" at bounding box center [191, 288] width 48 height 22
click at [431, 356] on body "Reports Default Report Customized Report Resources Devices Clusters Sites Data …" at bounding box center [550, 546] width 1099 height 1092
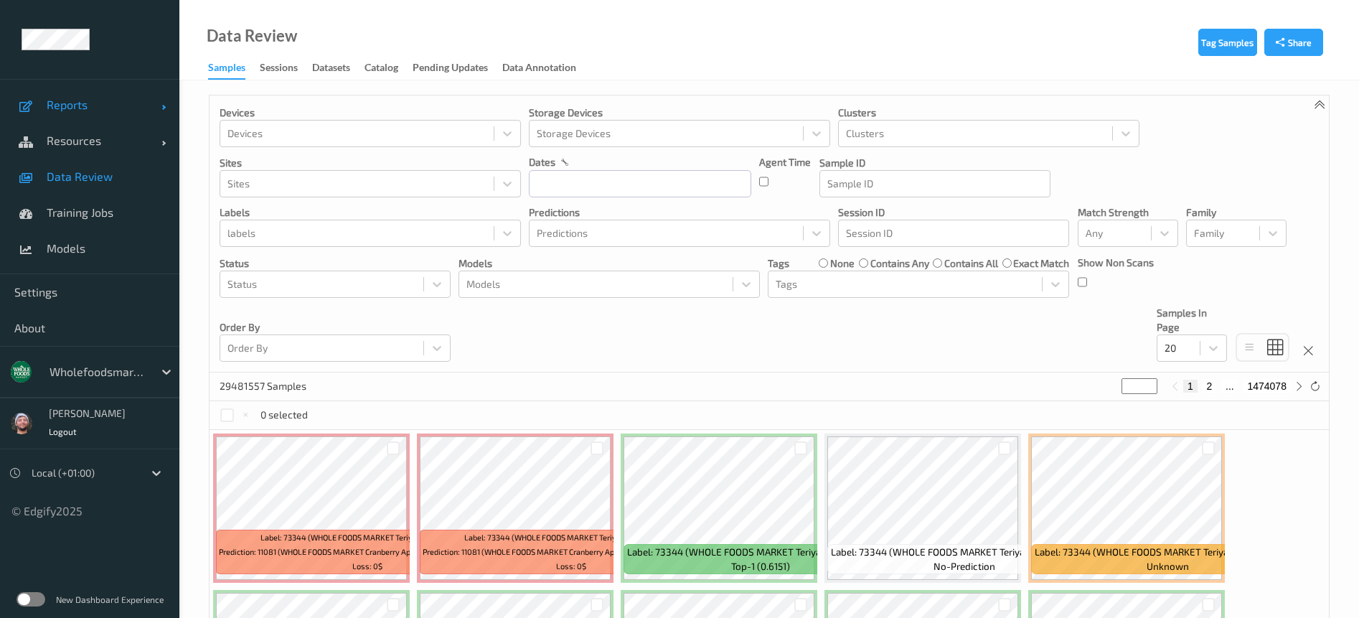
drag, startPoint x: 131, startPoint y: 106, endPoint x: 123, endPoint y: 120, distance: 15.8
click at [131, 106] on span "Reports" at bounding box center [104, 105] width 115 height 14
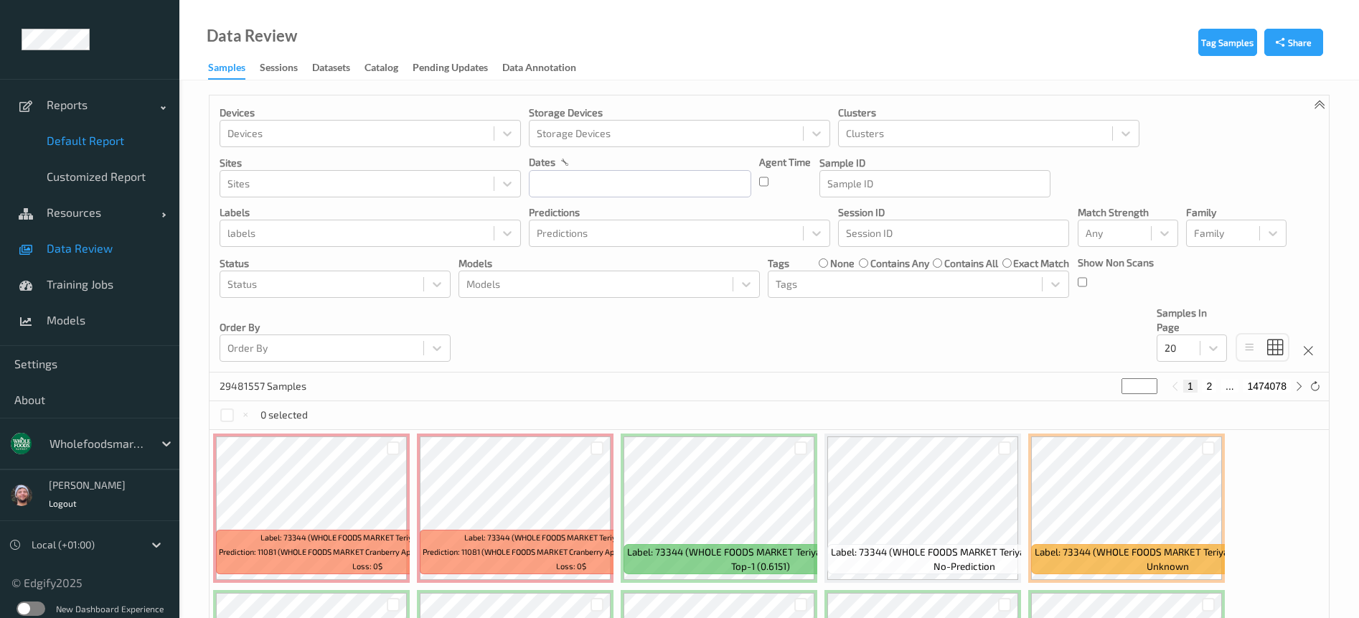
click at [109, 141] on span "Default Report" at bounding box center [106, 140] width 118 height 14
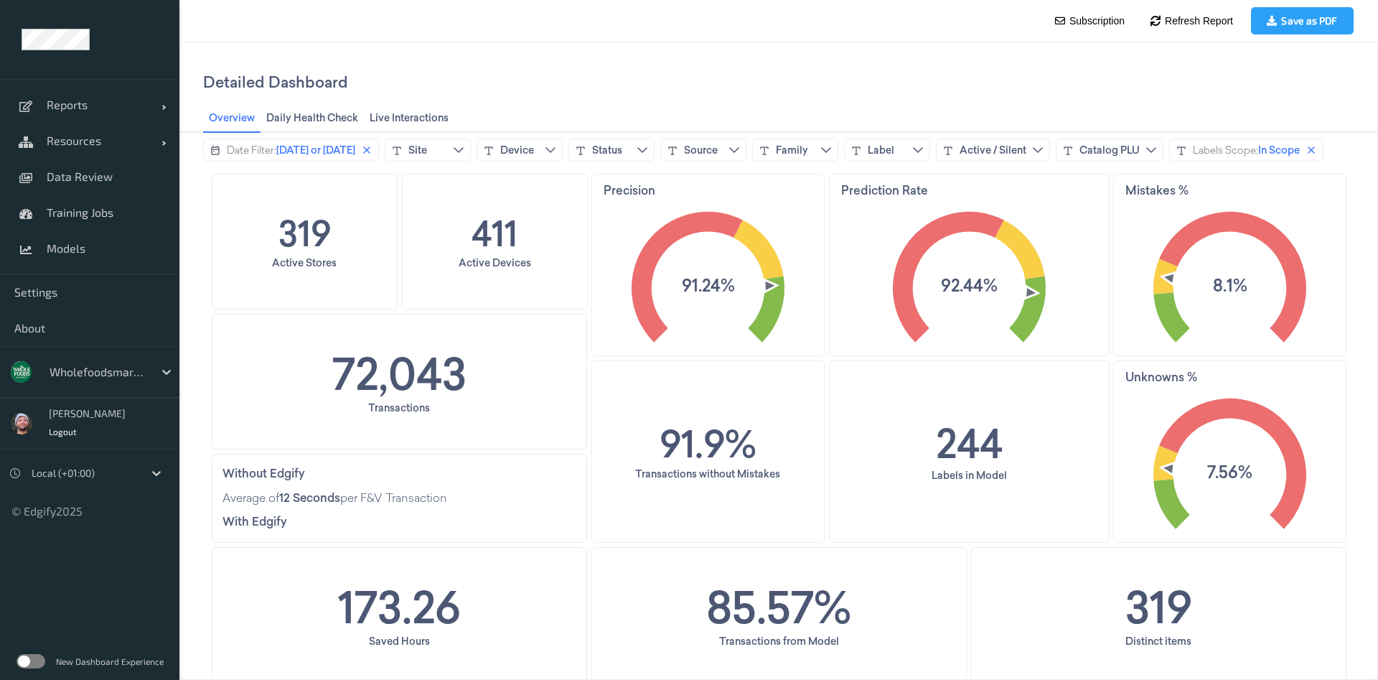
click at [347, 83] on span "Detailed Dashboard" at bounding box center [275, 82] width 145 height 22
drag, startPoint x: 72, startPoint y: 288, endPoint x: 373, endPoint y: 309, distance: 301.5
click at [72, 286] on span "Settings" at bounding box center [89, 292] width 151 height 14
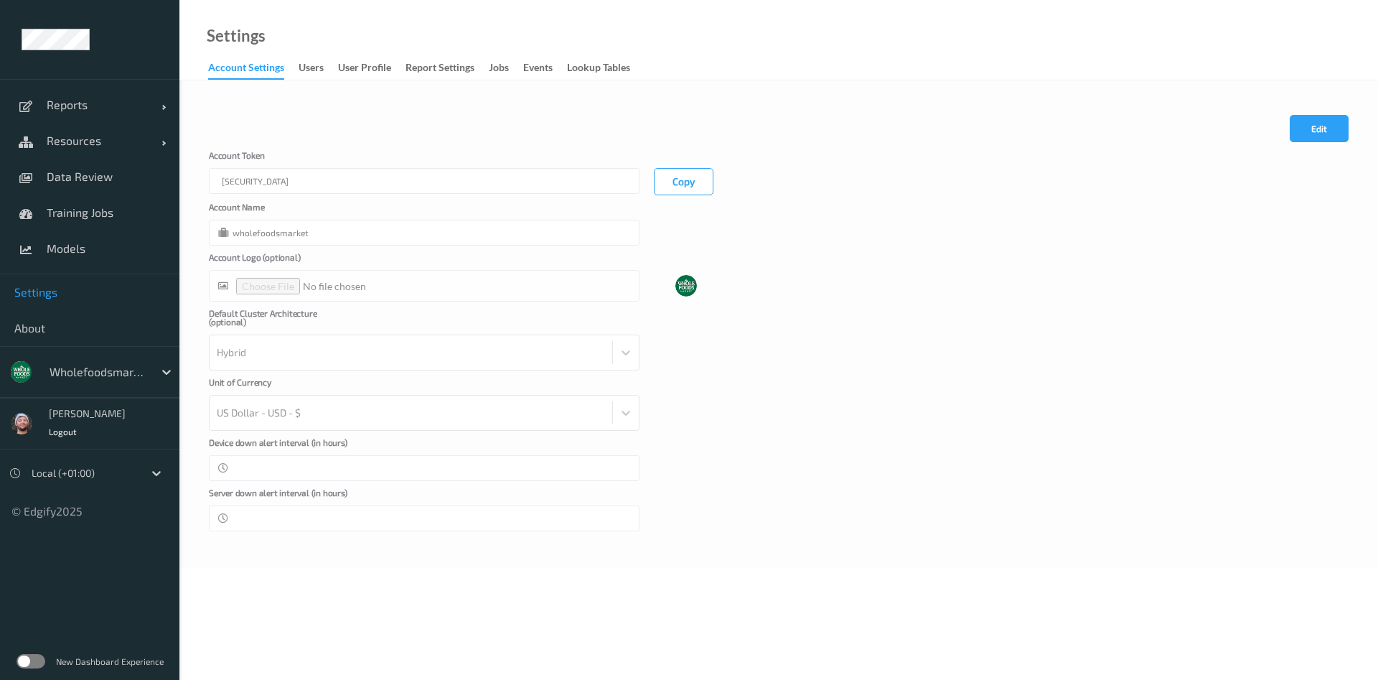
click at [567, 62] on link "events" at bounding box center [545, 68] width 44 height 20
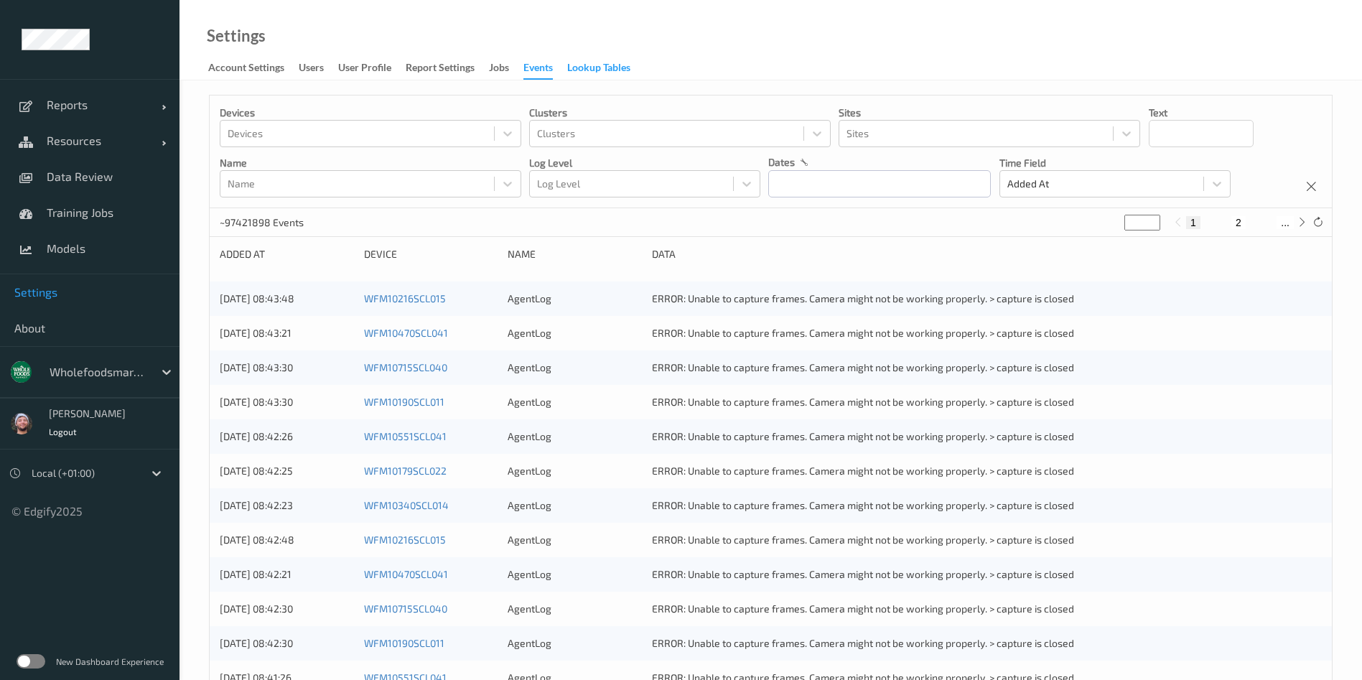
click at [583, 72] on div "Lookup Tables" at bounding box center [598, 69] width 63 height 18
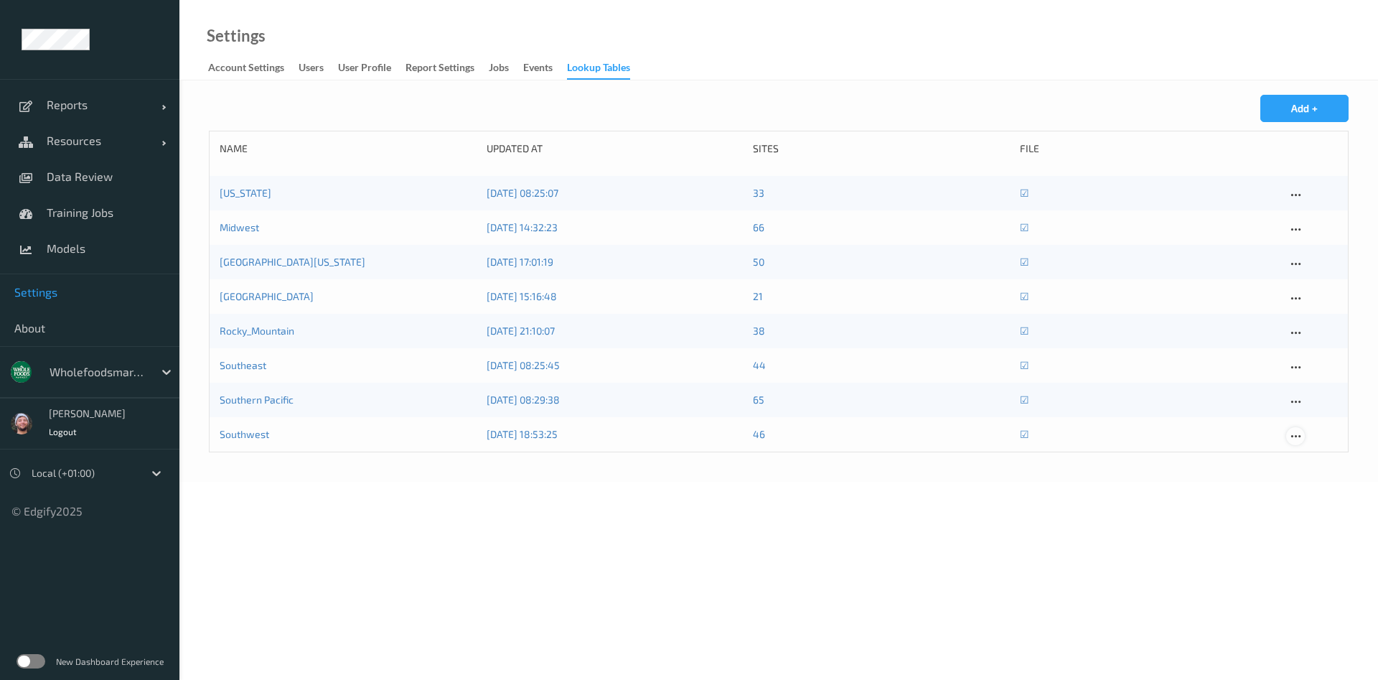
click at [1301, 435] on icon at bounding box center [1296, 436] width 12 height 13
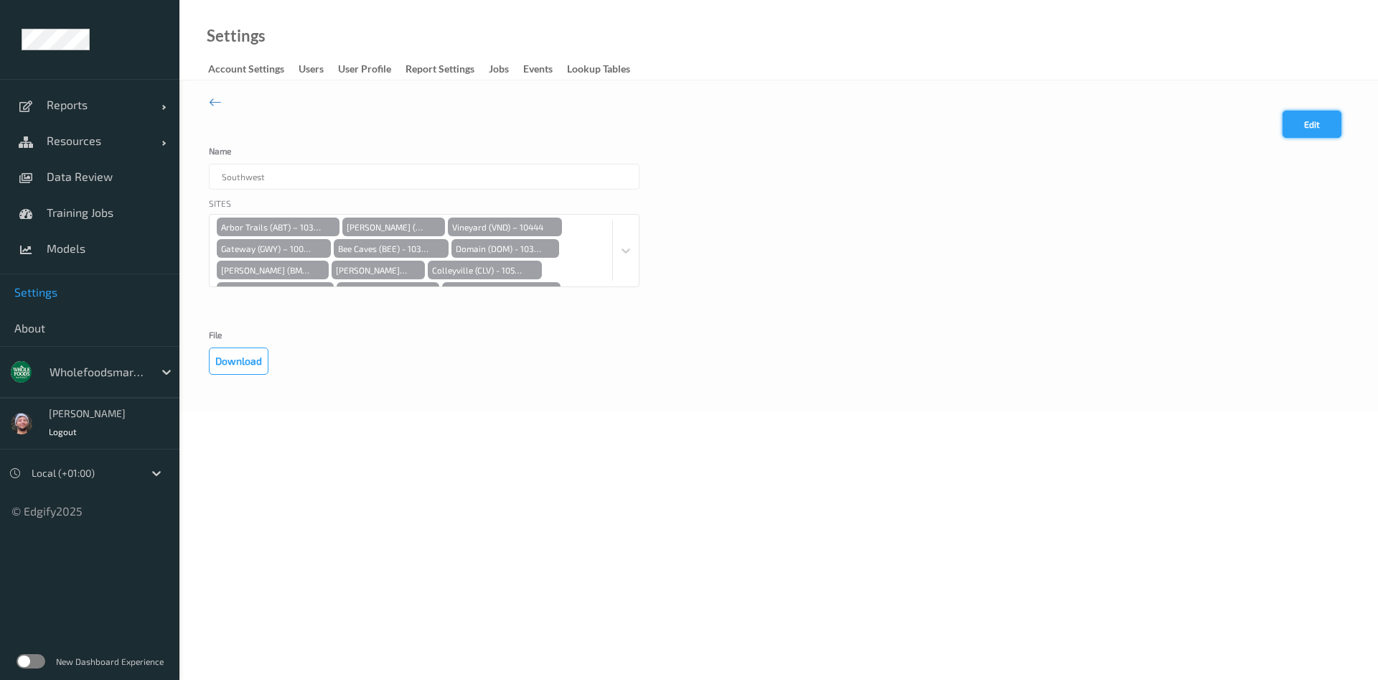
click at [1298, 132] on button "Edit" at bounding box center [1312, 124] width 59 height 27
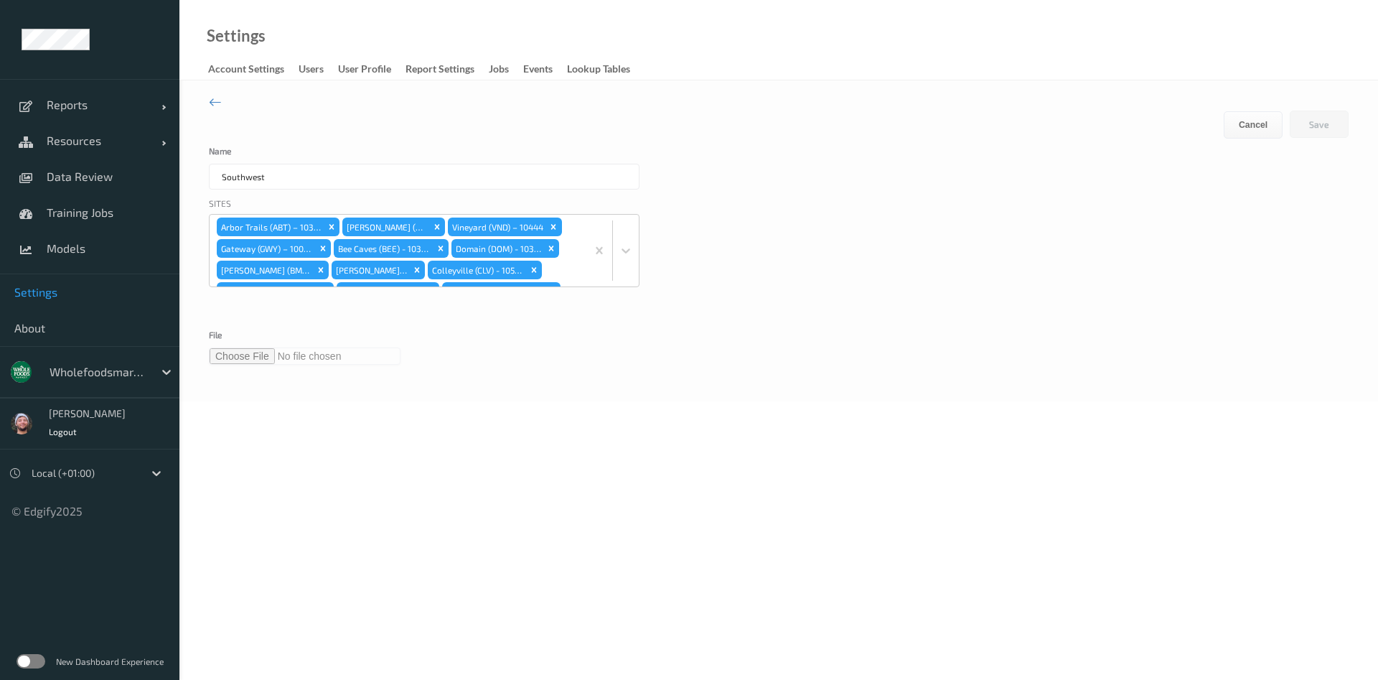
click at [245, 354] on input "file" at bounding box center [305, 355] width 192 height 17
type input "**********"
click at [1311, 127] on button "Save" at bounding box center [1319, 124] width 59 height 27
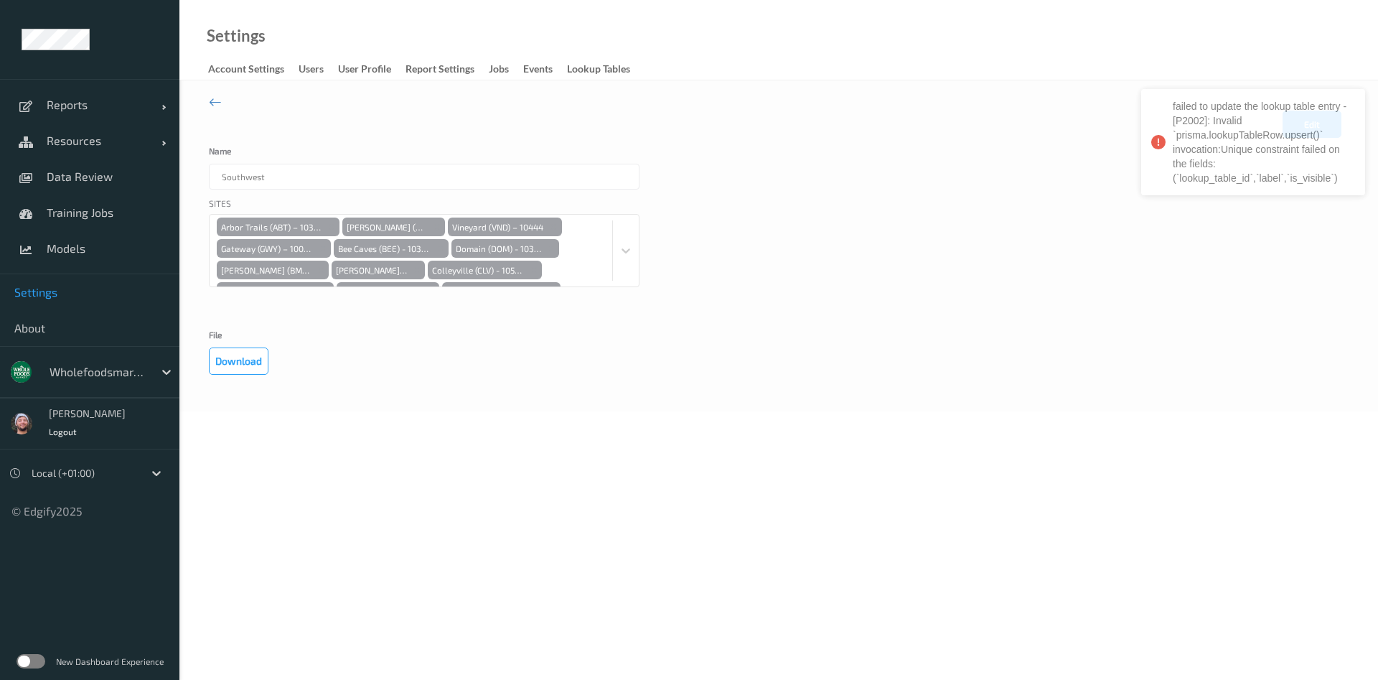
click at [1045, 192] on form "Edit Cancel Save Name Southwest Sites Arbor Trails (ABT) – 10384 Lamar (LMR) – …" at bounding box center [779, 243] width 1140 height 264
click at [1323, 123] on div "failed to update the lookup table entry - [P2002]: Invalid `prisma.lookupTableR…" at bounding box center [1253, 147] width 230 height 122
click at [1303, 131] on button "Edit" at bounding box center [1312, 124] width 59 height 27
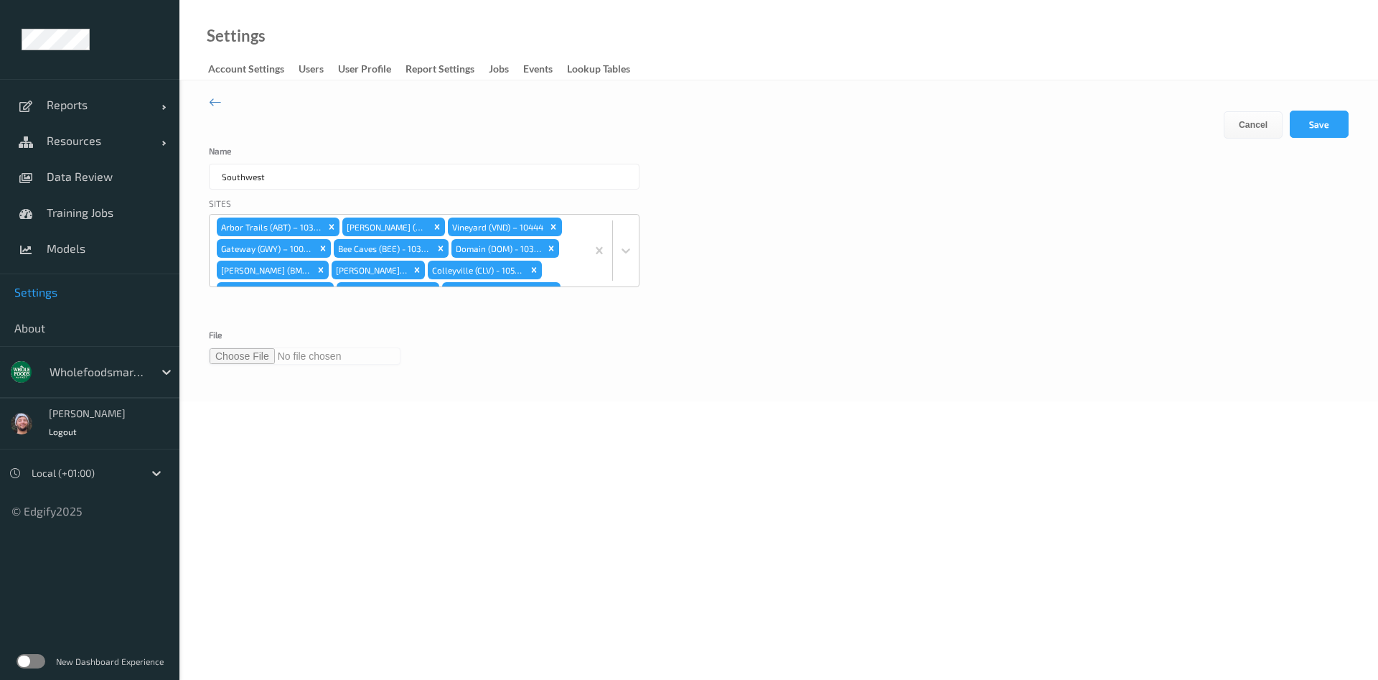
click at [234, 352] on input "file" at bounding box center [305, 355] width 192 height 17
click at [1309, 118] on button "Save" at bounding box center [1319, 124] width 59 height 27
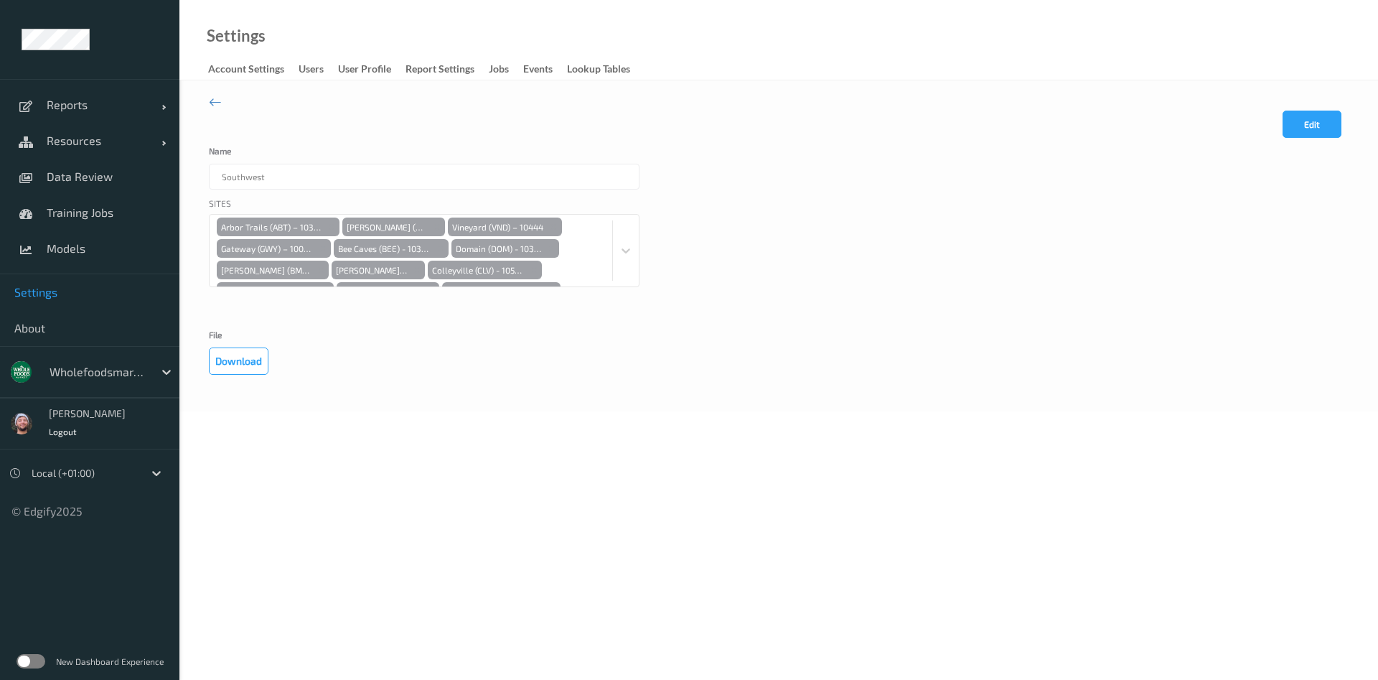
click at [1329, 140] on div "Edit Cancel Save" at bounding box center [1316, 129] width 66 height 36
click at [1326, 133] on button "Edit" at bounding box center [1312, 124] width 59 height 27
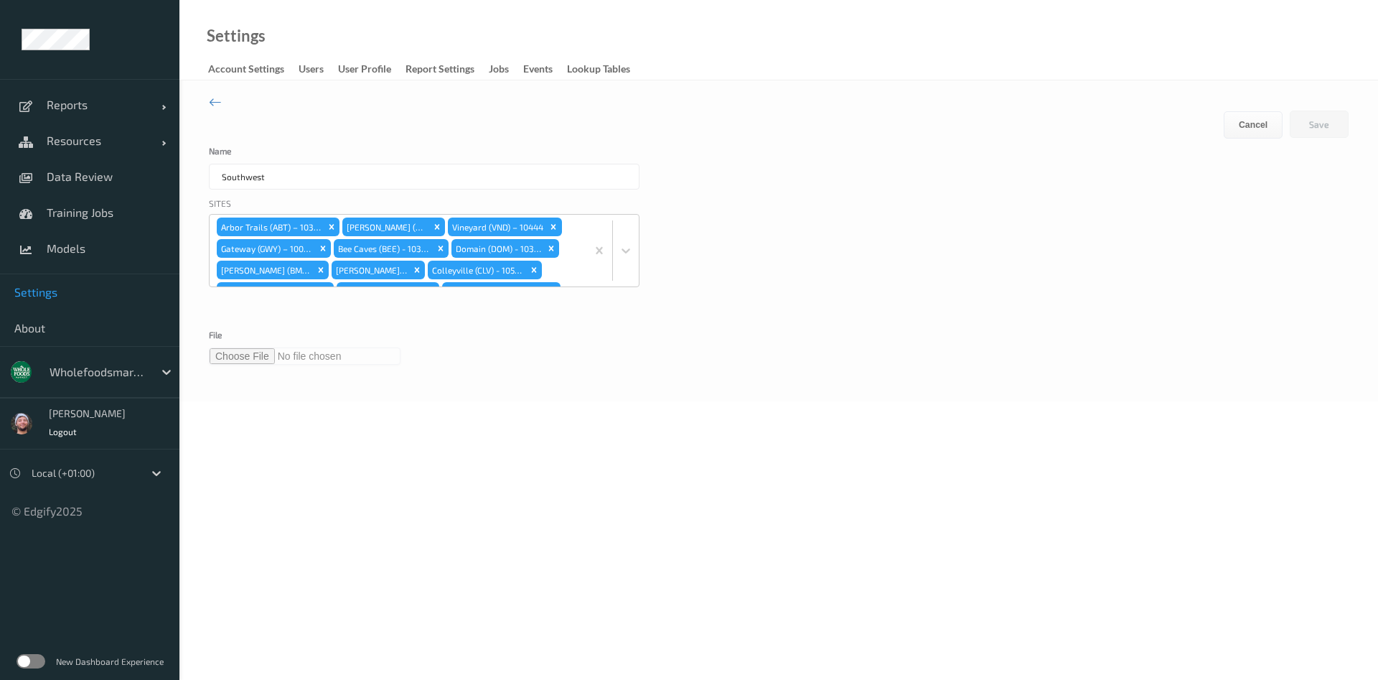
click at [219, 355] on input "file" at bounding box center [305, 355] width 192 height 17
type input "**********"
click at [1361, 123] on div "Edit Cancel Save Name Southwest Sites Arbor Trails (ABT) – 10384 [PERSON_NAME] …" at bounding box center [778, 240] width 1199 height 321
click at [1352, 123] on div "Edit Cancel Save Name Southwest Sites Arbor Trails (ABT) – 10384 [PERSON_NAME] …" at bounding box center [778, 240] width 1199 height 321
click at [1340, 128] on button "Save" at bounding box center [1319, 124] width 59 height 27
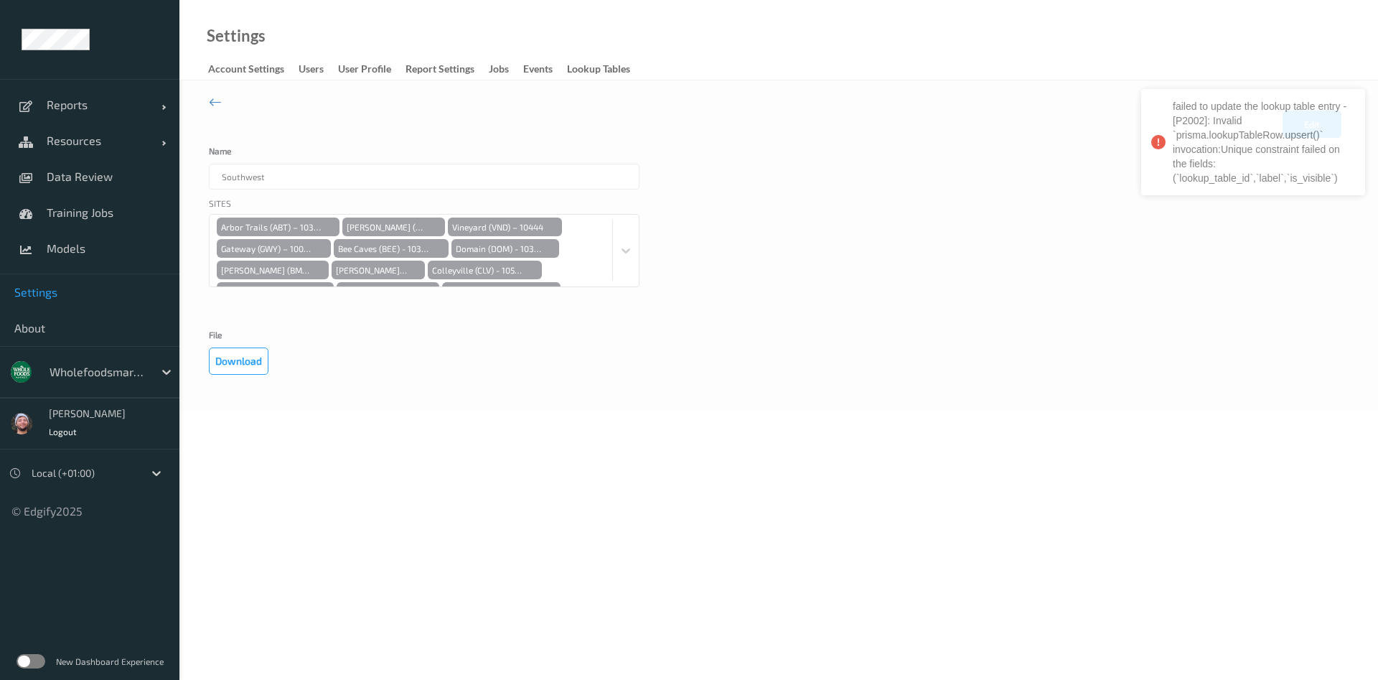
click at [1143, 17] on div "Settings Account Settings users User Profile Report Settings Jobs events Lookup…" at bounding box center [778, 40] width 1199 height 80
click at [1296, 128] on button "Edit" at bounding box center [1312, 124] width 59 height 27
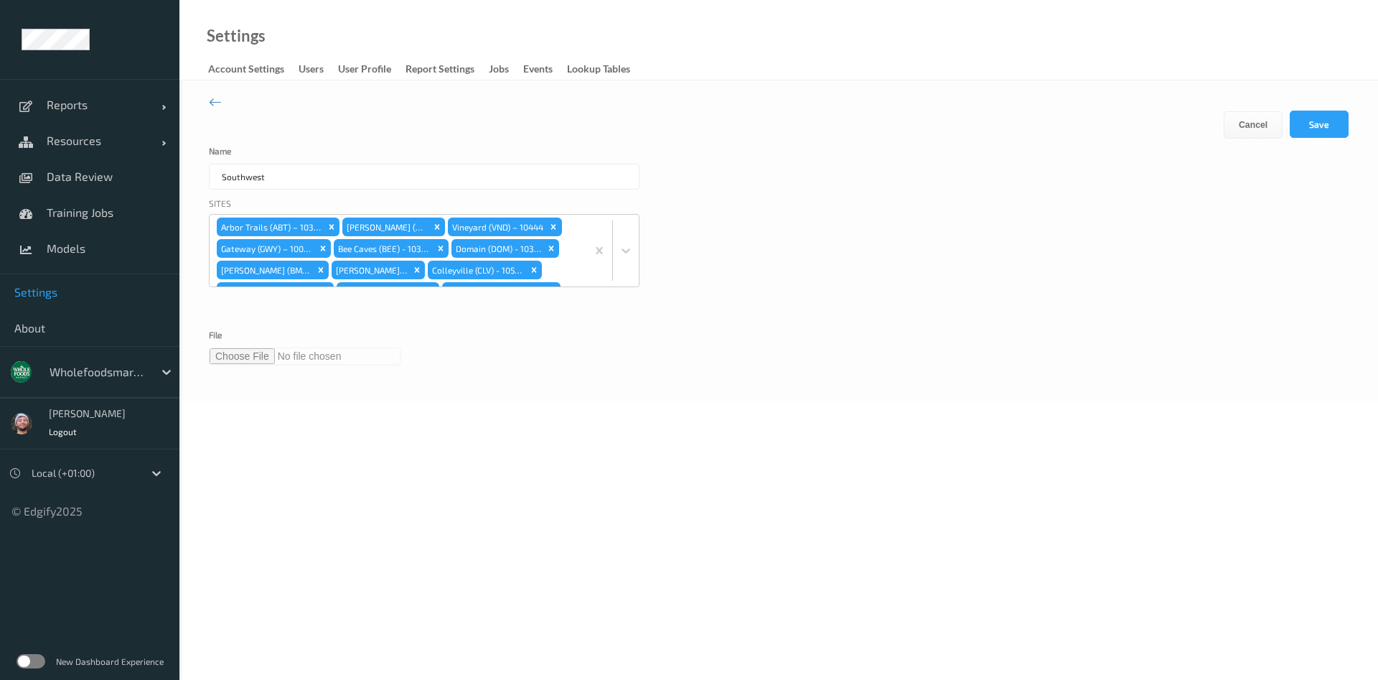
click at [252, 355] on input "file" at bounding box center [305, 355] width 192 height 17
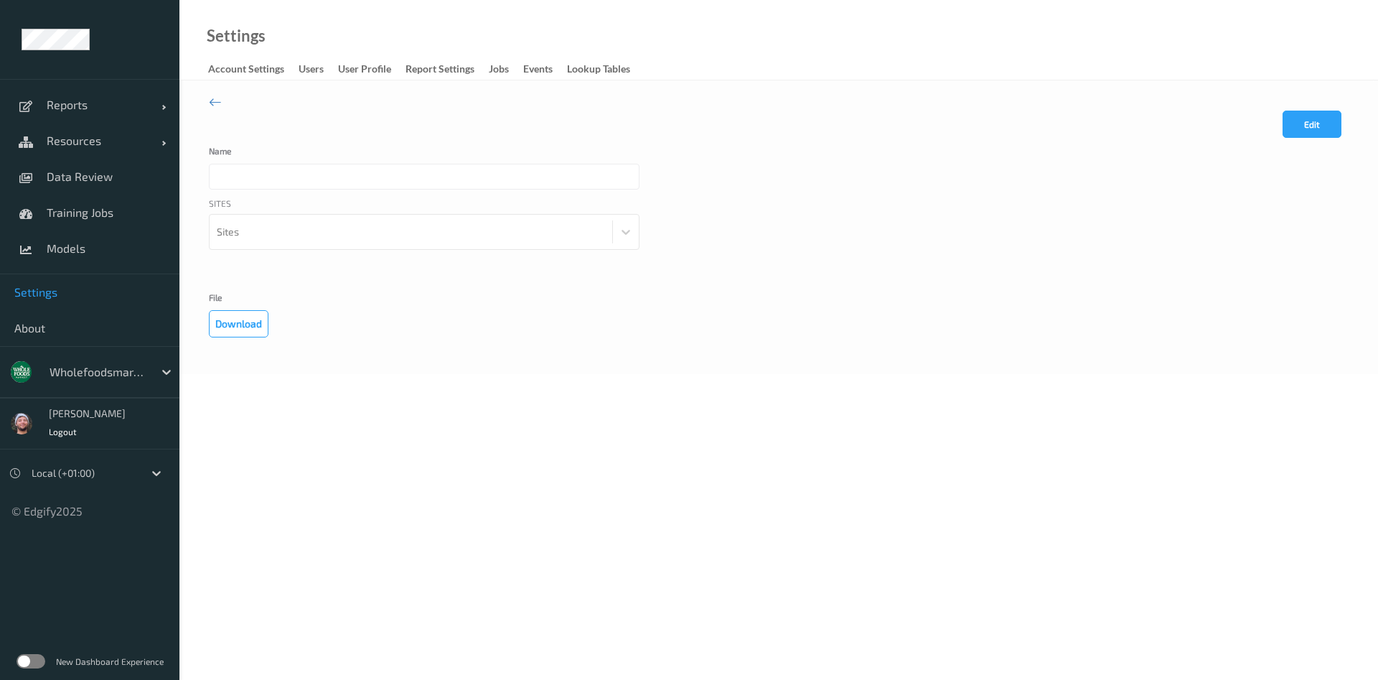
type input "Southwest"
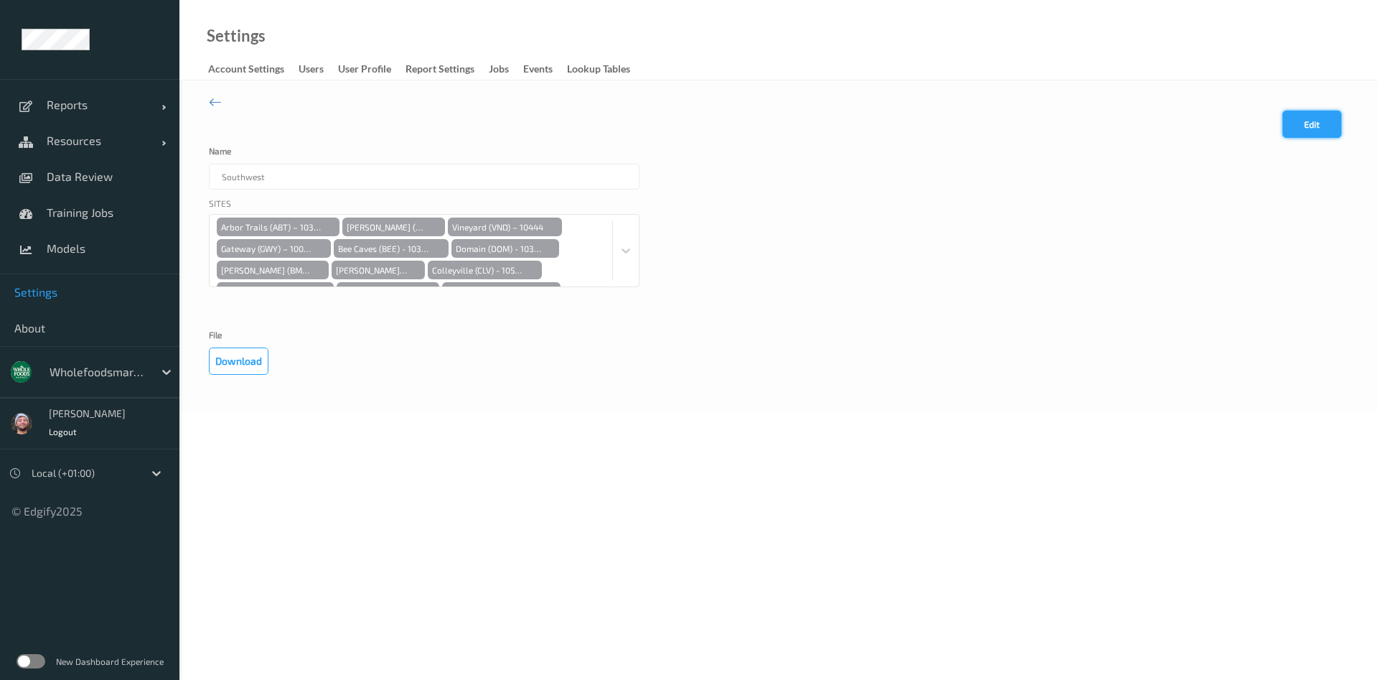
click at [1298, 120] on button "Edit" at bounding box center [1312, 124] width 59 height 27
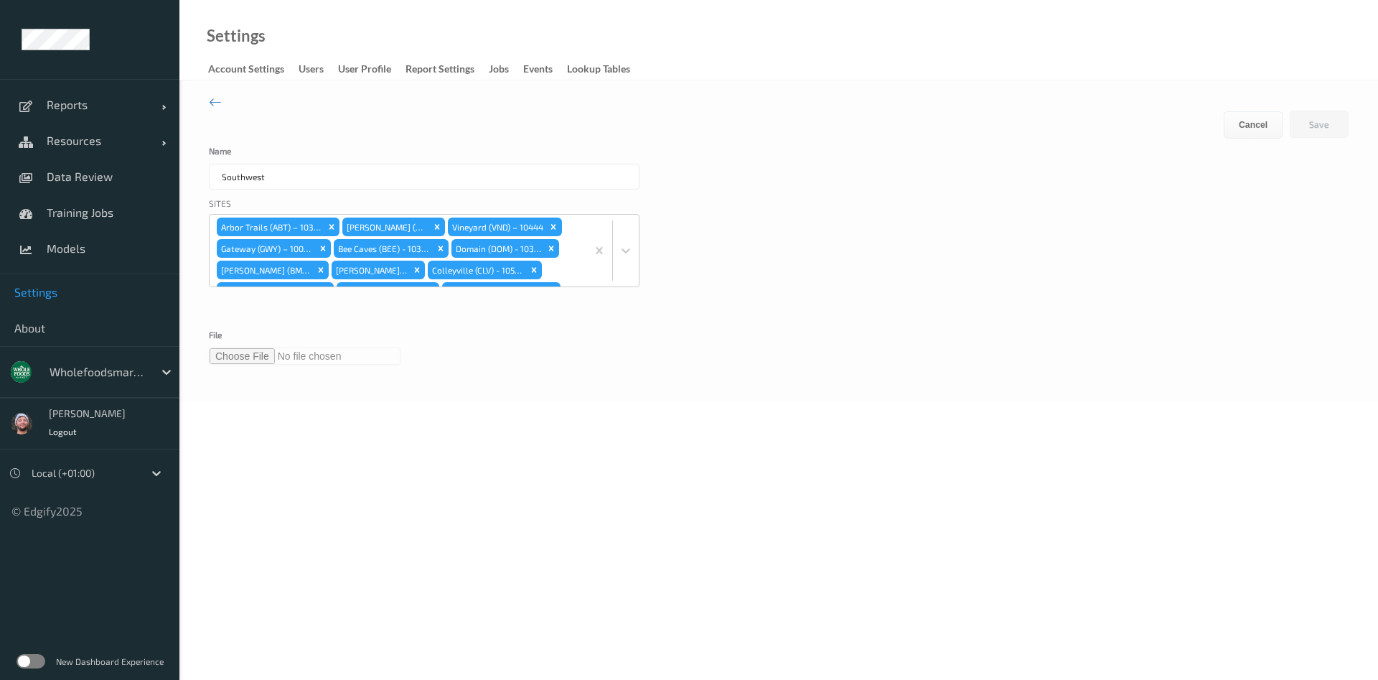
click at [249, 355] on input "file" at bounding box center [305, 355] width 192 height 17
type input "**********"
click at [1341, 127] on button "Save" at bounding box center [1319, 124] width 59 height 27
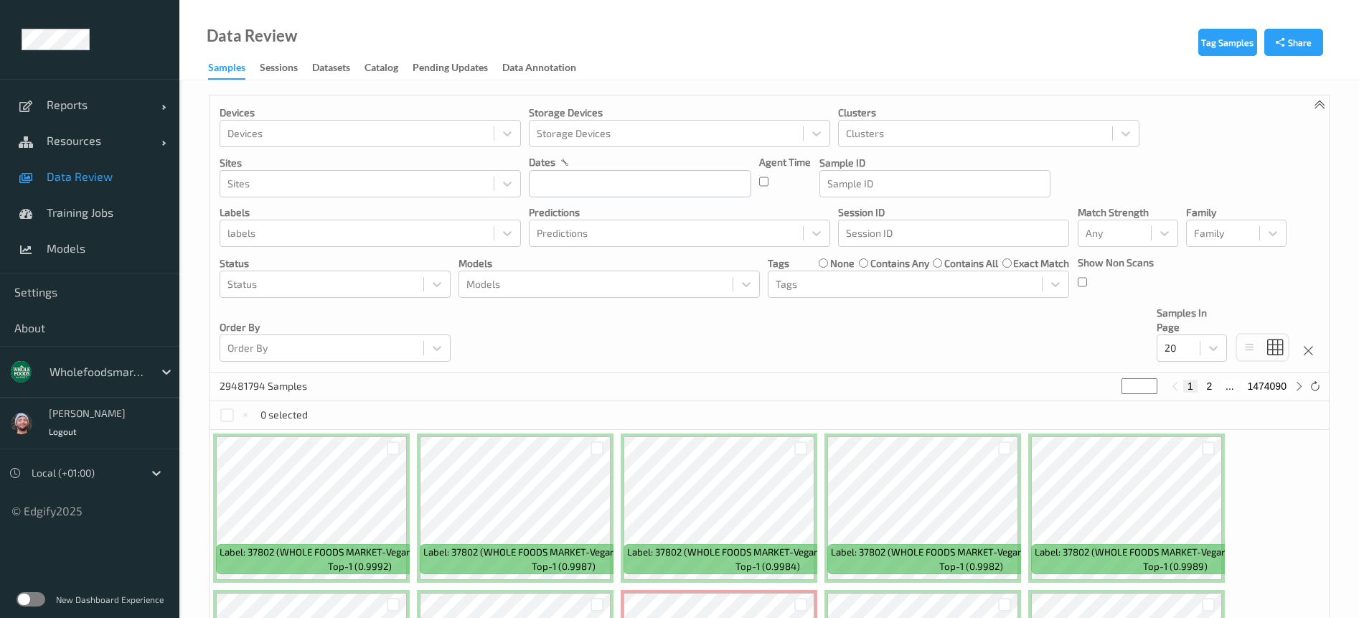
click at [95, 383] on div "wholefoodsmarket" at bounding box center [97, 371] width 111 height 23
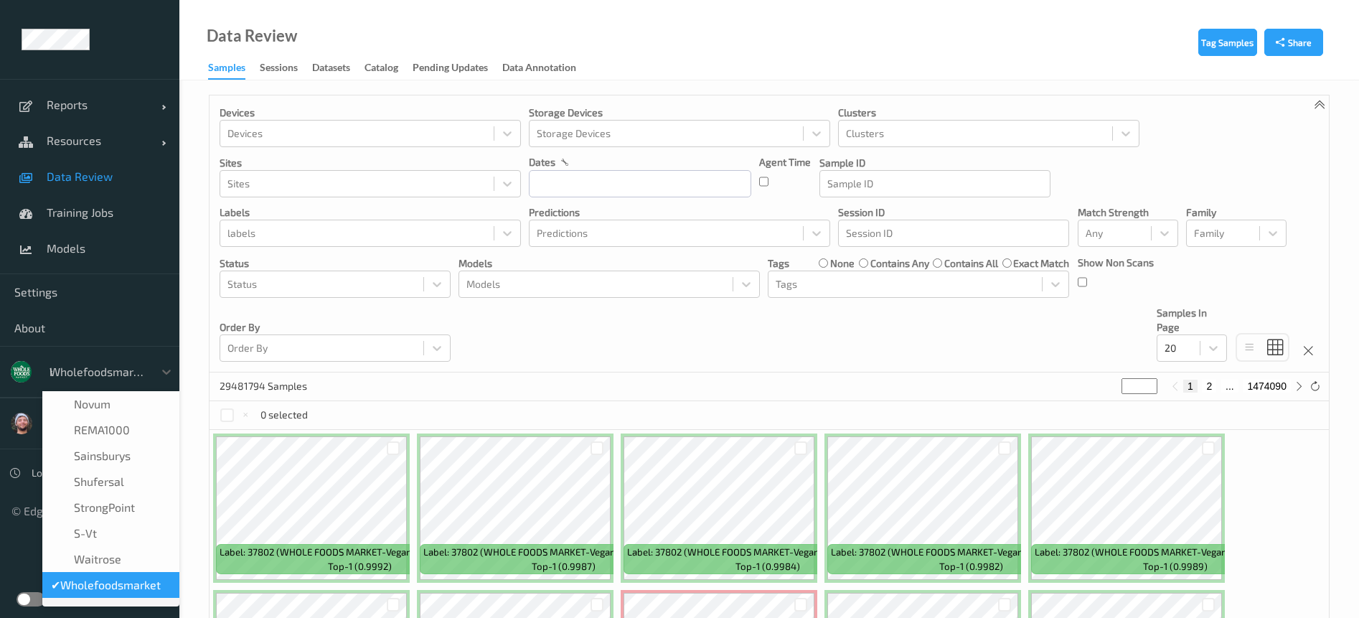
scroll to position [1, 0]
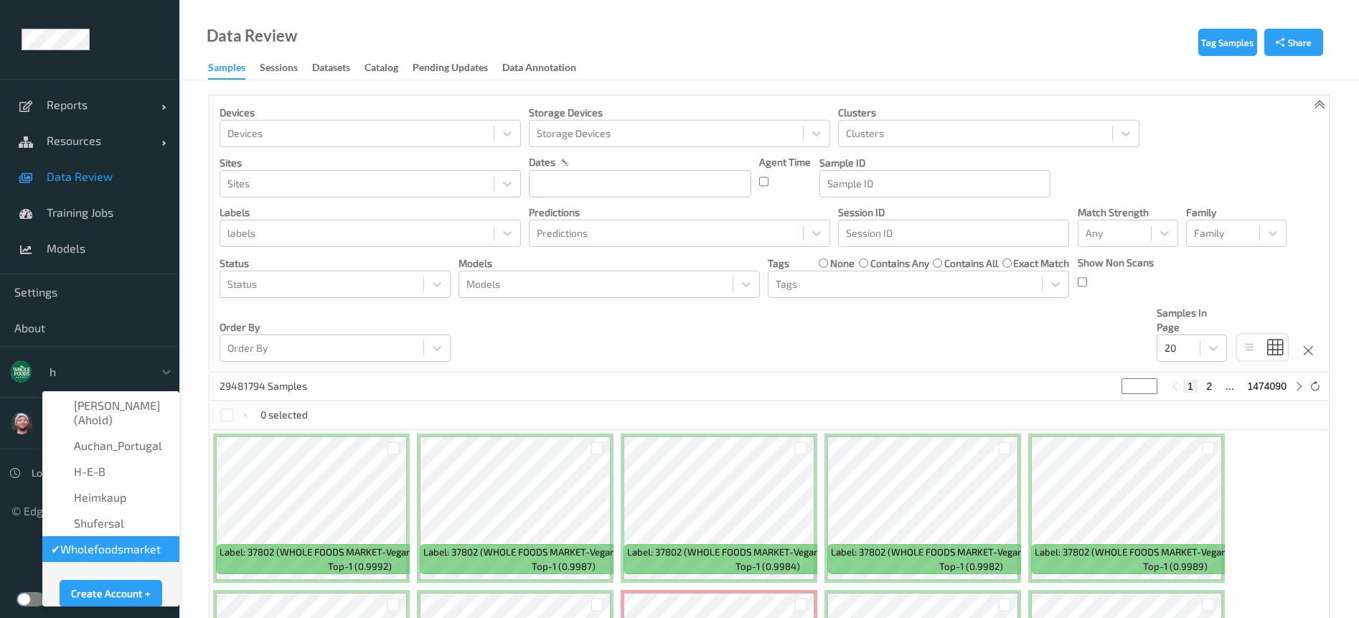
type input "h-"
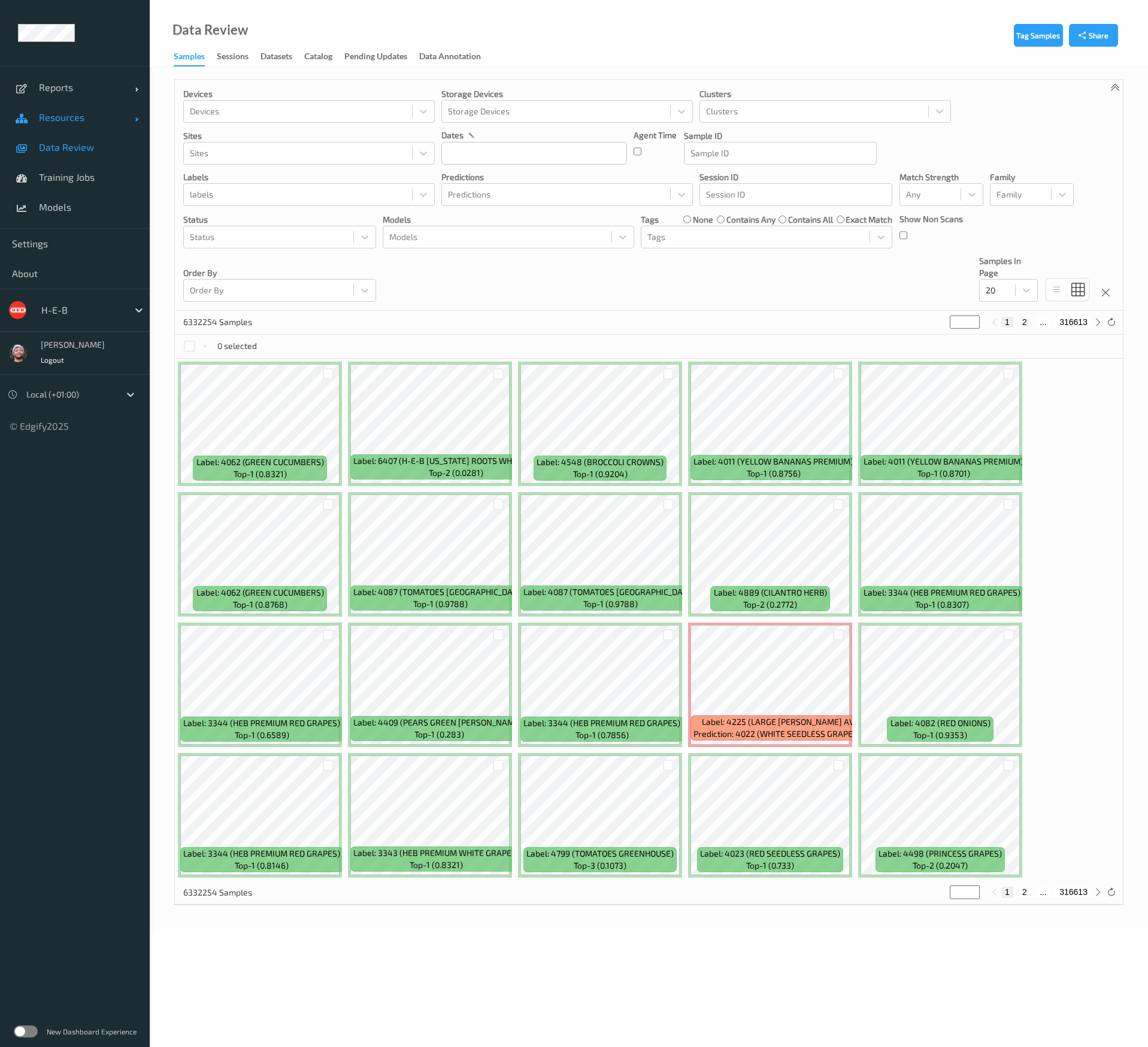
click at [93, 123] on link "Resources" at bounding box center [74, 118] width 149 height 30
click at [76, 148] on span "Devices" at bounding box center [88, 147] width 98 height 12
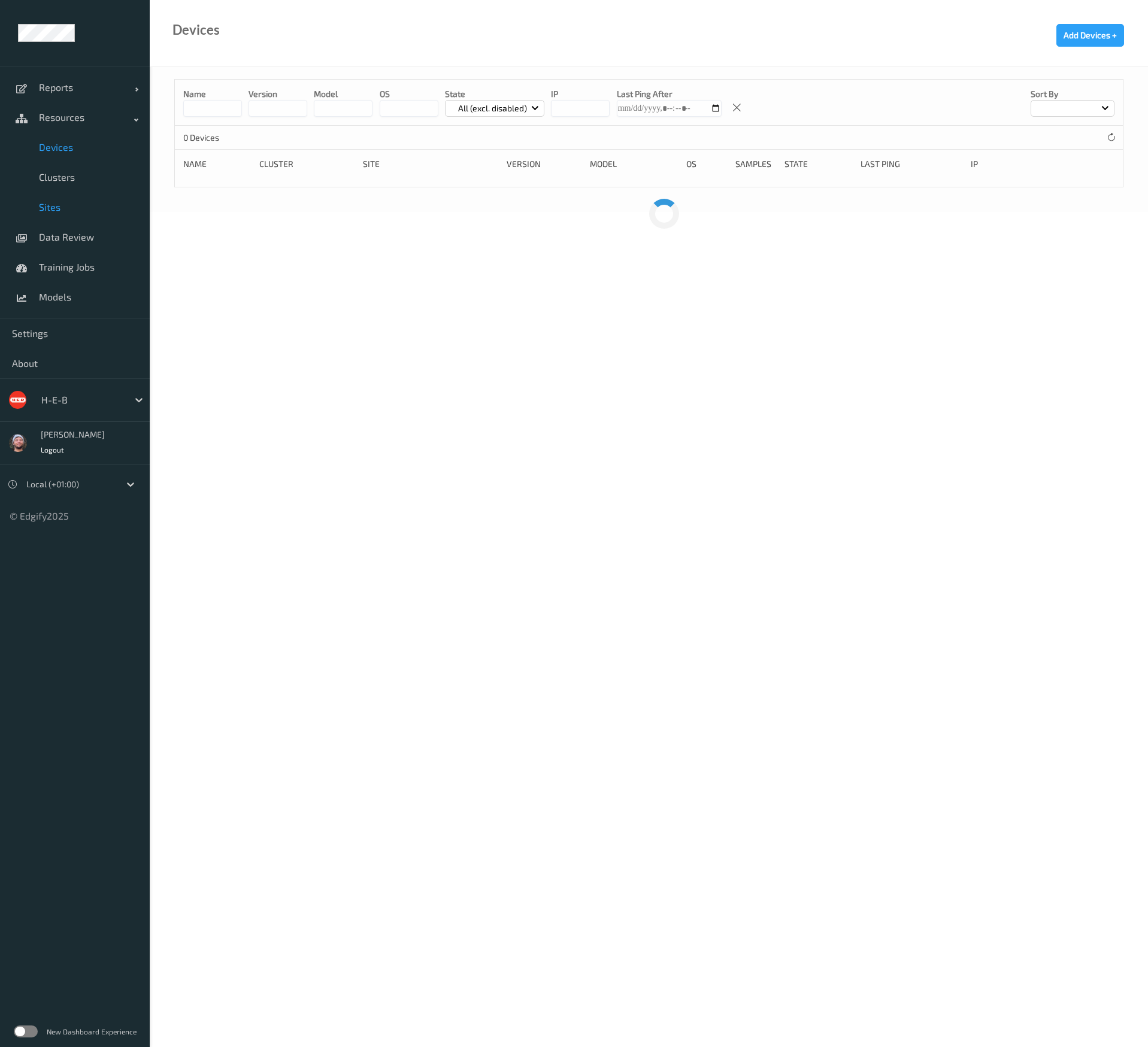
click at [76, 212] on span "Sites" at bounding box center [88, 207] width 98 height 12
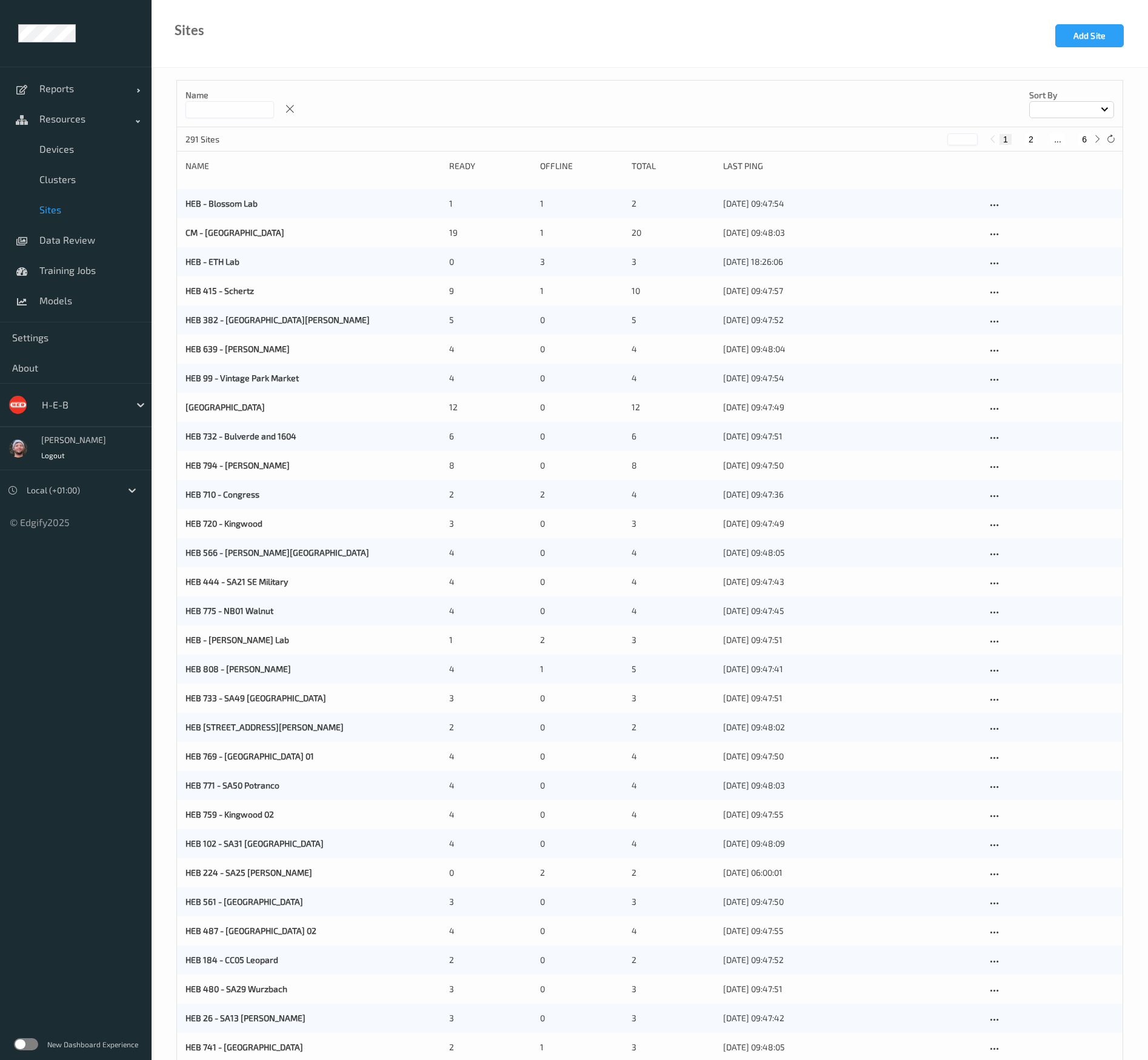
click at [219, 106] on input at bounding box center [230, 110] width 89 height 17
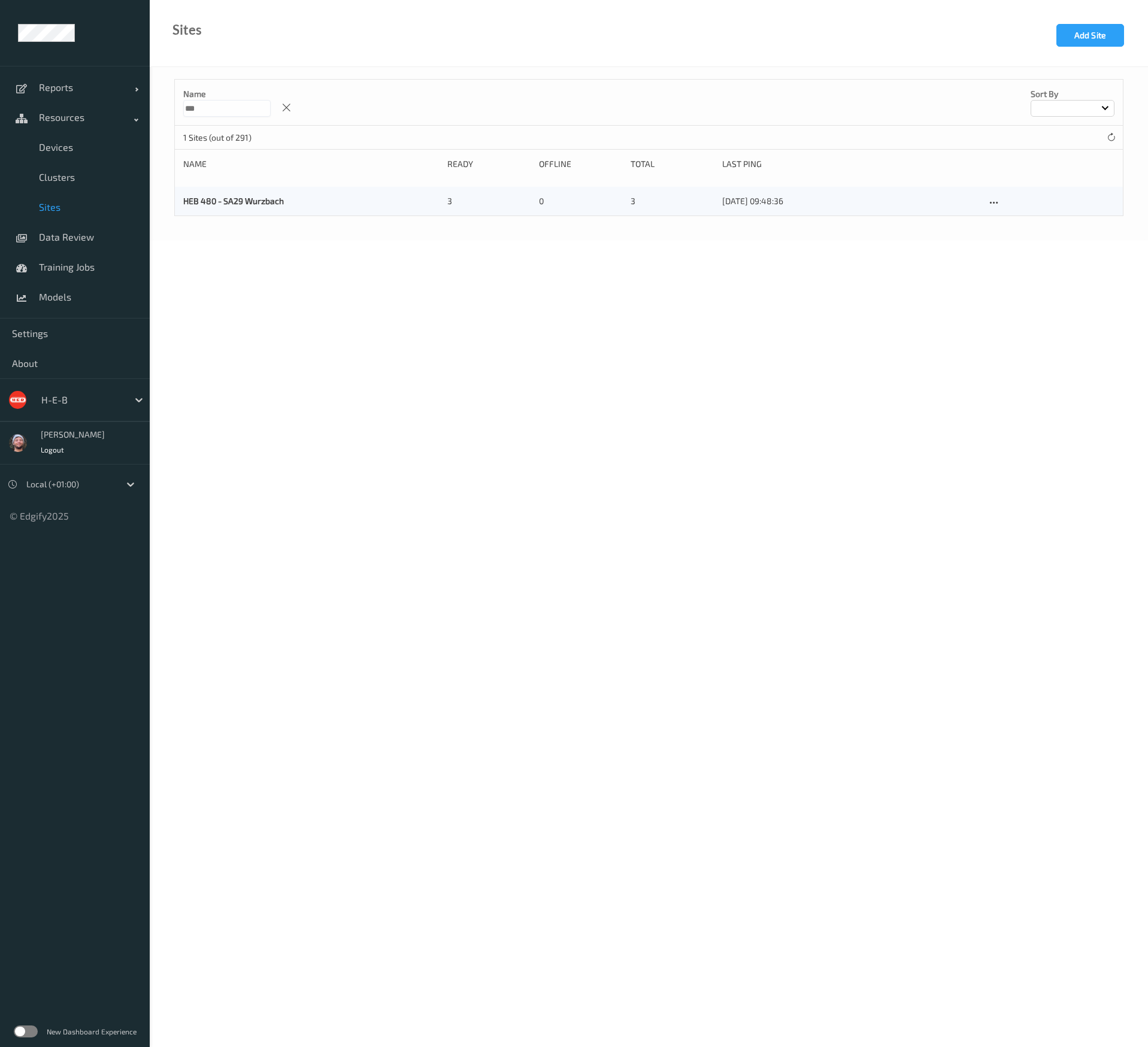
type input "***"
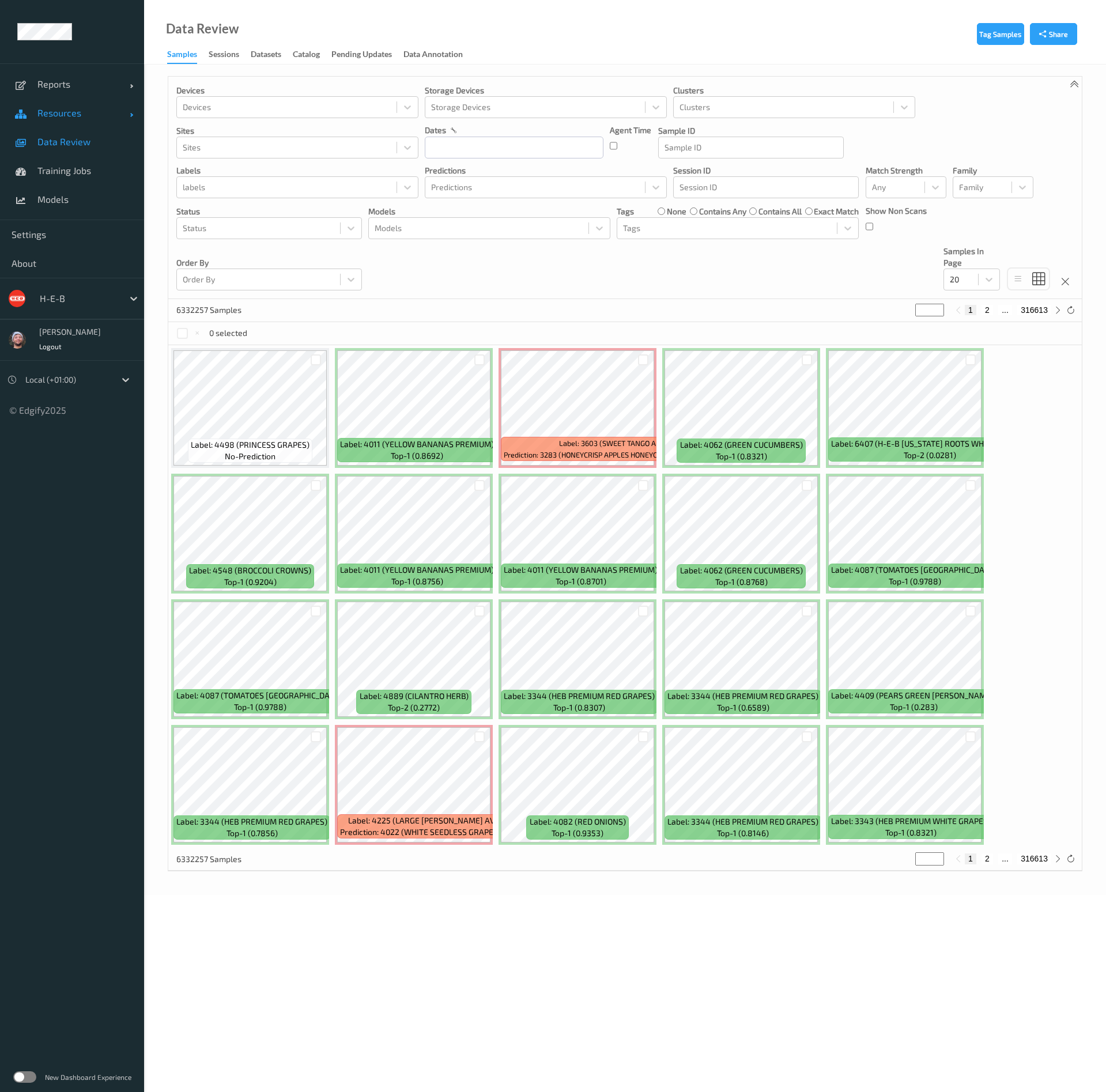
click at [72, 109] on span "Resources" at bounding box center [84, 112] width 92 height 11
click at [71, 289] on span "Models" at bounding box center [85, 286] width 95 height 11
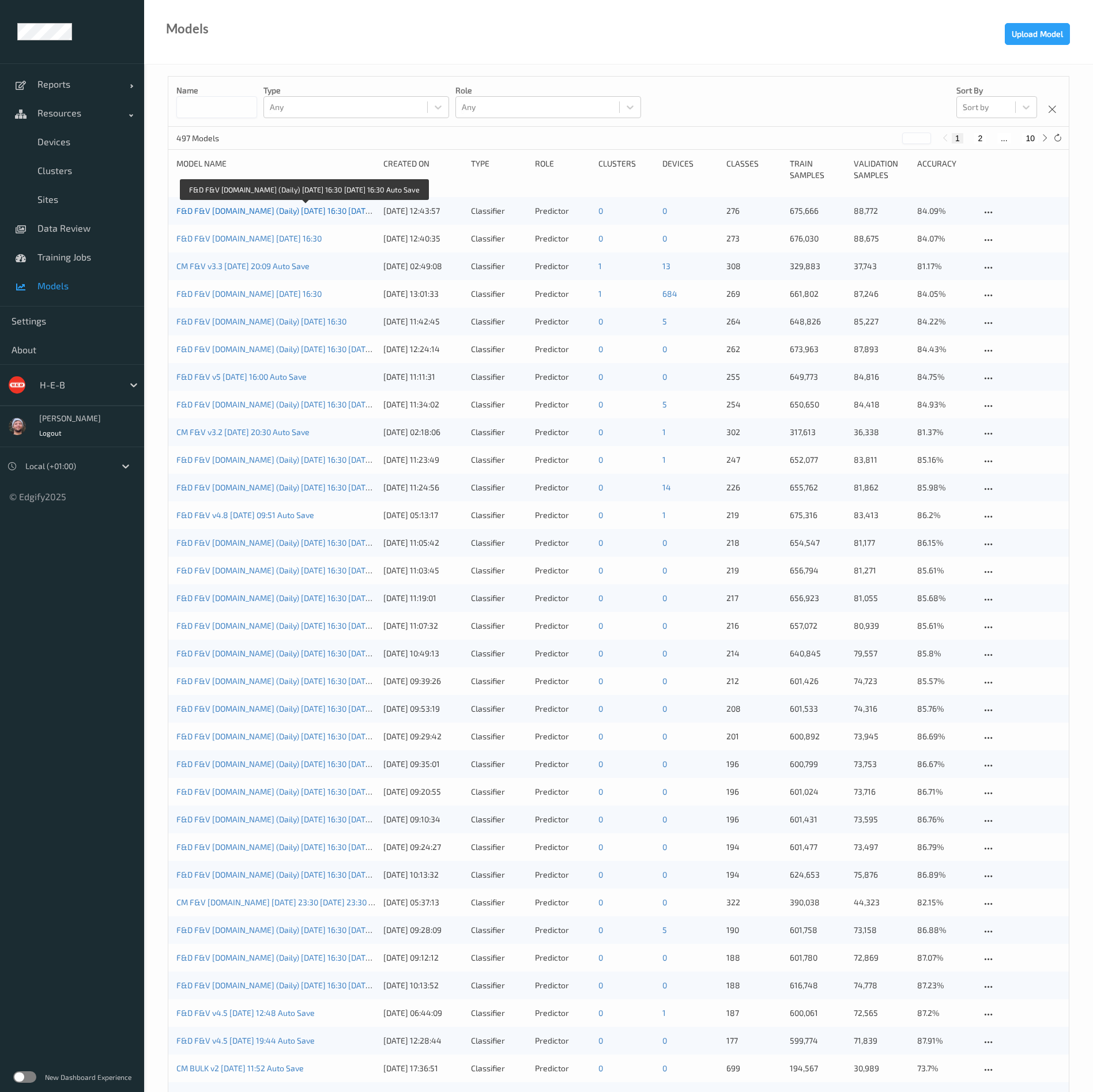
click at [297, 210] on link "F&D F&V v4.9.ST (Daily) 2025-09-30 16:30 2025-09-30 16:30 Auto Save" at bounding box center [304, 210] width 256 height 10
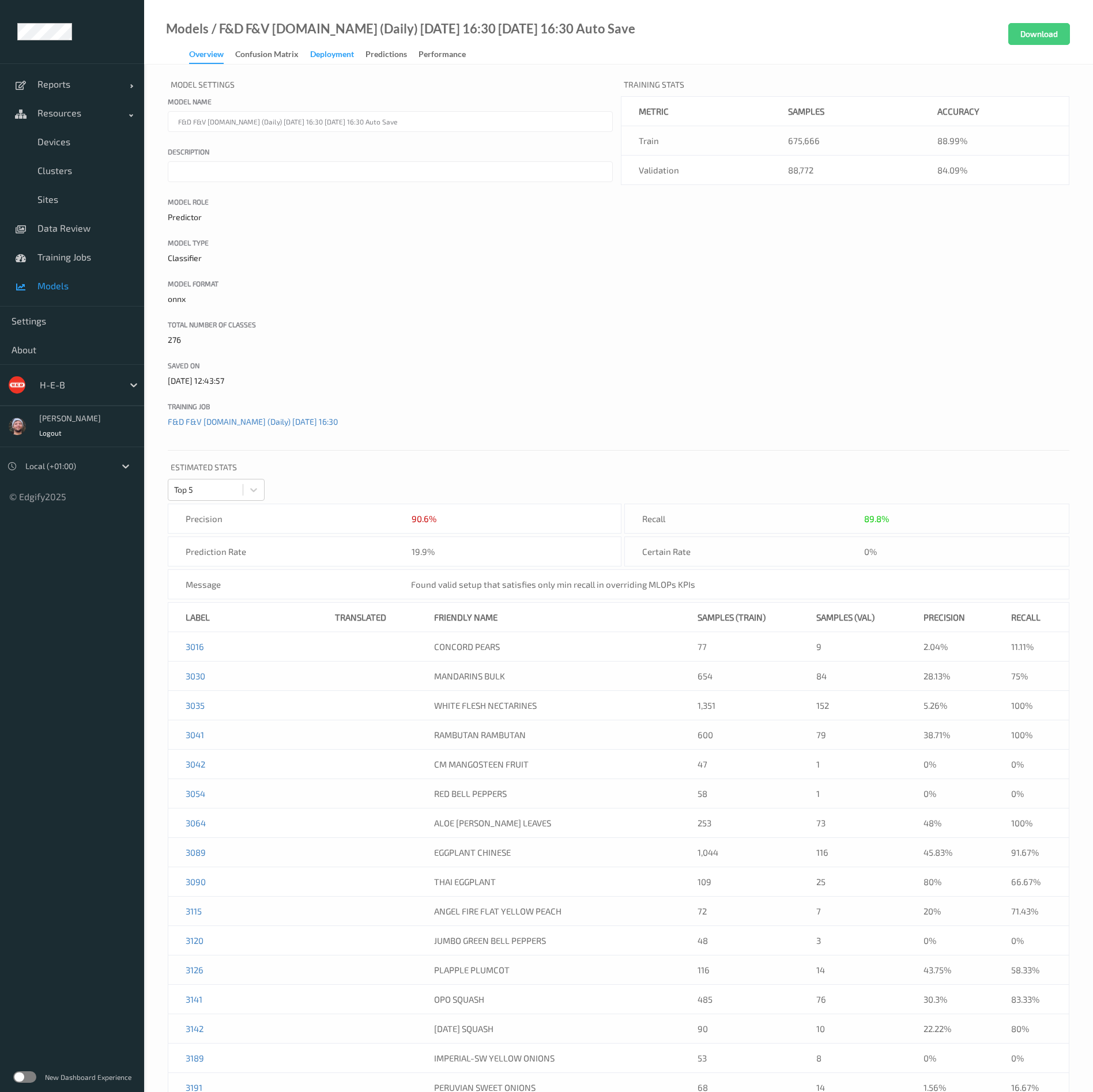
click at [337, 48] on div "Deployment" at bounding box center [332, 55] width 44 height 14
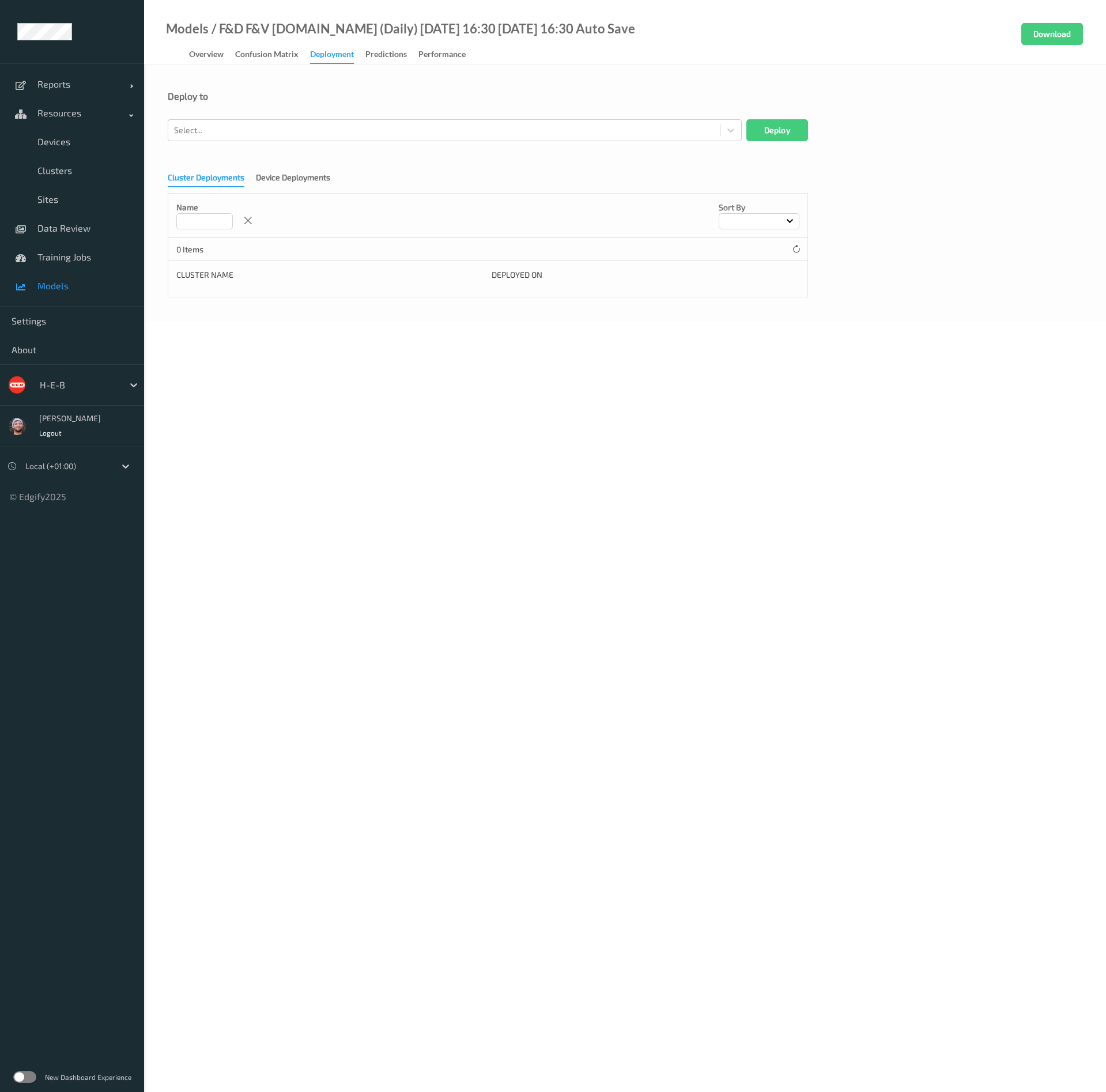
click at [75, 294] on link "Models" at bounding box center [71, 286] width 144 height 29
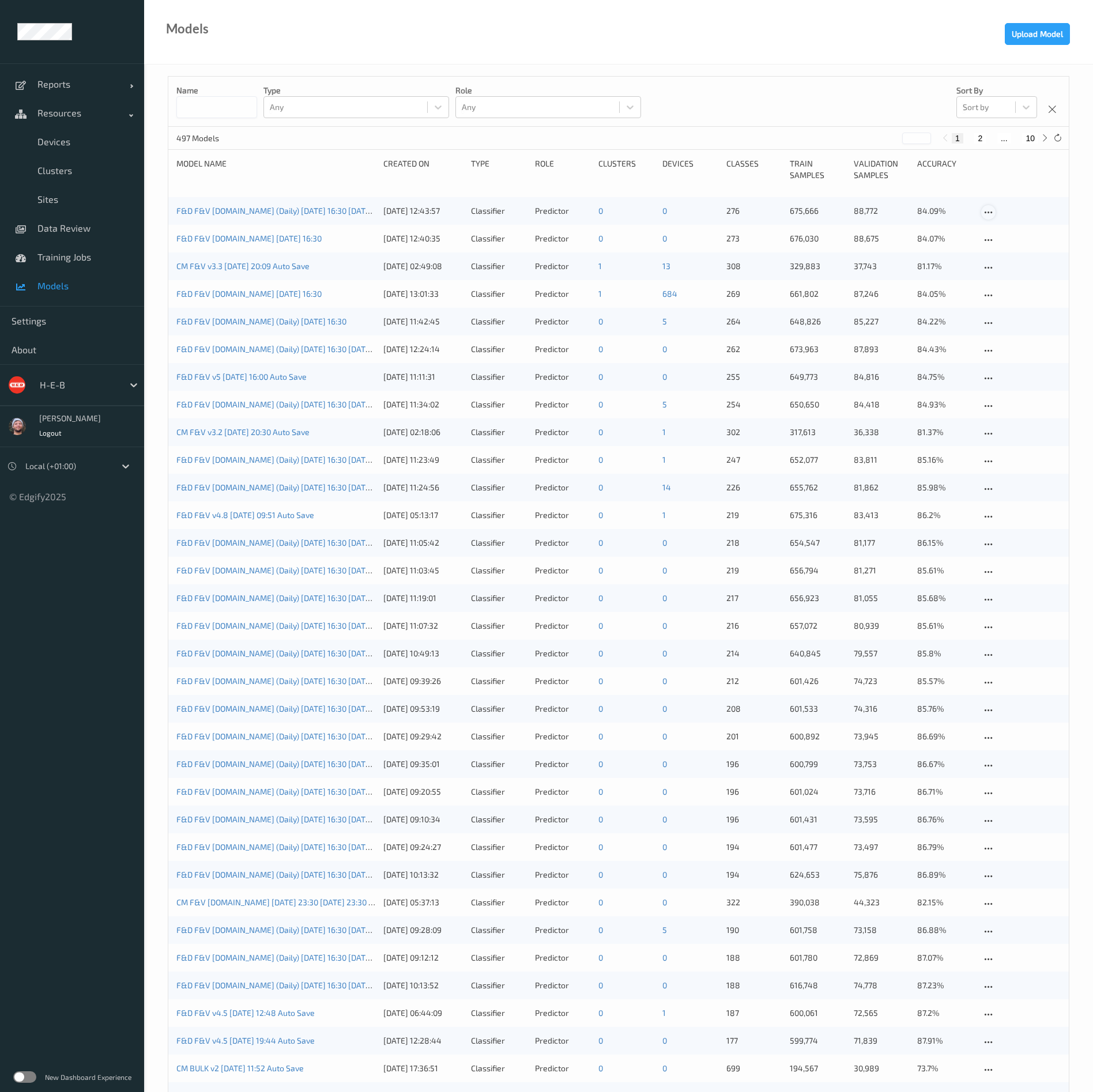
click at [991, 213] on icon at bounding box center [988, 212] width 10 height 10
click at [997, 236] on link "Edit model" at bounding box center [1022, 232] width 81 height 22
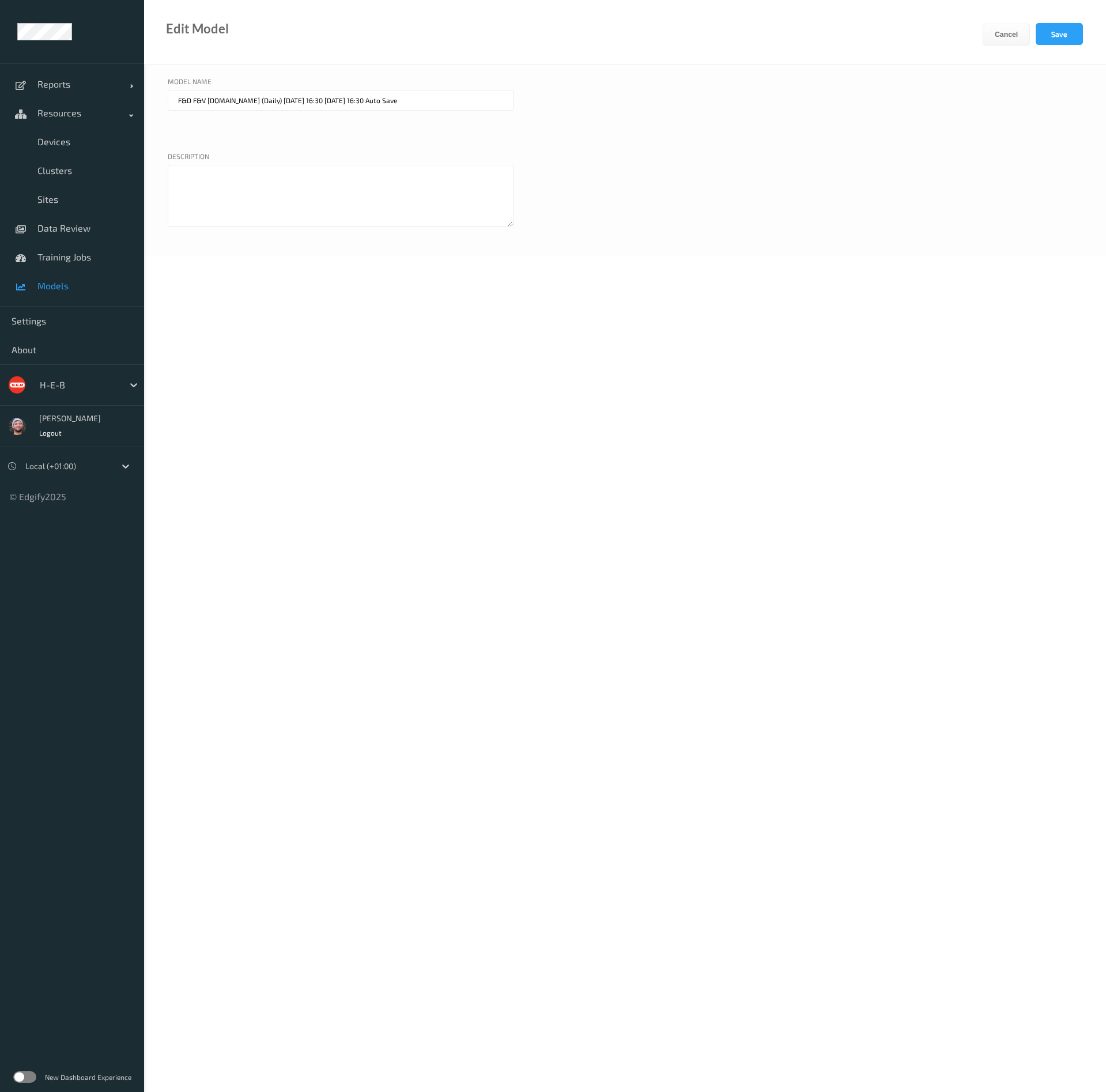
drag, startPoint x: 311, startPoint y: 101, endPoint x: 596, endPoint y: 136, distance: 287.1
click at [596, 136] on div "Model name F&D F&V v4.9.ST (Daily) 2025-09-30 16:30 2025-09-30 16:30 Auto Save" at bounding box center [625, 111] width 915 height 69
drag, startPoint x: 255, startPoint y: 101, endPoint x: 232, endPoint y: 107, distance: 23.8
click at [232, 107] on input "F&D F&V [DOMAIN_NAME] (Daily) [DATE] 16:30" at bounding box center [341, 100] width 346 height 21
type input "F&D F&V [DOMAIN_NAME] [DATE] 16:30"
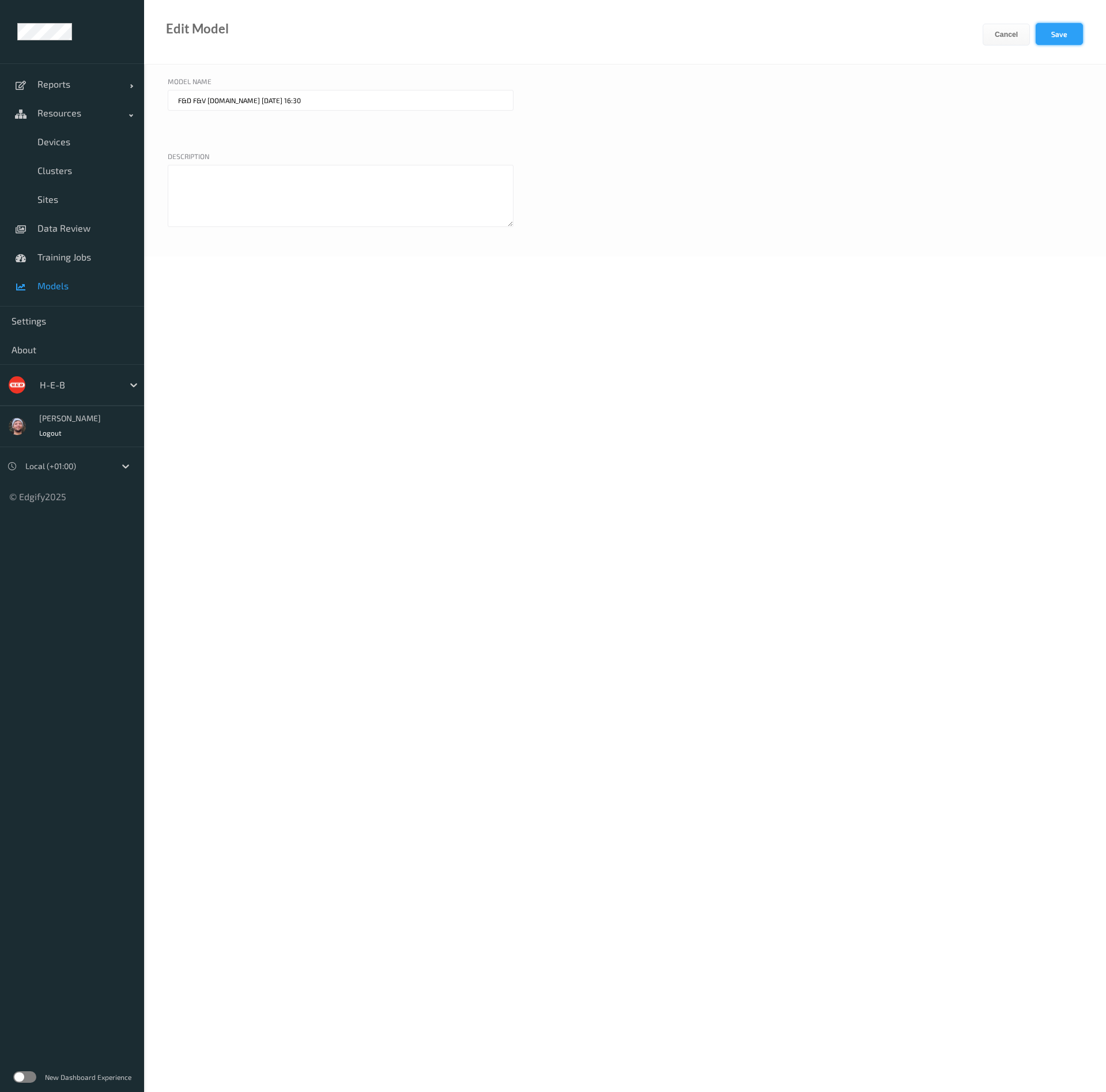
click at [1065, 35] on button "Save" at bounding box center [1059, 34] width 47 height 22
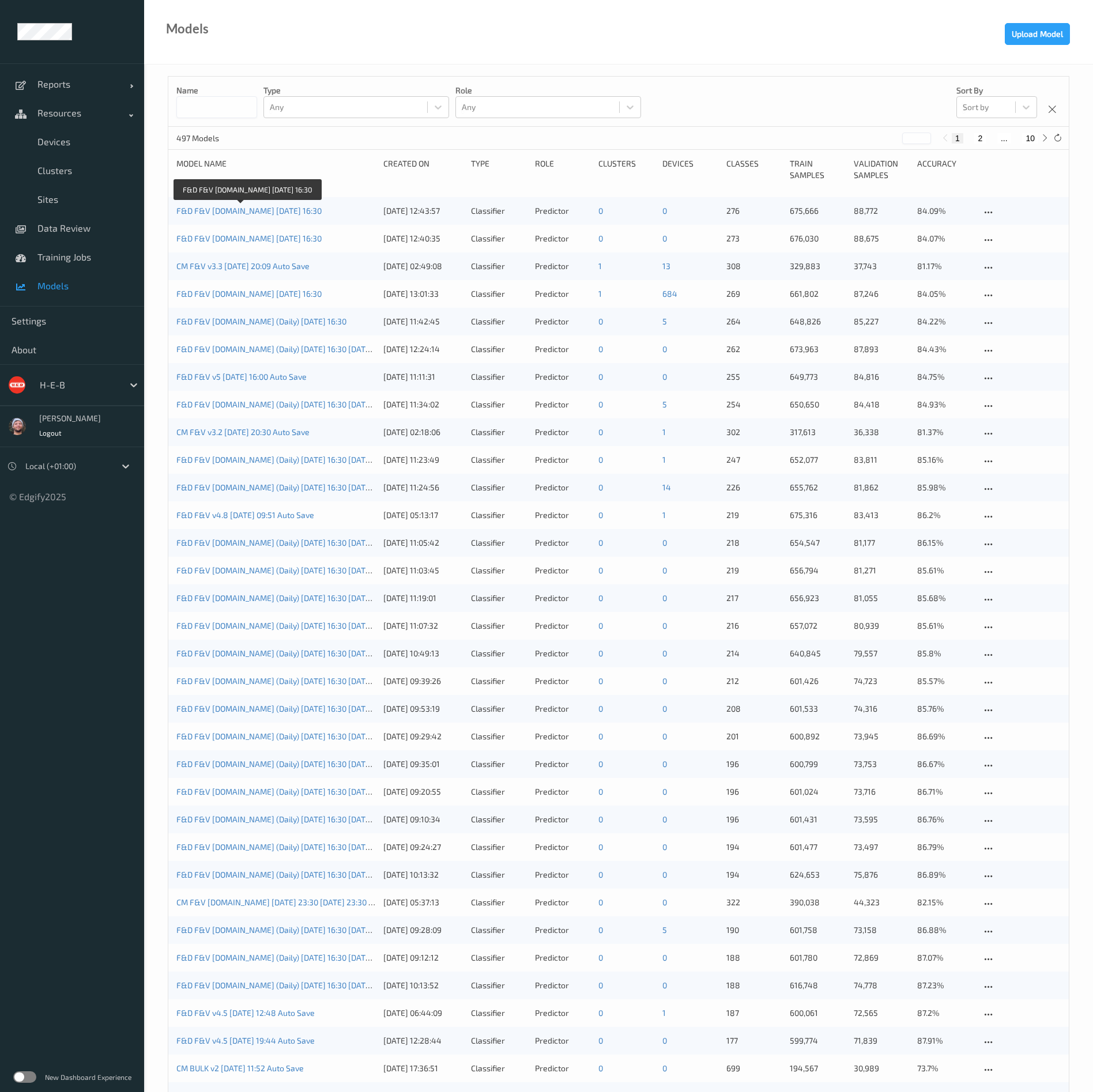
drag, startPoint x: 301, startPoint y: 210, endPoint x: 331, endPoint y: 194, distance: 34.0
click at [301, 210] on link "F&D F&V [DOMAIN_NAME] [DATE] 16:30" at bounding box center [249, 210] width 145 height 10
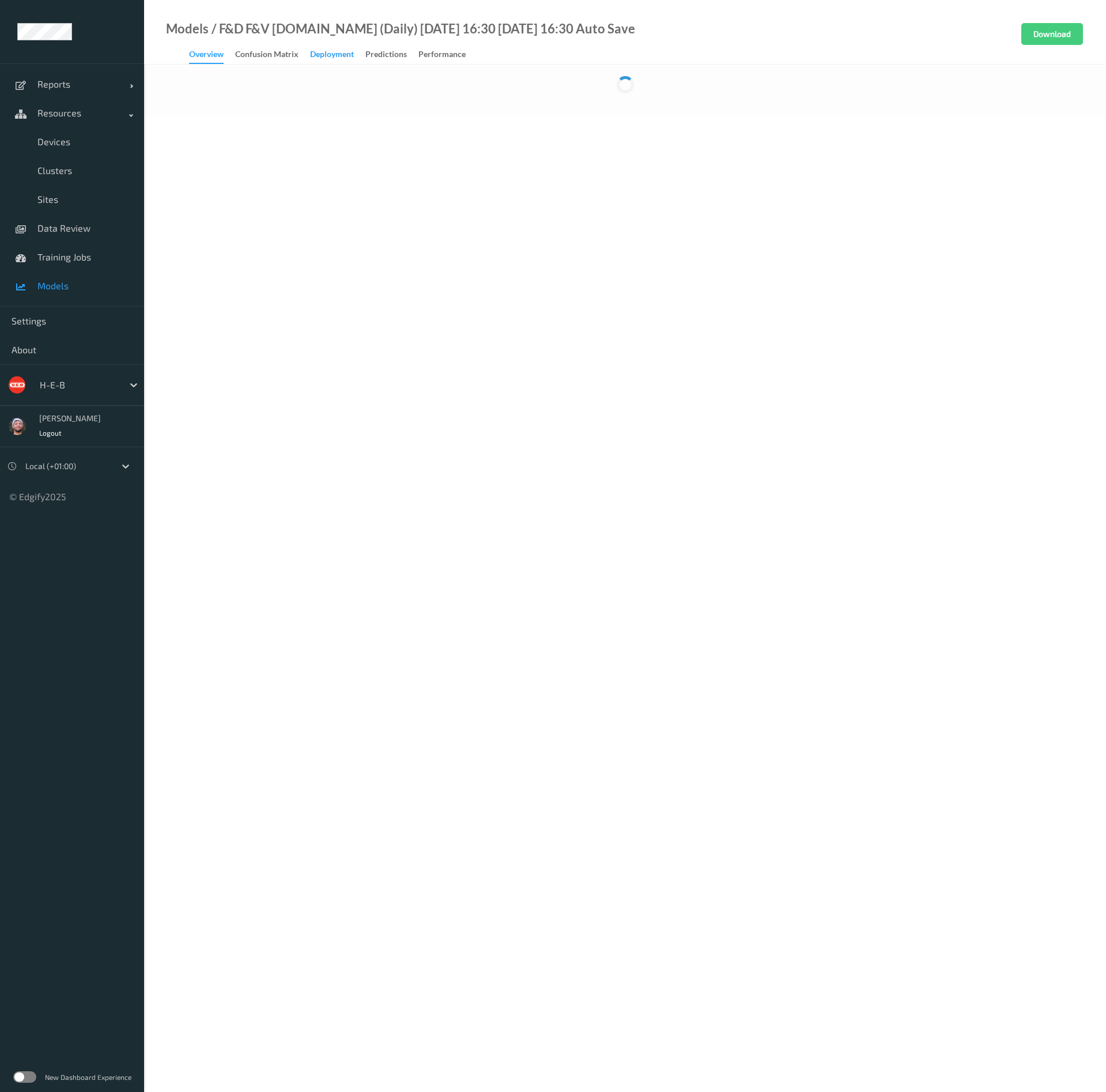
click at [340, 59] on div "Deployment" at bounding box center [332, 55] width 44 height 14
click at [326, 124] on div at bounding box center [444, 130] width 541 height 14
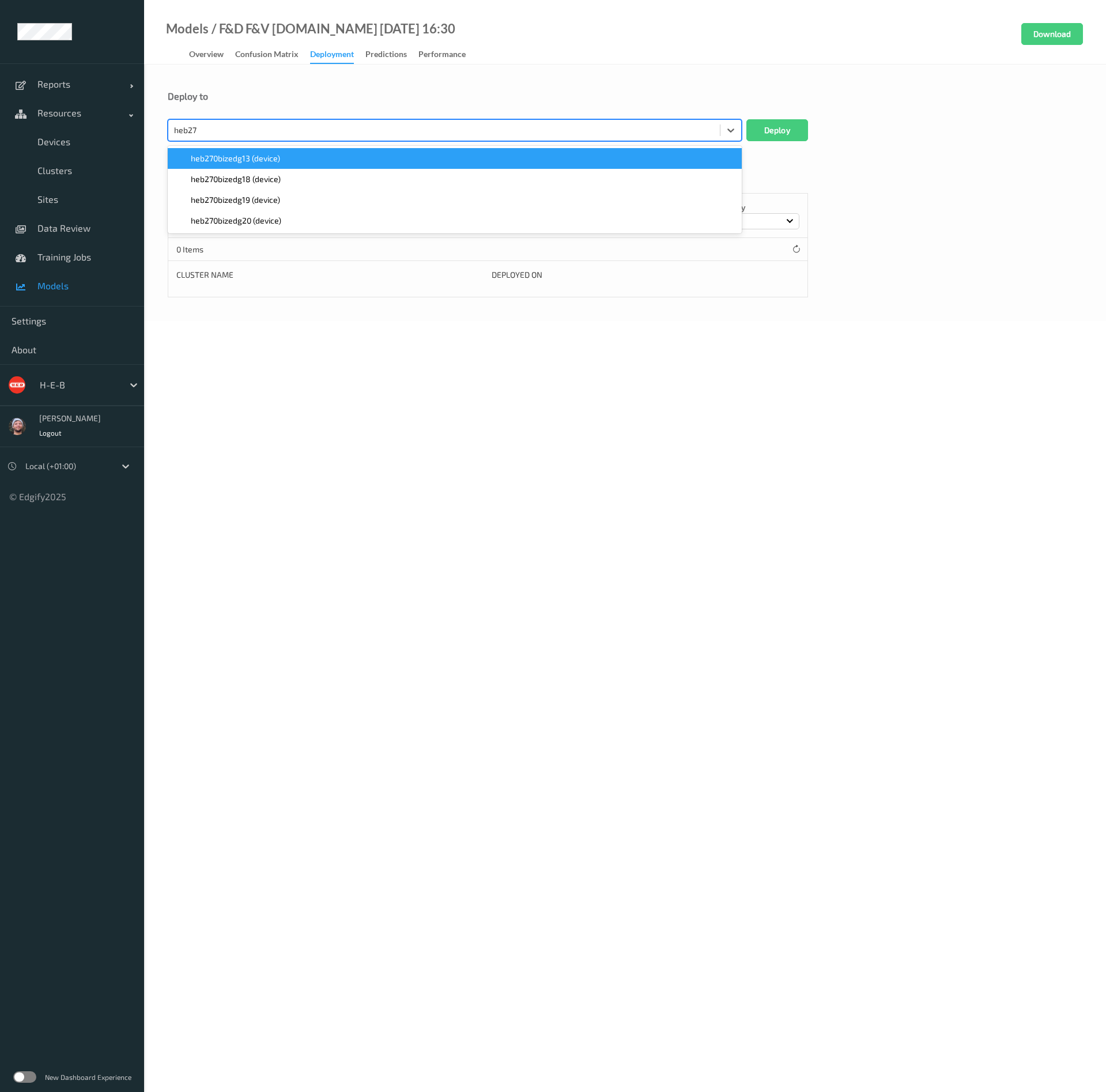
type input "heb270"
paste input "heb270"
type input "heb270"
paste input "heb270"
type input "heb270"
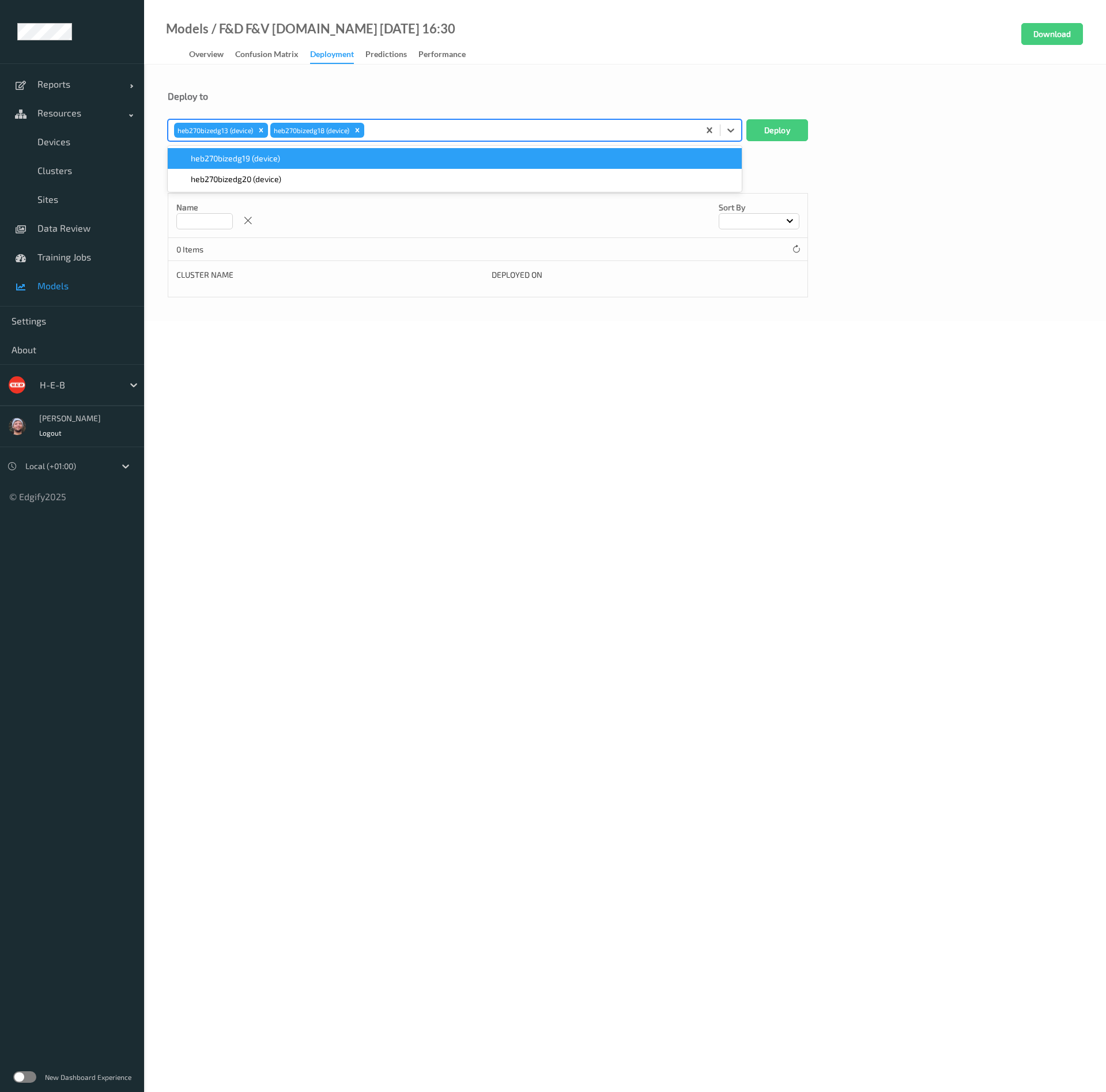
paste input "heb270"
type input "heb270"
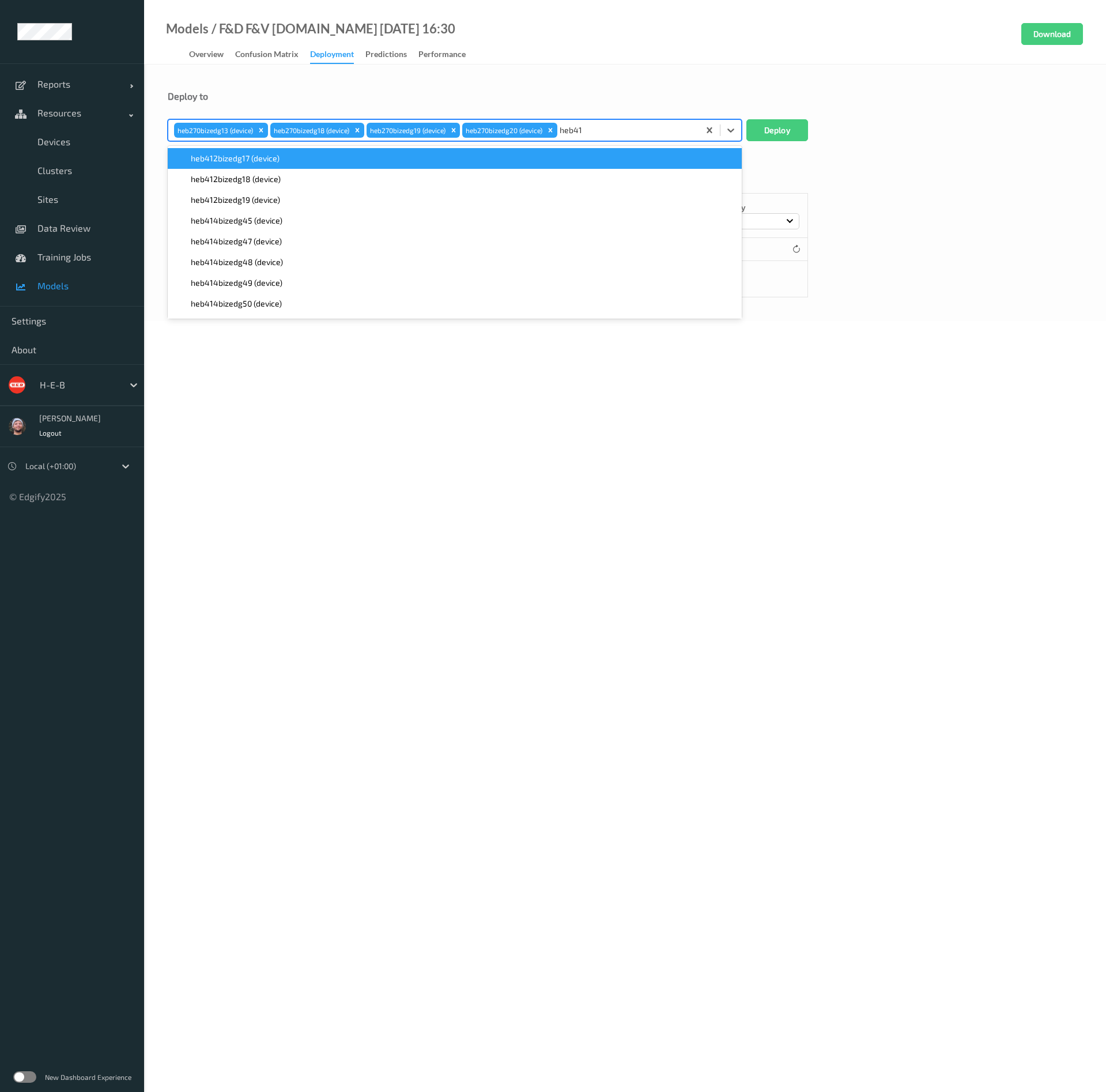
type input "heb415"
paste input "heb415"
type input "heb415"
paste input "heb415"
type input "heb415"
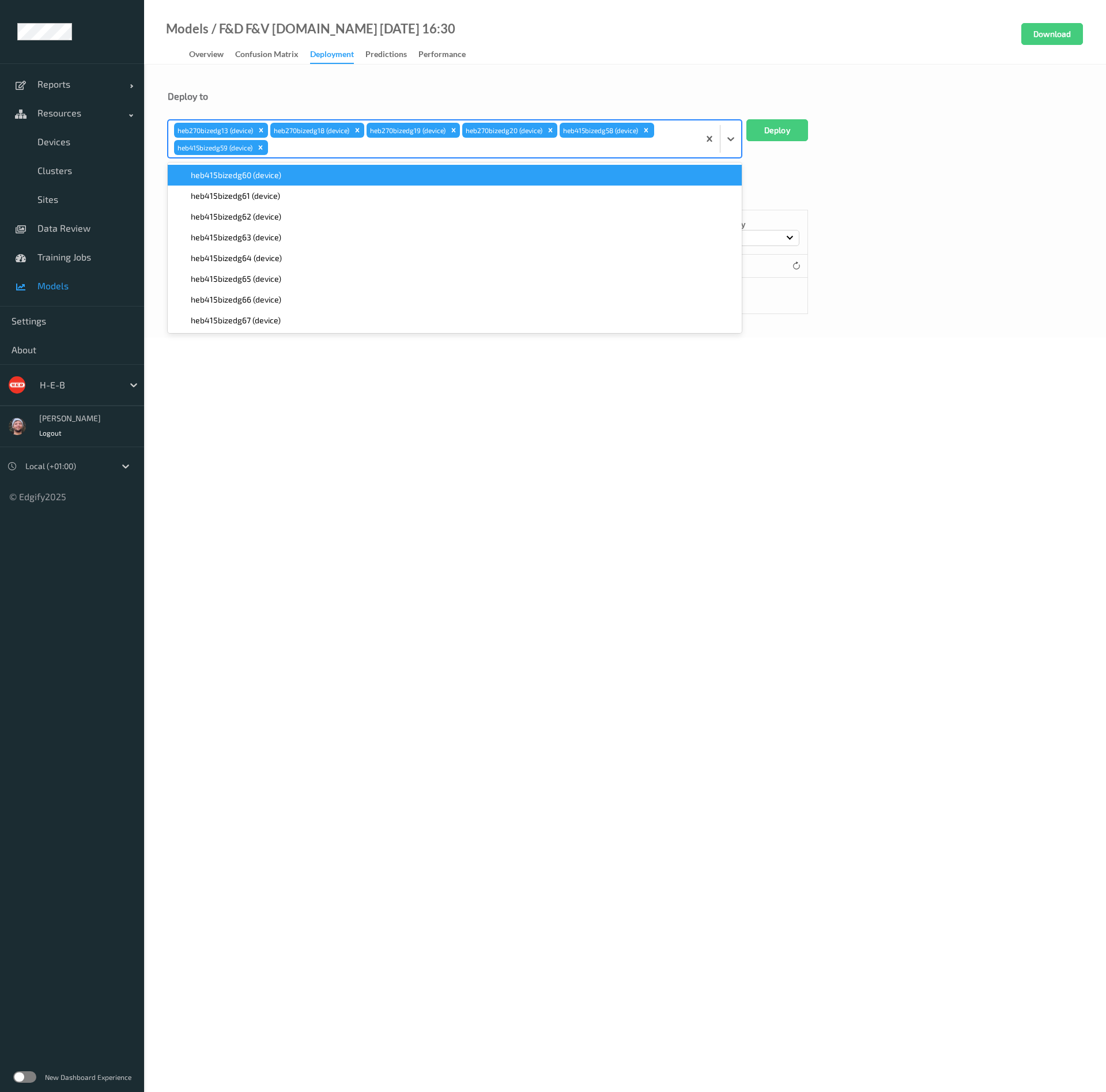
paste input "heb415"
type input "heb415"
paste input "heb415"
type input "heb415"
paste input "heb415"
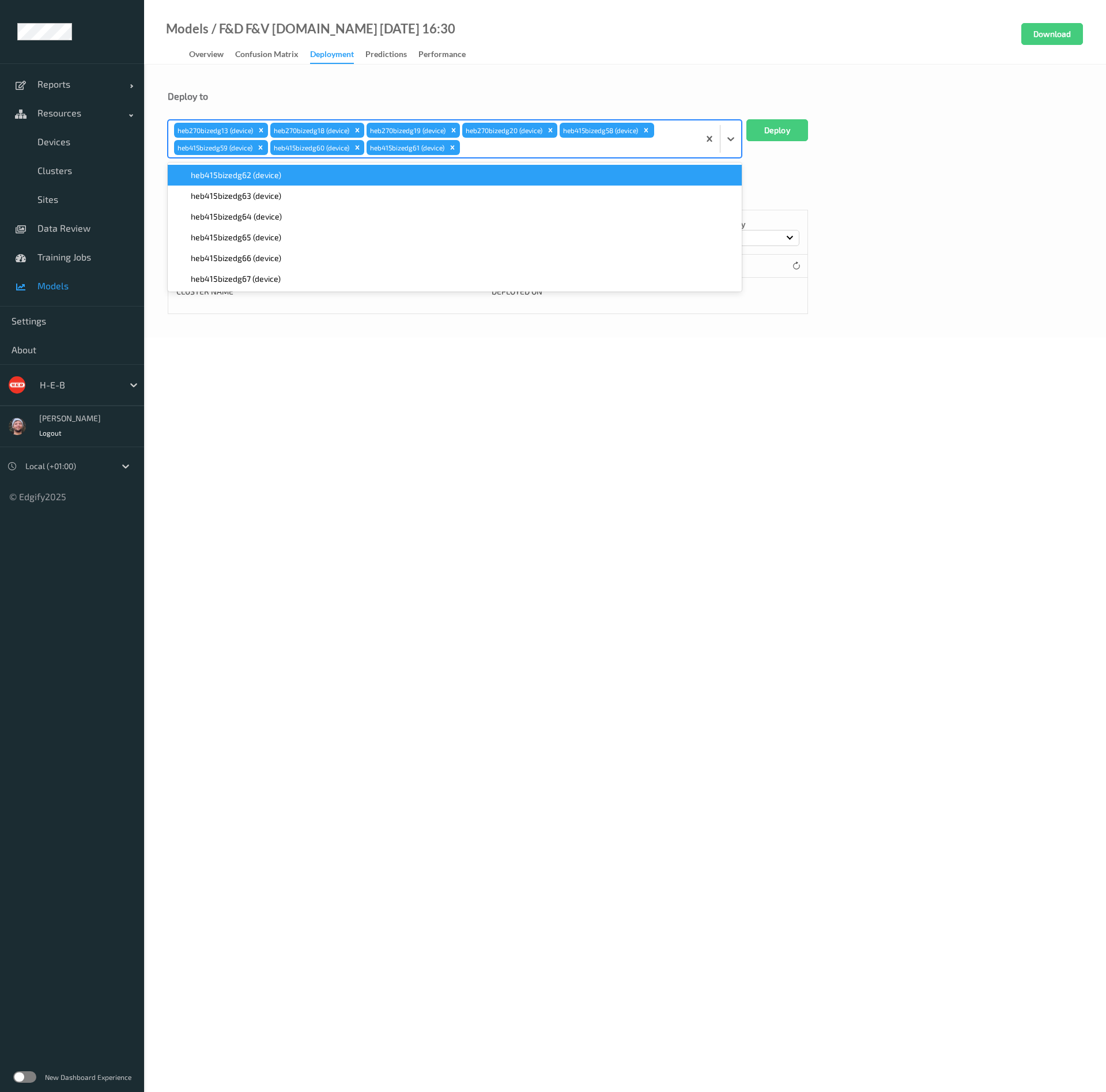
type input "heb415"
paste input "heb415"
type input "heb415"
paste input "heb415"
type input "heb415"
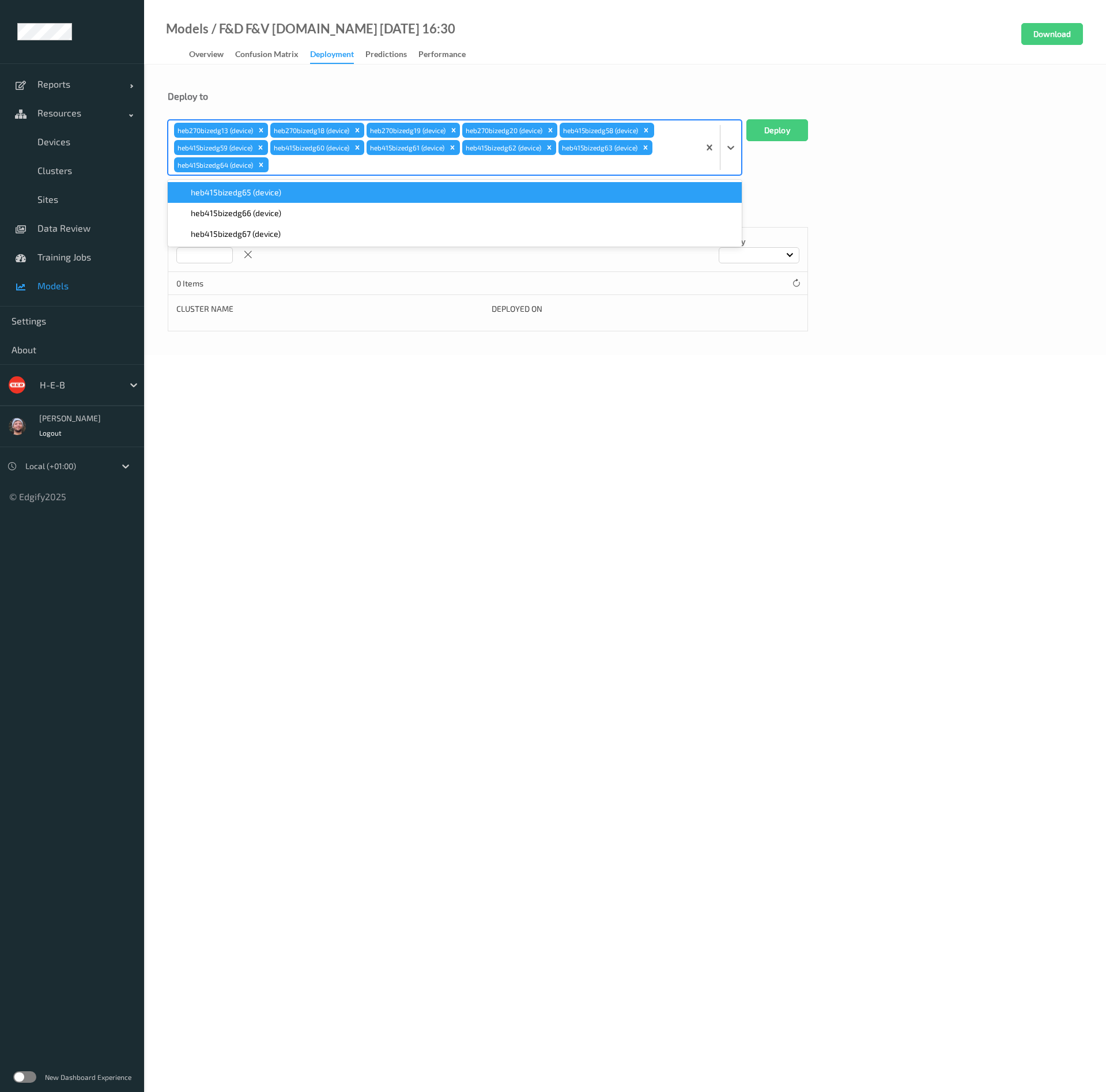
paste input "heb415"
type input "heb415"
paste input "heb415"
type input "heb415"
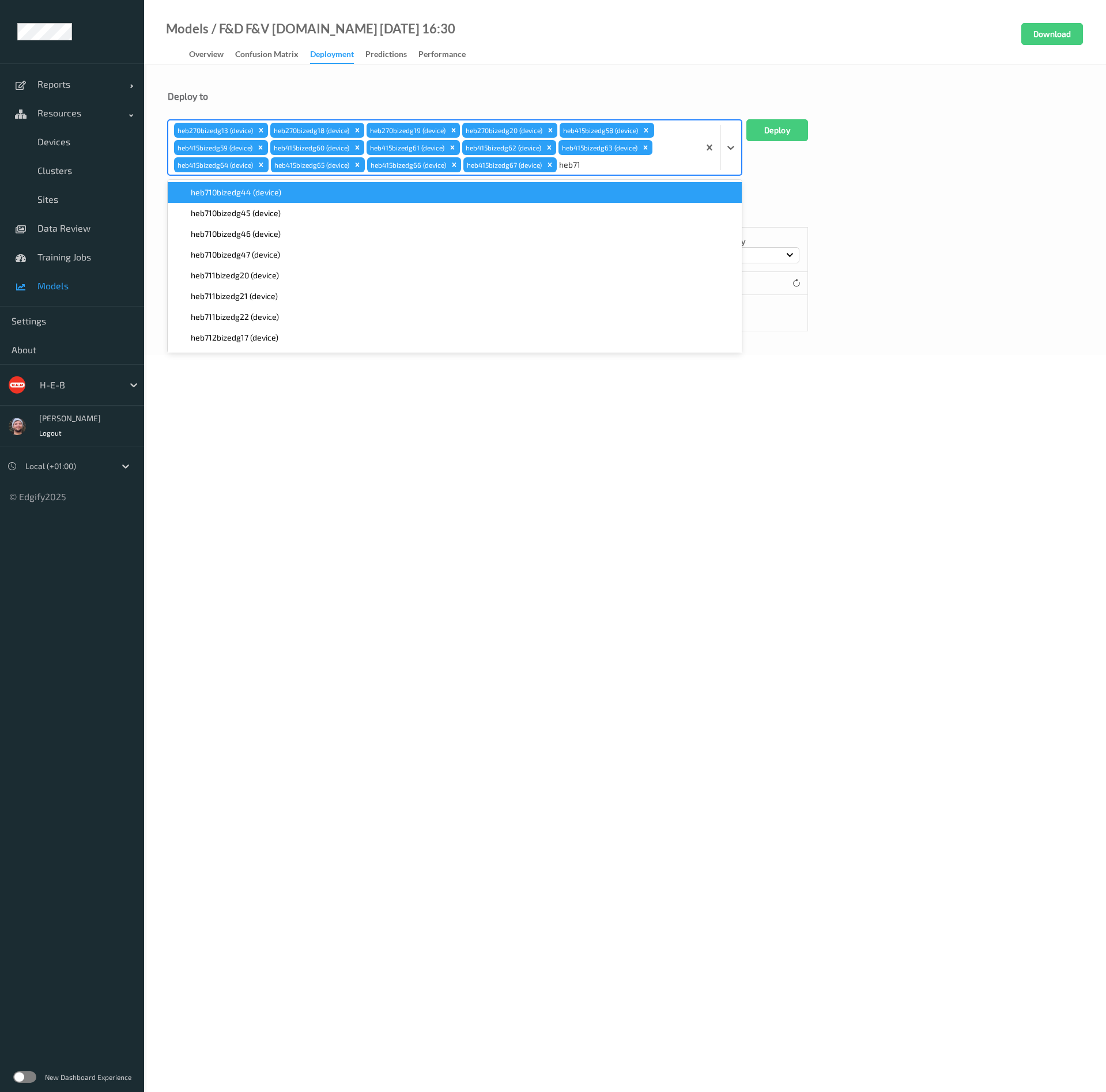
type input "heb711"
paste input "heb711"
type input "heb711"
paste input "heb711"
type input "heb711"
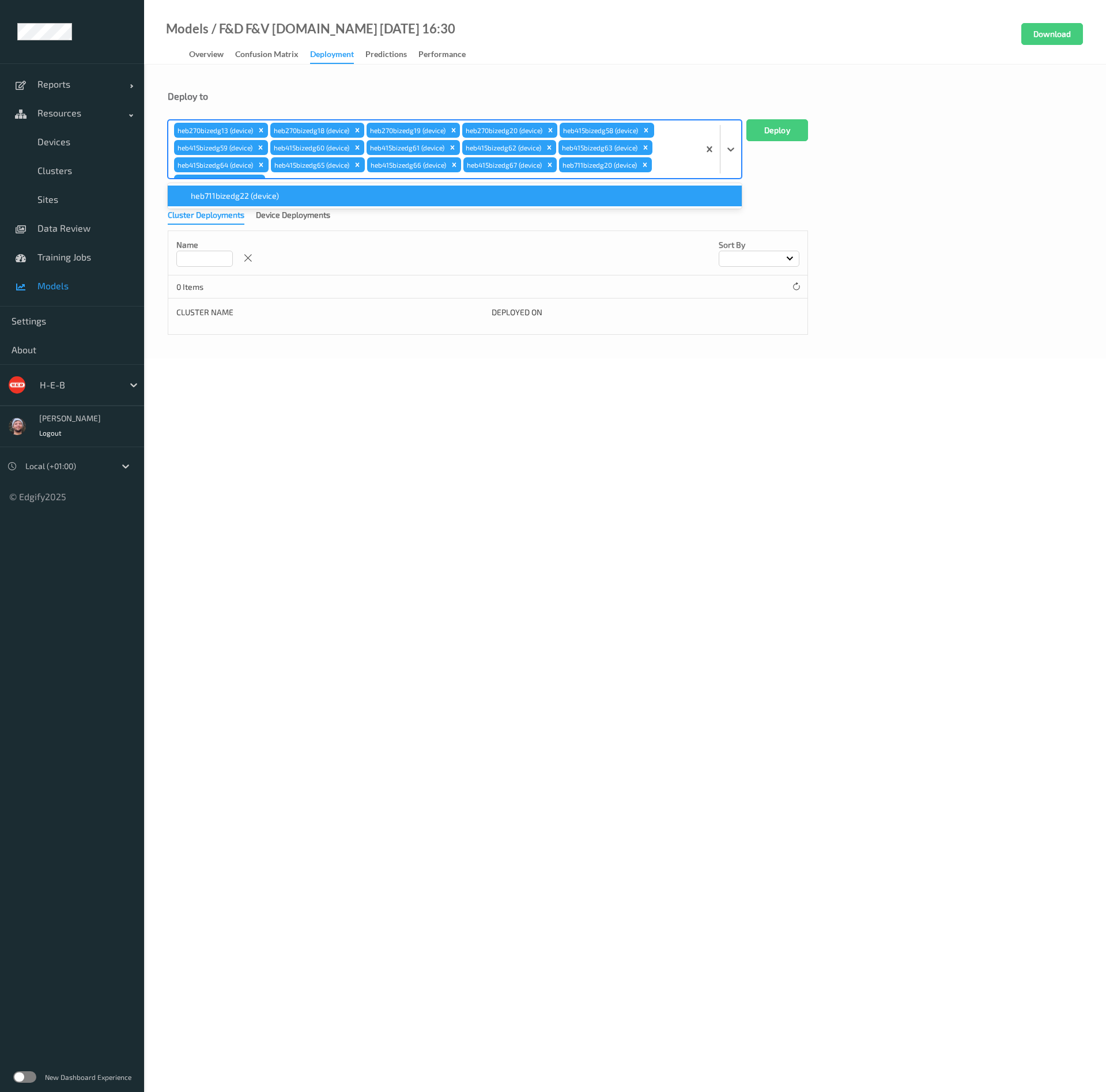
scroll to position [9, 0]
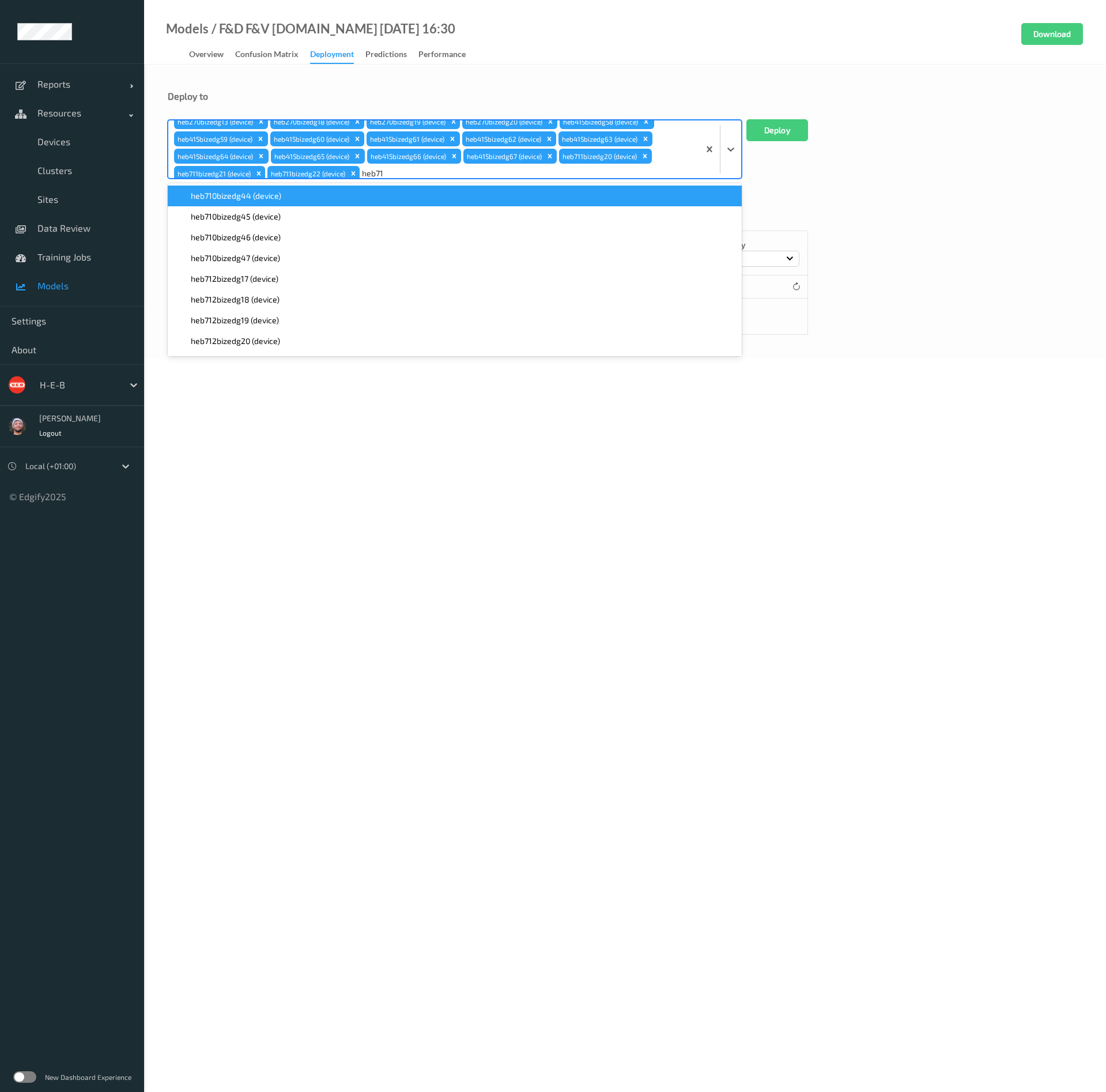
type input "heb710"
paste input "heb710"
type input "heb710"
paste input "heb710"
type input "heb710"
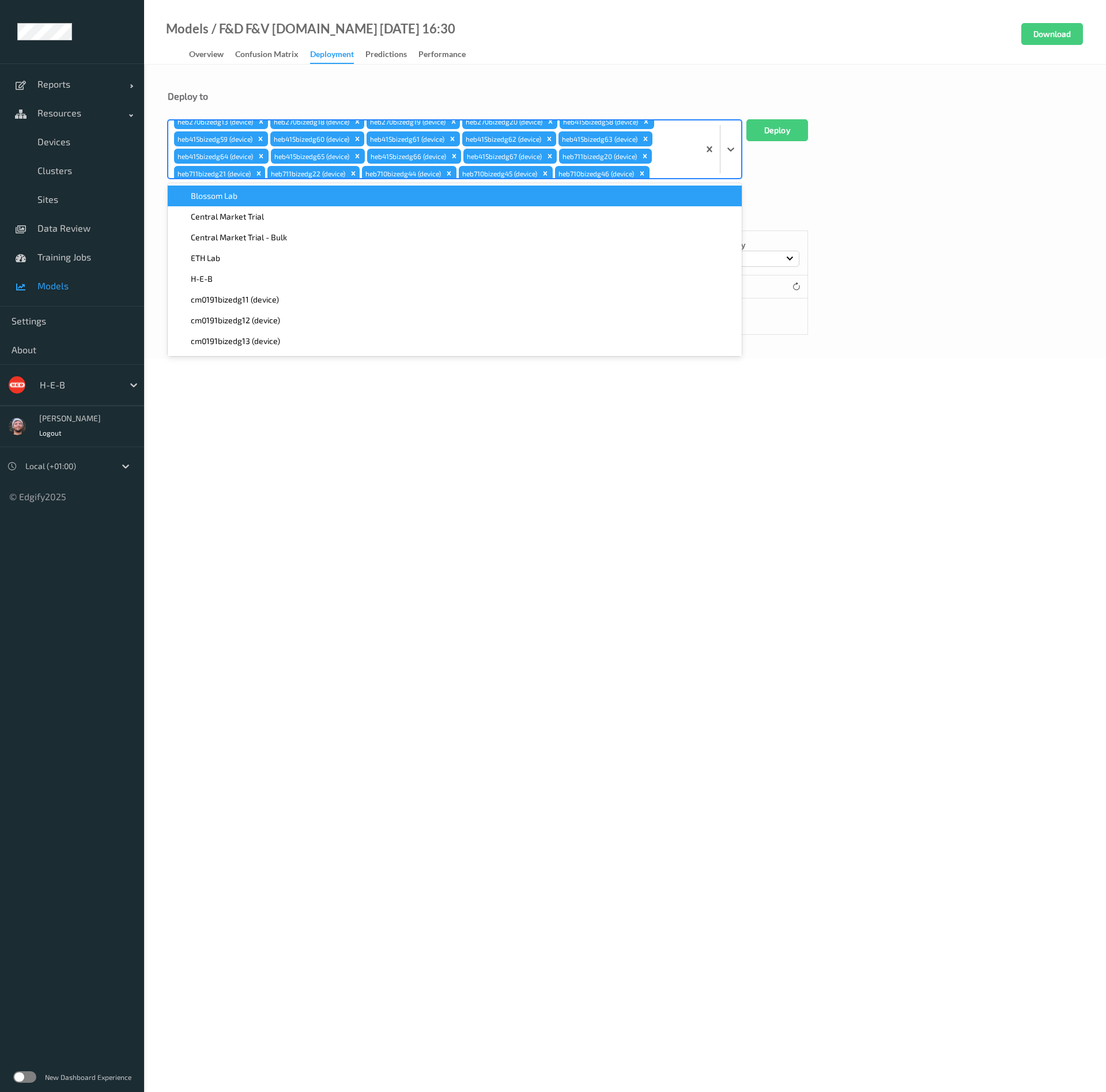
paste input "heb710"
type input "heb710"
type input "heb108"
paste input "heb108"
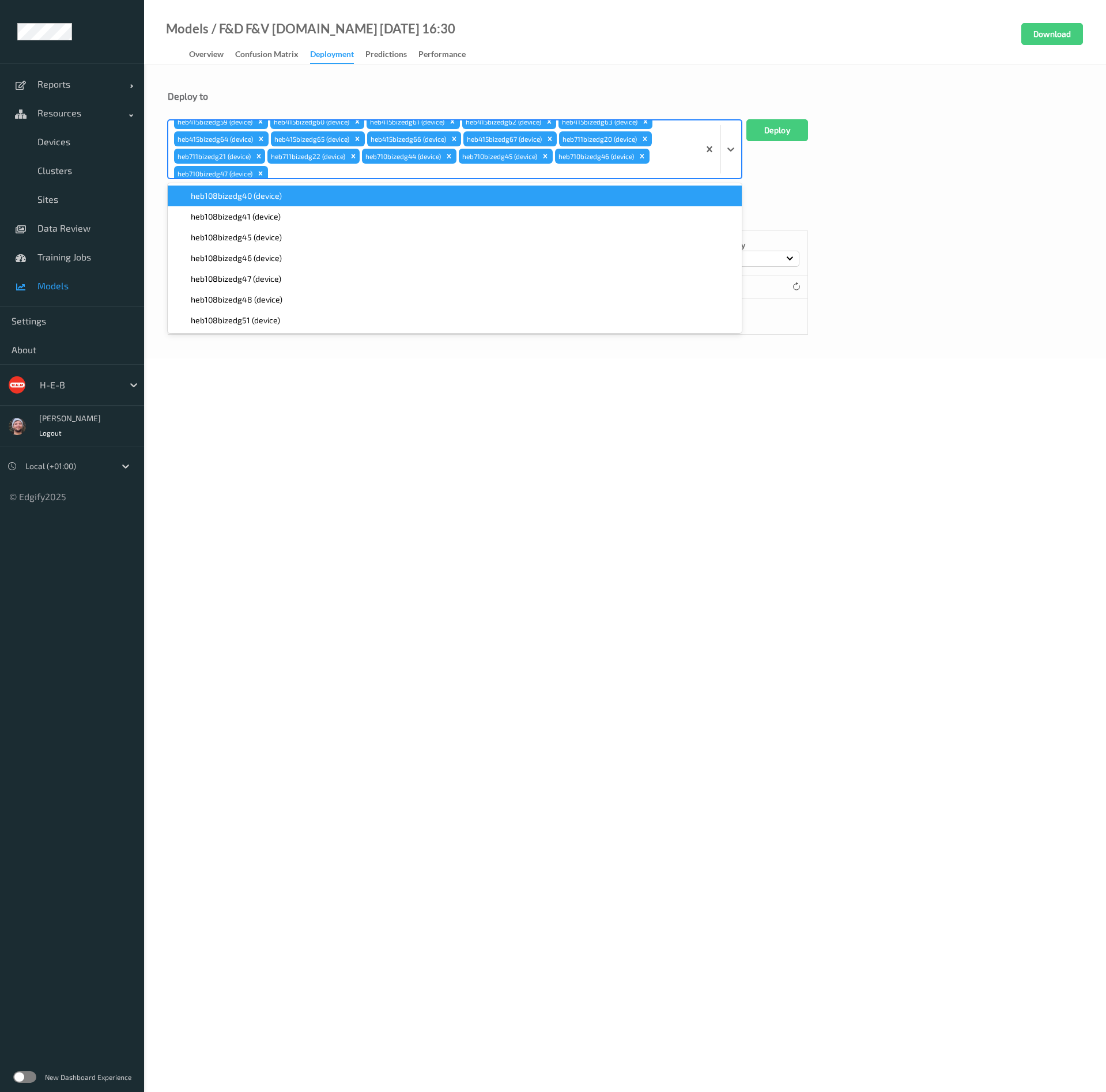
type input "heb108"
paste input "heb108"
type input "heb108"
paste input "heb108"
type input "heb108"
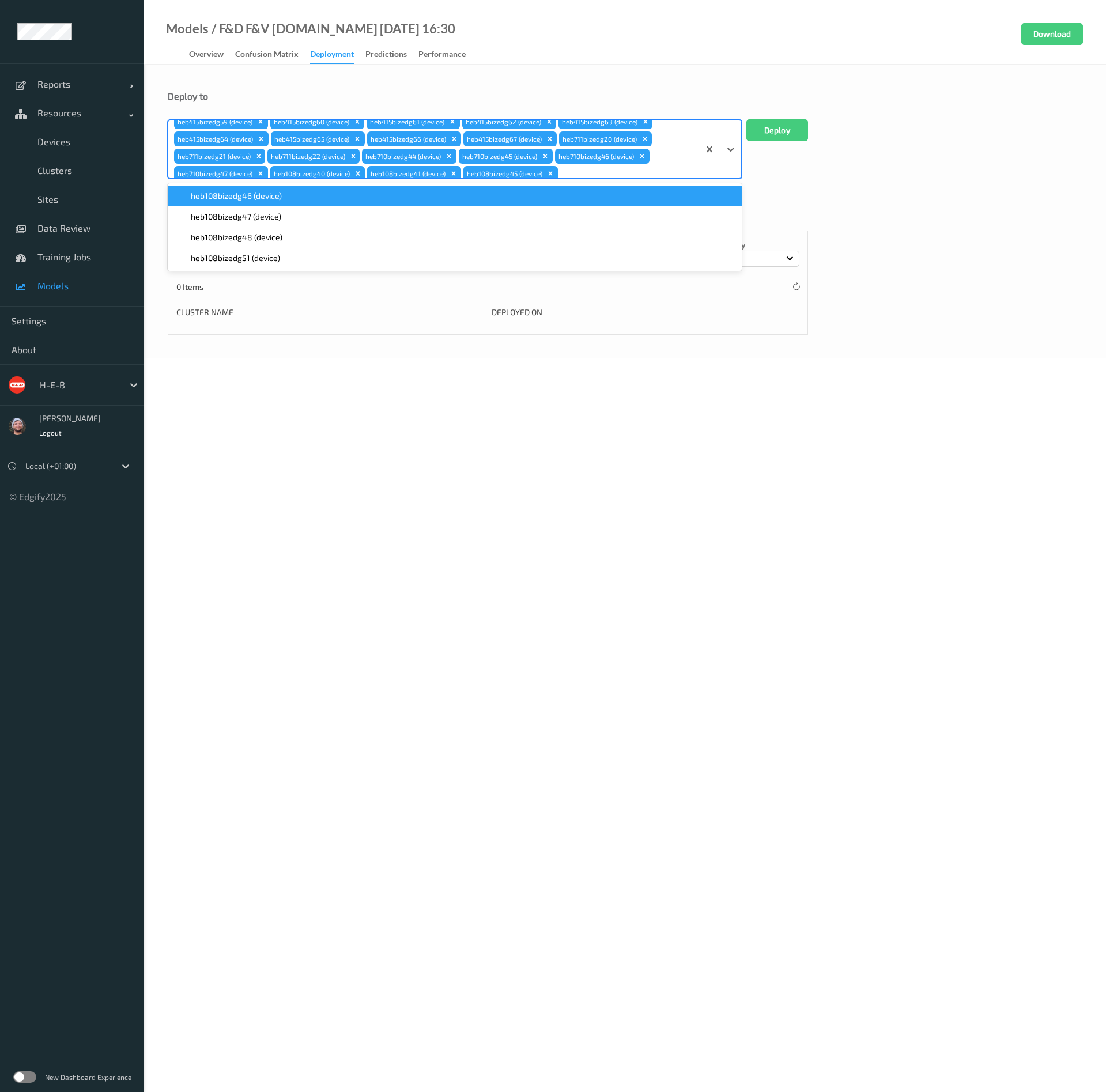
paste input "heb108"
type input "heb108"
paste input "heb108"
type input "heb108"
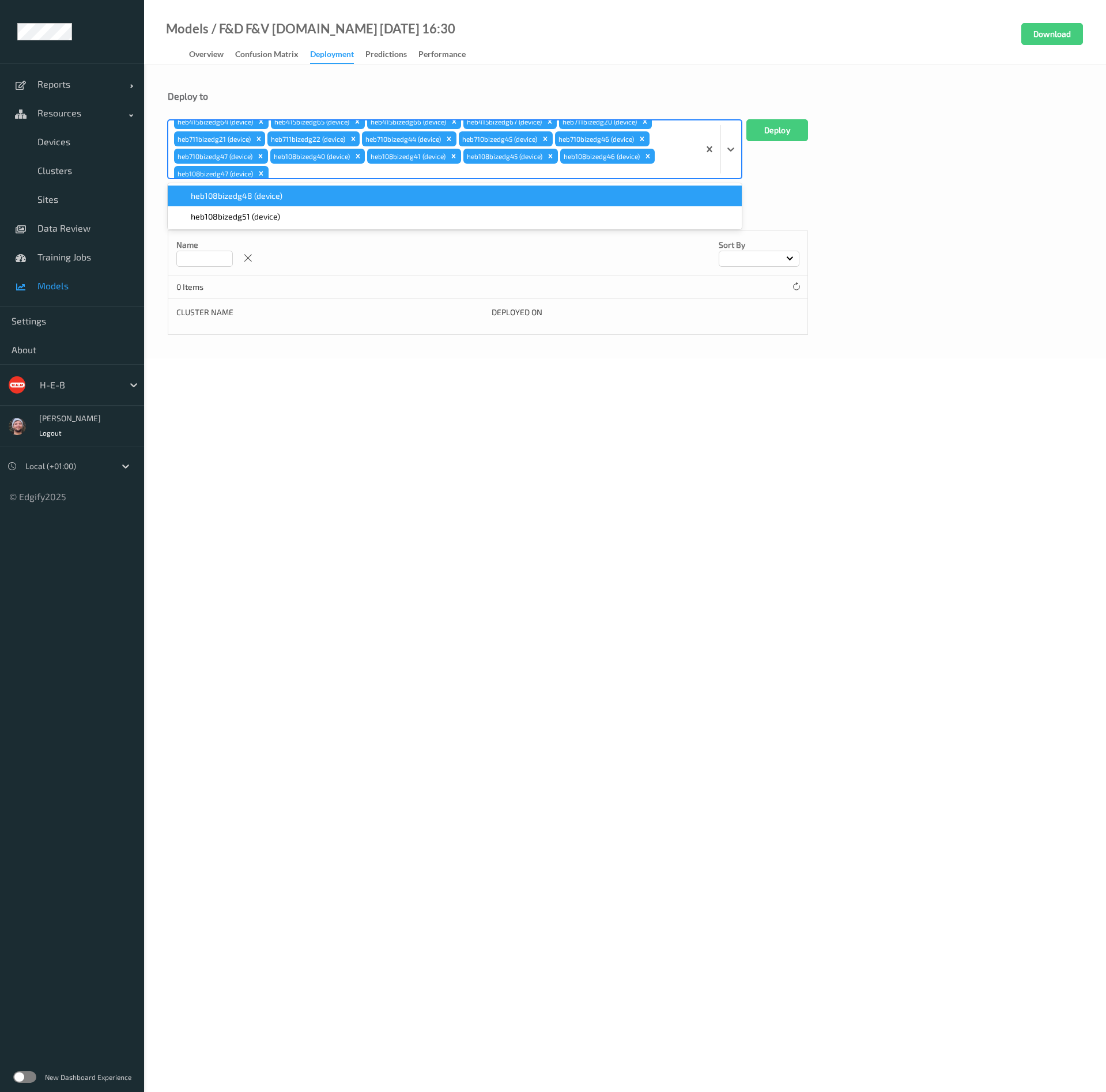
paste input "heb108"
type input "heb108"
type input "heb069"
paste input "heb069"
type input "heb069"
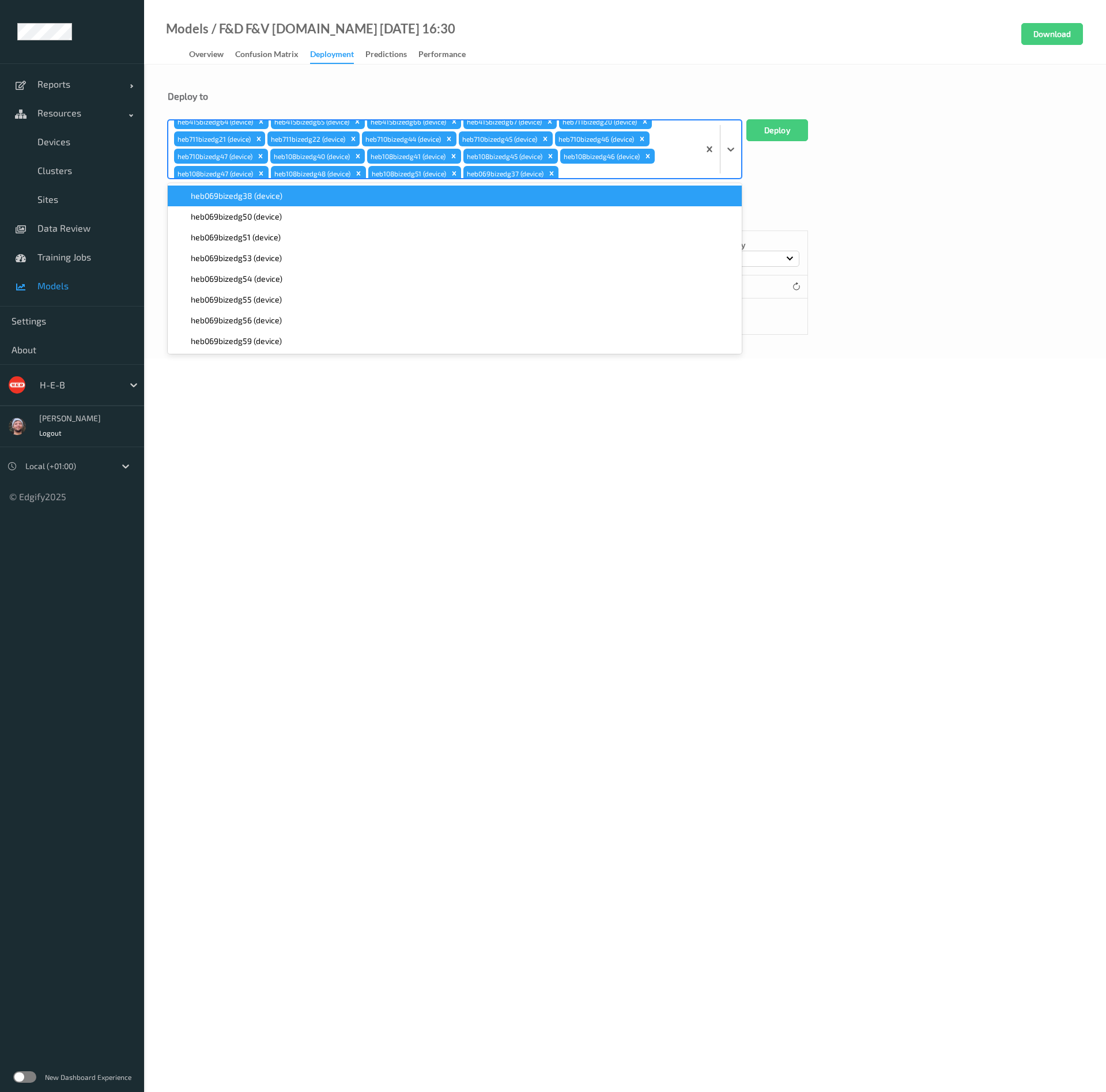
paste input "heb069"
type input "heb069"
paste input "heb069"
type input "heb069"
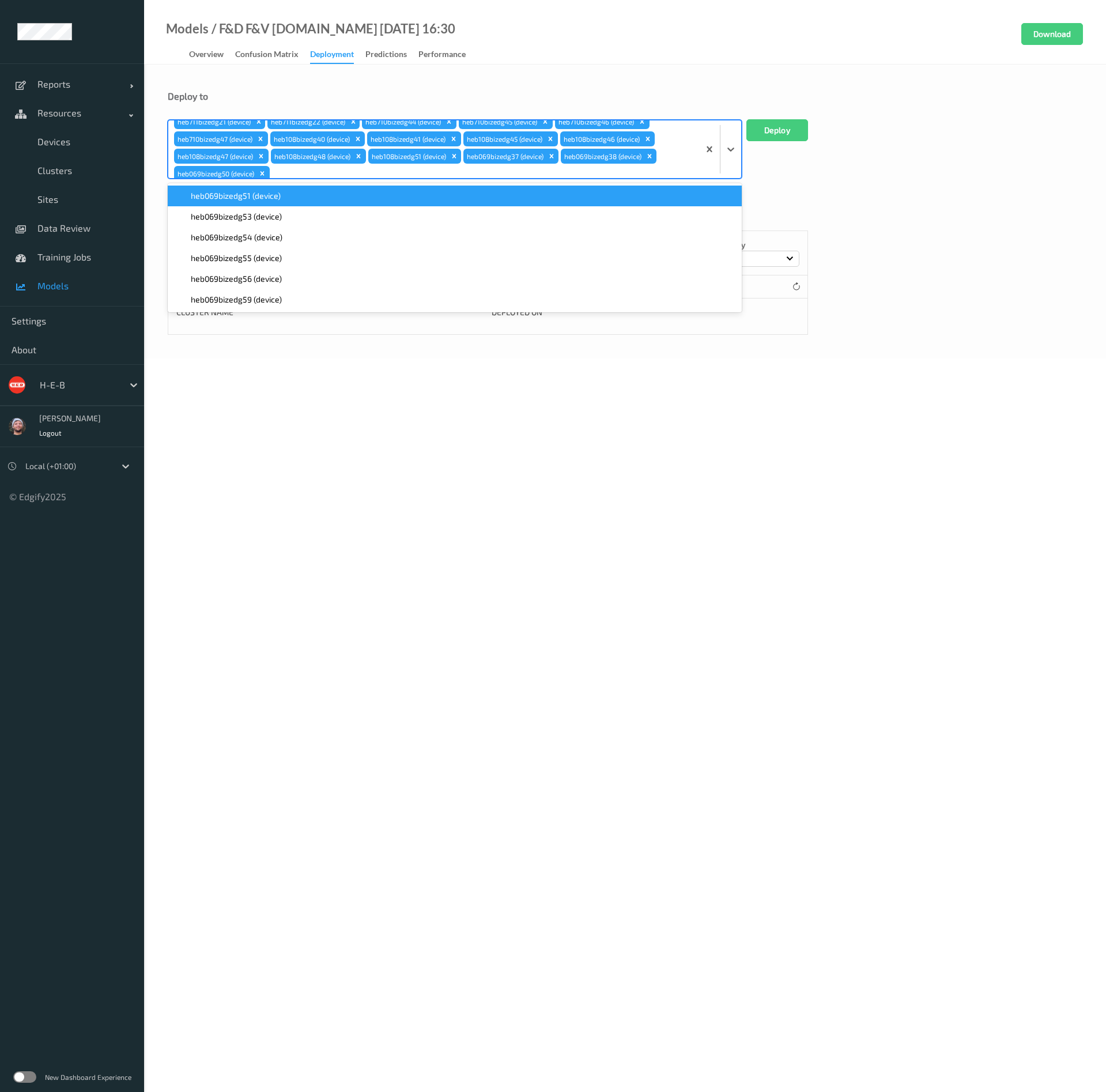
paste input "heb069"
type input "heb069"
paste input "heb069"
type input "heb069"
paste input "heb069"
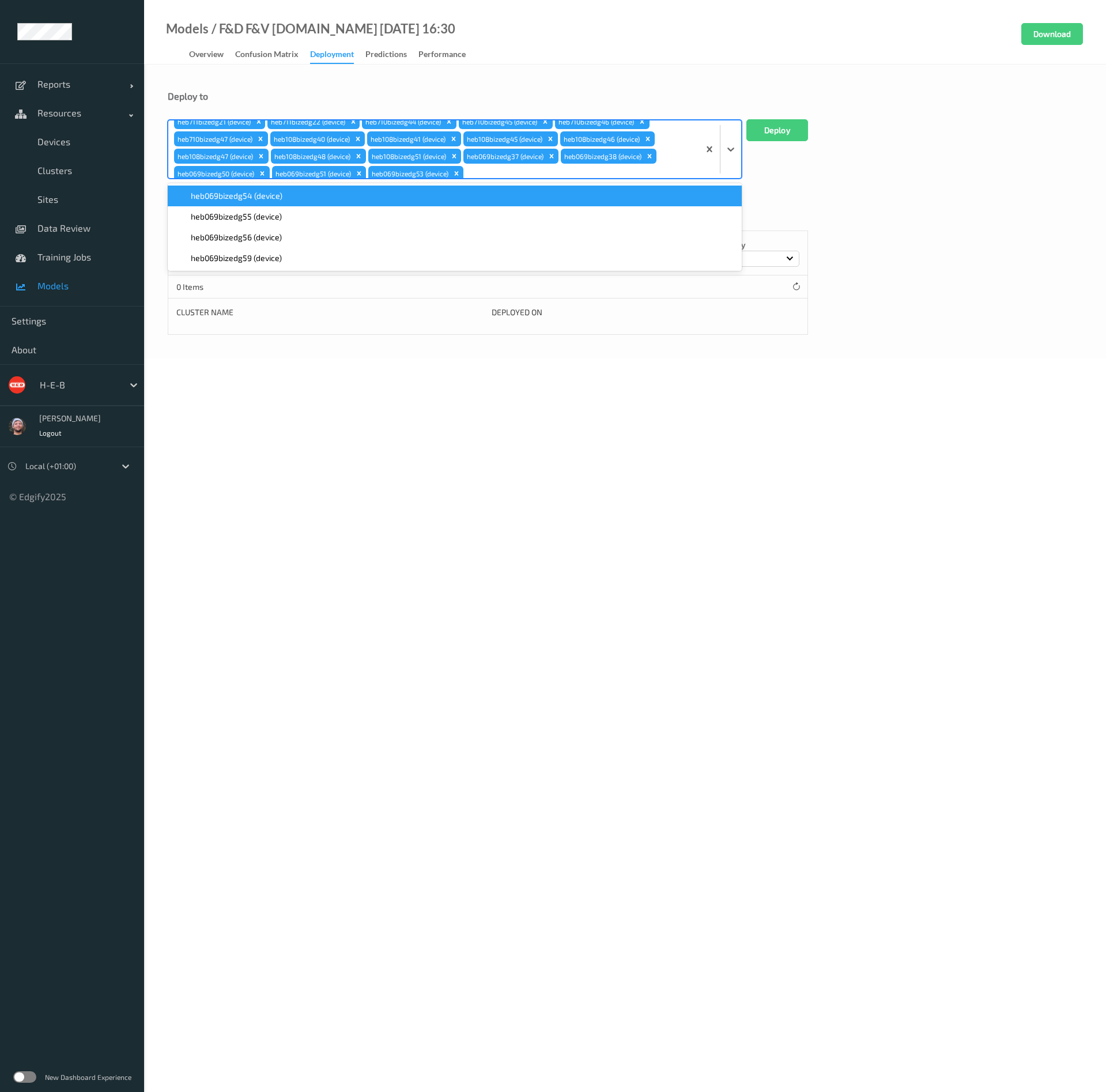
type input "heb069"
paste input "heb069"
type input "heb069"
paste
type input "heb069"
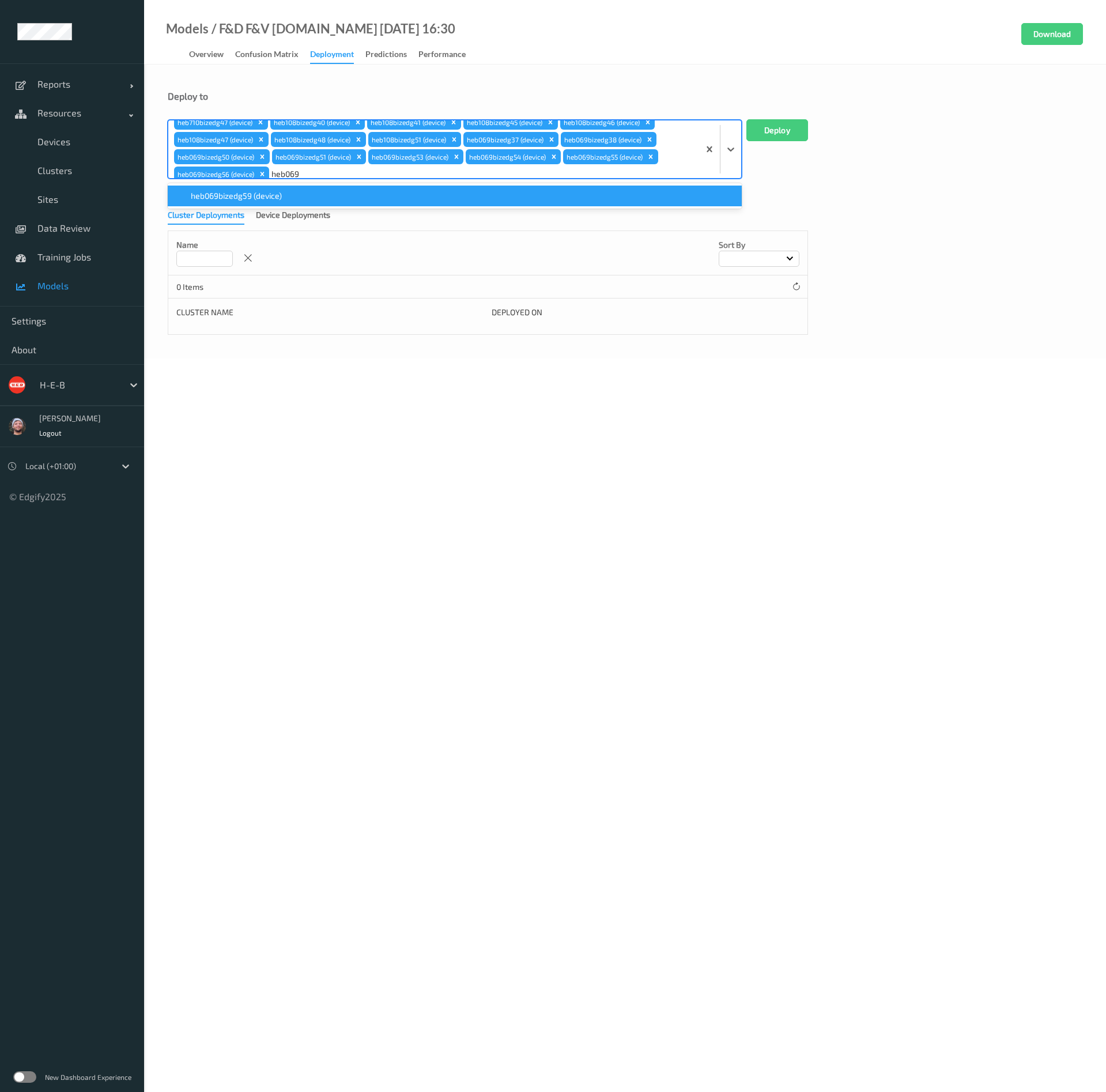
scroll to position [78, 0]
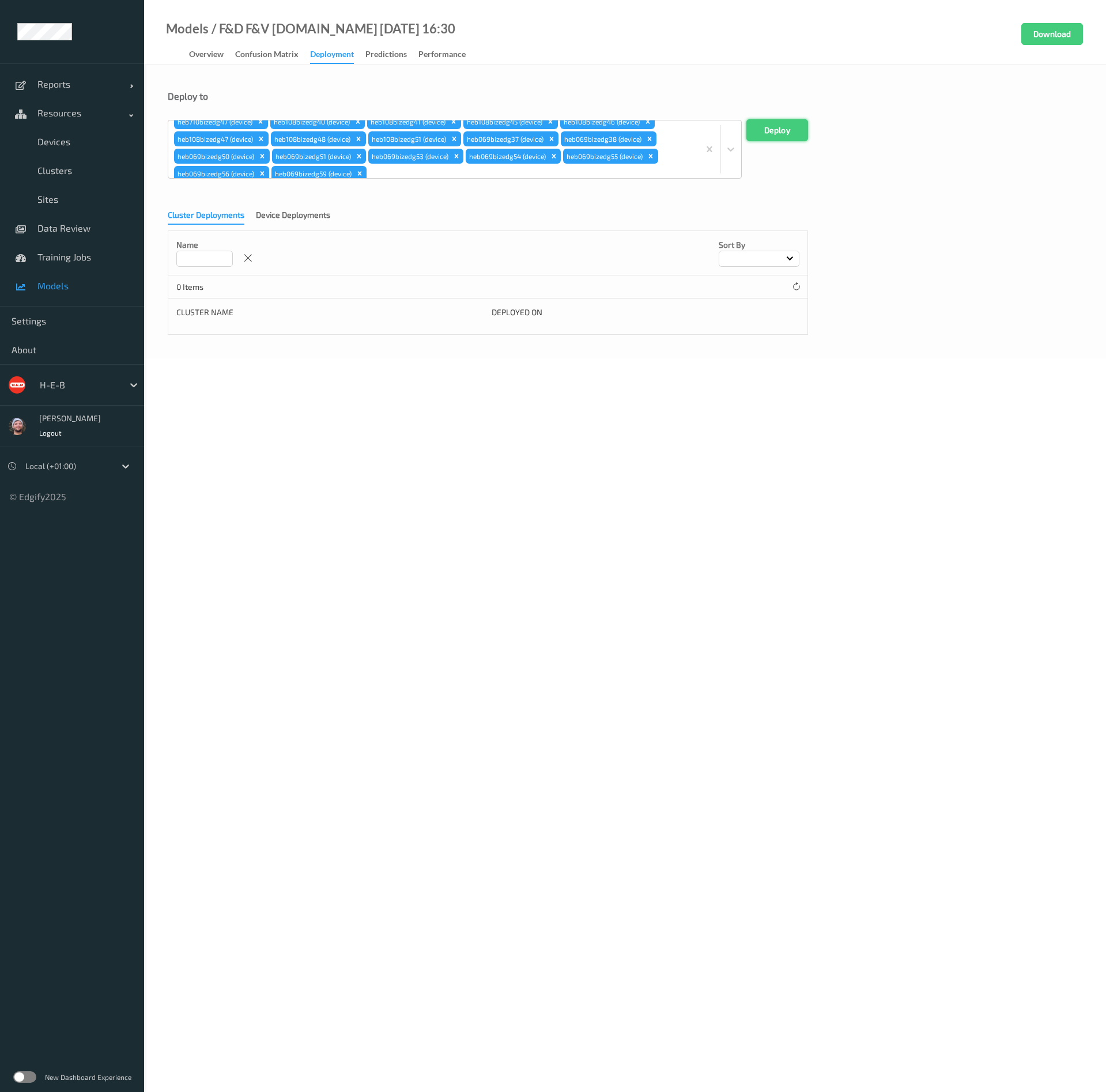
click at [789, 133] on button "Deploy" at bounding box center [777, 130] width 62 height 22
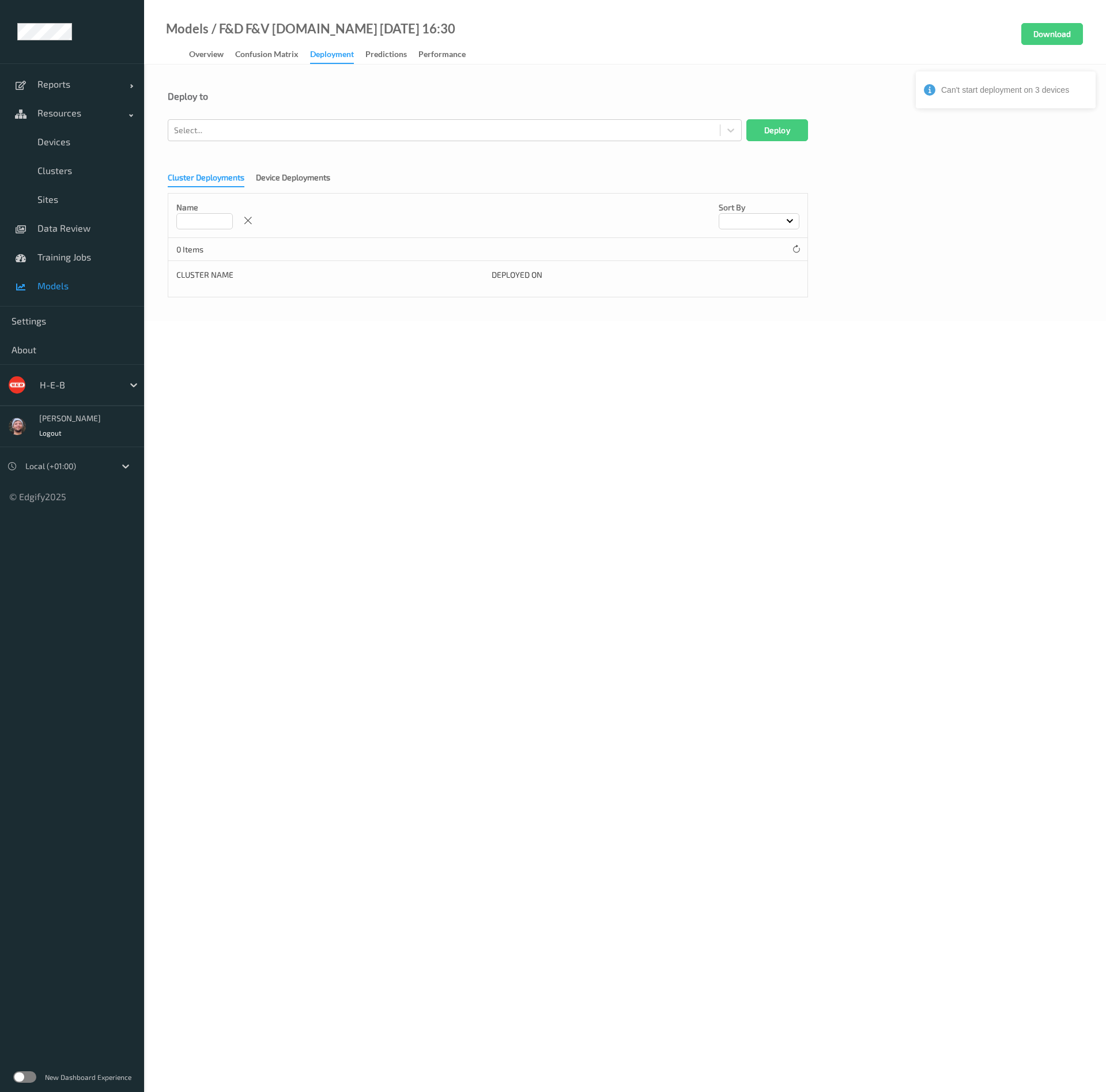
drag, startPoint x: 75, startPoint y: 145, endPoint x: 921, endPoint y: 456, distance: 901.4
click at [75, 144] on span "Devices" at bounding box center [85, 141] width 95 height 11
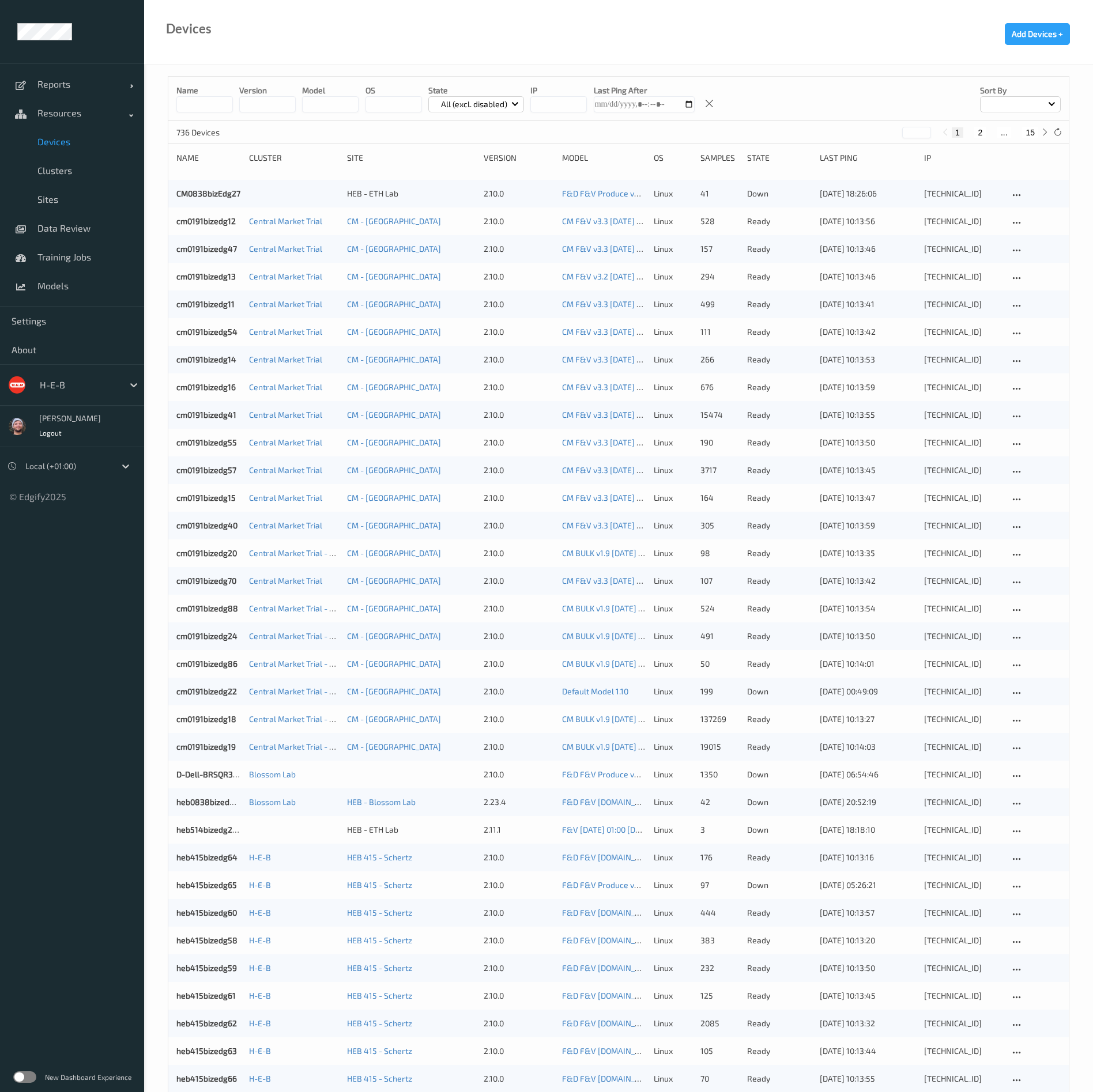
click at [214, 100] on input at bounding box center [205, 104] width 56 height 16
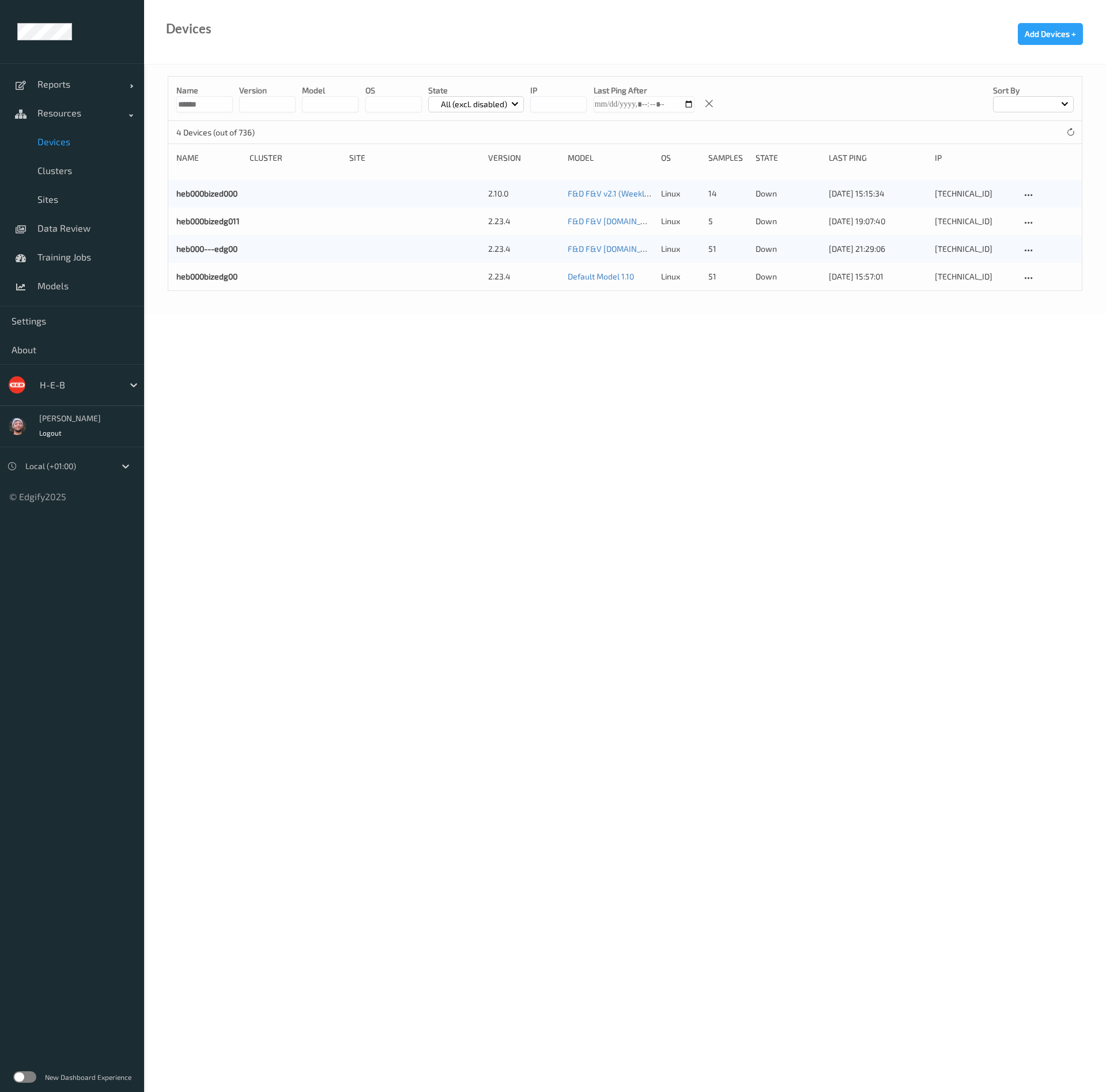
type input "******"
click at [680, 401] on body "Reports Default Report Customized Report Resources Devices Clusters Sites Data …" at bounding box center [553, 546] width 1106 height 1092
click at [692, 395] on body "Reports Default Report Customized Report Resources Devices Clusters Sites Data …" at bounding box center [553, 546] width 1106 height 1092
click at [739, 395] on body "Reports Default Report Customized Report Resources Devices Clusters Sites Data …" at bounding box center [553, 546] width 1106 height 1092
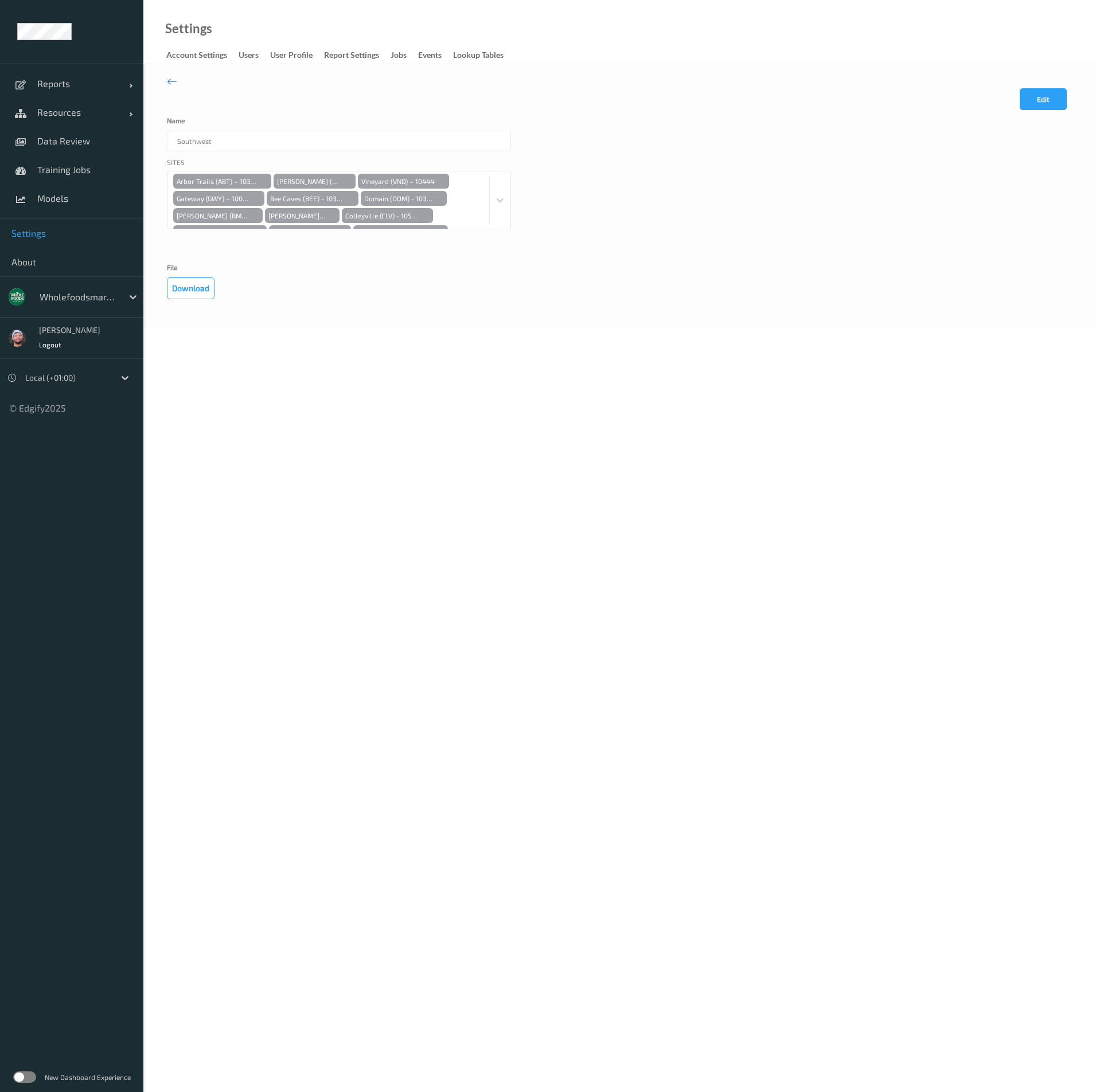
click at [59, 292] on div at bounding box center [78, 296] width 77 height 14
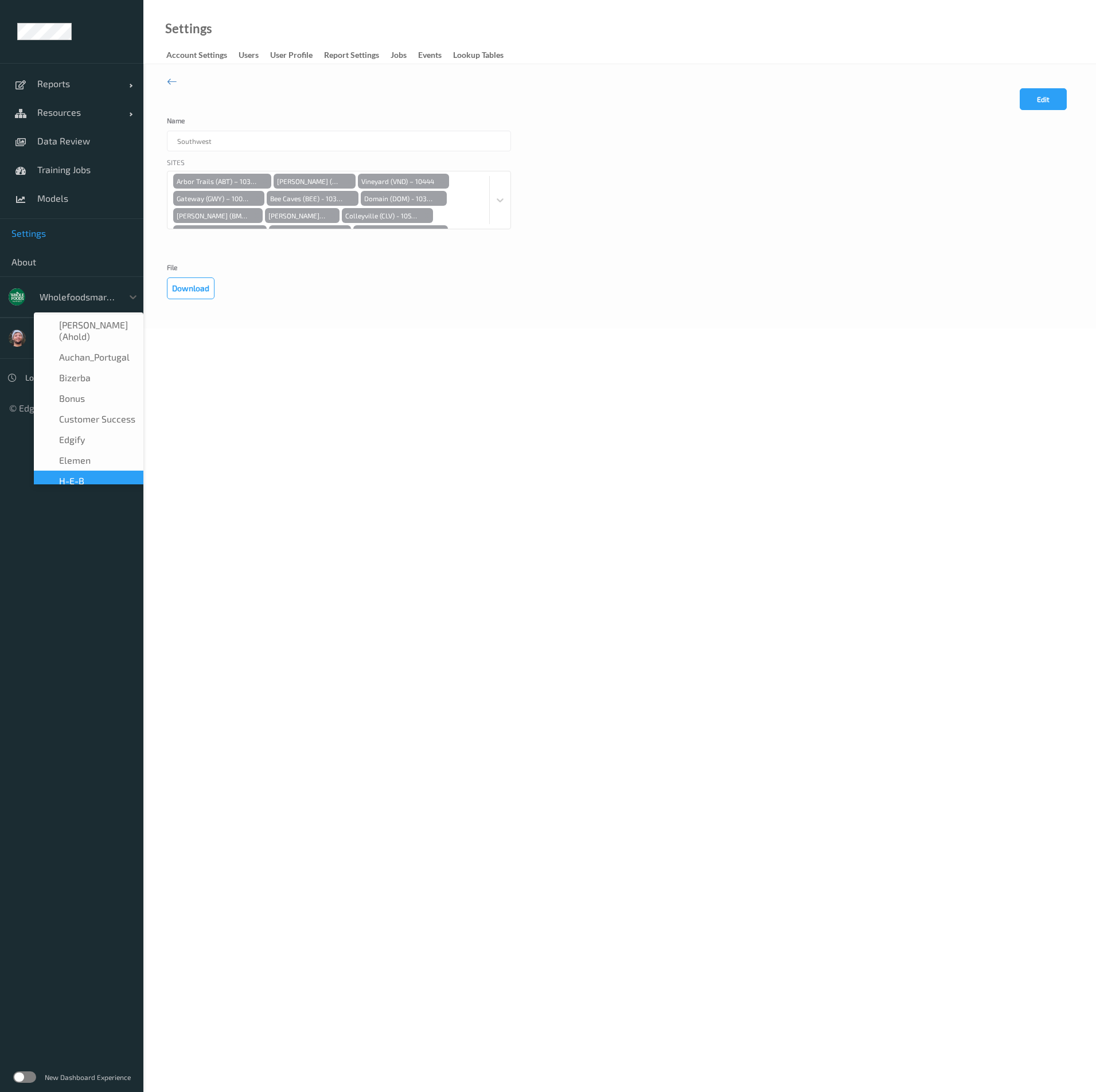
click at [94, 476] on div "H-E-B" at bounding box center [89, 481] width 96 height 11
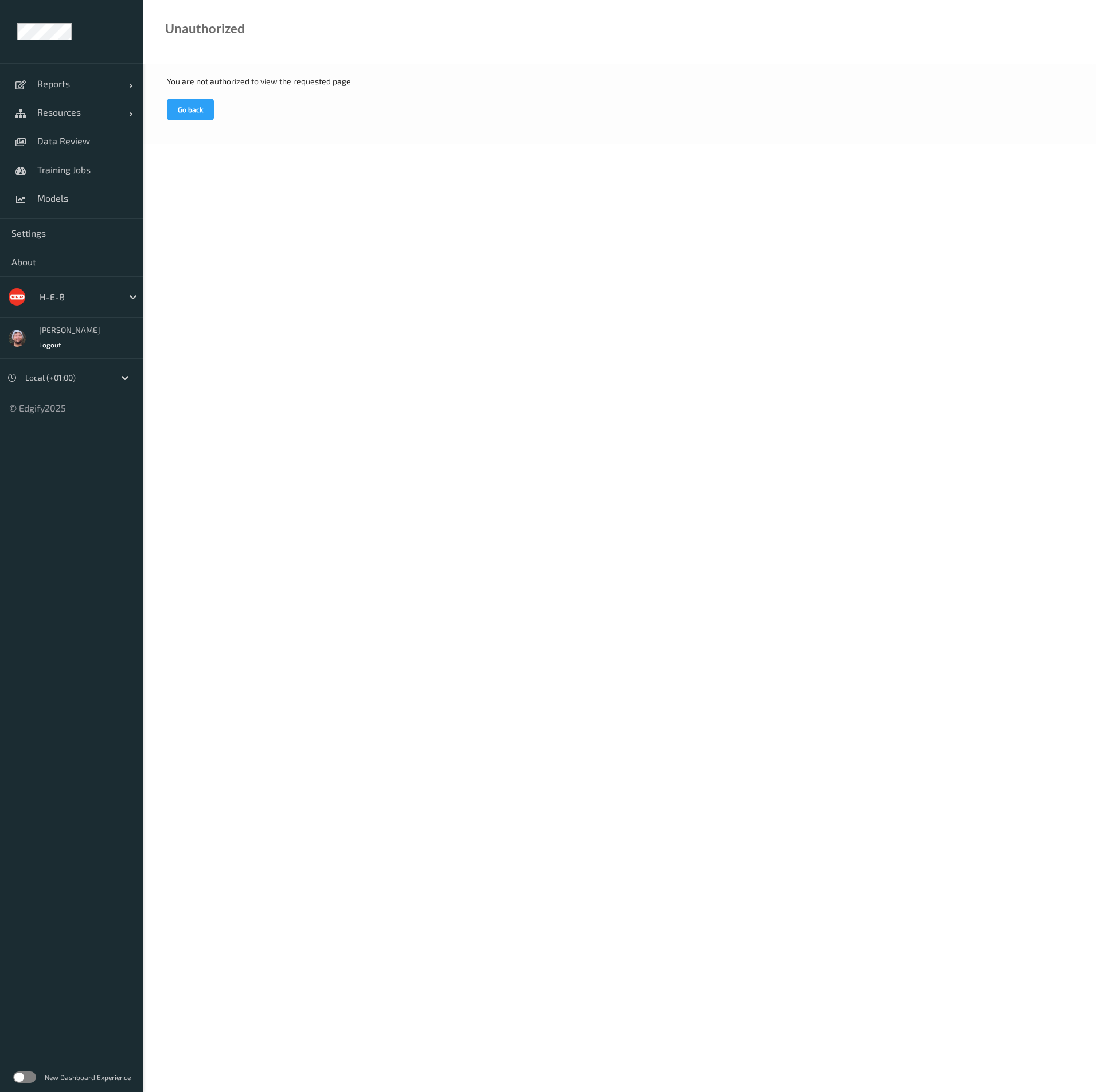
click at [81, 117] on span "Resources" at bounding box center [83, 112] width 92 height 11
click at [79, 133] on link "Devices" at bounding box center [71, 141] width 143 height 29
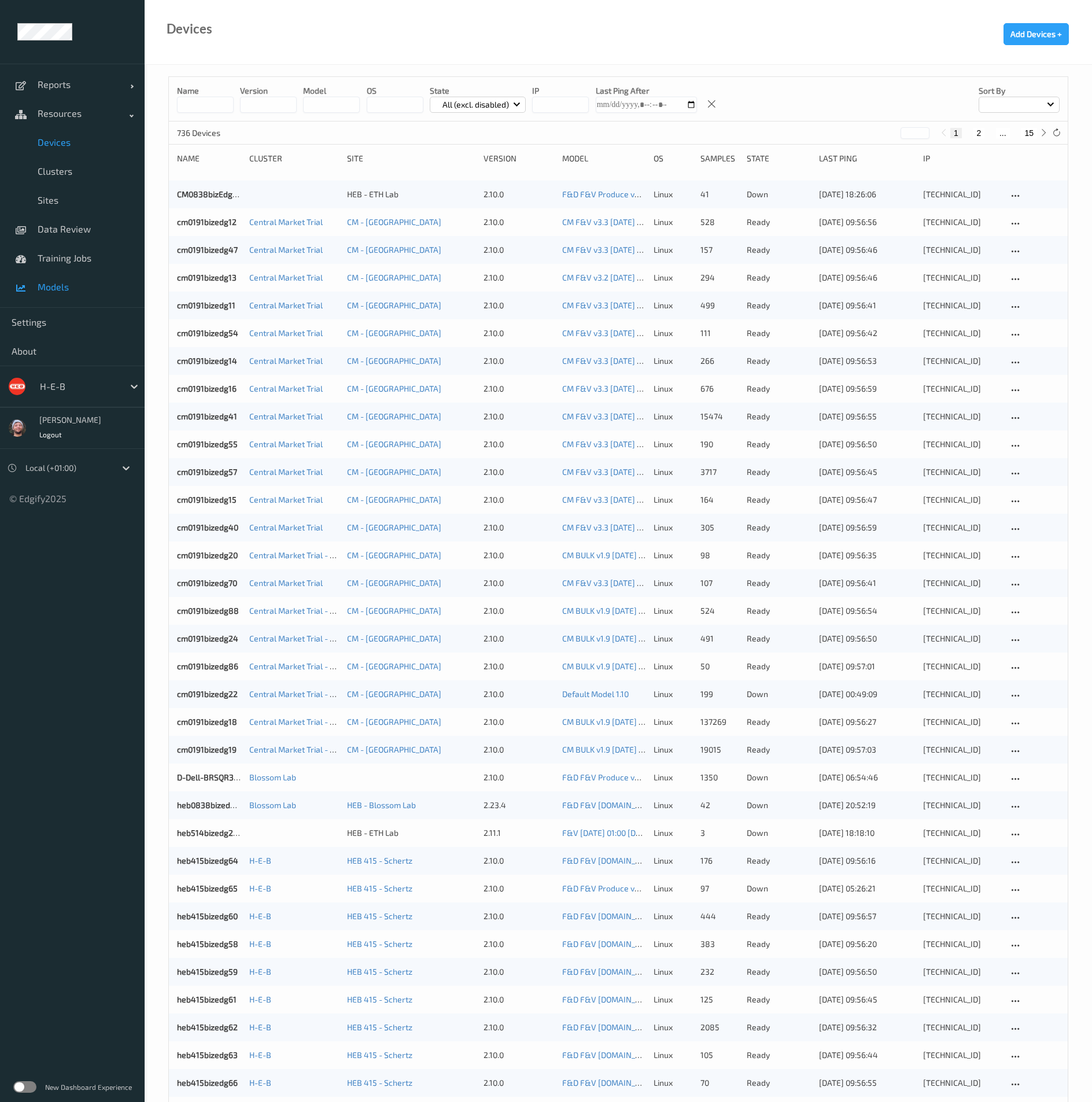
click at [58, 281] on span "Models" at bounding box center [85, 287] width 95 height 11
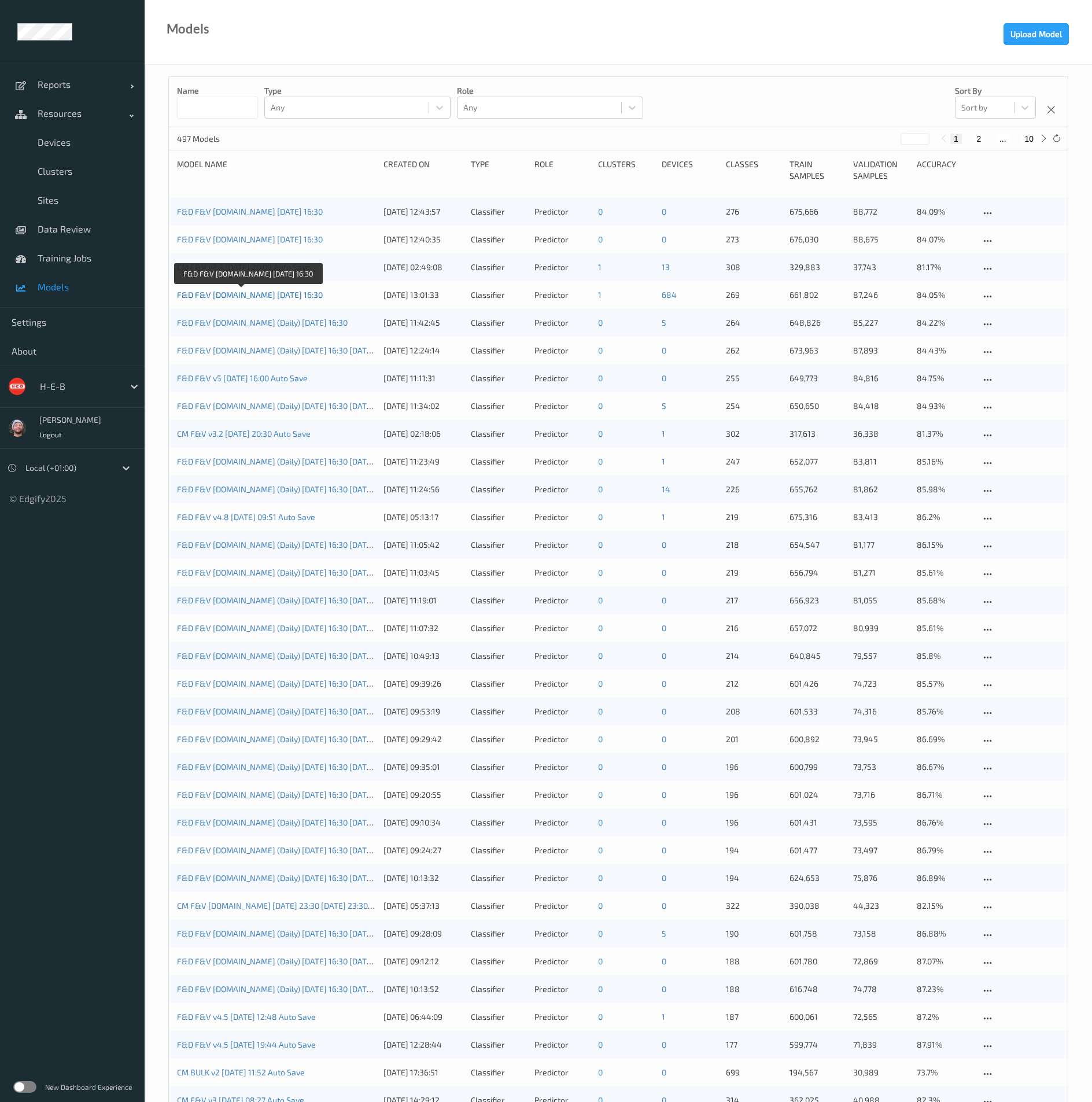
click at [270, 292] on link "F&D F&V [DOMAIN_NAME] [DATE] 16:30" at bounding box center [250, 295] width 146 height 10
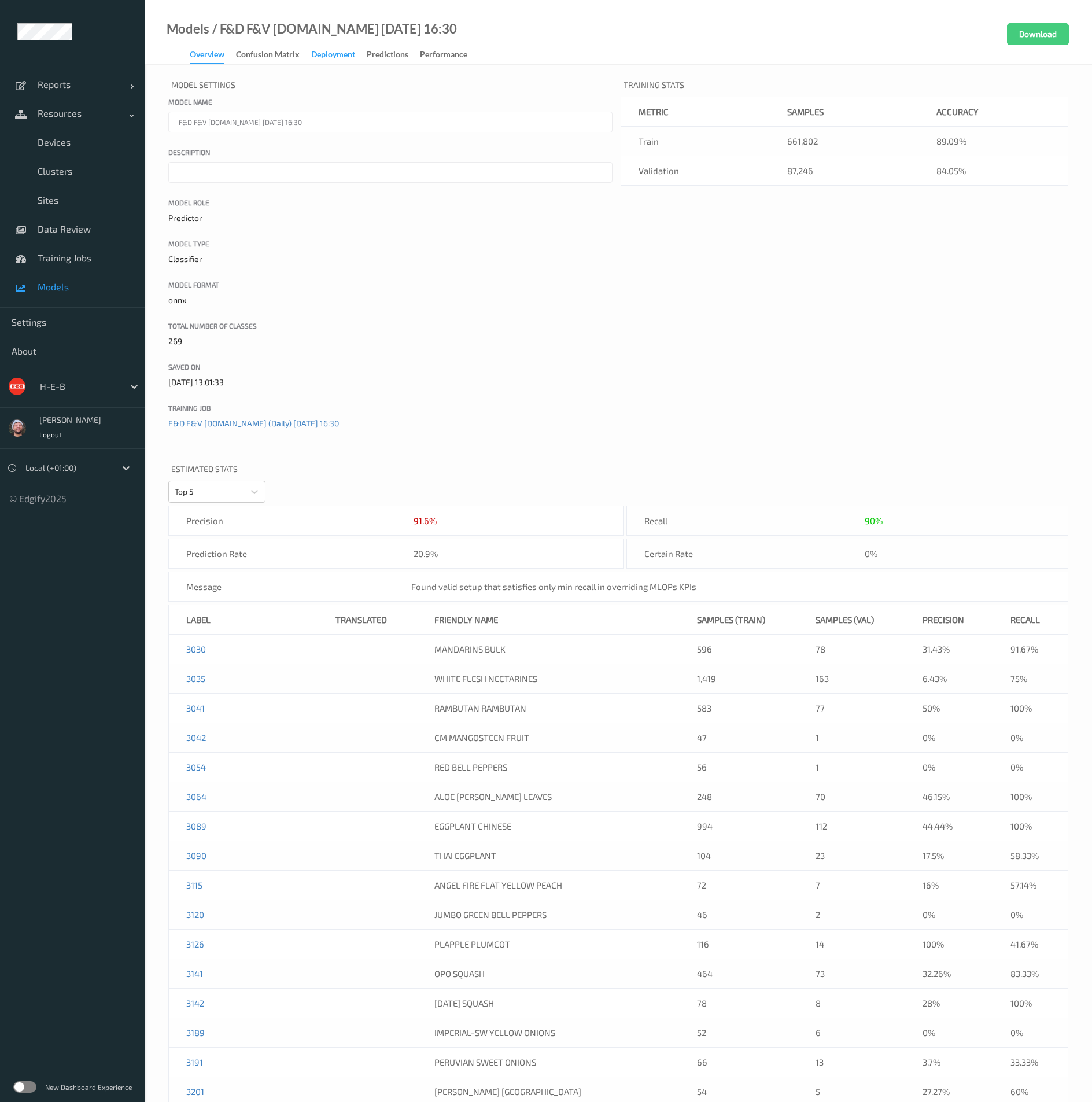
click at [329, 60] on div "Deployment" at bounding box center [333, 56] width 44 height 15
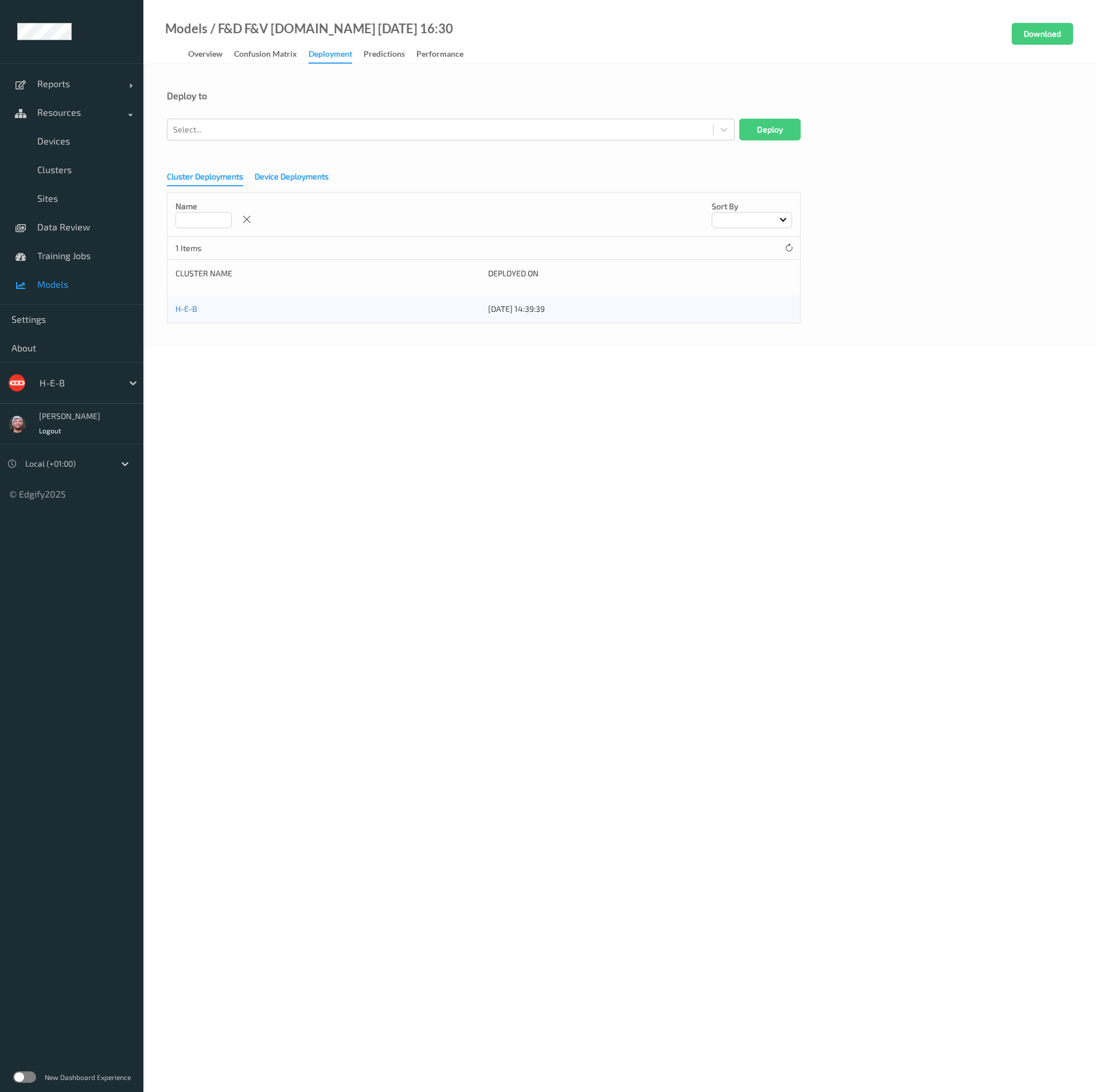
click at [280, 177] on div "Device Deployments" at bounding box center [292, 178] width 74 height 14
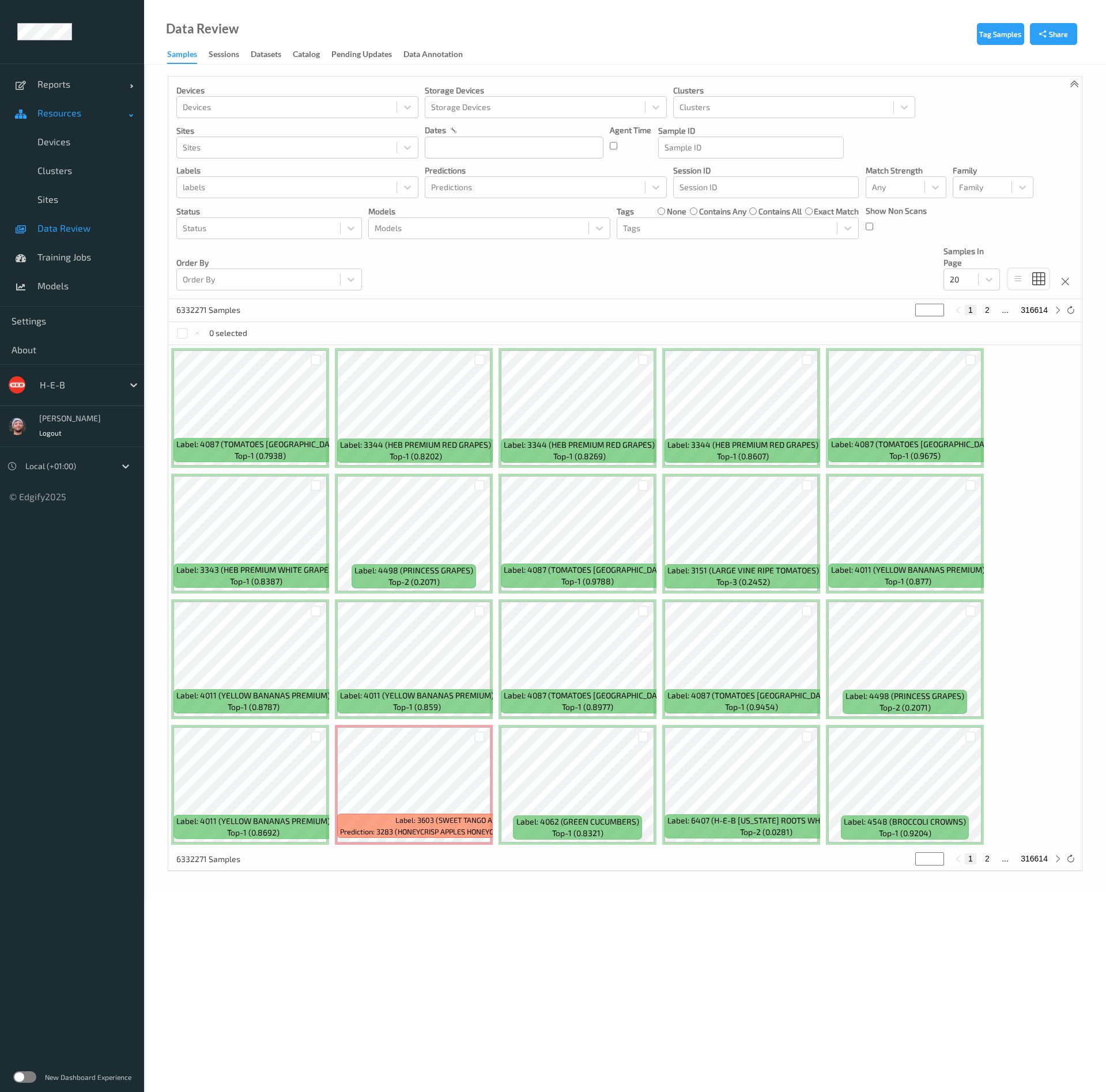
click at [104, 114] on span "Resources" at bounding box center [84, 112] width 92 height 11
click at [96, 108] on span "Resources" at bounding box center [84, 112] width 92 height 11
click at [93, 189] on link "Sites" at bounding box center [71, 199] width 144 height 29
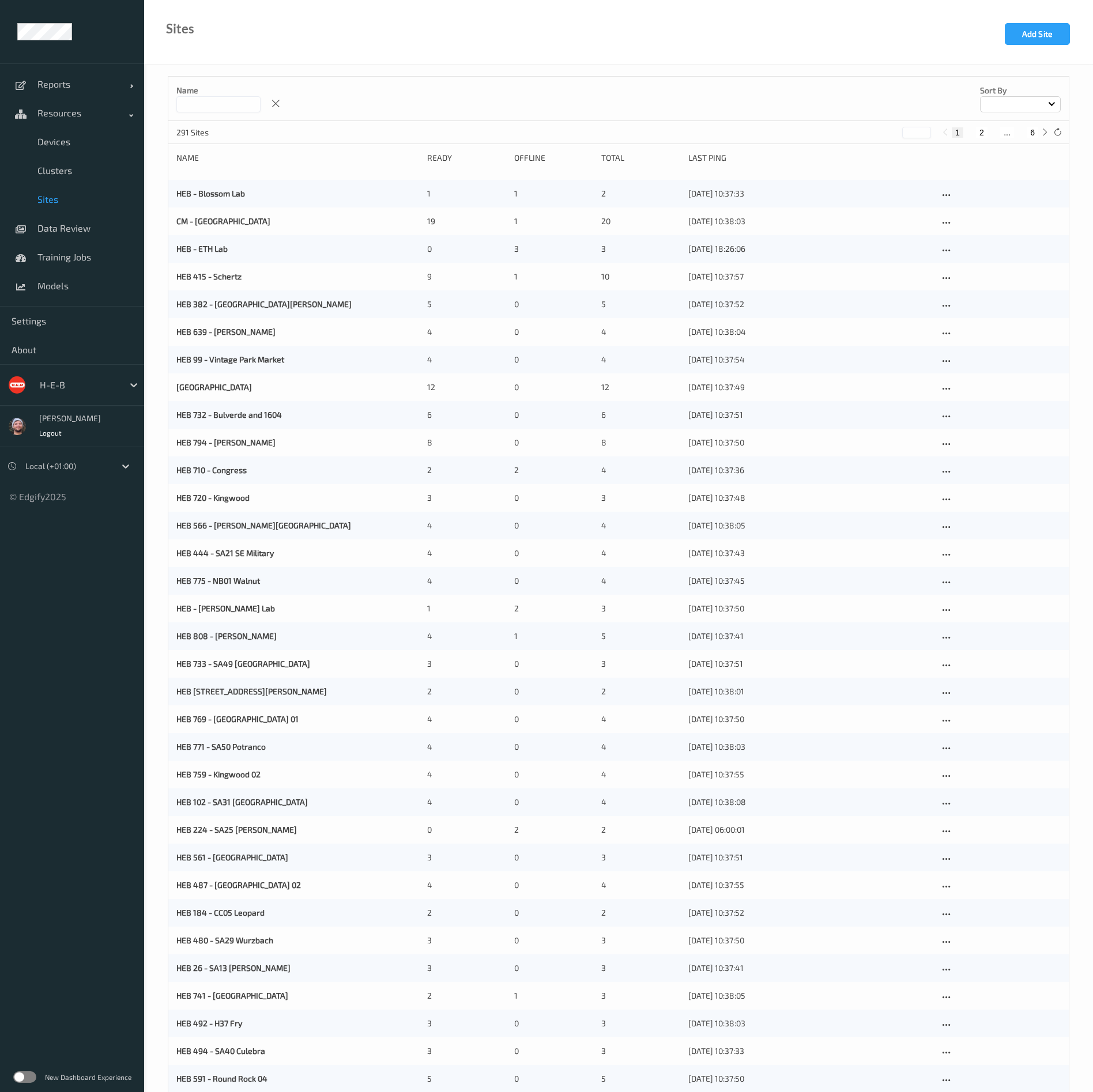
click at [222, 104] on input at bounding box center [218, 104] width 84 height 16
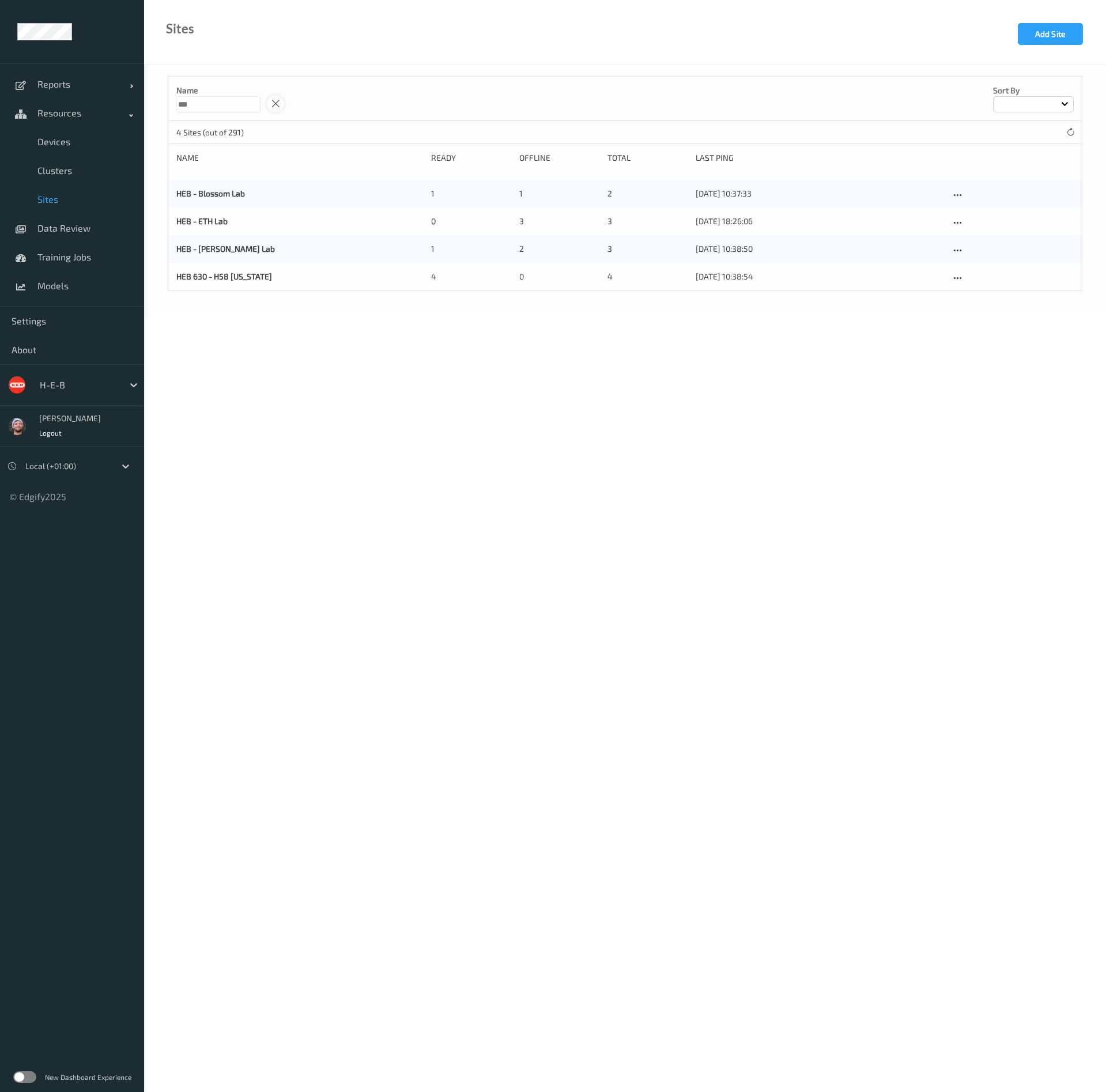
type input "***"
click at [281, 103] on icon at bounding box center [275, 104] width 10 height 10
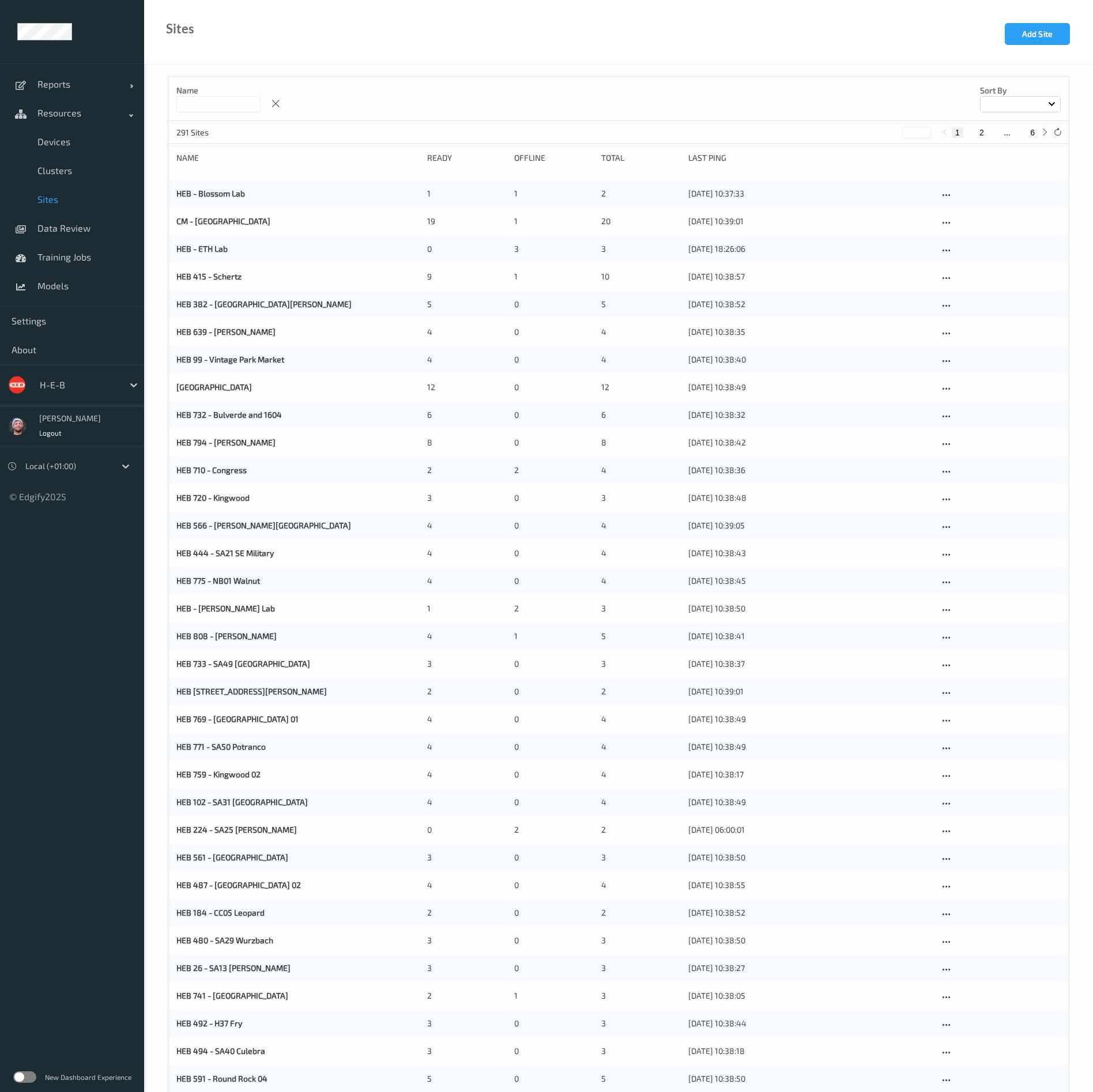
click at [248, 109] on input at bounding box center [218, 104] width 84 height 16
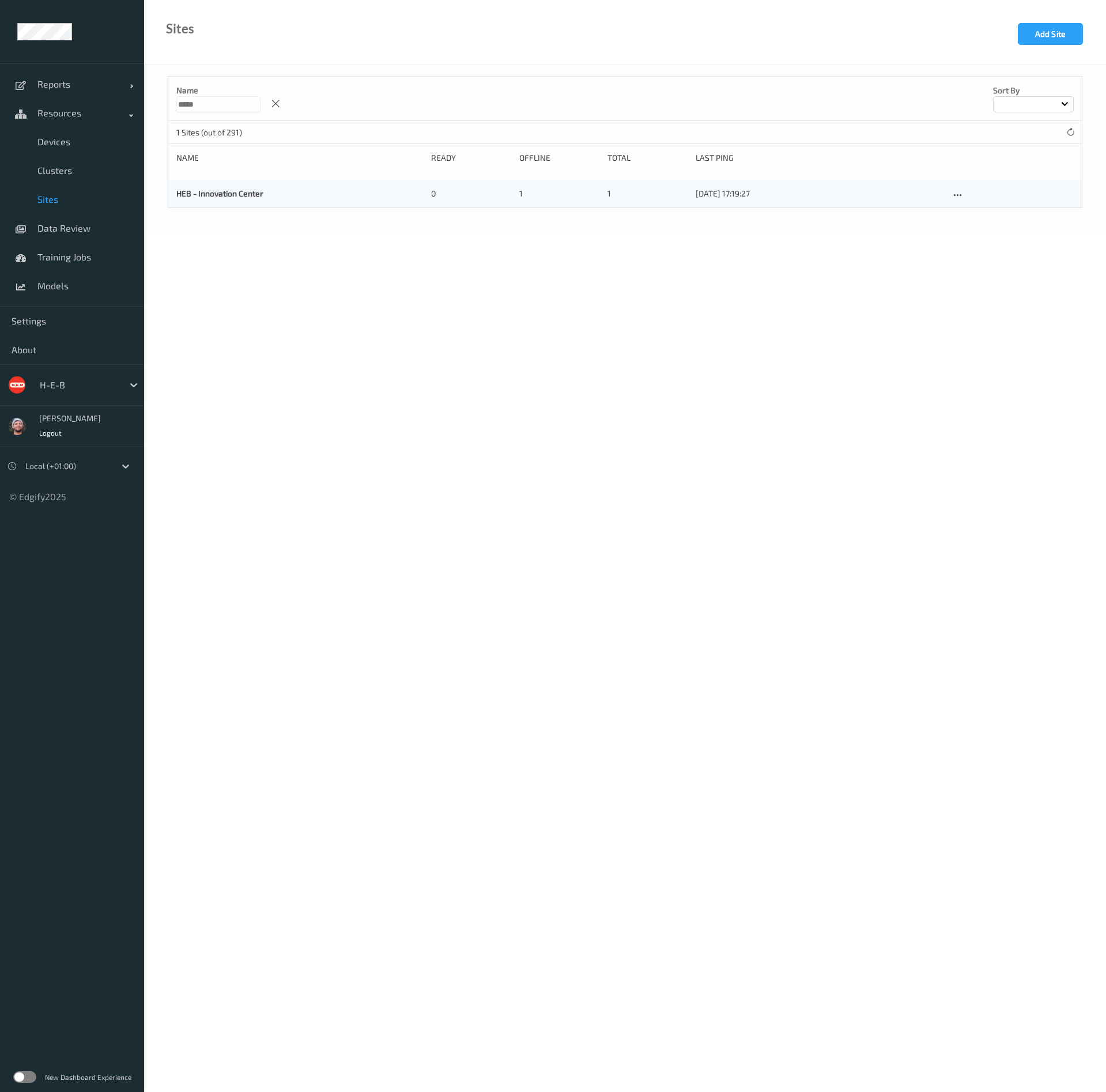
click at [236, 108] on input "*****" at bounding box center [218, 104] width 84 height 16
type input "*********"
click at [89, 131] on link "Devices" at bounding box center [71, 142] width 144 height 29
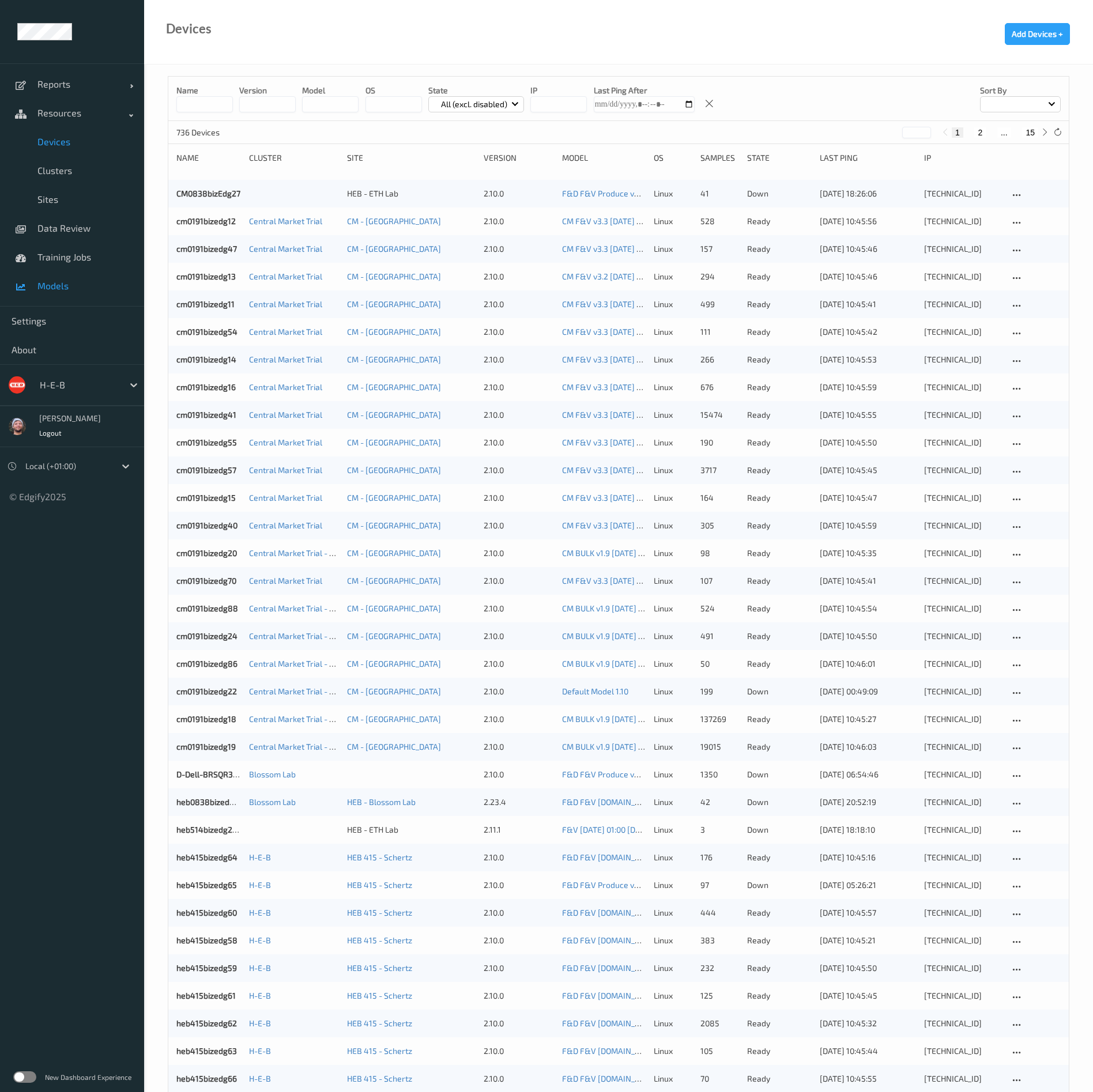
click at [87, 295] on link "Models" at bounding box center [71, 286] width 144 height 29
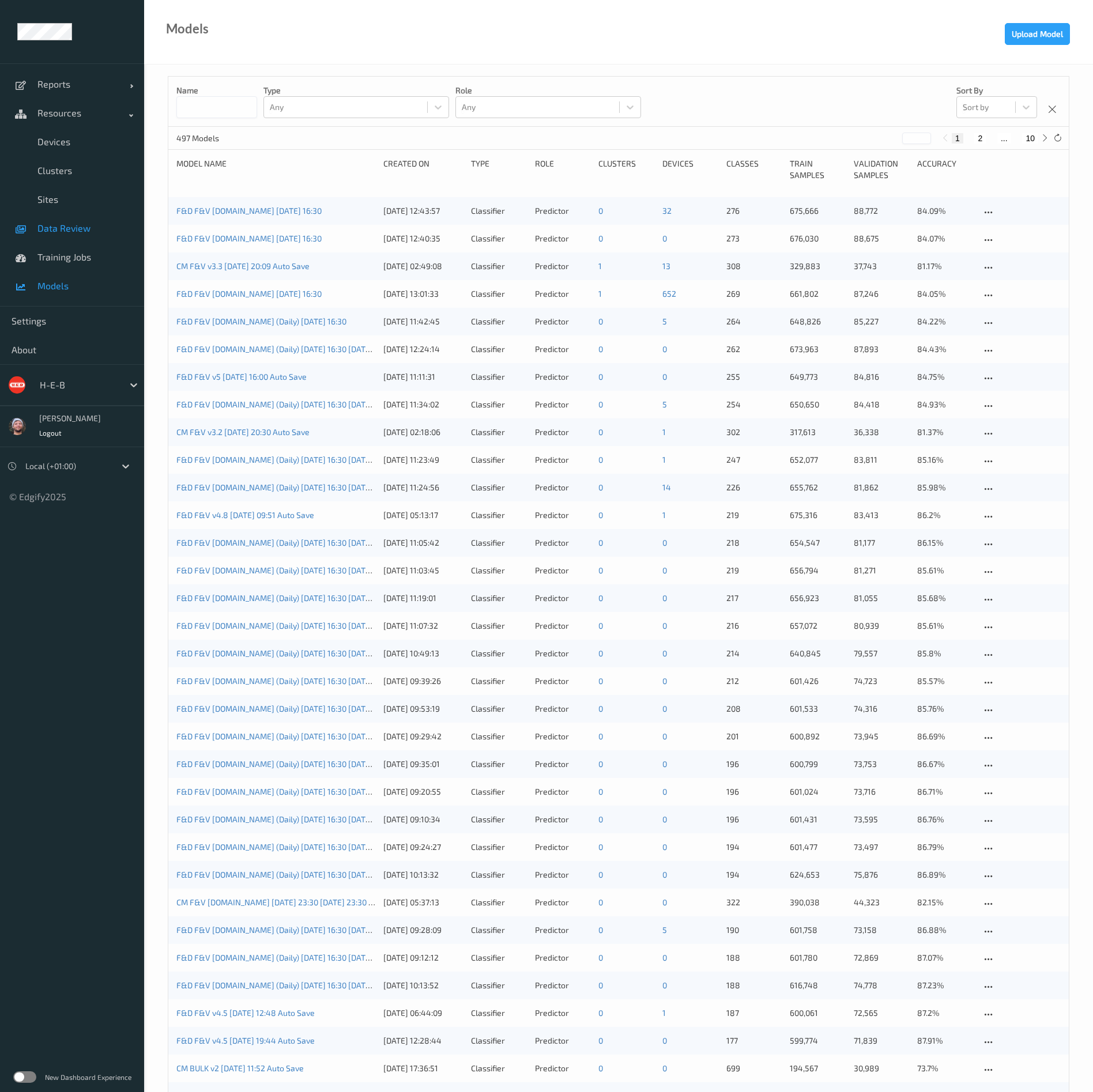
click at [64, 238] on link "Data Review" at bounding box center [71, 228] width 144 height 29
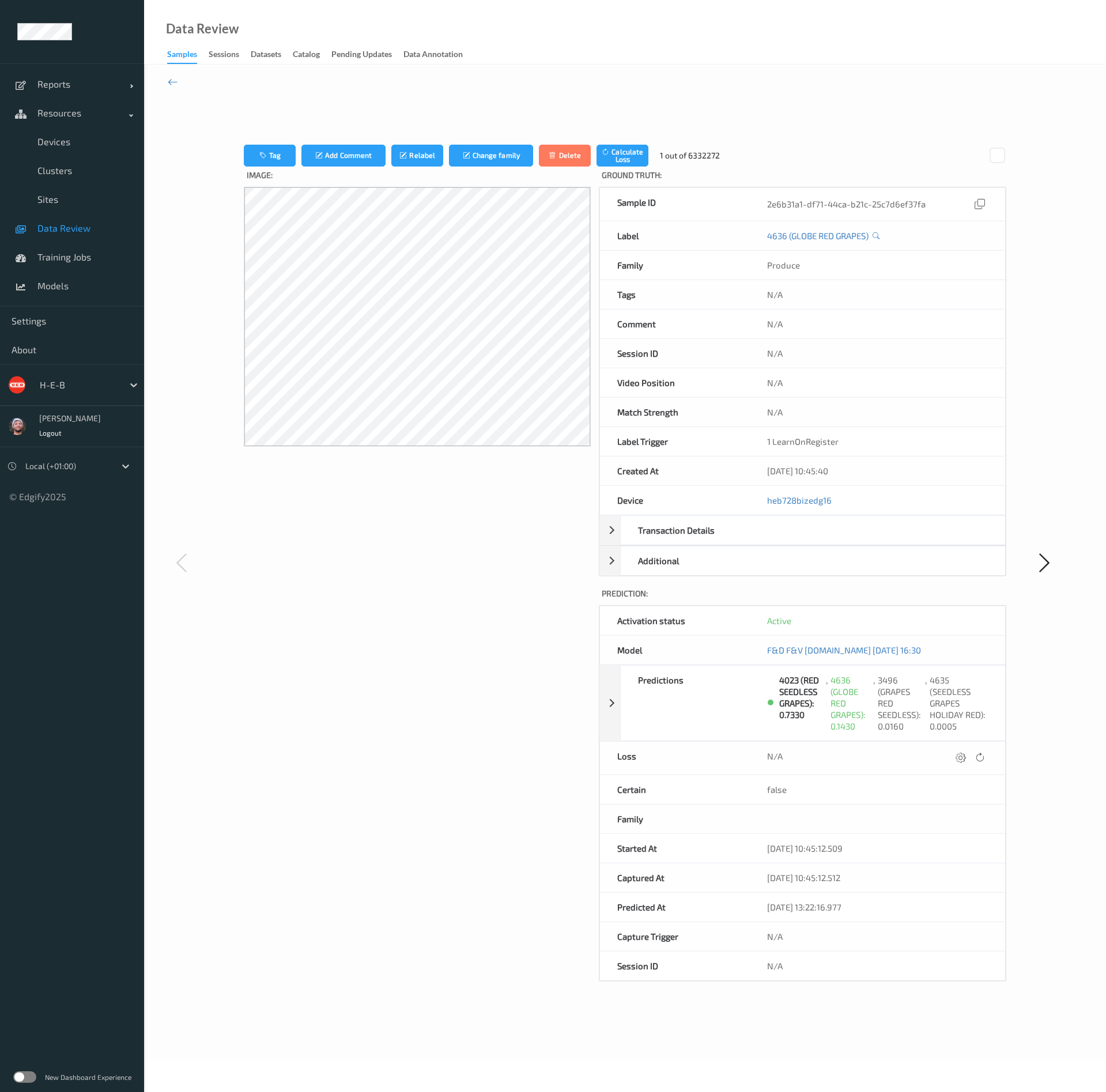
click at [61, 232] on span "Data Review" at bounding box center [85, 228] width 95 height 11
click at [85, 139] on span "Devices" at bounding box center [85, 141] width 95 height 11
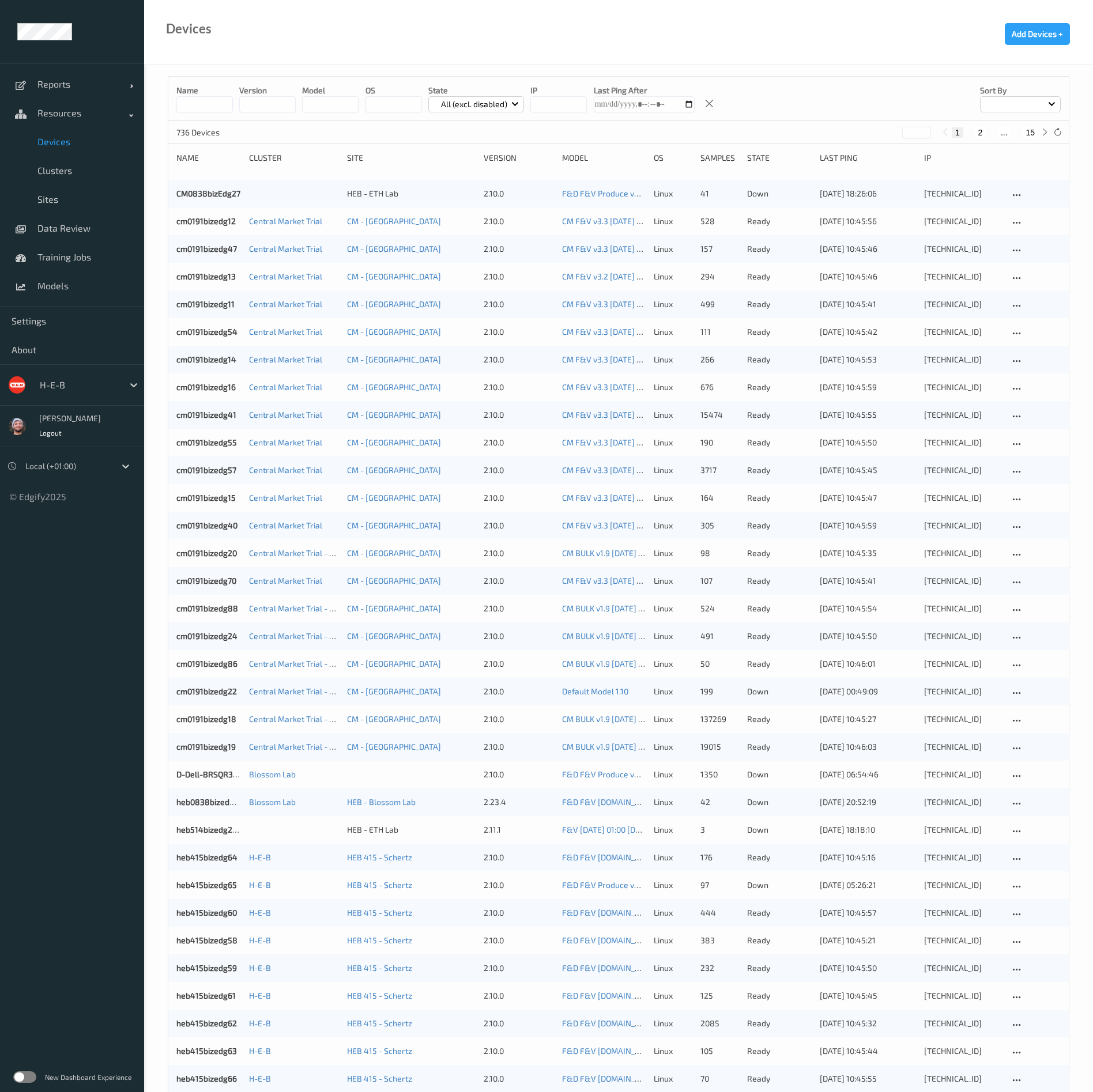
click at [226, 97] on input at bounding box center [205, 104] width 56 height 16
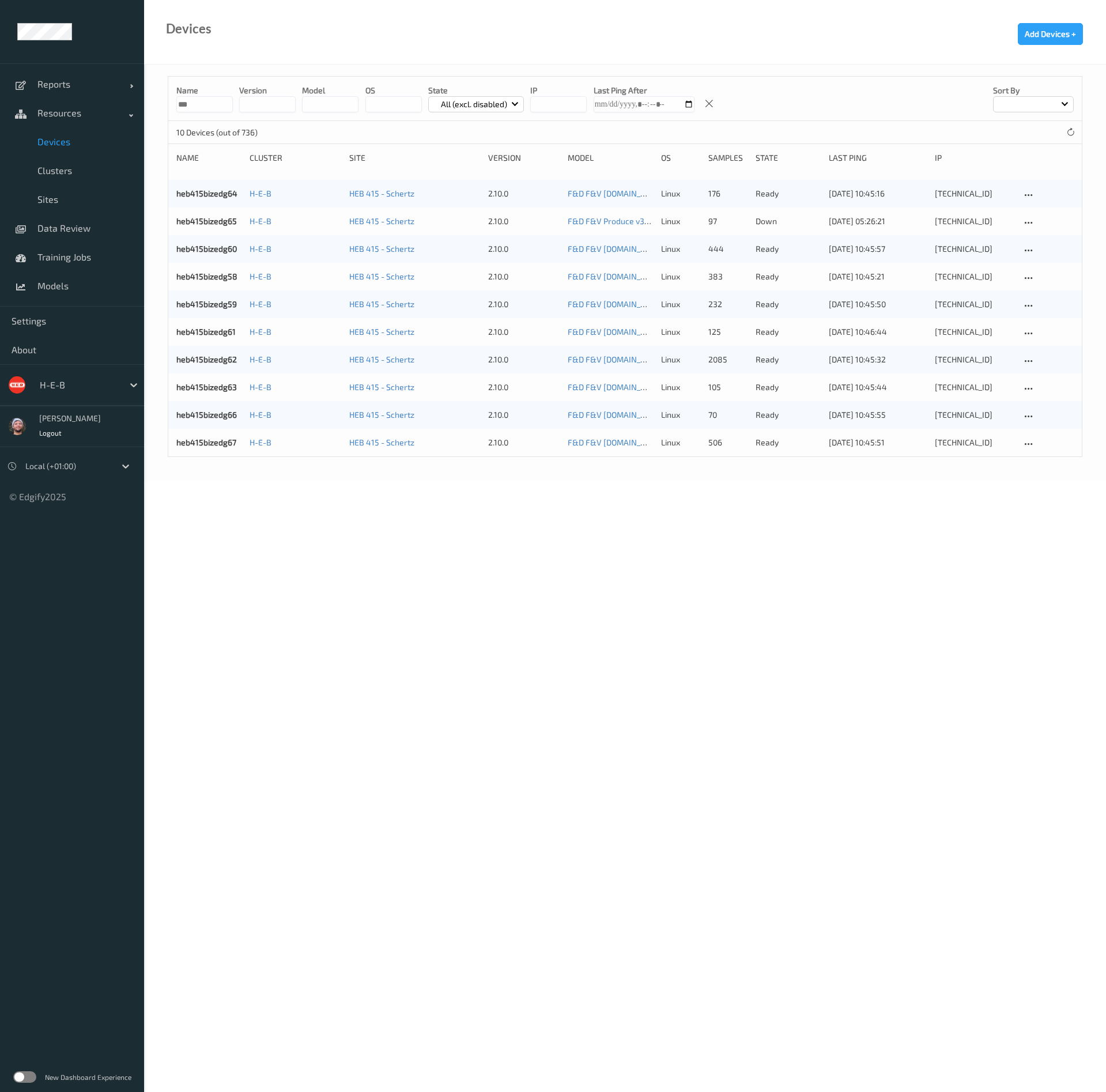
type input "***"
click at [380, 136] on div "10 Devices (out of 736)" at bounding box center [626, 132] width 914 height 23
click at [221, 250] on link "heb415bizedg60" at bounding box center [206, 249] width 60 height 10
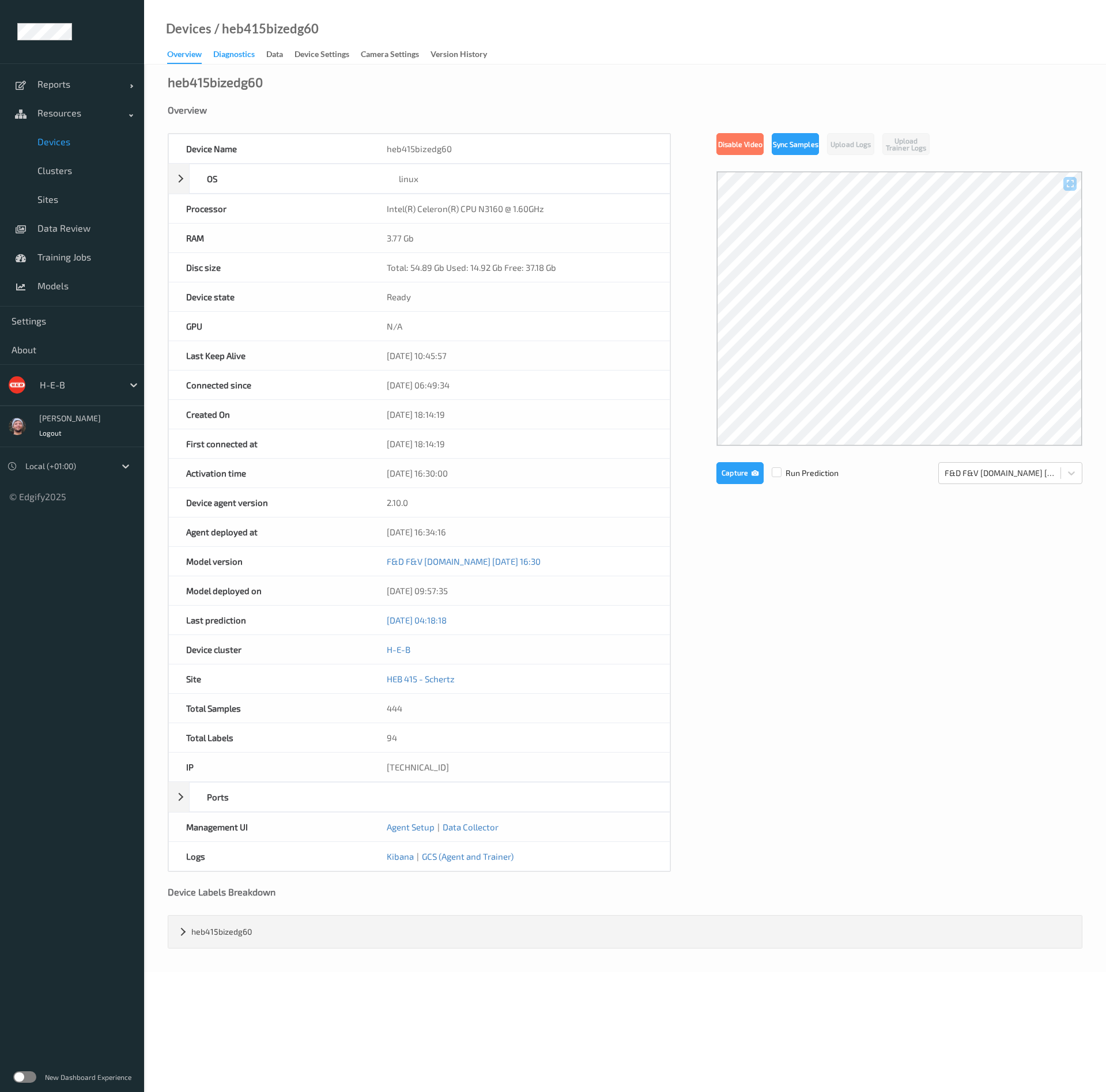
click at [231, 56] on div "Diagnostics" at bounding box center [235, 55] width 42 height 14
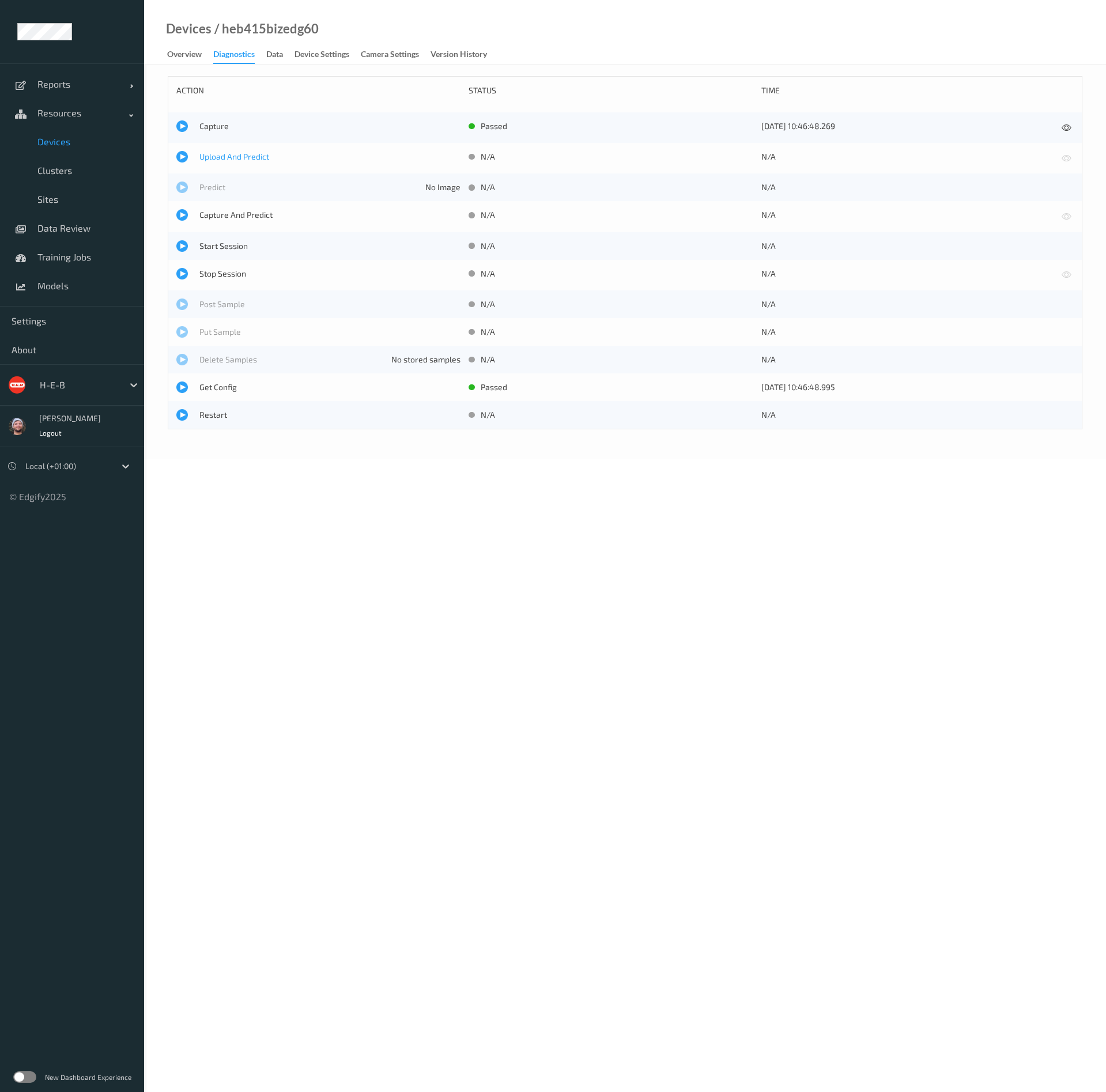
click at [211, 151] on span "Upload And Predict" at bounding box center [329, 157] width 261 height 11
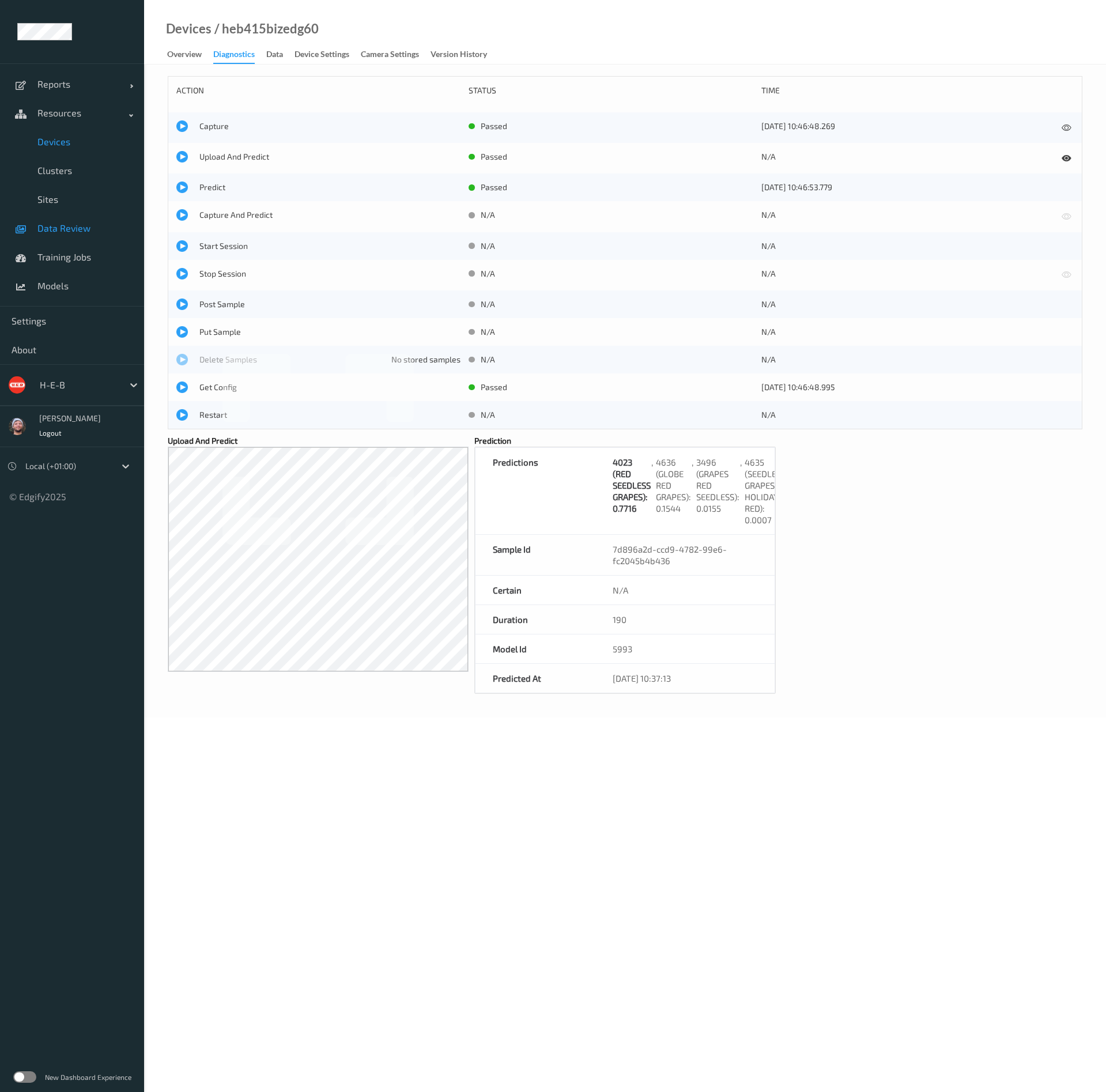
click at [87, 219] on link "Data Review" at bounding box center [71, 228] width 144 height 29
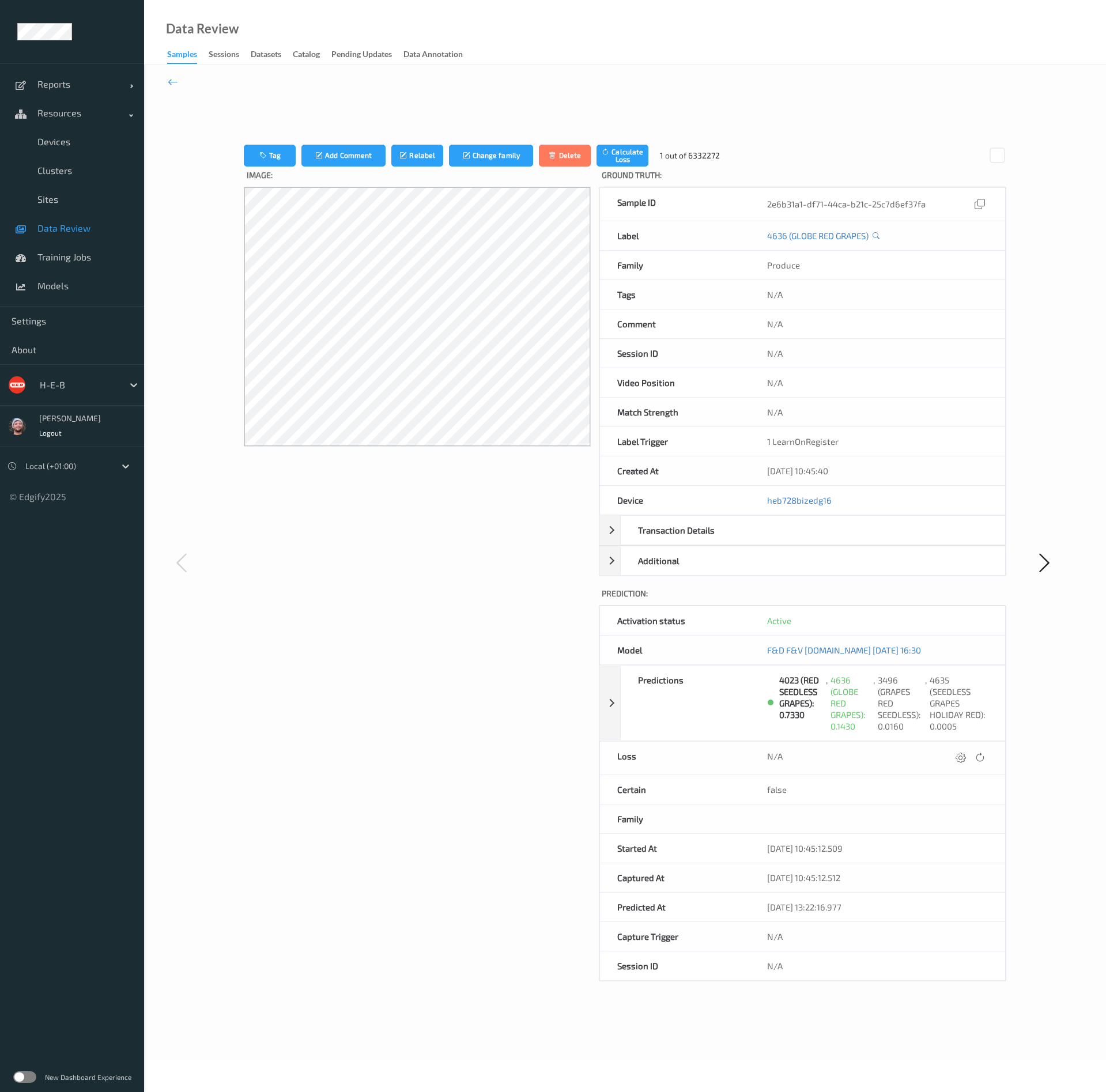
click at [42, 231] on span "Data Review" at bounding box center [85, 228] width 95 height 11
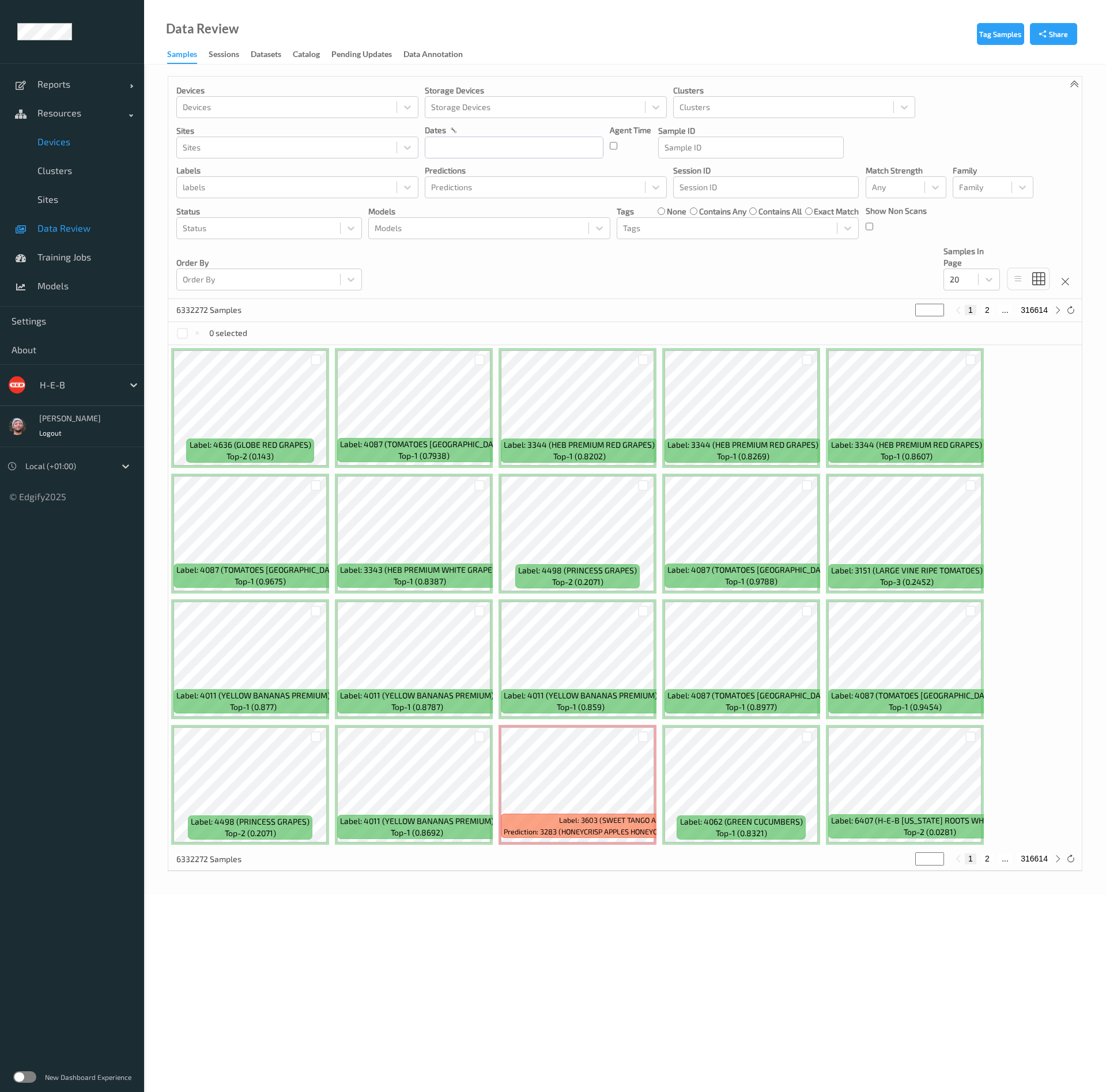
click at [68, 134] on link "Devices" at bounding box center [71, 142] width 144 height 29
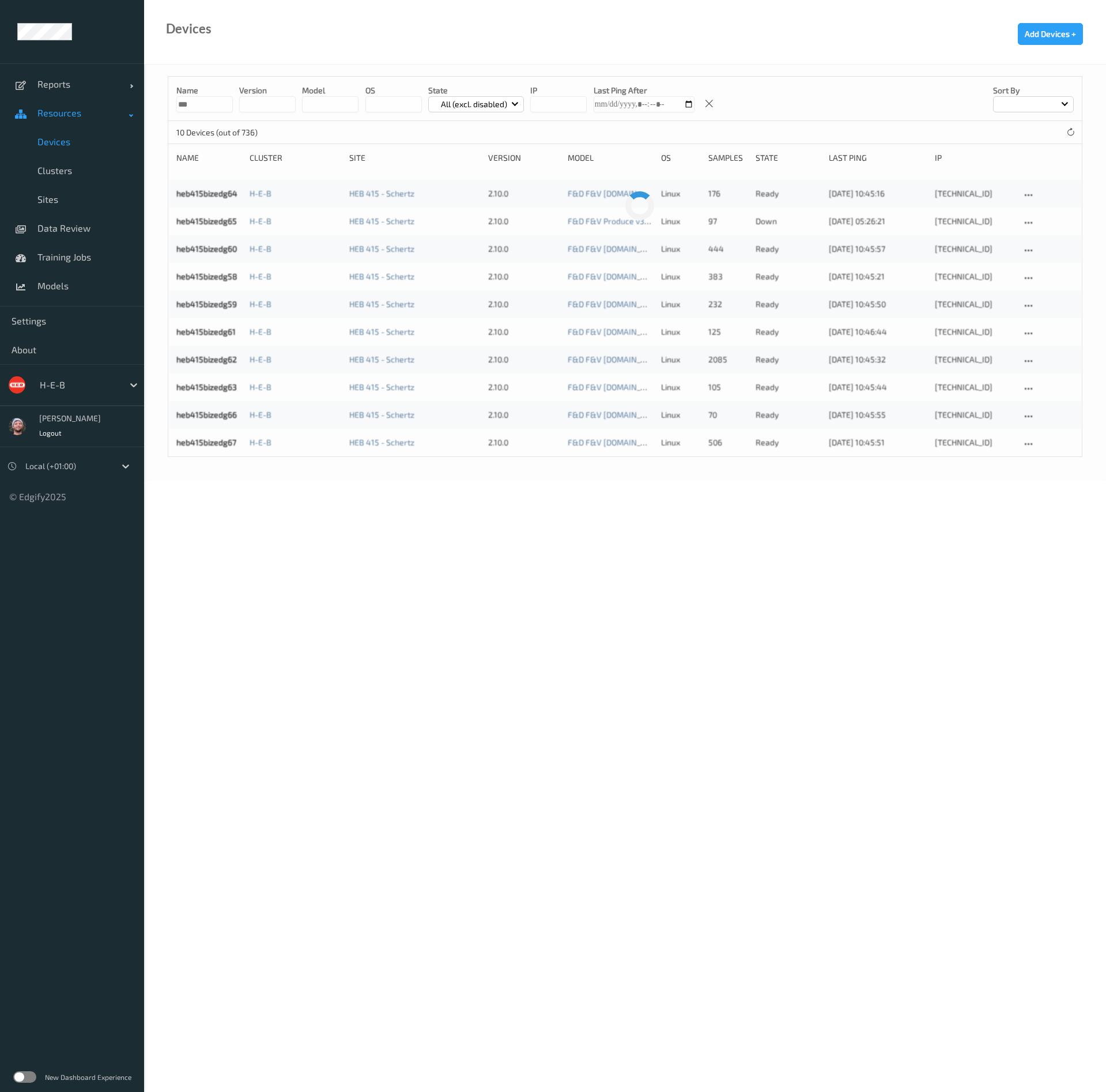
drag, startPoint x: 213, startPoint y: 107, endPoint x: 124, endPoint y: 98, distance: 89.5
click at [124, 98] on div "Reports Default Report Customized Report Resources Devices Clusters Sites Data …" at bounding box center [553, 208] width 1106 height 416
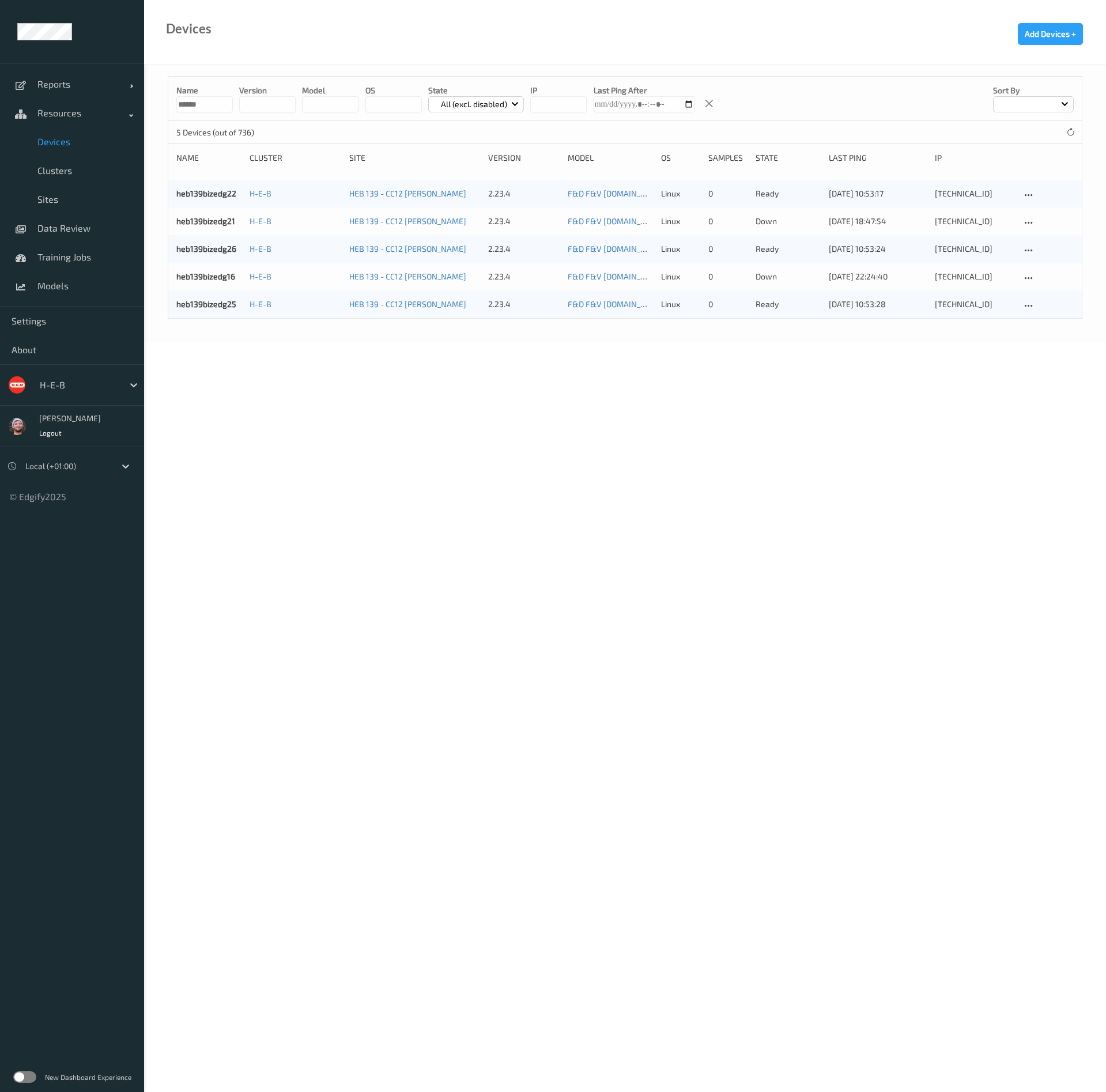
click at [211, 112] on input "******" at bounding box center [205, 104] width 56 height 16
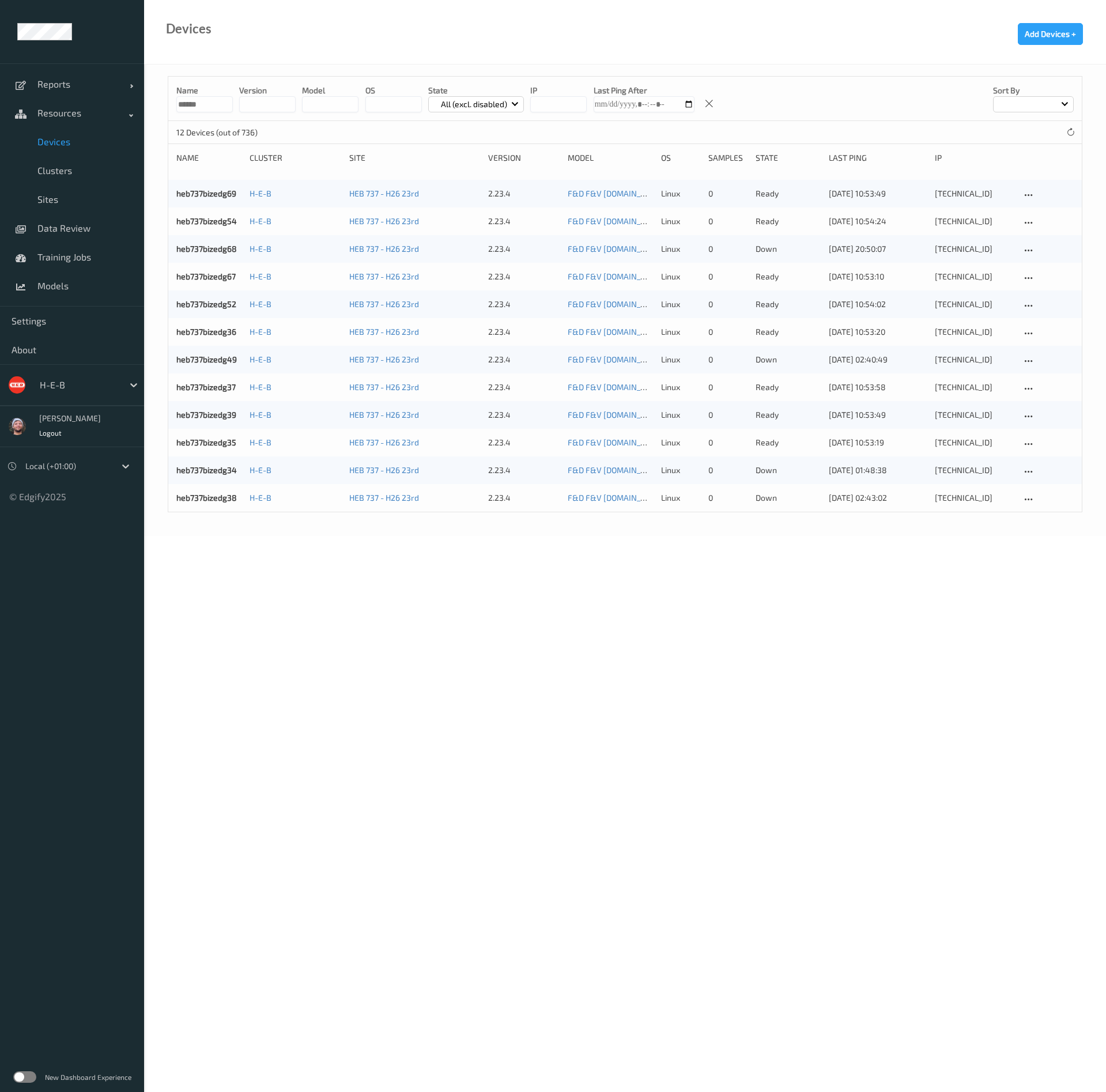
type input "******"
click at [598, 677] on body "Reports Default Report Customized Report Resources Devices Clusters Sites Data …" at bounding box center [553, 546] width 1106 height 1092
click at [72, 165] on span "Clusters" at bounding box center [85, 170] width 95 height 11
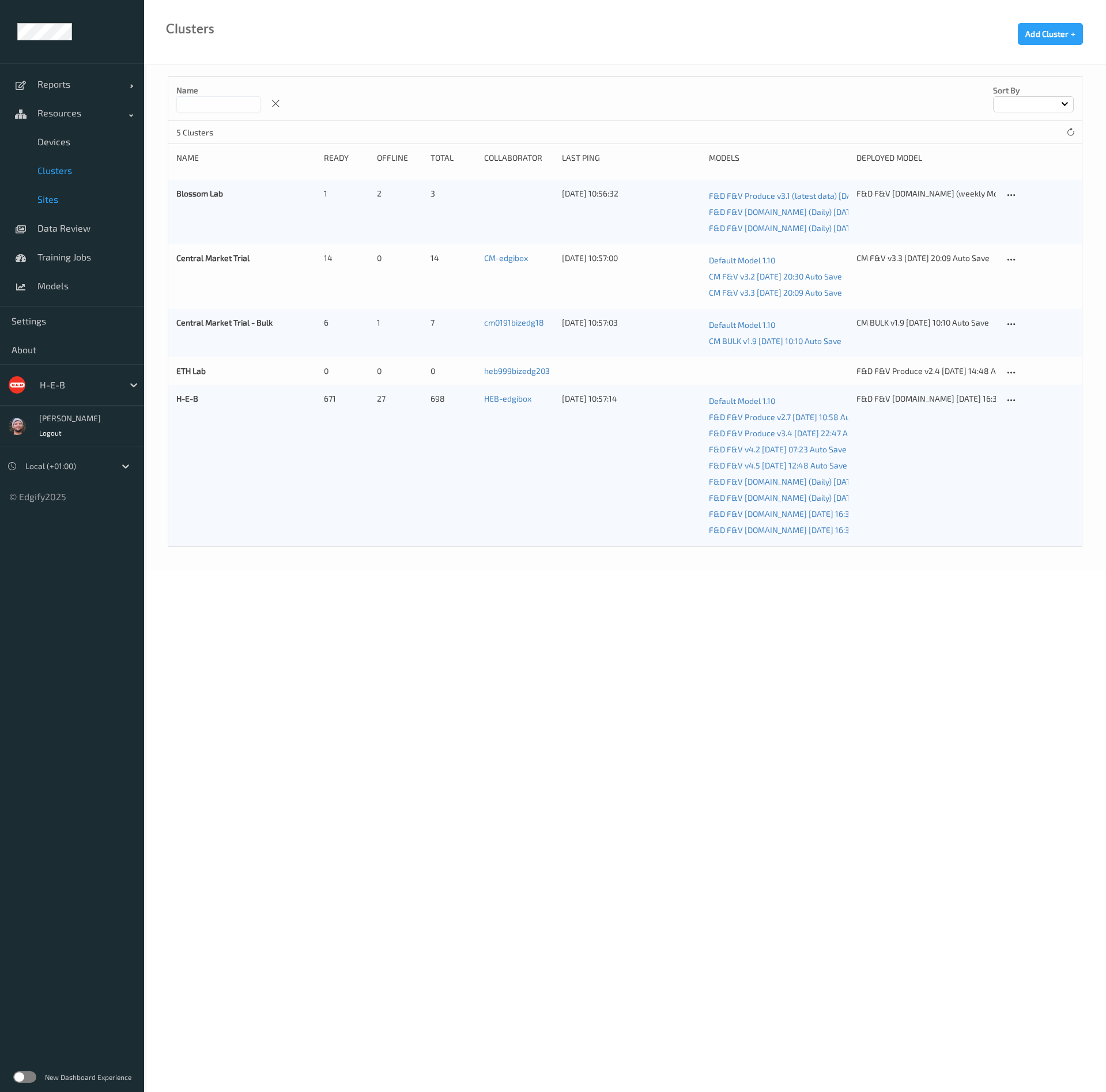
click at [76, 203] on span "Sites" at bounding box center [85, 199] width 95 height 11
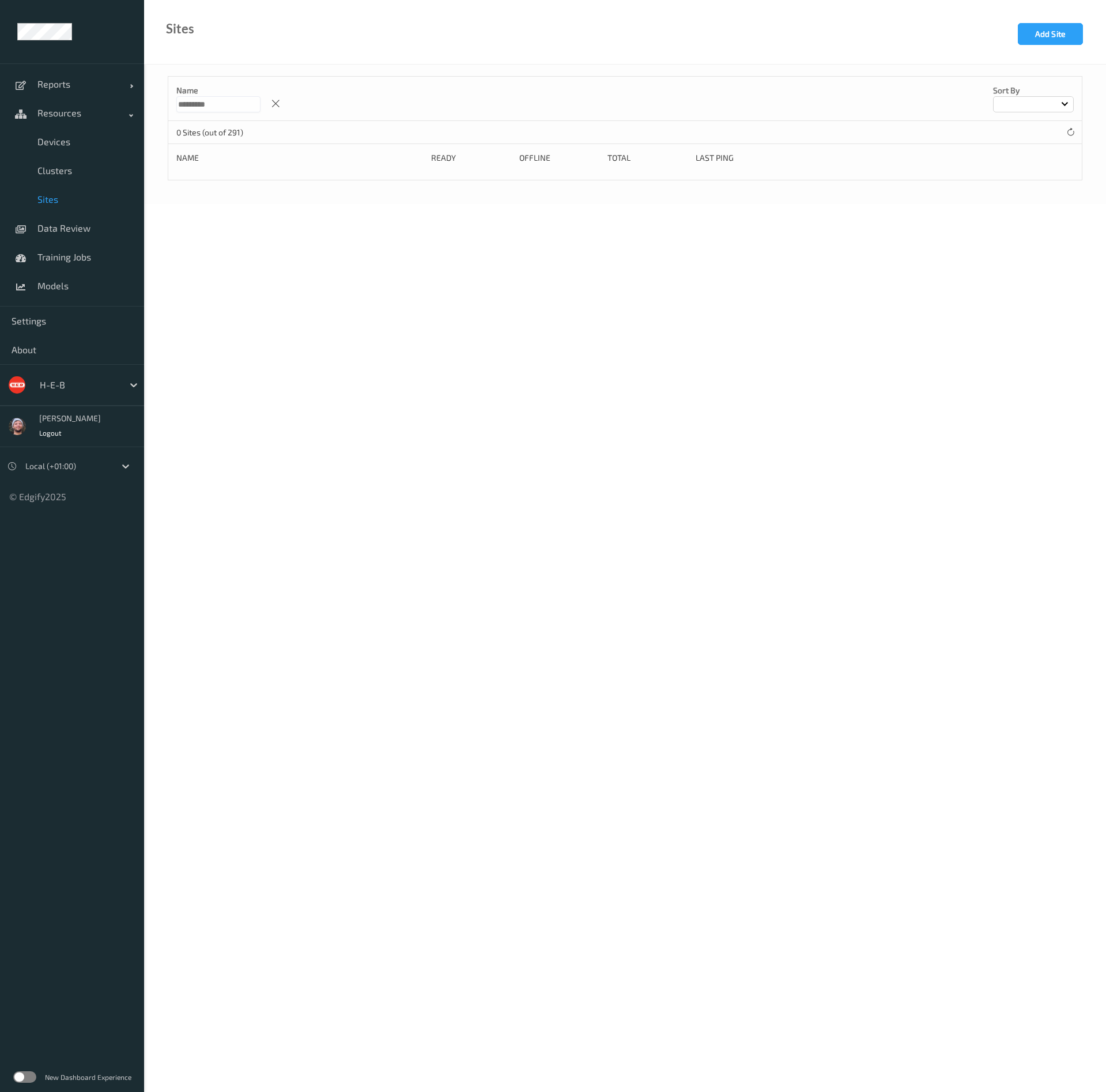
click at [197, 107] on input "*********" at bounding box center [218, 104] width 84 height 16
click at [230, 109] on input "***" at bounding box center [218, 104] width 84 height 16
type input "***"
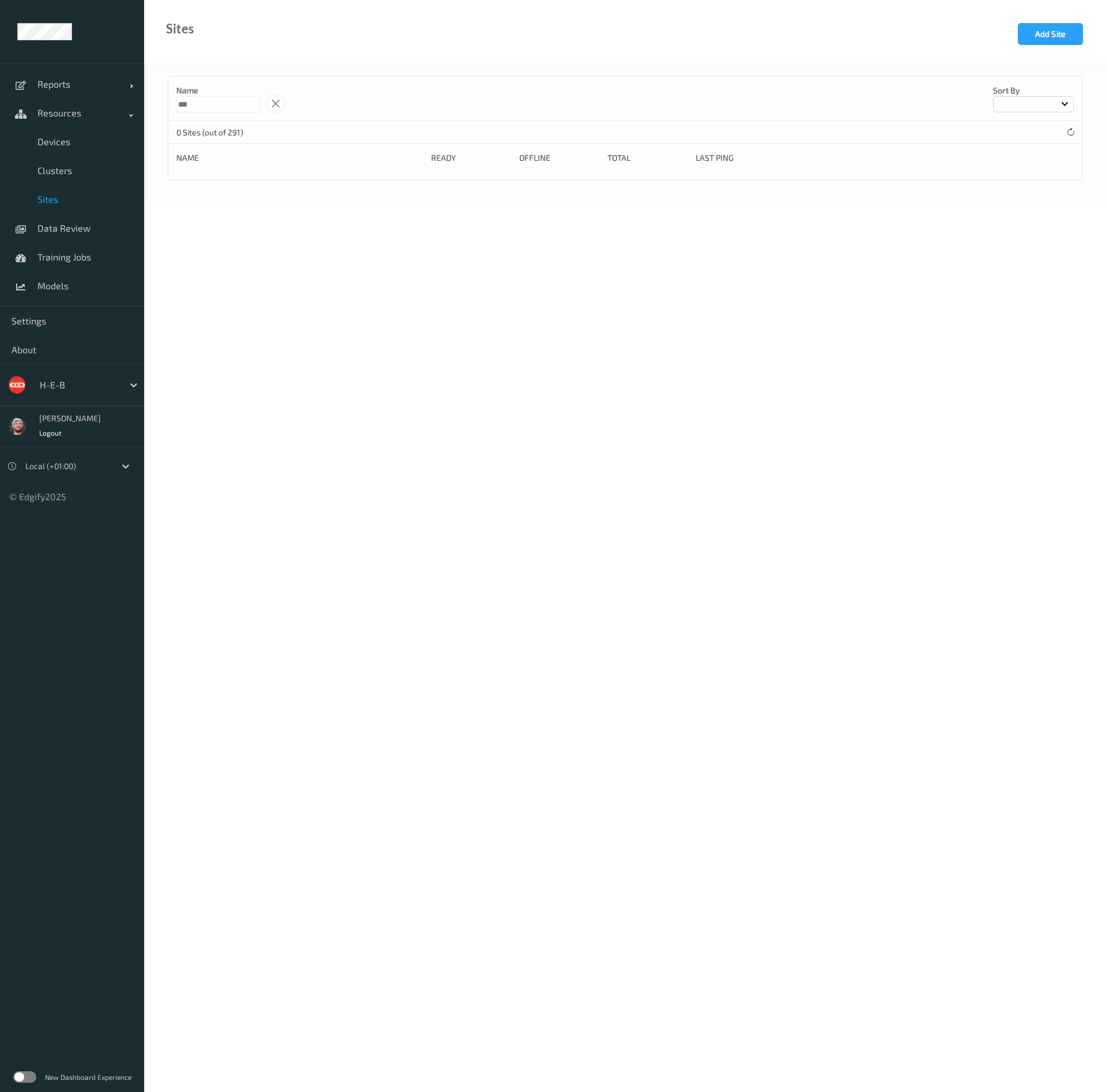
click at [281, 104] on icon at bounding box center [275, 104] width 10 height 10
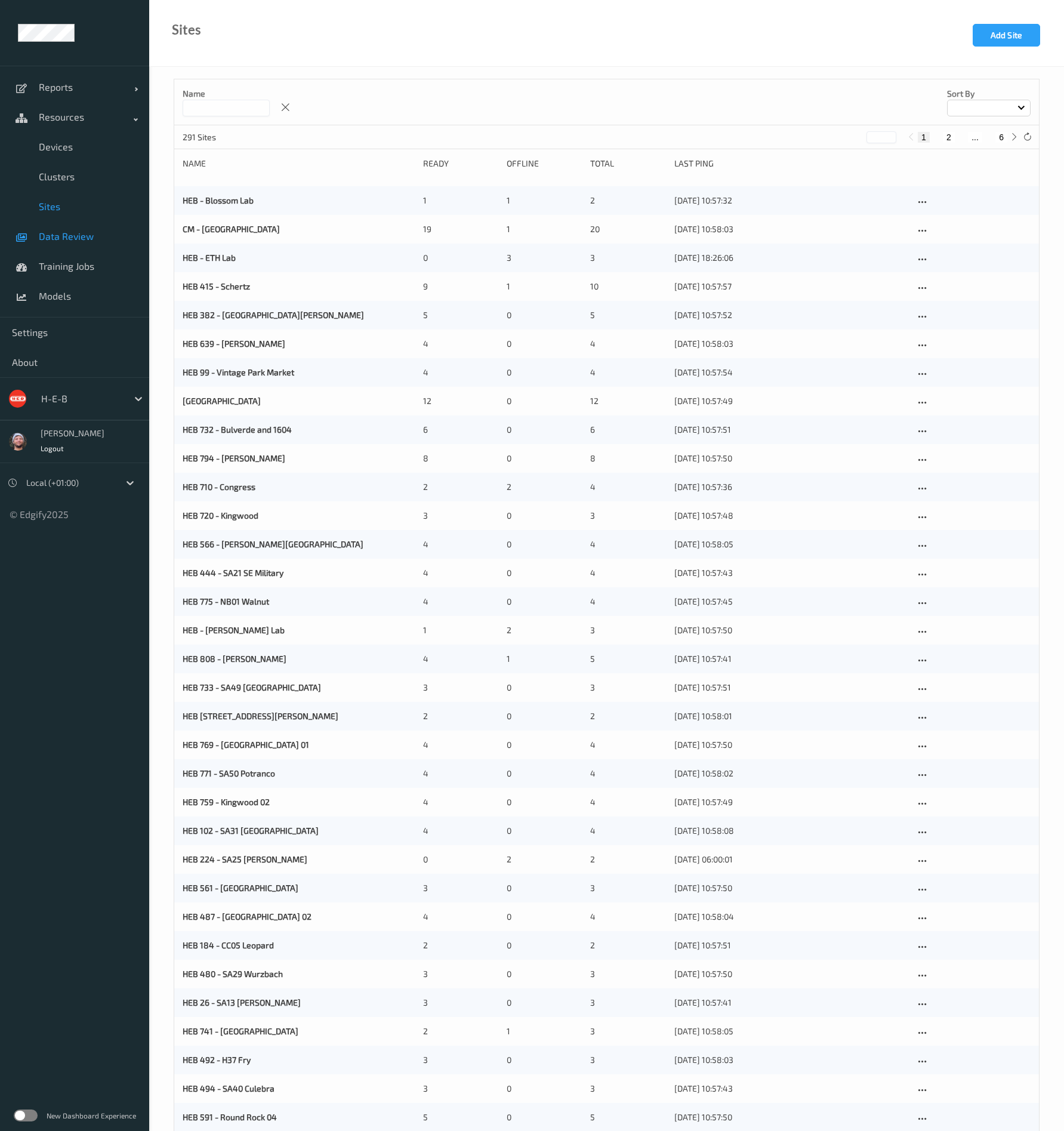
click at [71, 235] on span "Data Review" at bounding box center [88, 236] width 98 height 12
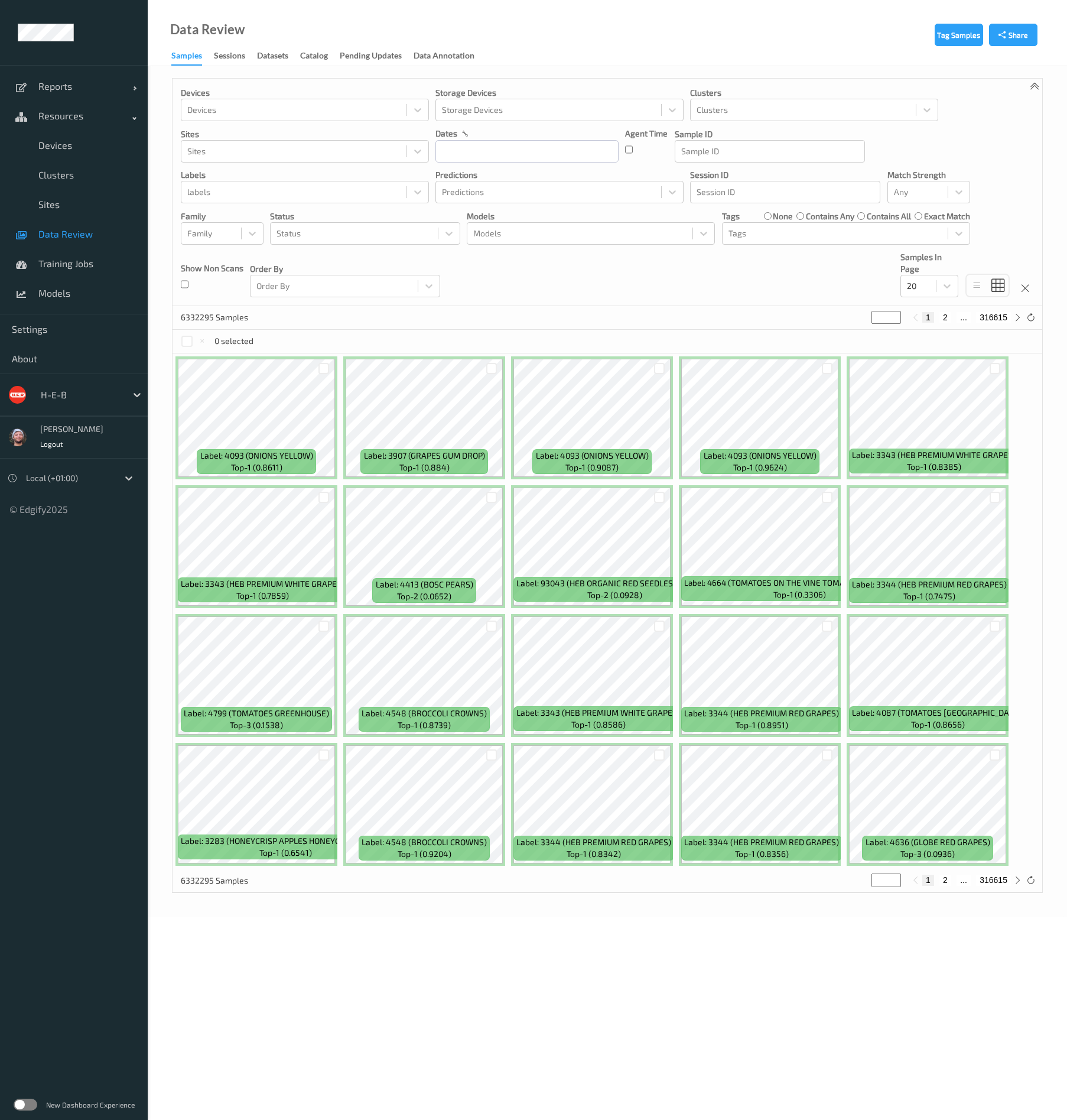
click at [520, 287] on div "Devices Devices Storage Devices Storage Devices Clusters Clusters Sites Sites d…" at bounding box center [608, 192] width 870 height 227
click at [305, 159] on div "Sites" at bounding box center [293, 151] width 225 height 19
type input "bissonet"
click at [239, 197] on div at bounding box center [294, 192] width 213 height 14
click at [476, 264] on div "Devices Devices Storage Devices Storage Devices Clusters Clusters Sites Sites d…" at bounding box center [608, 192] width 870 height 227
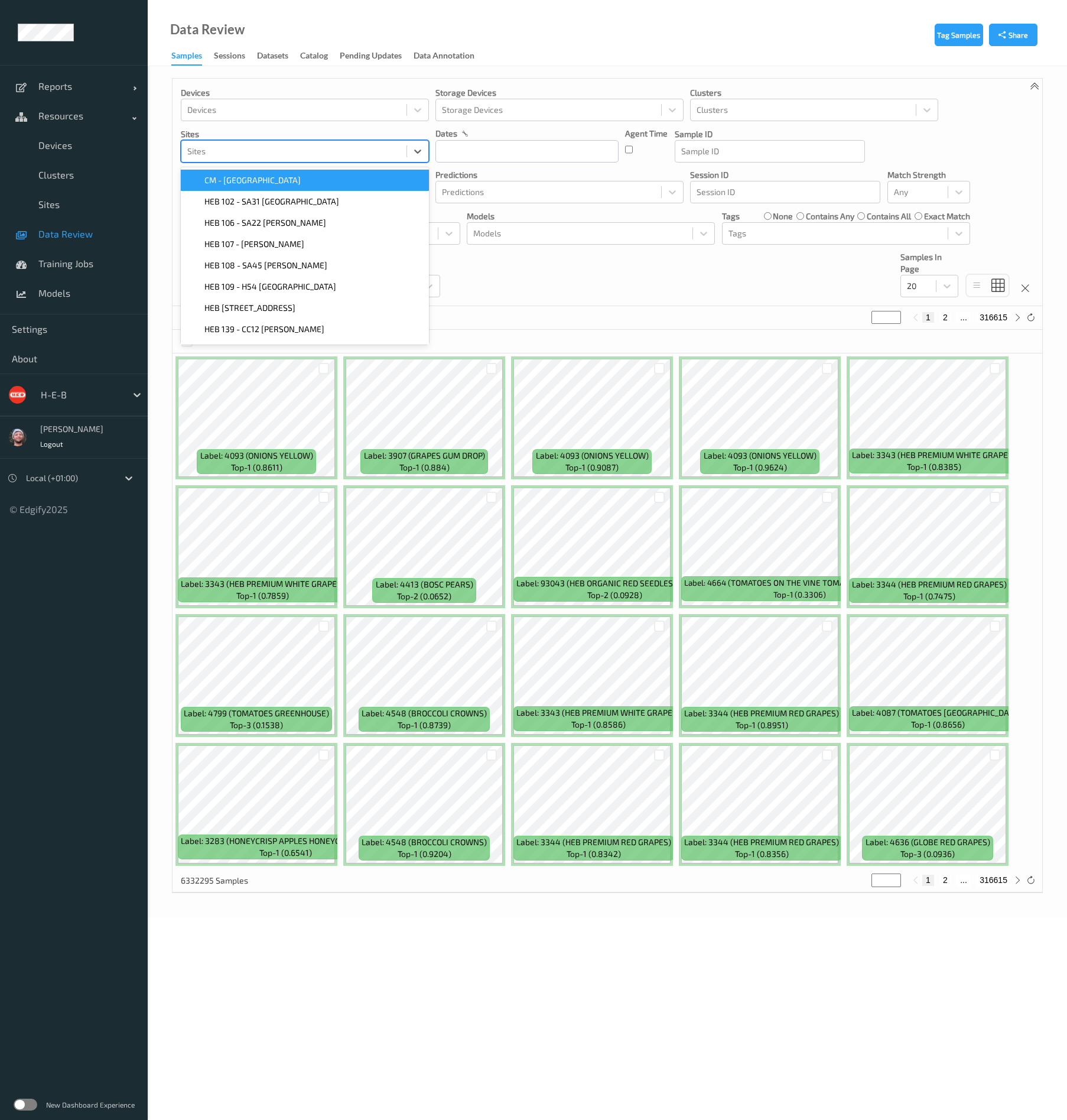
click at [305, 144] on div at bounding box center [294, 151] width 213 height 14
type input "738"
click at [266, 176] on span "HEB 738 - H21 Bissonnet" at bounding box center [249, 180] width 91 height 12
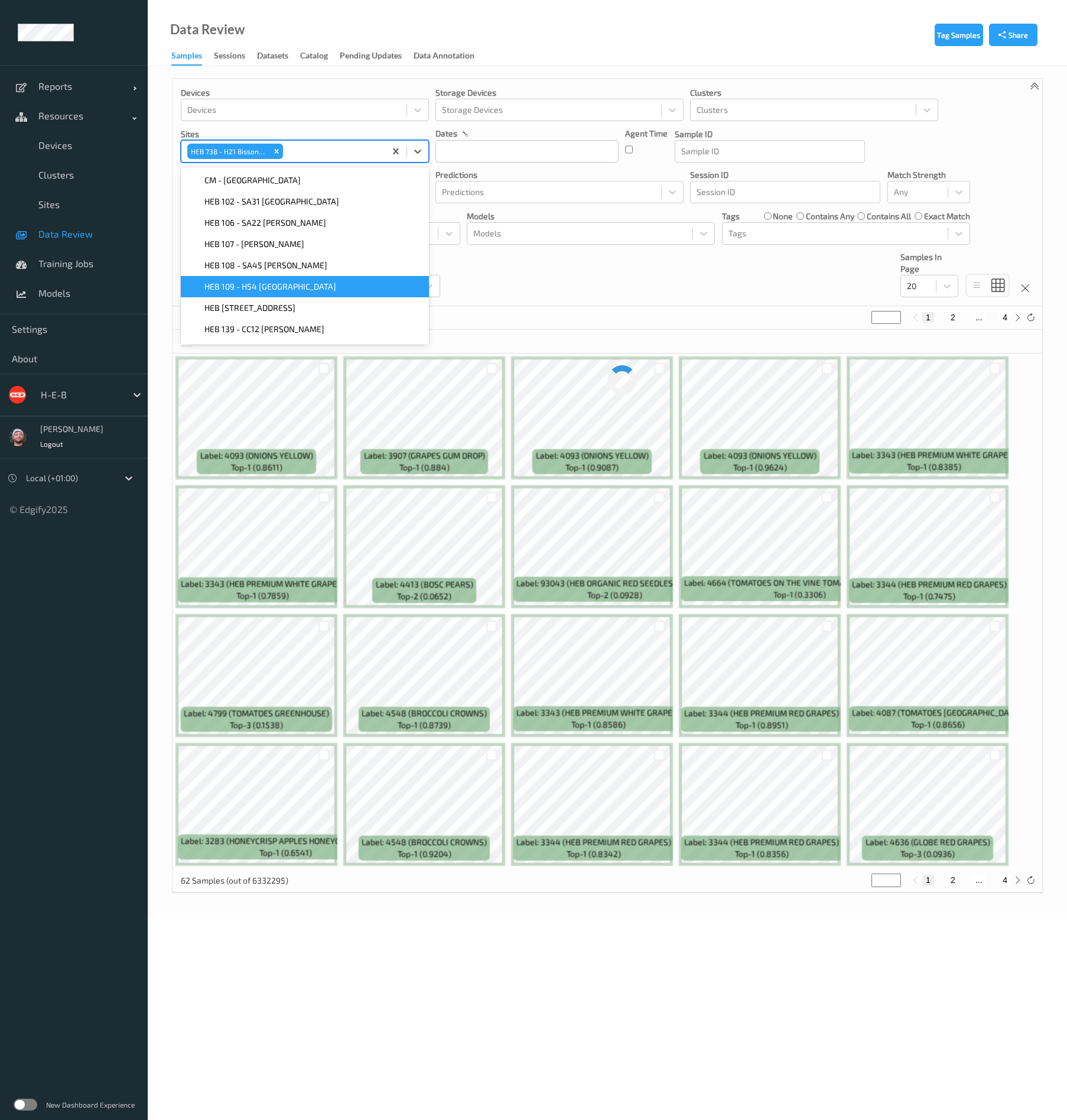
click at [491, 290] on div "Devices Devices Storage Devices Storage Devices Clusters Clusters Sites option …" at bounding box center [608, 192] width 870 height 227
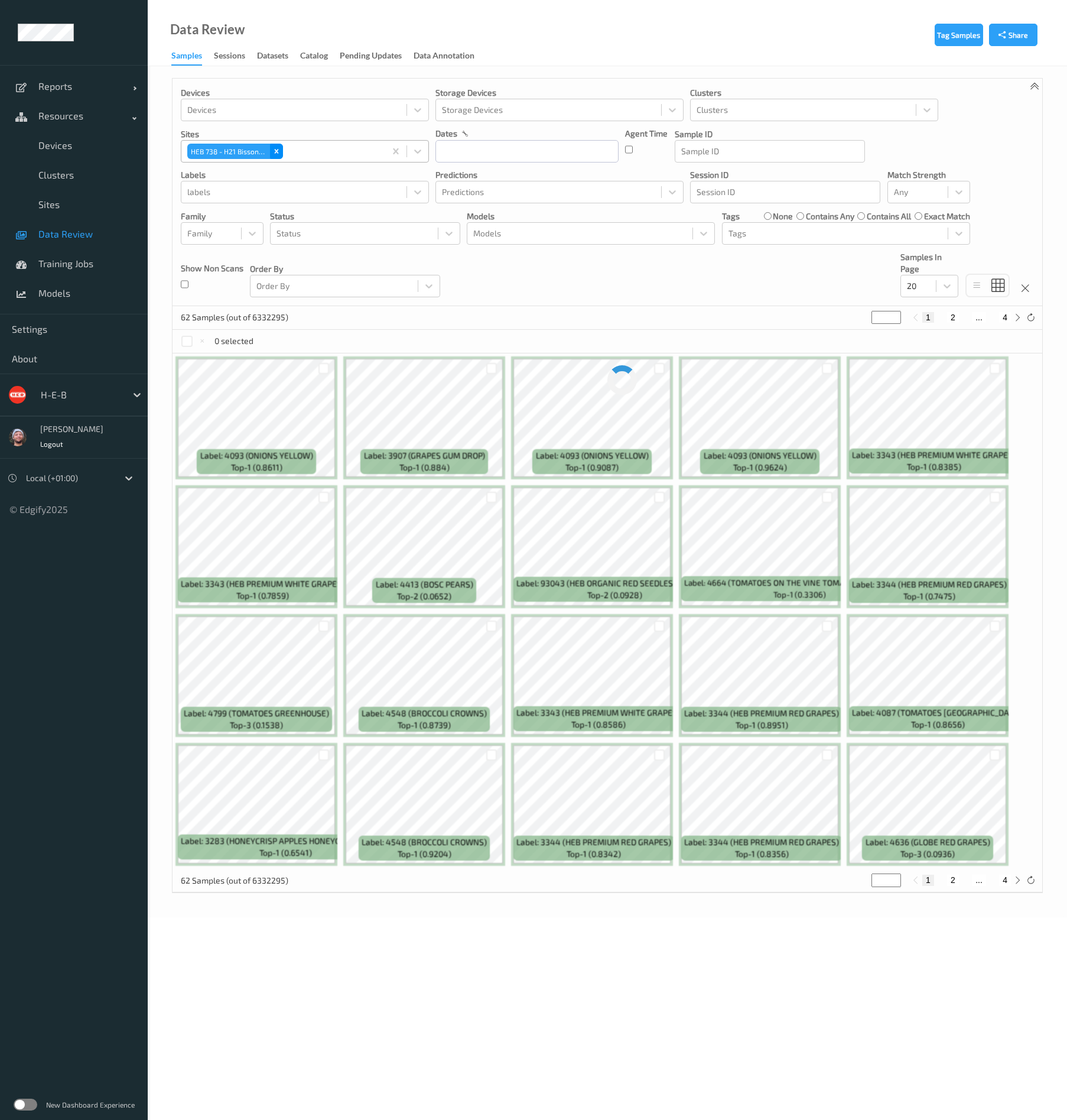
click at [275, 148] on icon "Remove HEB 738 - H21 Bissonnet" at bounding box center [277, 152] width 8 height 8
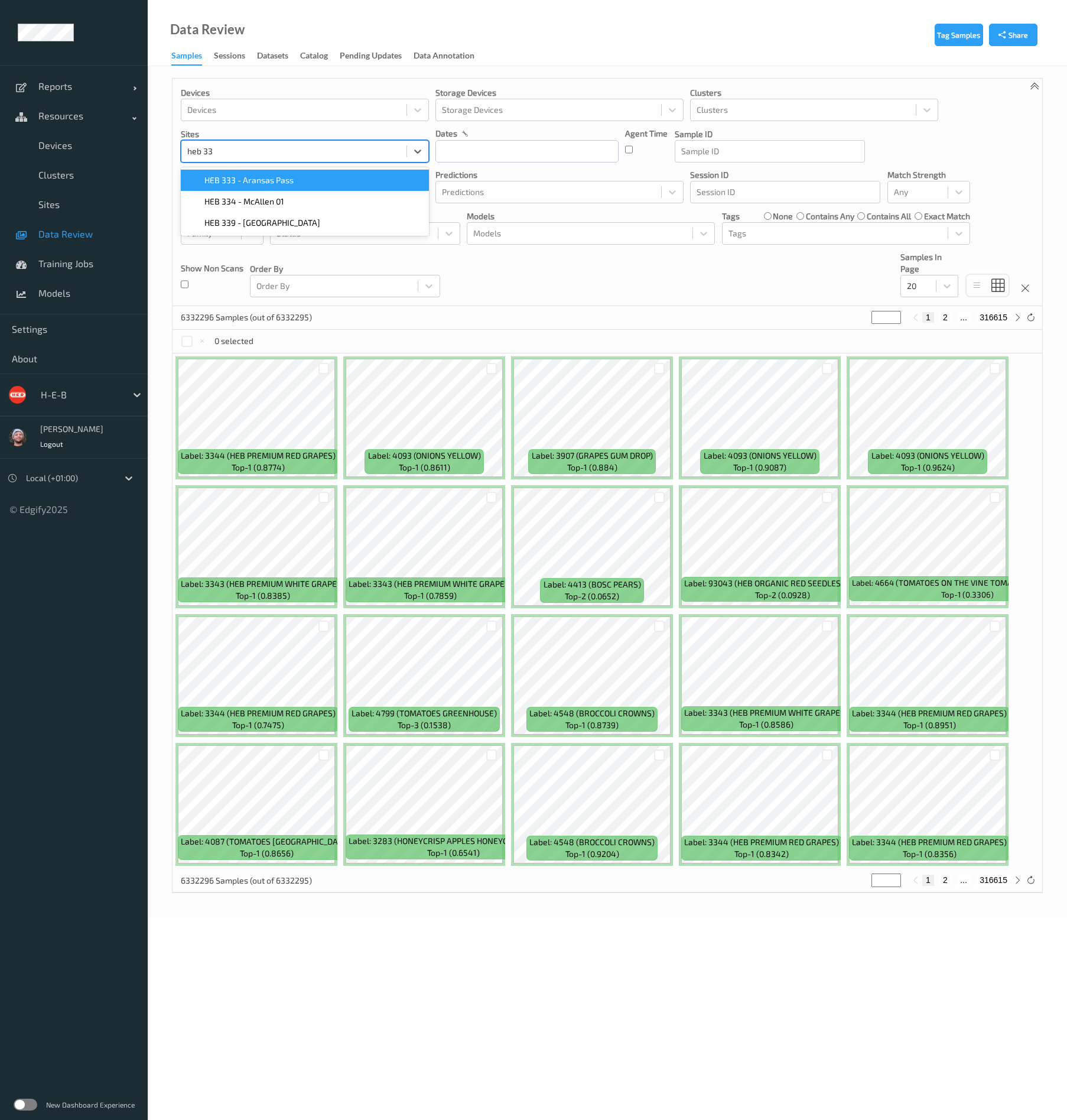
type input "heb 333"
click at [280, 187] on div "HEB 333 - Aransas Pass" at bounding box center [305, 180] width 248 height 21
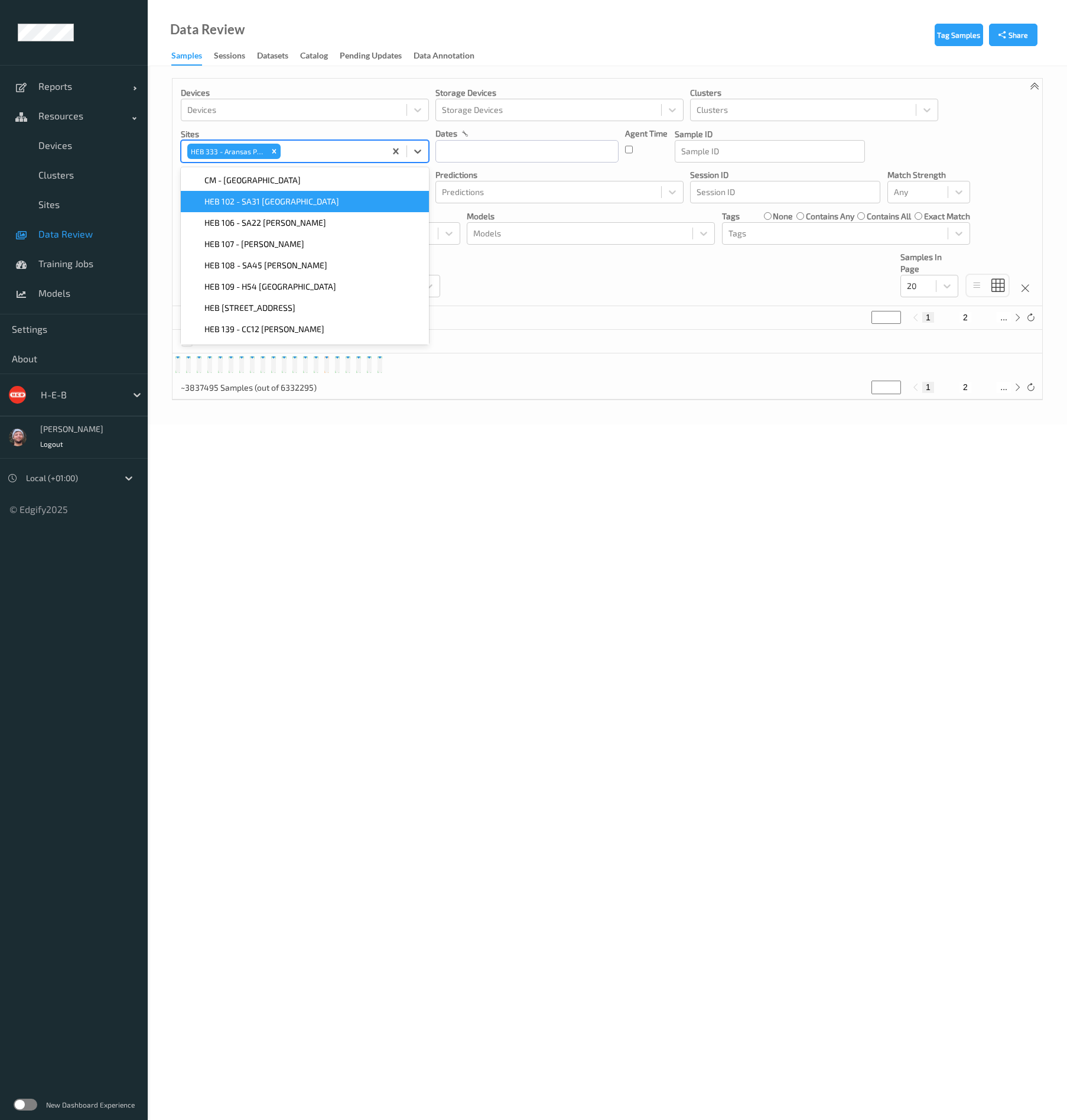
click at [464, 278] on div "Devices Devices Storage Devices Storage Devices Clusters Clusters Sites option …" at bounding box center [608, 192] width 870 height 227
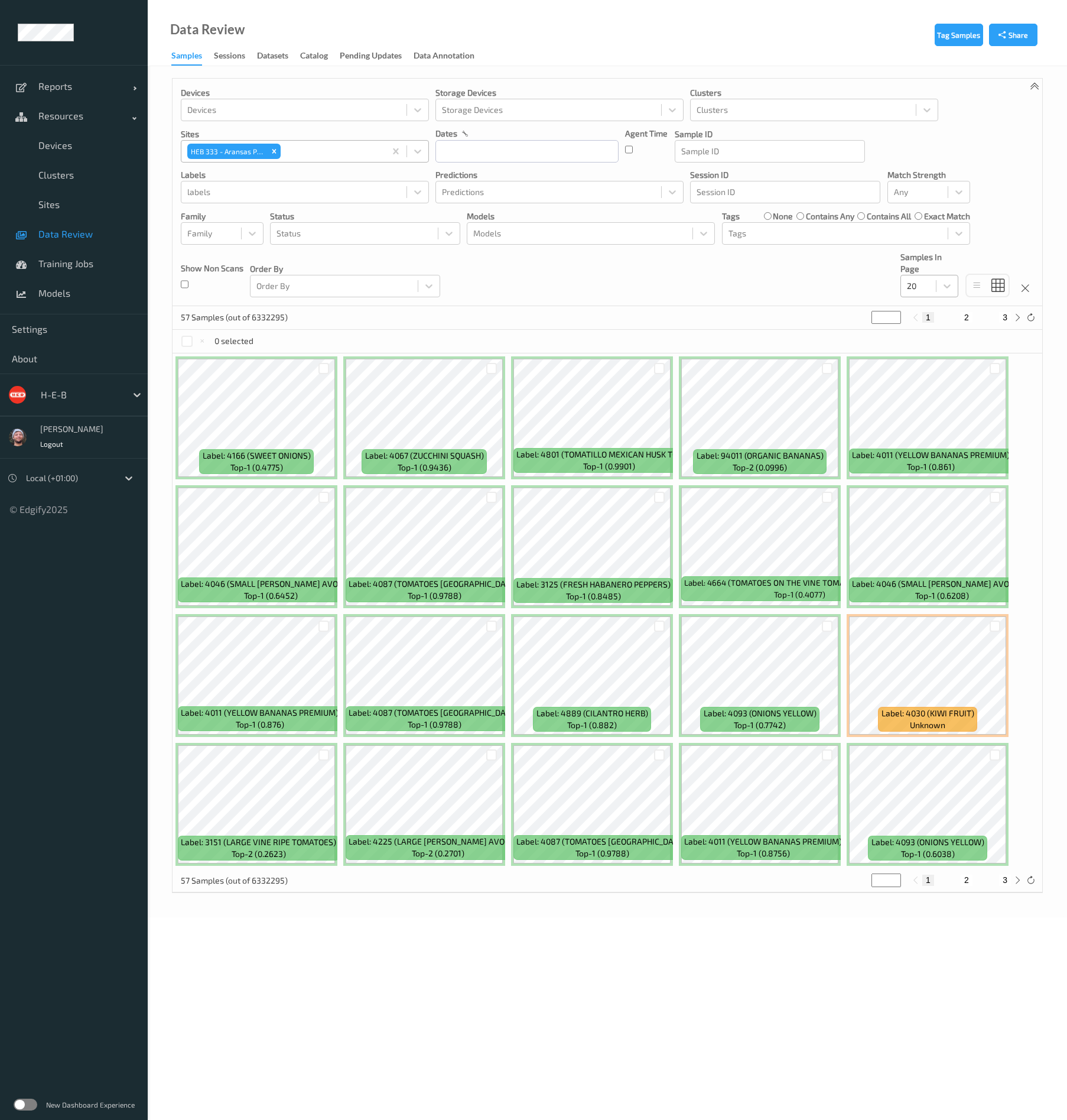
click at [934, 287] on div "20" at bounding box center [919, 286] width 35 height 19
click at [941, 399] on div "200" at bounding box center [929, 400] width 44 height 12
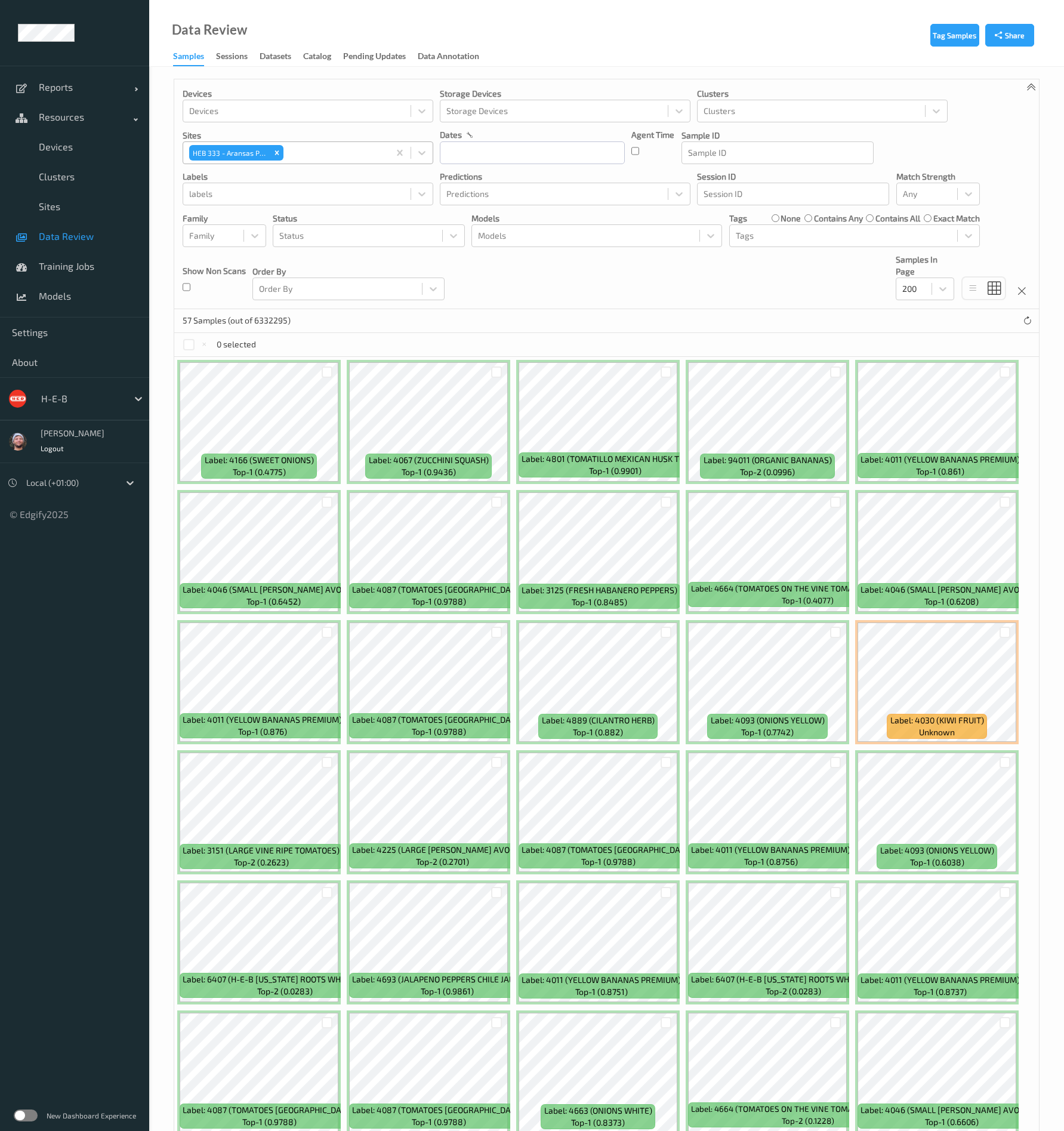
scroll to position [837, 0]
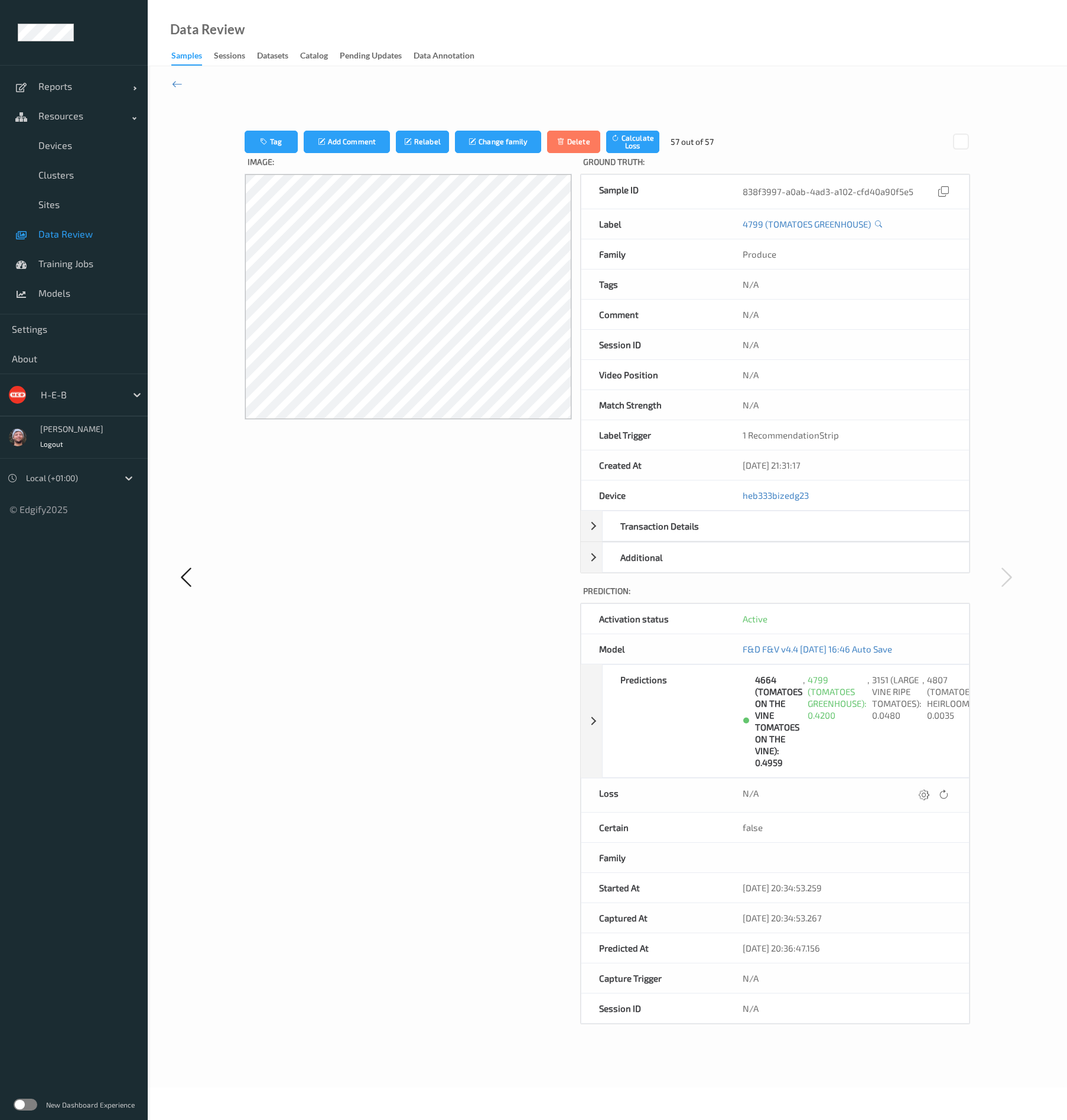
drag, startPoint x: 351, startPoint y: 501, endPoint x: 161, endPoint y: 96, distance: 447.4
click at [171, 86] on div "Tag Add Comment Relabel Change family Delete Calculate Loss 57 out of 57 Image:…" at bounding box center [607, 576] width 920 height 1021
click at [172, 85] on icon at bounding box center [177, 84] width 11 height 13
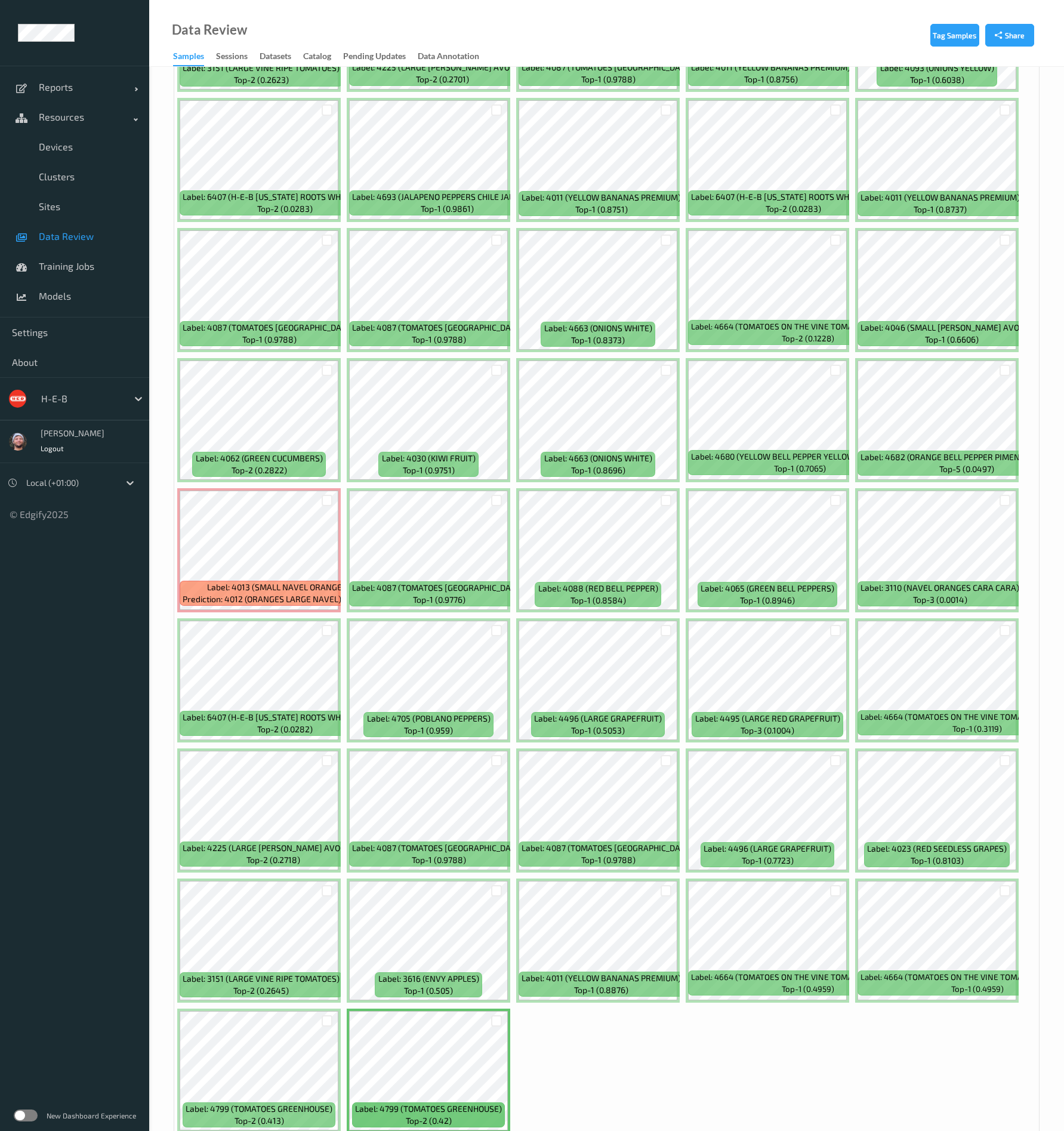
scroll to position [837, 0]
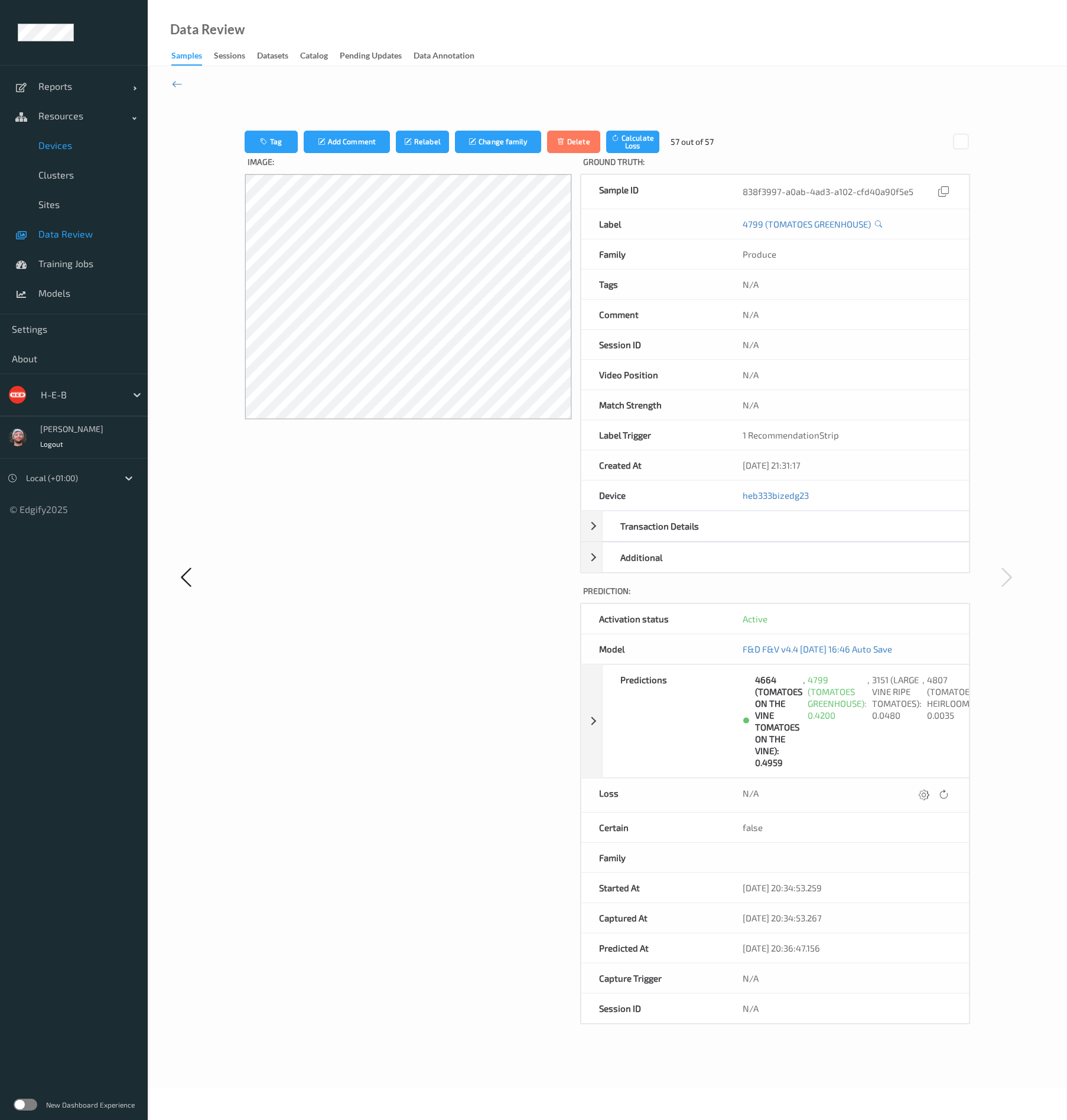
click at [66, 150] on span "Devices" at bounding box center [87, 145] width 97 height 12
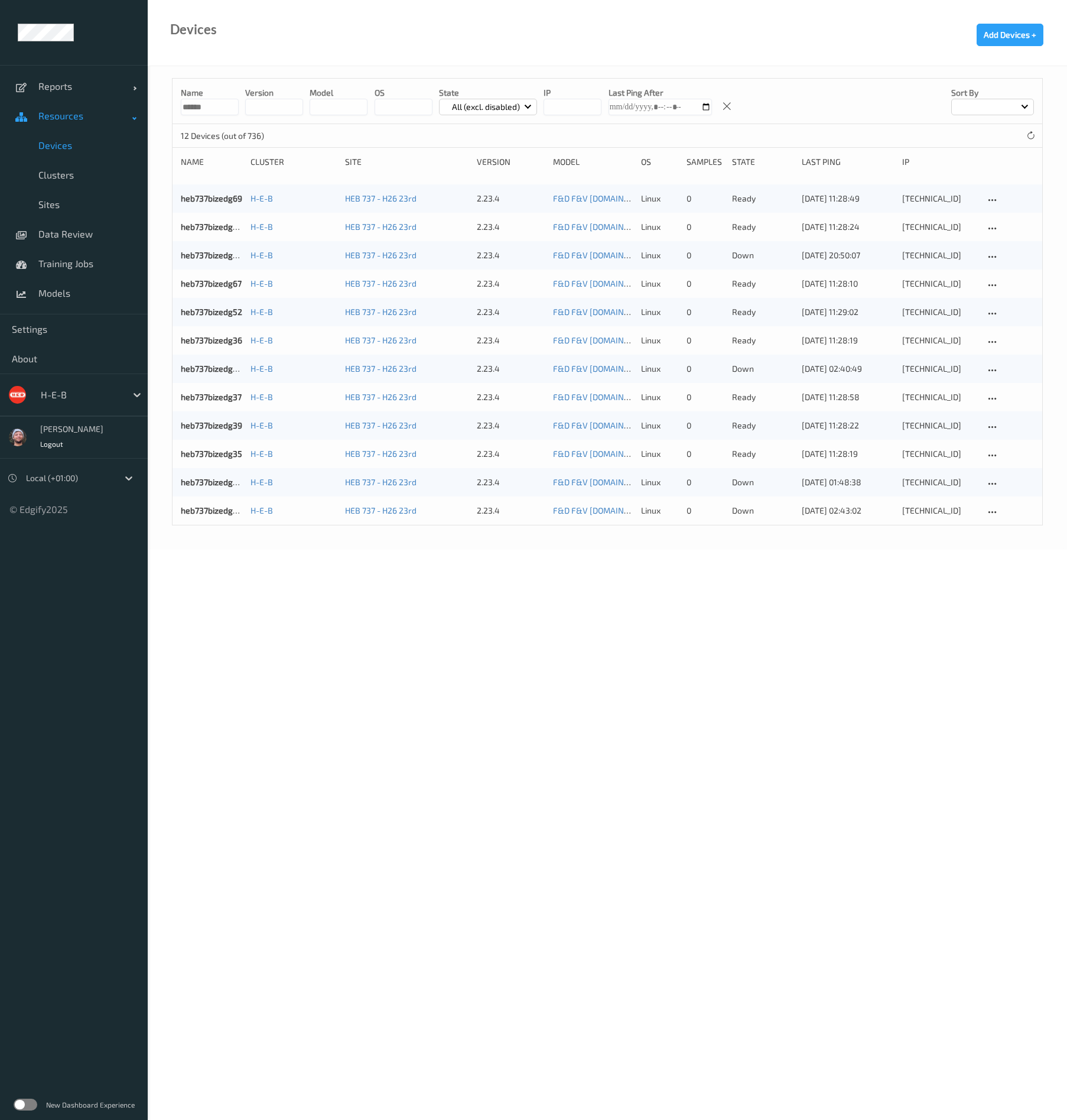
drag, startPoint x: 217, startPoint y: 101, endPoint x: 147, endPoint y: 102, distance: 70.0
click at [147, 102] on div "Reports Default Report Customized Report Resources Devices Clusters Sites Data …" at bounding box center [534, 241] width 1067 height 483
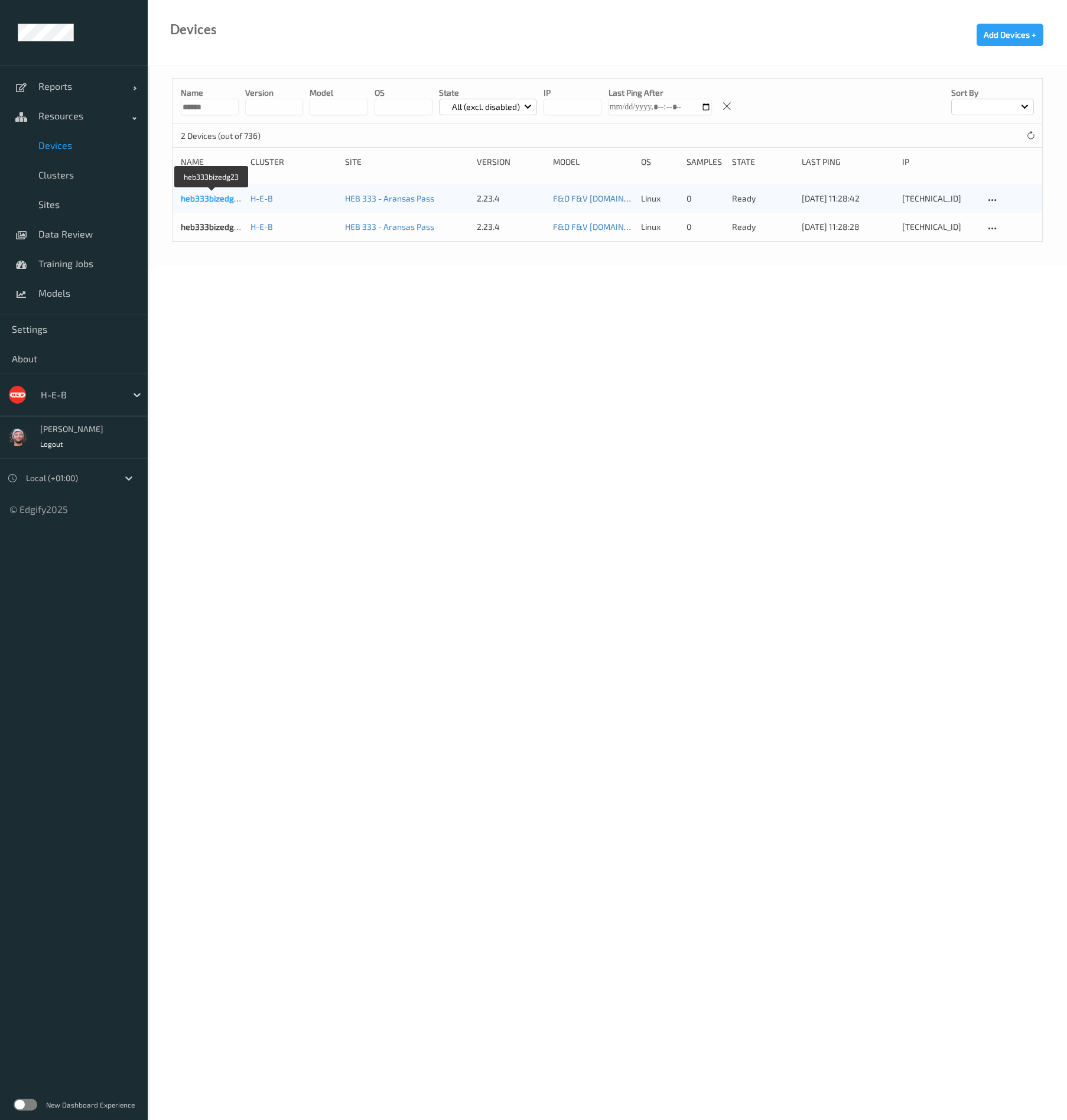
type input "******"
click at [198, 203] on link "heb333bizedg23" at bounding box center [212, 198] width 63 height 10
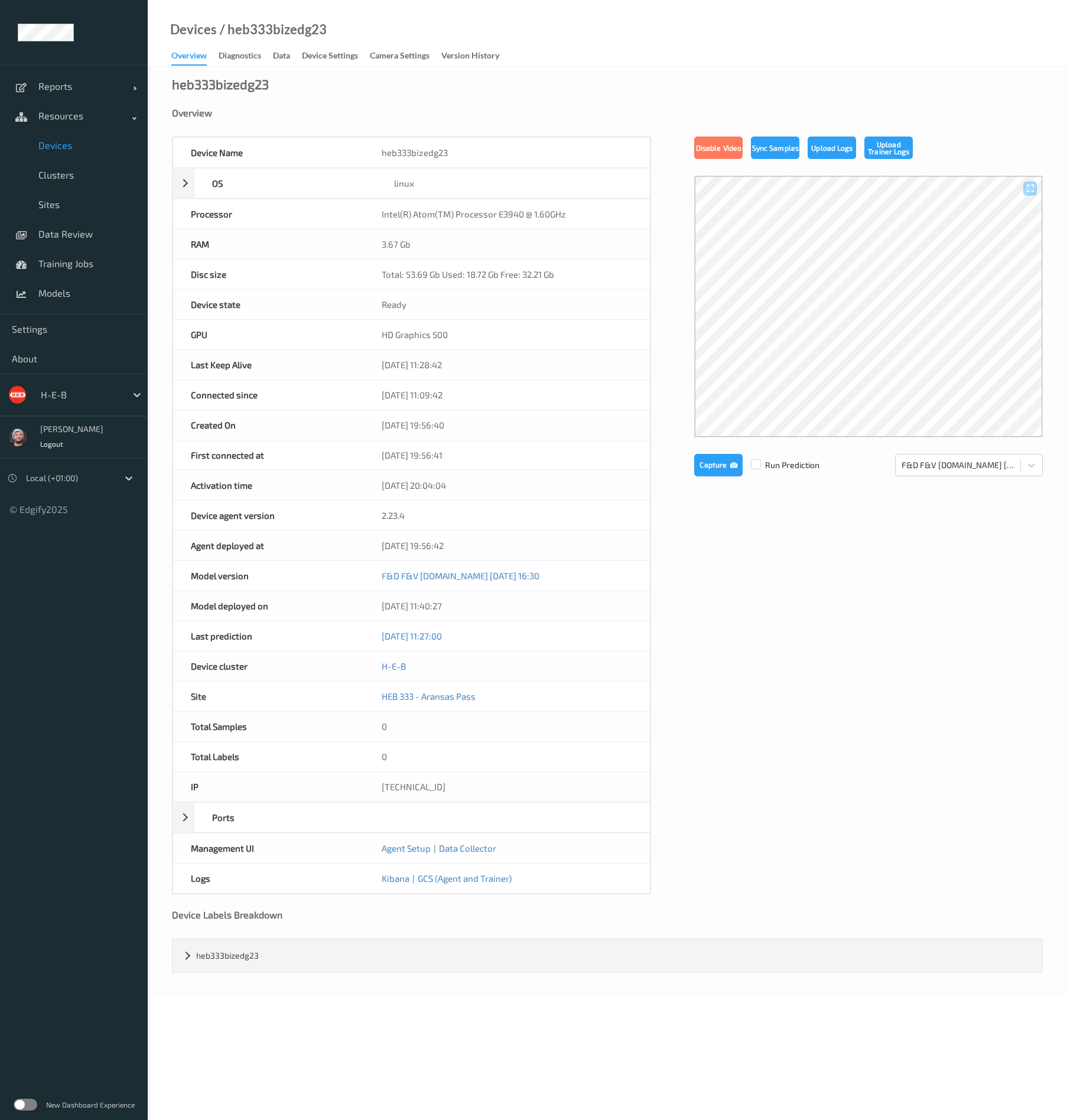
click at [89, 146] on span "Devices" at bounding box center [87, 145] width 97 height 12
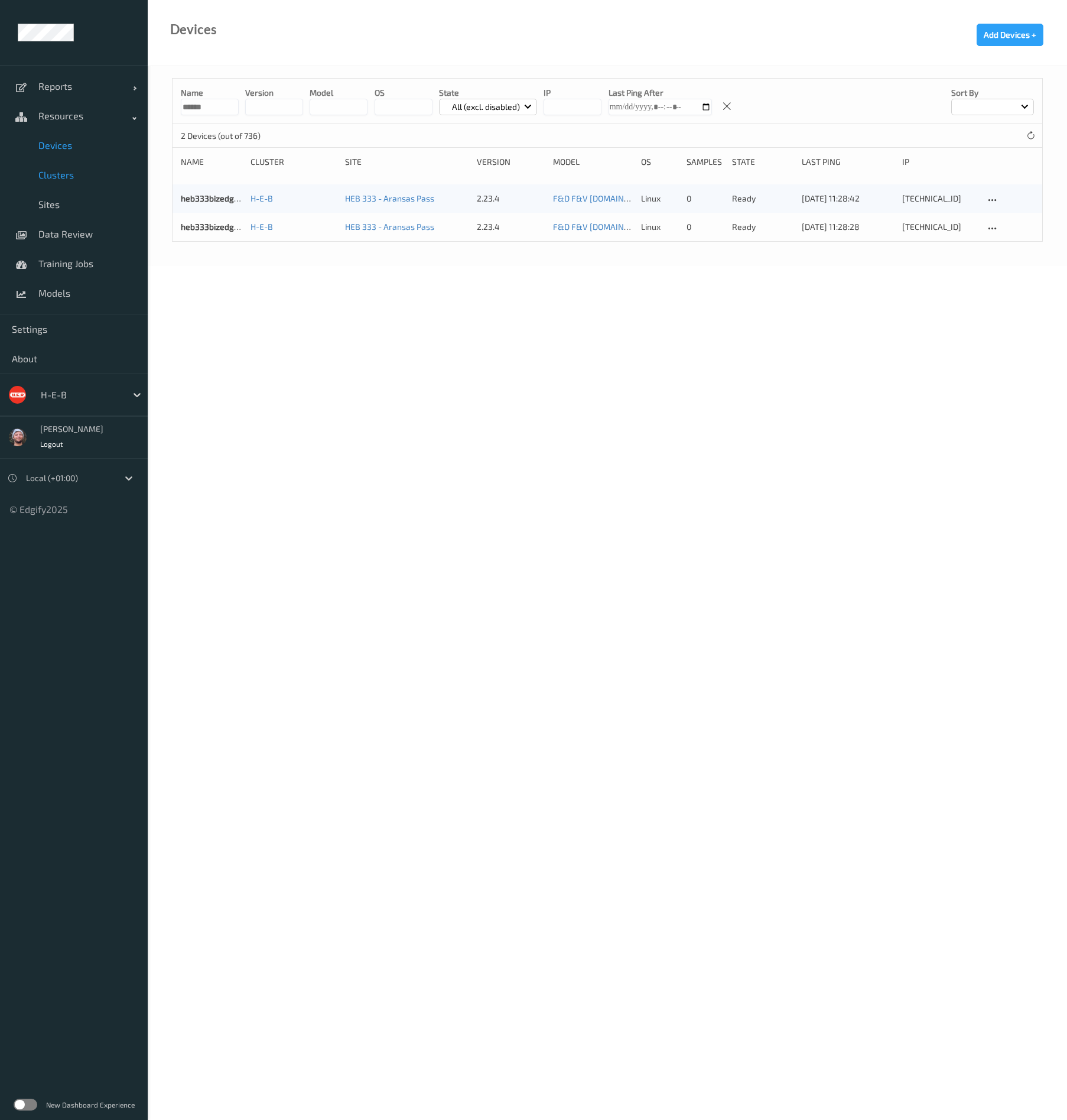
click at [94, 170] on span "Clusters" at bounding box center [87, 175] width 97 height 12
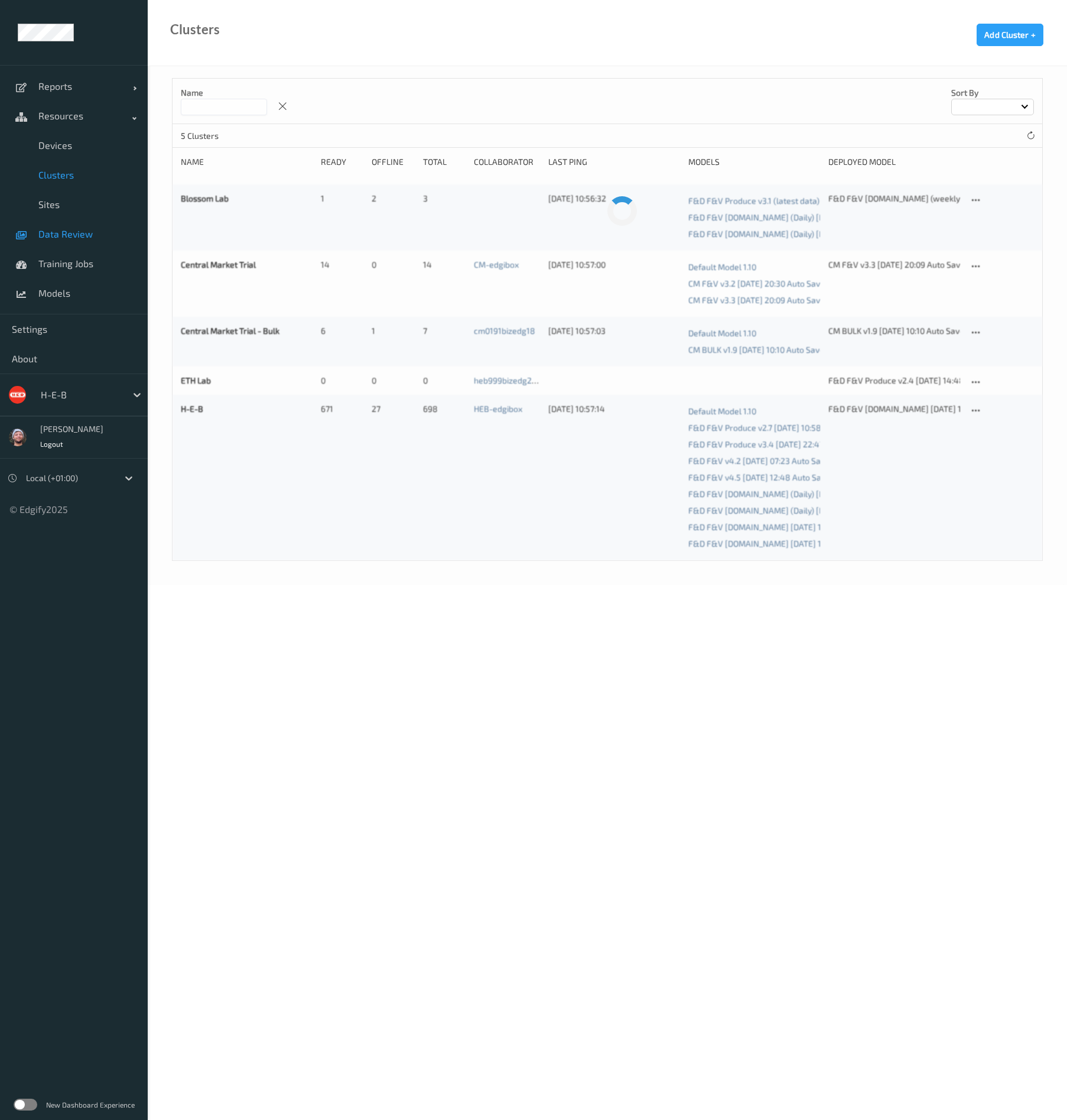
drag, startPoint x: 91, startPoint y: 239, endPoint x: 127, endPoint y: 246, distance: 36.7
click at [91, 238] on span "Data Review" at bounding box center [87, 234] width 97 height 12
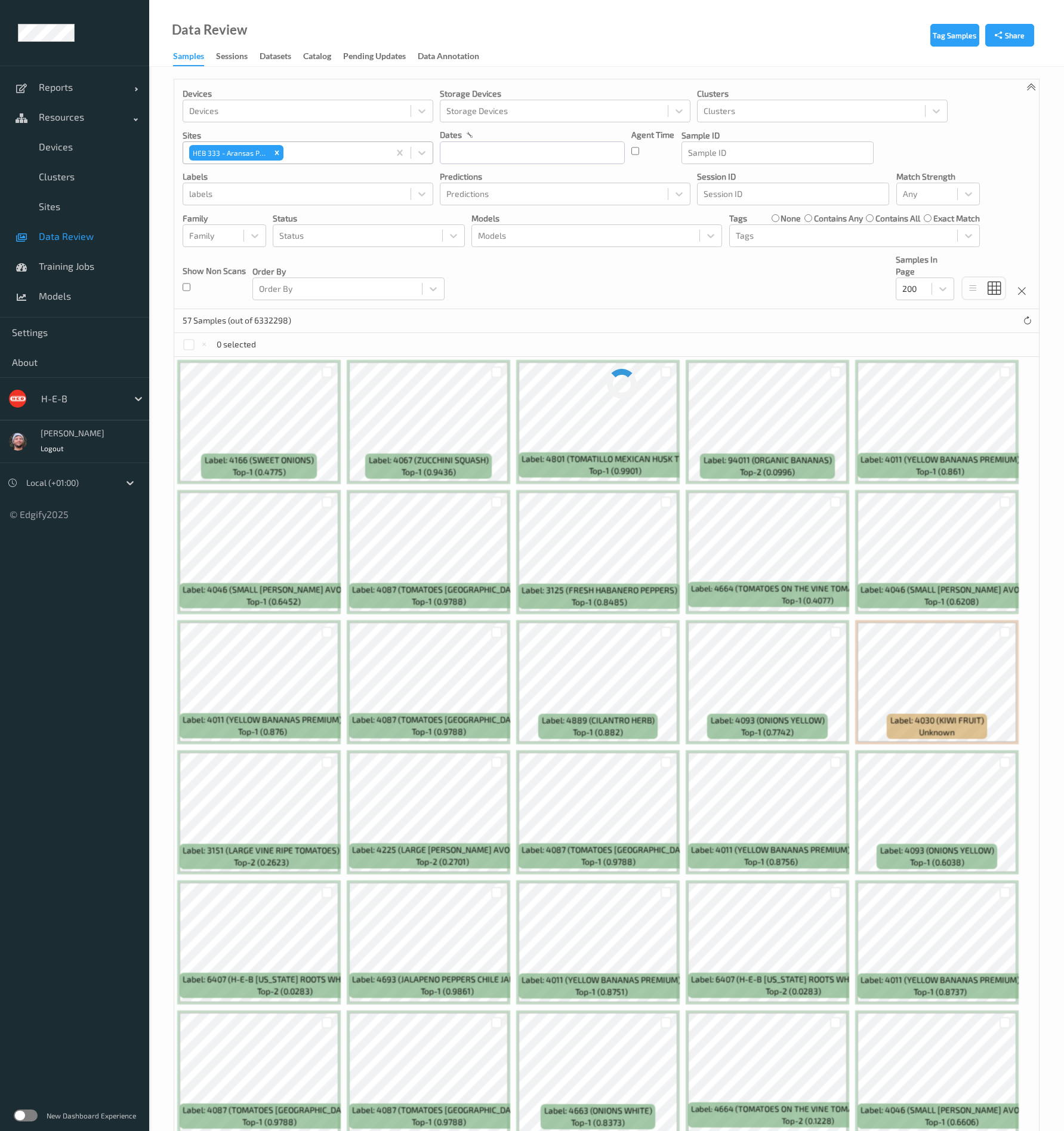
click at [294, 156] on div at bounding box center [334, 152] width 97 height 14
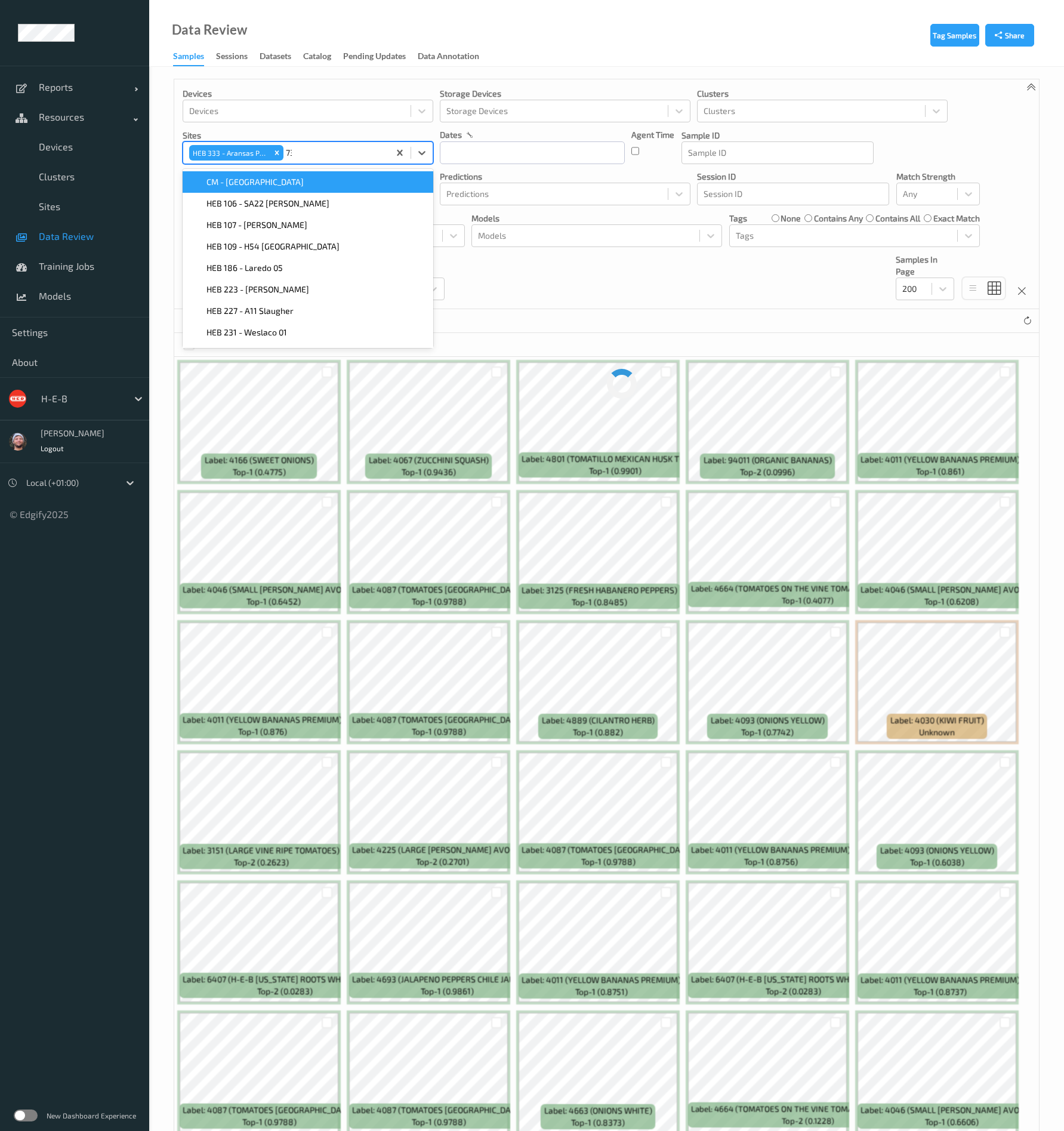
type input "738"
click at [243, 188] on div "HEB 738 - H21 Bissonnet" at bounding box center [308, 182] width 250 height 22
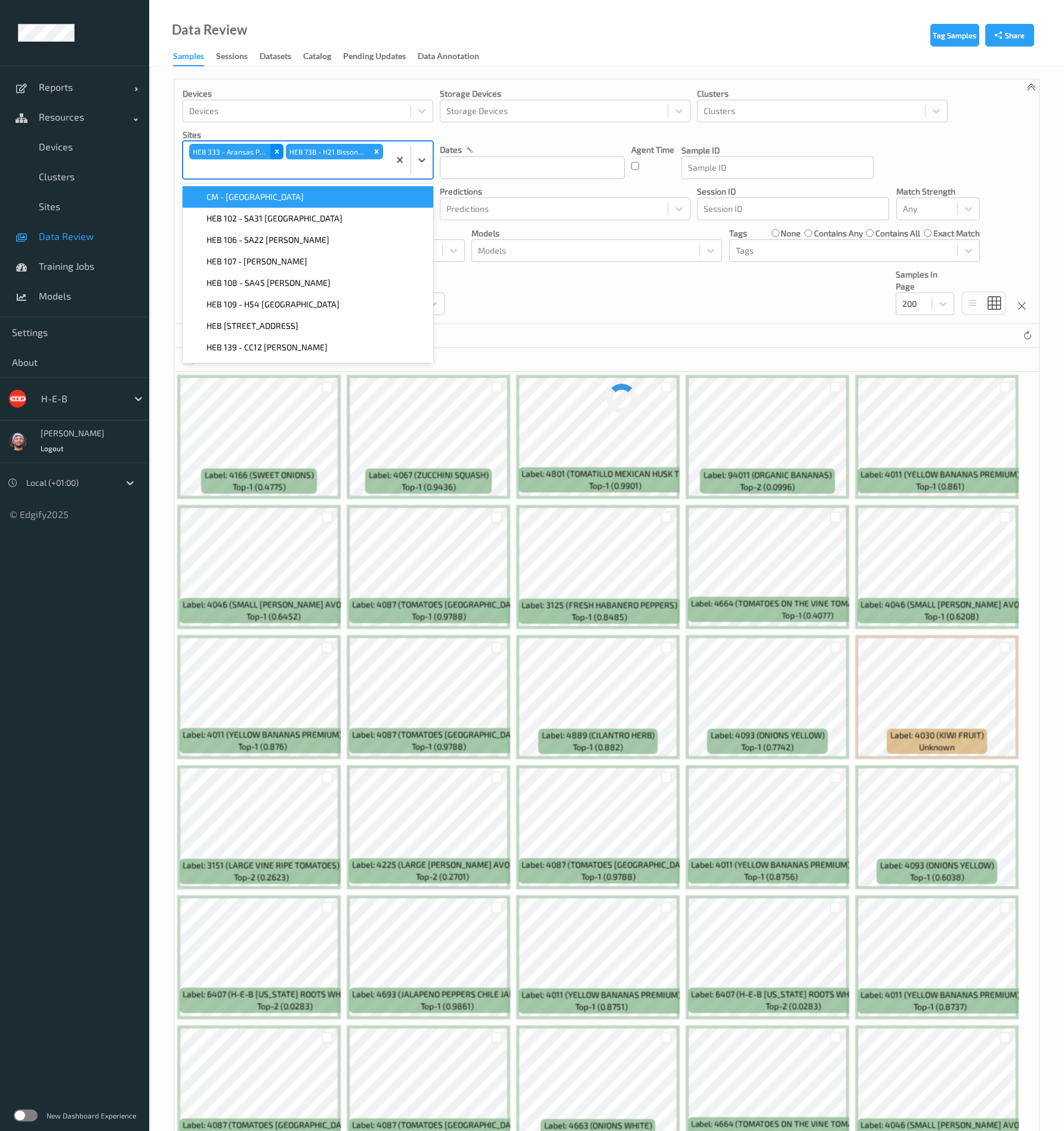
click at [278, 156] on icon "Remove HEB 333 - Aransas Pass" at bounding box center [277, 151] width 8 height 8
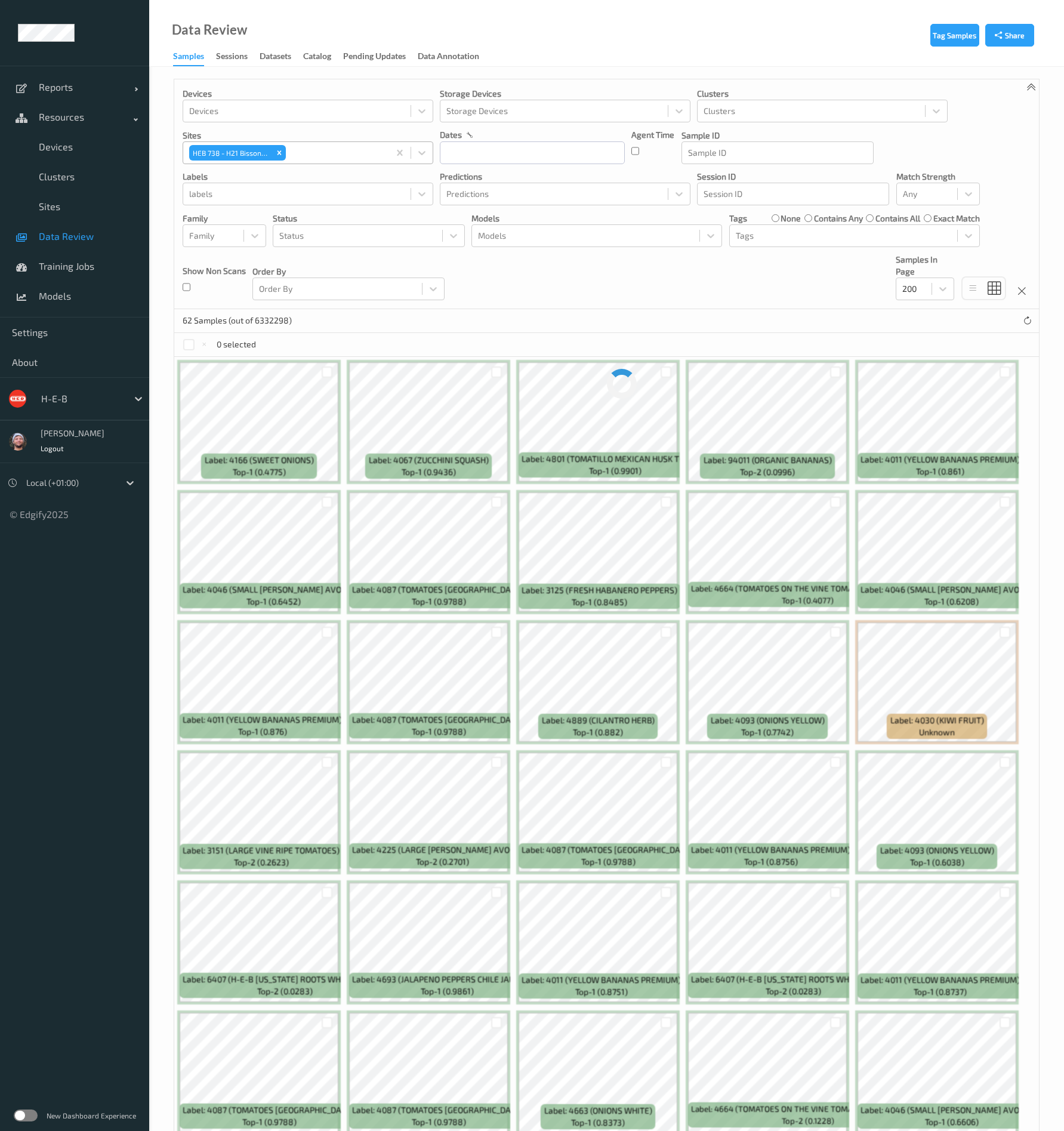
click at [668, 276] on div "Devices Devices Storage Devices Storage Devices Clusters Clusters Sites HEB 738…" at bounding box center [607, 194] width 864 height 230
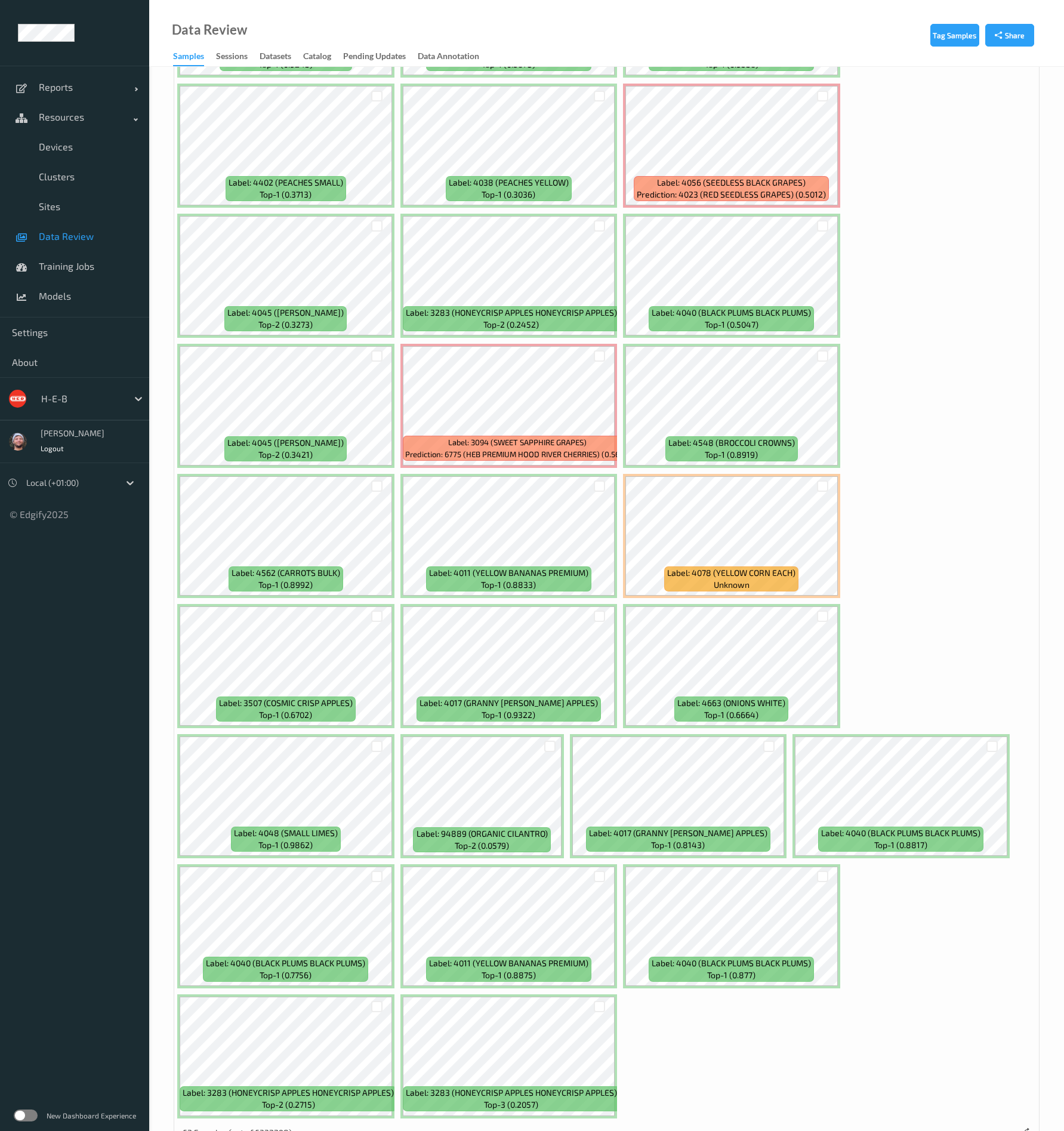
scroll to position [1747, 0]
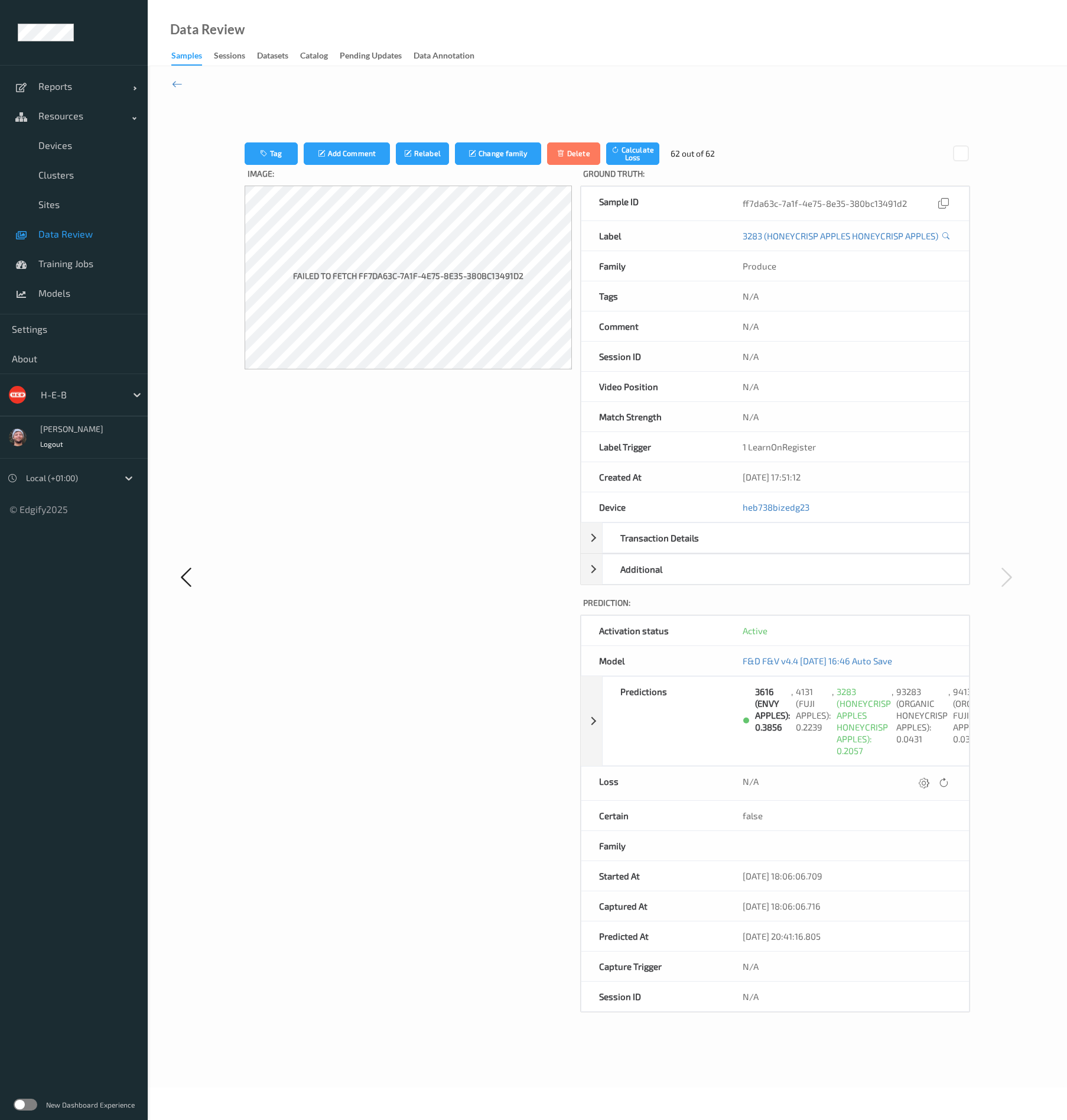
click at [44, 232] on span "Data Review" at bounding box center [87, 234] width 97 height 12
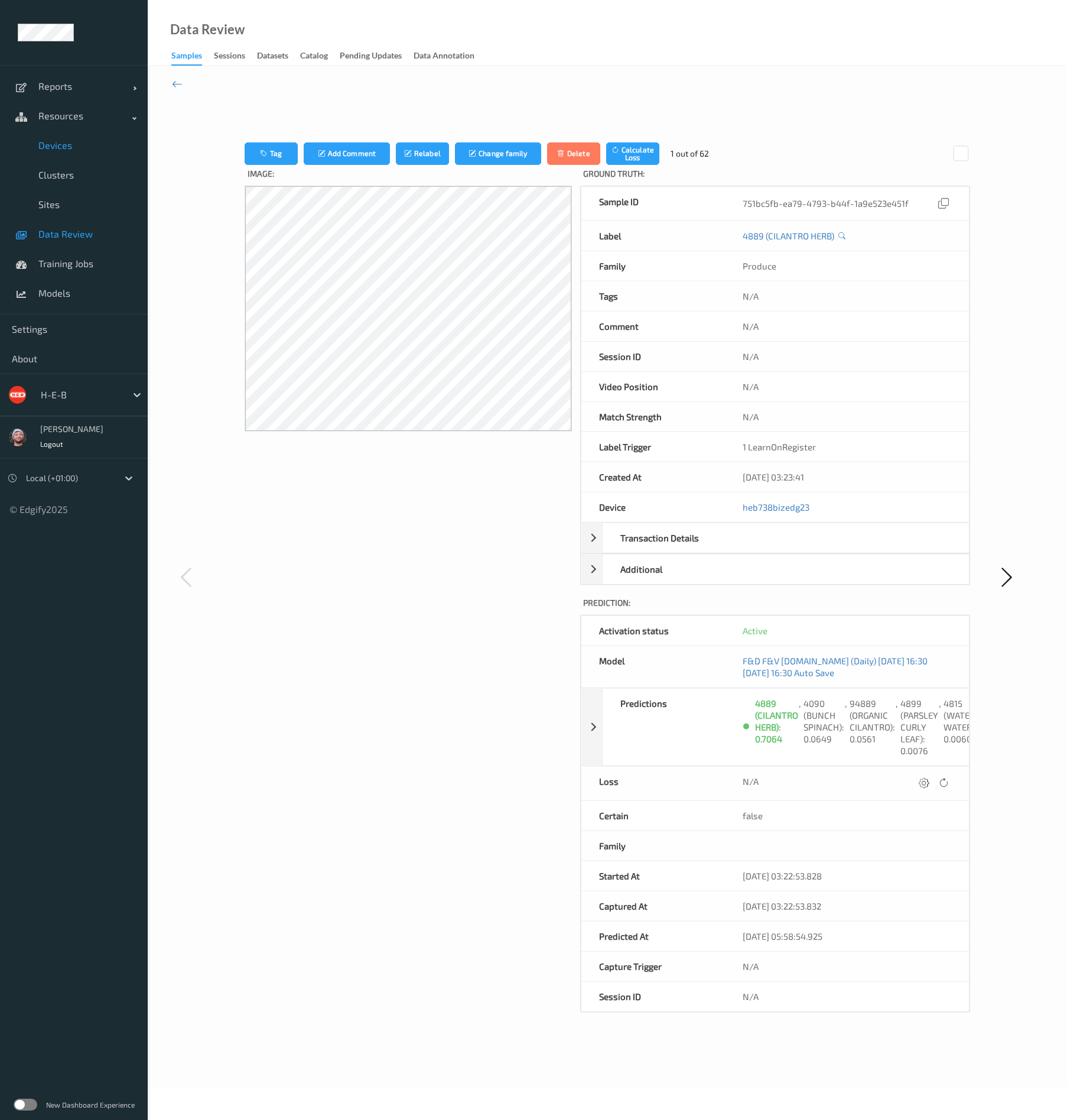
click at [72, 138] on link "Devices" at bounding box center [73, 146] width 147 height 30
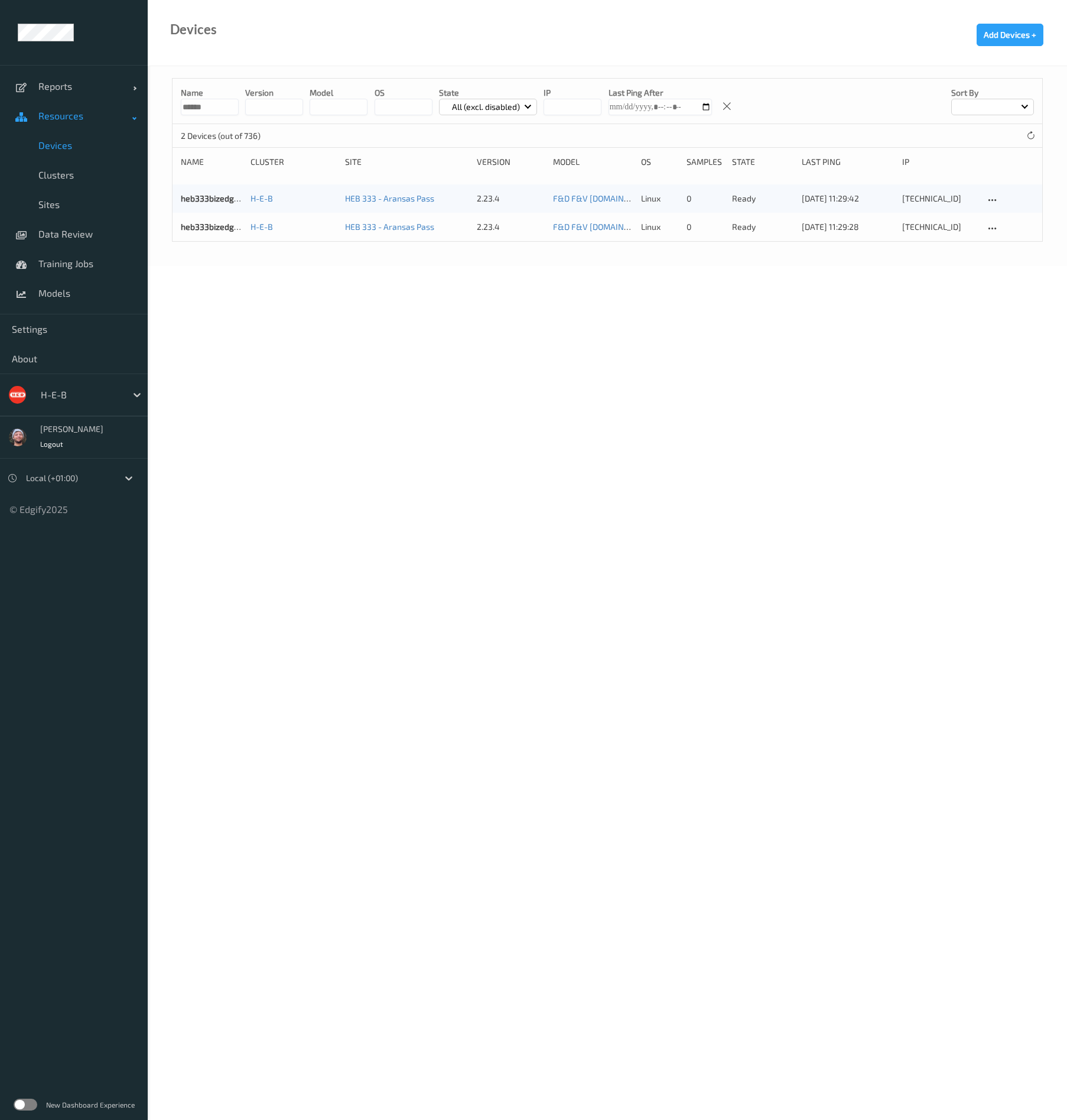
drag, startPoint x: 231, startPoint y: 109, endPoint x: 75, endPoint y: 101, distance: 156.2
click at [75, 101] on div "Reports Default Report Customized Report Resources Devices Clusters Sites Data …" at bounding box center [534, 100] width 1067 height 200
type input "******"
click at [508, 392] on body "Reports Default Report Customized Report Resources Devices Clusters Sites Data …" at bounding box center [534, 560] width 1067 height 1120
click at [211, 200] on link "heb738bizedg23" at bounding box center [212, 198] width 63 height 10
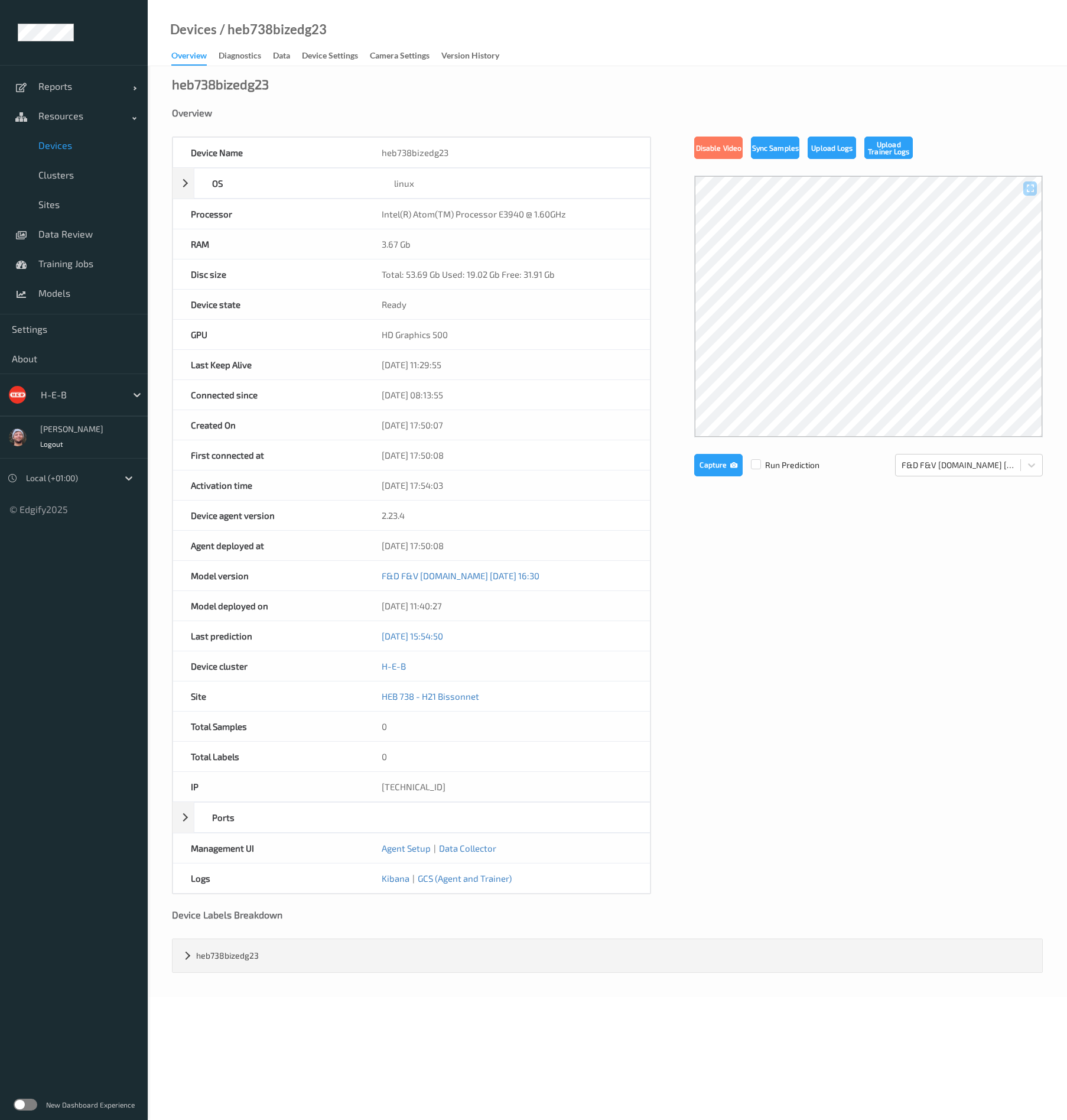
click at [239, 32] on div "/ heb738bizedg23" at bounding box center [271, 30] width 109 height 12
copy div "heb738bizedg23"
click at [63, 240] on span "Data Review" at bounding box center [87, 234] width 97 height 12
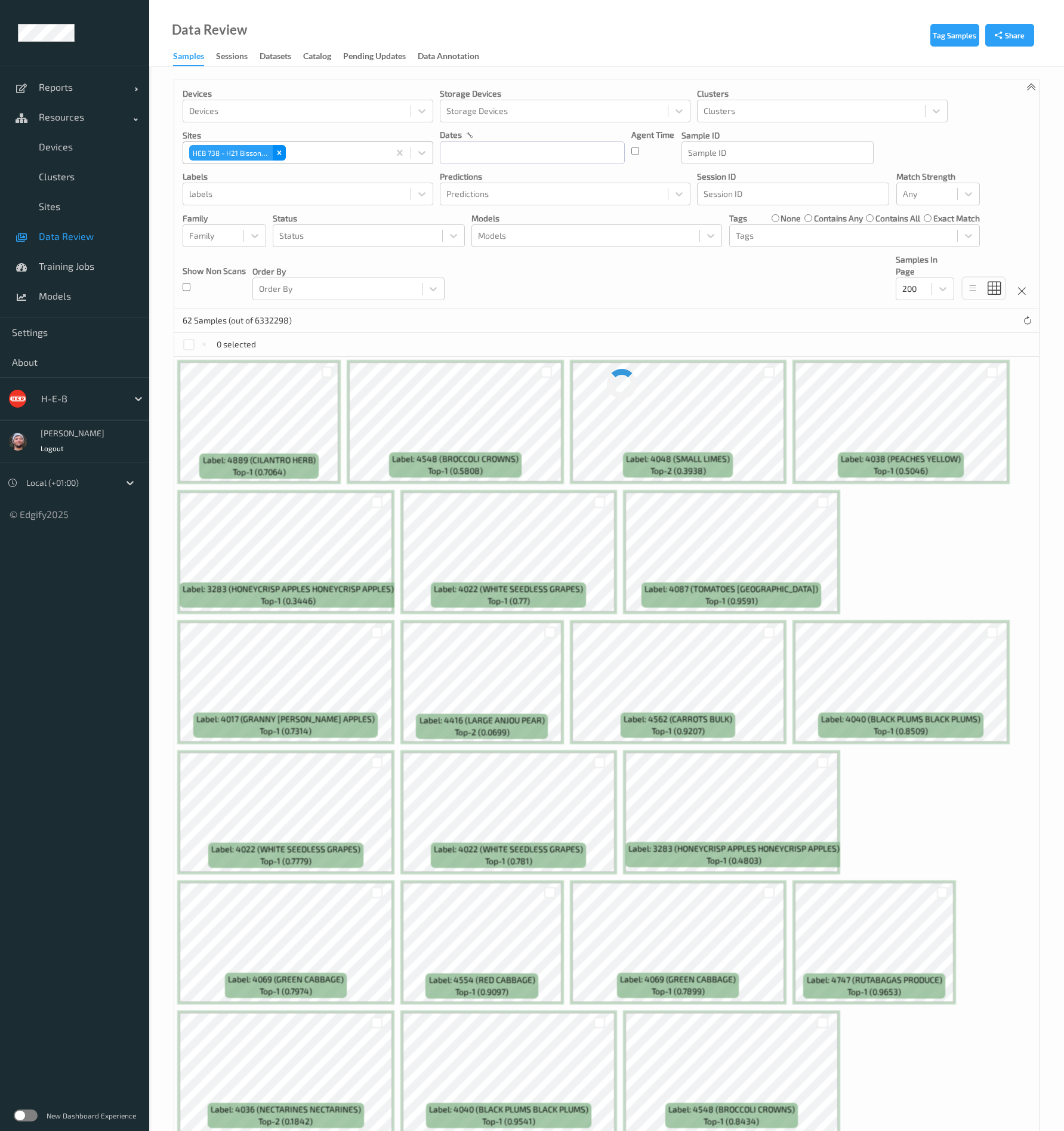
click at [278, 153] on icon "Remove HEB 738 - H21 Bissonnet" at bounding box center [279, 153] width 4 height 4
paste input "heb738bizedg23"
type input "heb738bizedg23"
click at [259, 155] on div at bounding box center [297, 152] width 215 height 14
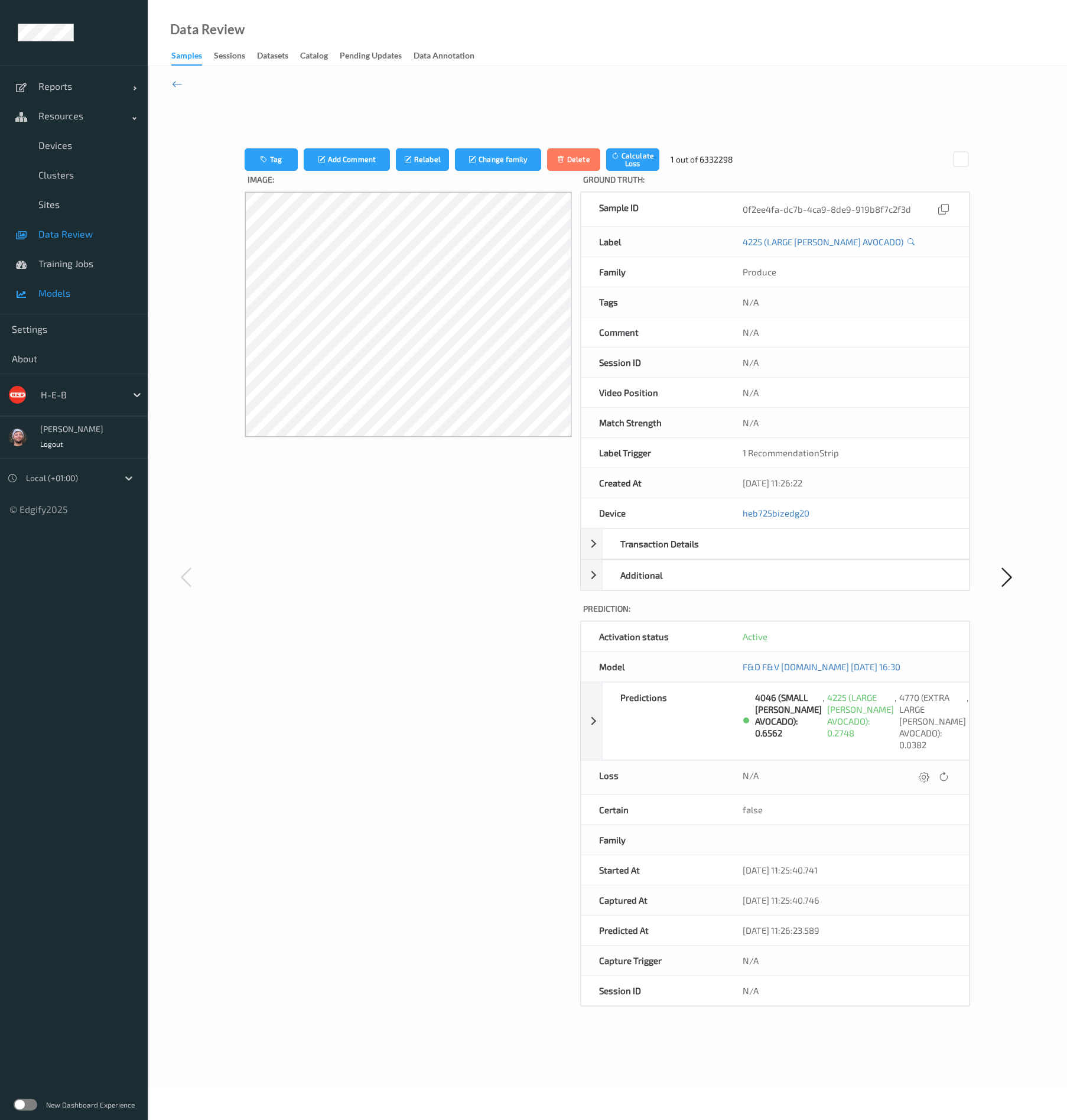
click at [45, 301] on link "Models" at bounding box center [73, 293] width 147 height 30
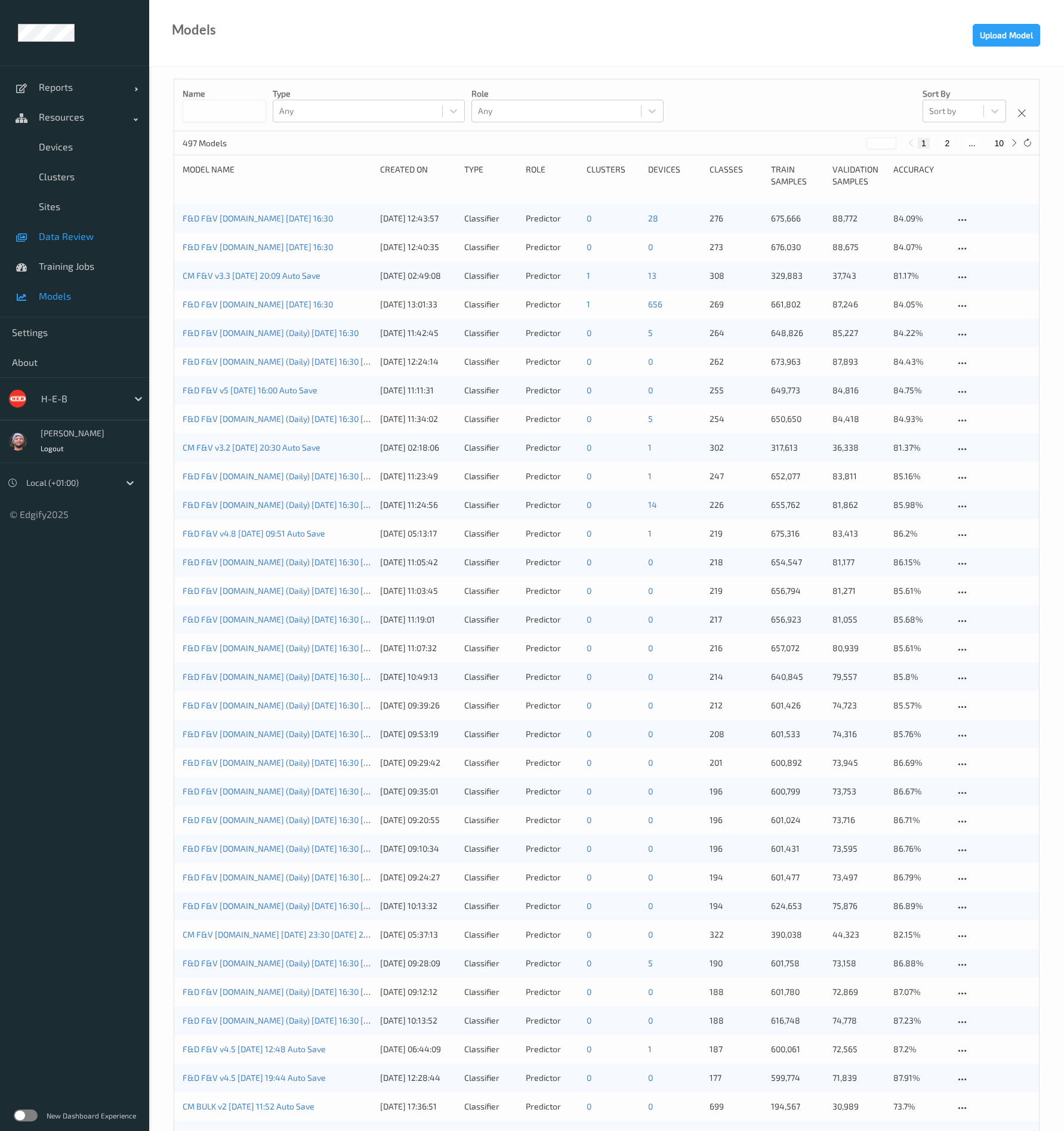
click at [62, 227] on link "Data Review" at bounding box center [74, 236] width 149 height 30
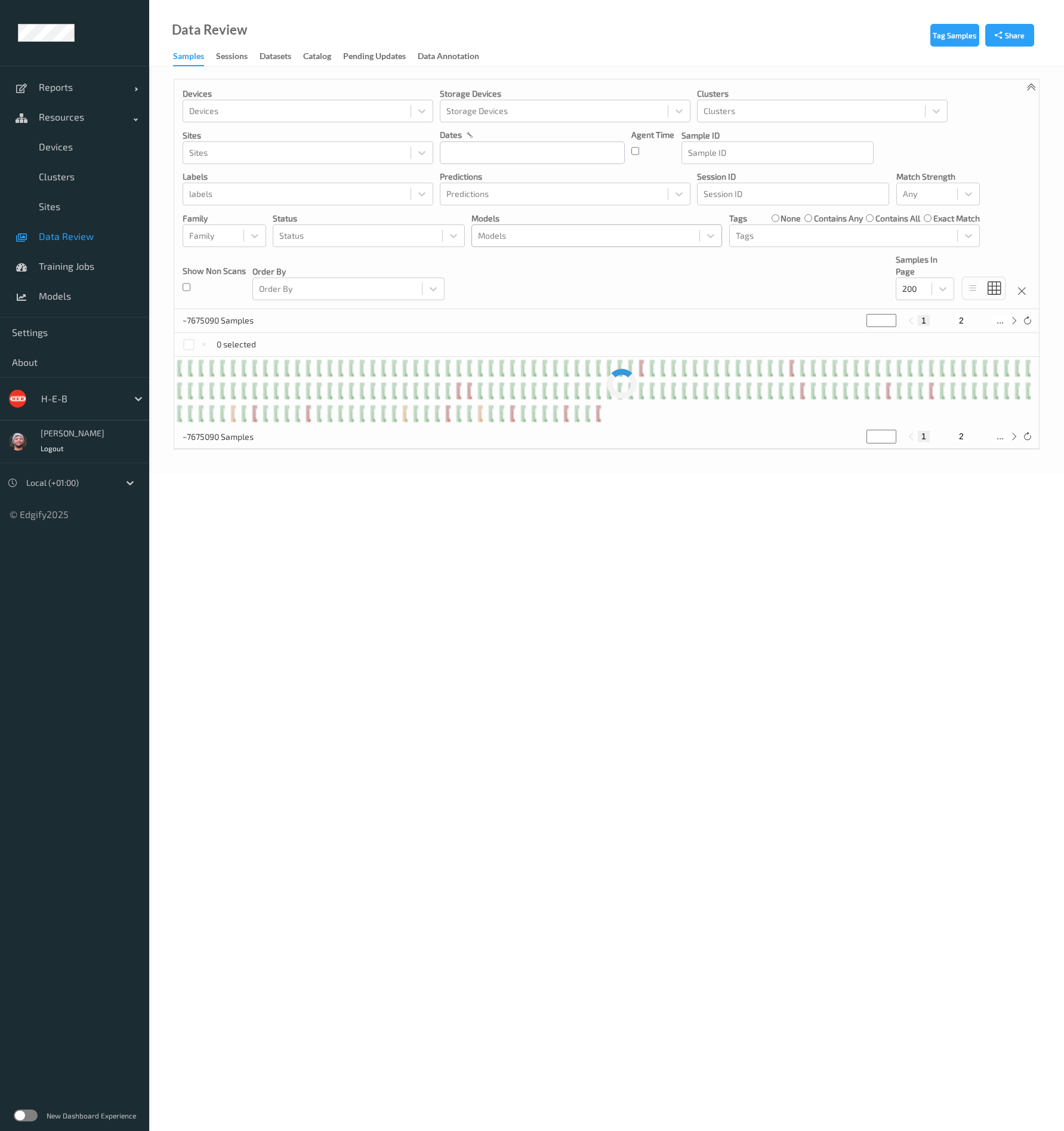
click at [522, 238] on div at bounding box center [585, 235] width 215 height 14
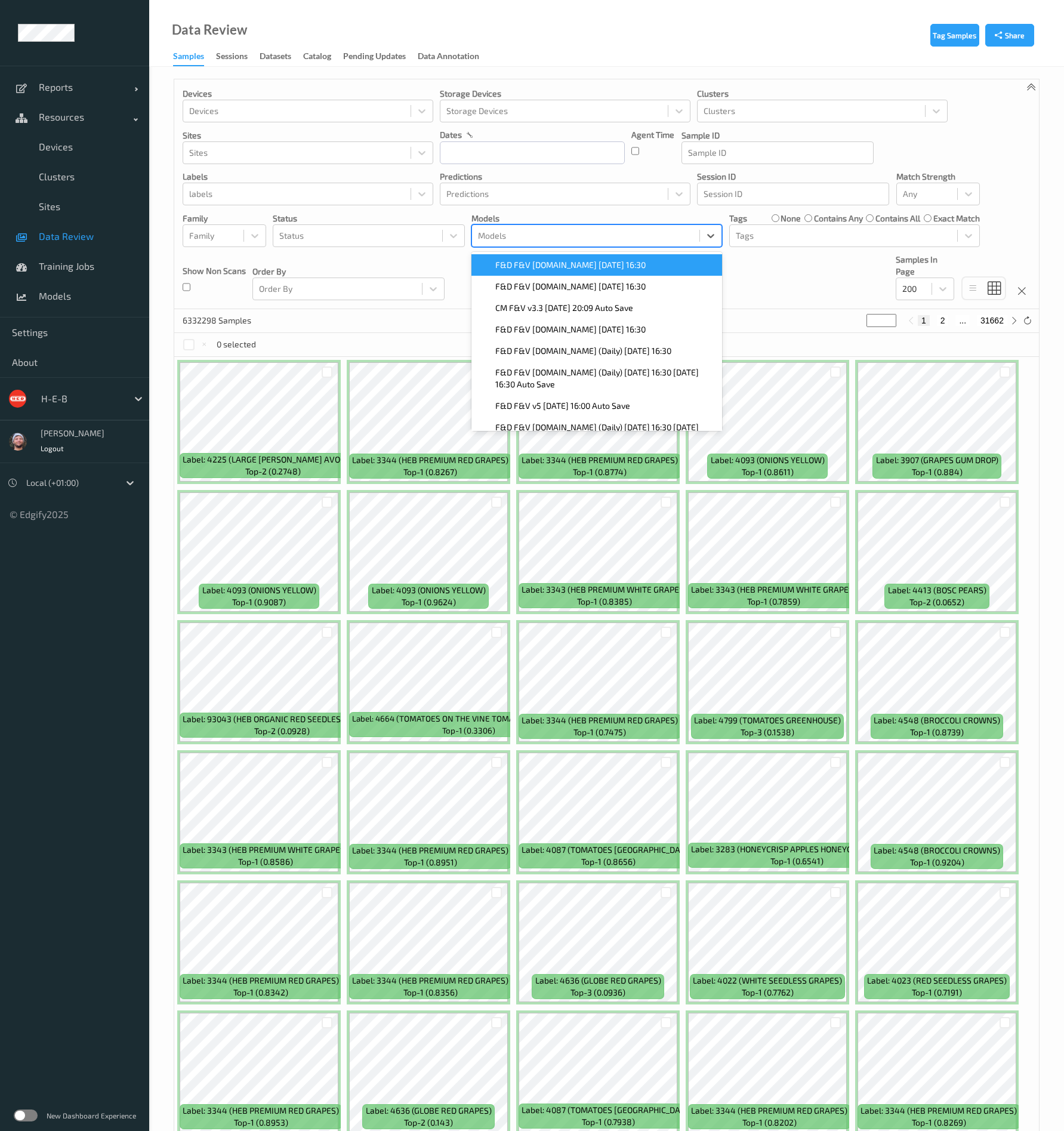
click at [534, 264] on span "F&D F&V [DOMAIN_NAME] [DATE] 16:30" at bounding box center [570, 264] width 150 height 12
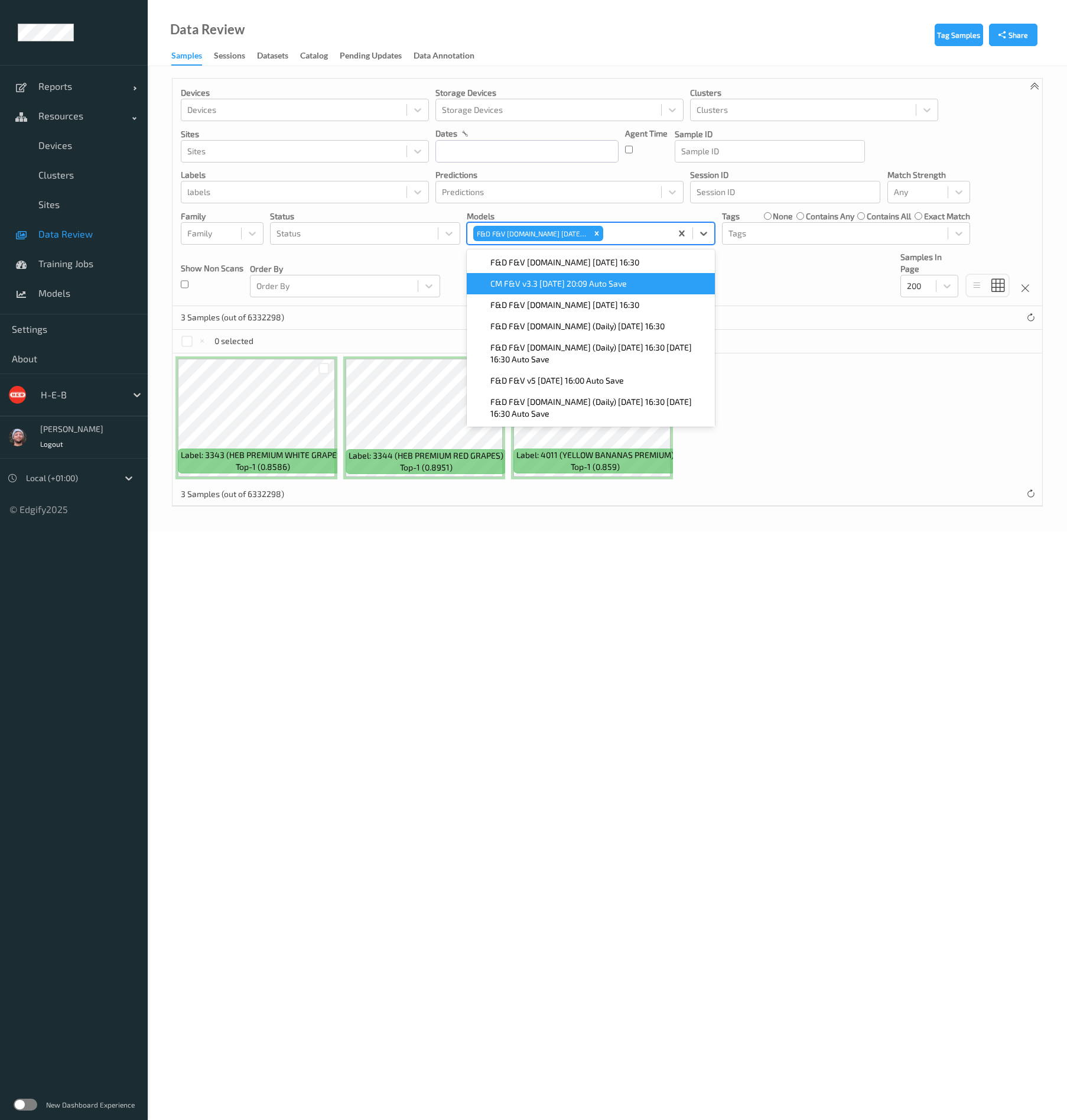
click at [673, 691] on body "Reports Default Report Customized Report Resources Devices Clusters Sites Data …" at bounding box center [534, 560] width 1067 height 1120
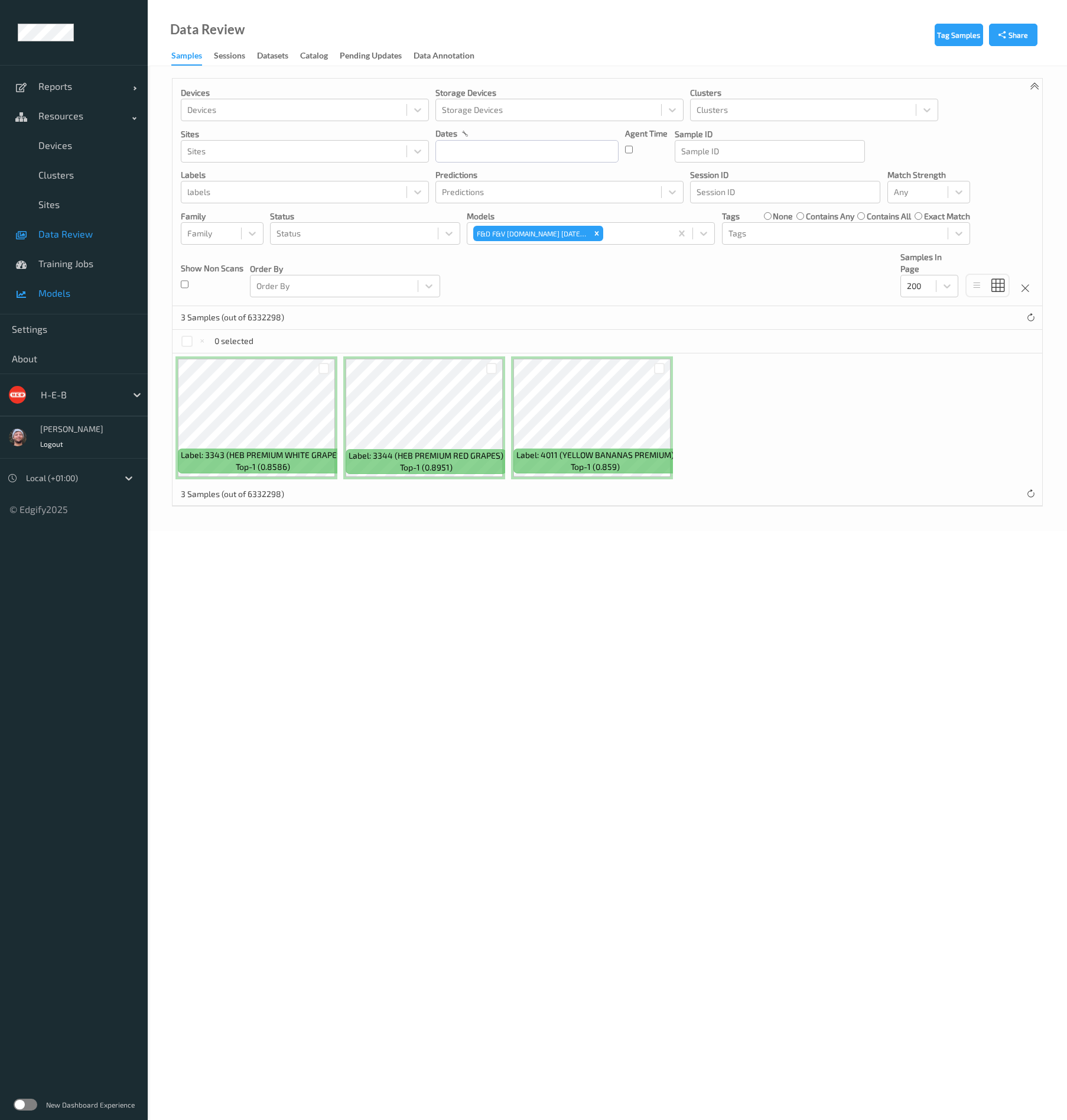
click at [59, 284] on link "Models" at bounding box center [73, 293] width 147 height 30
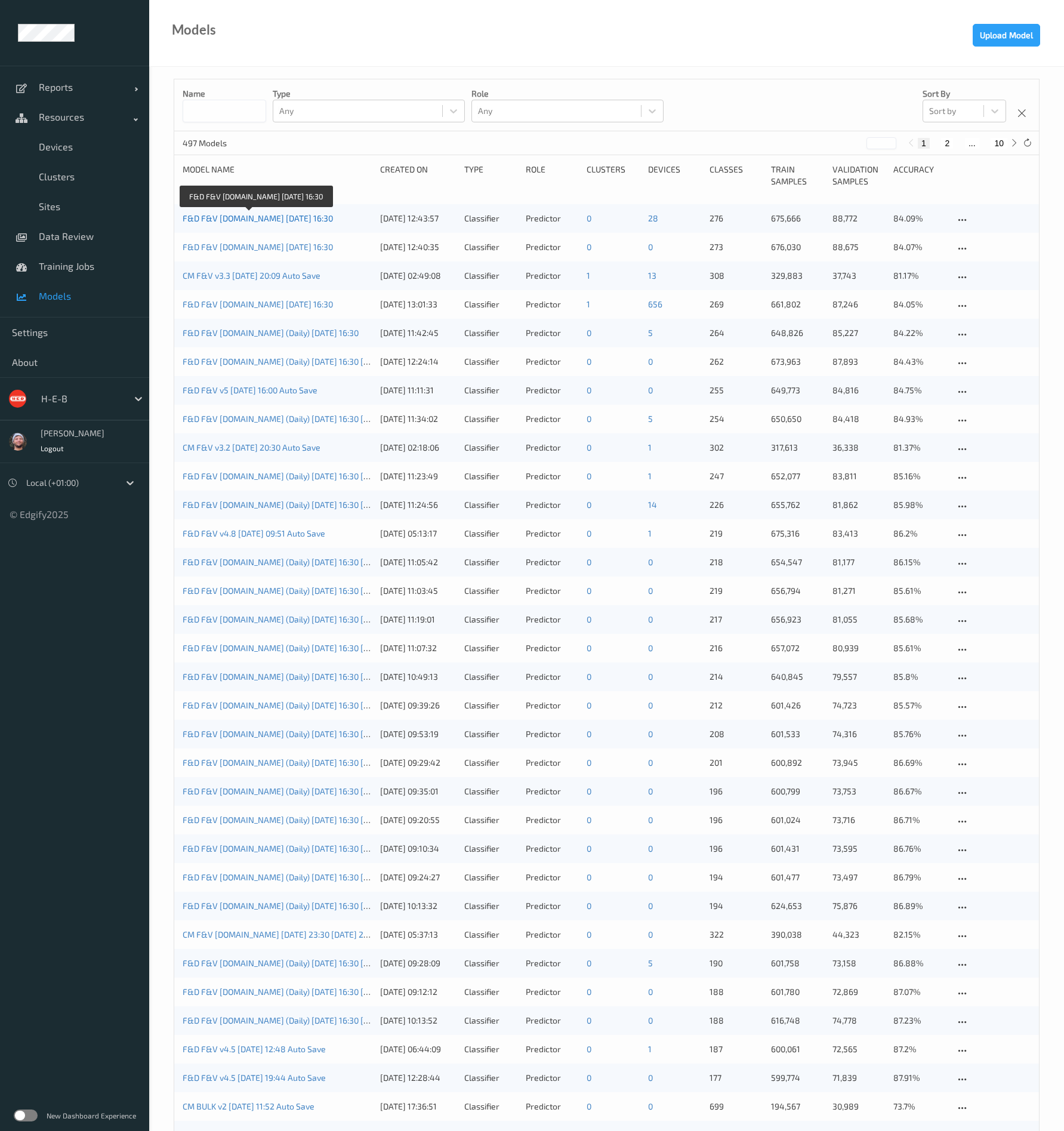
click at [308, 221] on link "F&D F&V [DOMAIN_NAME] [DATE] 16:30" at bounding box center [258, 218] width 150 height 10
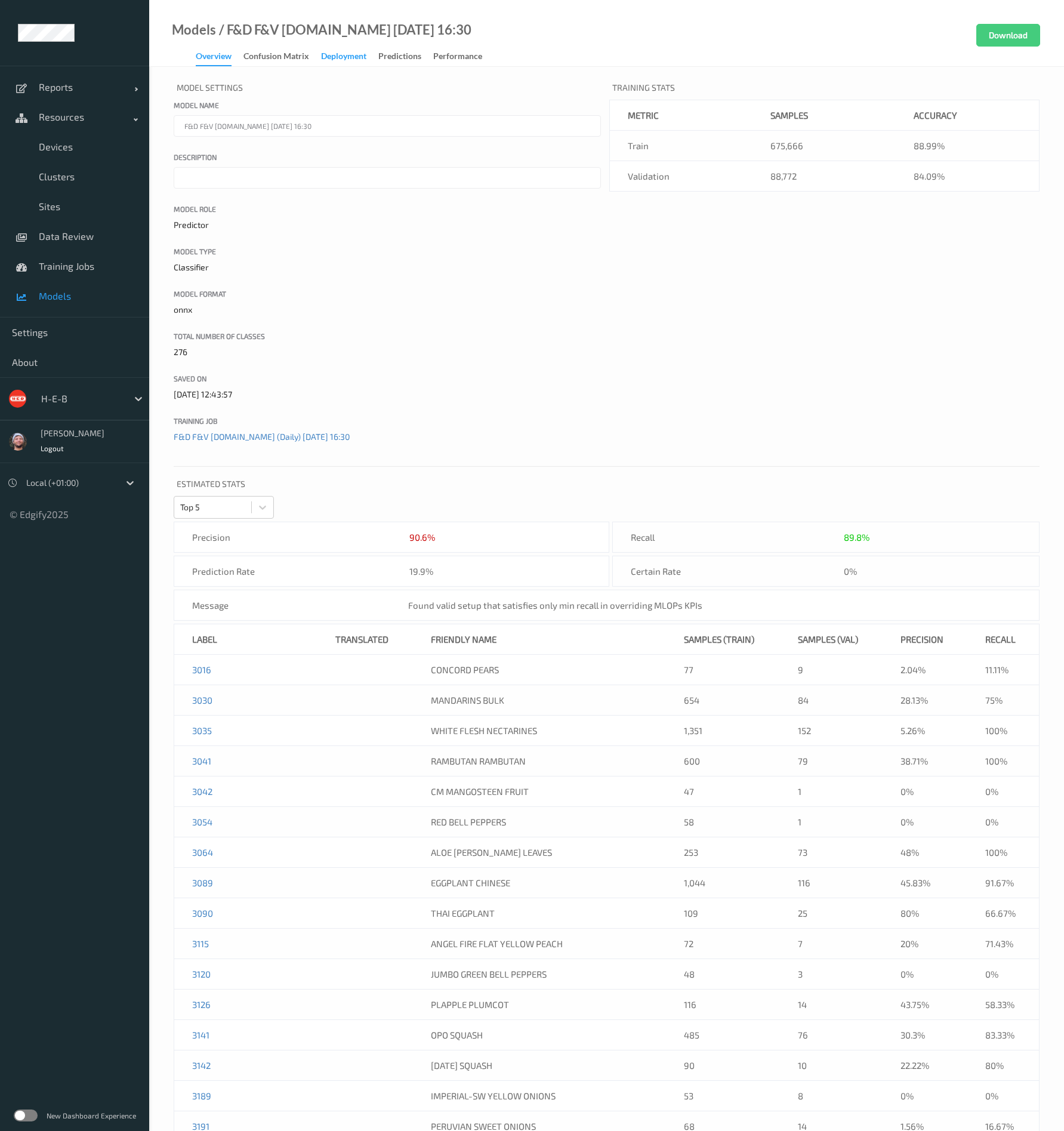
click at [347, 60] on div "Deployment" at bounding box center [343, 57] width 46 height 15
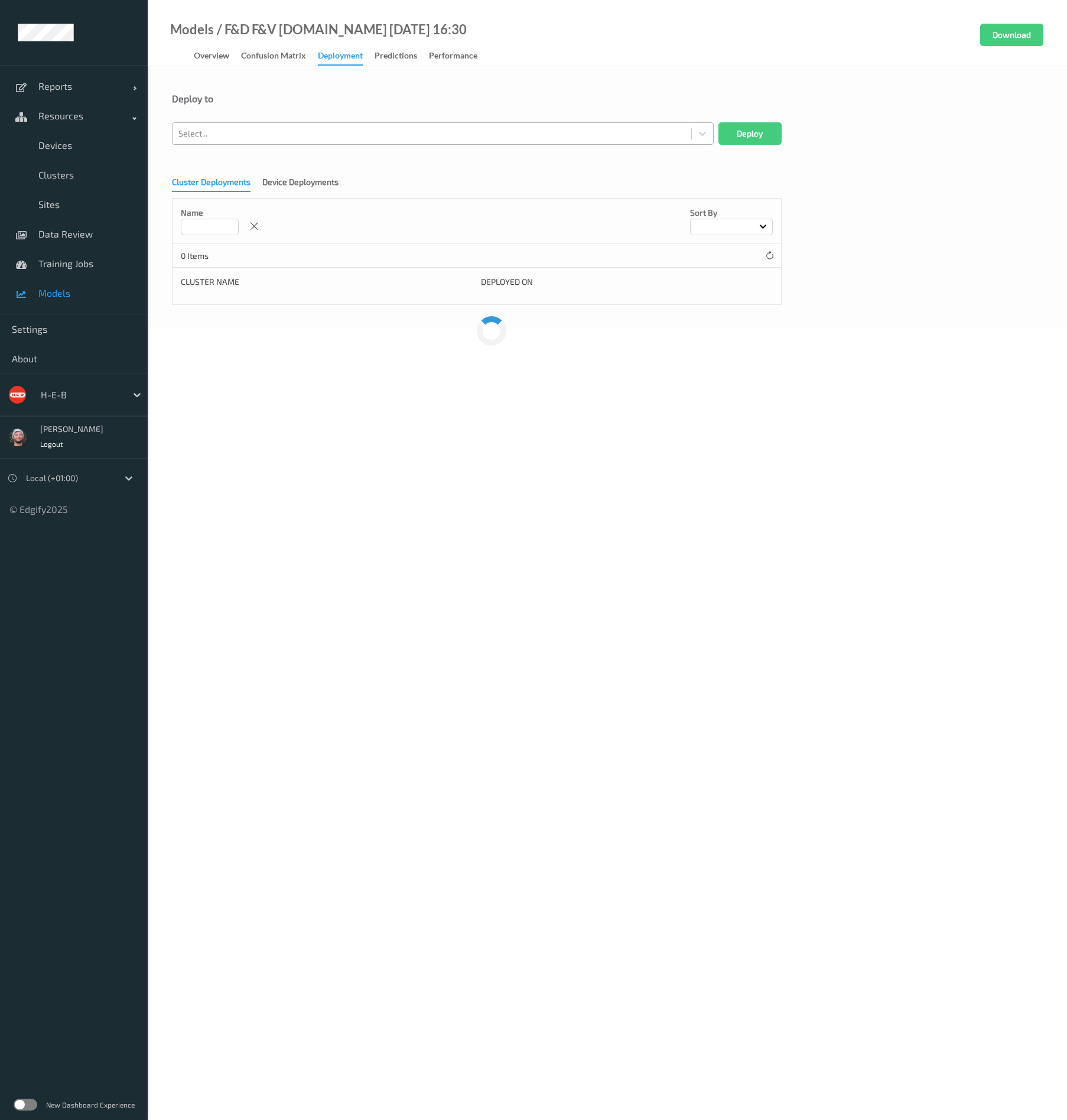
click at [283, 139] on div at bounding box center [432, 133] width 507 height 14
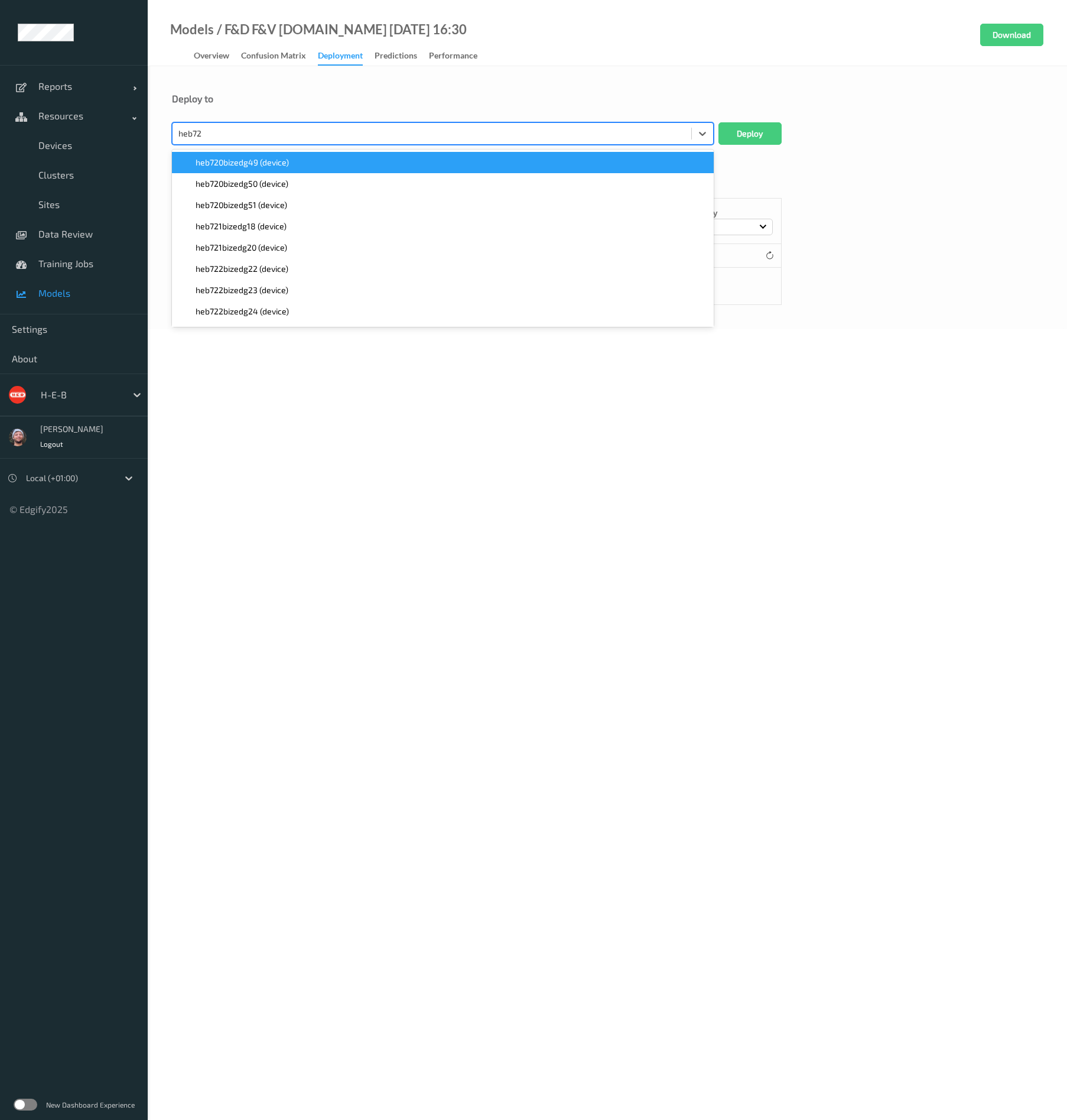
type input "heb725"
paste input "heb725"
type input "heb725"
paste input "heb725"
type input "heb725"
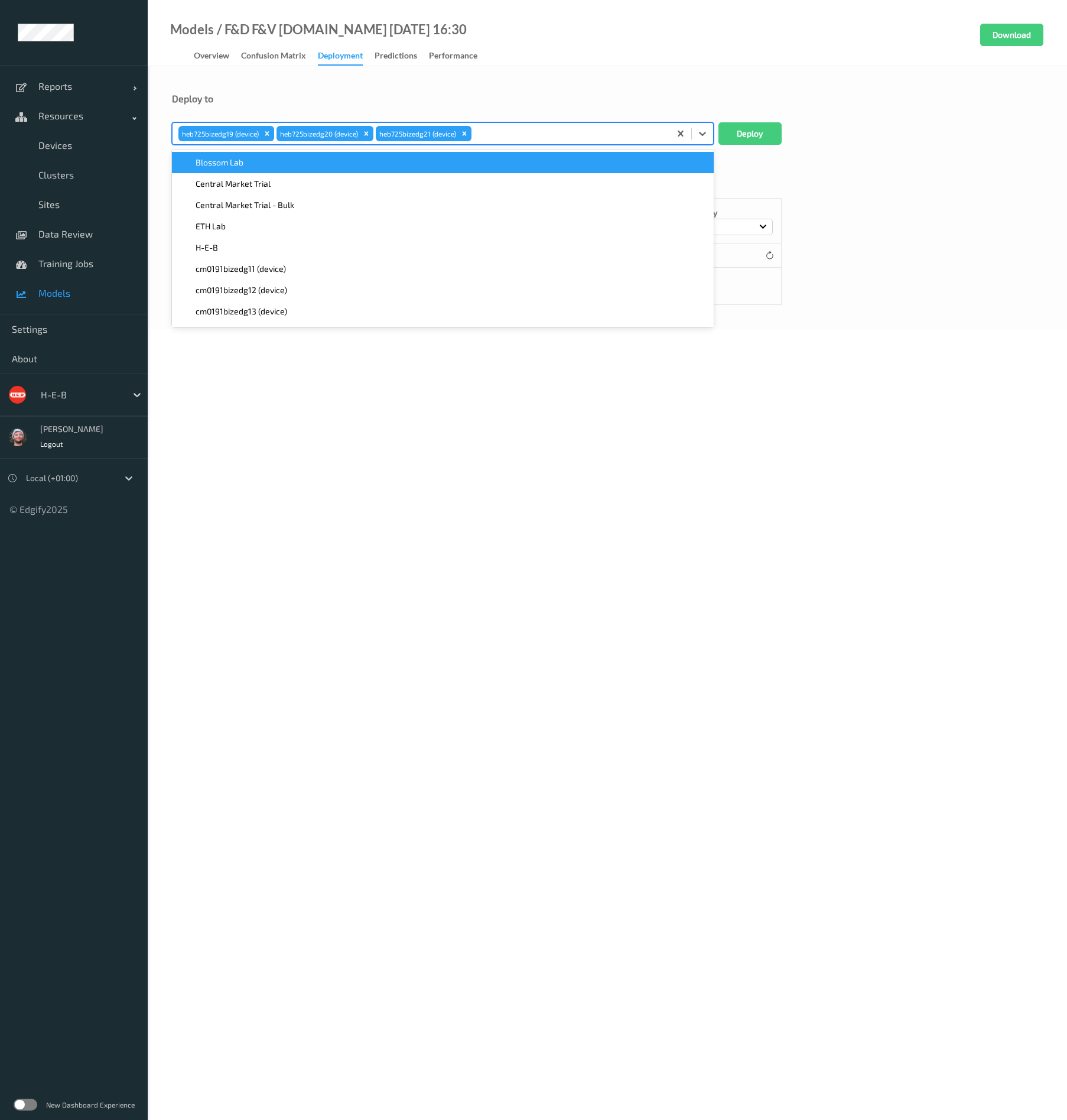
paste input "heb725"
type input "heb725"
click at [747, 135] on button "Deploy" at bounding box center [750, 133] width 63 height 22
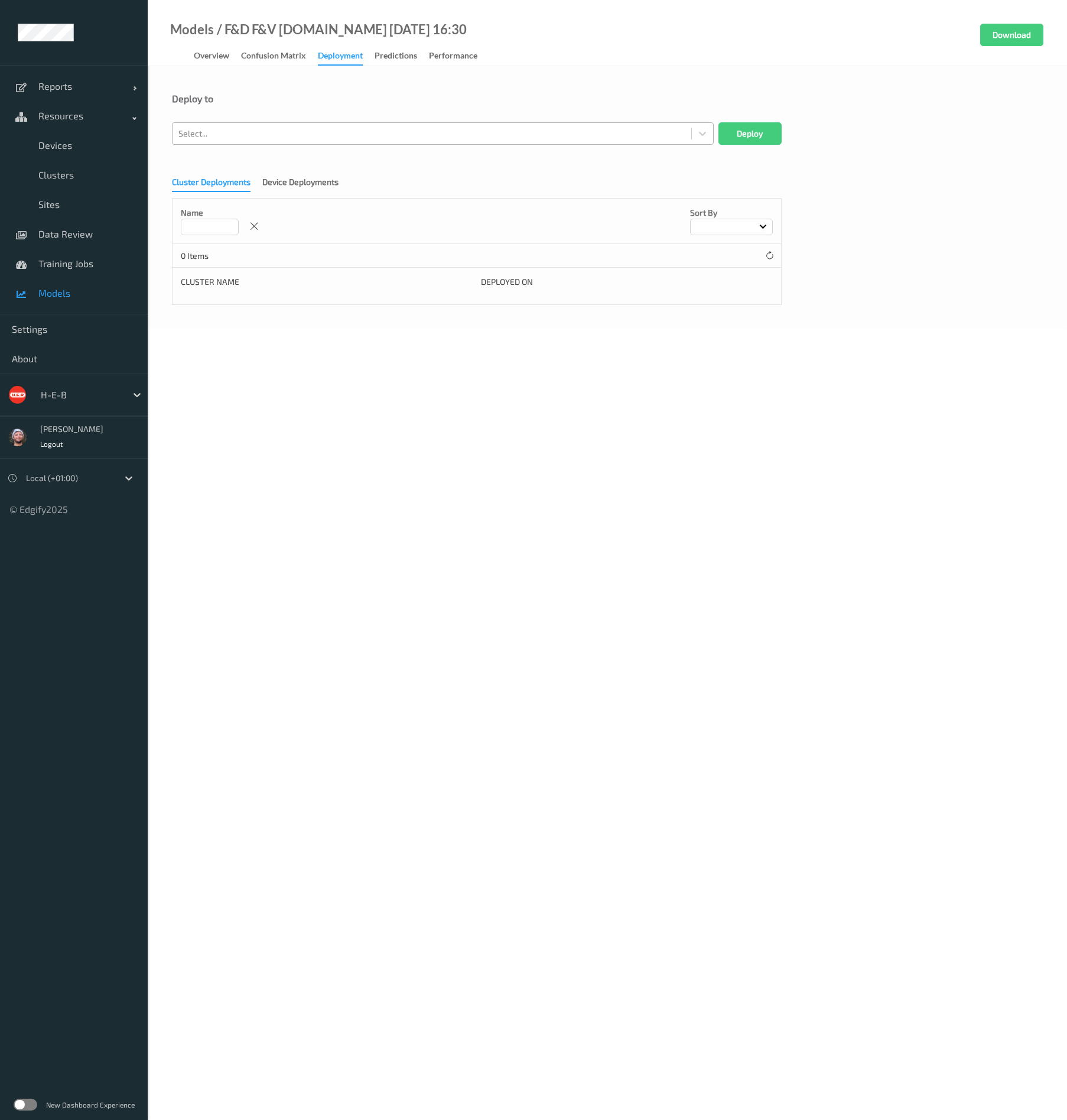
click at [231, 134] on div at bounding box center [432, 133] width 507 height 14
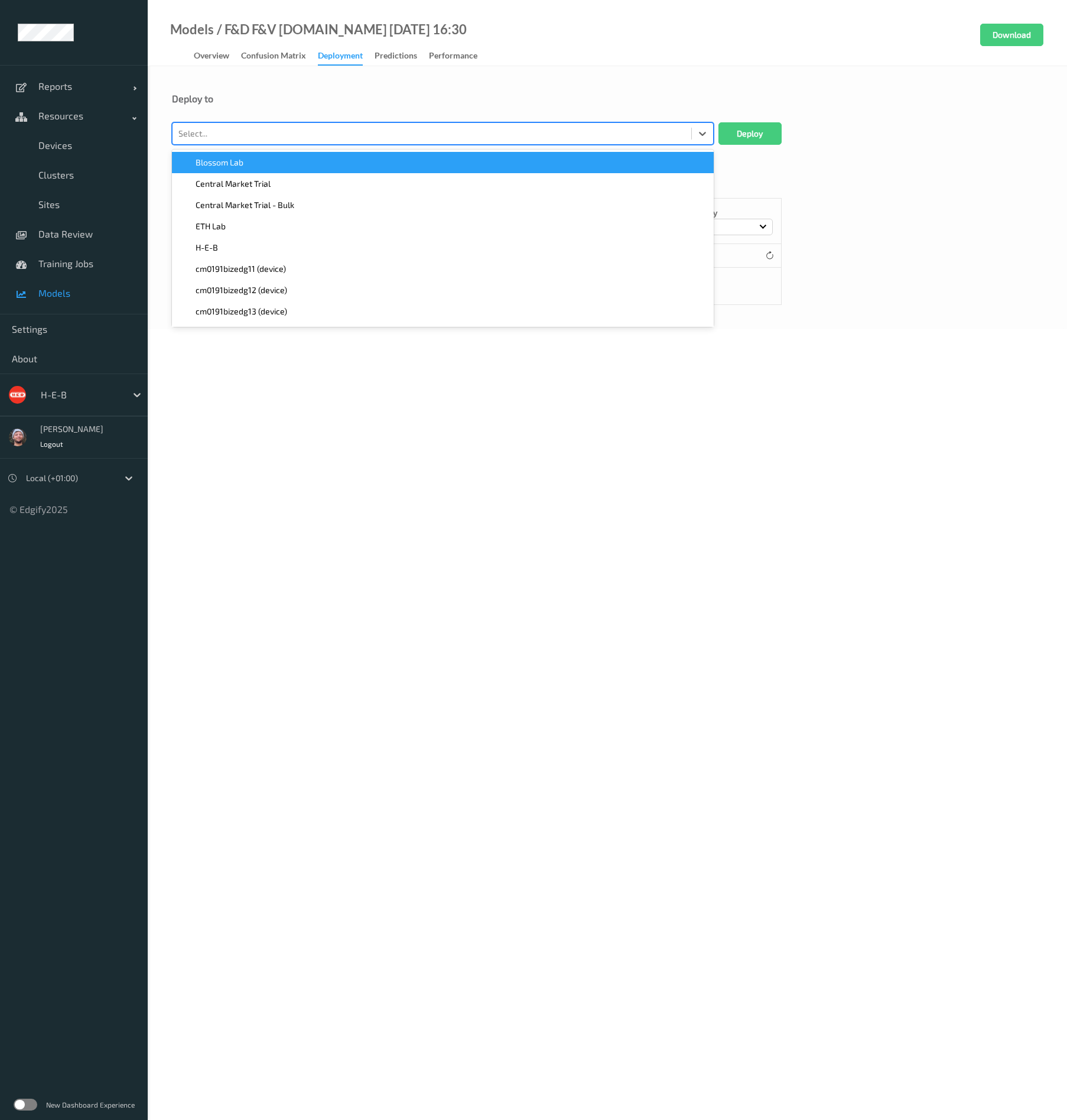
paste input "heb562bizedg24"
type input "heb562"
paste input "heb562"
type input "heb562"
paste input "heb562"
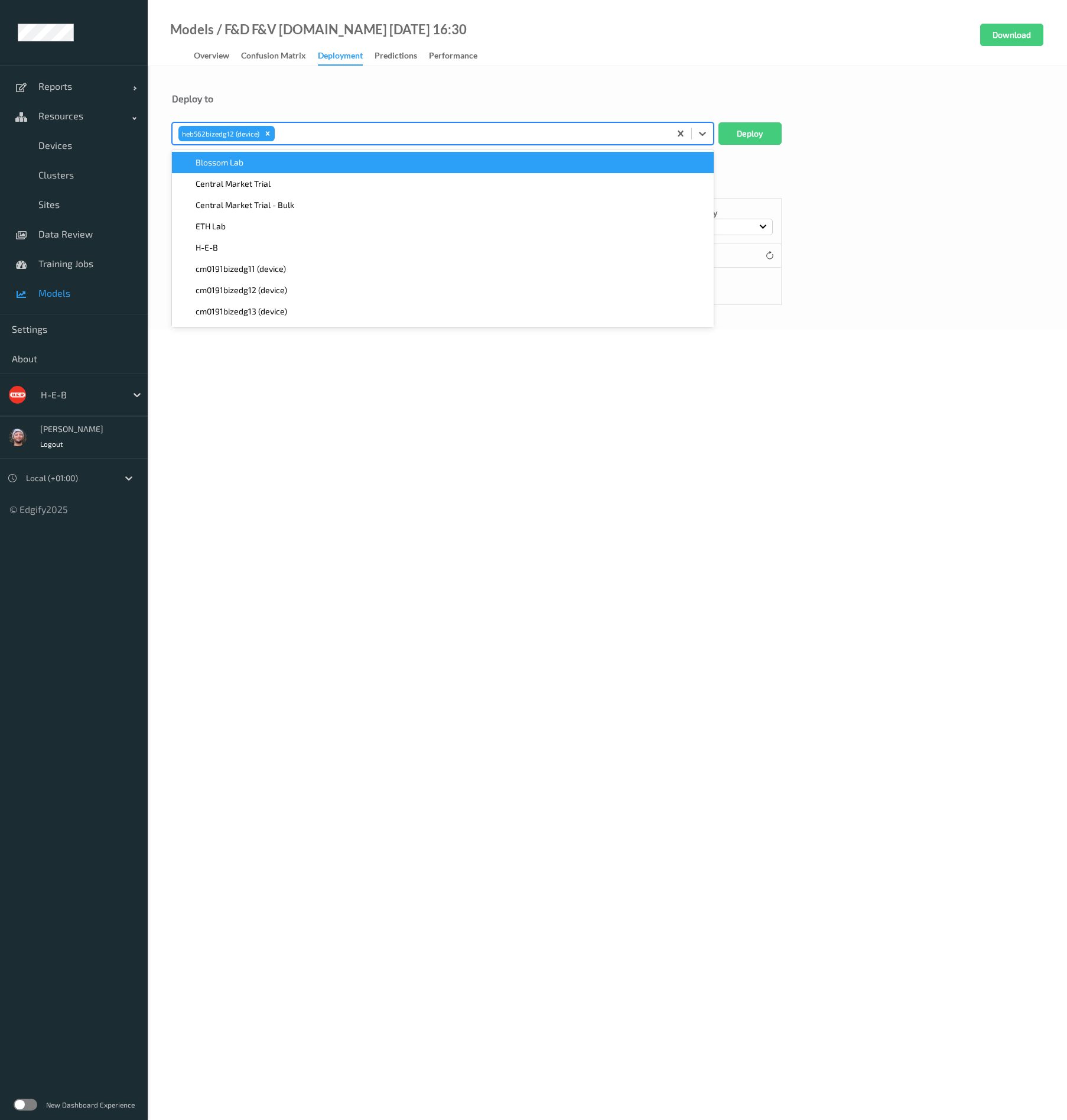
type input "heb562"
paste input "heb562"
type input "heb562"
paste input "heb562"
type input "heb562"
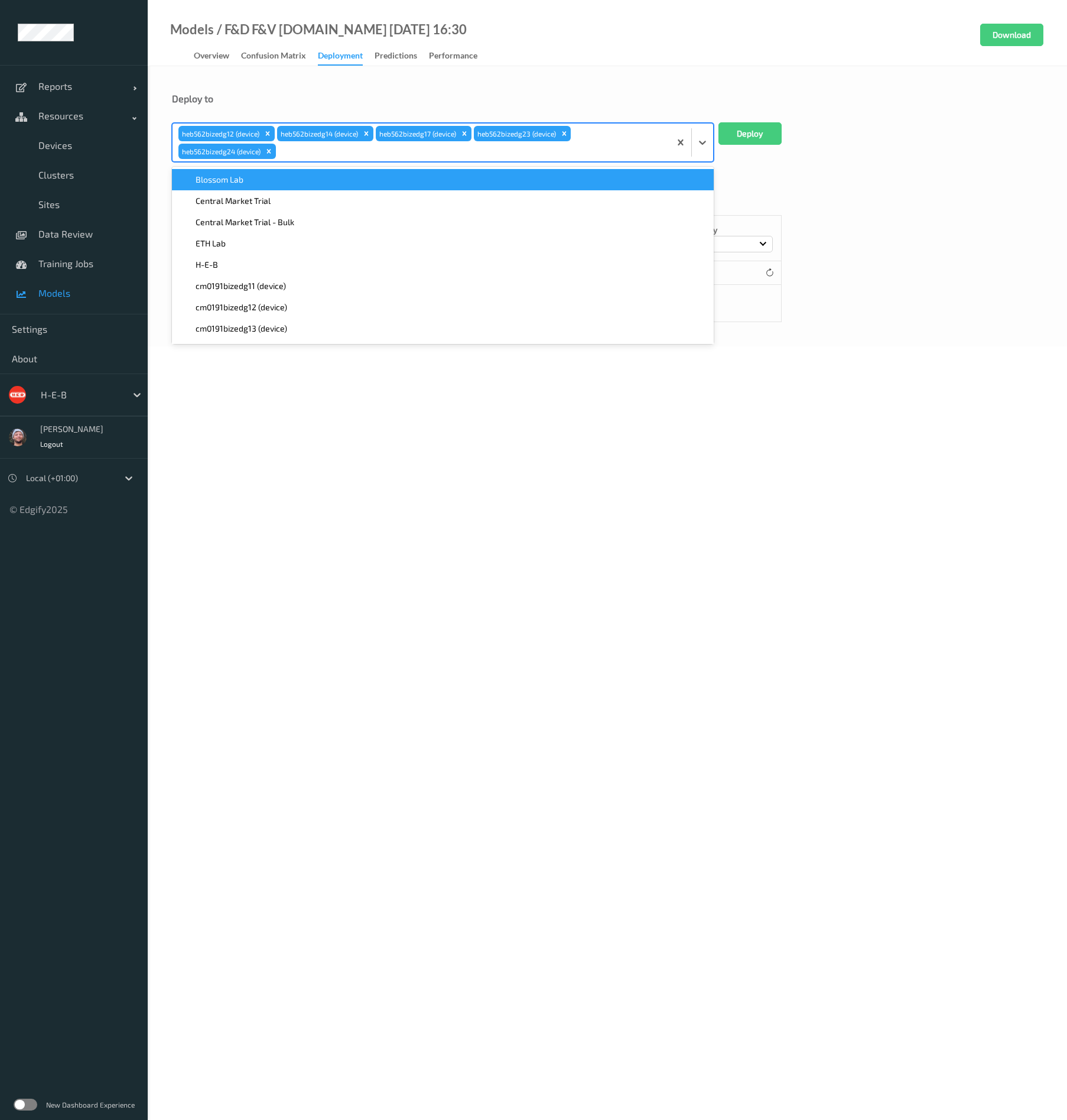
paste input "heb562"
type input "heb562"
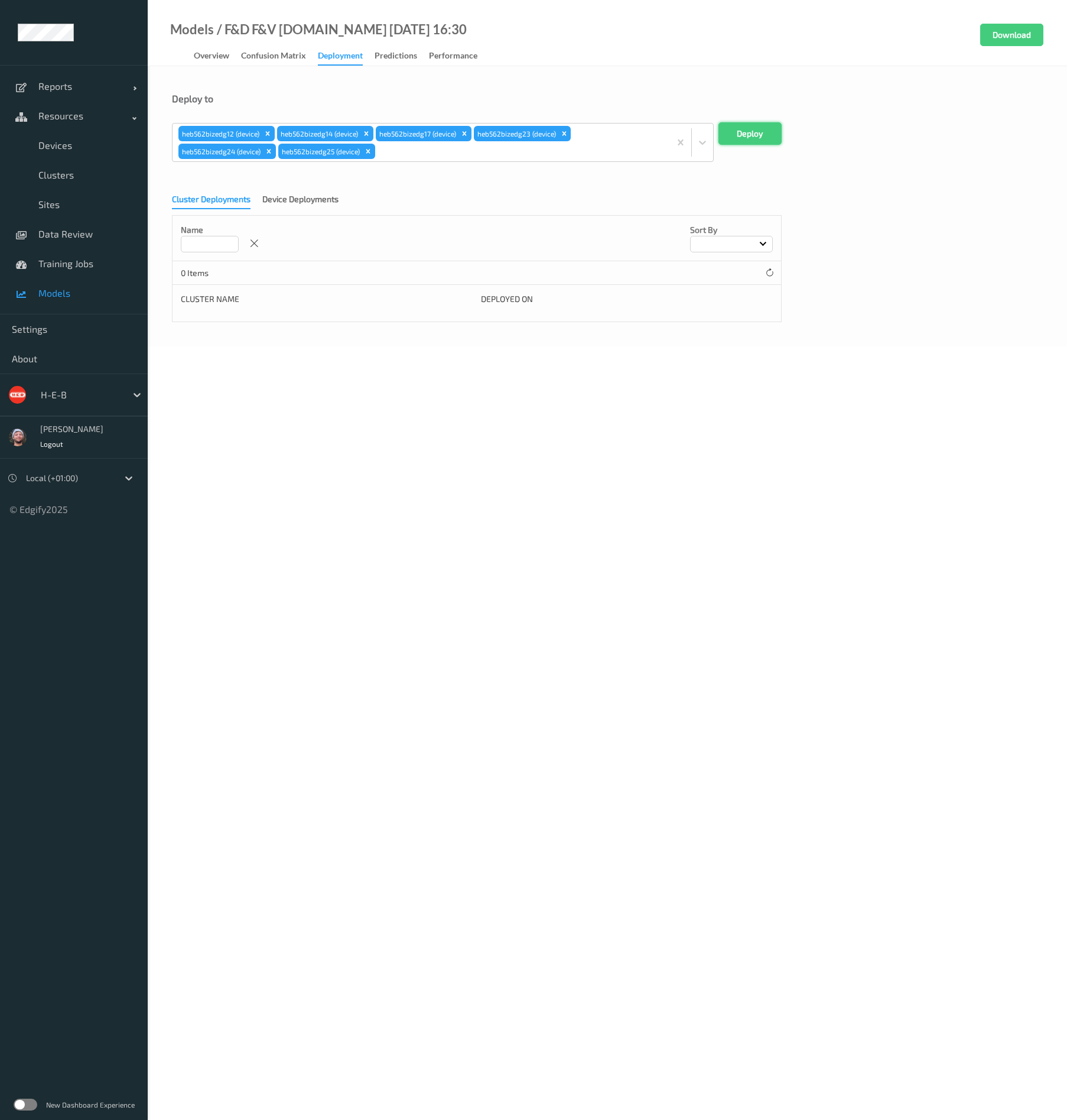
click at [767, 138] on button "Deploy" at bounding box center [750, 133] width 63 height 22
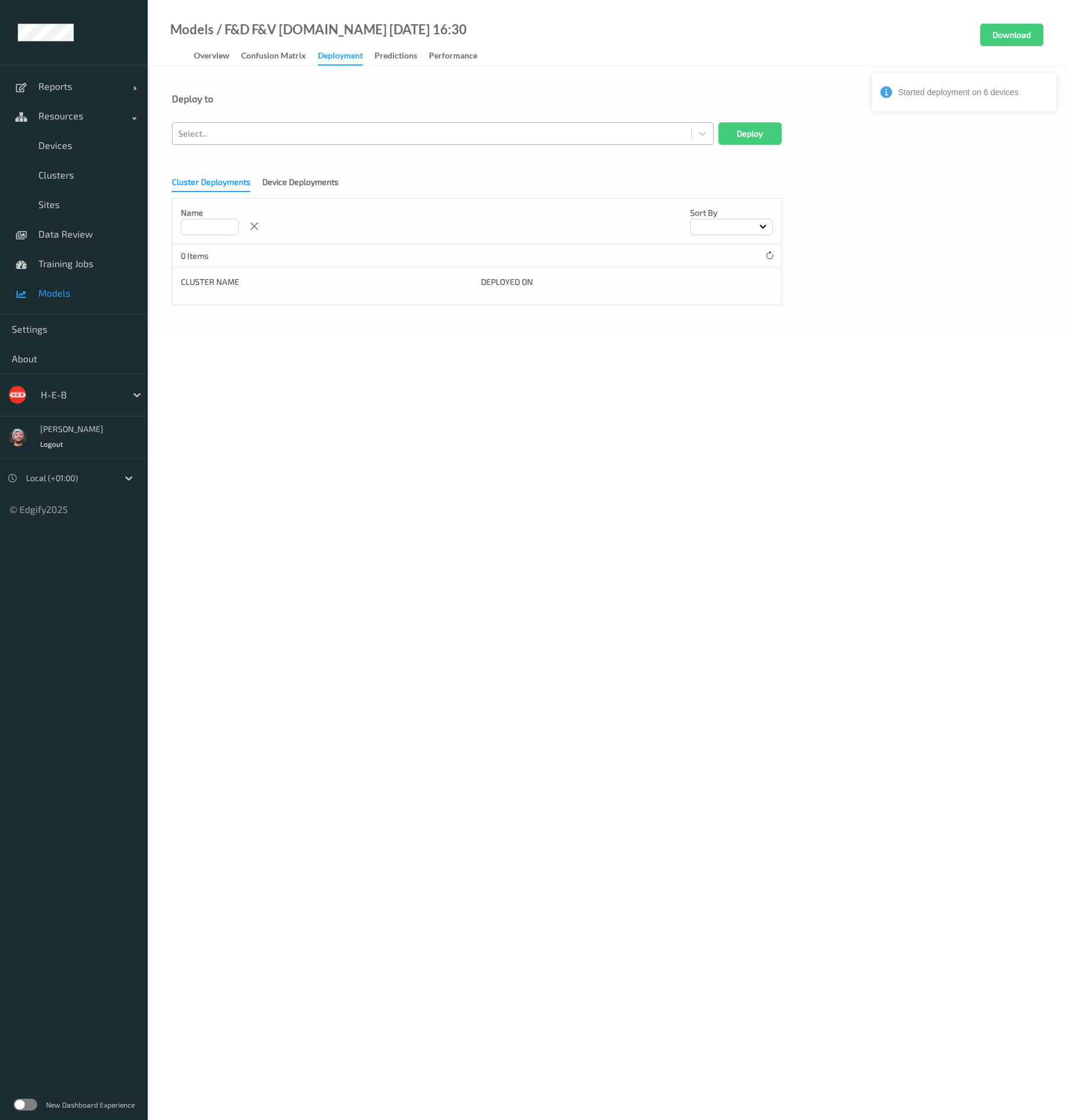
click at [256, 123] on div "Select..." at bounding box center [443, 133] width 542 height 22
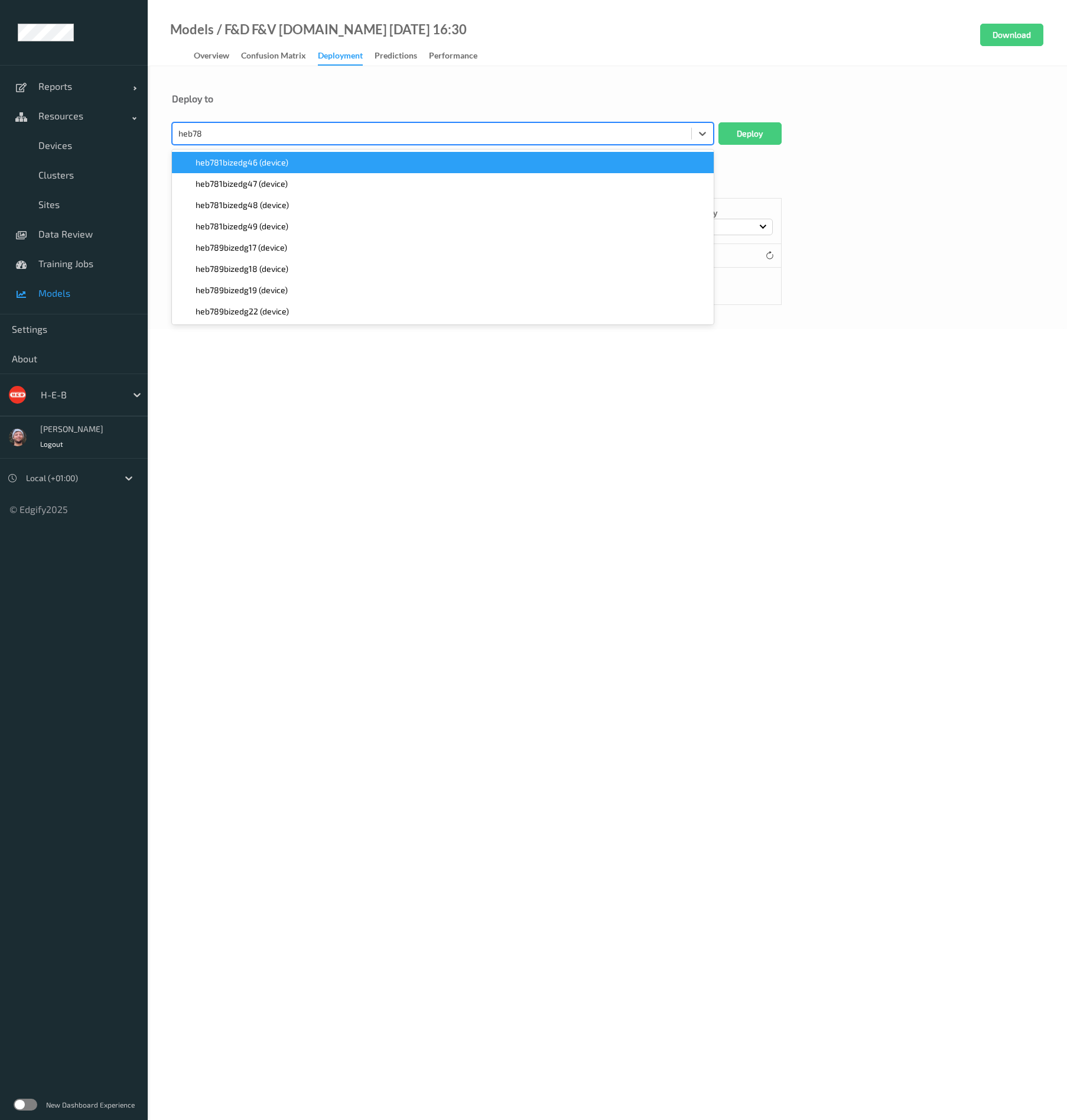
type input "heb789"
paste input "heb789"
type input "heb789"
paste input "heb789"
type input "heb789"
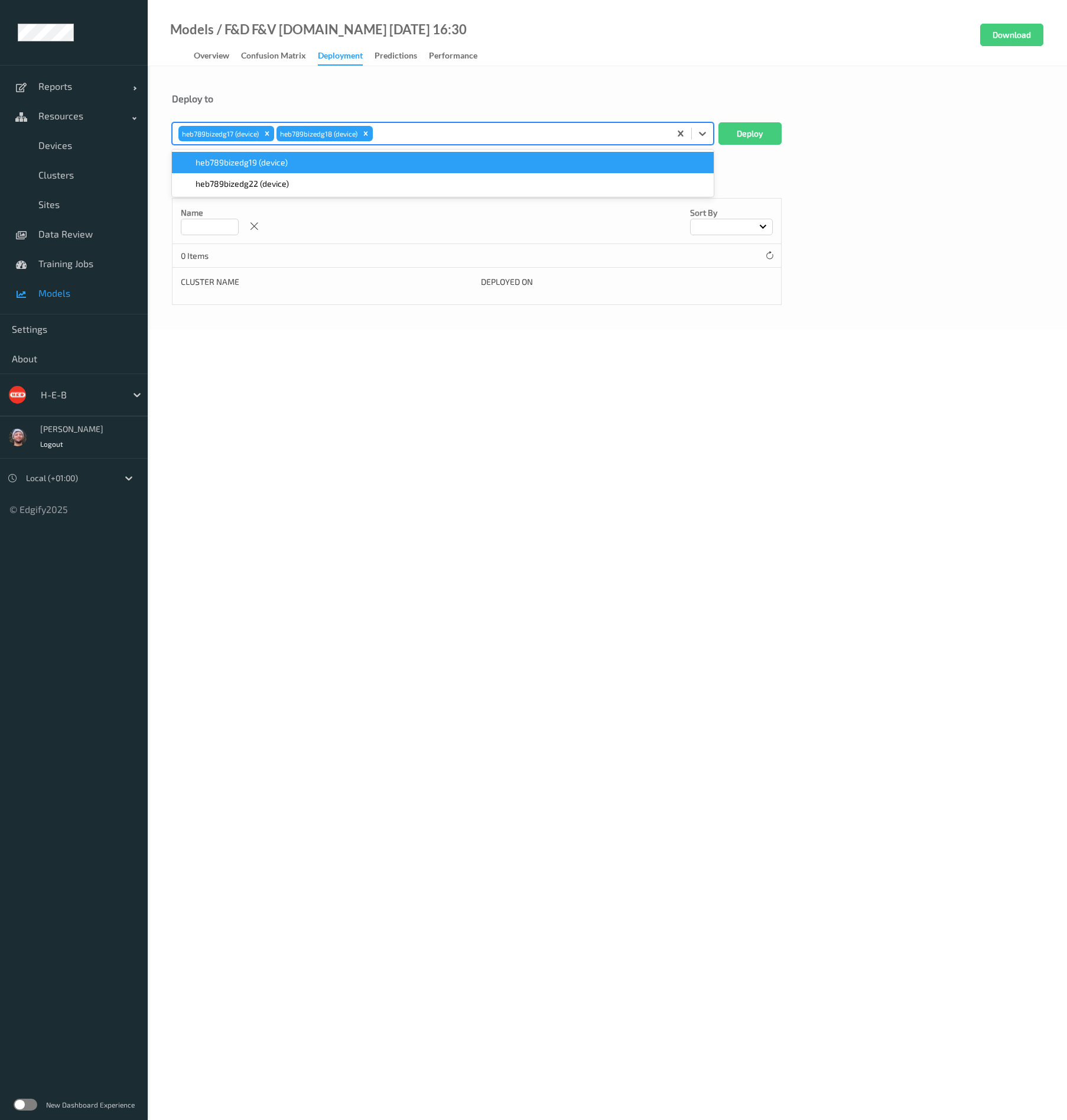
paste input "heb789"
type input "heb789"
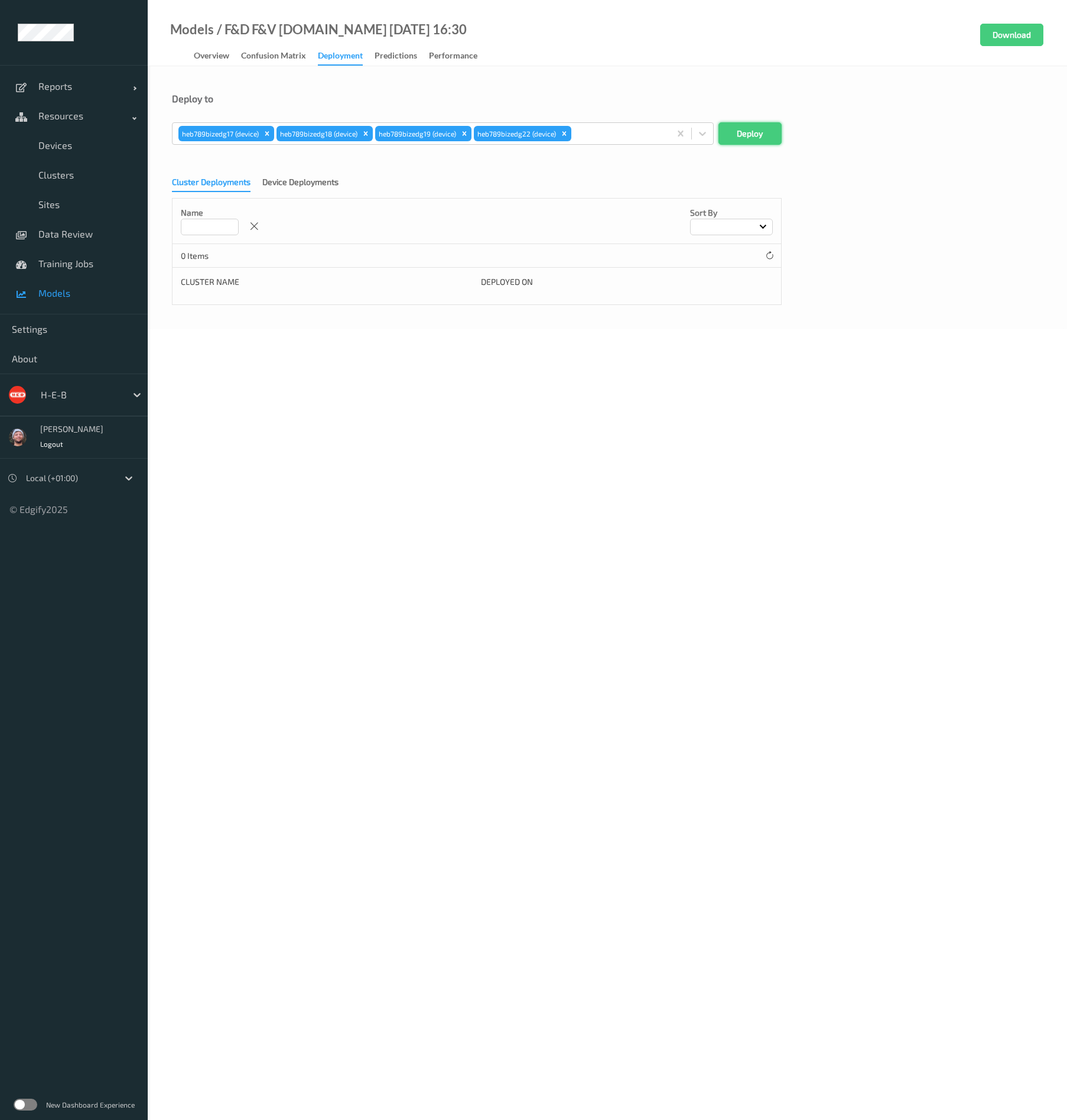
click at [736, 132] on button "Deploy" at bounding box center [750, 133] width 63 height 22
click at [326, 136] on div at bounding box center [432, 133] width 507 height 14
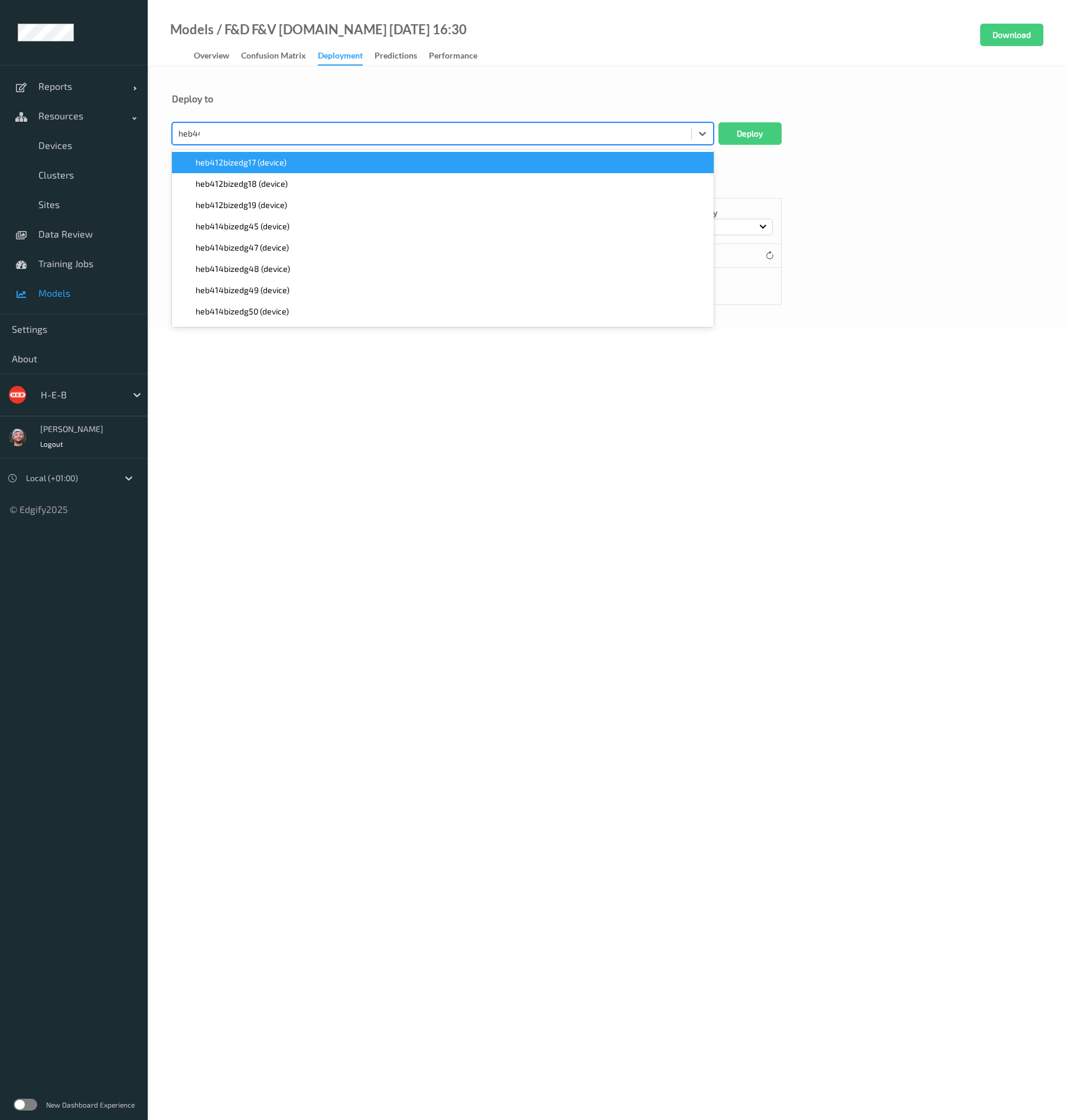
type input "heb444"
paste input "heb444"
type input "heb444"
paste input "heb444"
type input "heb444"
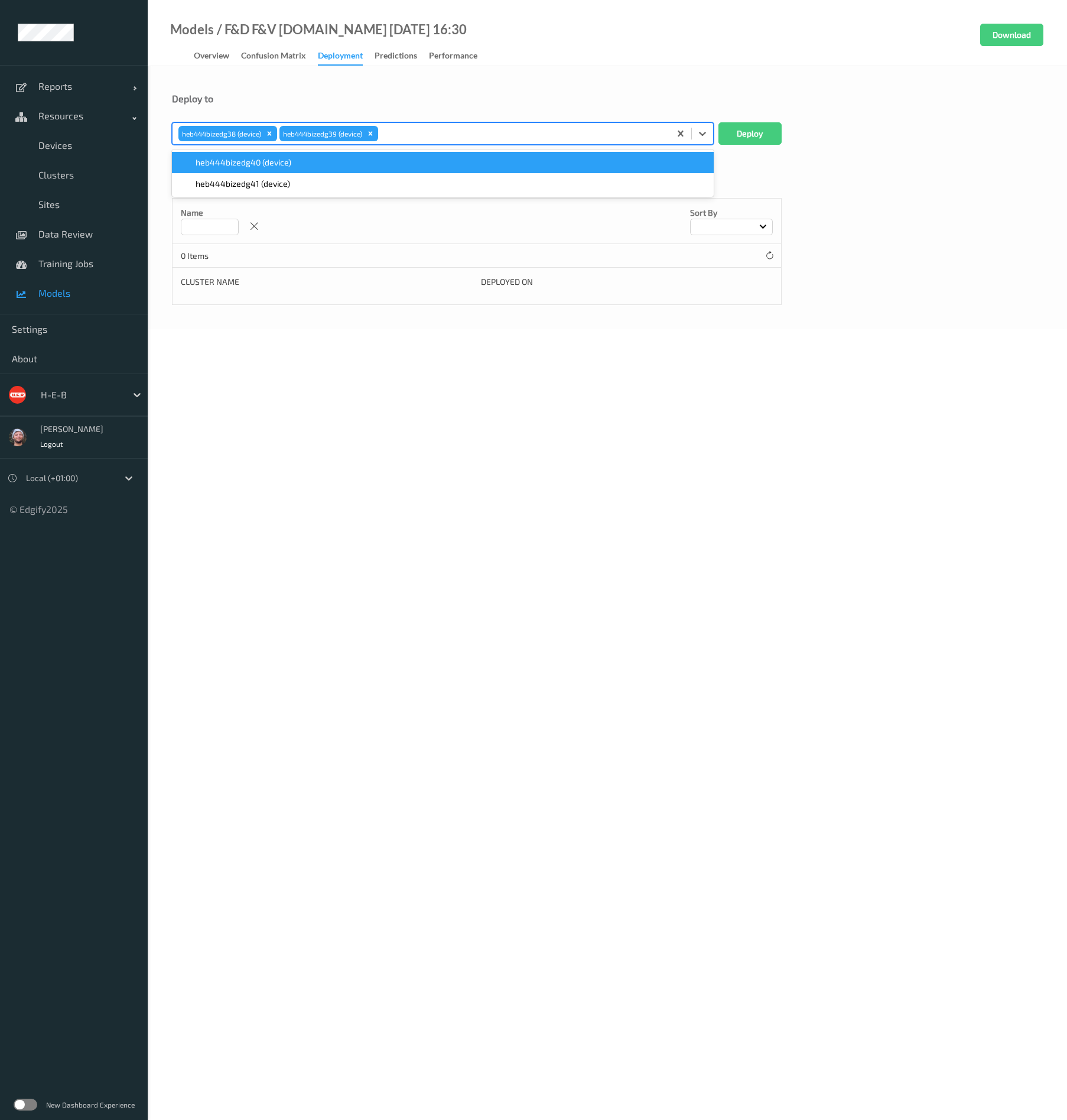
paste input "heb444"
type input "heb444"
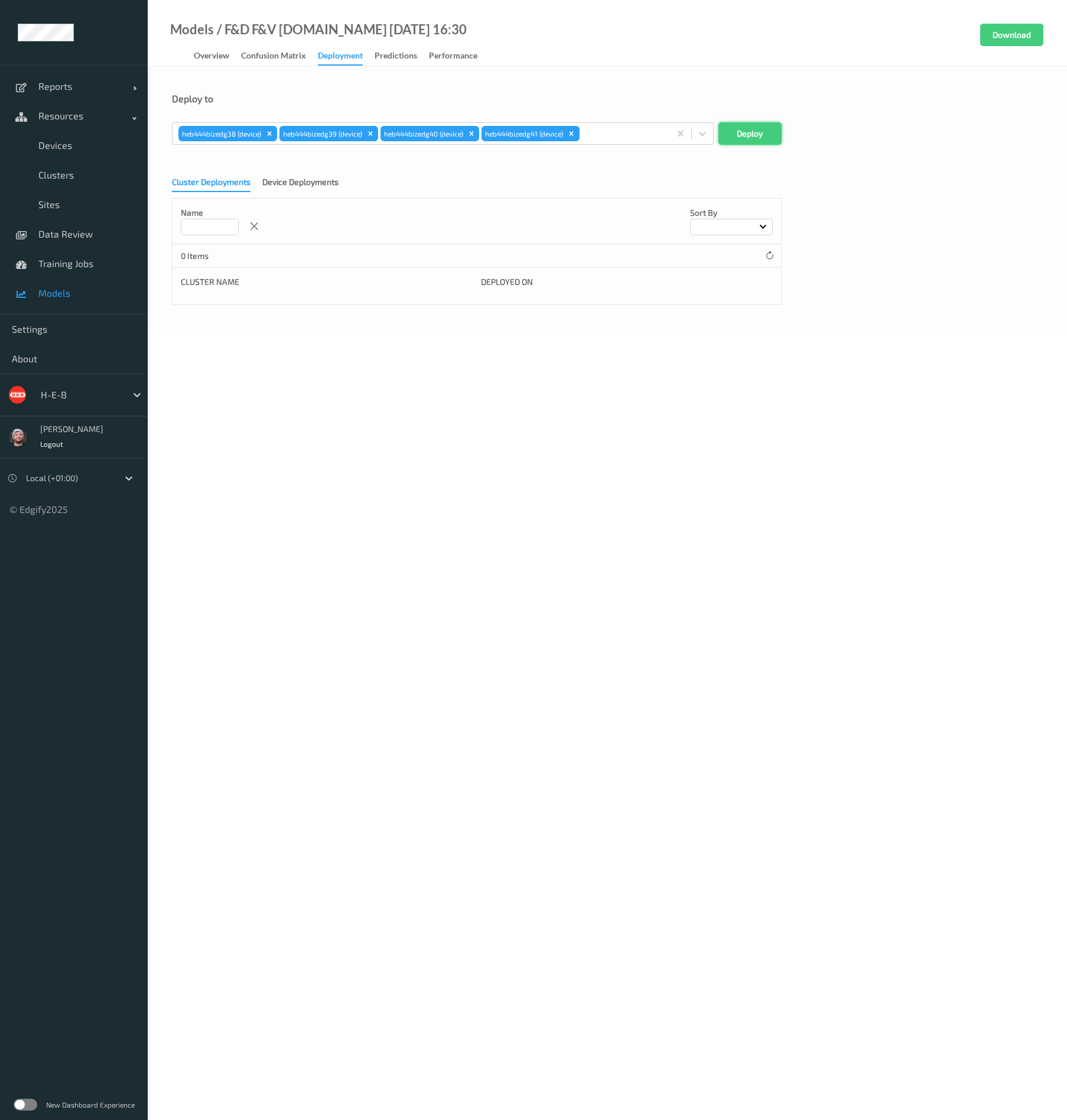
click at [780, 127] on button "Deploy" at bounding box center [750, 133] width 63 height 22
click at [322, 135] on div at bounding box center [432, 133] width 507 height 14
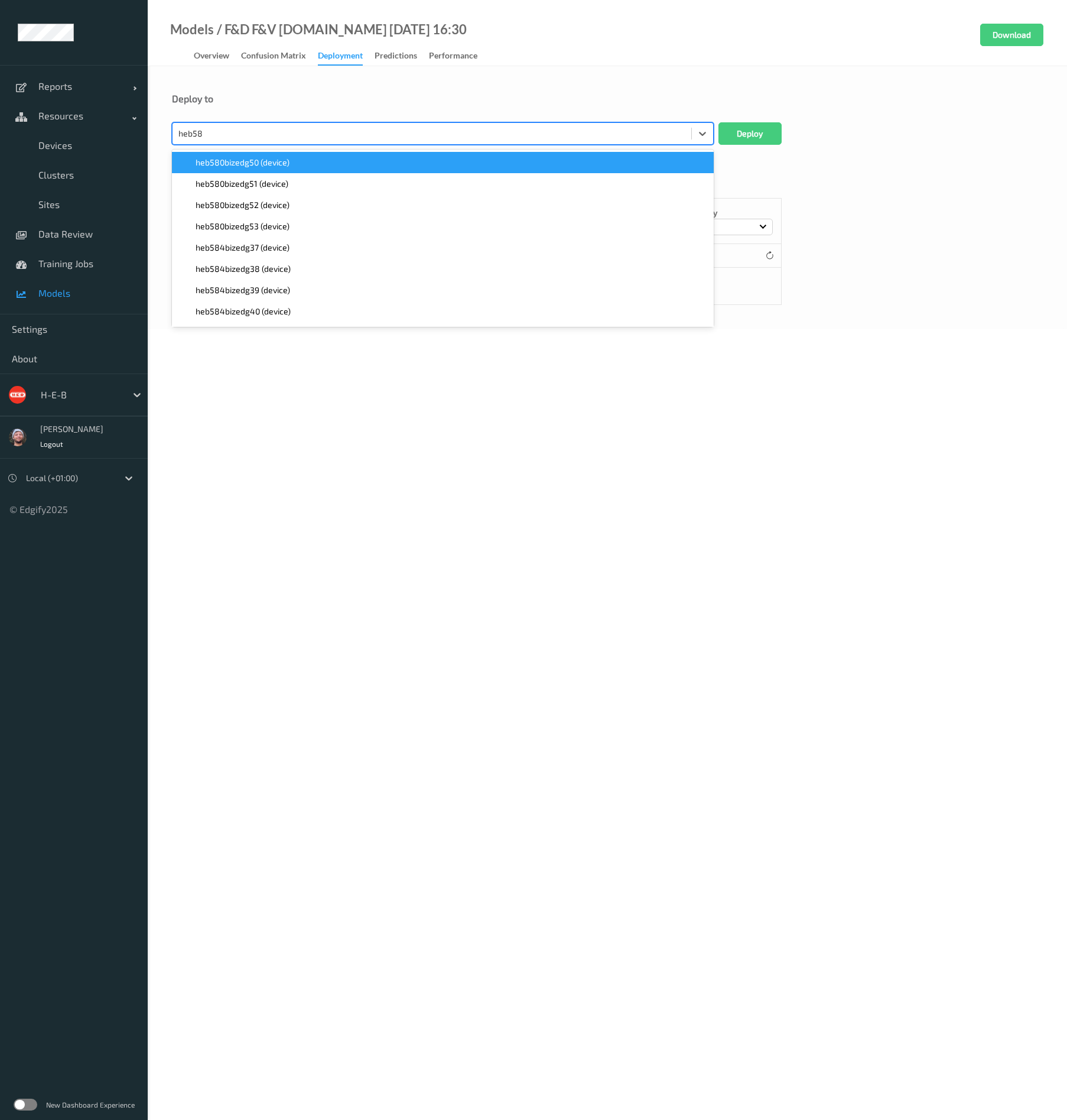
type input "heb585"
paste input "heb585"
type input "heb585"
click at [429, 126] on div "Remove Blossom Lab" at bounding box center [429, 133] width 13 height 16
type input "heb11"
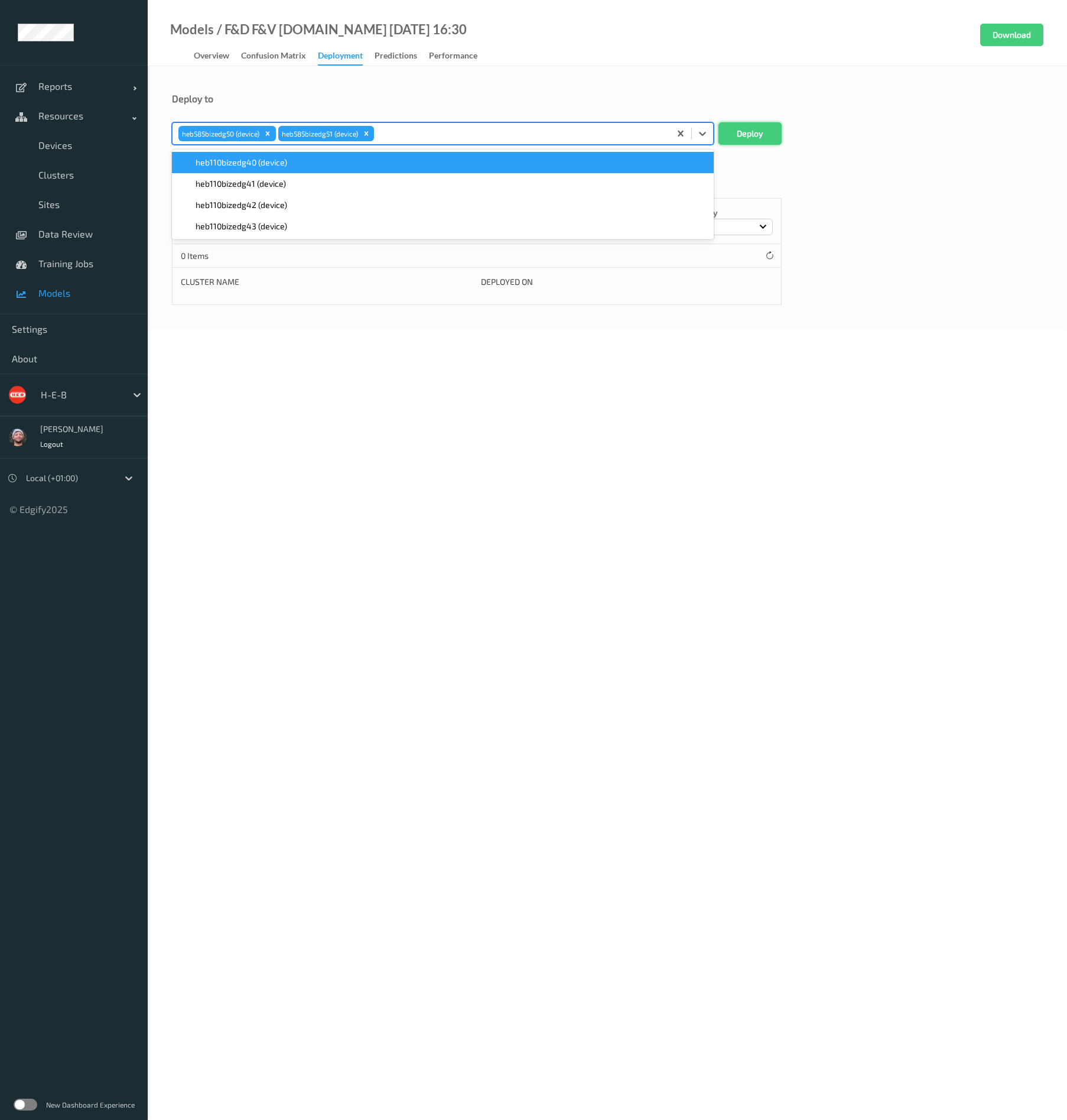
click at [748, 130] on button "Deploy" at bounding box center [750, 133] width 63 height 22
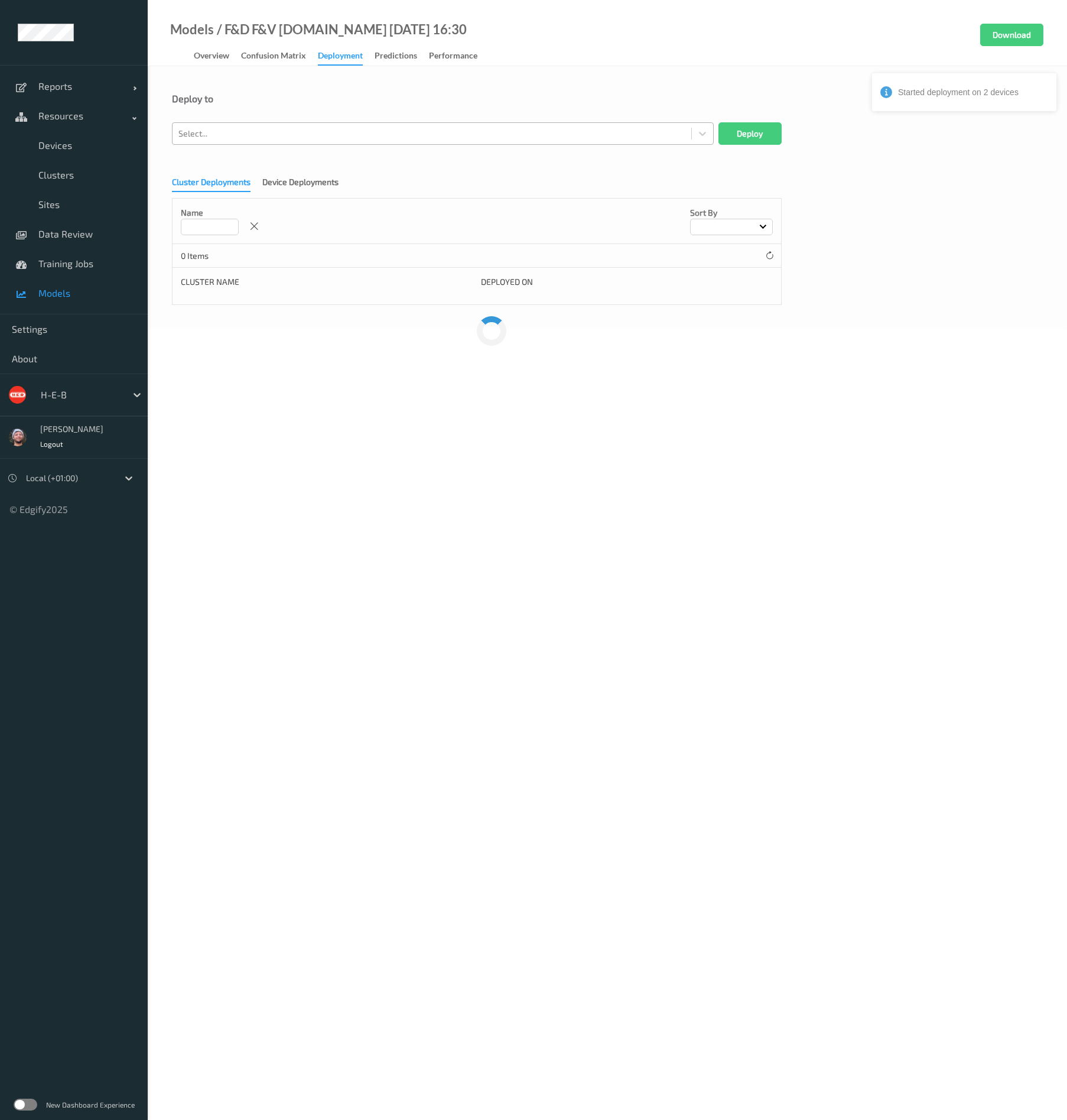
click at [462, 136] on div at bounding box center [432, 133] width 507 height 14
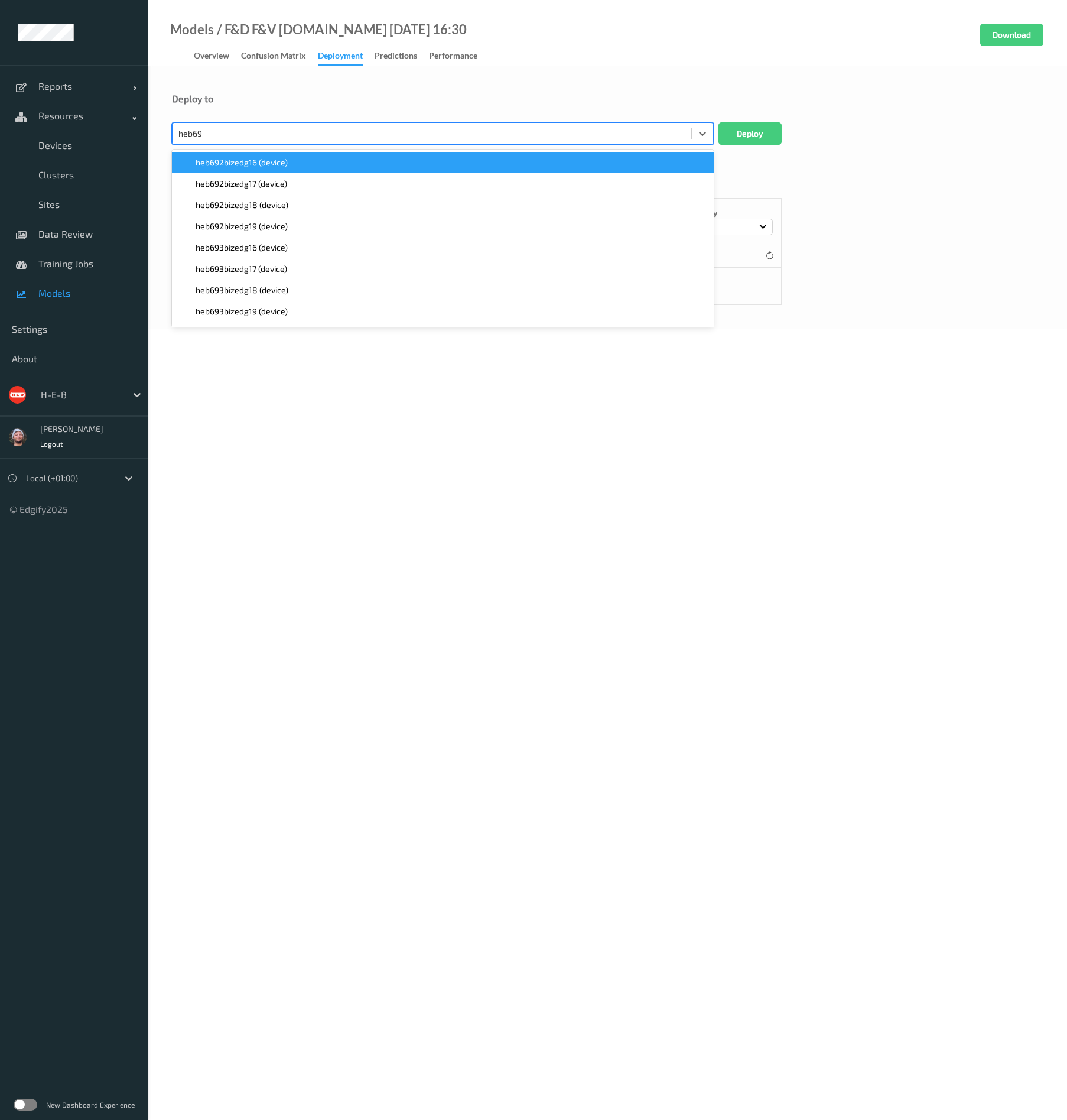
type input "heb693"
paste input "heb693"
type input "heb693"
paste input "heb693"
type input "heb693"
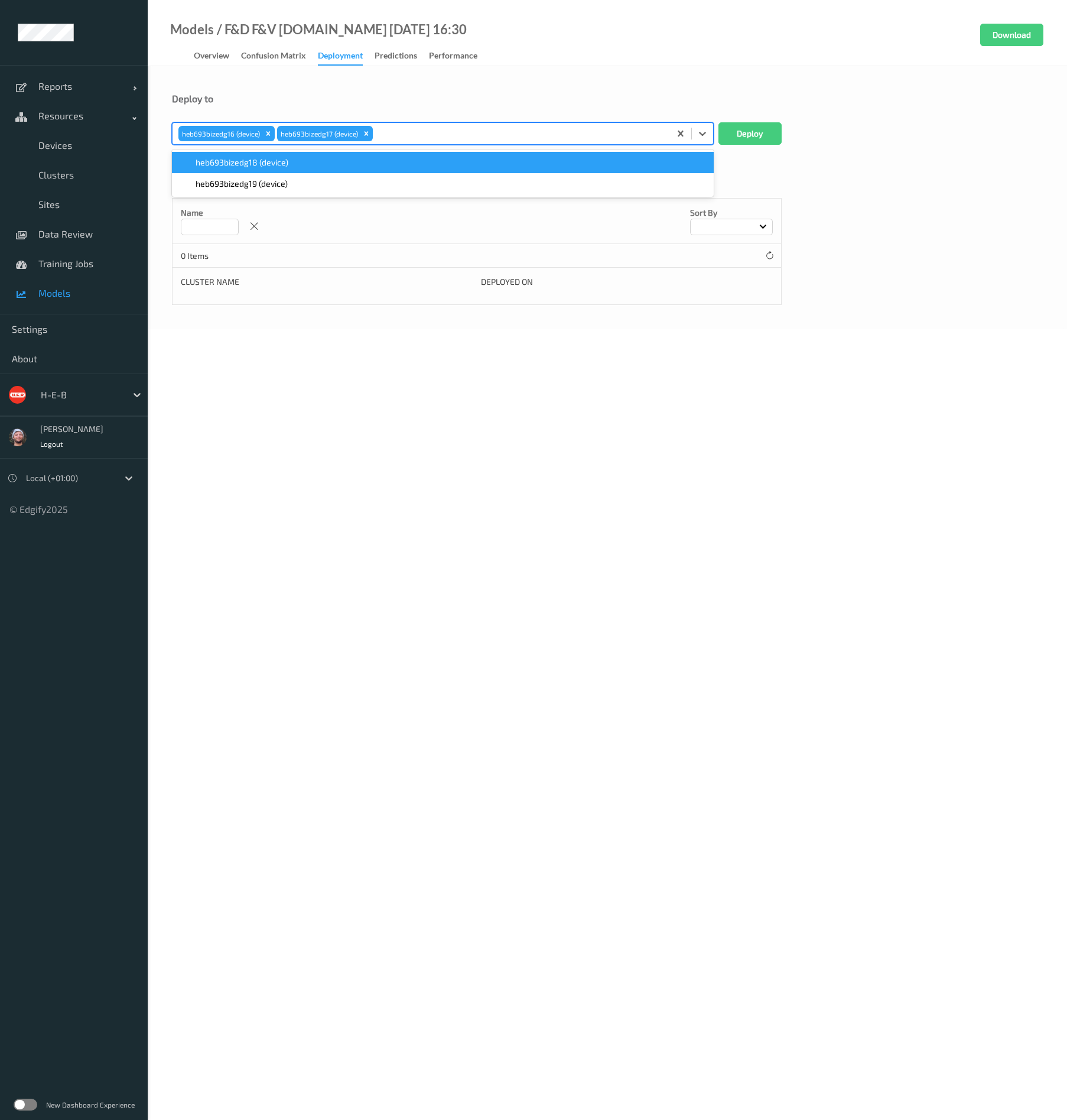
paste input "heb693"
type input "heb693"
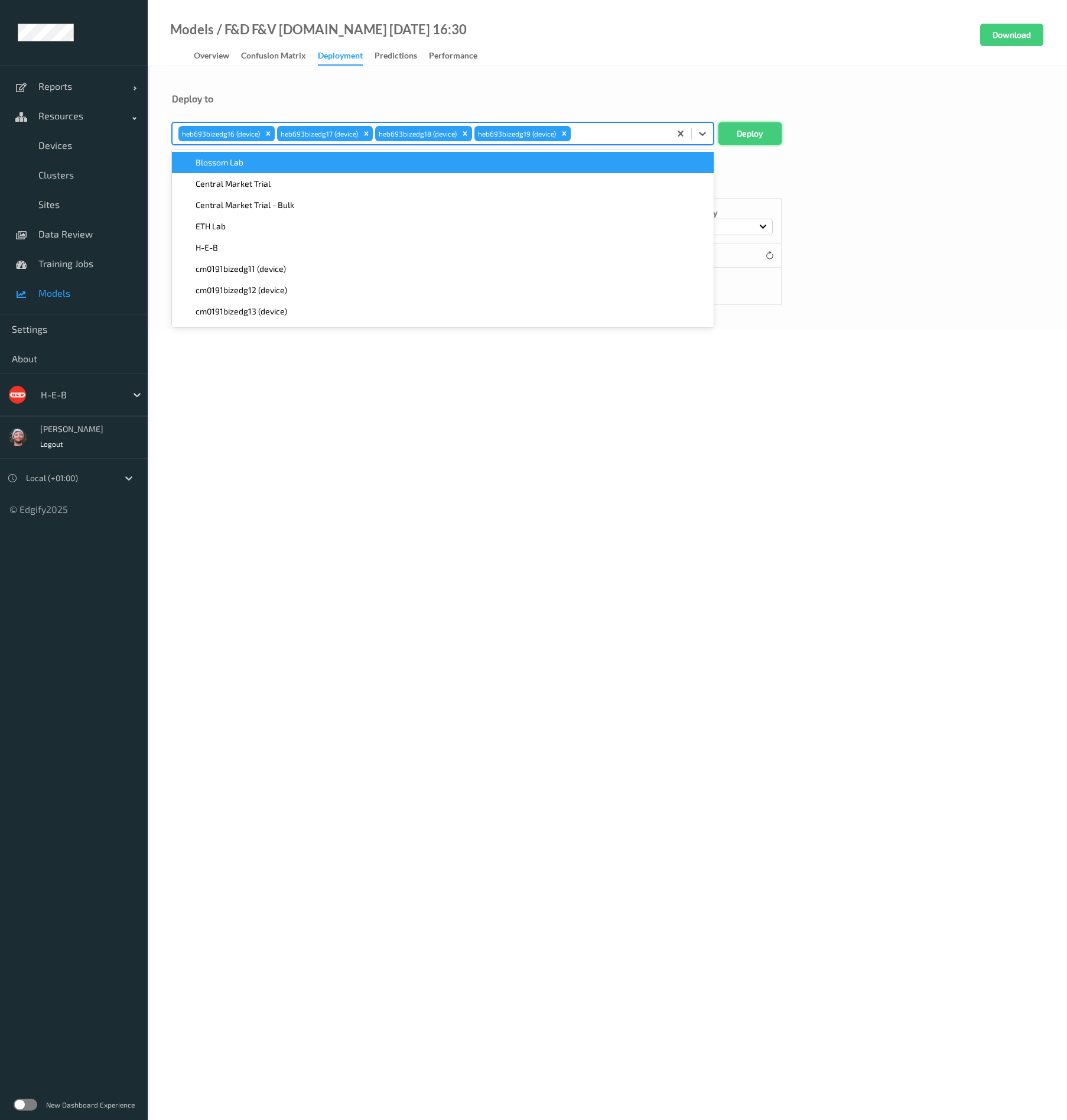
click at [738, 123] on button "Deploy" at bounding box center [750, 133] width 63 height 22
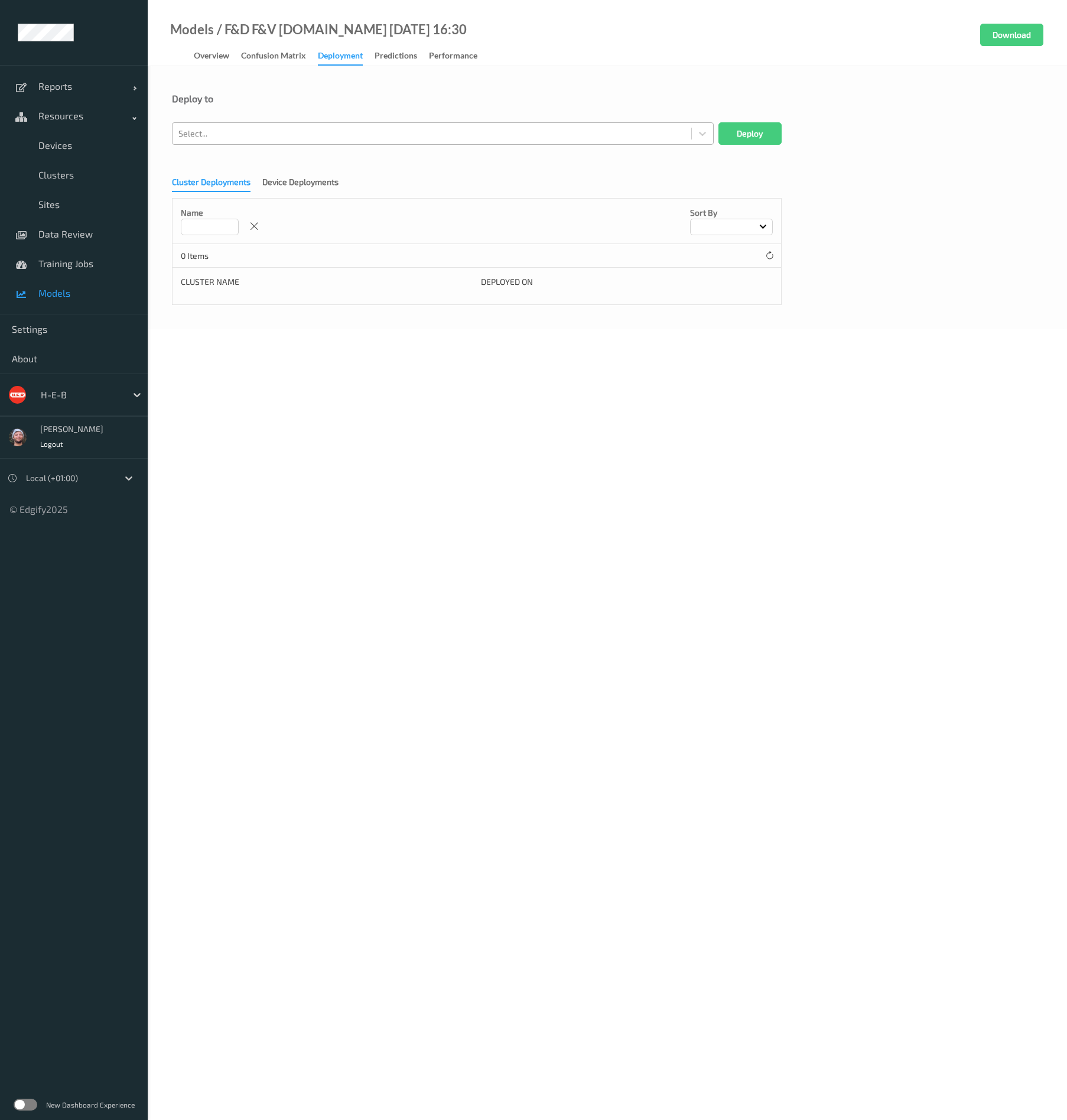
click at [285, 134] on div at bounding box center [432, 133] width 507 height 14
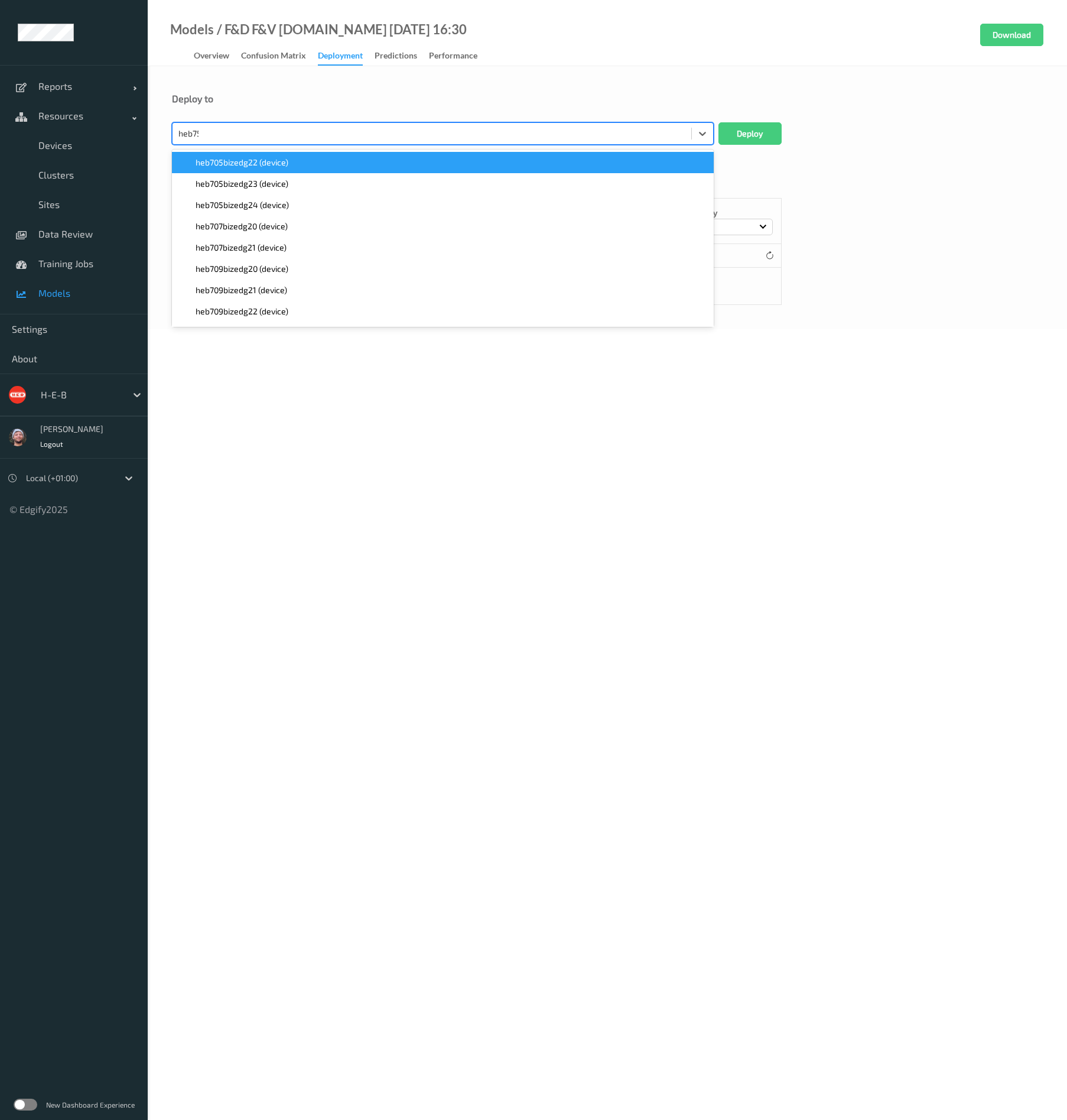
type input "heb757"
paste input "heb757"
type input "heb757"
paste input "heb757"
type input "heb757"
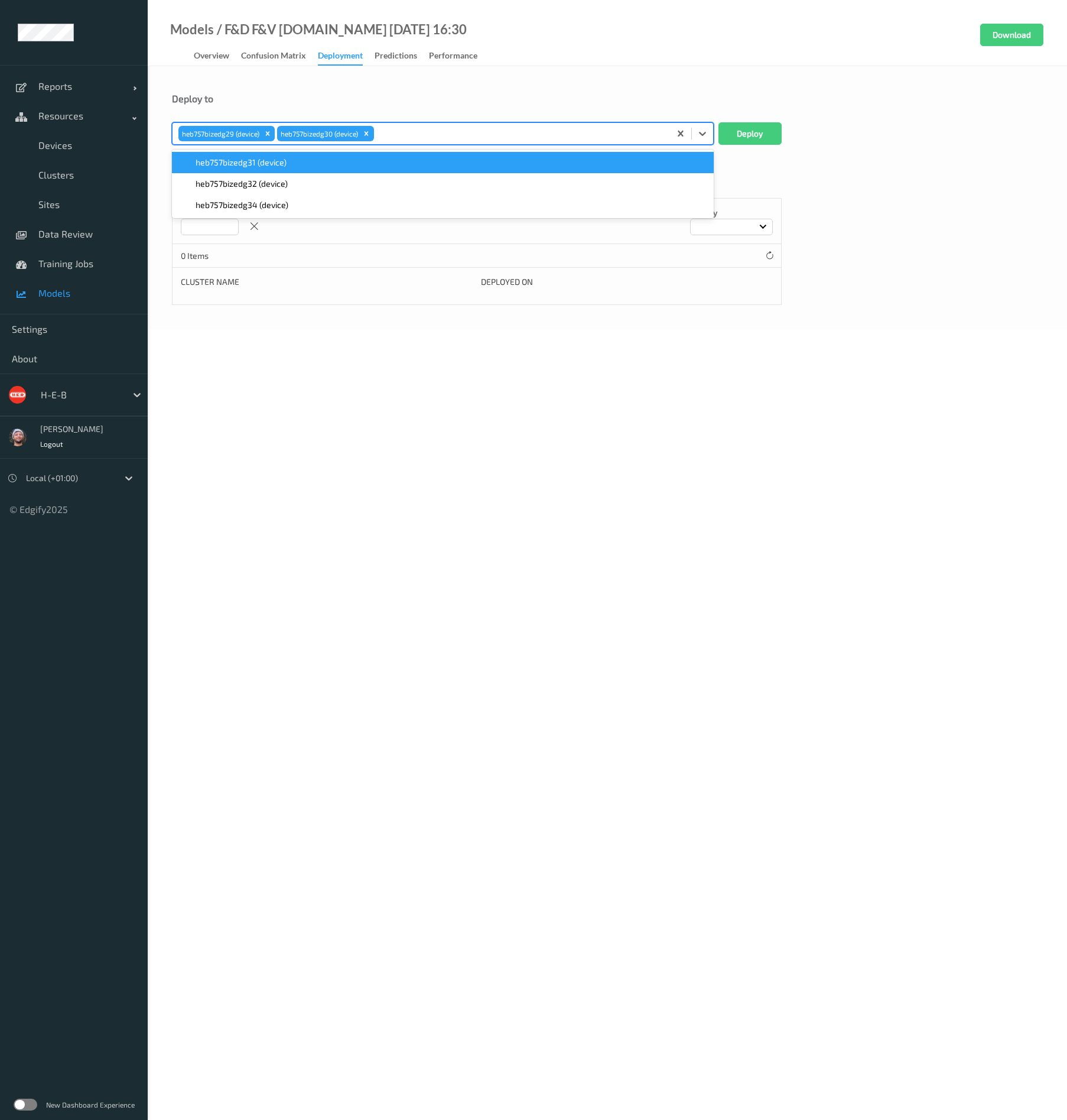
paste input "heb757"
type input "heb757"
paste input "heb757"
type input "heb757"
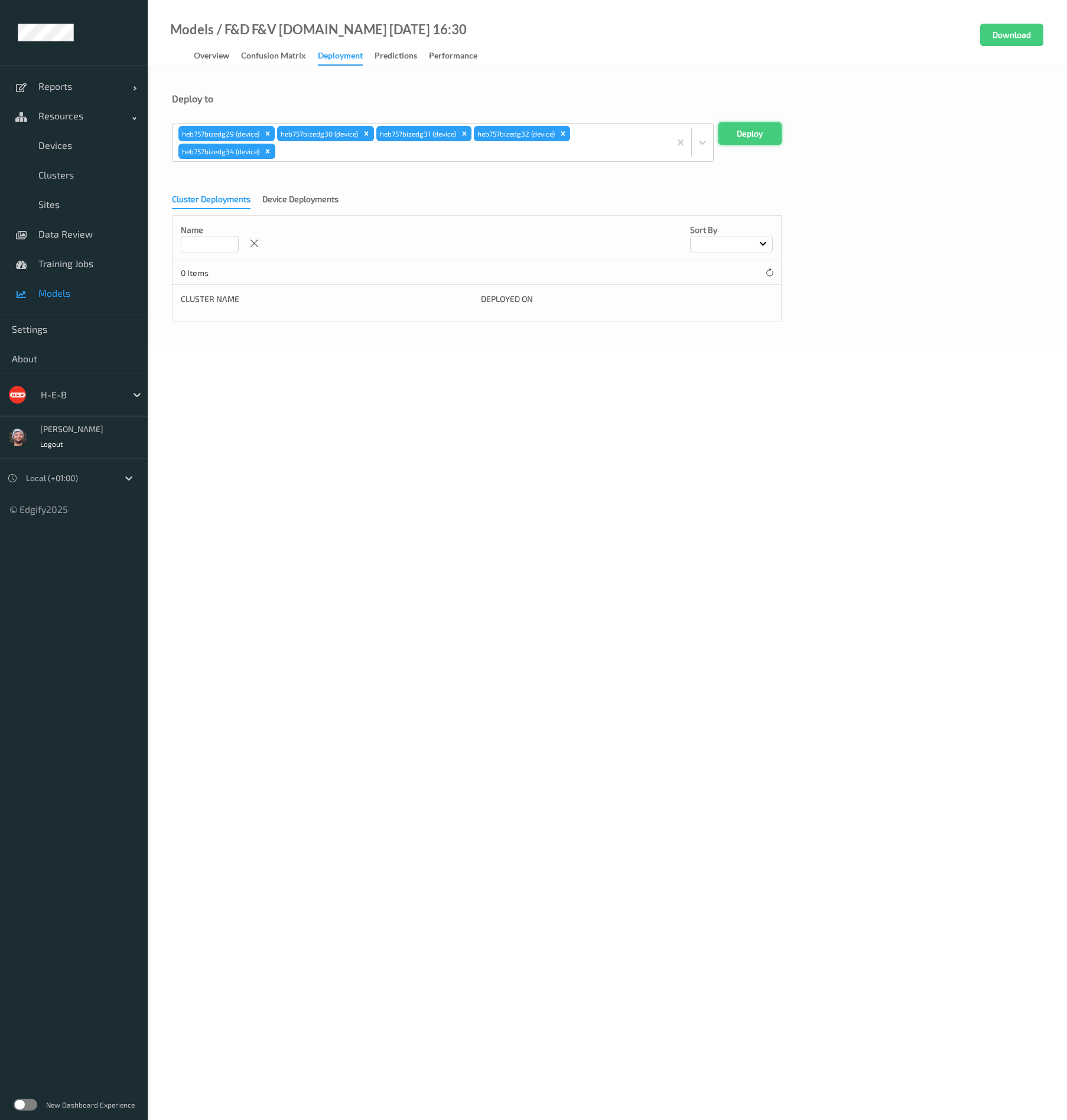
click at [766, 138] on button "Deploy" at bounding box center [750, 133] width 63 height 22
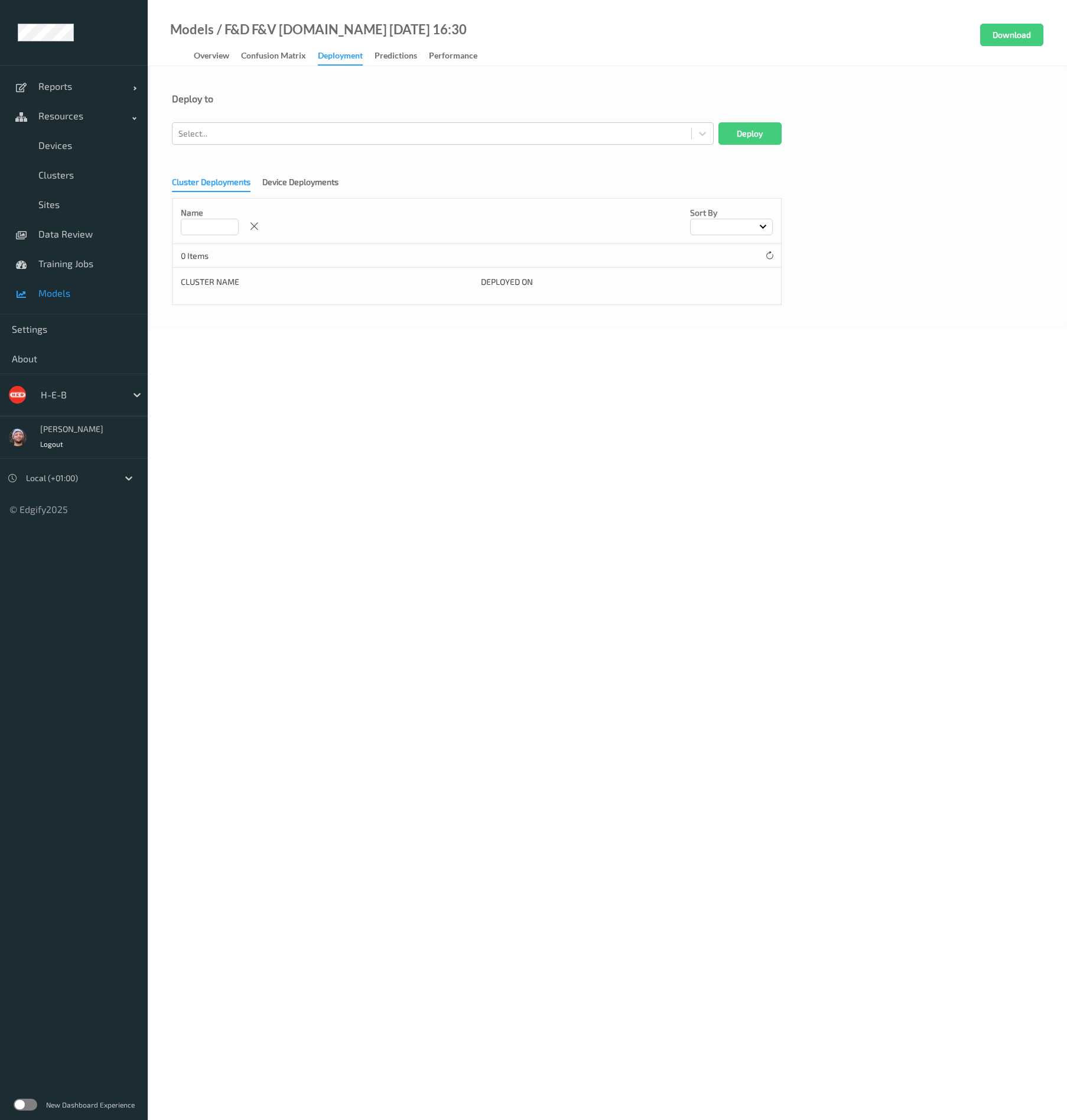
click at [77, 301] on link "Models" at bounding box center [73, 293] width 147 height 30
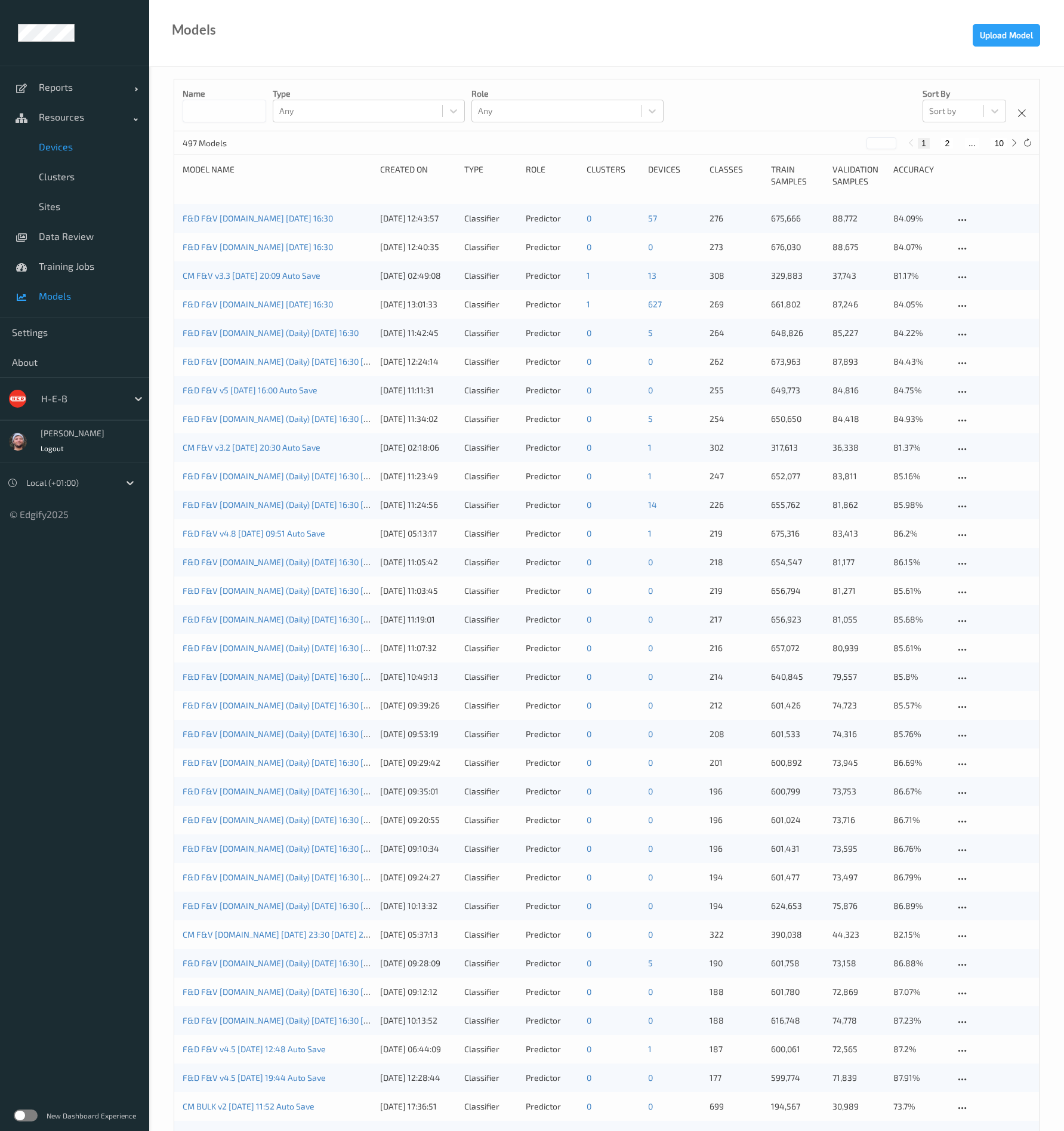
drag, startPoint x: 79, startPoint y: 161, endPoint x: 113, endPoint y: 152, distance: 35.2
click at [79, 160] on link "Devices" at bounding box center [74, 147] width 149 height 30
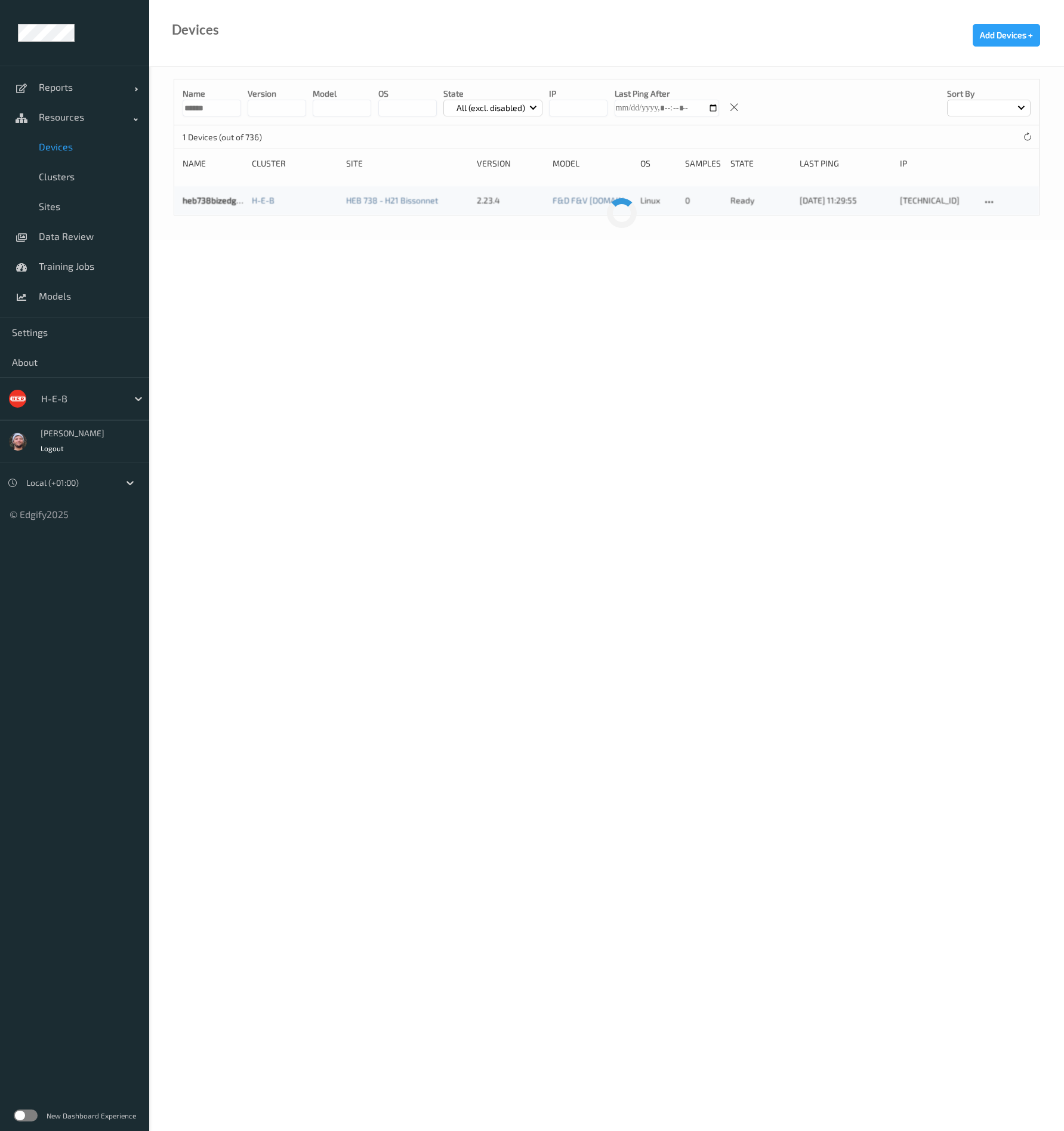
click at [113, 152] on span "Devices" at bounding box center [88, 146] width 98 height 12
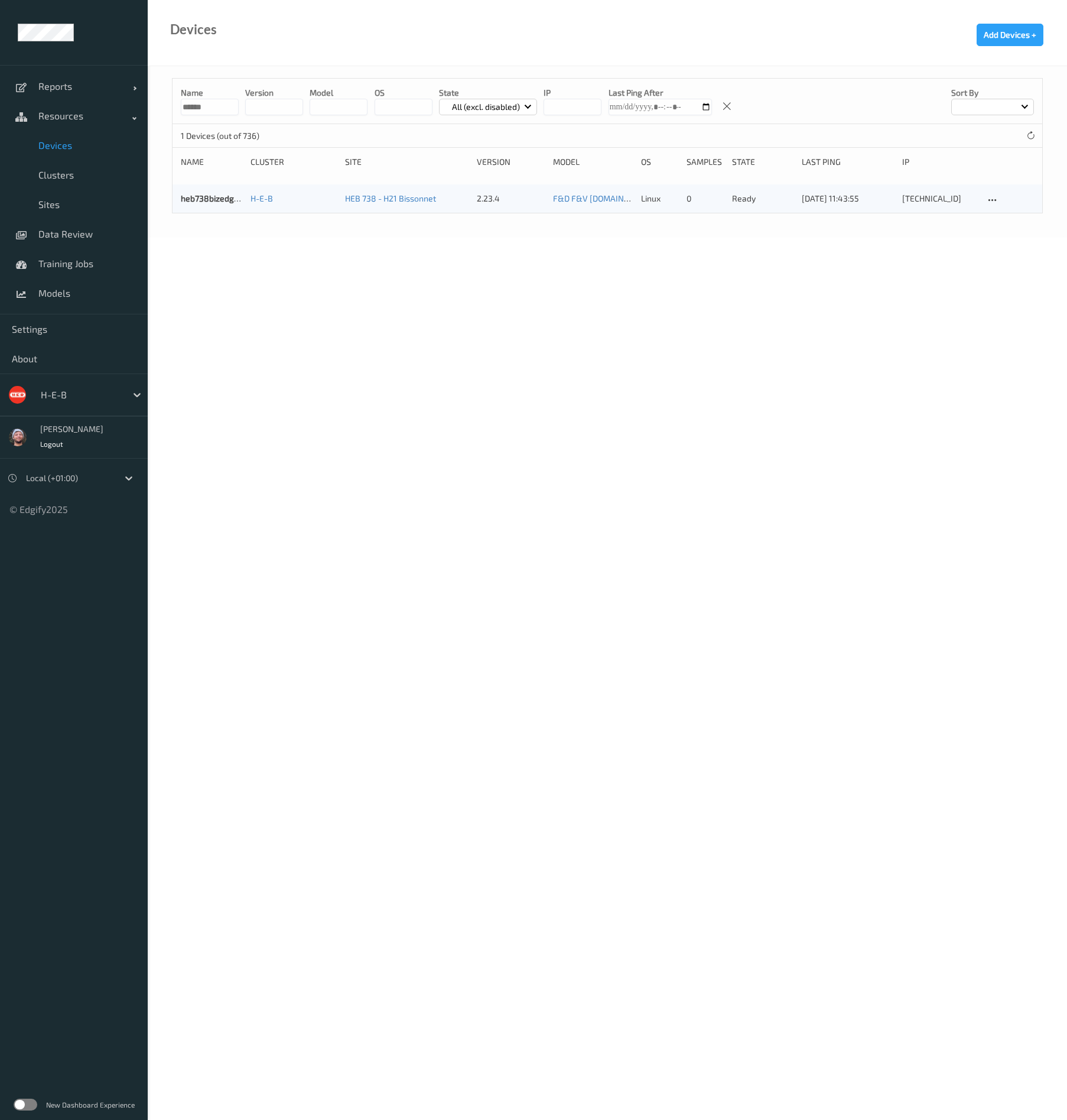
click at [208, 106] on input "******" at bounding box center [210, 107] width 58 height 16
click at [224, 114] on input "******" at bounding box center [210, 107] width 58 height 16
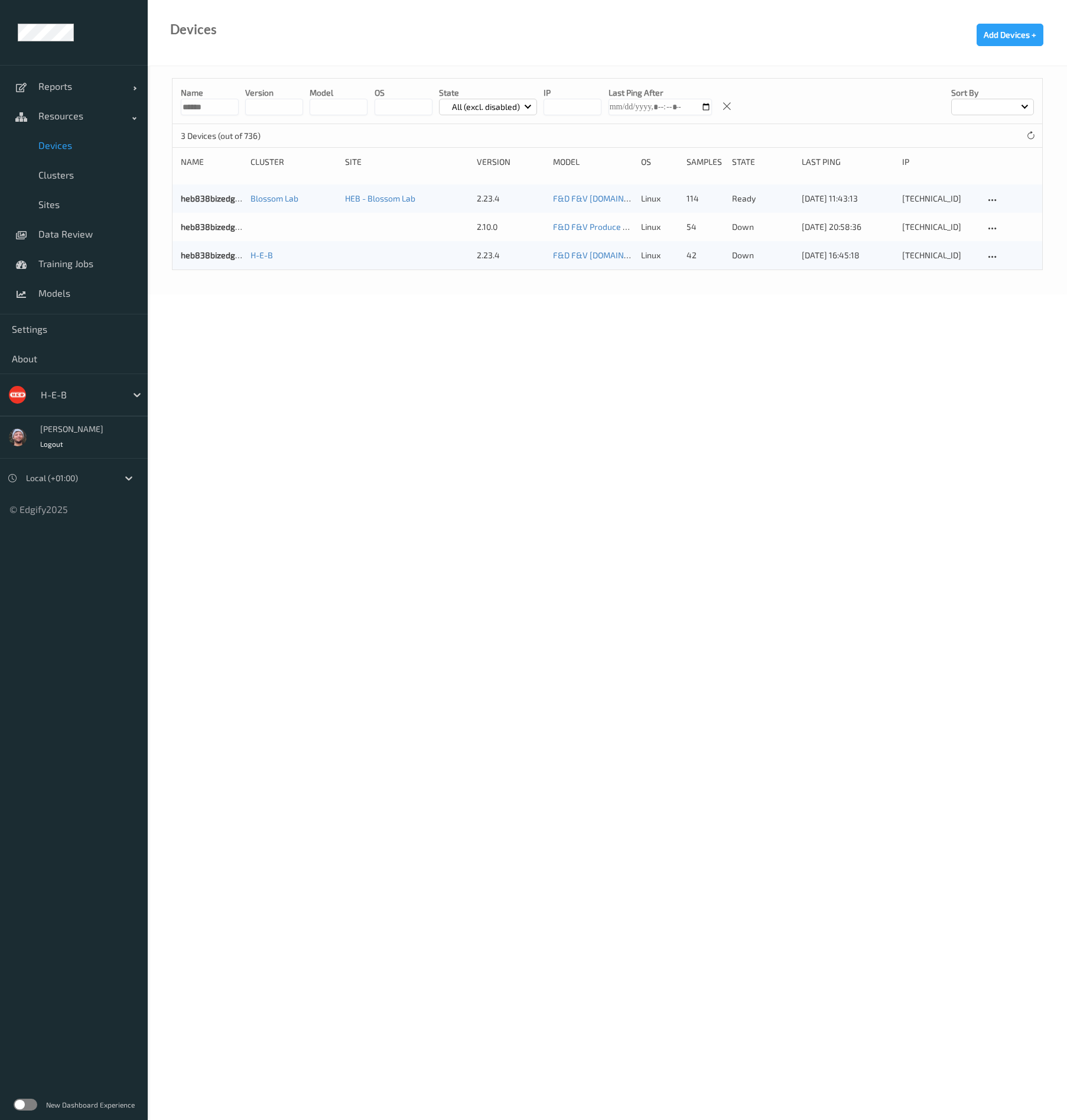
click at [221, 109] on input "******" at bounding box center [210, 107] width 58 height 16
click at [481, 381] on body "Reports Default Report Customized Report Resources Devices Clusters Sites Data …" at bounding box center [534, 560] width 1067 height 1120
click at [203, 108] on input "******" at bounding box center [210, 107] width 58 height 16
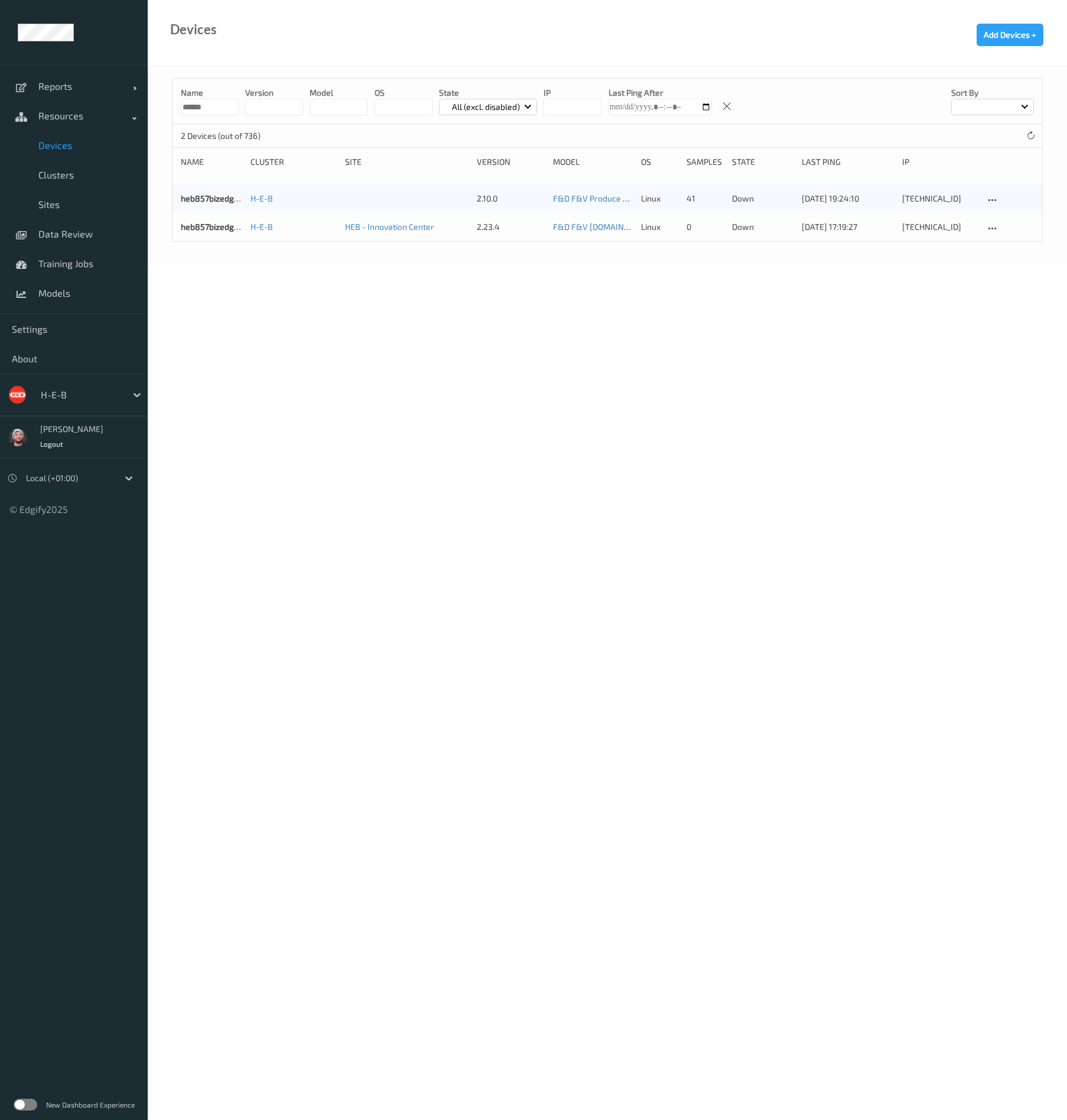
click at [203, 108] on input "******" at bounding box center [210, 107] width 58 height 16
type input "*"
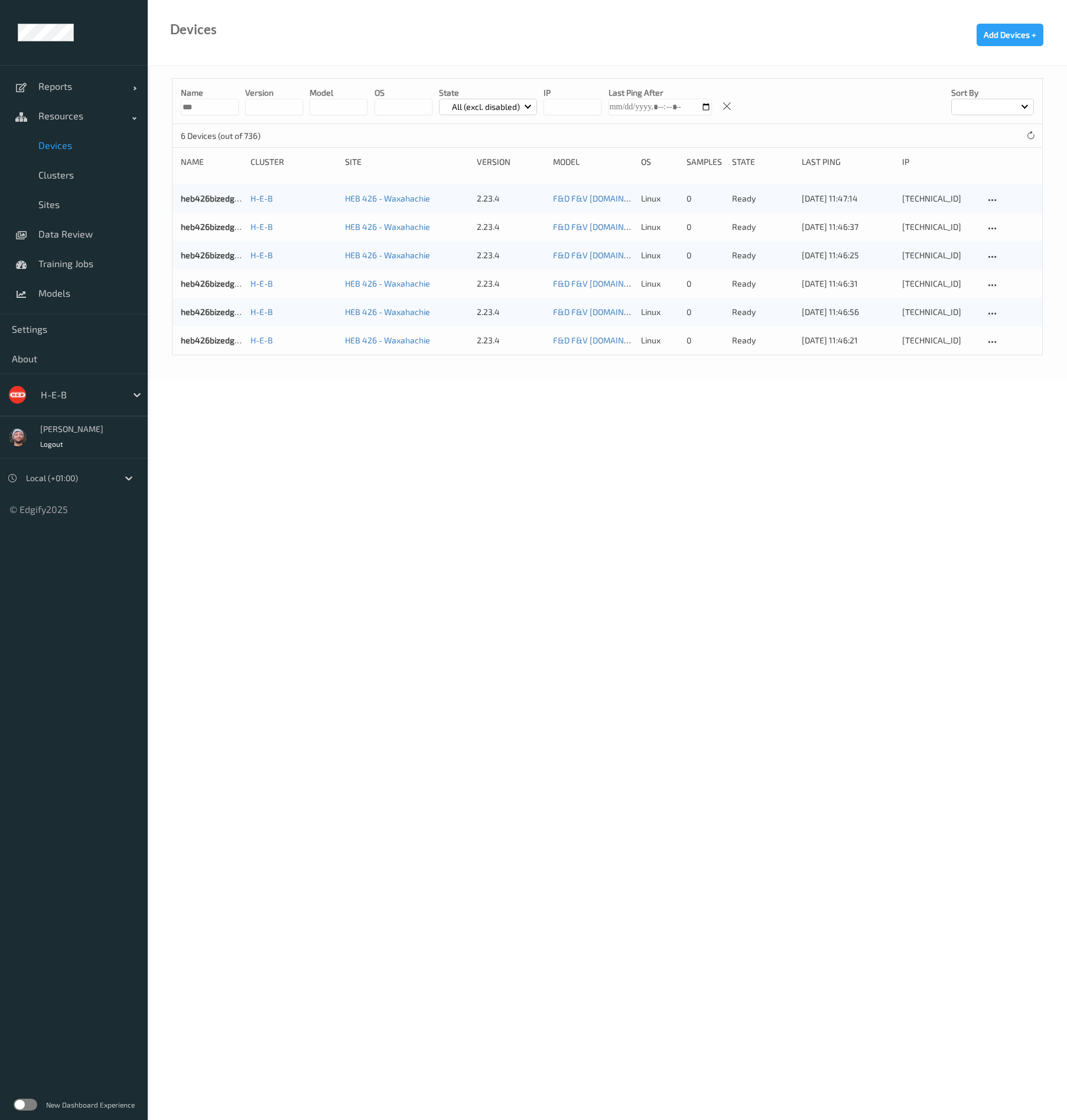
click at [462, 649] on body "Reports Default Report Customized Report Resources Devices Clusters Sites Data …" at bounding box center [534, 560] width 1067 height 1120
click at [794, 454] on body "Reports Default Report Customized Report Resources Devices Clusters Sites Data …" at bounding box center [534, 560] width 1067 height 1120
drag, startPoint x: 217, startPoint y: 116, endPoint x: 200, endPoint y: 111, distance: 17.7
click at [202, 112] on div "Name *** version model OS State All (excl. disabled) IP Last Ping After Sort by" at bounding box center [608, 100] width 870 height 45
drag, startPoint x: 198, startPoint y: 103, endPoint x: 95, endPoint y: 98, distance: 103.1
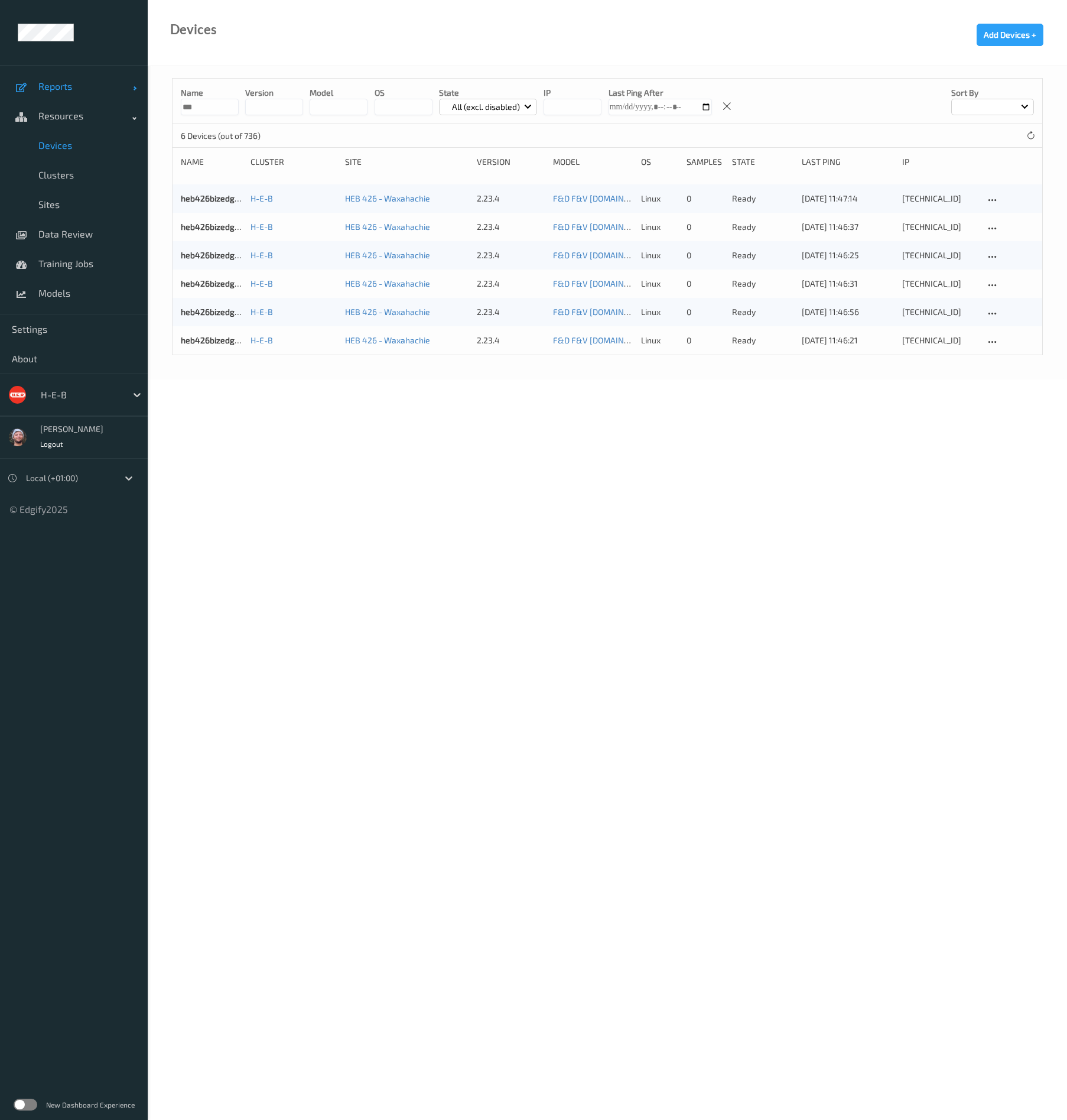
click at [95, 98] on div "Reports Default Report Customized Report Resources Devices Clusters Sites Data …" at bounding box center [534, 156] width 1067 height 313
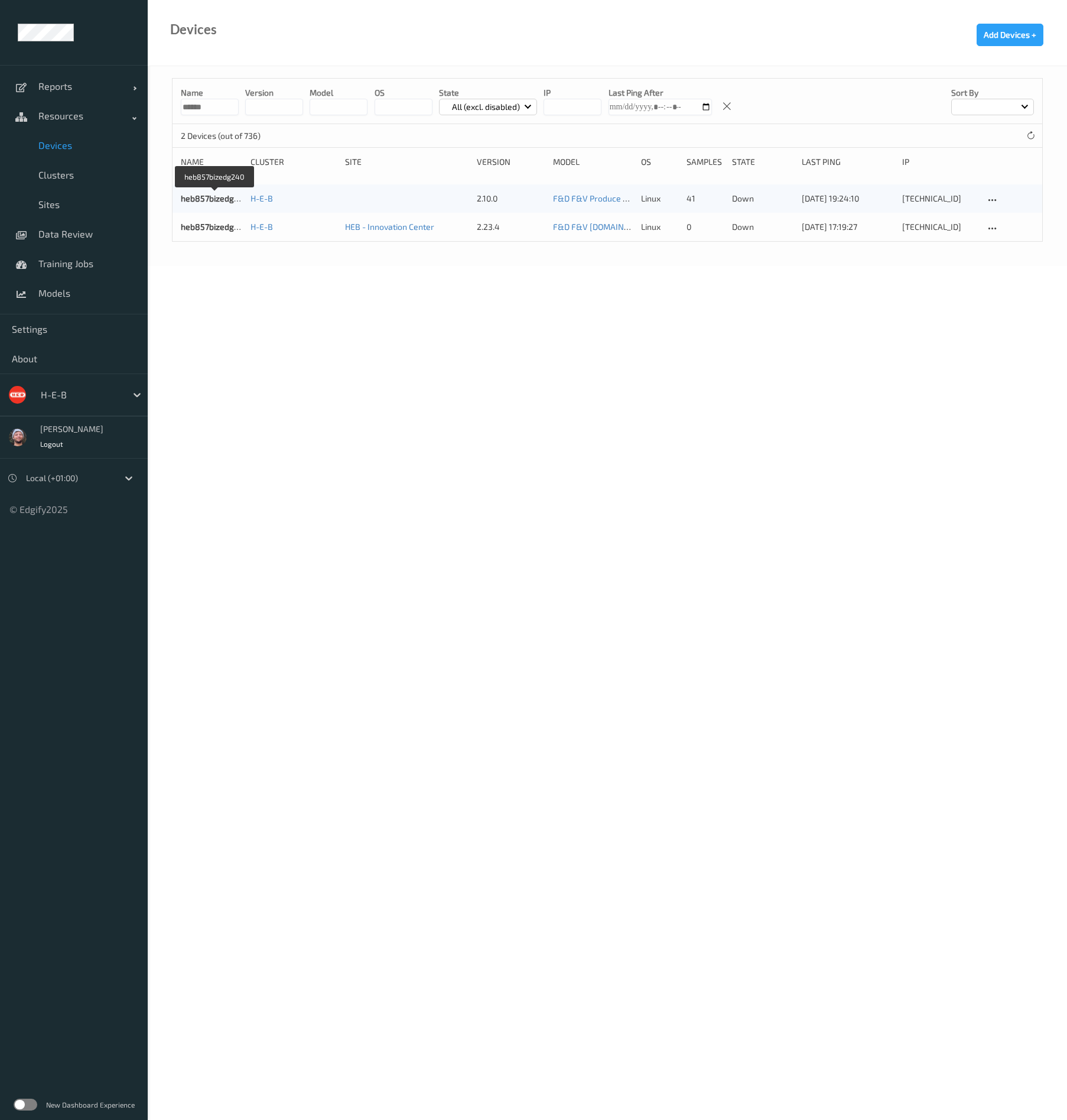
drag, startPoint x: 208, startPoint y: 201, endPoint x: 189, endPoint y: 219, distance: 26.2
click at [160, 378] on body "Reports Default Report Customized Report Resources Devices Clusters Sites Data …" at bounding box center [534, 560] width 1067 height 1120
drag, startPoint x: 212, startPoint y: 110, endPoint x: 188, endPoint y: 78, distance: 40.0
click at [212, 109] on input "******" at bounding box center [210, 107] width 58 height 16
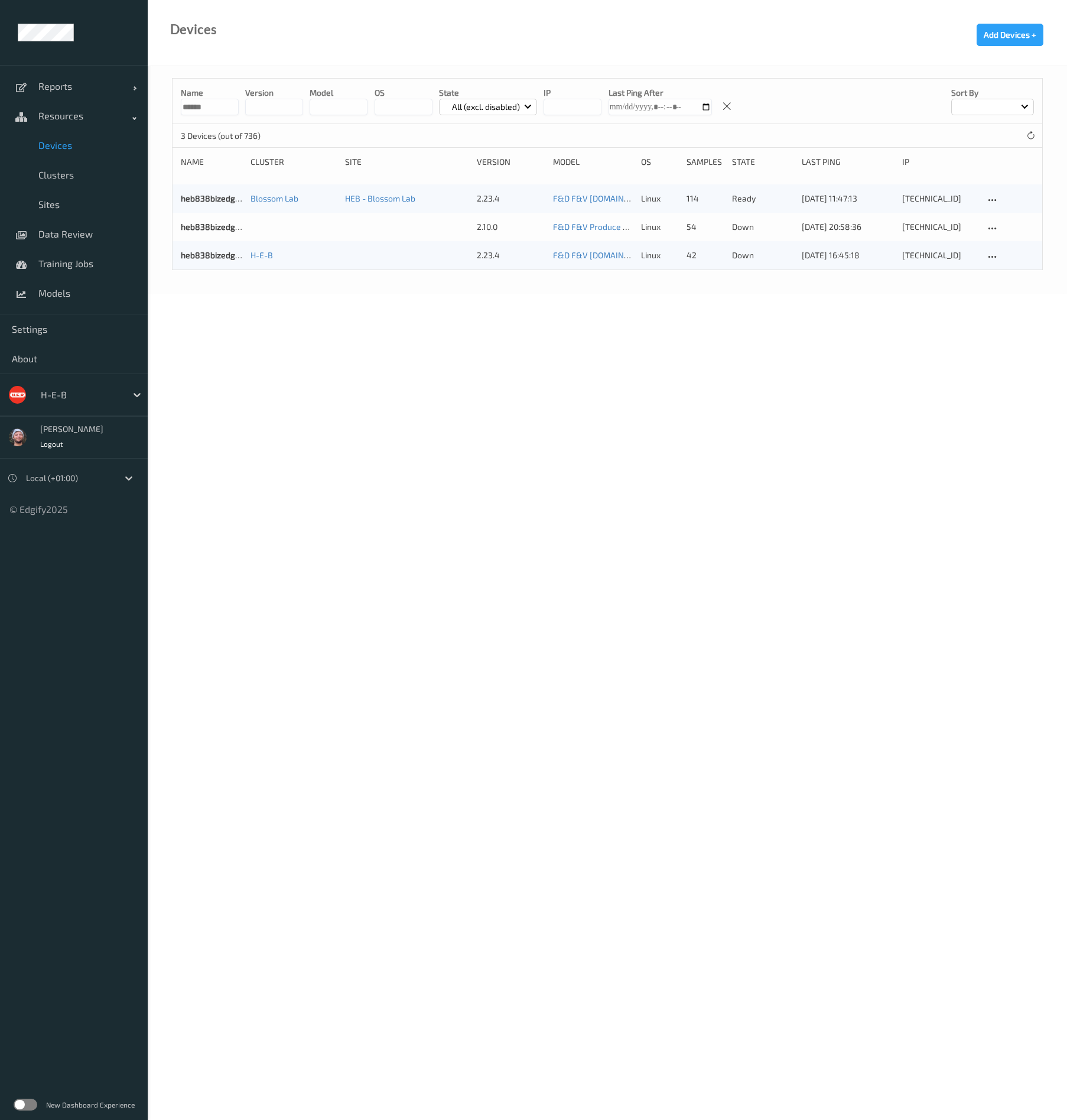
type input "******"
click at [81, 152] on link "Devices" at bounding box center [73, 146] width 147 height 30
click at [215, 108] on input "******" at bounding box center [210, 107] width 58 height 16
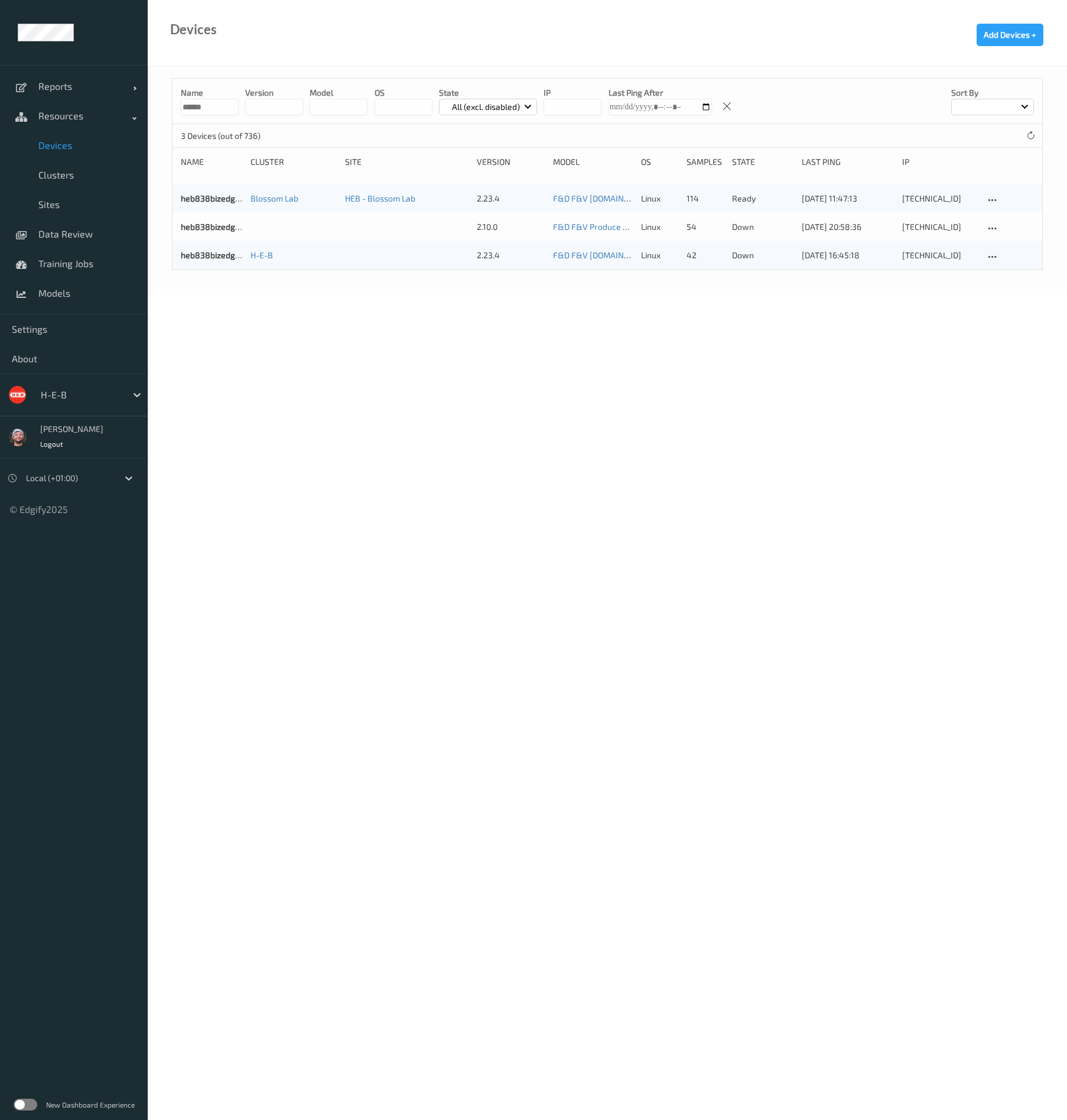
click at [496, 112] on p "All (excl. disabled)" at bounding box center [486, 107] width 77 height 12
click at [489, 202] on p "Disconnected" at bounding box center [480, 196] width 82 height 21
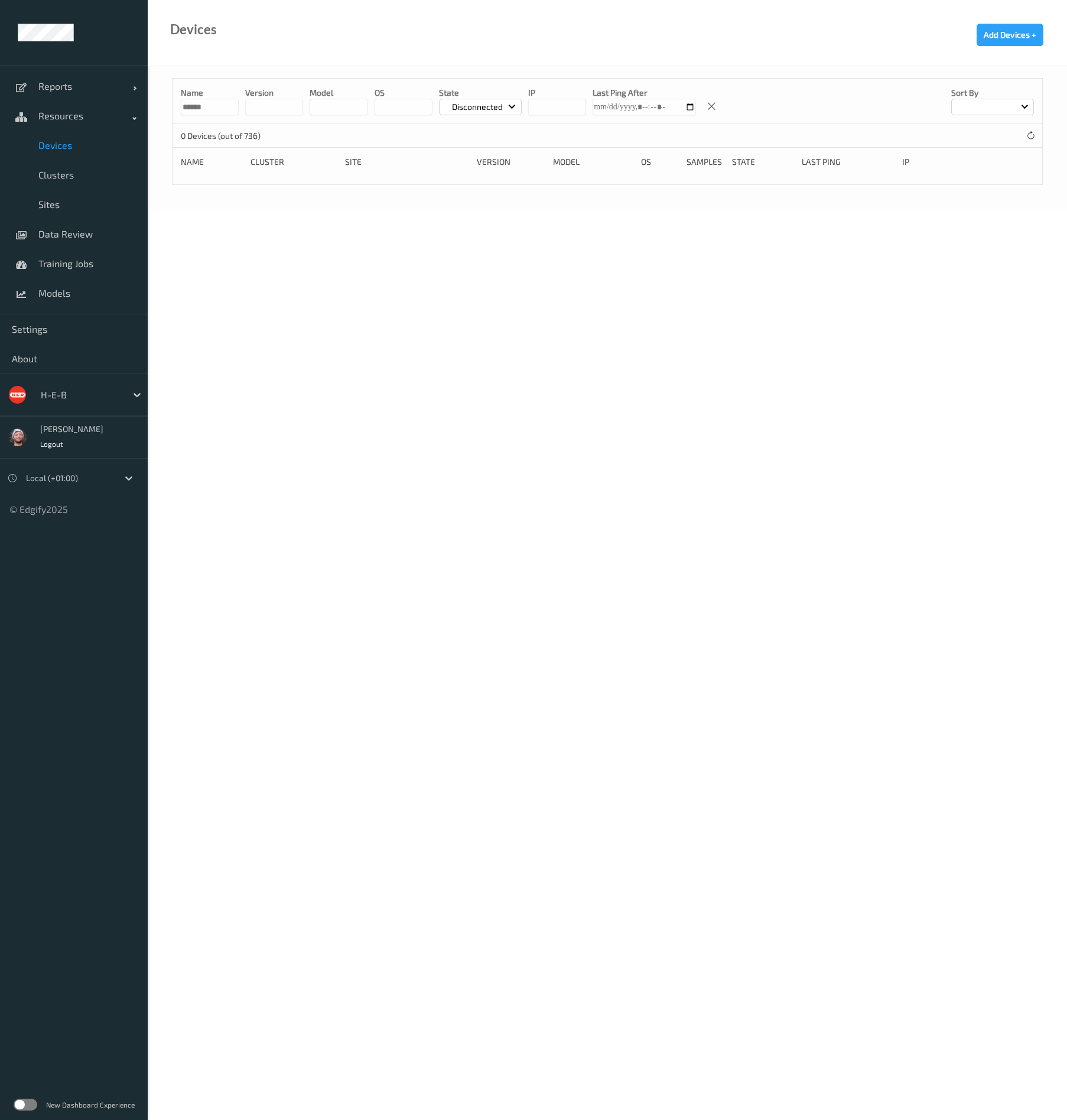
click at [460, 109] on p "Disconnected" at bounding box center [478, 107] width 59 height 12
click at [223, 111] on input "******" at bounding box center [210, 107] width 58 height 16
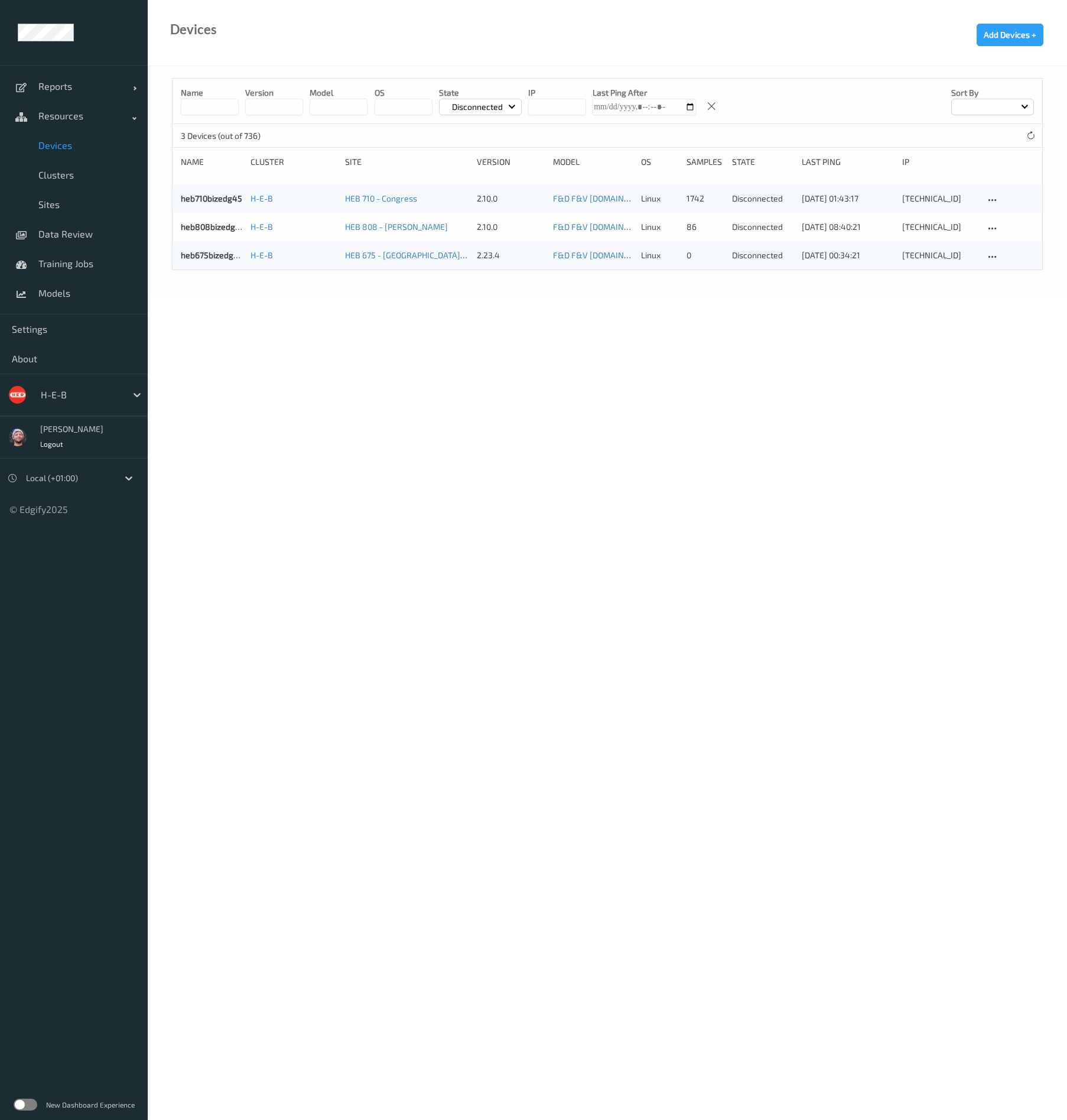
click at [474, 105] on p "Disconnected" at bounding box center [478, 107] width 59 height 12
click at [482, 213] on p "Down" at bounding box center [480, 217] width 82 height 21
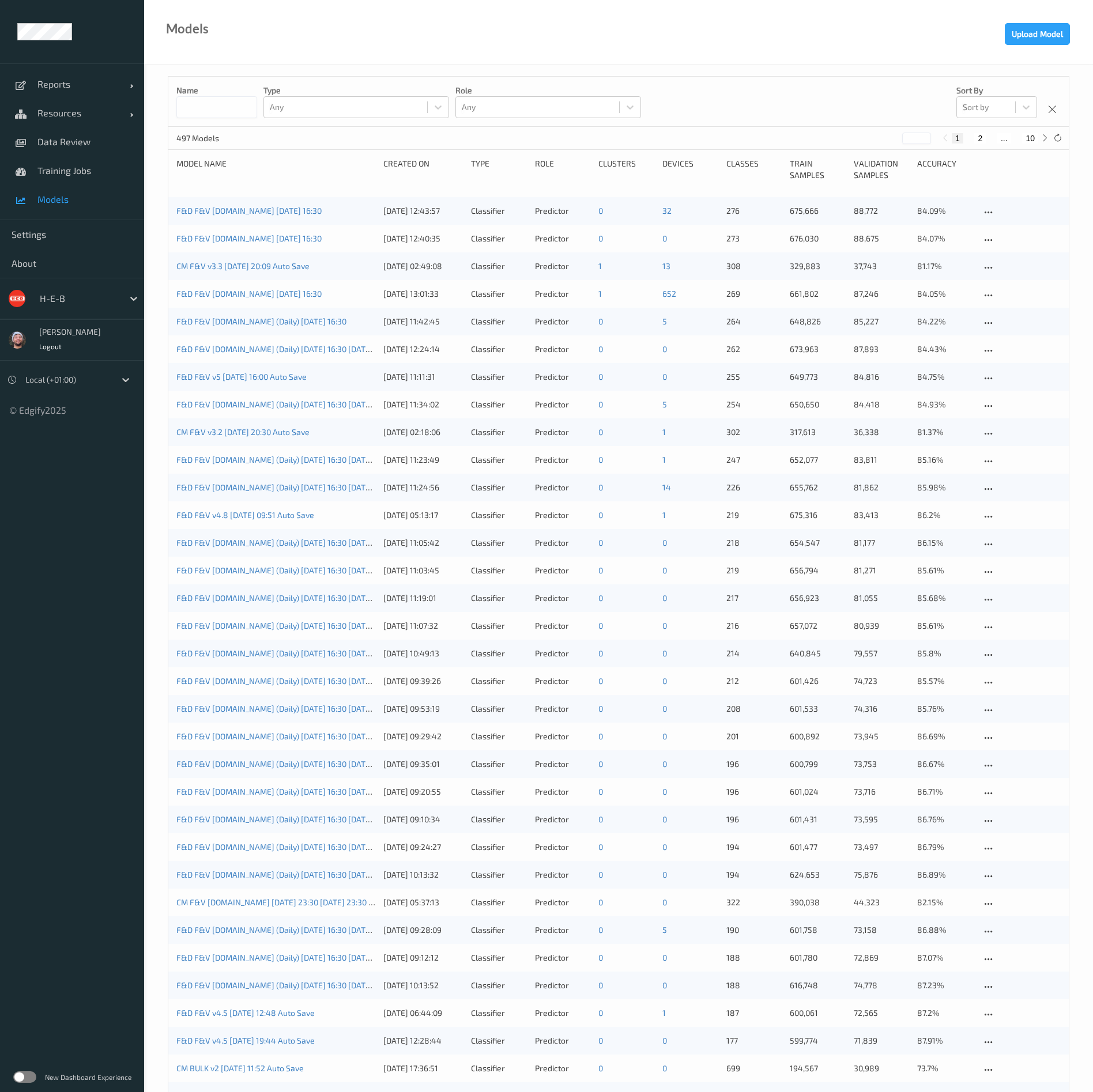
drag, startPoint x: 80, startPoint y: 112, endPoint x: 72, endPoint y: 128, distance: 17.9
click at [80, 112] on span "Resources" at bounding box center [84, 112] width 92 height 11
click at [70, 134] on link "Devices" at bounding box center [71, 142] width 144 height 29
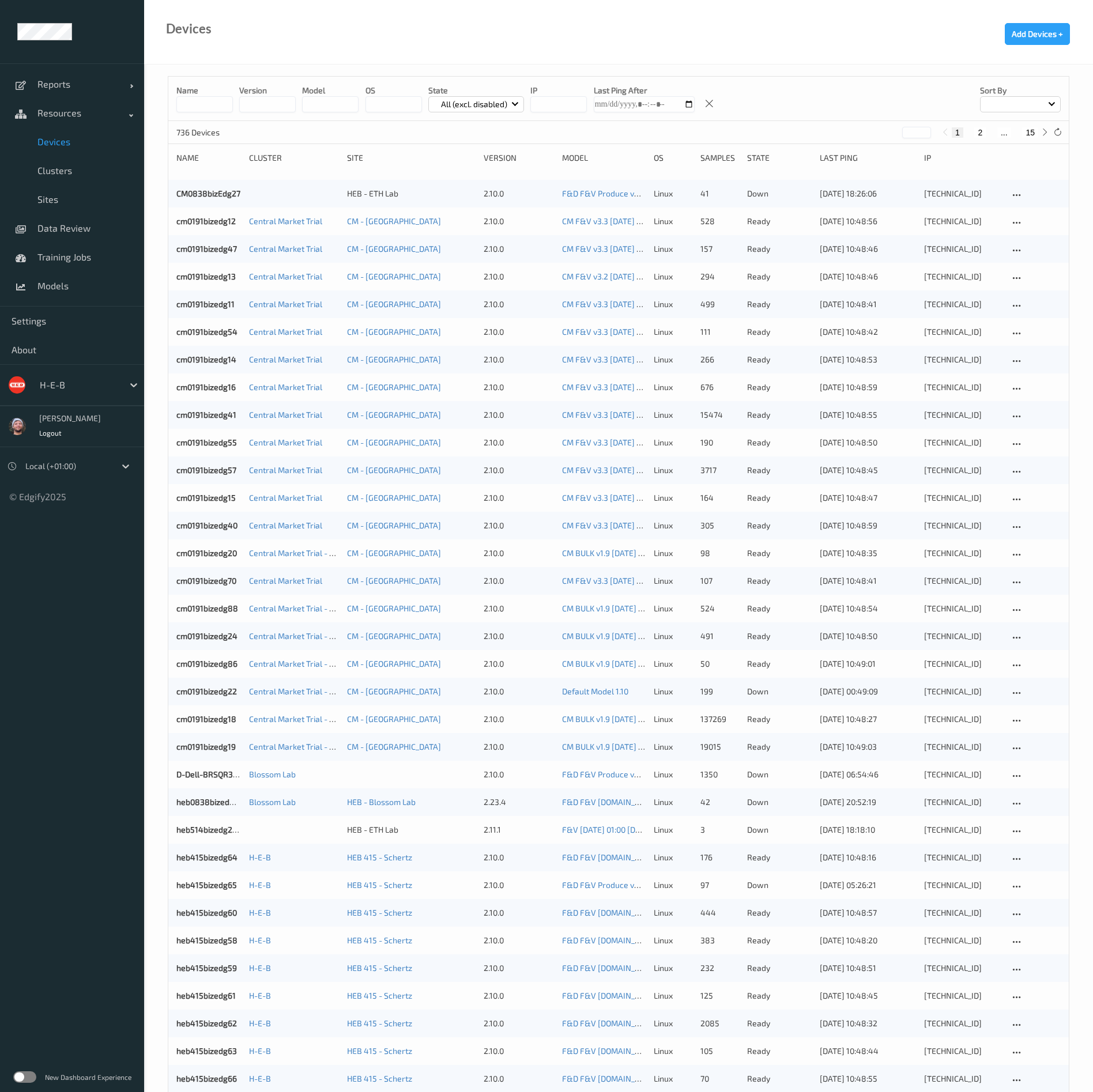
click at [202, 104] on input at bounding box center [205, 104] width 56 height 16
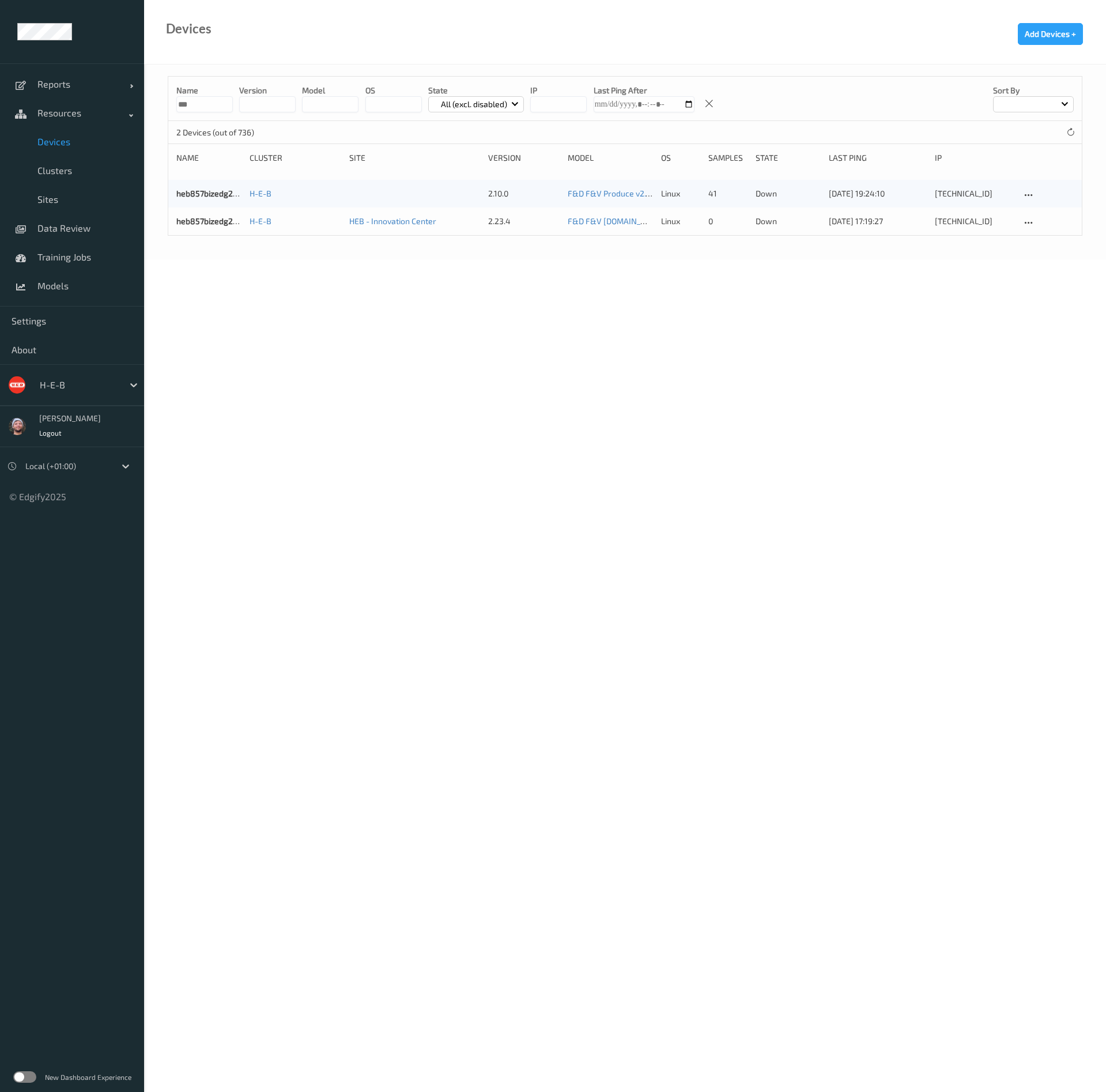
type input "***"
click at [563, 465] on body "Reports Default Report Customized Report Resources Devices Clusters Sites Data …" at bounding box center [553, 546] width 1106 height 1092
click at [326, 321] on body "Reports Default Report Customized Report Resources Devices Clusters Sites Data …" at bounding box center [553, 546] width 1106 height 1092
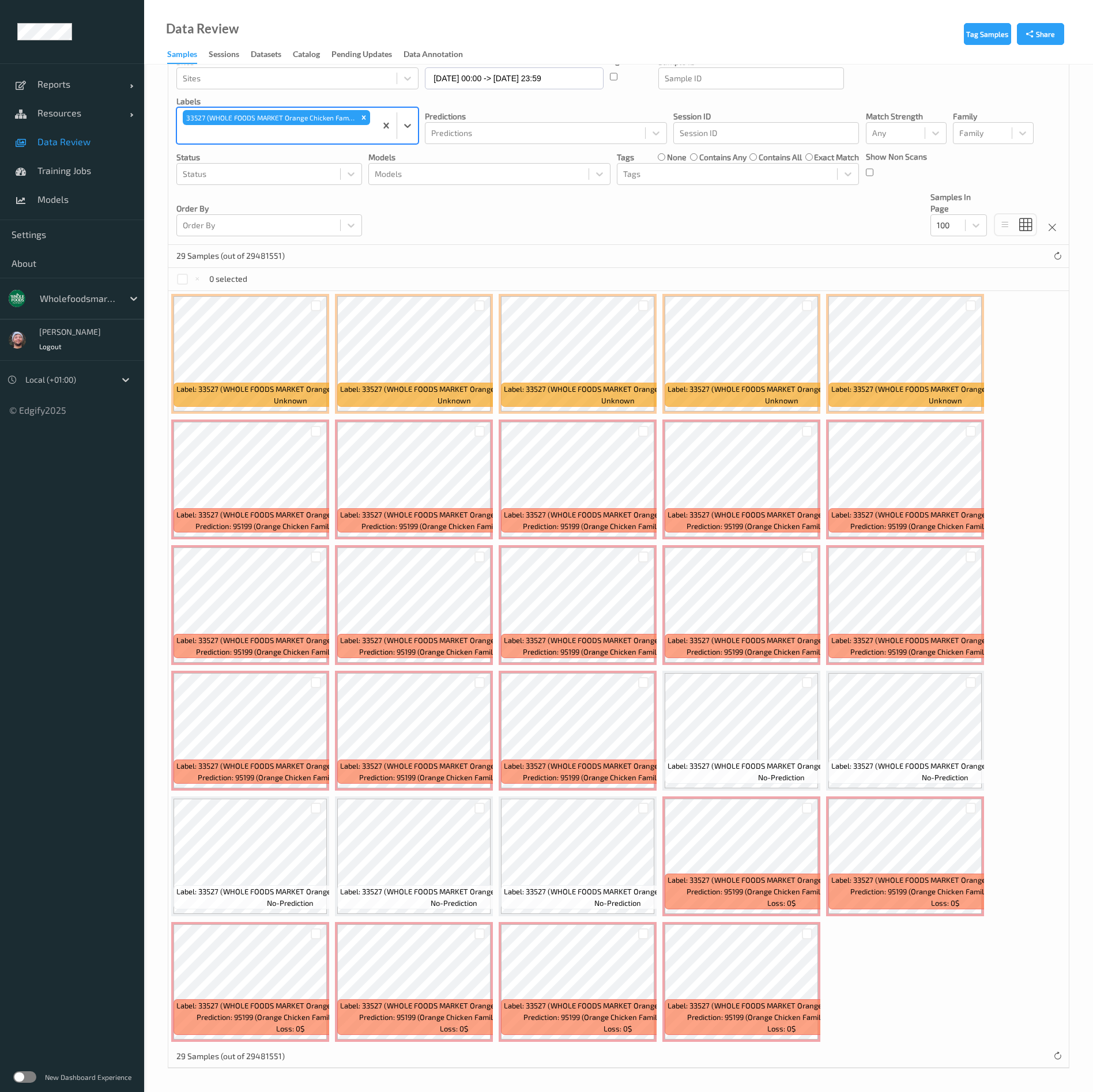
scroll to position [69, 0]
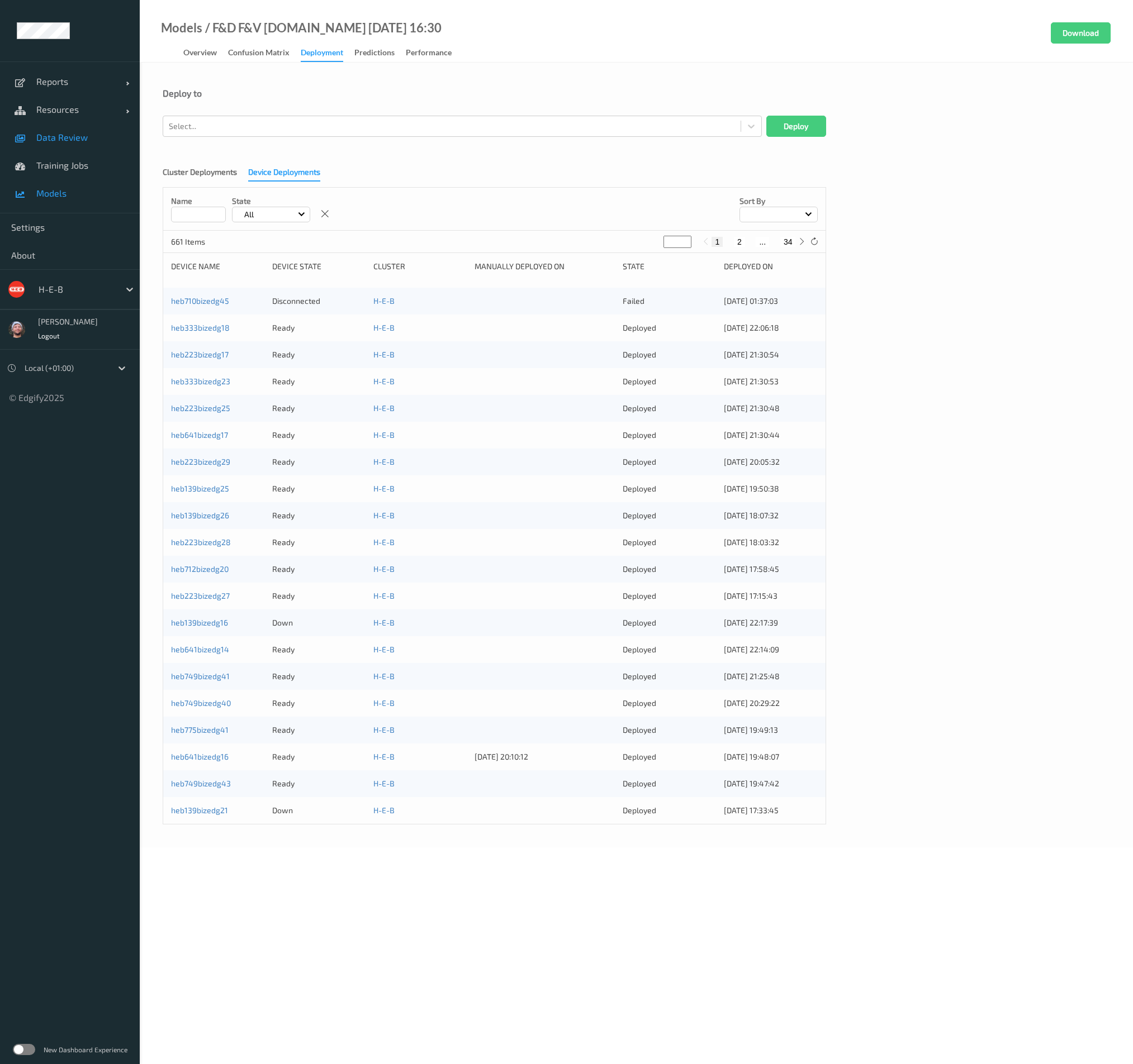
click at [78, 142] on span "Data Review" at bounding box center [83, 137] width 92 height 11
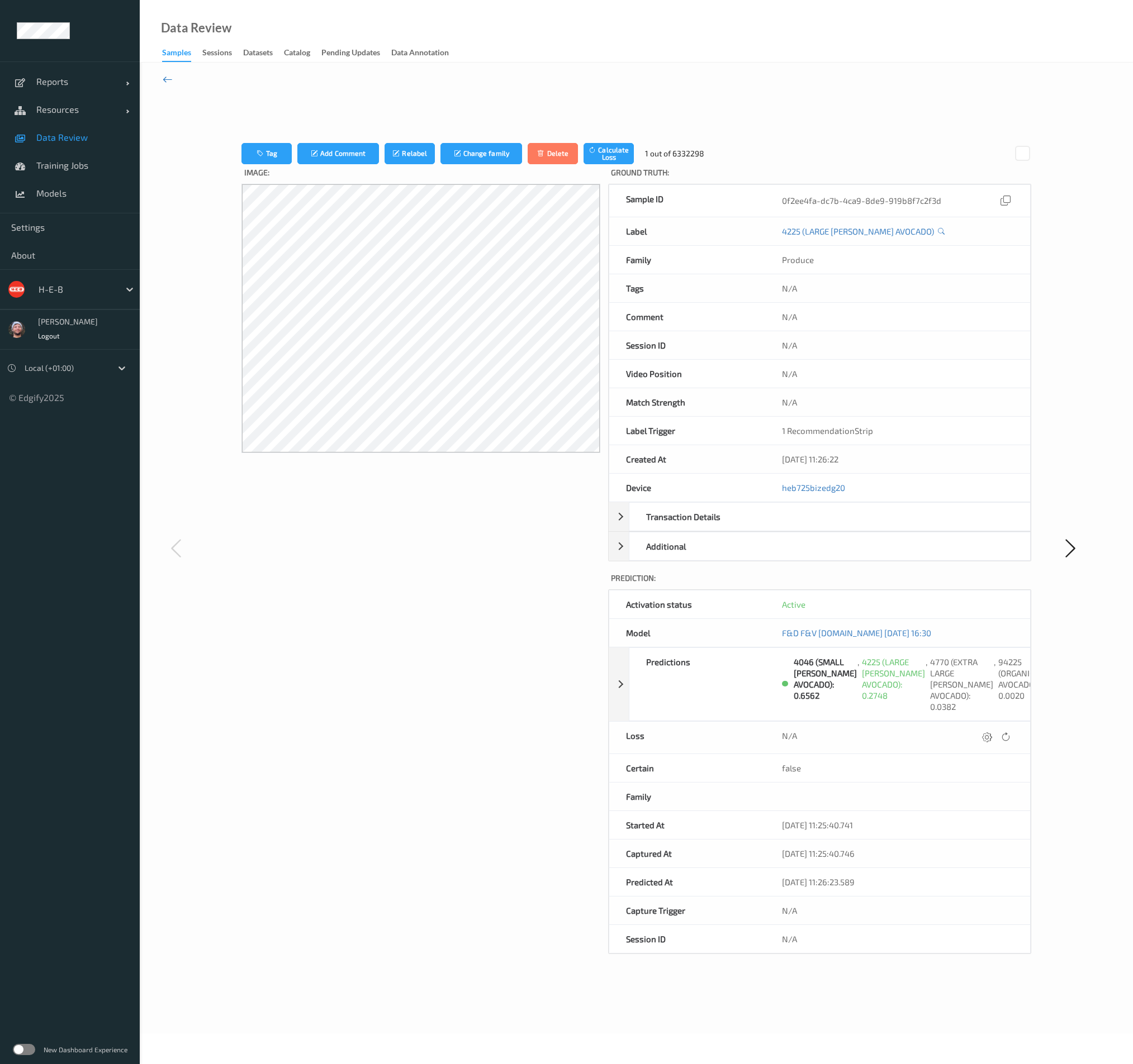
click at [164, 79] on icon at bounding box center [167, 79] width 10 height 12
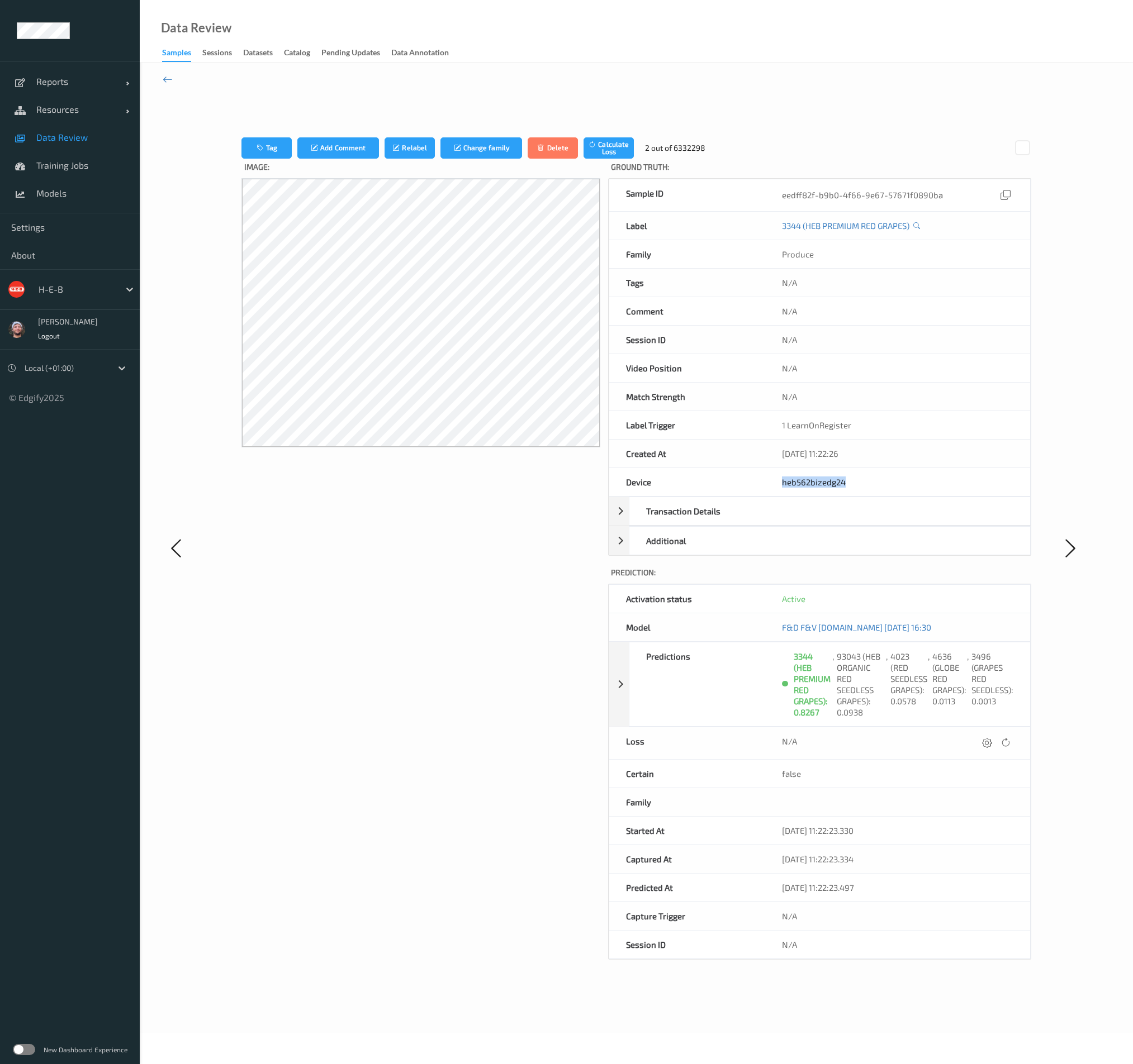
copy div "heb562bizedg24"
drag, startPoint x: 743, startPoint y: 485, endPoint x: 856, endPoint y: 479, distance: 113.2
click at [856, 479] on div "Device heb562bizedg24" at bounding box center [820, 482] width 422 height 29
click at [550, 602] on div "Image:" at bounding box center [420, 559] width 359 height 801
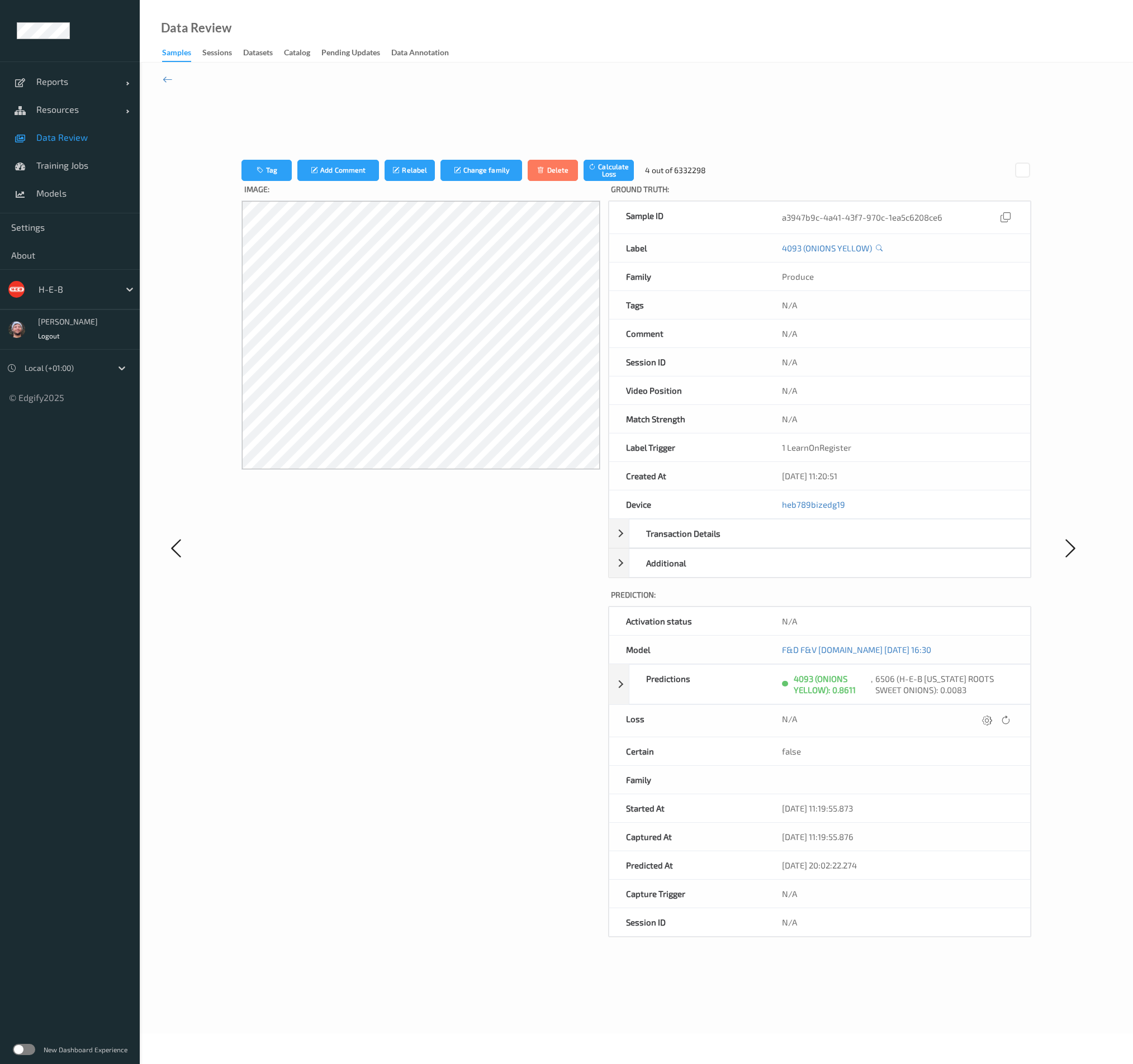
click at [646, 106] on div "Tag Add Comment Relabel Change family Delete Calculate Loss 4 out of 6332298 Im…" at bounding box center [636, 549] width 790 height 925
click at [168, 80] on icon at bounding box center [167, 79] width 10 height 12
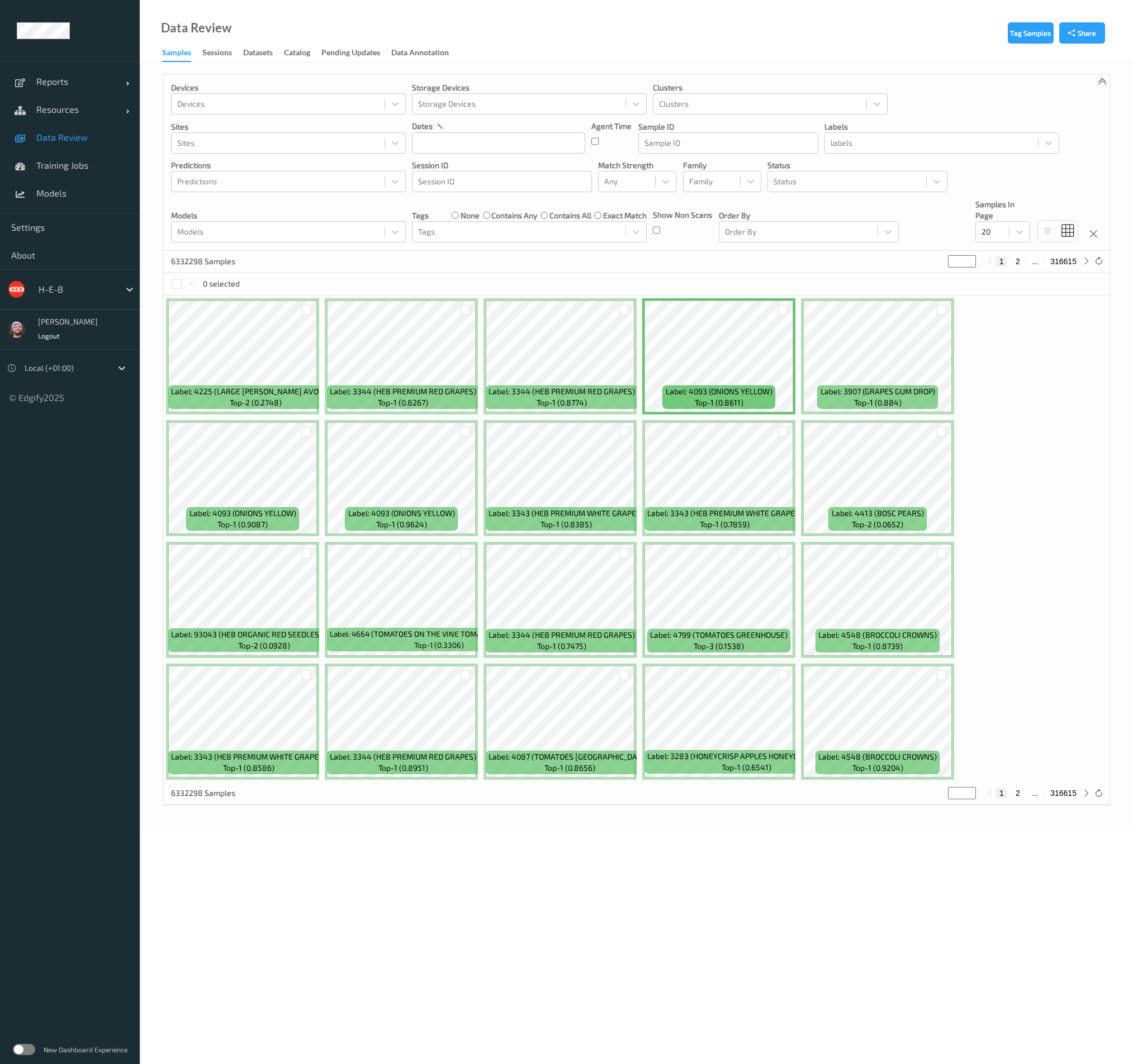
click at [90, 136] on span "Data Review" at bounding box center [83, 137] width 92 height 11
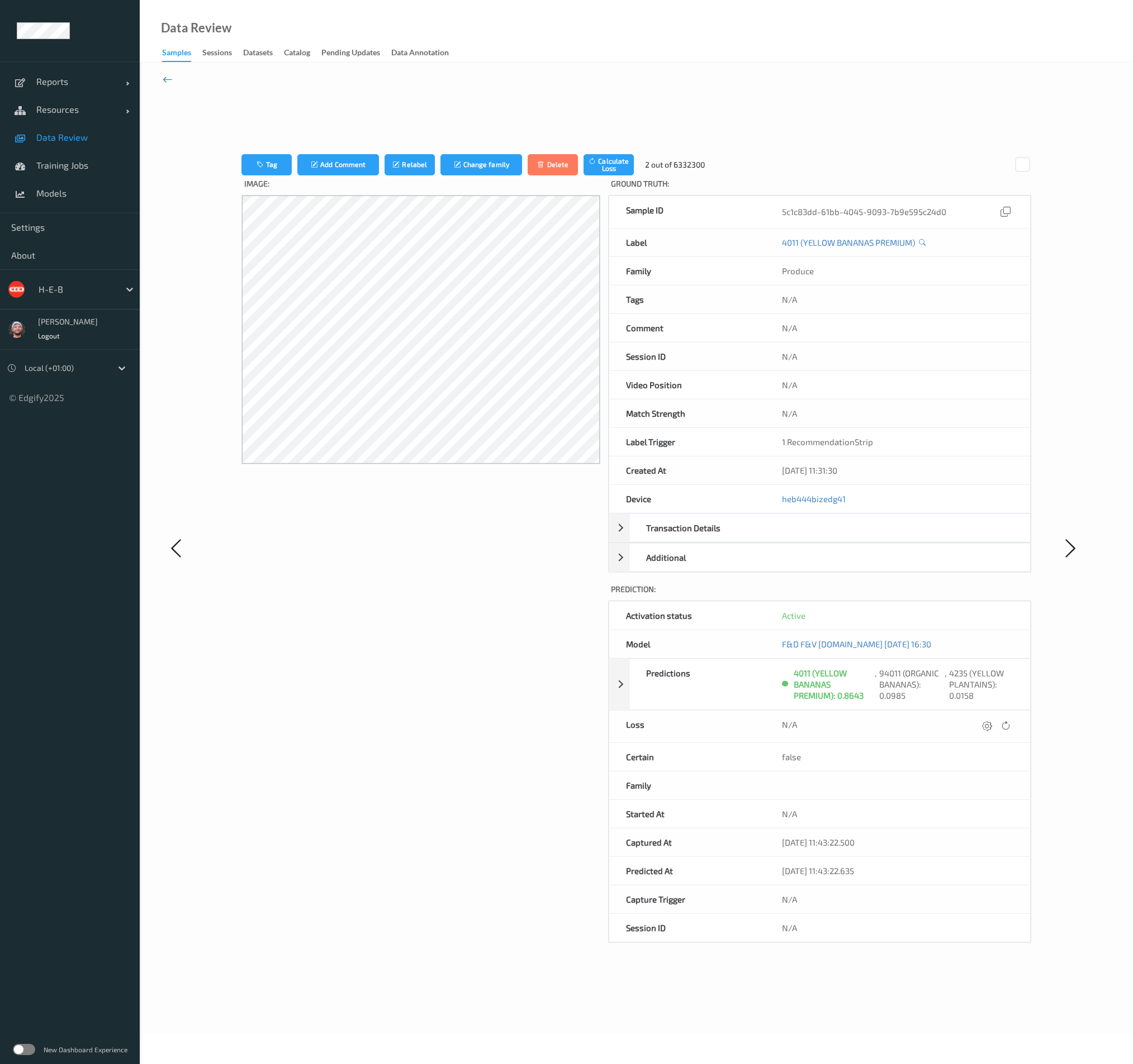
click at [170, 80] on icon at bounding box center [167, 79] width 10 height 12
drag, startPoint x: 188, startPoint y: 163, endPoint x: 72, endPoint y: 165, distance: 116.0
click at [188, 163] on div at bounding box center [202, 549] width 79 height 925
click at [58, 145] on link "Data Review" at bounding box center [69, 138] width 139 height 28
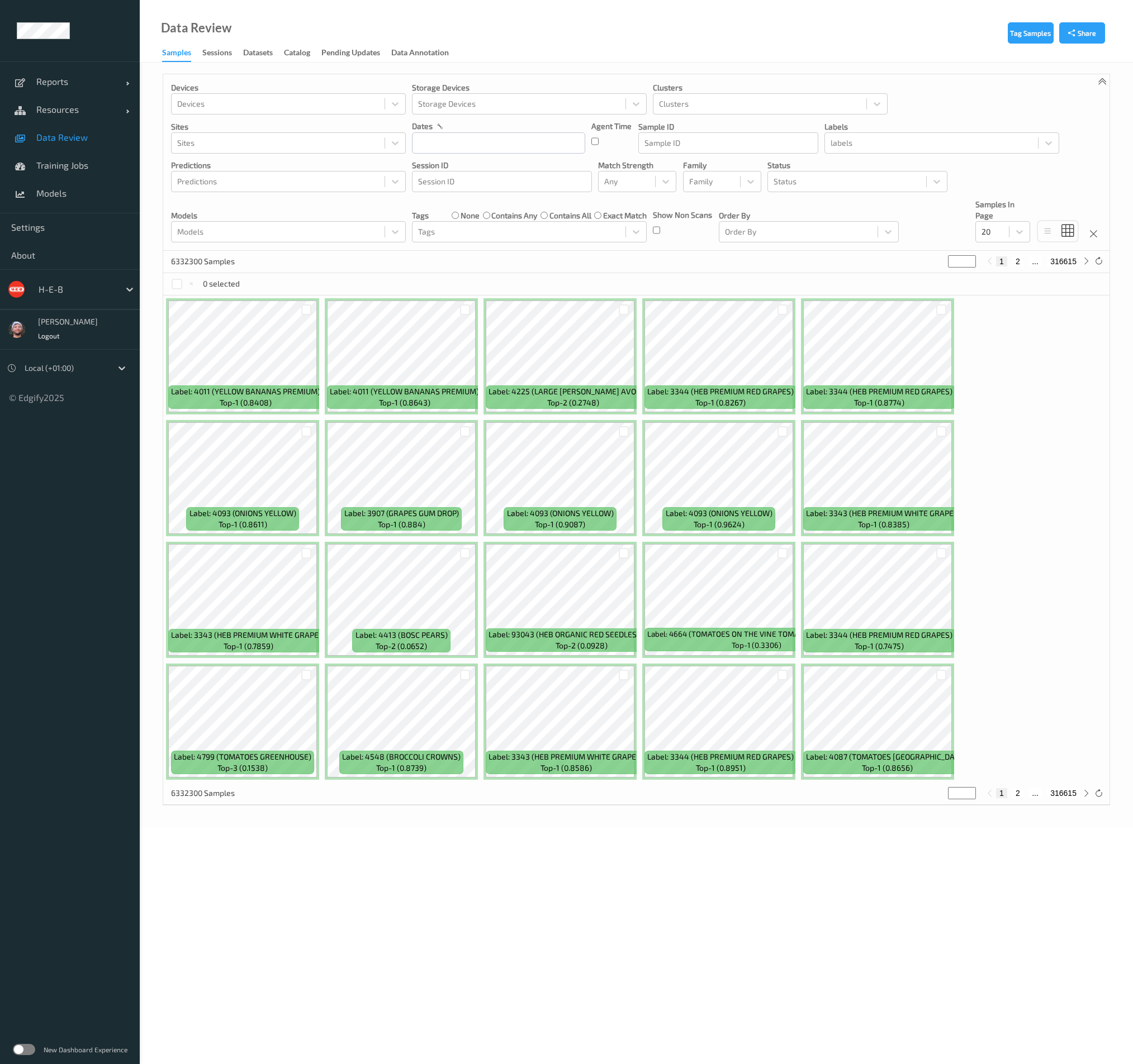
click at [528, 246] on div "Devices Devices Storage Devices Storage Devices Clusters Clusters Sites Sites d…" at bounding box center [636, 162] width 946 height 177
click at [308, 237] on div at bounding box center [278, 231] width 202 height 13
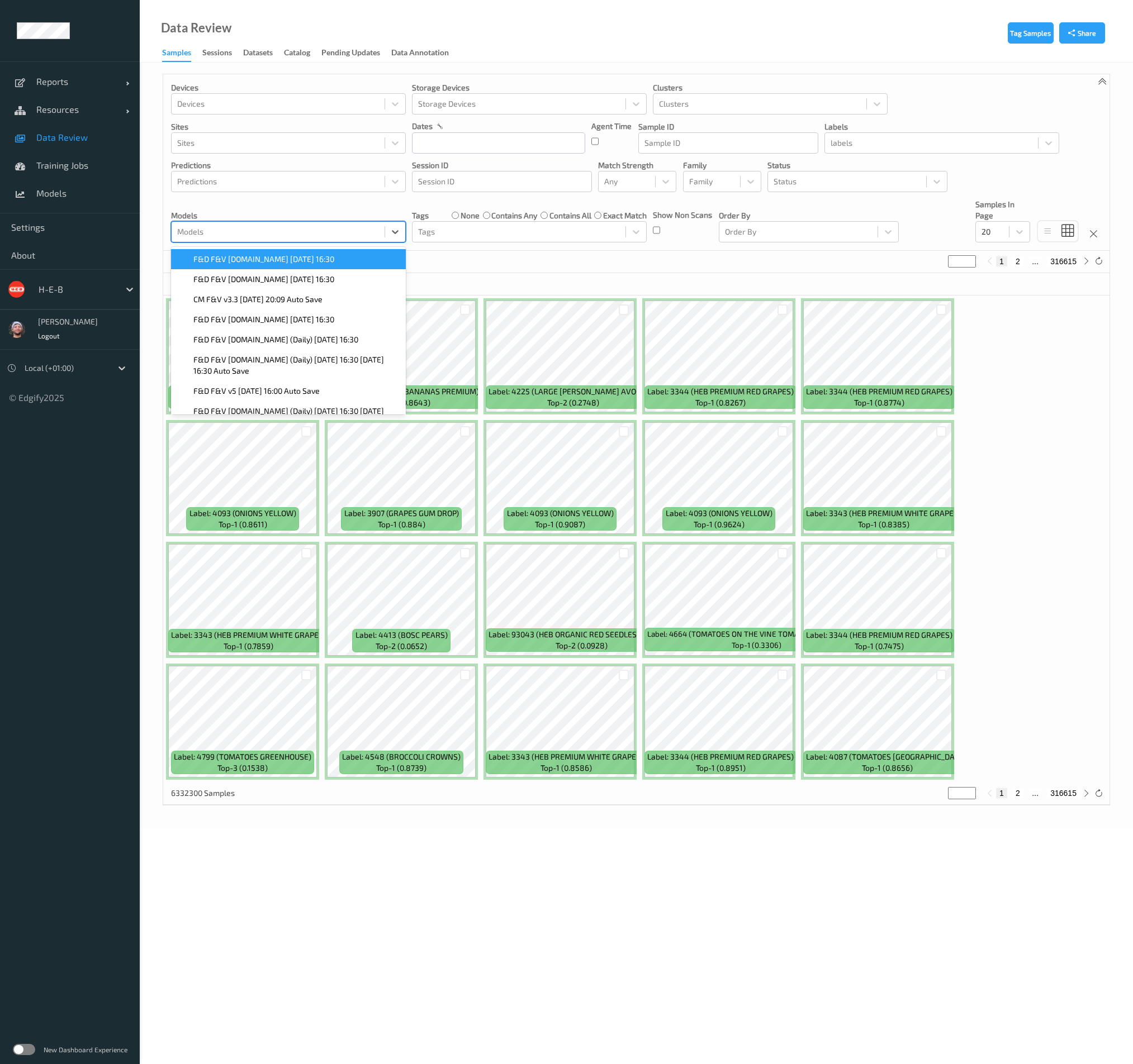
click at [248, 259] on span "F&D F&V [DOMAIN_NAME] [DATE] 16:30" at bounding box center [263, 259] width 141 height 11
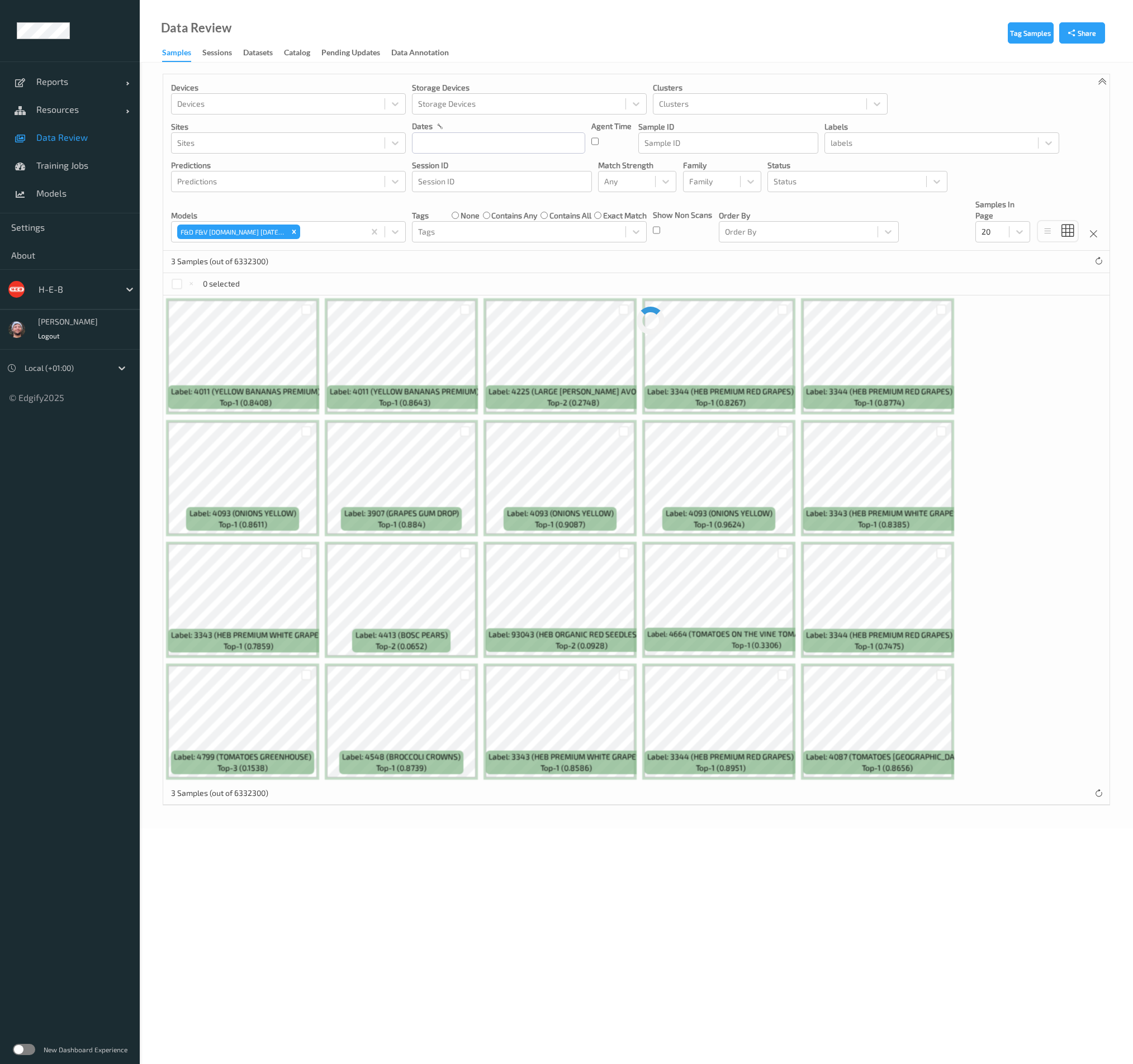
click at [563, 260] on div "3 Samples (out of 6332300)" at bounding box center [636, 262] width 946 height 23
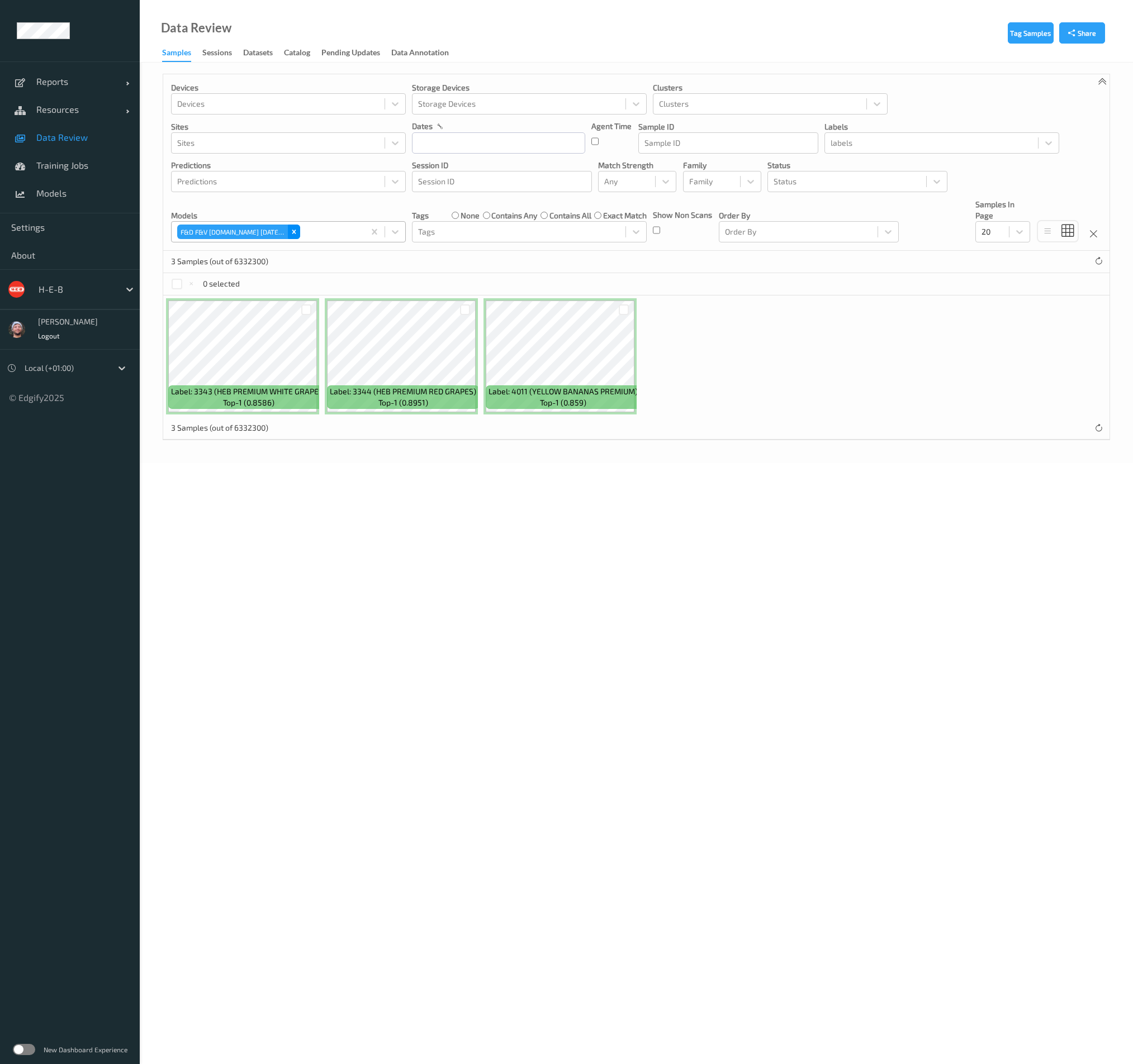
click at [294, 235] on icon "Remove F&D F&V v4.9.ST 2025-09-30 16:30" at bounding box center [294, 232] width 8 height 8
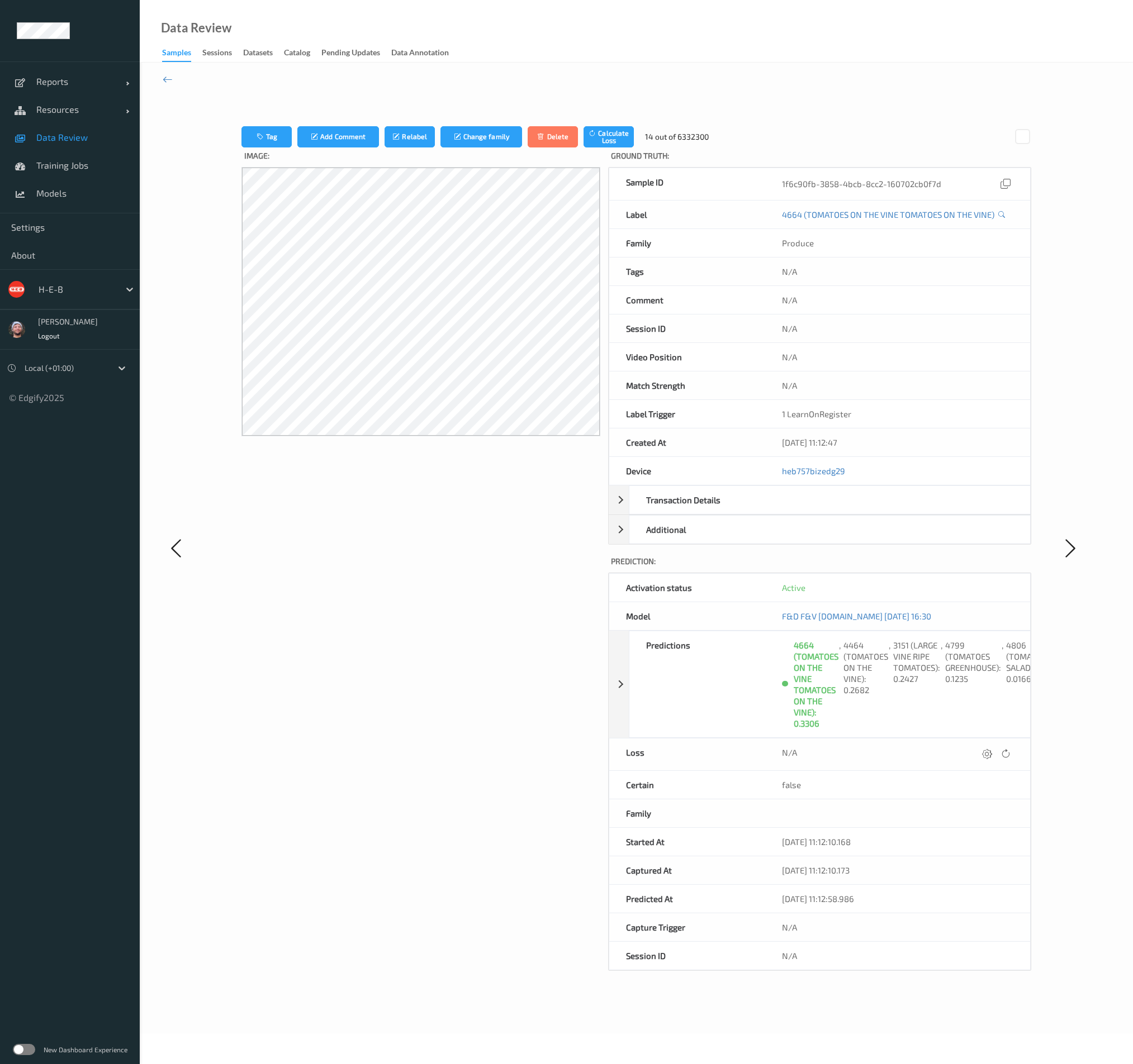
click at [284, 588] on div "Image:" at bounding box center [420, 559] width 359 height 823
click at [173, 83] on div "Tag Add Comment Relabel Change family Delete Calculate Loss 14 out of 6332300 I…" at bounding box center [635, 547] width 993 height 971
click at [170, 79] on icon at bounding box center [167, 79] width 10 height 12
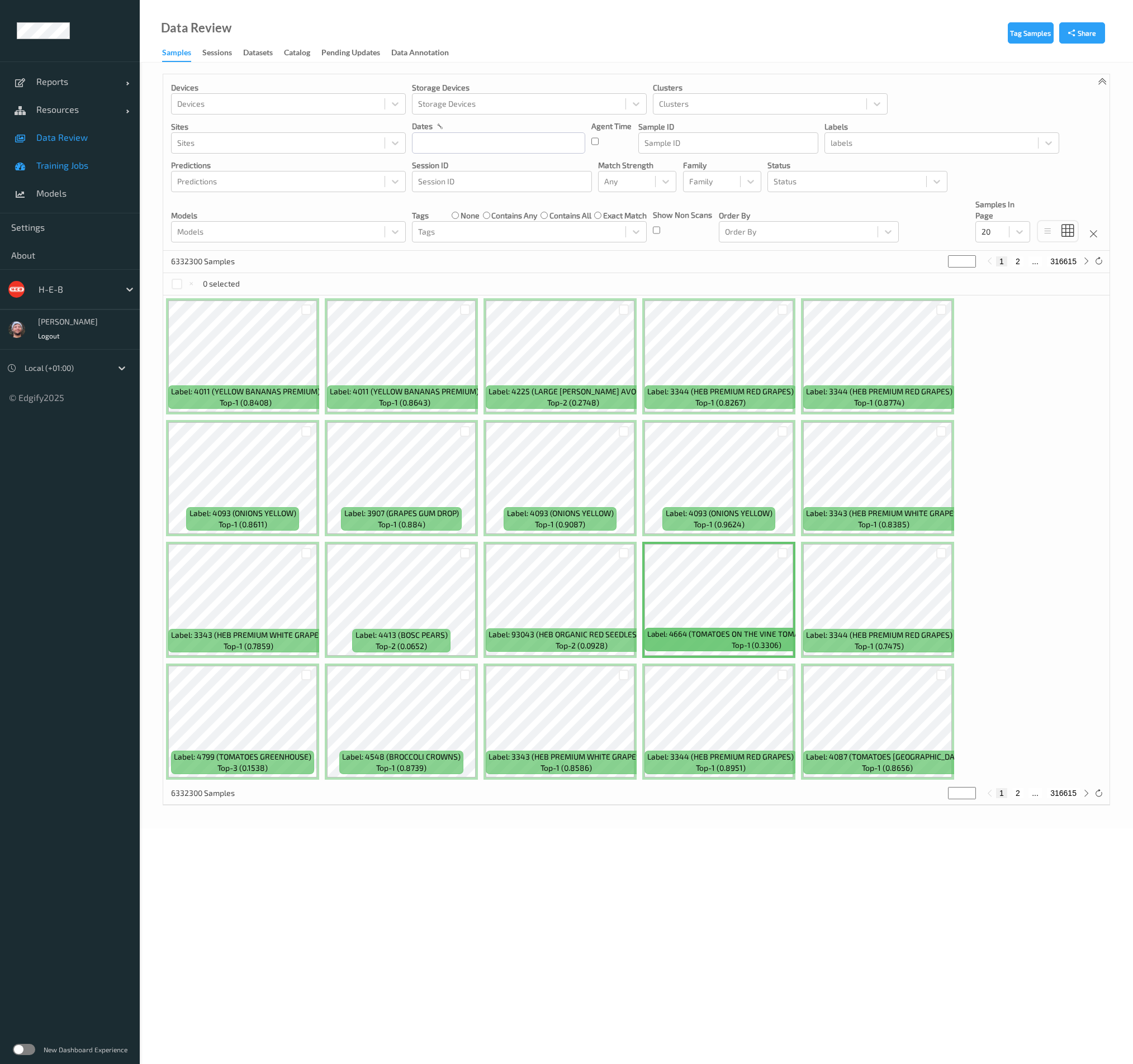
click at [67, 152] on link "Training Jobs" at bounding box center [69, 166] width 139 height 28
click at [71, 147] on link "Data Review" at bounding box center [69, 138] width 139 height 28
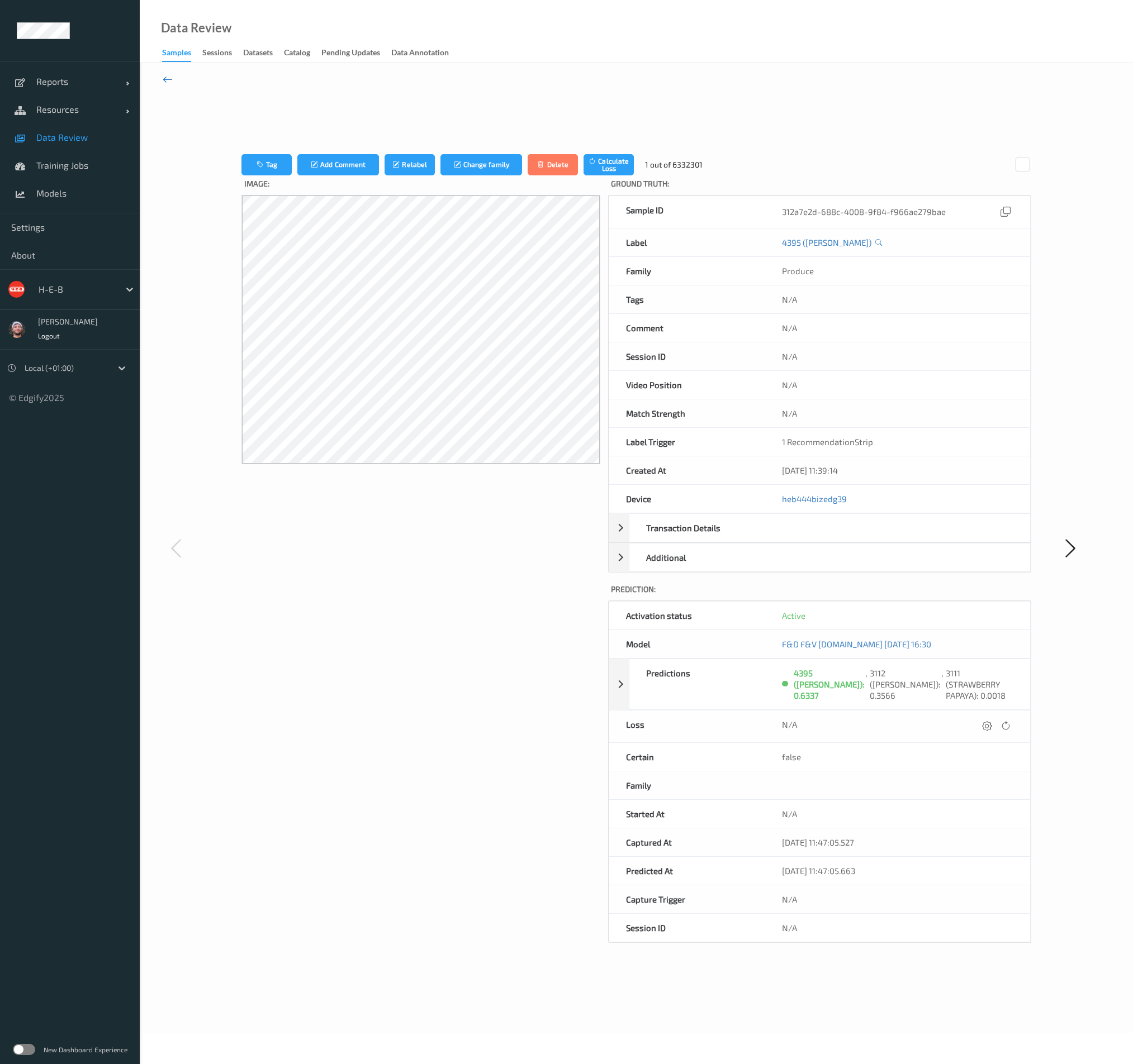
click at [169, 76] on icon at bounding box center [167, 79] width 10 height 12
